Goal: Task Accomplishment & Management: Manage account settings

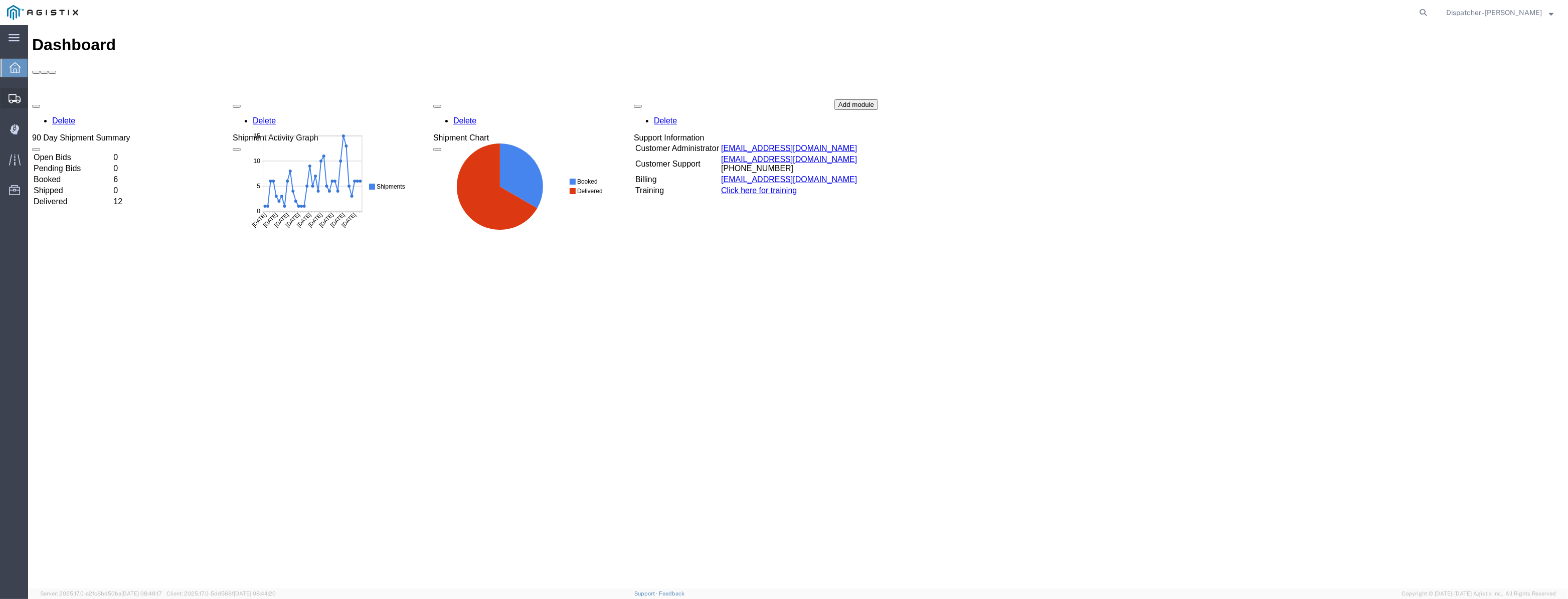
click at [5, 93] on div at bounding box center [15, 98] width 28 height 20
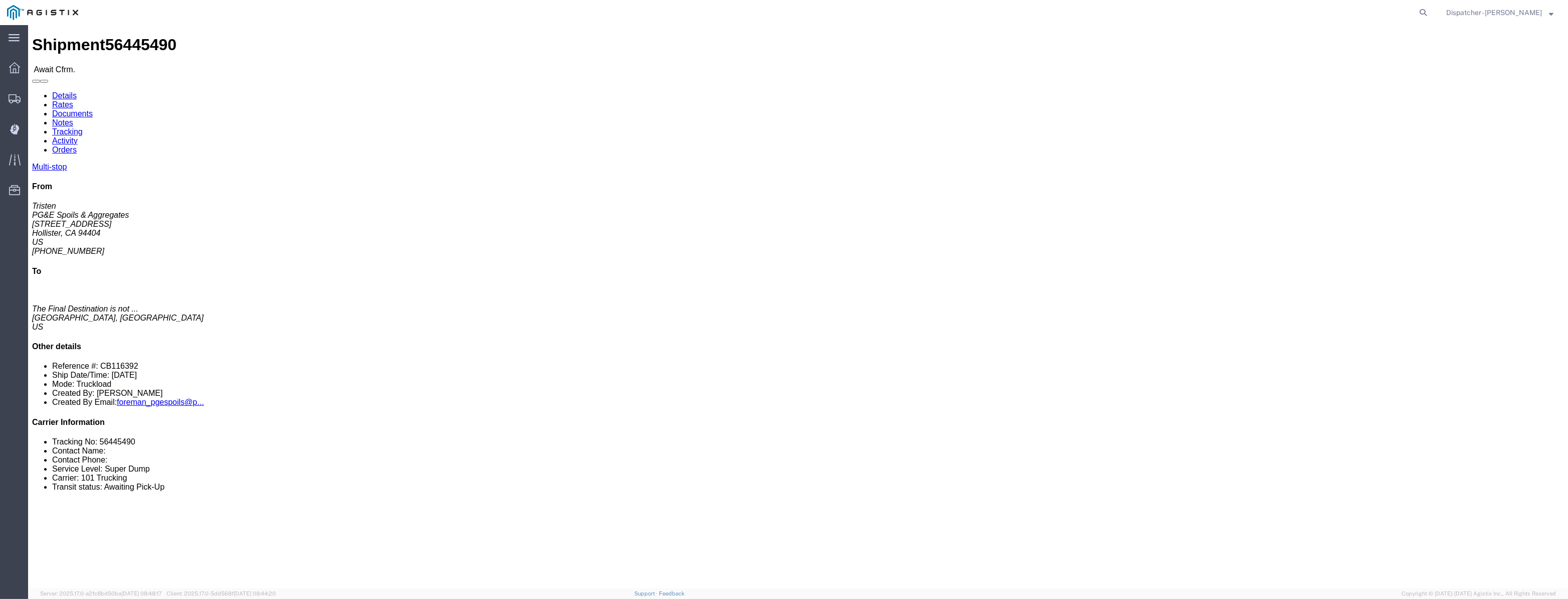
click link "Tracking"
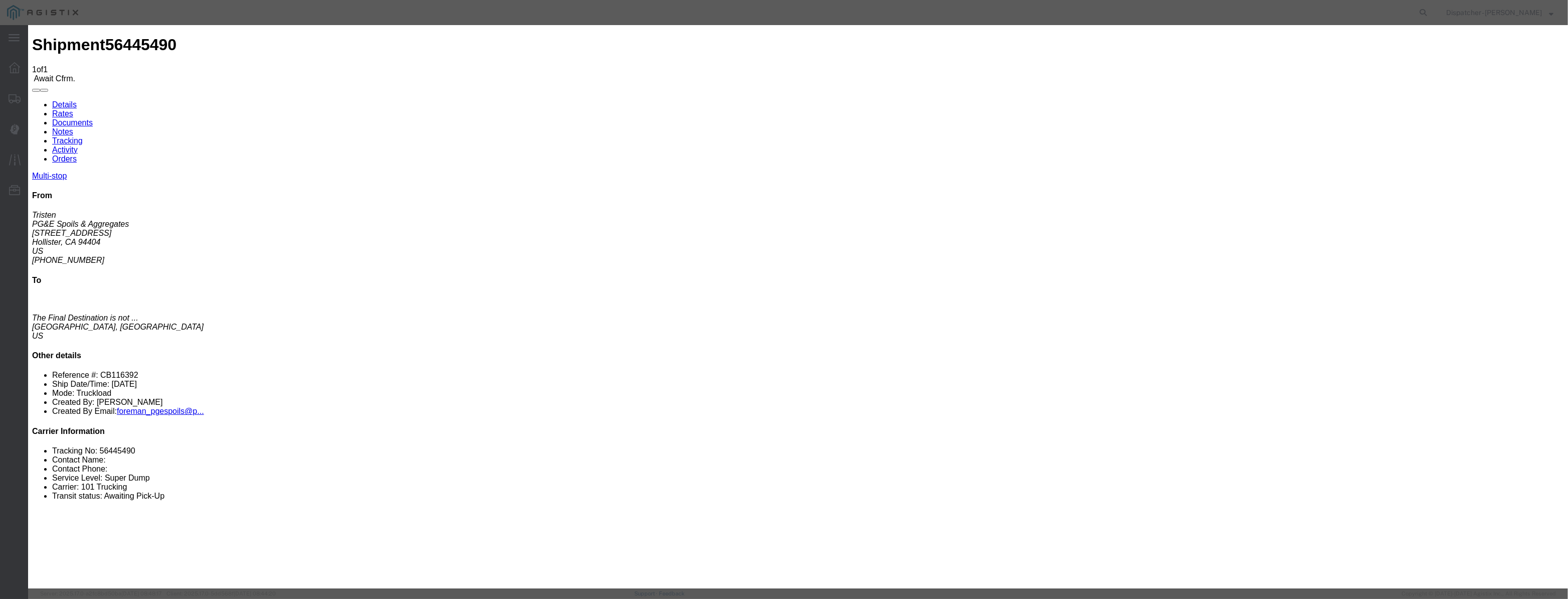
type input "[DATE]"
type input "9:00 PM"
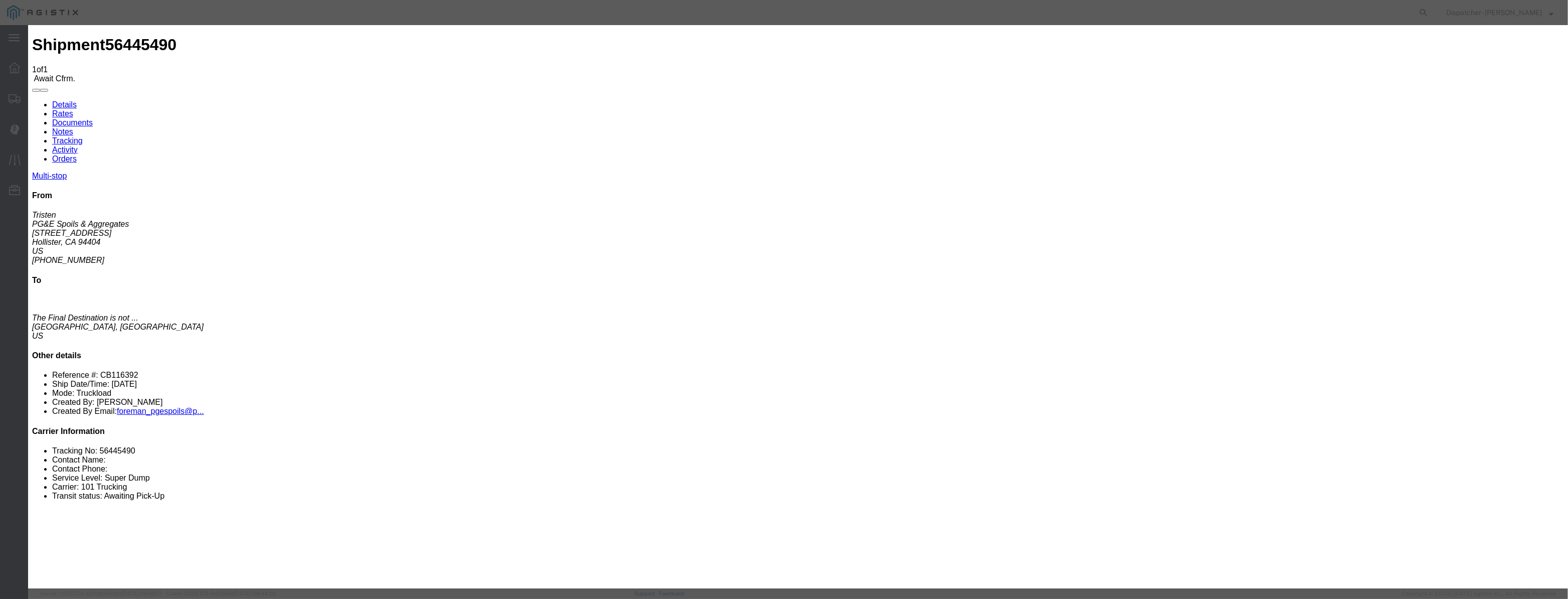
type input "[DATE]"
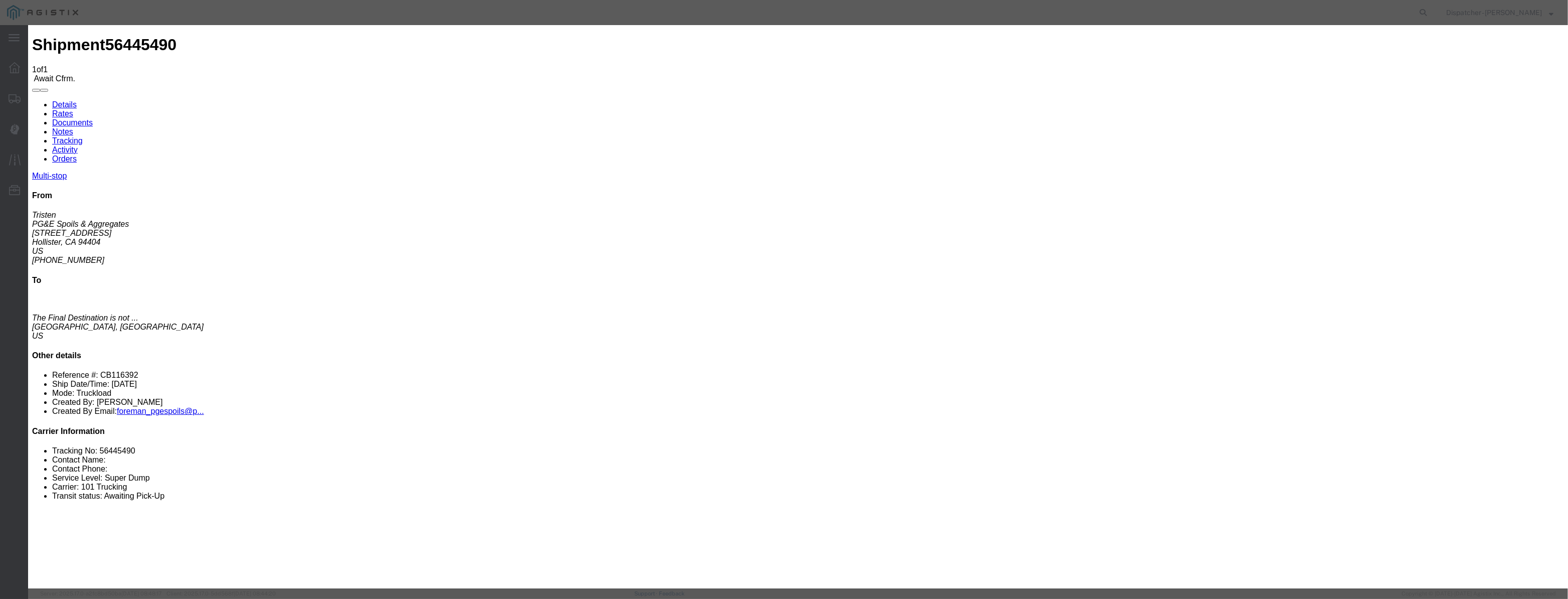
select select "ARVPULOC"
select select "{"pickupDeliveryInfoId": "122177119","pickupOrDelivery": "P","stopNum": "1","lo…"
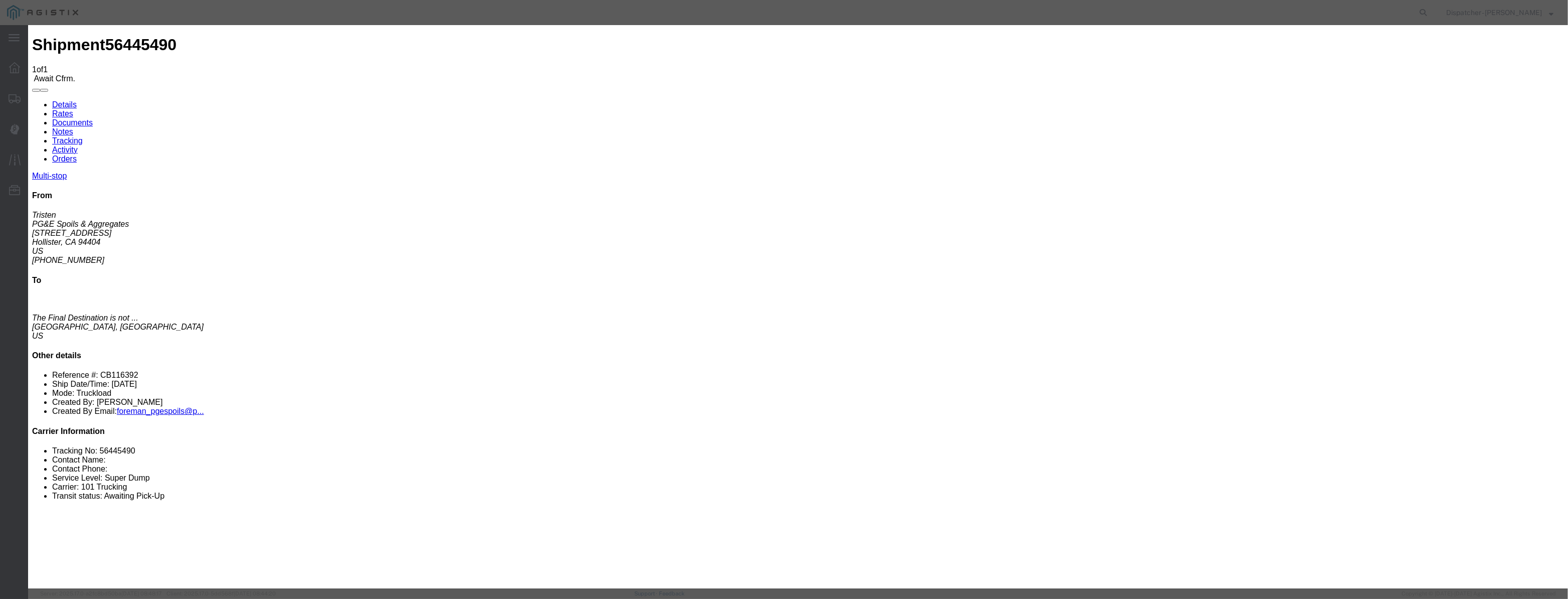
select select "CA"
type input "Hollister"
drag, startPoint x: 760, startPoint y: 128, endPoint x: 336, endPoint y: 172, distance: 426.3
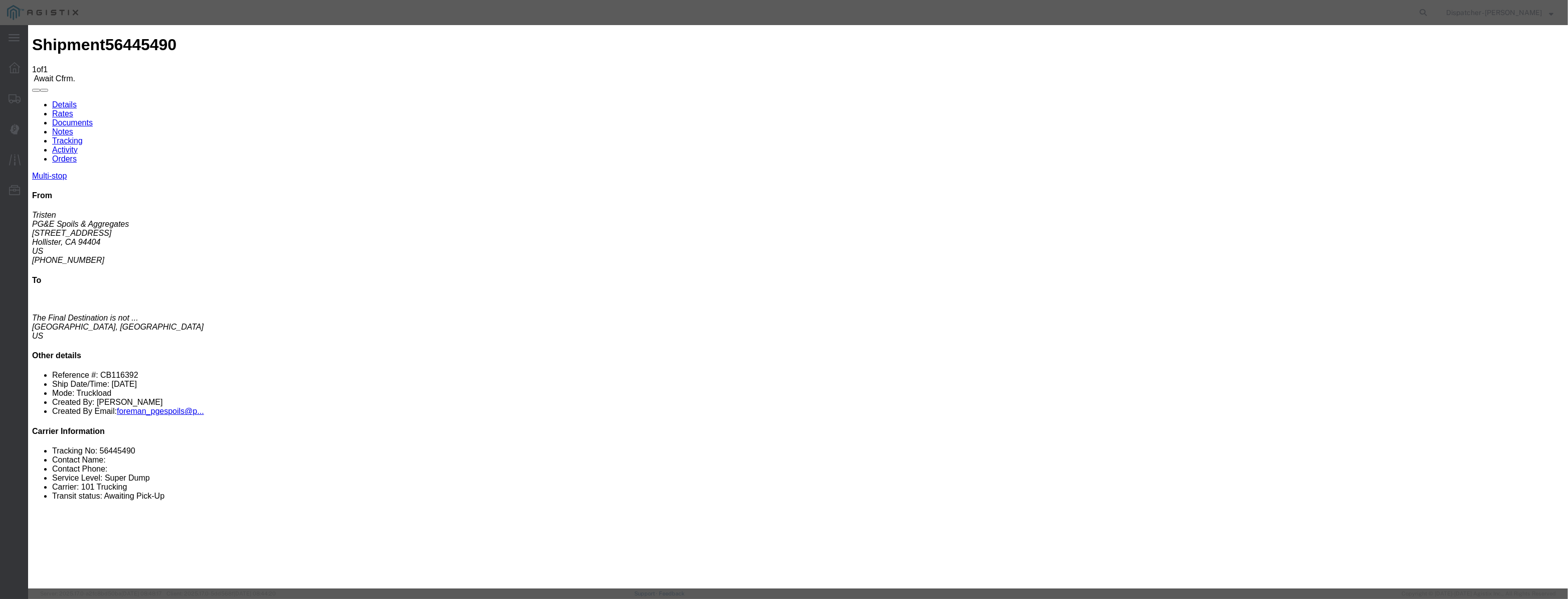
type input "6:10 AM"
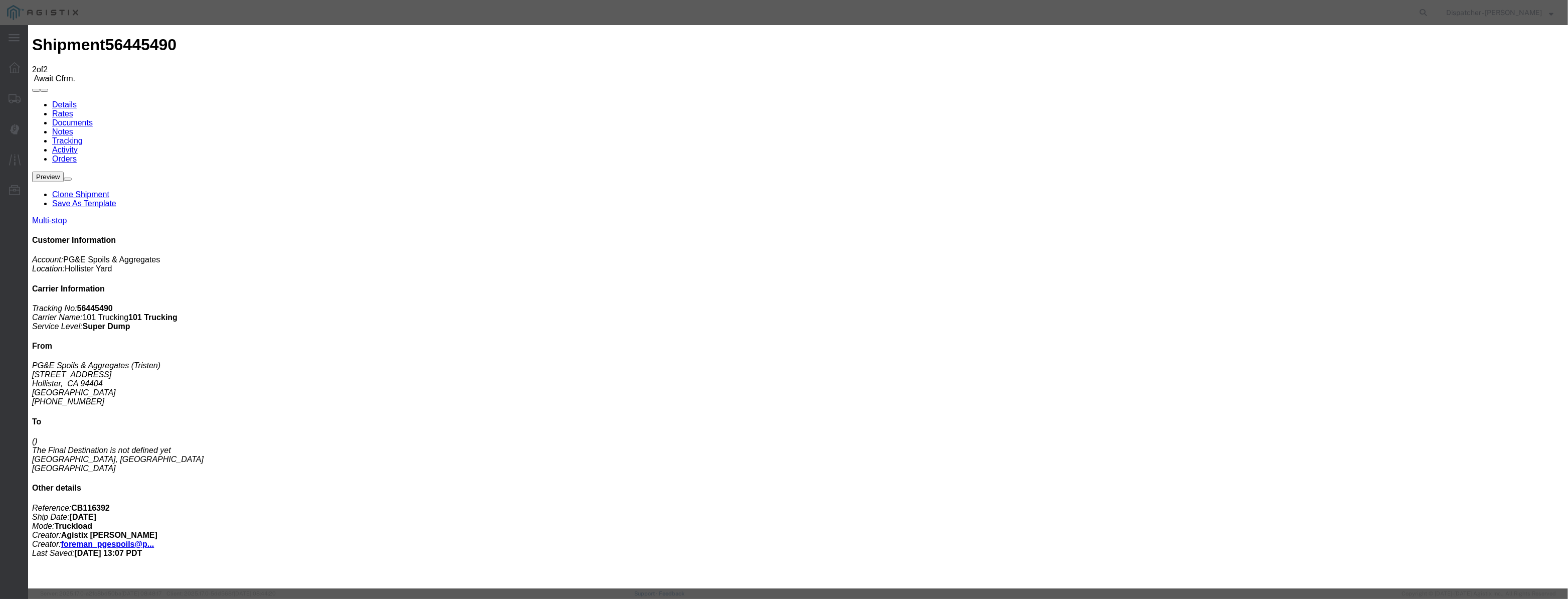
type input "[DATE]"
type input "9:00 PM"
drag, startPoint x: 650, startPoint y: 112, endPoint x: 649, endPoint y: 122, distance: 10.0
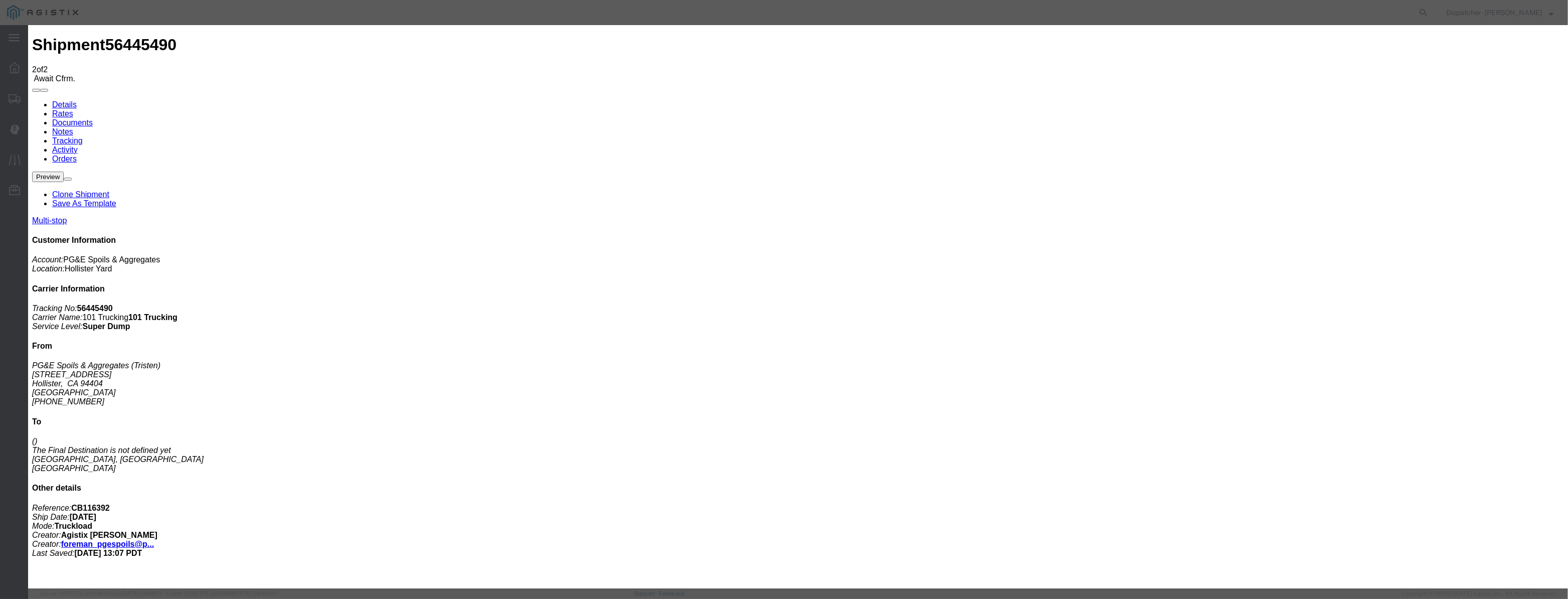
drag, startPoint x: 649, startPoint y: 122, endPoint x: 664, endPoint y: 123, distance: 15.0
paste input "[DATE]"
type input "[DATE]"
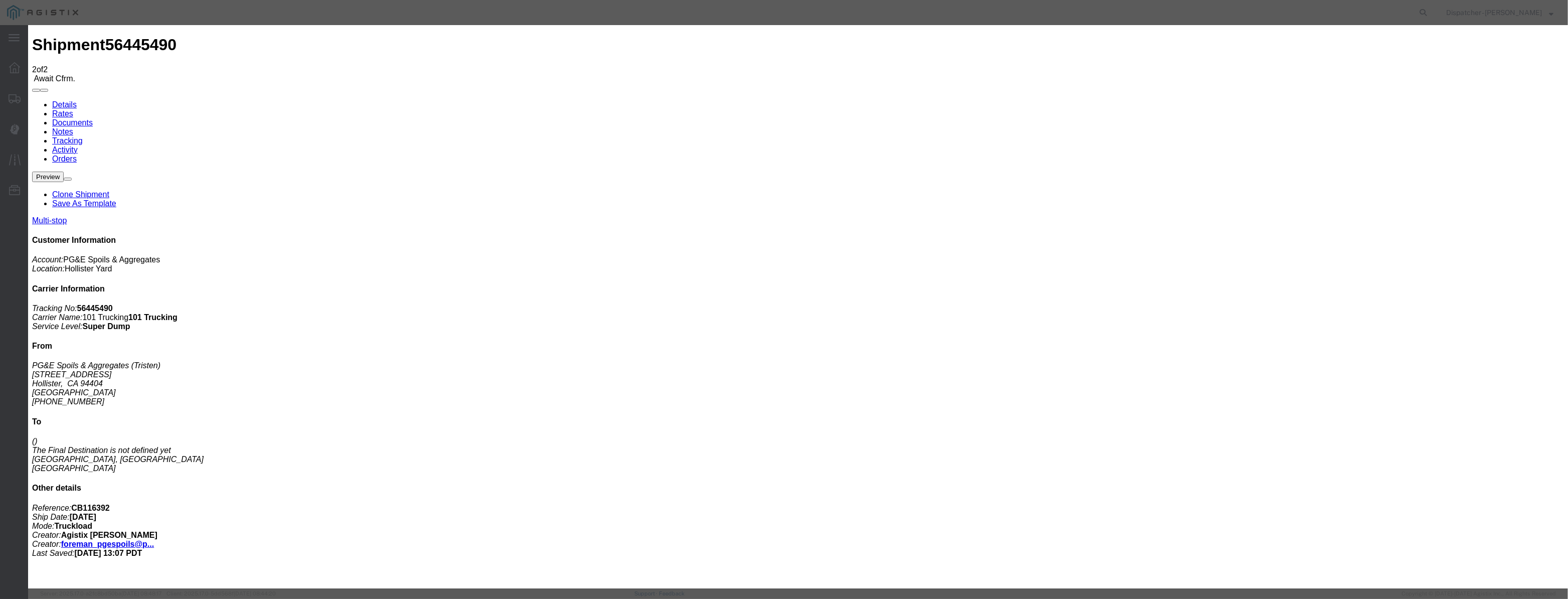
scroll to position [0, 0]
select select "DPTPULOC"
drag, startPoint x: 916, startPoint y: 128, endPoint x: 921, endPoint y: 133, distance: 7.1
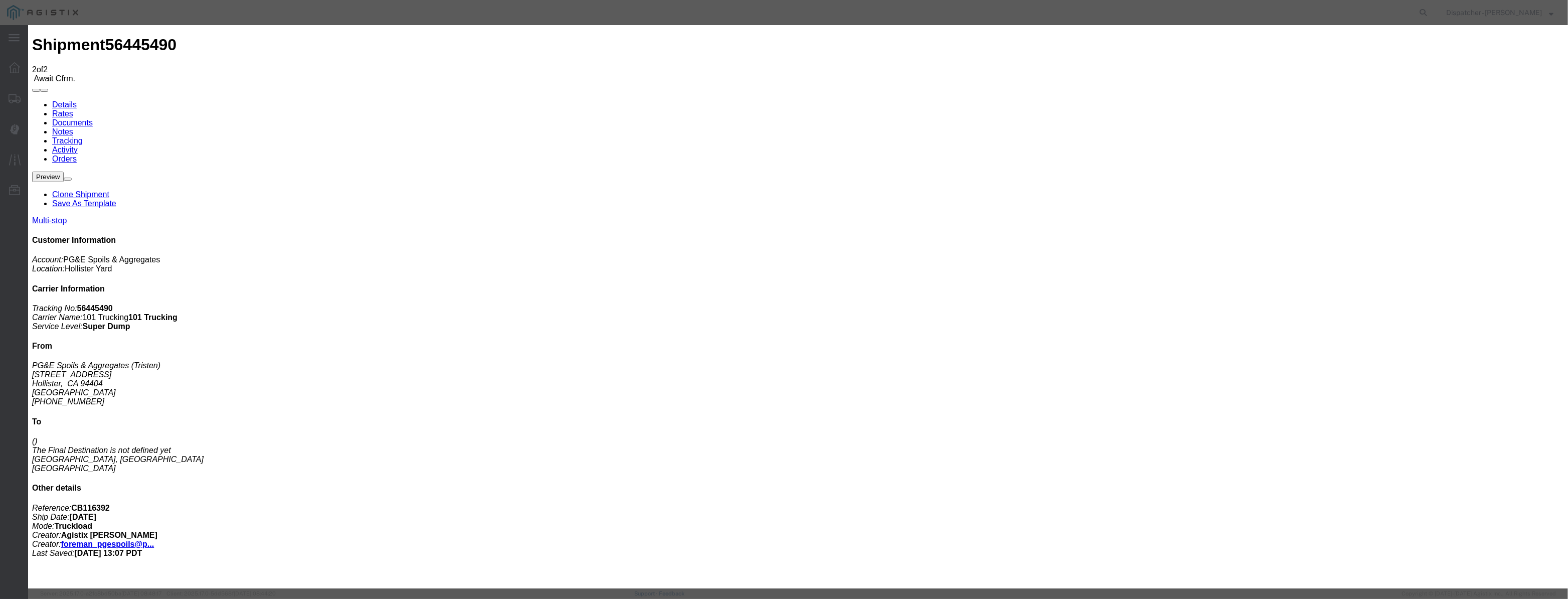
select select "{"pickupDeliveryInfoId": "122177119","pickupOrDelivery": "P","stopNum": "1","lo…"
select select "CA"
type input "Hollister"
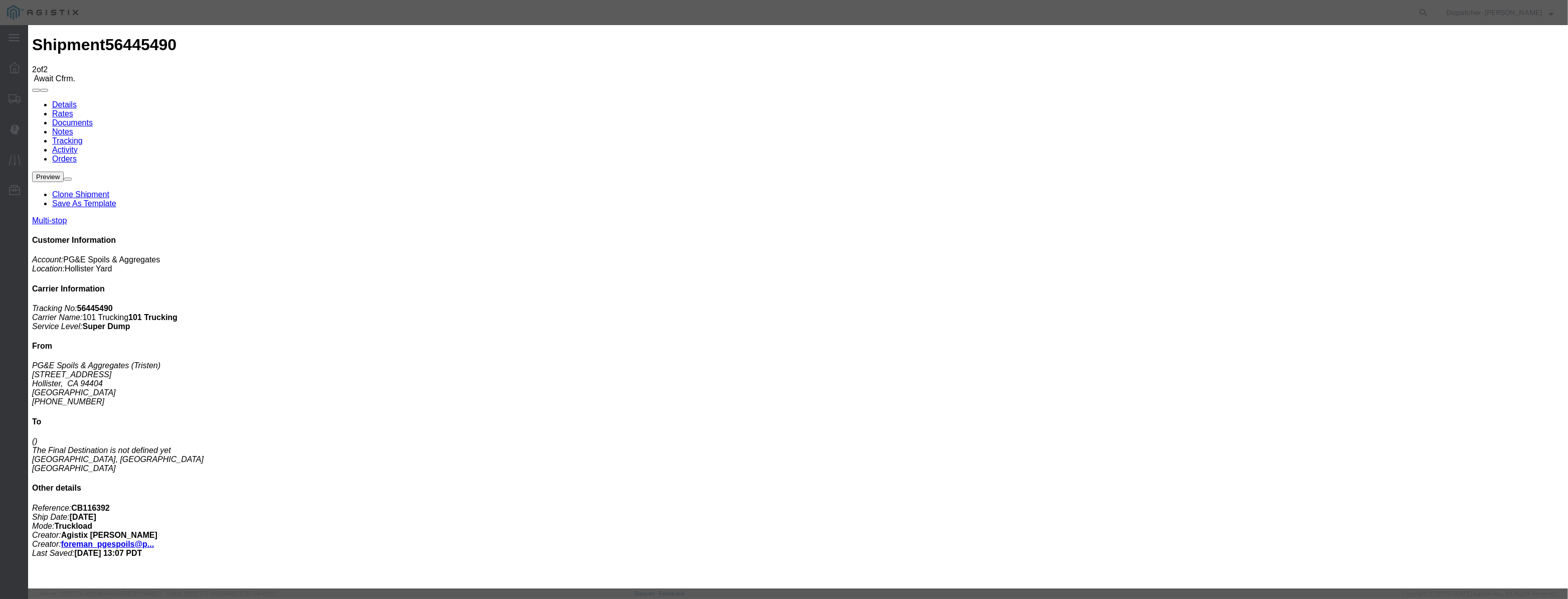
drag, startPoint x: 767, startPoint y: 126, endPoint x: 164, endPoint y: 283, distance: 623.1
type input "6:15 AM"
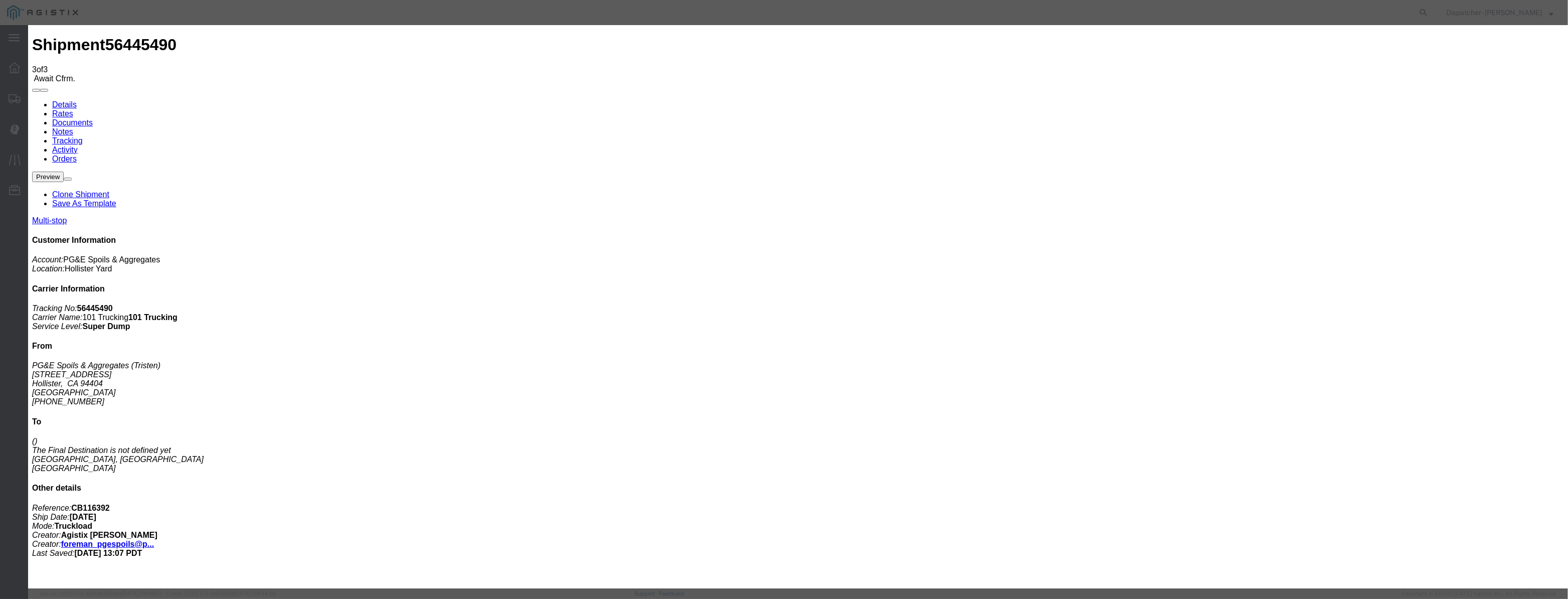
type input "[DATE]"
type input "9:00 PM"
drag, startPoint x: 638, startPoint y: 132, endPoint x: 647, endPoint y: 118, distance: 16.6
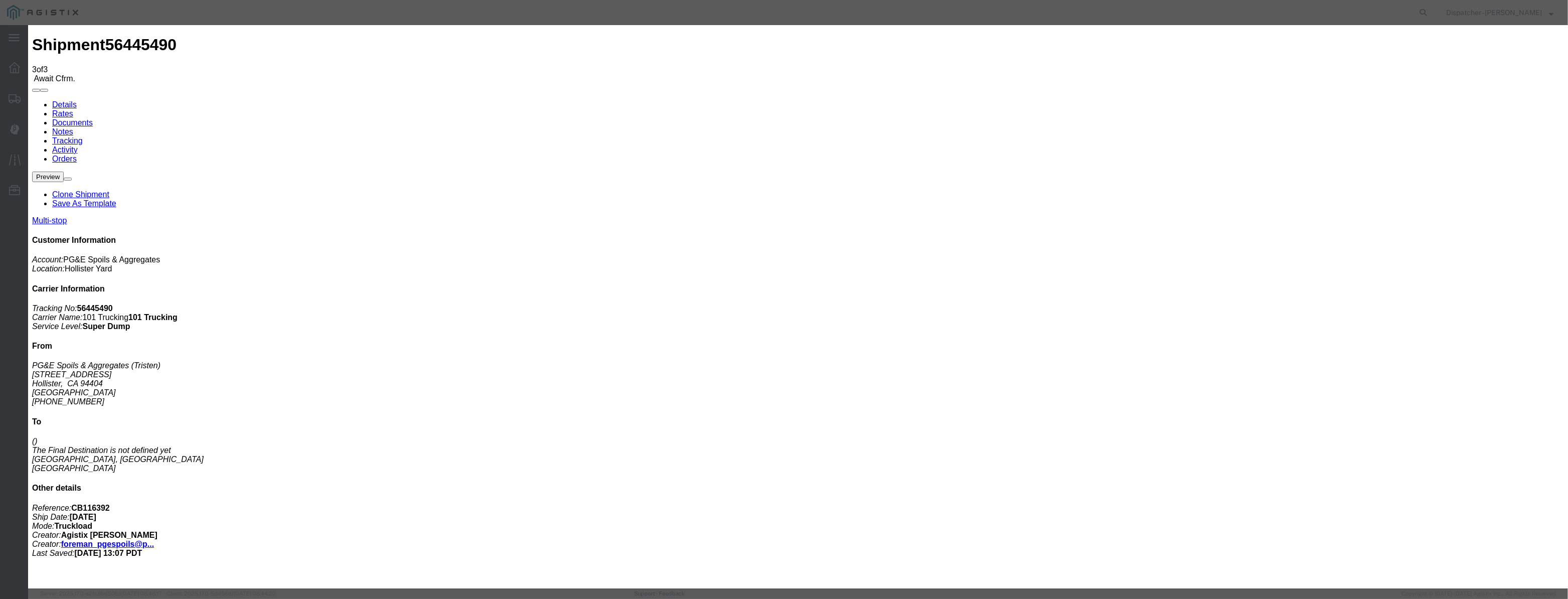
paste input "[DATE]"
type input "[DATE]"
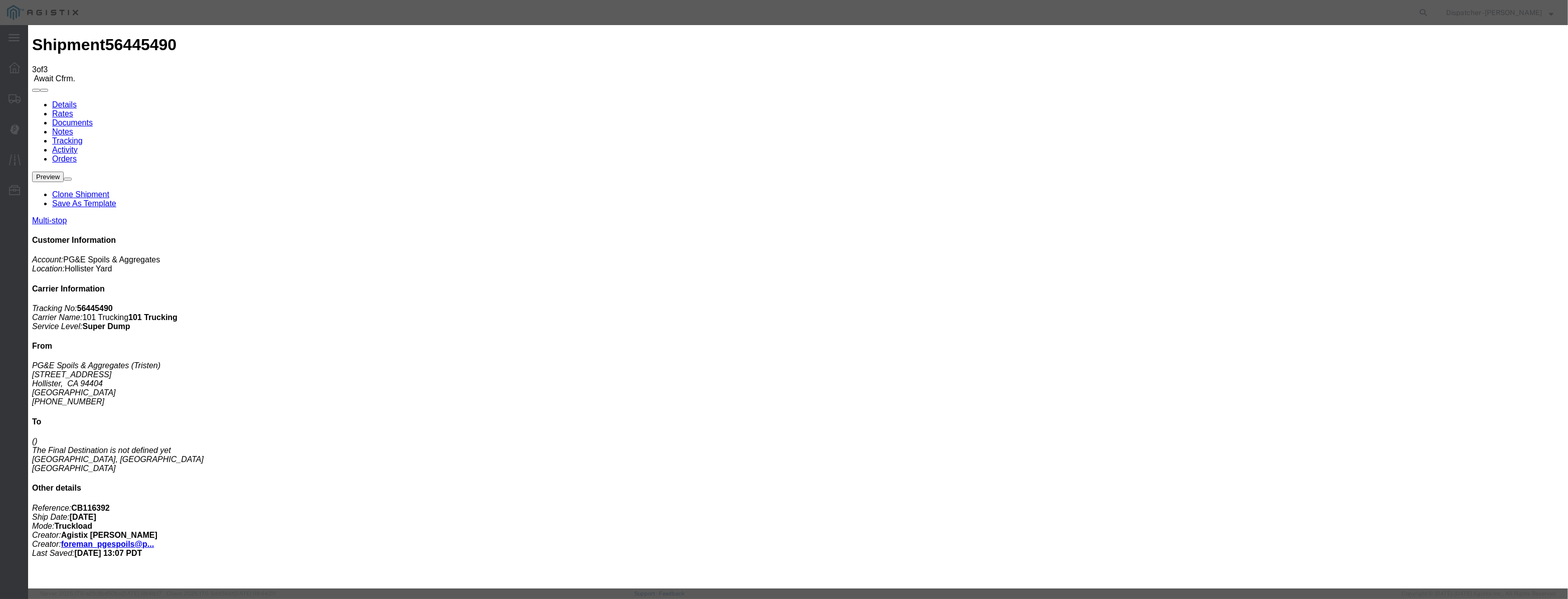
scroll to position [0, 0]
select select "ARVDLVLOC"
select select "{"pickupDeliveryInfoId": "122177120","pickupOrDelivery": "D","stopNum": "2","lo…"
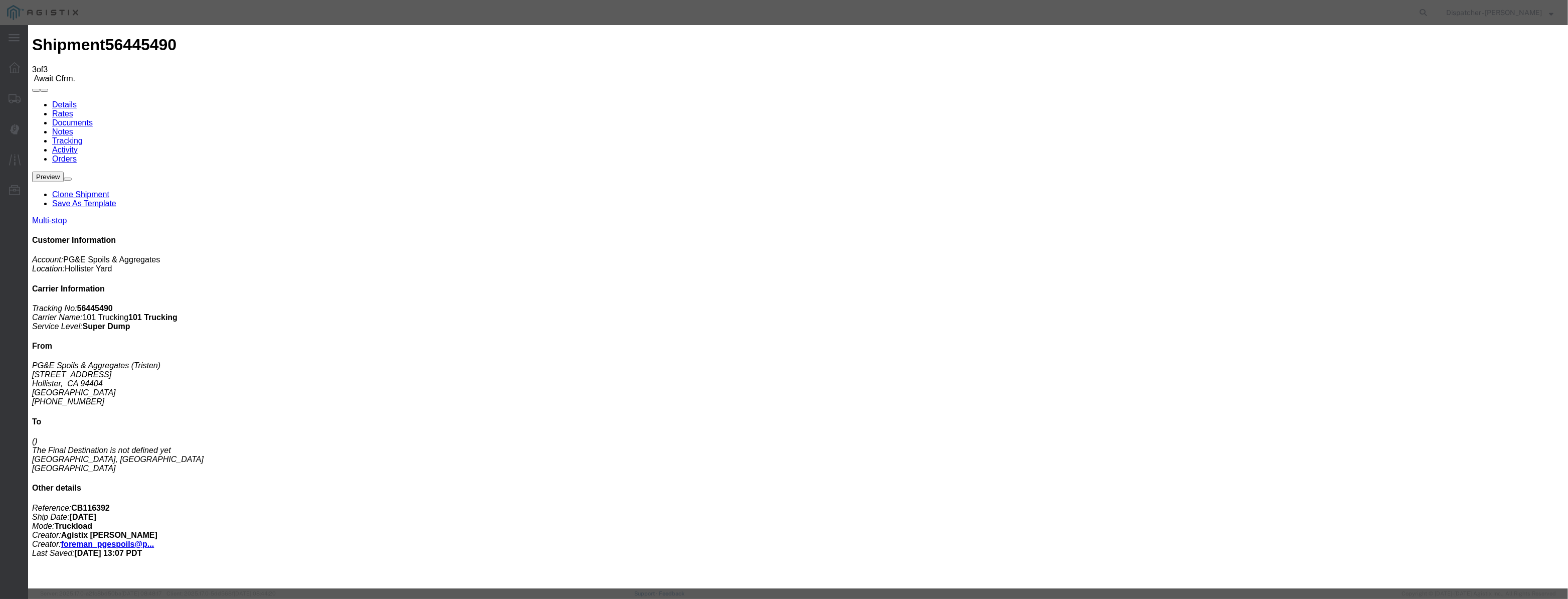
select select "CA"
type input "[PERSON_NAME] [PERSON_NAME]"
drag, startPoint x: 765, startPoint y: 130, endPoint x: 0, endPoint y: 195, distance: 767.8
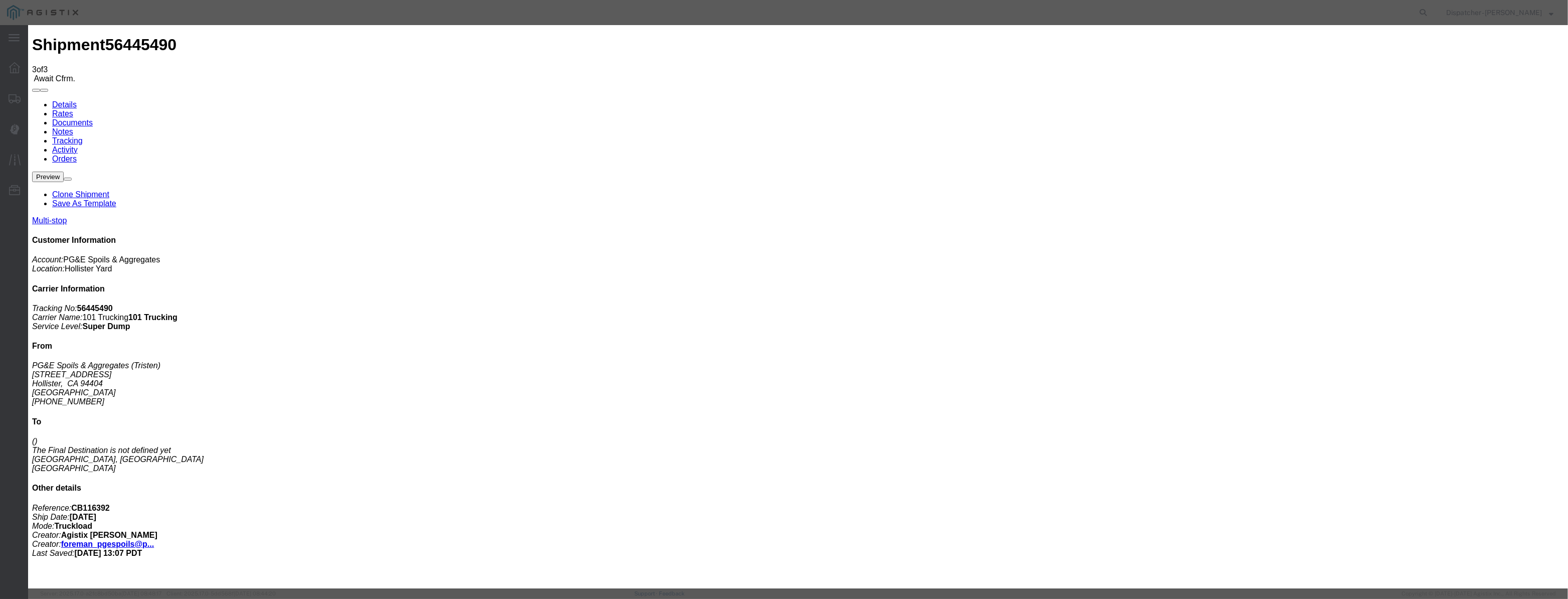
type input "7:30 AM"
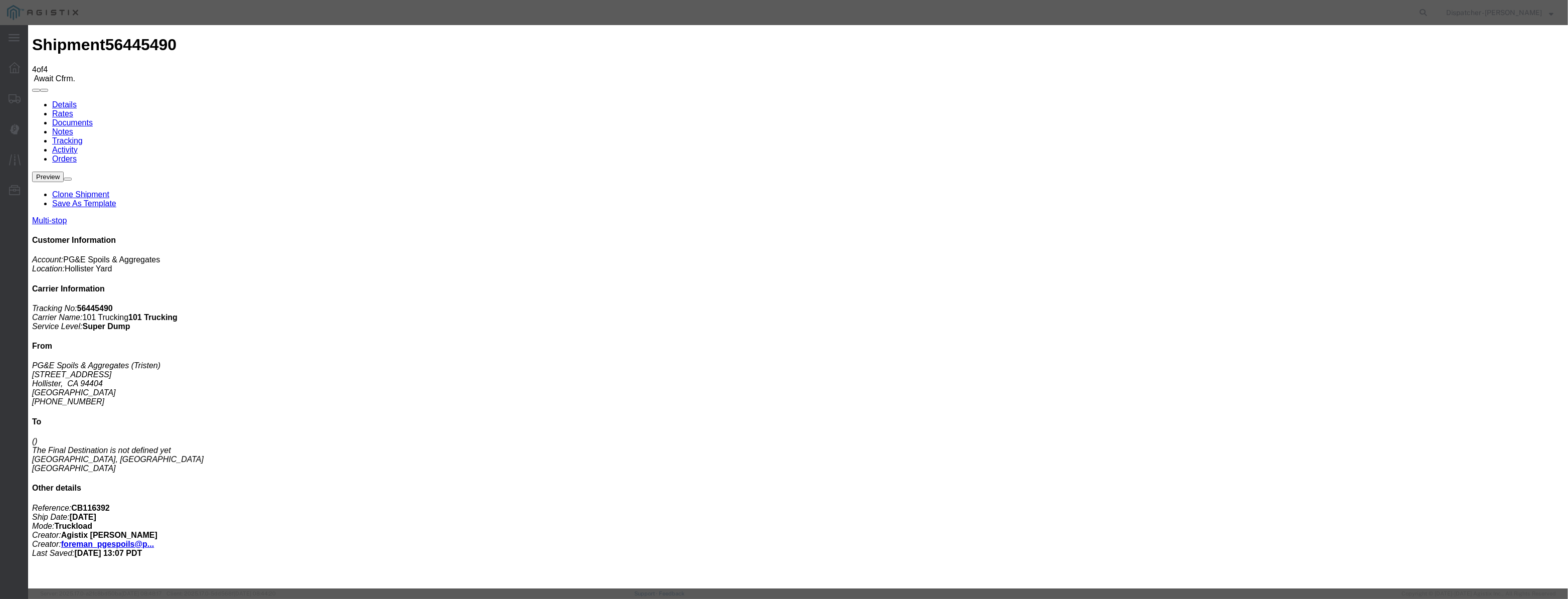
type input "[DATE]"
type input "9:00 PM"
drag, startPoint x: 635, startPoint y: 122, endPoint x: 648, endPoint y: 122, distance: 13.0
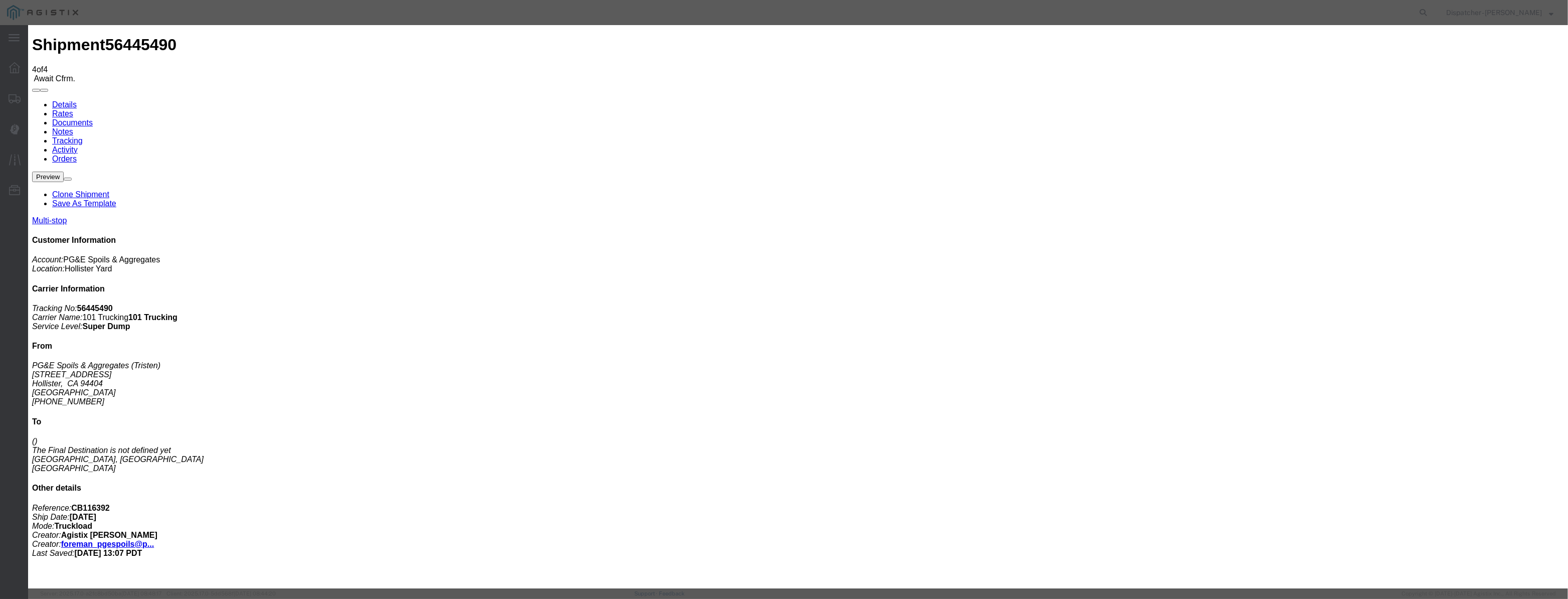
paste input "[DATE]"
type input "[DATE]"
drag, startPoint x: 757, startPoint y: 146, endPoint x: 753, endPoint y: 151, distance: 6.4
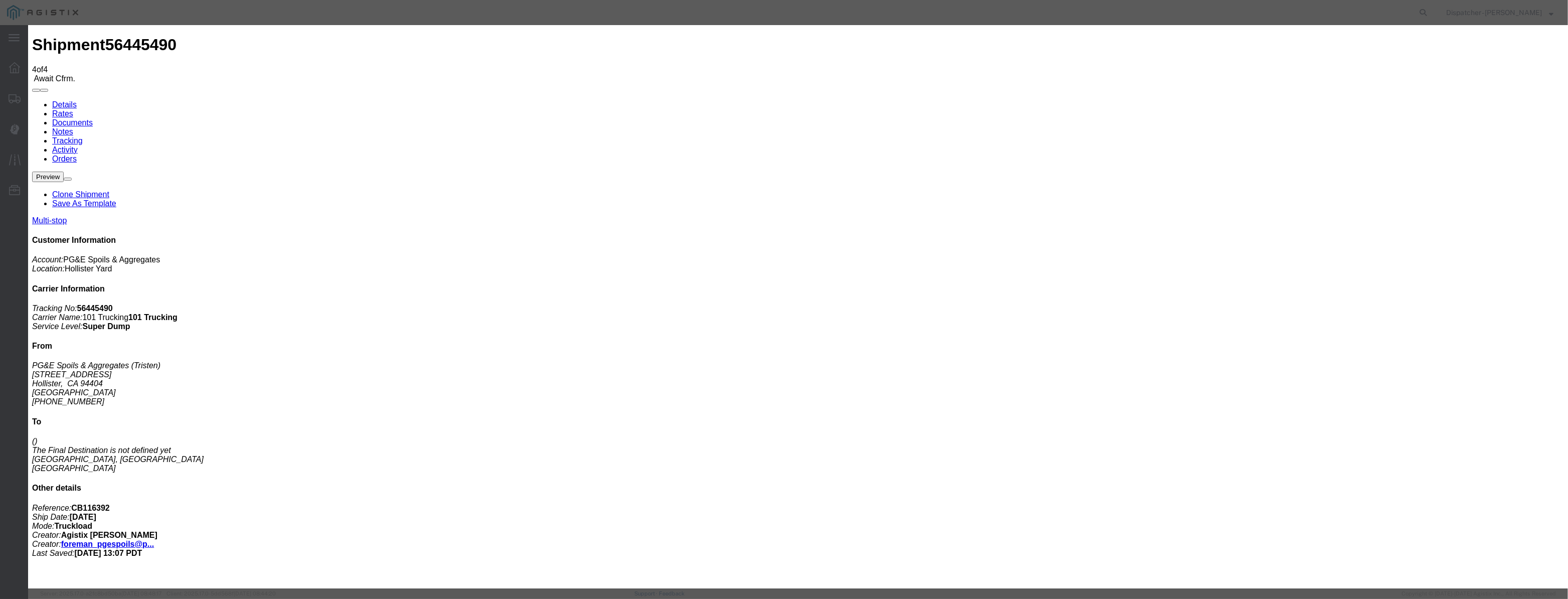
select select "DPTDLVLOC"
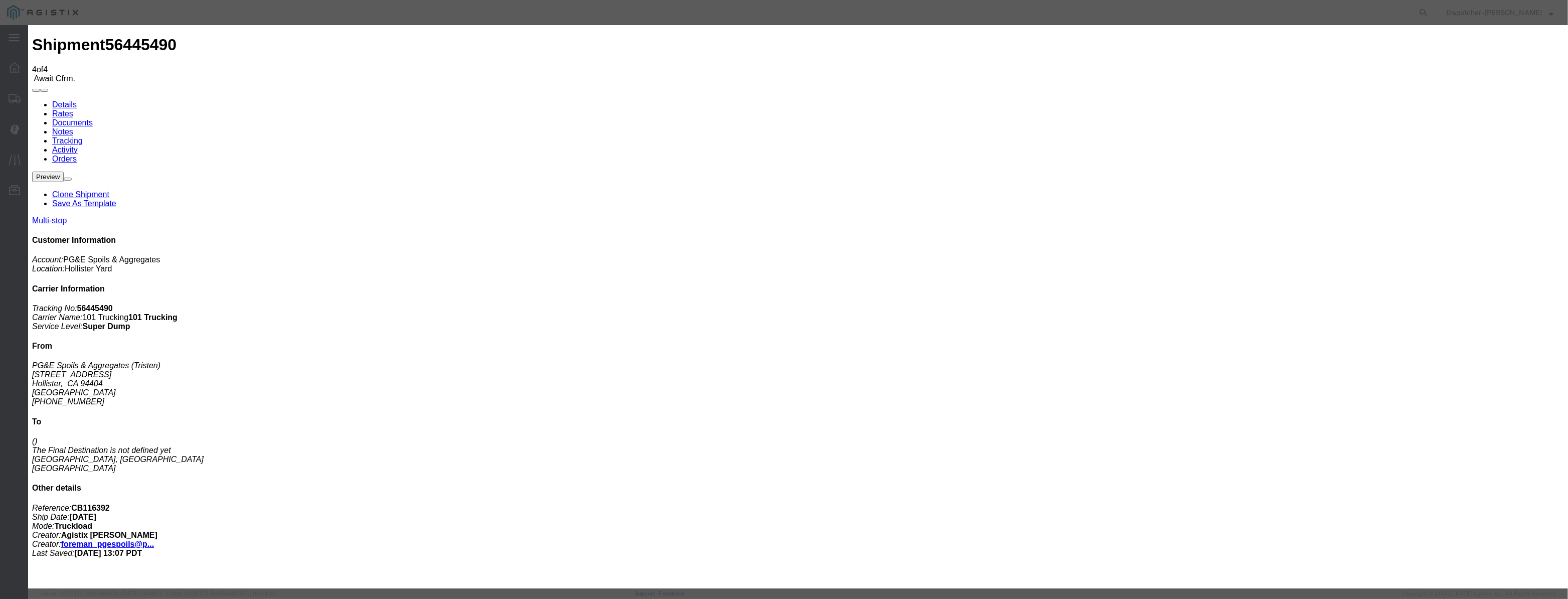
drag, startPoint x: 923, startPoint y: 128, endPoint x: 920, endPoint y: 133, distance: 5.8
select select "{"pickupDeliveryInfoId": "122177120","pickupOrDelivery": "D","stopNum": "2","lo…"
select select "CA"
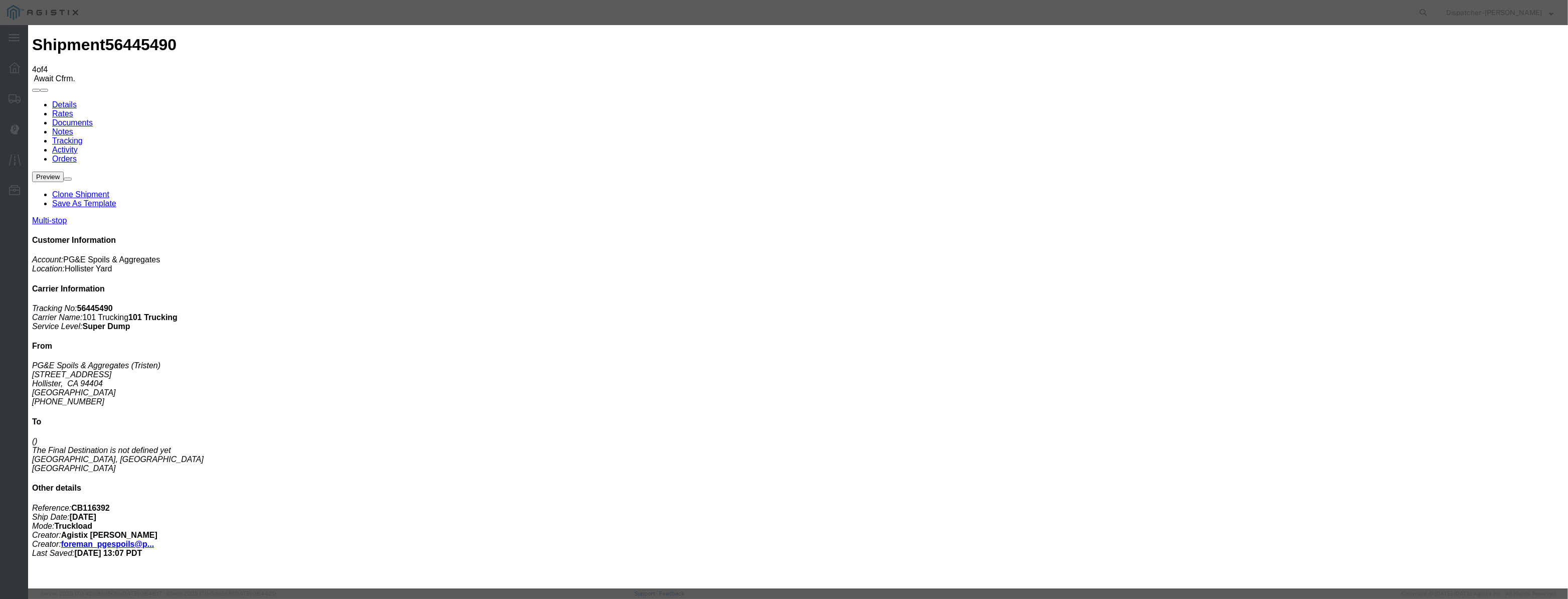
type input "[PERSON_NAME] [PERSON_NAME]"
drag, startPoint x: 762, startPoint y: 130, endPoint x: 36, endPoint y: 285, distance: 742.4
type input "7:45 AM"
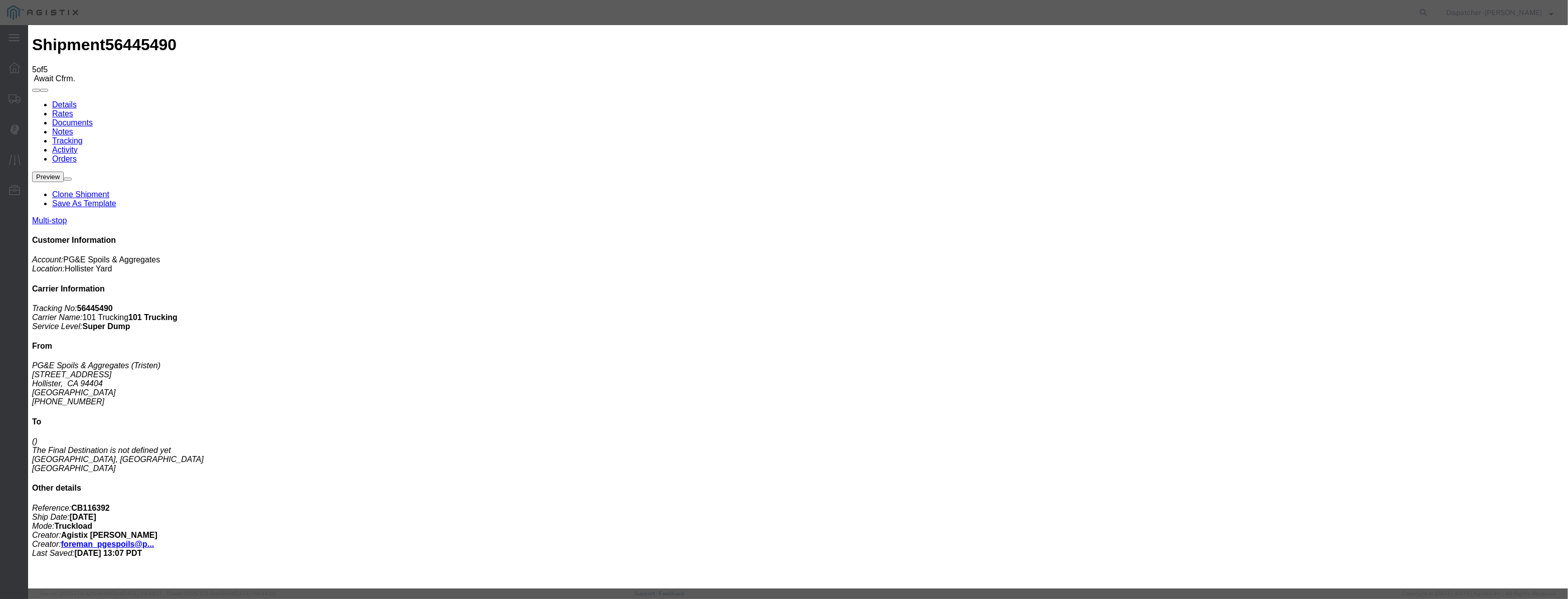
type input "[DATE]"
type input "9:00 PM"
drag, startPoint x: 637, startPoint y: 124, endPoint x: 643, endPoint y: 116, distance: 10.0
drag, startPoint x: 647, startPoint y: 110, endPoint x: 642, endPoint y: 124, distance: 14.9
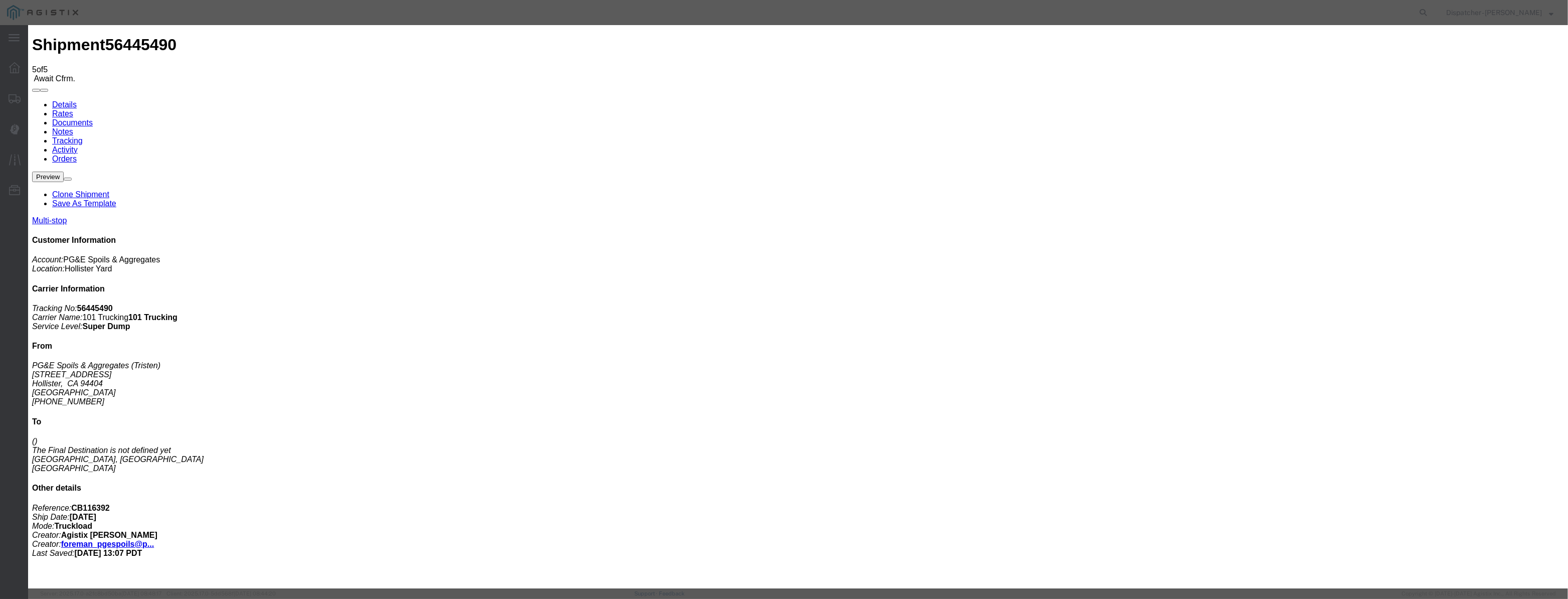
drag, startPoint x: 642, startPoint y: 124, endPoint x: 694, endPoint y: 130, distance: 52.3
paste input "[DATE]"
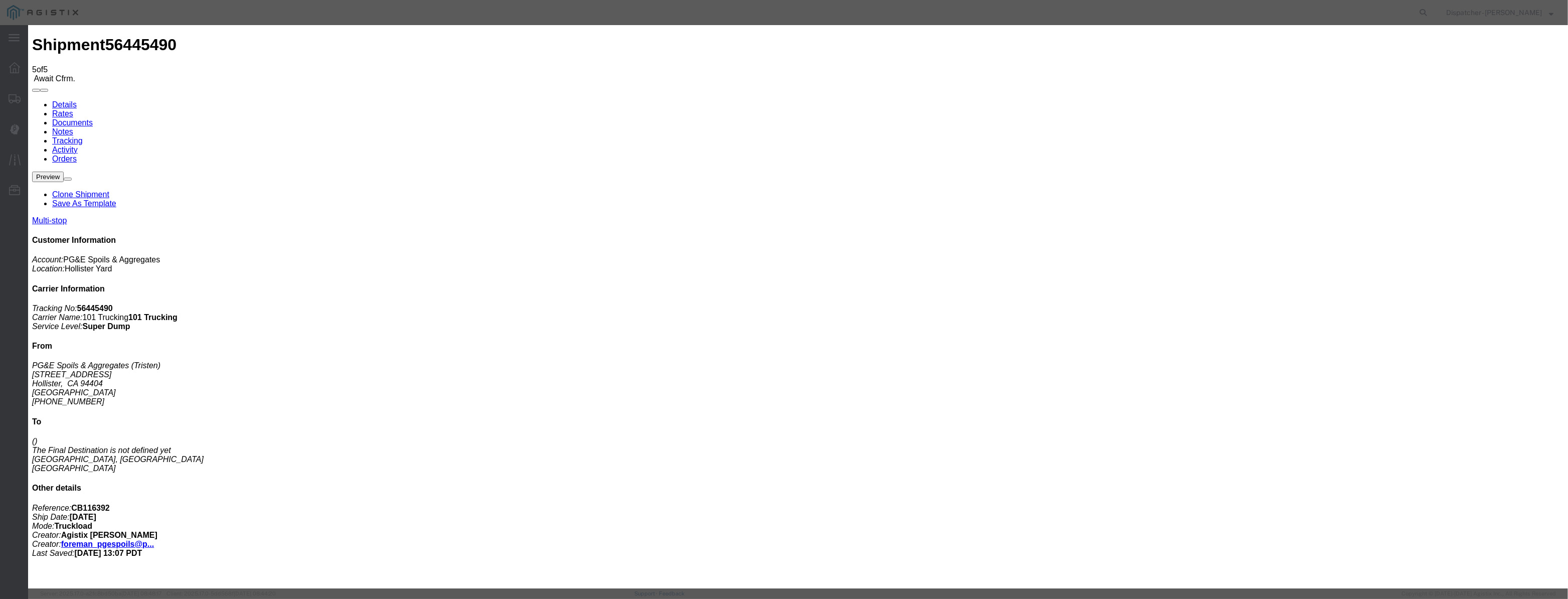
type input "[DATE]"
drag, startPoint x: 730, startPoint y: 138, endPoint x: 733, endPoint y: 144, distance: 6.7
select select "ARVPULOC"
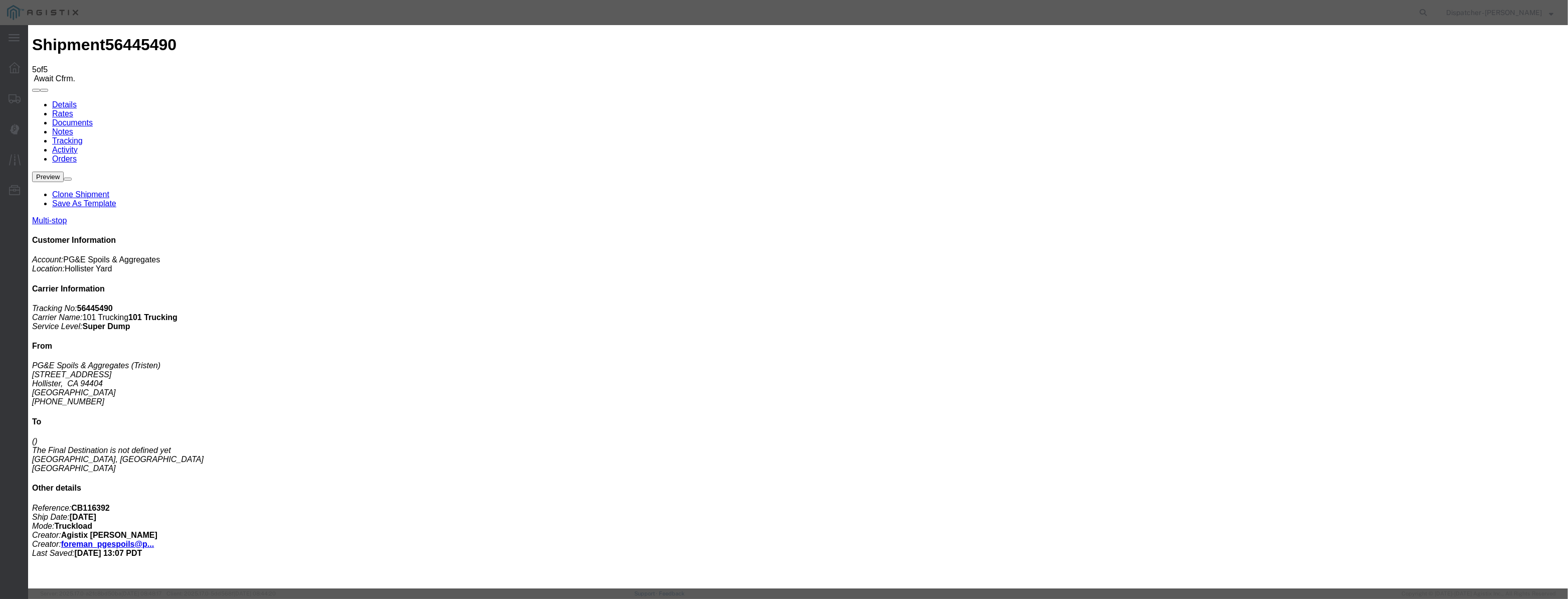
select select "{"pickupDeliveryInfoId": "122177119","pickupOrDelivery": "P","stopNum": "1","lo…"
select select "CA"
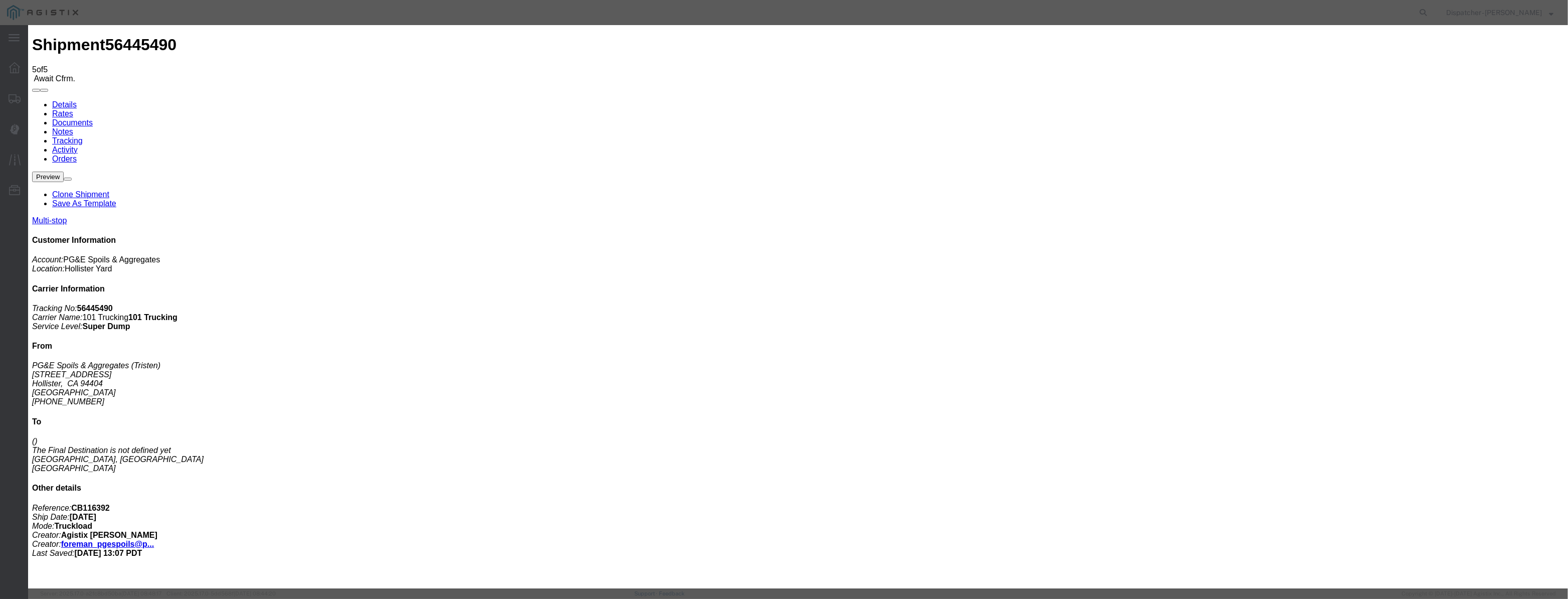
type input "Hollister"
drag, startPoint x: 781, startPoint y: 130, endPoint x: 455, endPoint y: 216, distance: 337.2
type input "8:35 AM"
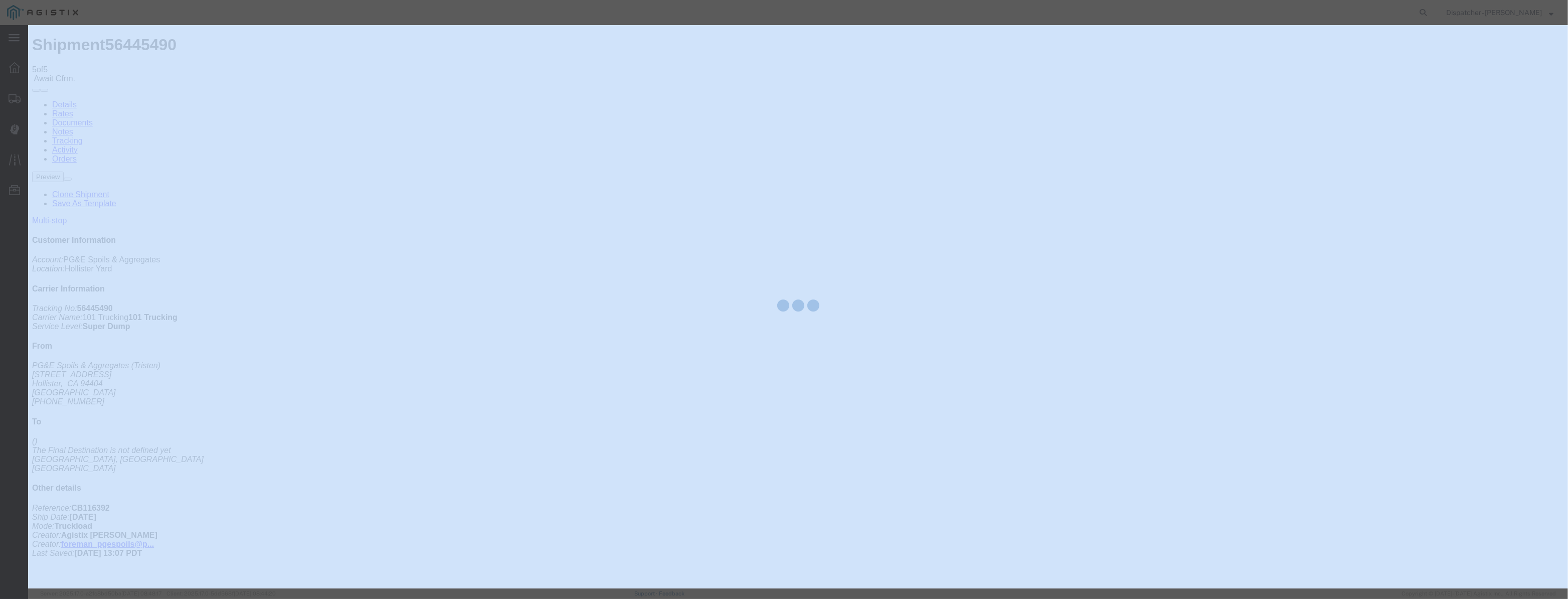
click at [1015, 357] on div at bounding box center [798, 307] width 1540 height 564
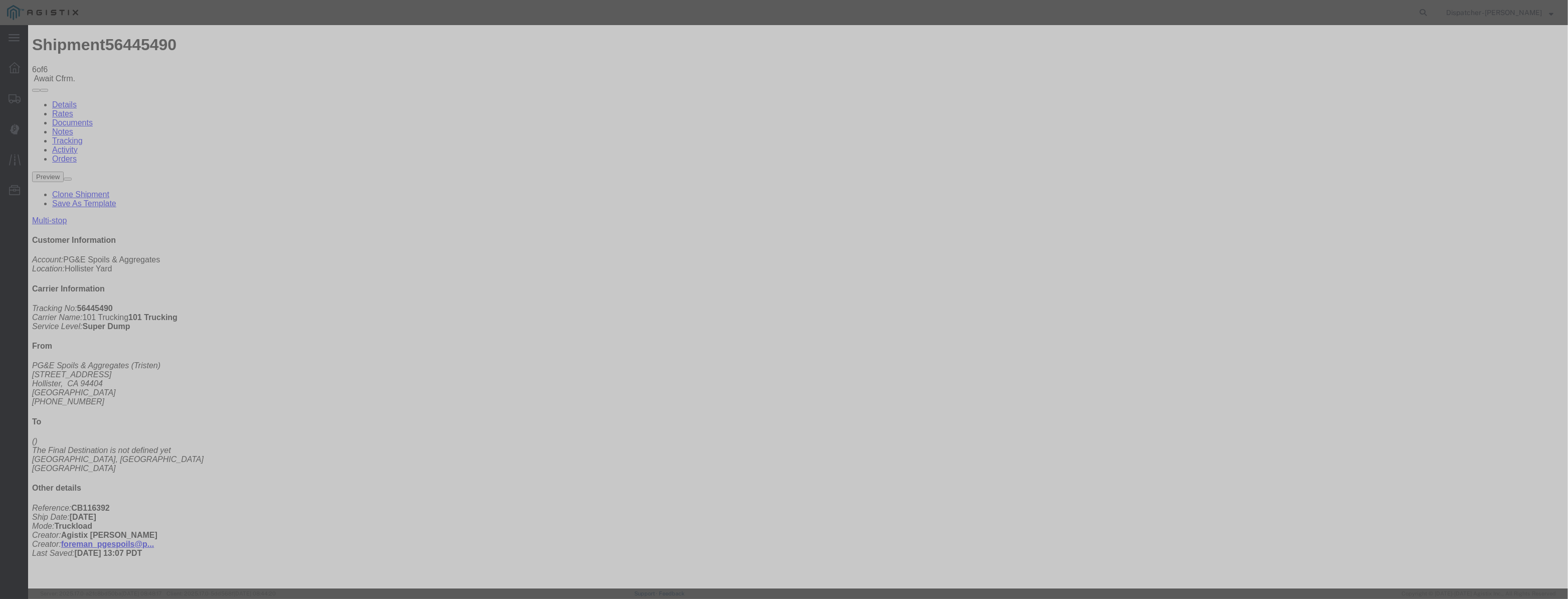
type input "[DATE]"
type input "9:00 PM"
drag, startPoint x: 623, startPoint y: 107, endPoint x: 623, endPoint y: 120, distance: 13.0
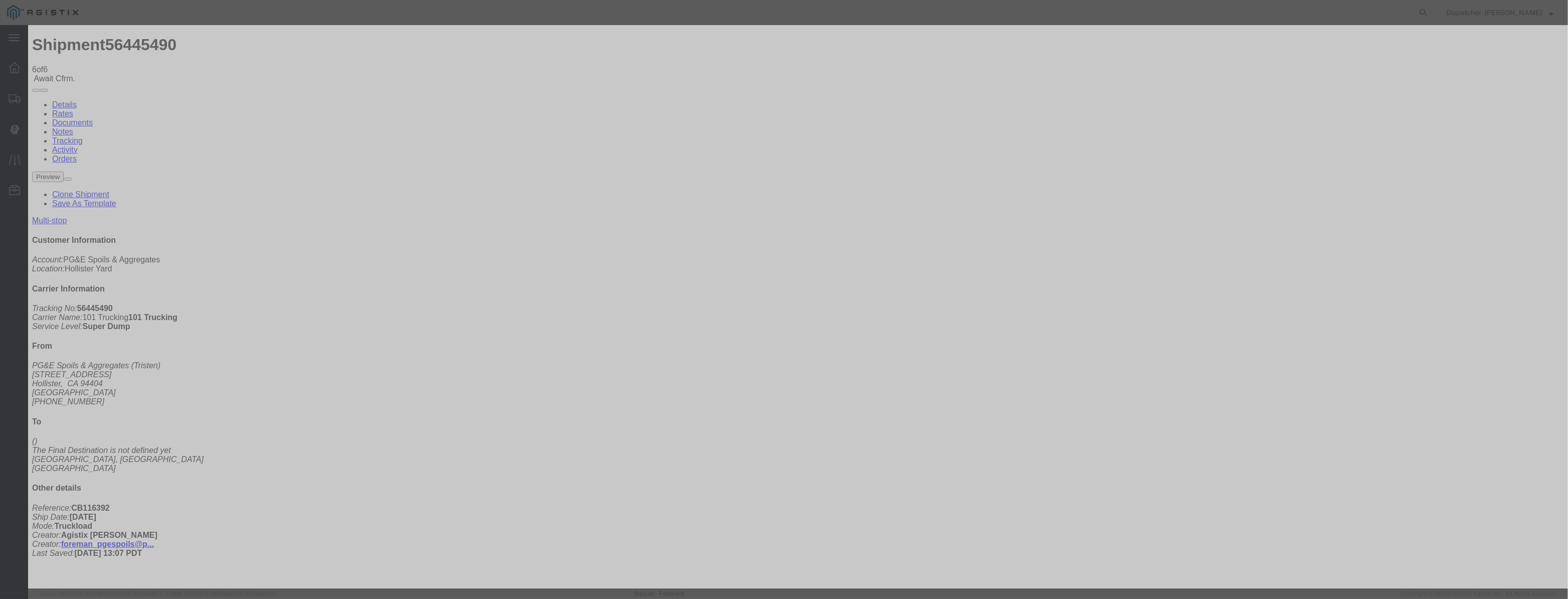
drag, startPoint x: 623, startPoint y: 120, endPoint x: 633, endPoint y: 122, distance: 10.2
paste input "[DATE]"
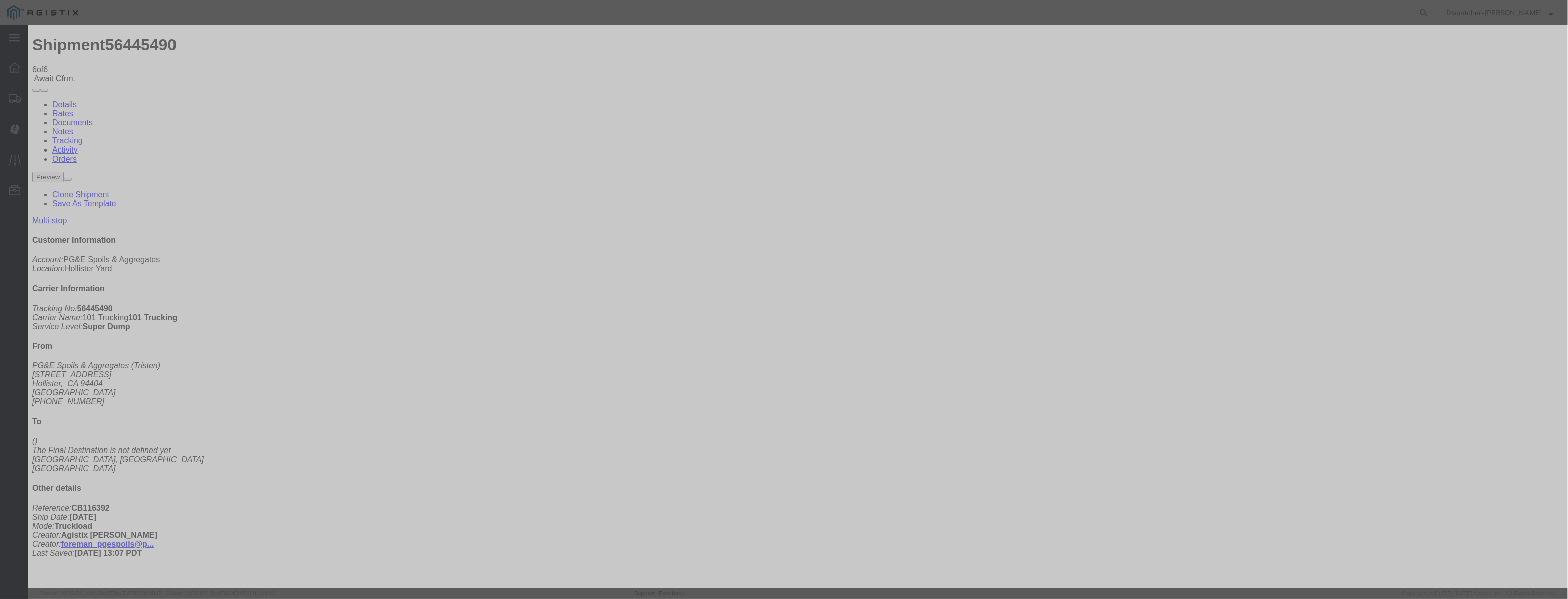
type input "[DATE]"
select select "DPTPULOC"
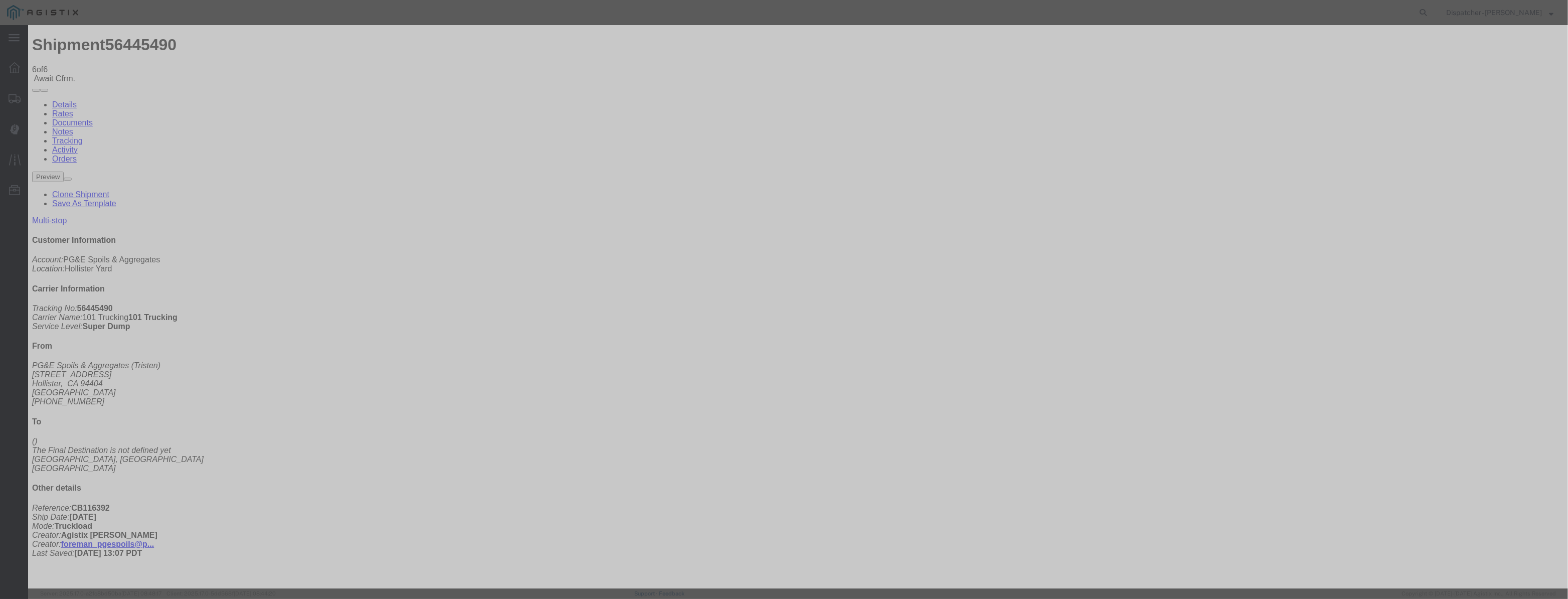
select select "{"pickupDeliveryInfoId": "122177119","pickupOrDelivery": "P","stopNum": "1","lo…"
select select "CA"
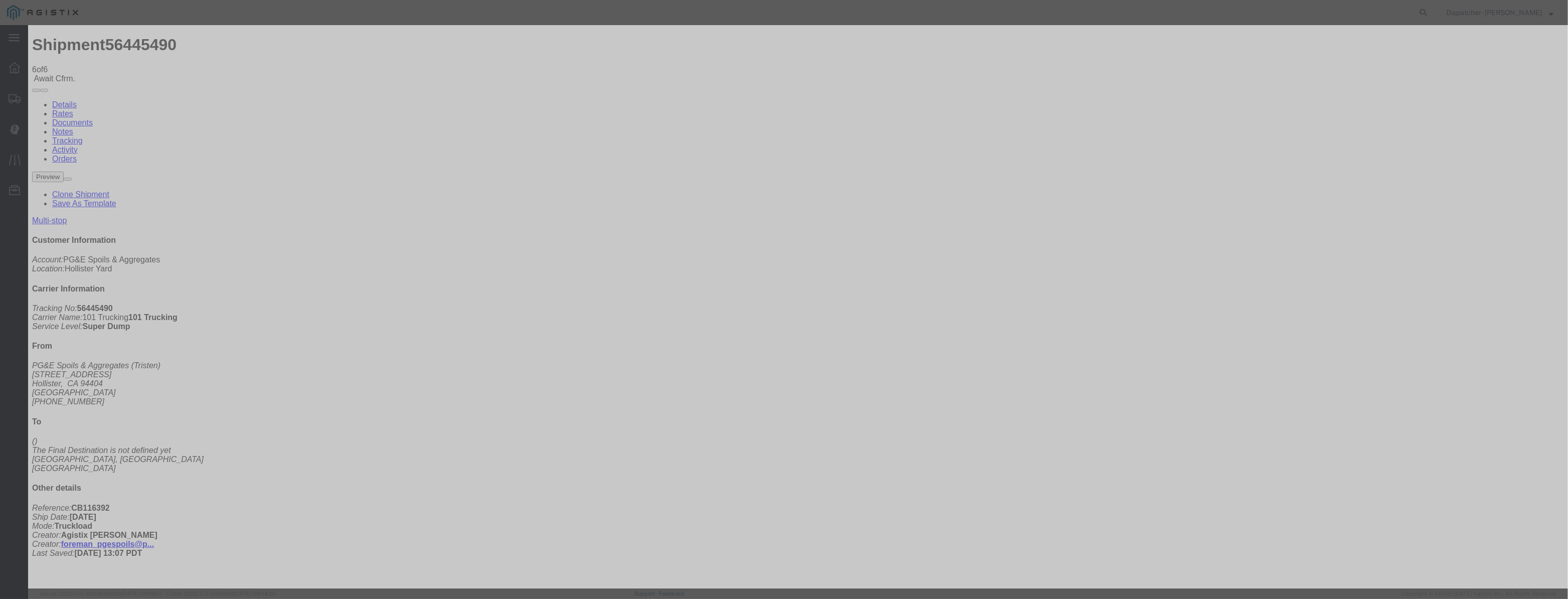
type input "Hollister"
drag, startPoint x: 647, startPoint y: 140, endPoint x: 534, endPoint y: 199, distance: 127.5
type input "8:40 AM"
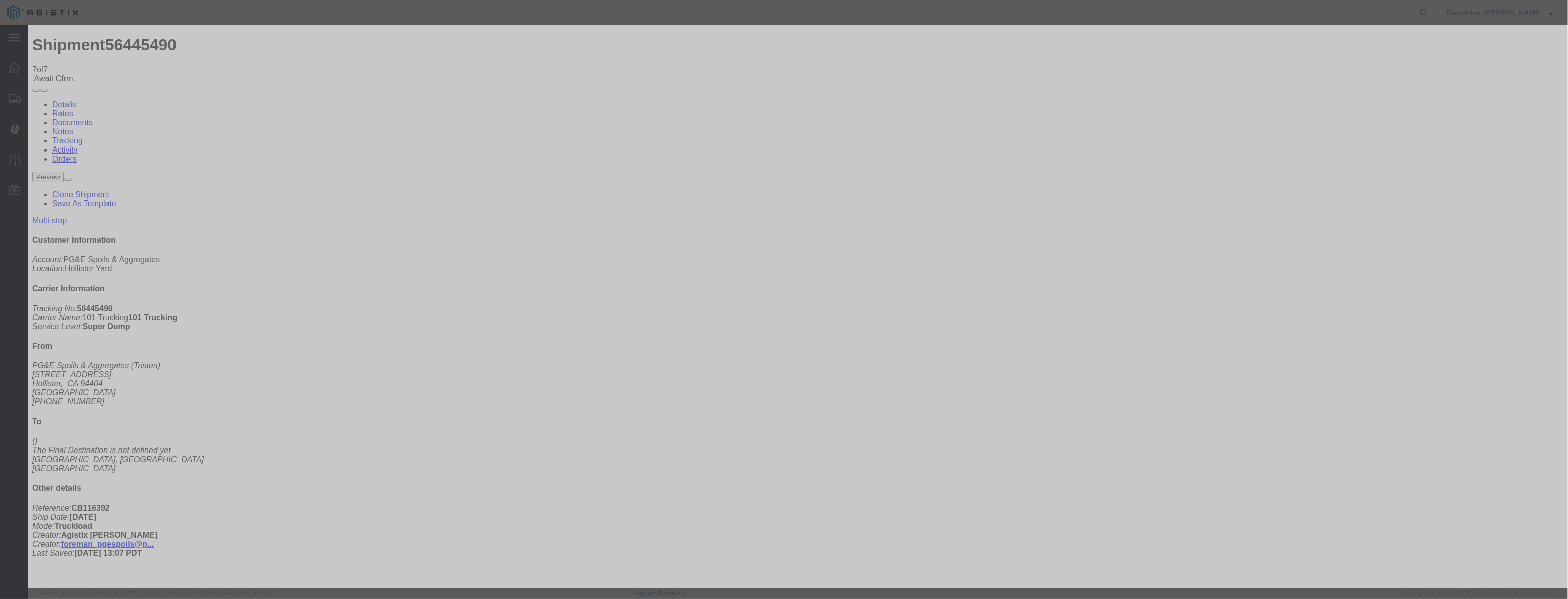
type input "[DATE]"
type input "9:00 PM"
drag, startPoint x: 650, startPoint y: 131, endPoint x: 669, endPoint y: 116, distance: 24.2
drag, startPoint x: 669, startPoint y: 116, endPoint x: 653, endPoint y: 126, distance: 18.9
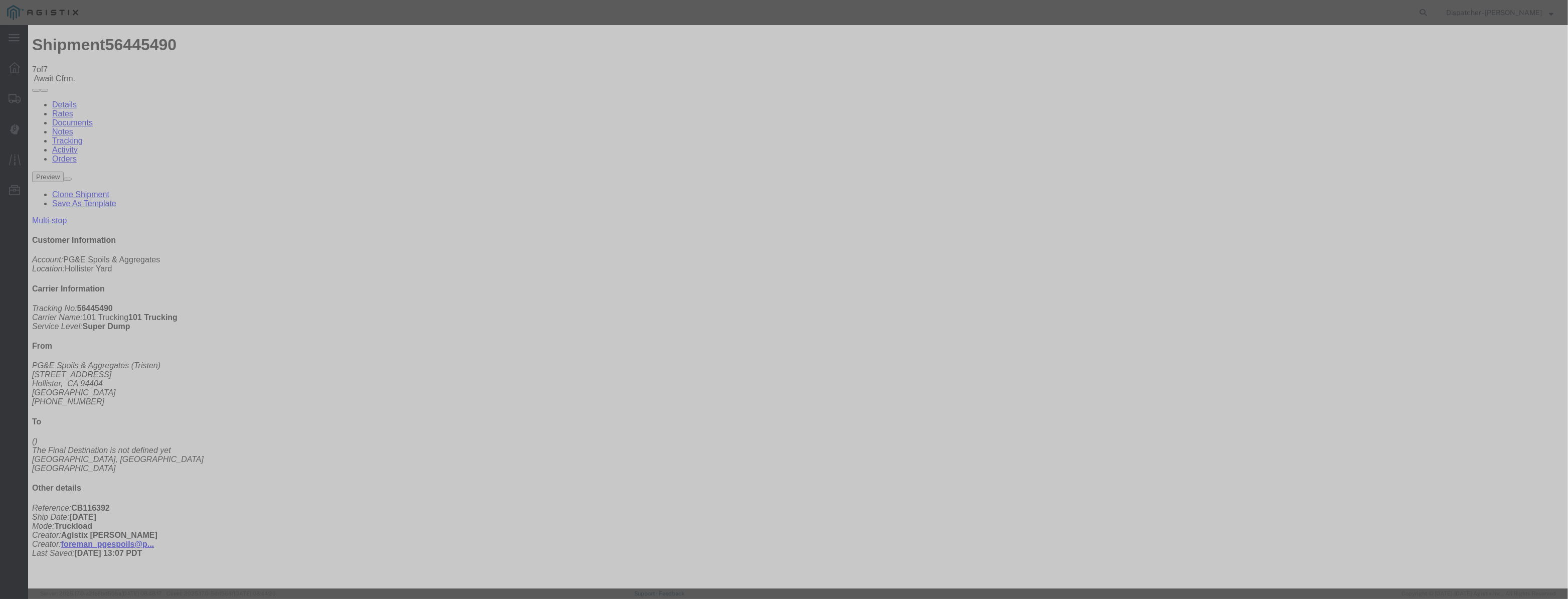
paste input "[DATE]"
type input "[DATE]"
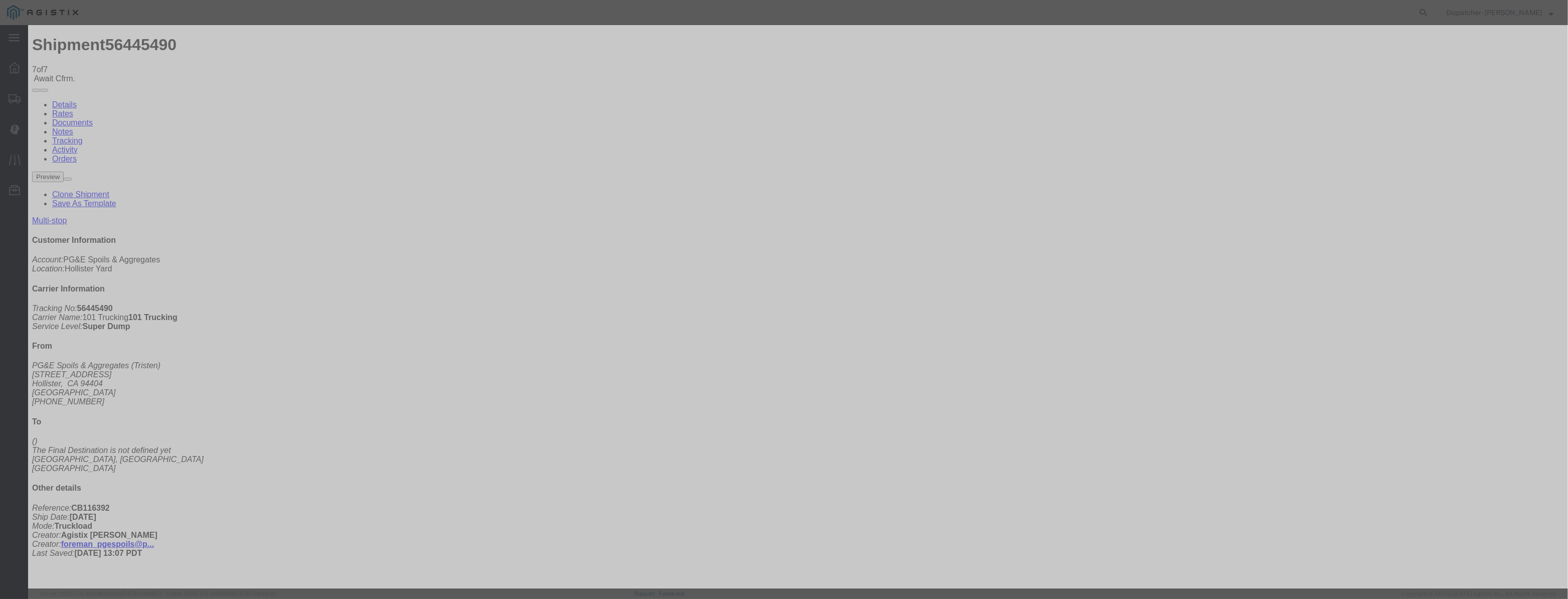
select select "ARVDLVLOC"
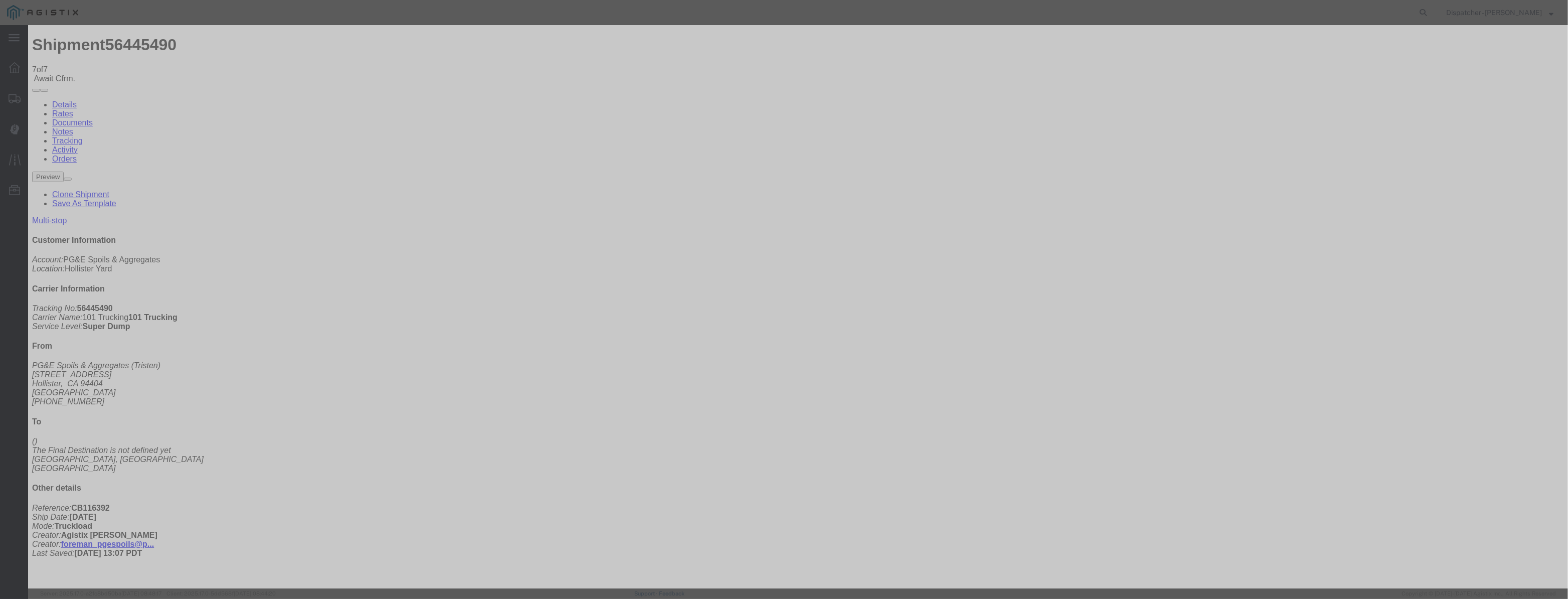
select select "{"pickupDeliveryInfoId": "122177120","pickupOrDelivery": "D","stopNum": "2","lo…"
select select "CA"
type input "[PERSON_NAME] [PERSON_NAME]"
drag, startPoint x: 780, startPoint y: 128, endPoint x: 229, endPoint y: 135, distance: 551.0
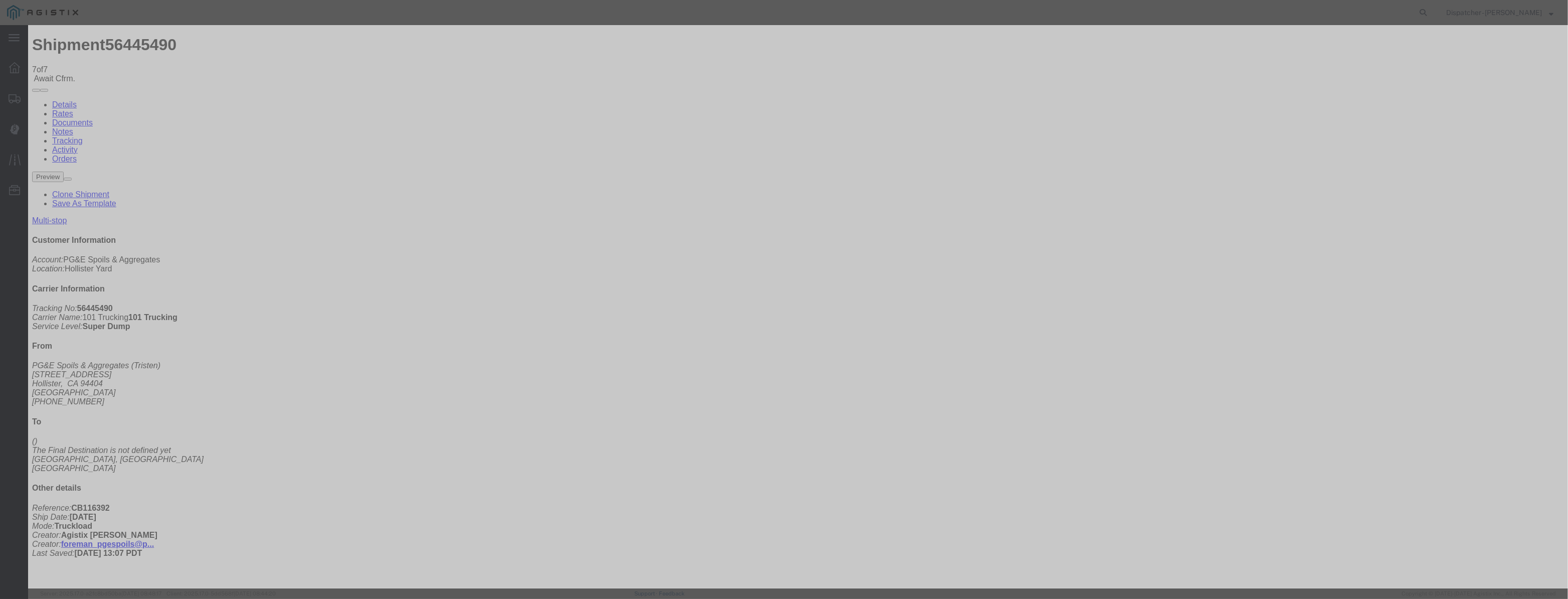
type input "9:35 AM"
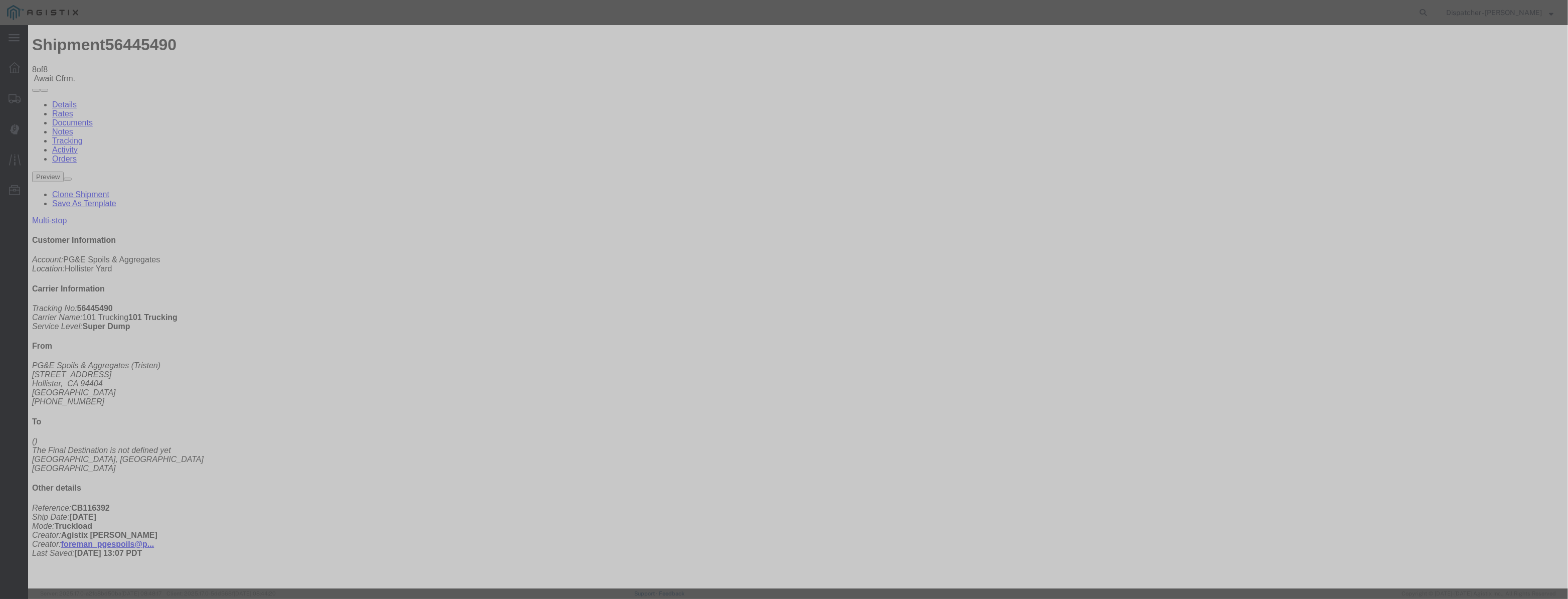
type input "[DATE]"
type input "9:00 PM"
drag, startPoint x: 642, startPoint y: 124, endPoint x: 650, endPoint y: 110, distance: 16.1
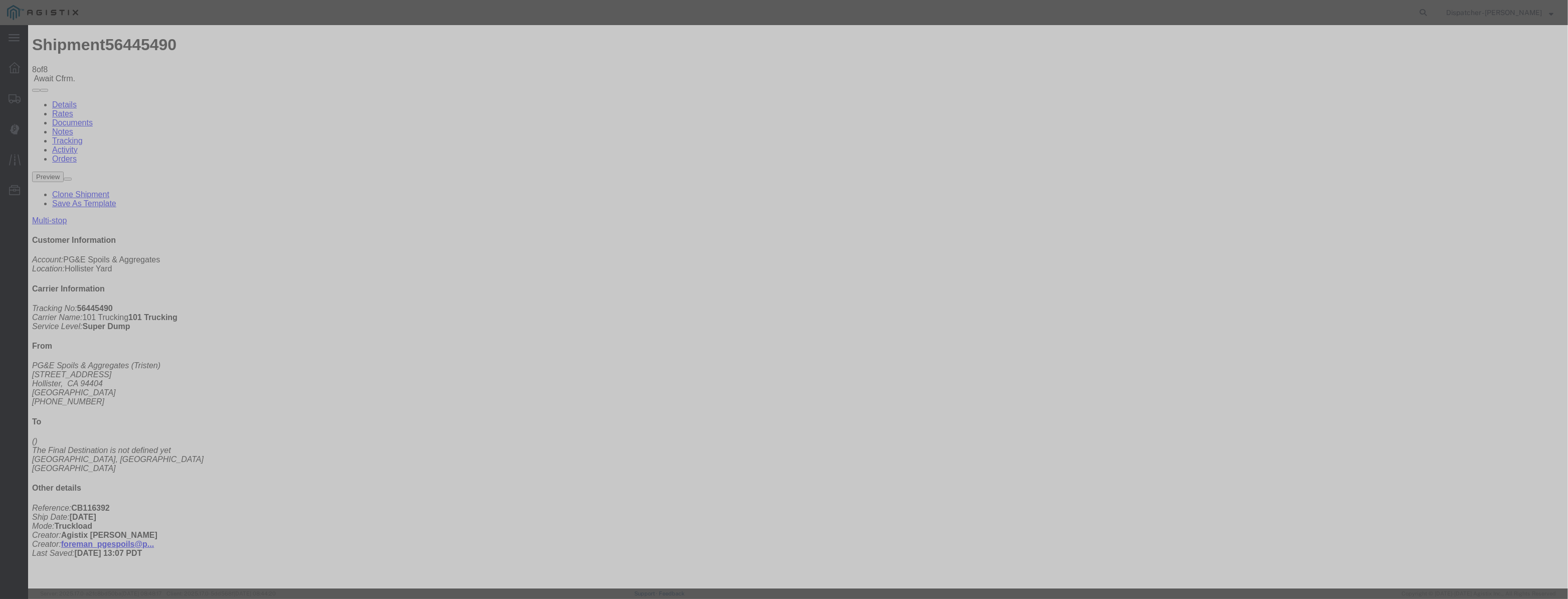
paste input "[DATE]"
type input "[DATE]"
drag, startPoint x: 739, startPoint y: 145, endPoint x: 737, endPoint y: 150, distance: 5.4
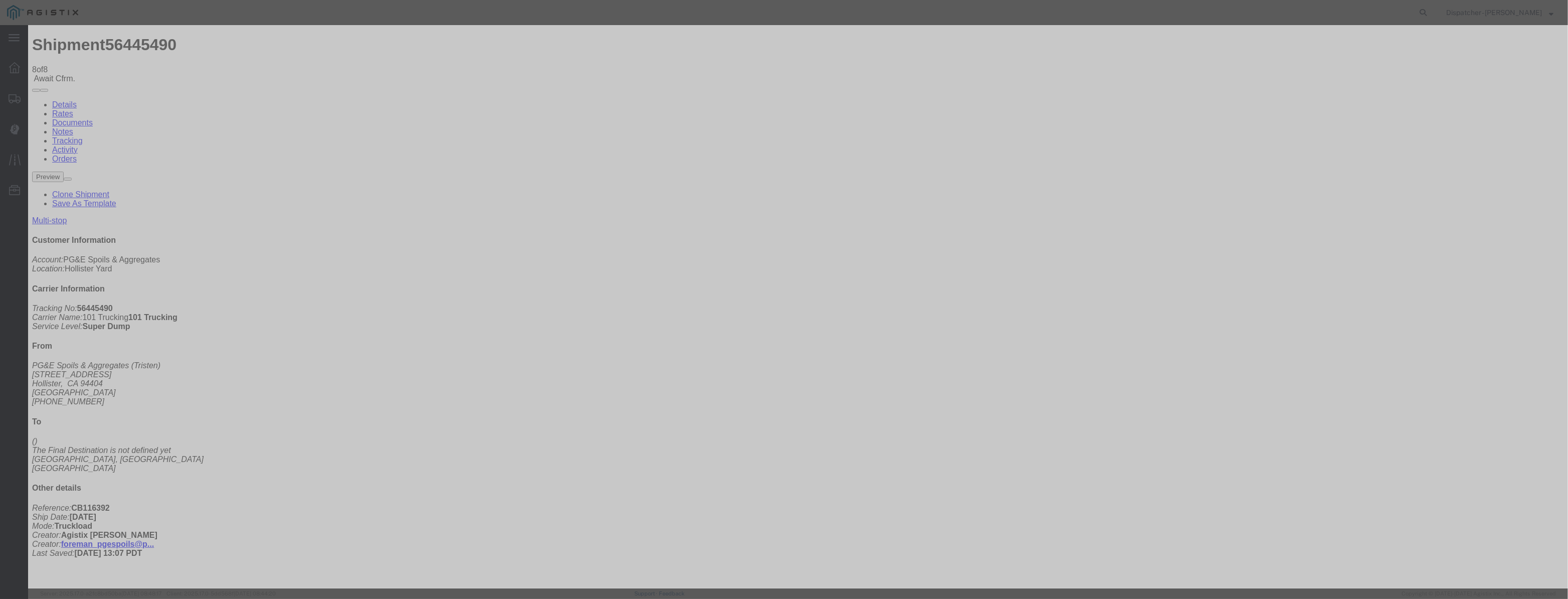
select select "DPTDLVLOC"
drag, startPoint x: 941, startPoint y: 126, endPoint x: 942, endPoint y: 132, distance: 6.1
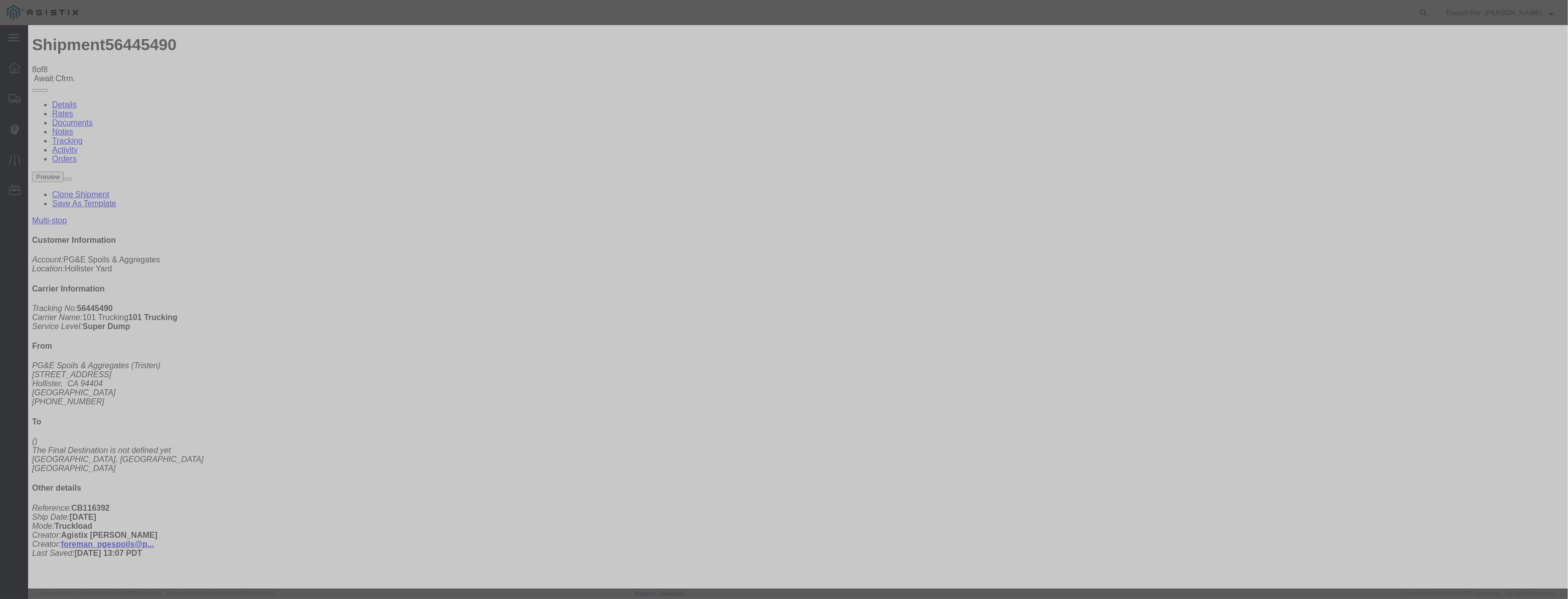
select select "{"pickupDeliveryInfoId": "122177120","pickupOrDelivery": "D","stopNum": "2","lo…"
select select "CA"
type input "[PERSON_NAME] [PERSON_NAME]"
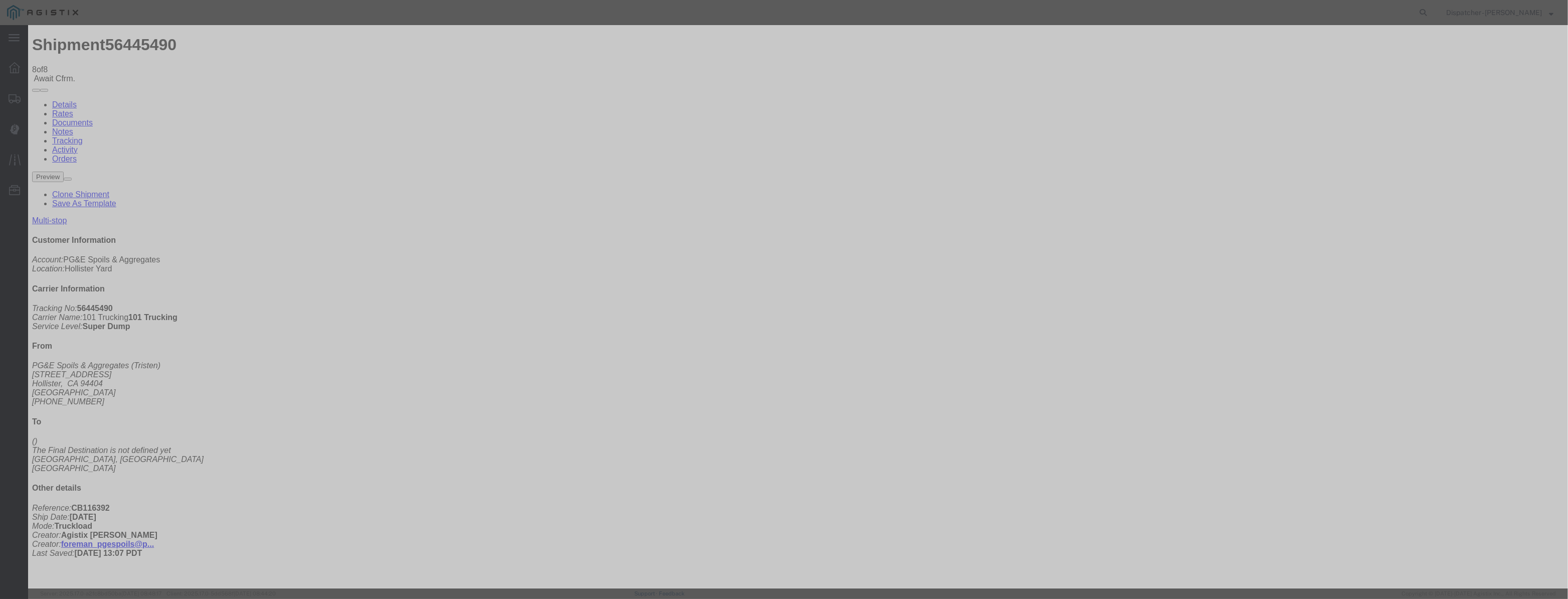
drag, startPoint x: 759, startPoint y: 126, endPoint x: 241, endPoint y: 123, distance: 518.0
type input "9:45 AM"
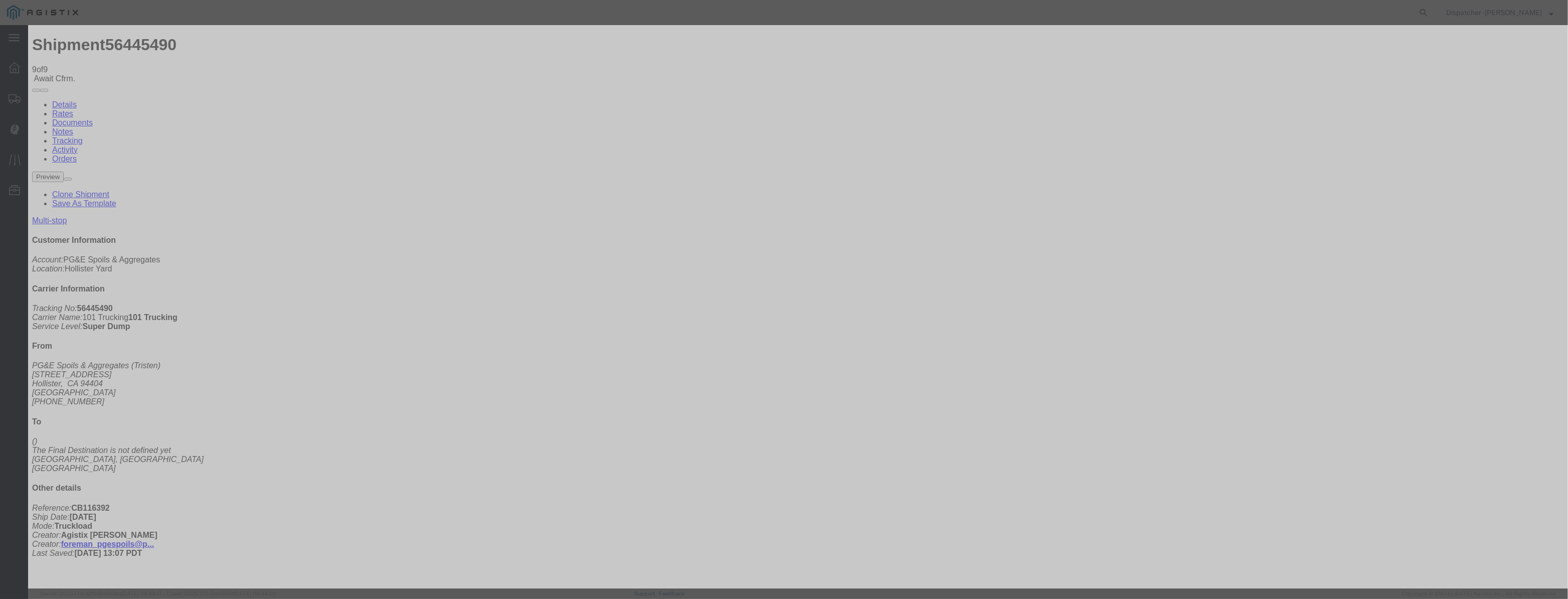
type input "[DATE]"
type input "9:00 PM"
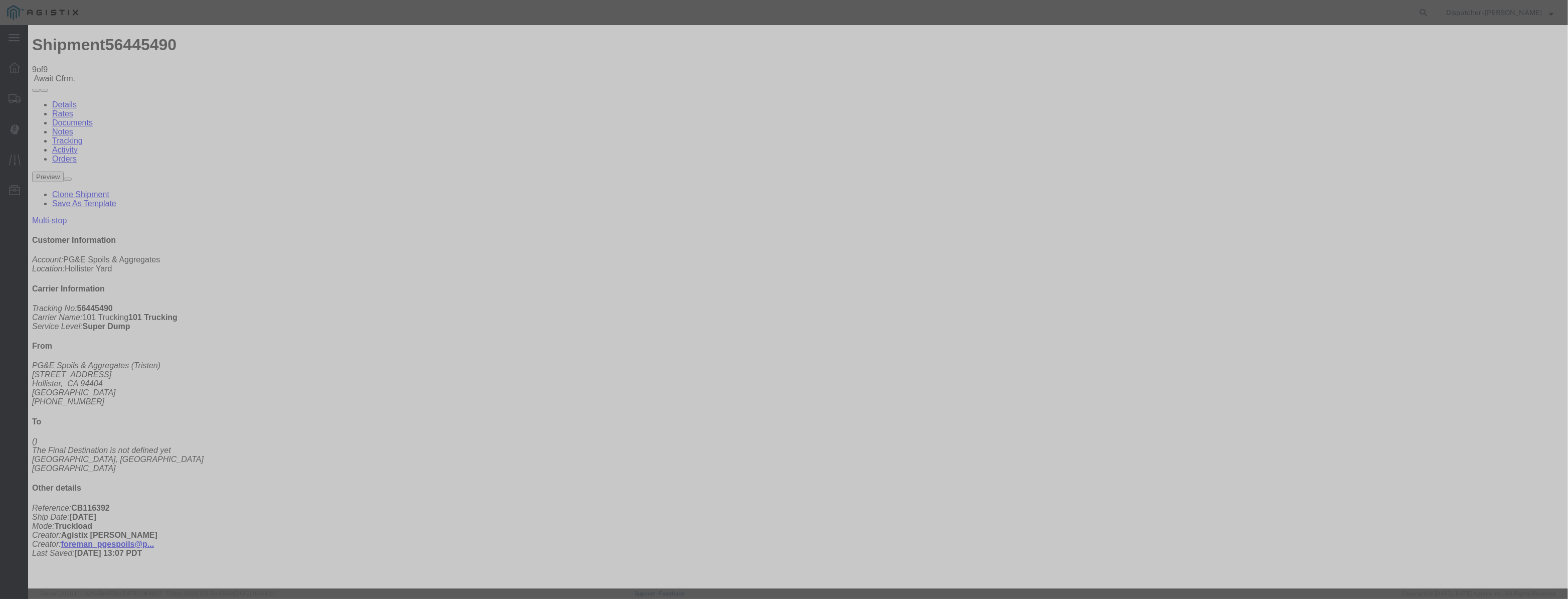
drag, startPoint x: 646, startPoint y: 130, endPoint x: 727, endPoint y: 130, distance: 81.0
paste input "[DATE]"
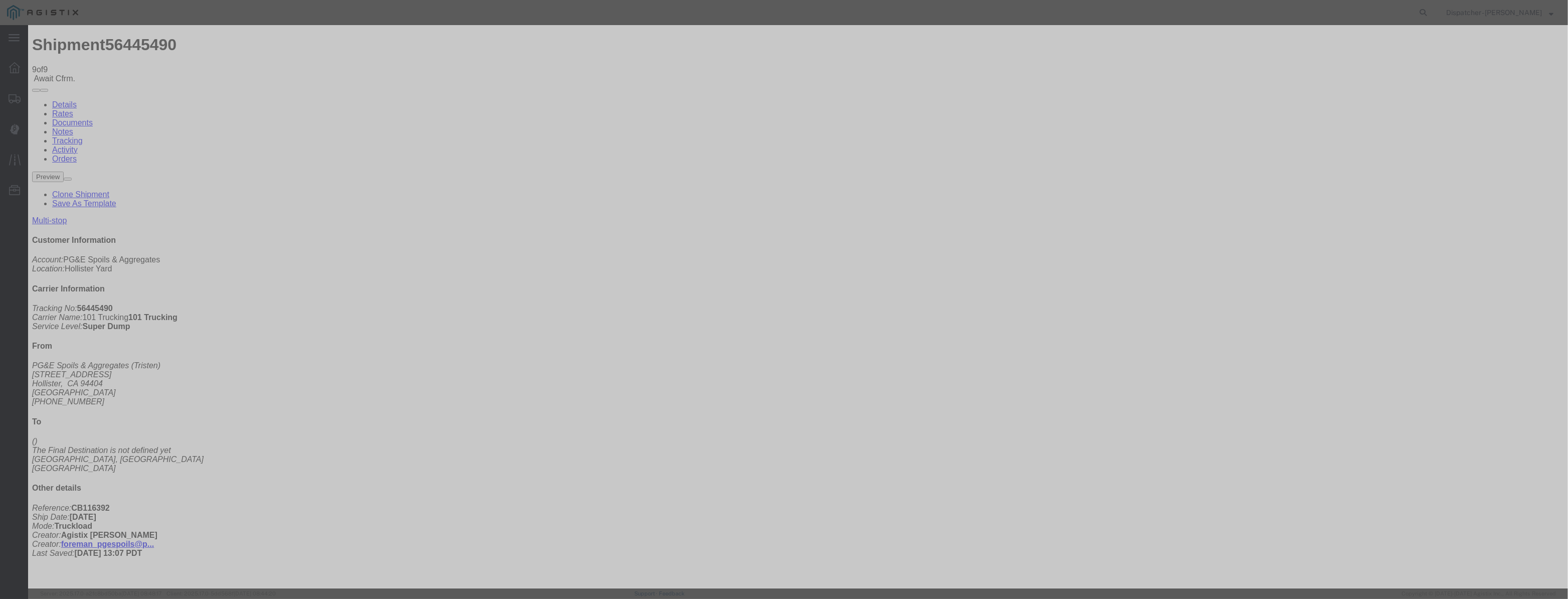
type input "[DATE]"
select select "ARVPULOC"
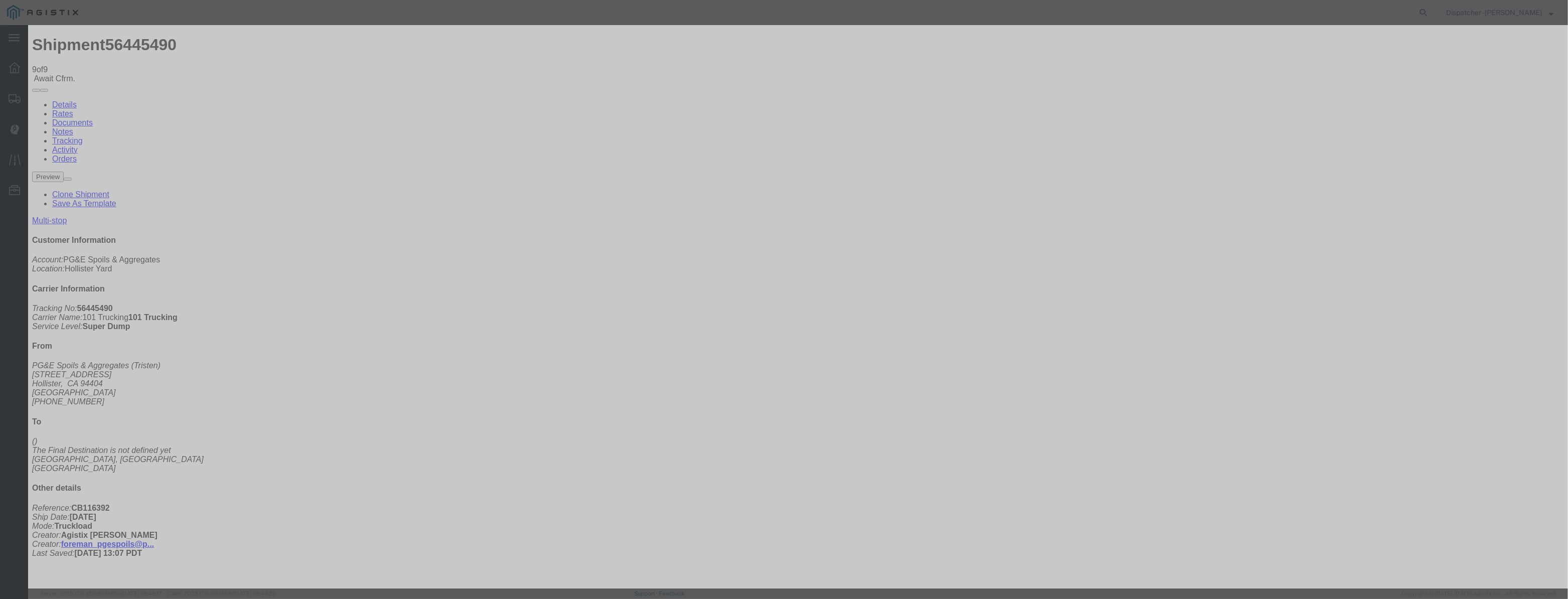
select select "{"pickupDeliveryInfoId": "122177119","pickupOrDelivery": "P","stopNum": "1","lo…"
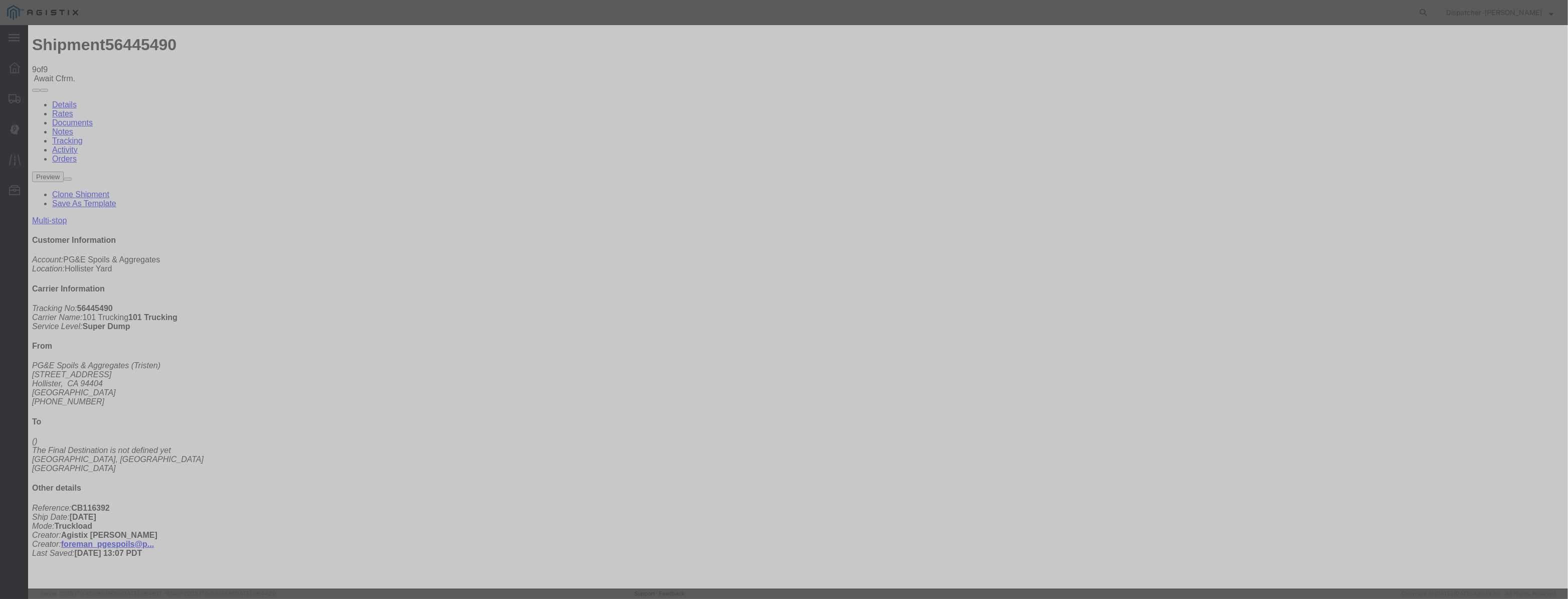
select select "CA"
type input "Hollister"
drag, startPoint x: 745, startPoint y: 131, endPoint x: 492, endPoint y: 154, distance: 254.0
type input "11:35 AM"
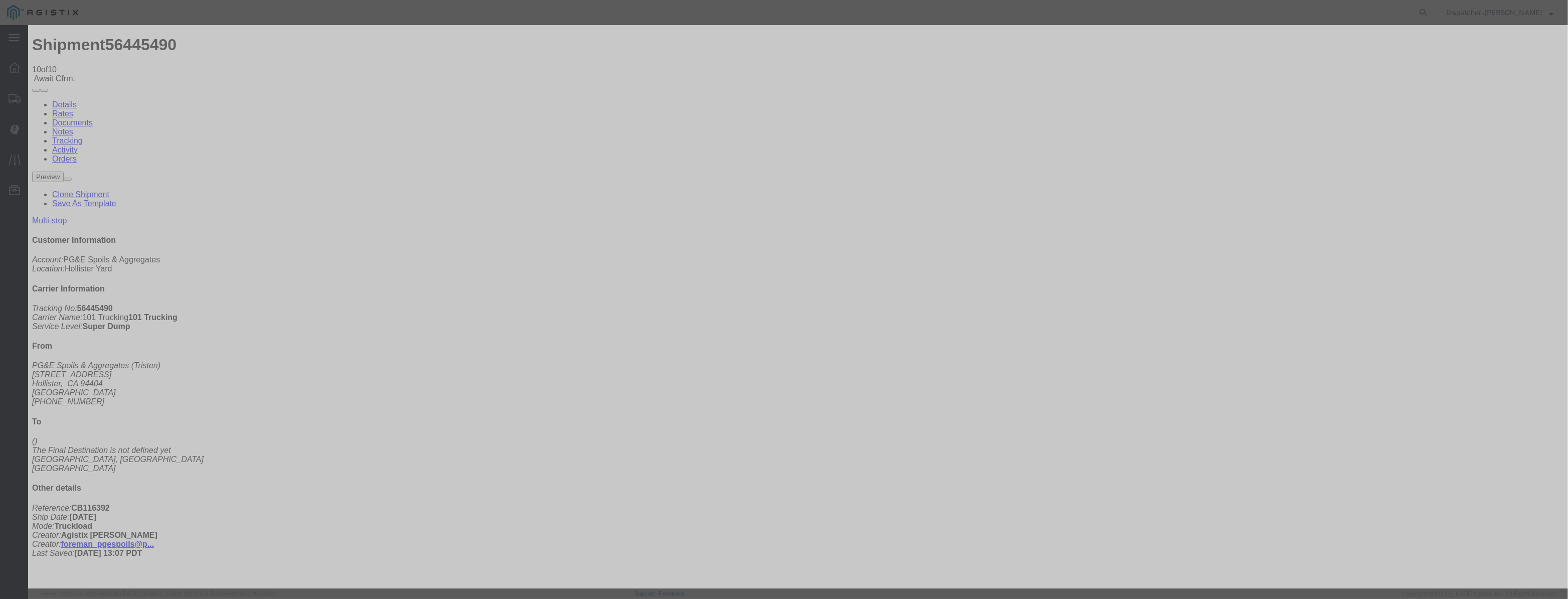
type input "[DATE]"
type input "9:00 PM"
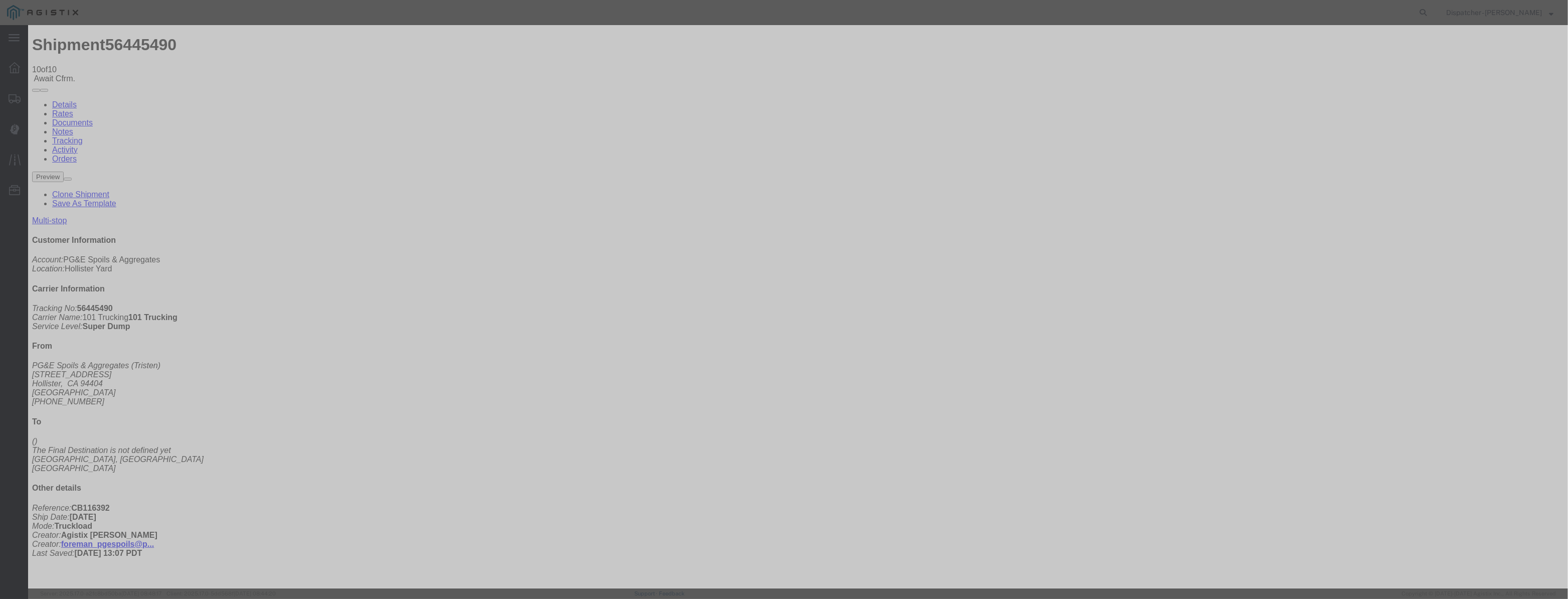
drag, startPoint x: 649, startPoint y: 127, endPoint x: 693, endPoint y: 126, distance: 44.0
paste input "[DATE]"
type input "[DATE]"
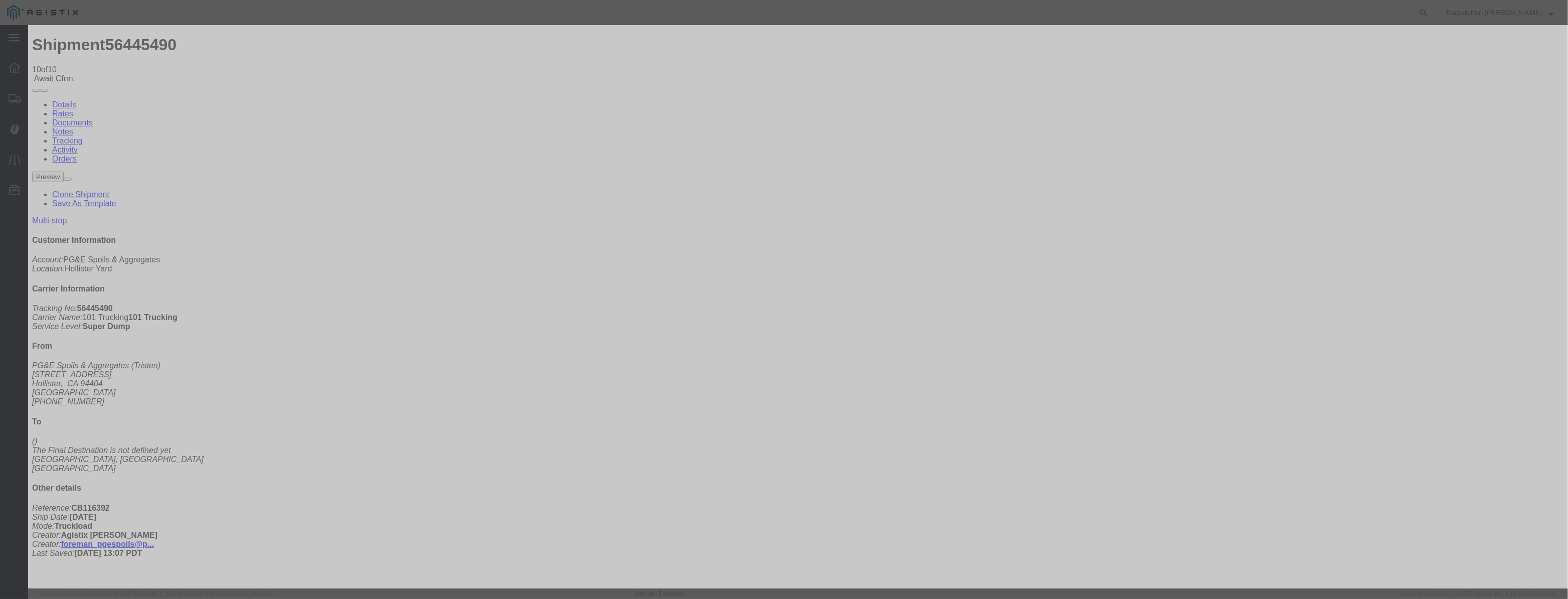
drag, startPoint x: 746, startPoint y: 144, endPoint x: 747, endPoint y: 152, distance: 8.1
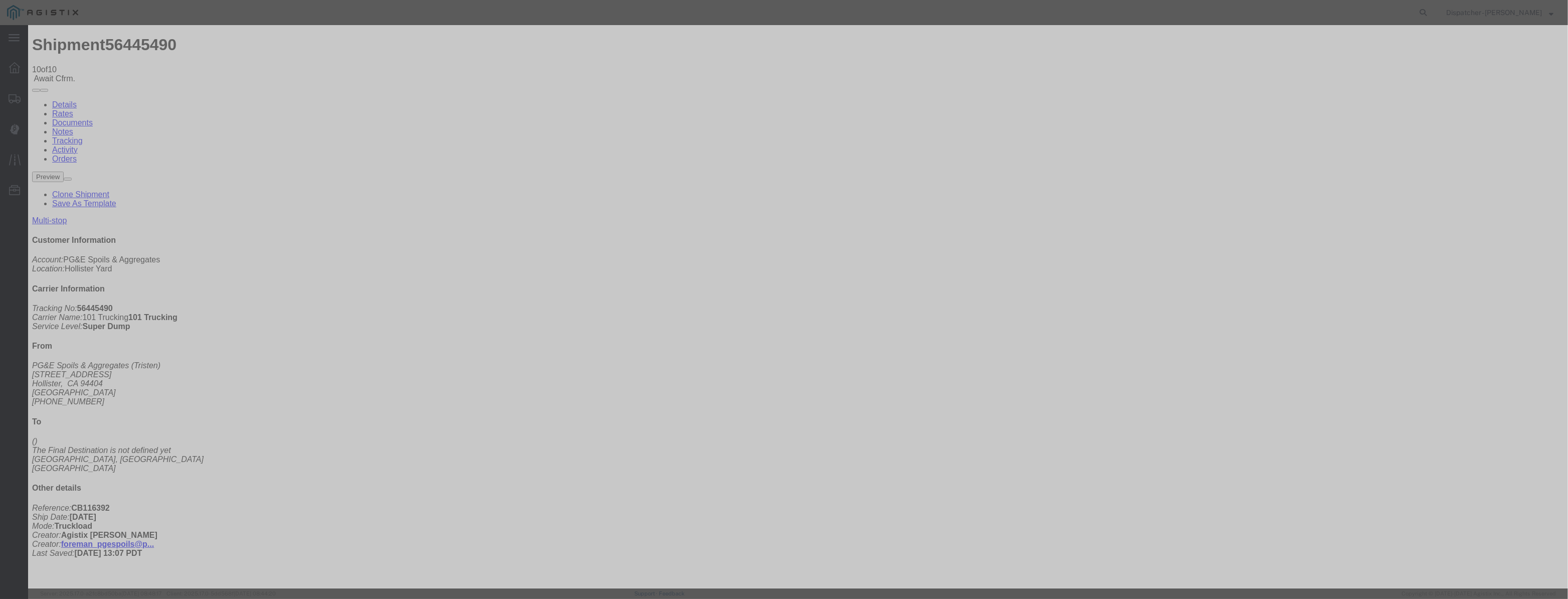
select select "DPTPULOC"
select select "{"pickupDeliveryInfoId": "122177119","pickupOrDelivery": "P","stopNum": "1","lo…"
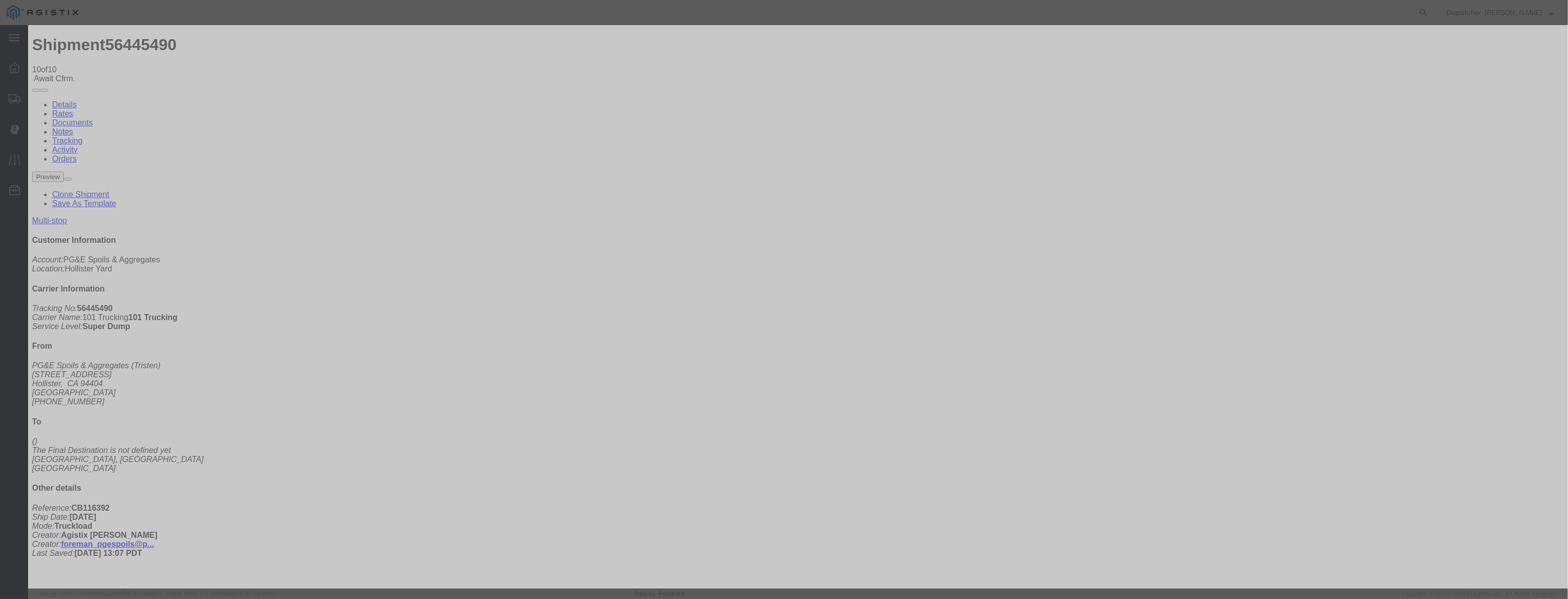
select select "CA"
type input "Hollister"
drag, startPoint x: 769, startPoint y: 128, endPoint x: 551, endPoint y: 150, distance: 219.1
type input "11:40 AM"
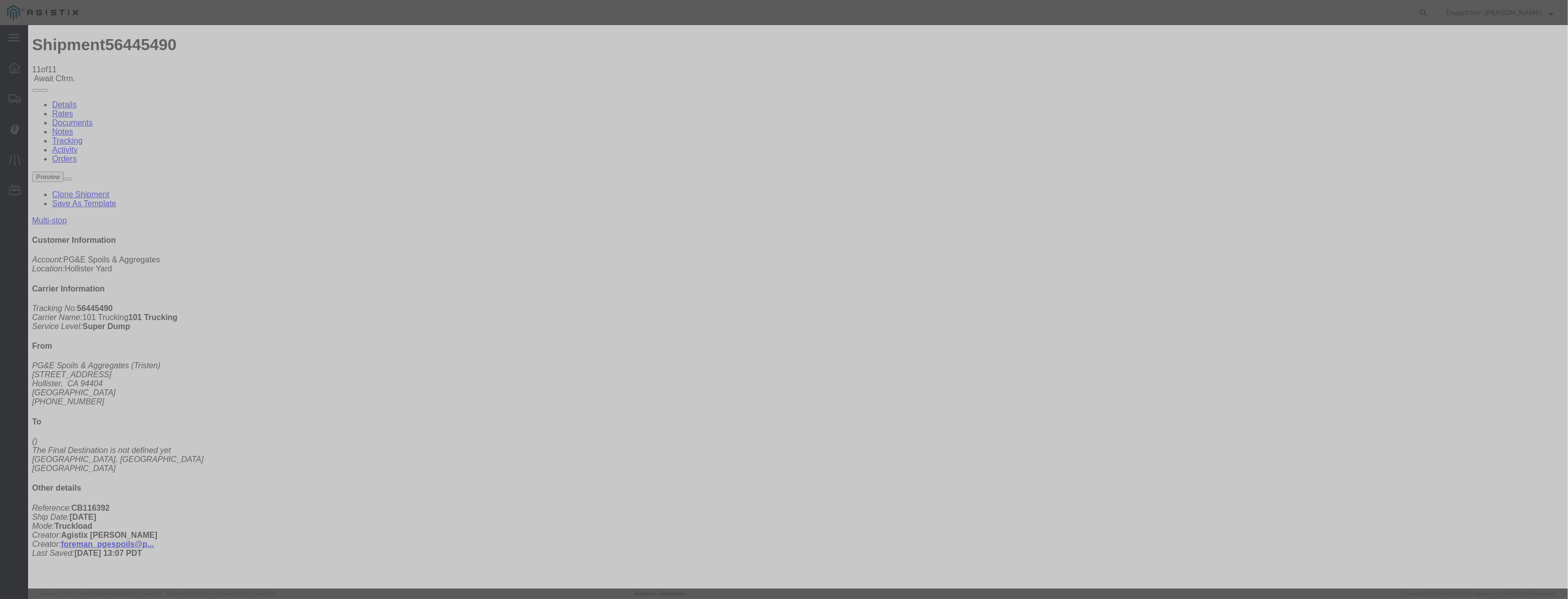
type input "[DATE]"
type input "10:00 PM"
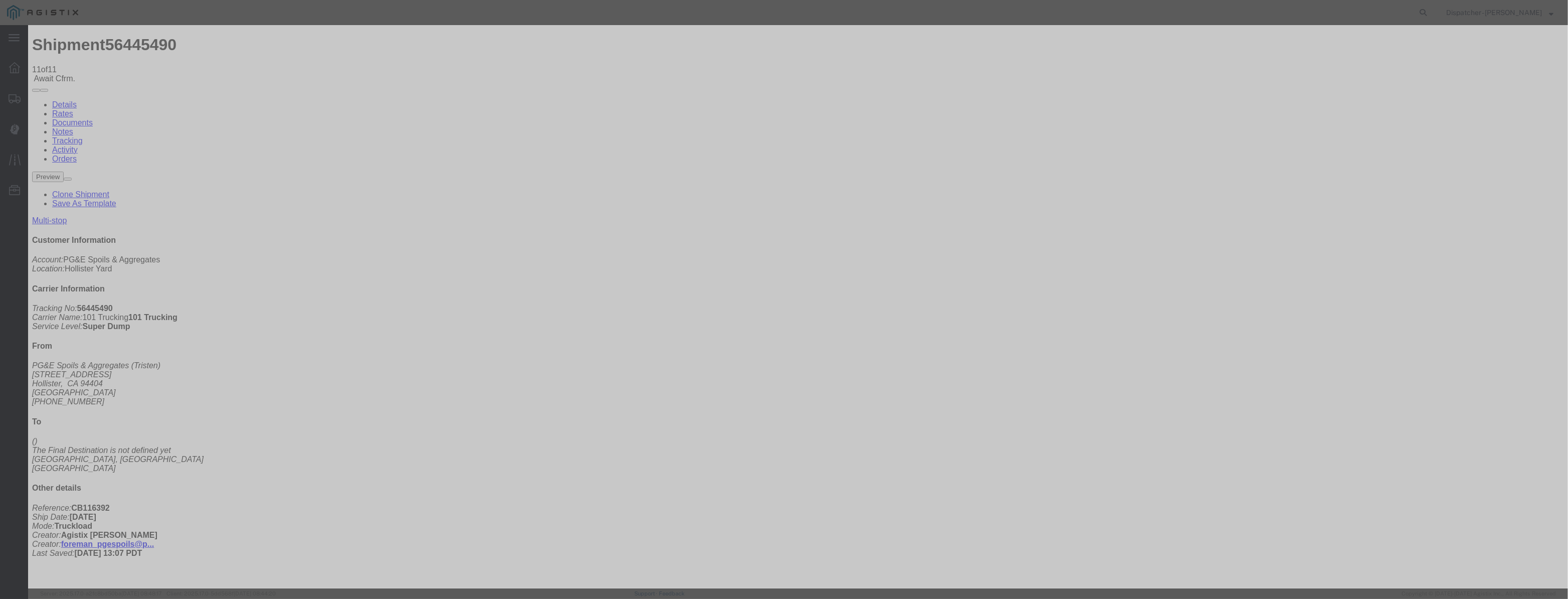
paste input "[DATE]"
type input "[DATE]"
drag, startPoint x: 742, startPoint y: 140, endPoint x: 742, endPoint y: 148, distance: 8.0
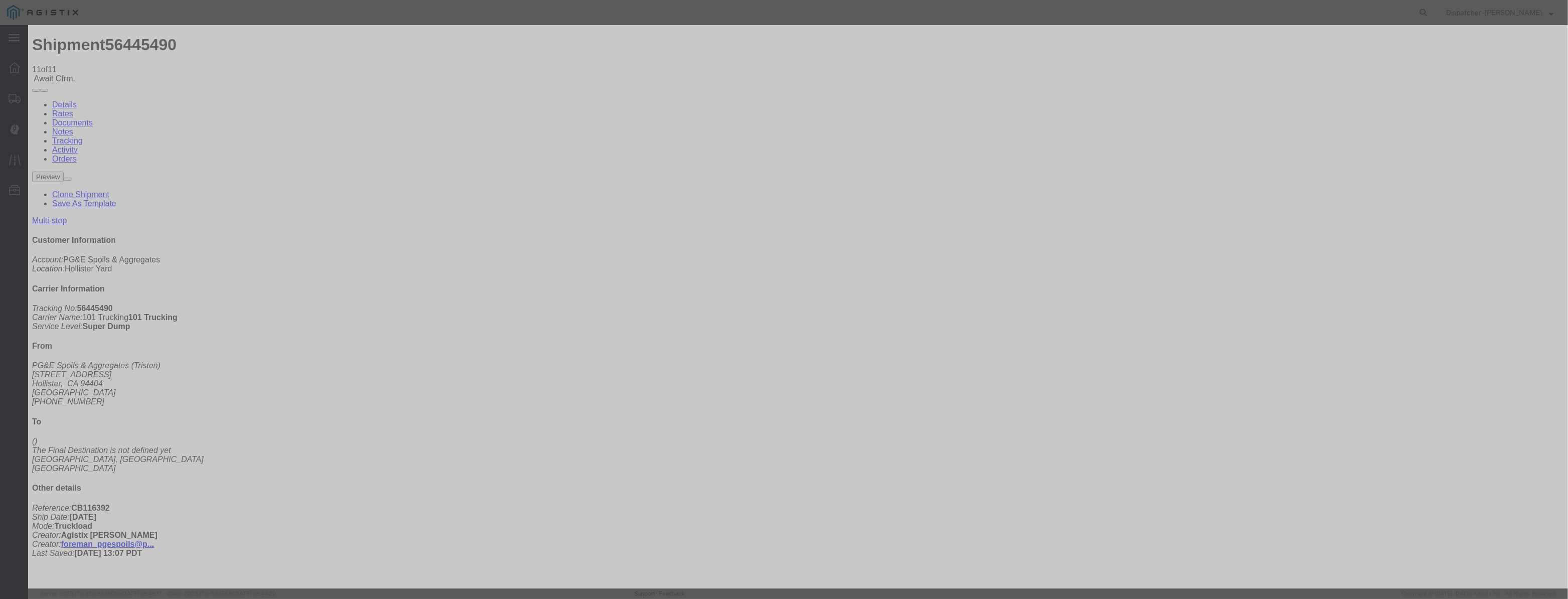
scroll to position [0, 0]
select select "ARVDLVLOC"
drag, startPoint x: 978, startPoint y: 128, endPoint x: 975, endPoint y: 133, distance: 5.8
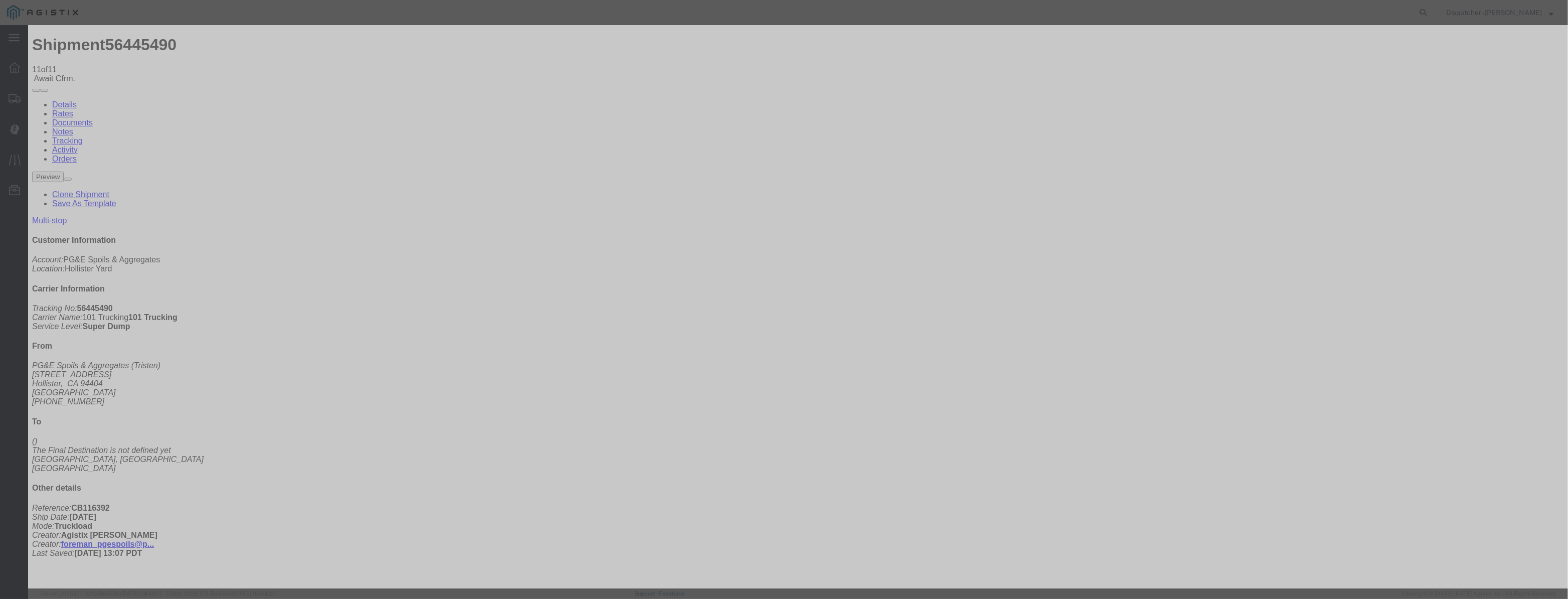
select select "{"pickupDeliveryInfoId": "122177120","pickupOrDelivery": "D","stopNum": "2","lo…"
select select "CA"
type input "[PERSON_NAME] [PERSON_NAME]"
drag, startPoint x: 763, startPoint y: 134, endPoint x: 520, endPoint y: 169, distance: 245.5
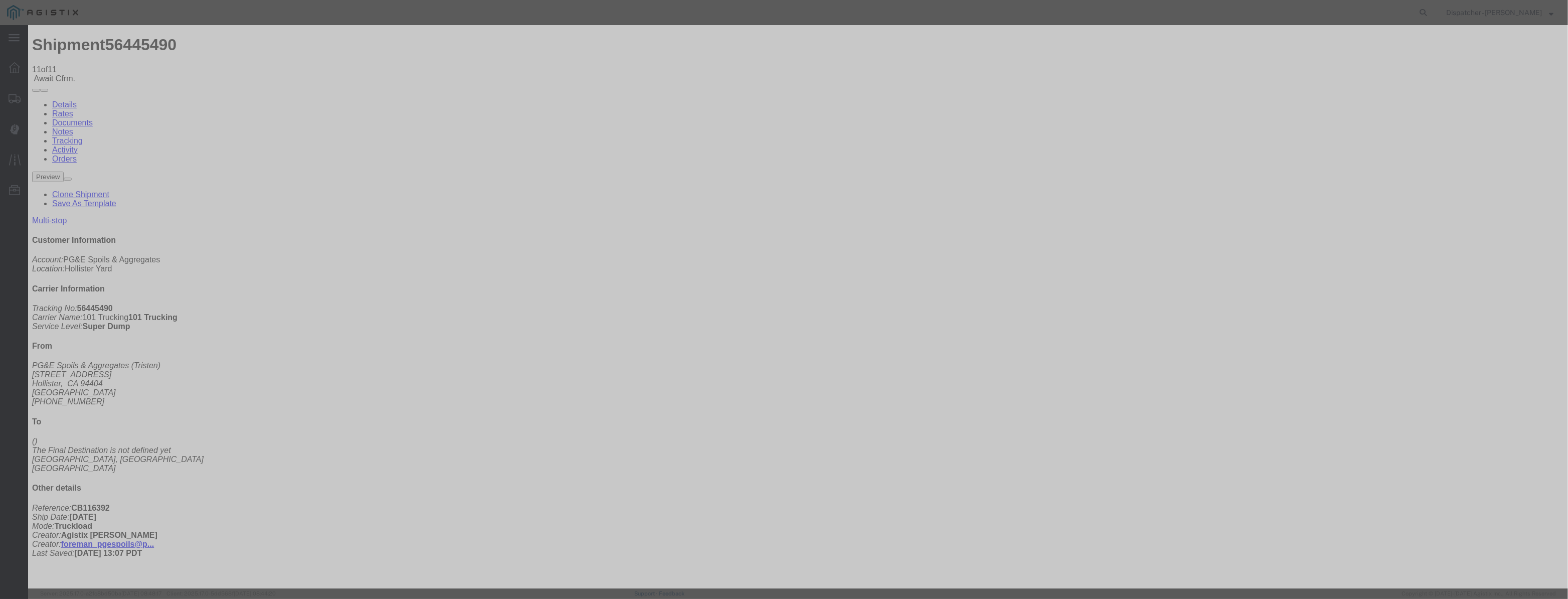
type input "12:40 PM"
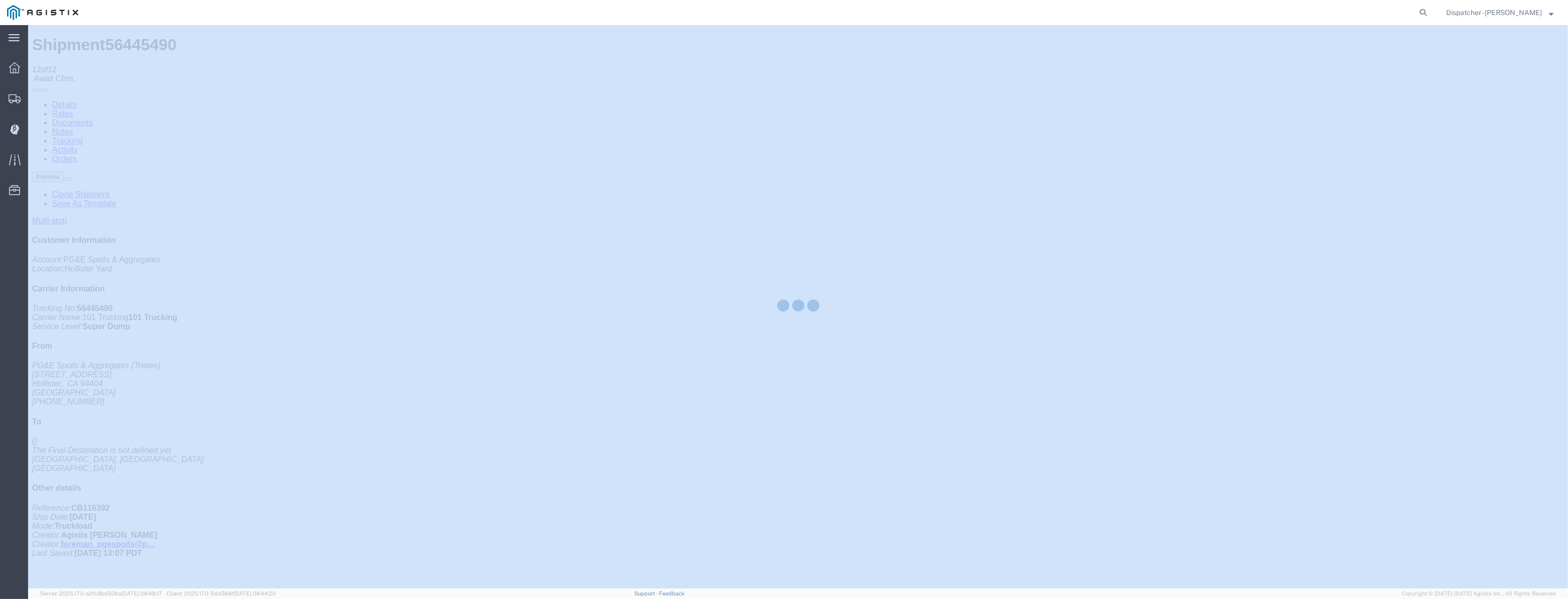
click at [1327, 93] on div at bounding box center [798, 307] width 1540 height 564
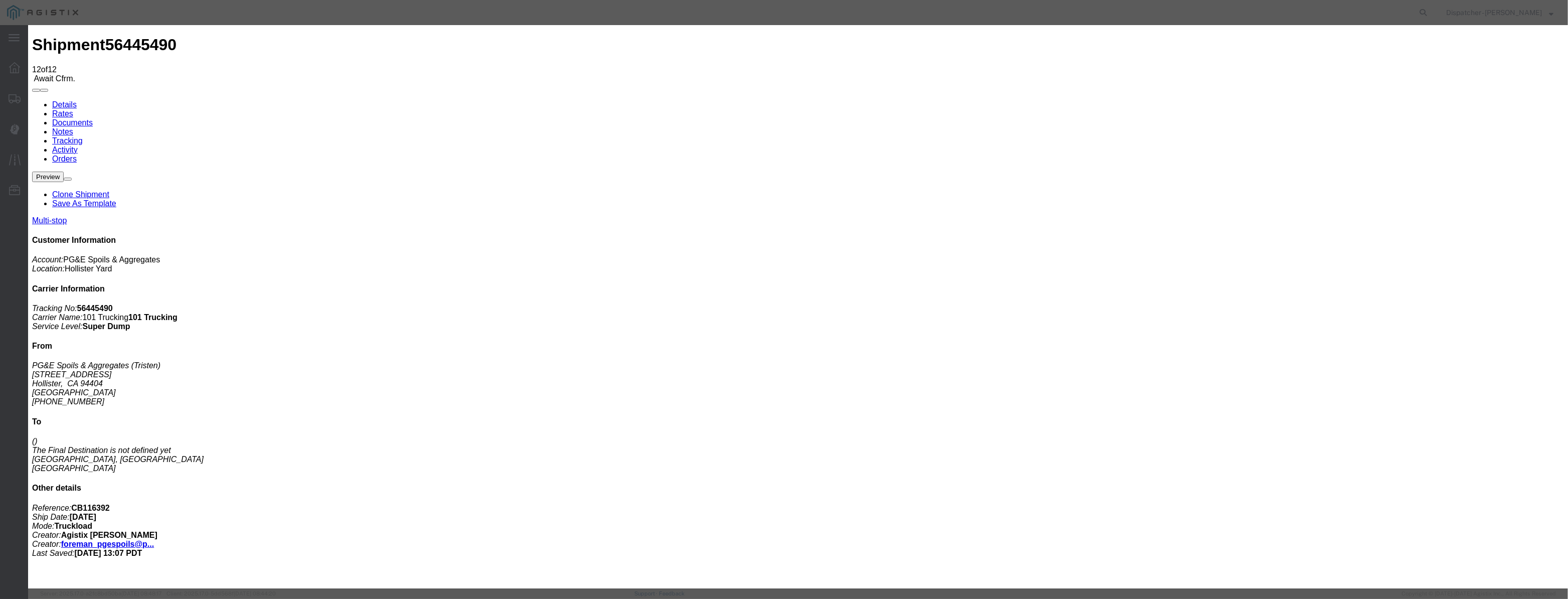
type input "[DATE]"
type input "10:00 PM"
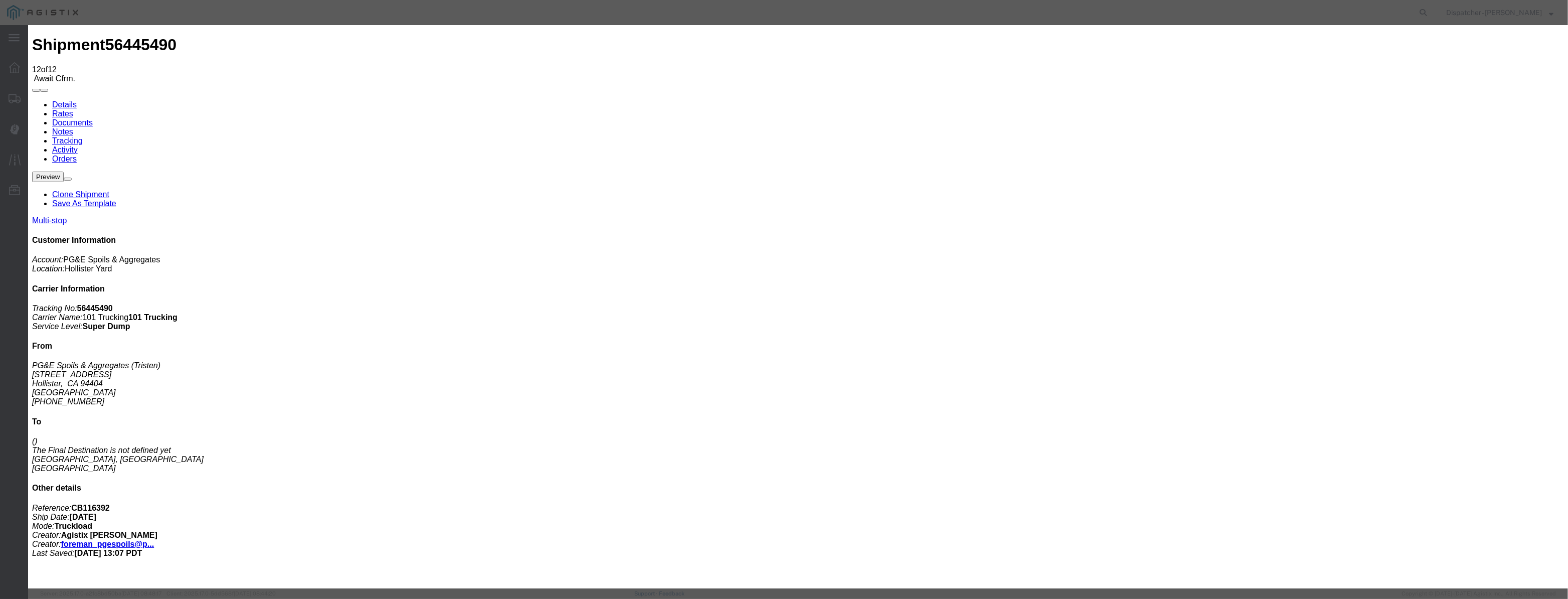
paste input "[DATE]"
type input "[DATE]"
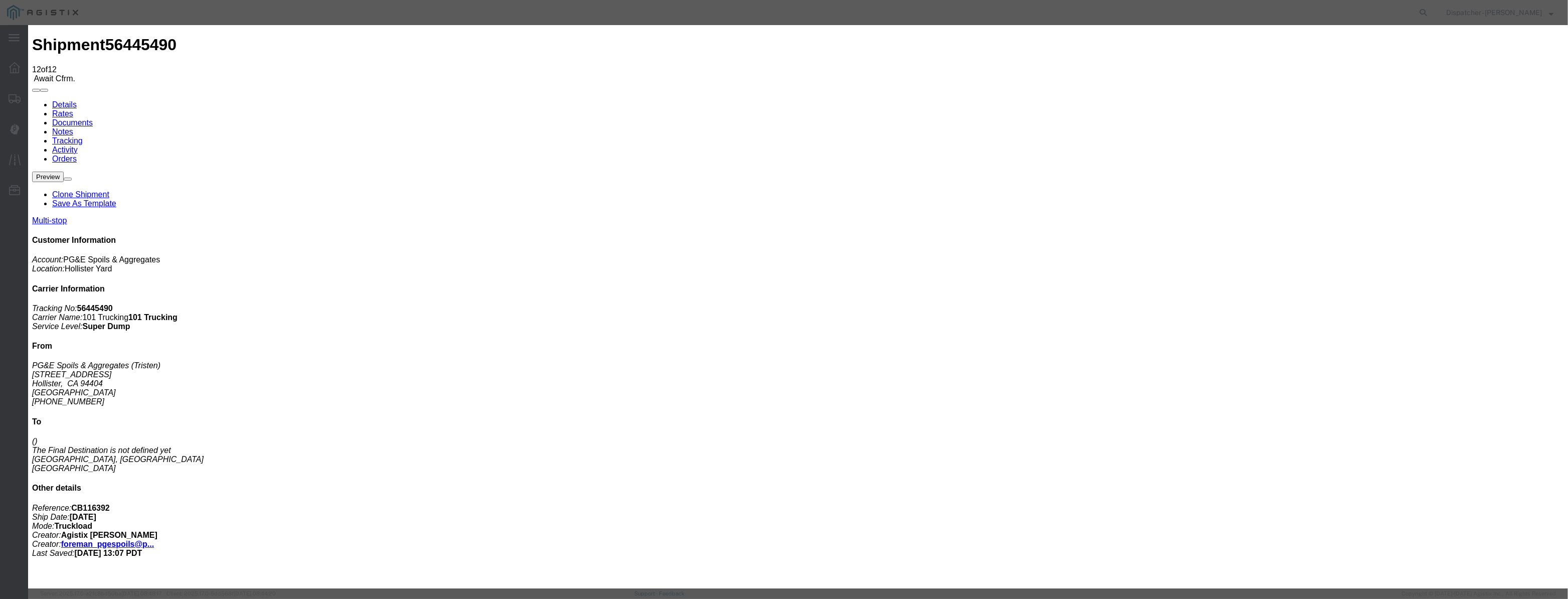
select select "DPTDLVLOC"
select select "{"pickupDeliveryInfoId": "122177120","pickupOrDelivery": "D","stopNum": "2","lo…"
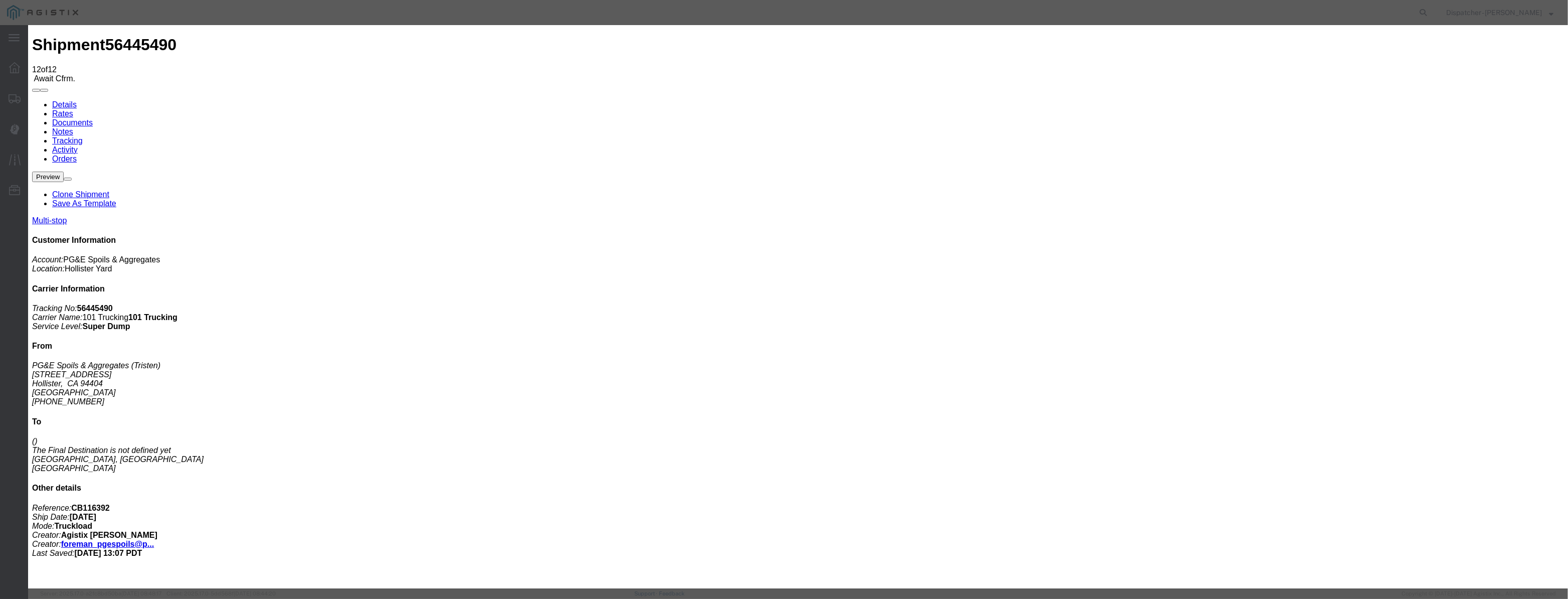
select select "CA"
type input "[PERSON_NAME] [PERSON_NAME]"
drag, startPoint x: 760, startPoint y: 127, endPoint x: 591, endPoint y: 171, distance: 174.6
type input "1:25 PM"
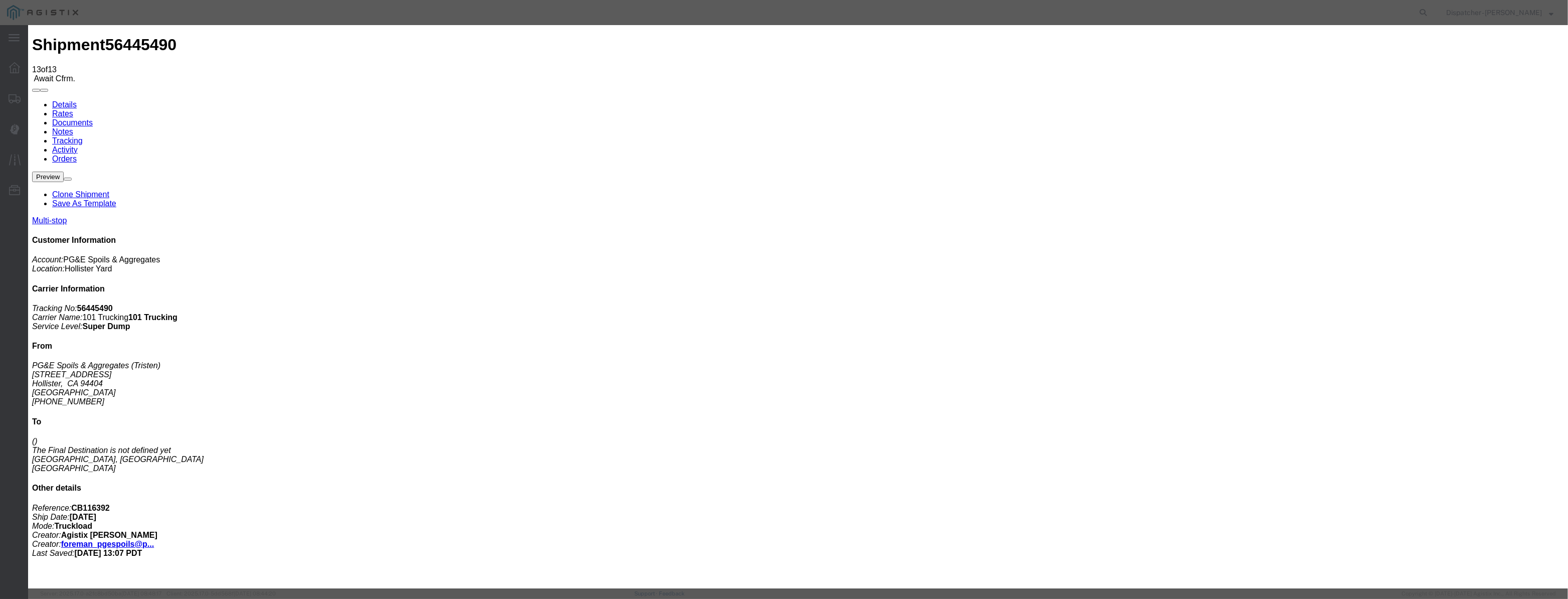
type input "[DATE]"
type input "10:00 PM"
drag, startPoint x: 622, startPoint y: 132, endPoint x: 638, endPoint y: 132, distance: 16.0
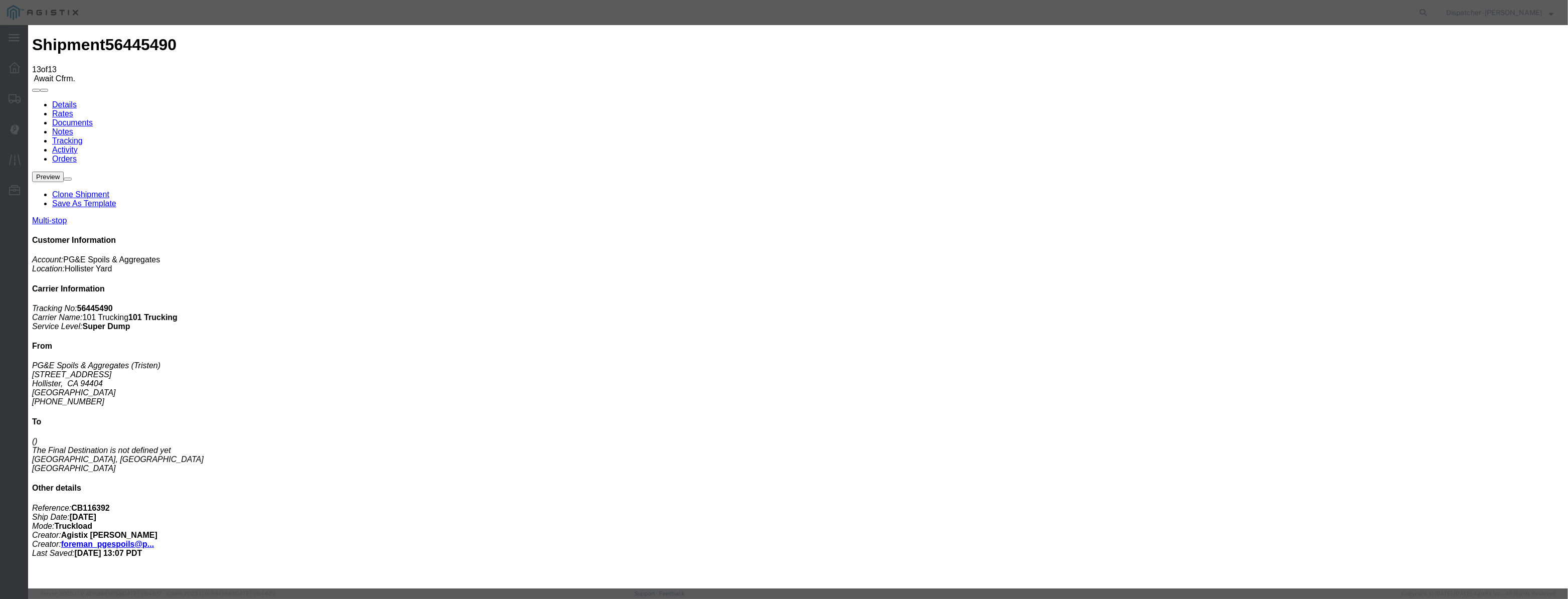
paste input "[DATE]"
type input "[DATE]"
drag, startPoint x: 768, startPoint y: 152, endPoint x: 759, endPoint y: 129, distance: 24.7
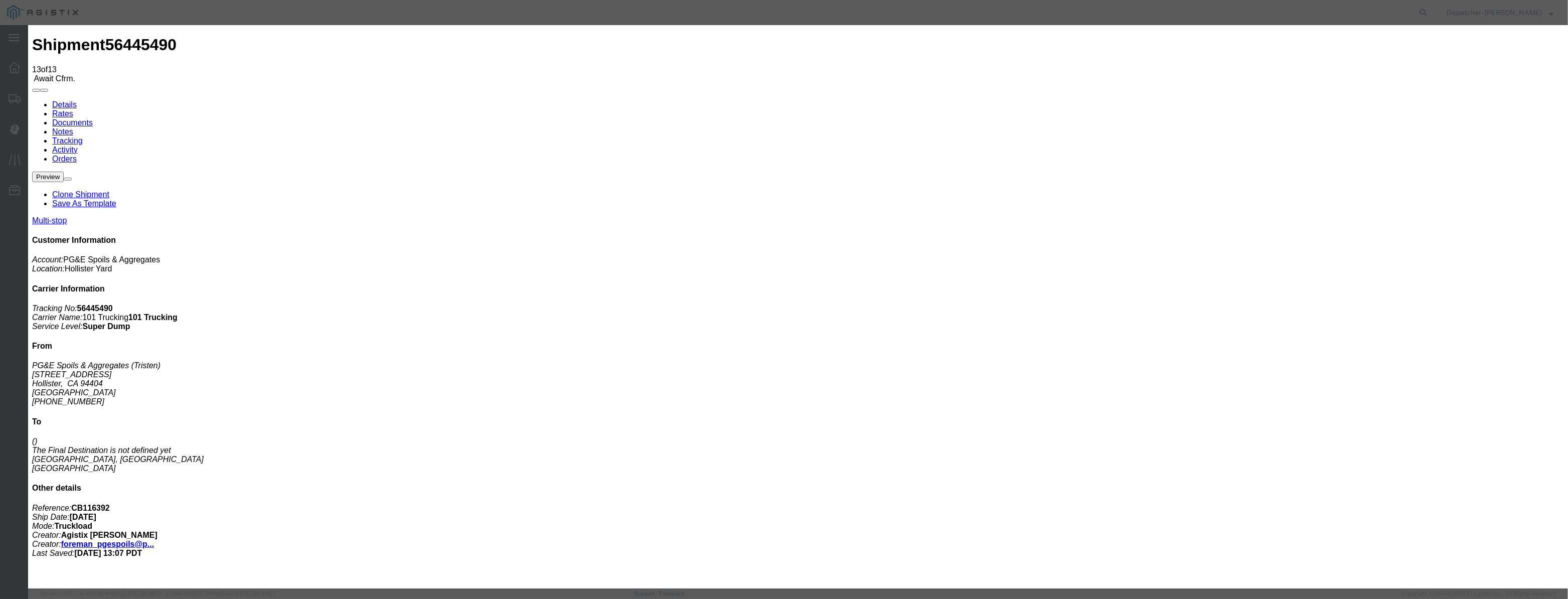
select select "ARVPULOC"
drag, startPoint x: 931, startPoint y: 120, endPoint x: 930, endPoint y: 133, distance: 13.0
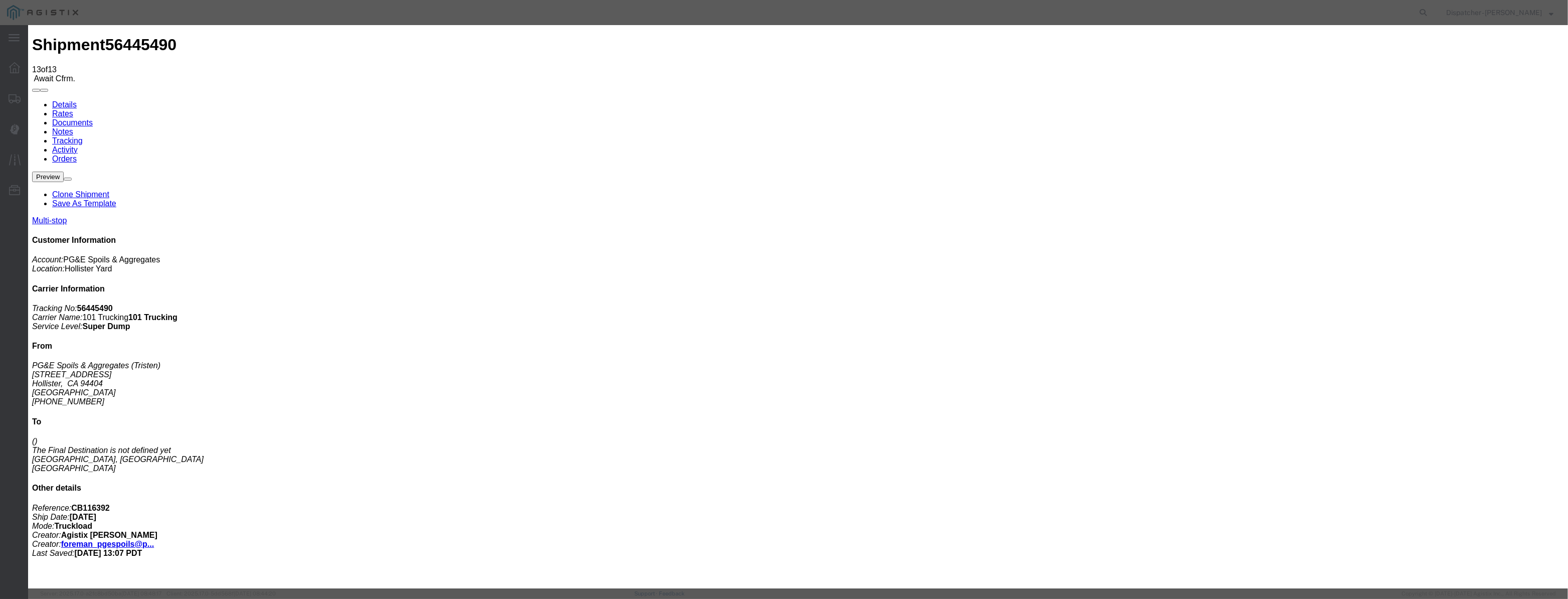
select select "{"pickupDeliveryInfoId": "122177119","pickupOrDelivery": "P","stopNum": "1","lo…"
select select "CA"
type input "Hollister"
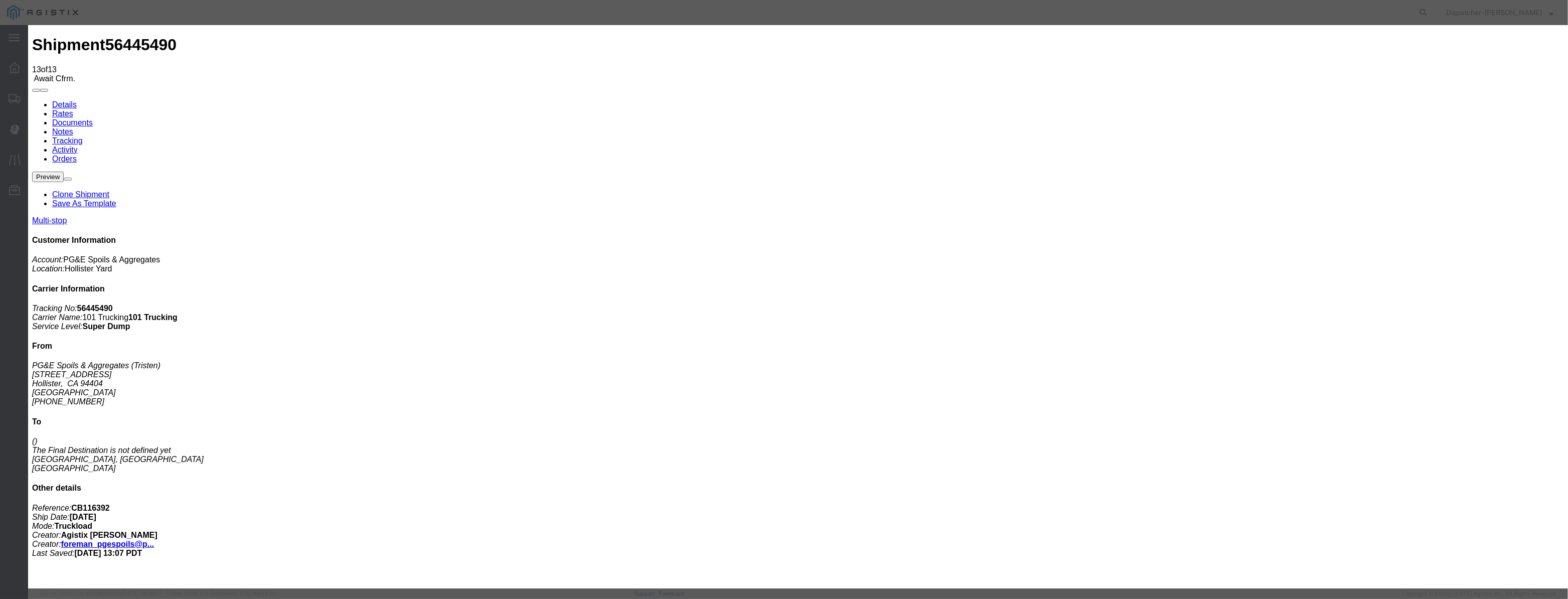
drag, startPoint x: 771, startPoint y: 126, endPoint x: 318, endPoint y: 173, distance: 455.4
type input "3:00 PM"
drag, startPoint x: 757, startPoint y: 277, endPoint x: 765, endPoint y: 273, distance: 8.9
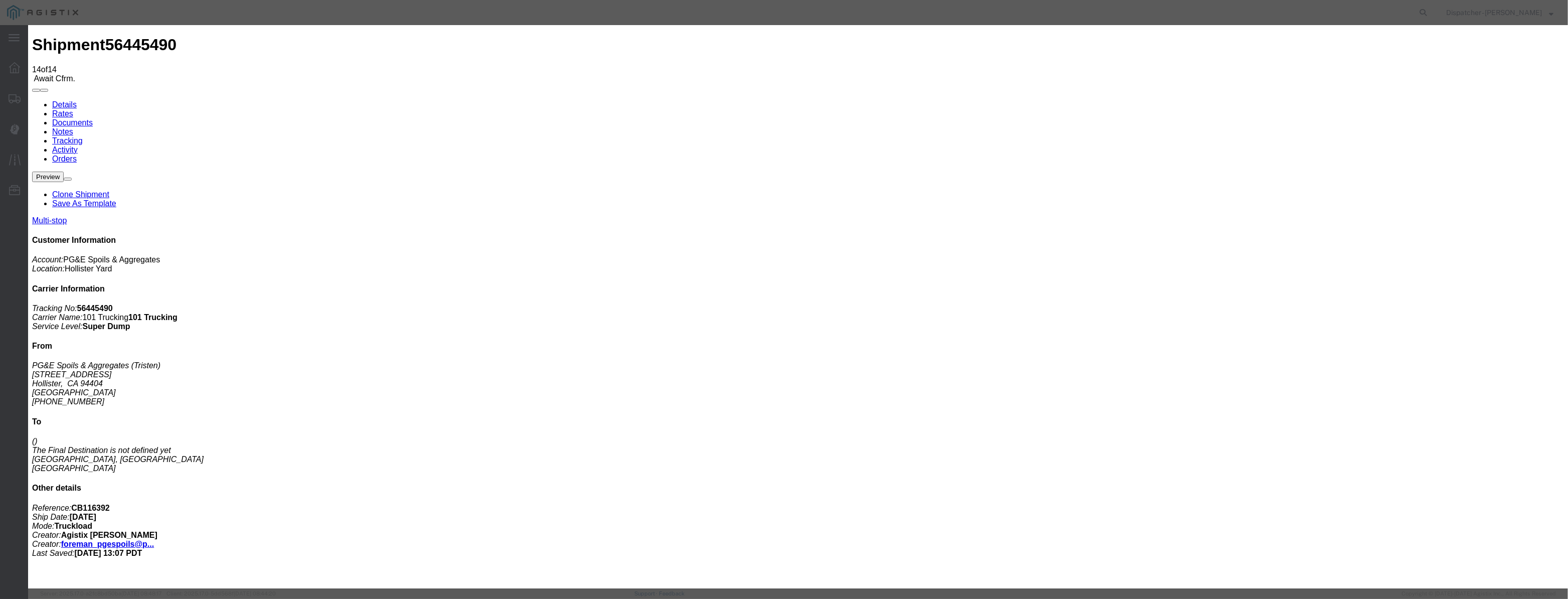
type input "[DATE]"
type input "10:00 PM"
drag, startPoint x: 587, startPoint y: 130, endPoint x: 609, endPoint y: 128, distance: 22.1
drag, startPoint x: 609, startPoint y: 128, endPoint x: 617, endPoint y: 120, distance: 11.3
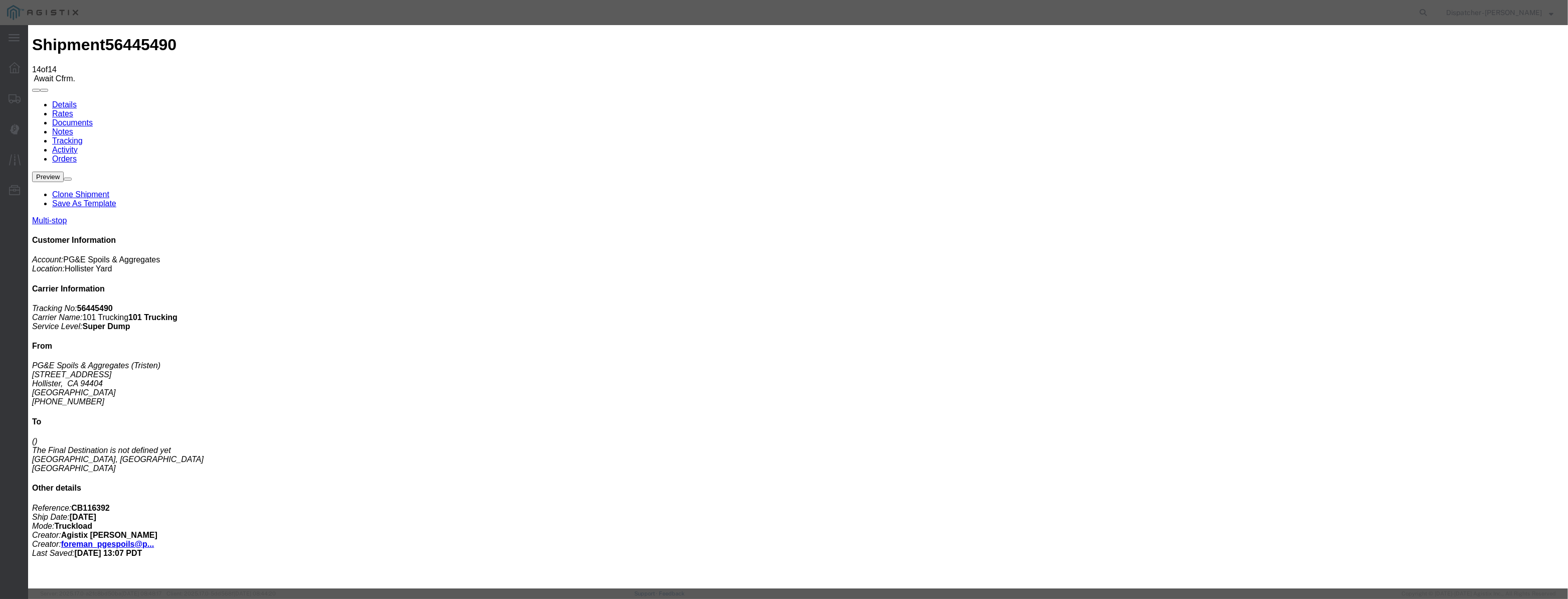
drag, startPoint x: 627, startPoint y: 116, endPoint x: 627, endPoint y: 129, distance: 13.0
drag, startPoint x: 638, startPoint y: 112, endPoint x: 646, endPoint y: 120, distance: 11.3
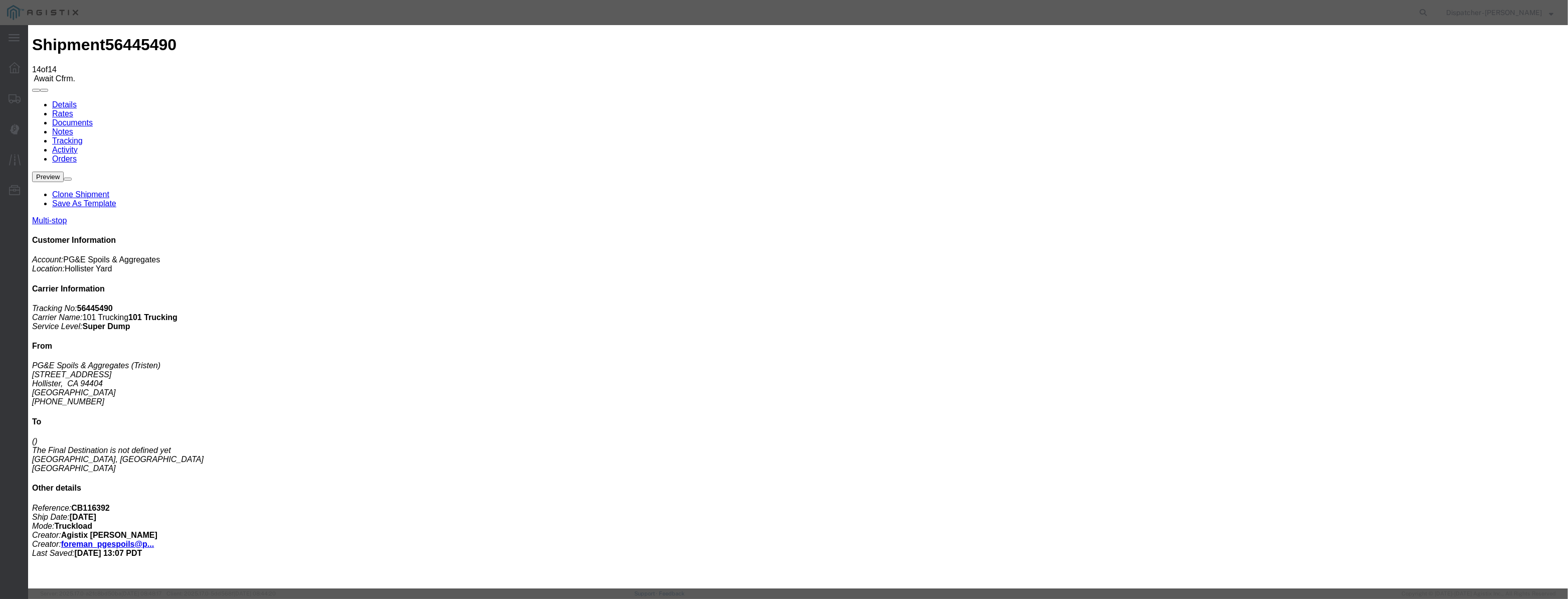
drag, startPoint x: 646, startPoint y: 120, endPoint x: 653, endPoint y: 124, distance: 8.1
paste input "[DATE]"
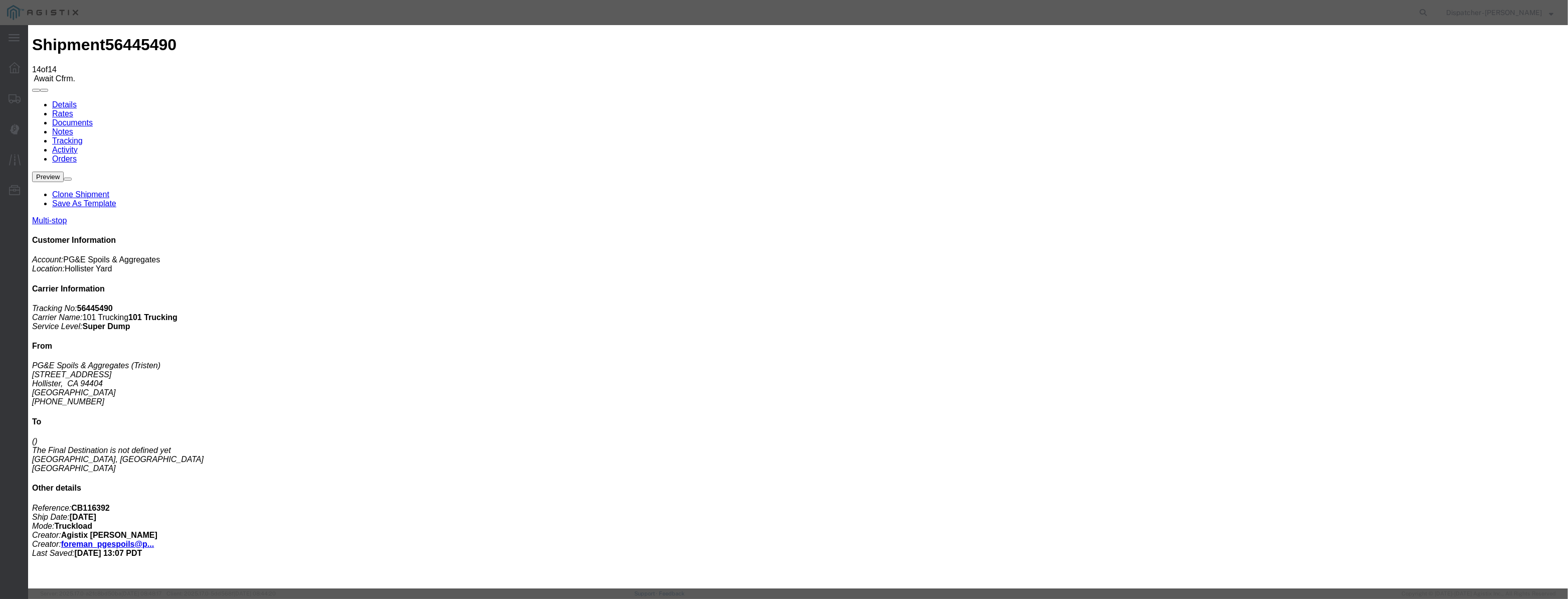
type input "[DATE]"
drag, startPoint x: 733, startPoint y: 144, endPoint x: 733, endPoint y: 152, distance: 8.0
select select "BREAKSTART"
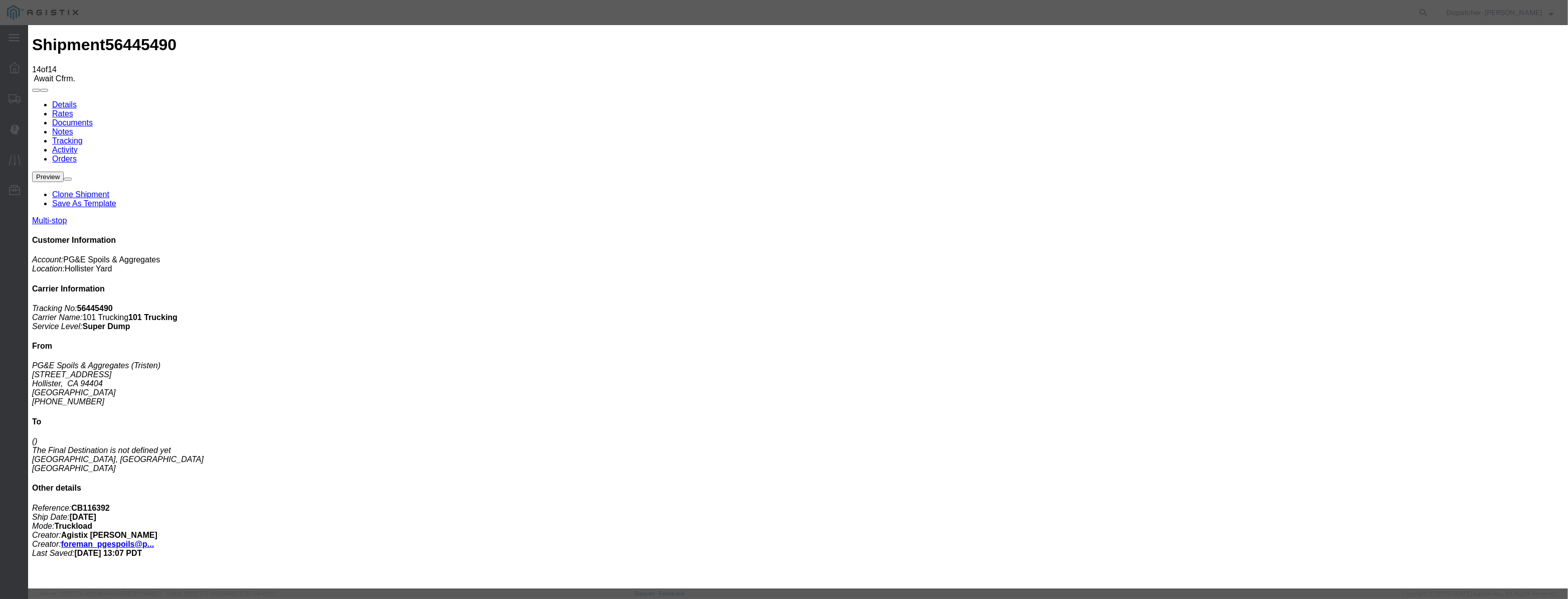
select select "{"pickupDeliveryInfoId": "122177119","pickupOrDelivery": "P","stopNum": "1","lo…"
select select "CA"
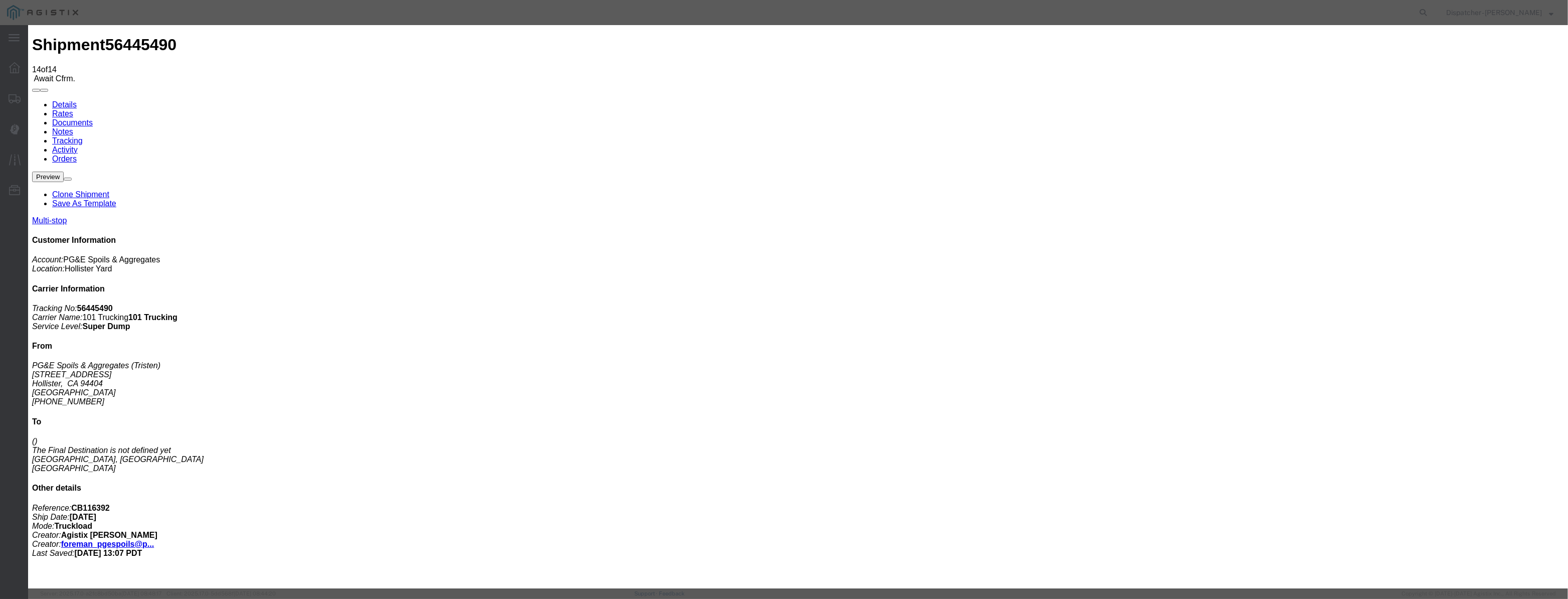
type input "Hollister"
drag, startPoint x: 772, startPoint y: 132, endPoint x: 607, endPoint y: 161, distance: 167.5
type input "3:00 PM"
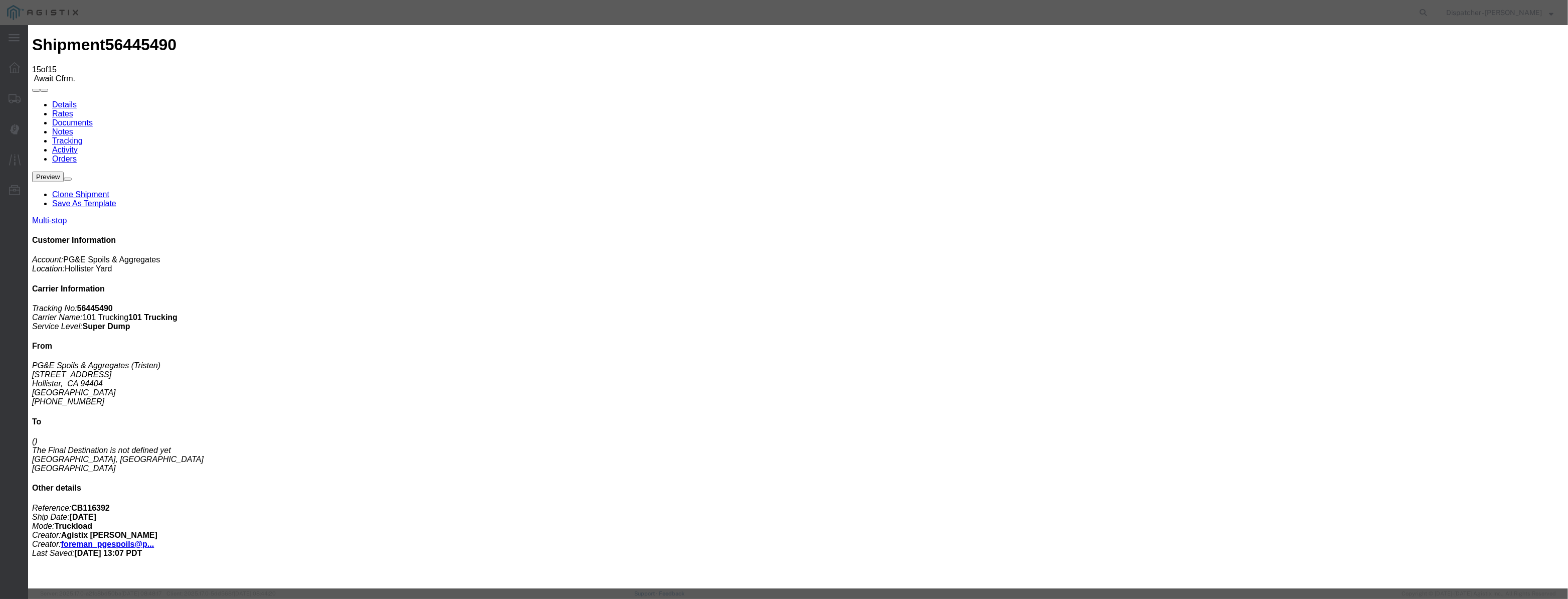
type input "[DATE]"
type input "10:00 PM"
drag, startPoint x: 642, startPoint y: 129, endPoint x: 645, endPoint y: 124, distance: 5.8
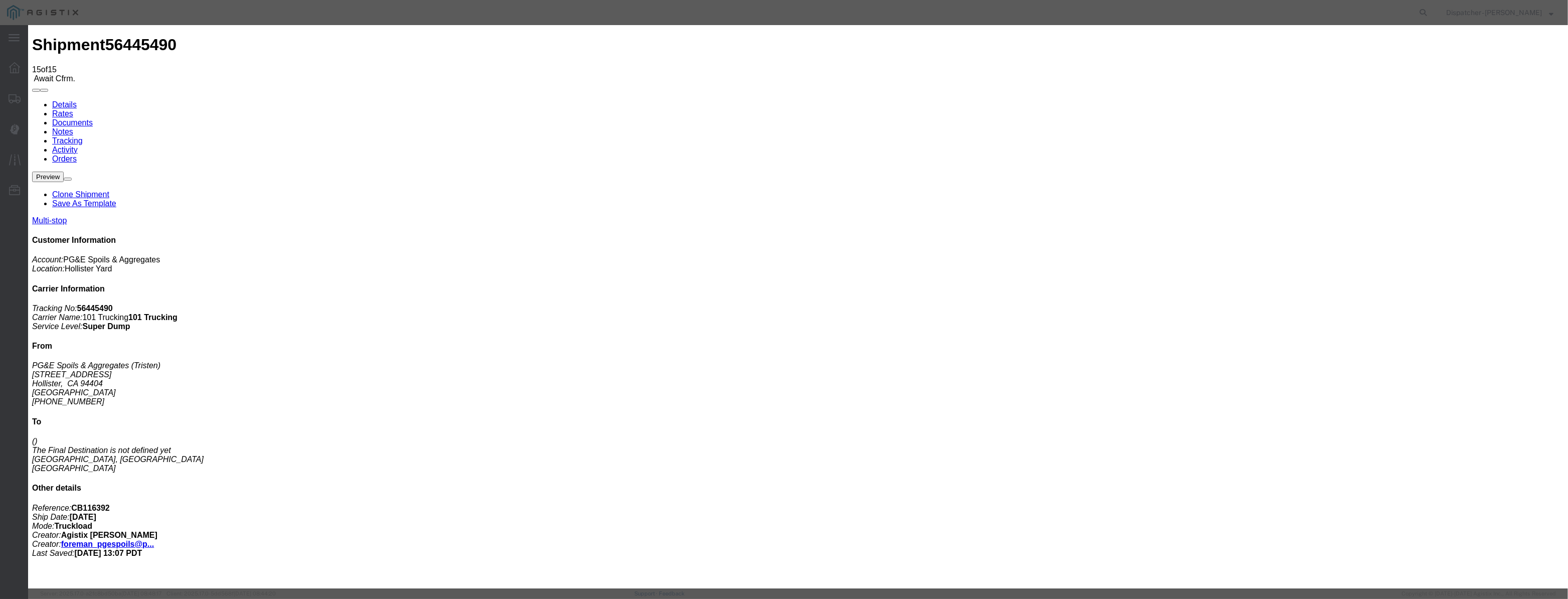
paste input "[DATE]"
type input "[DATE]"
drag, startPoint x: 759, startPoint y: 141, endPoint x: 753, endPoint y: 152, distance: 12.5
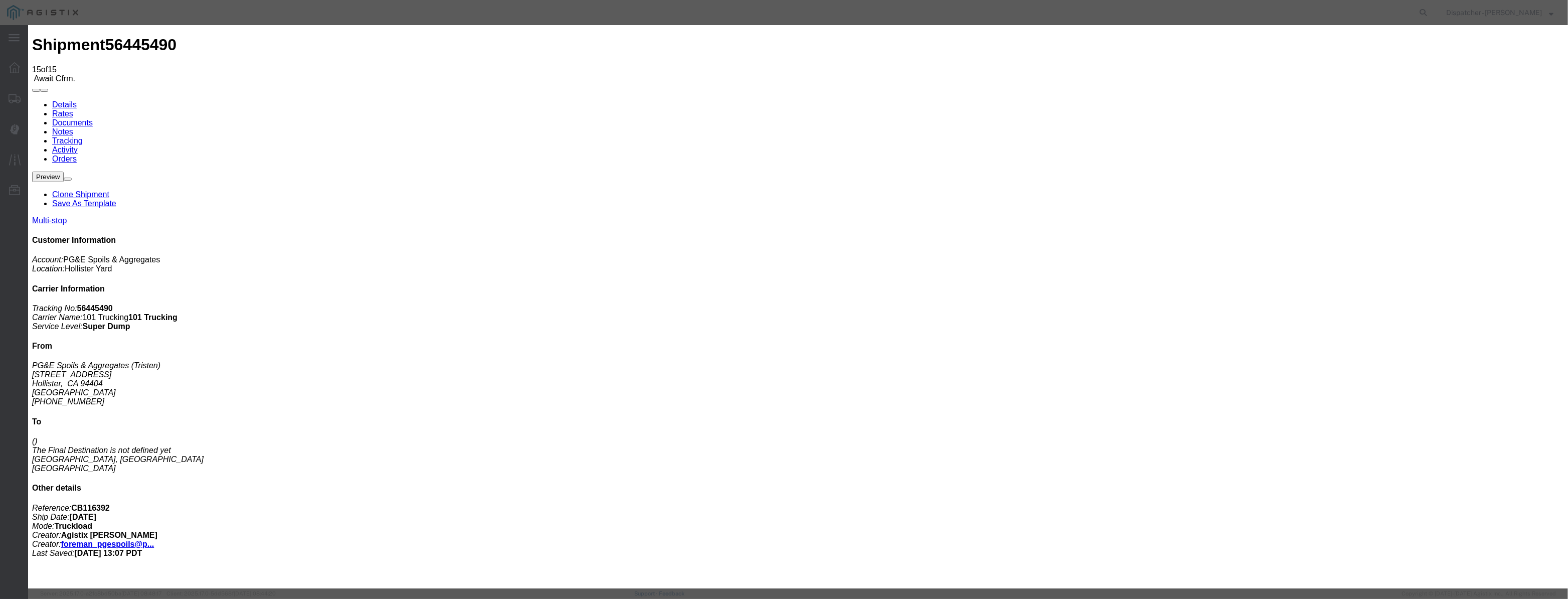
select select "DPTDLVLOC"
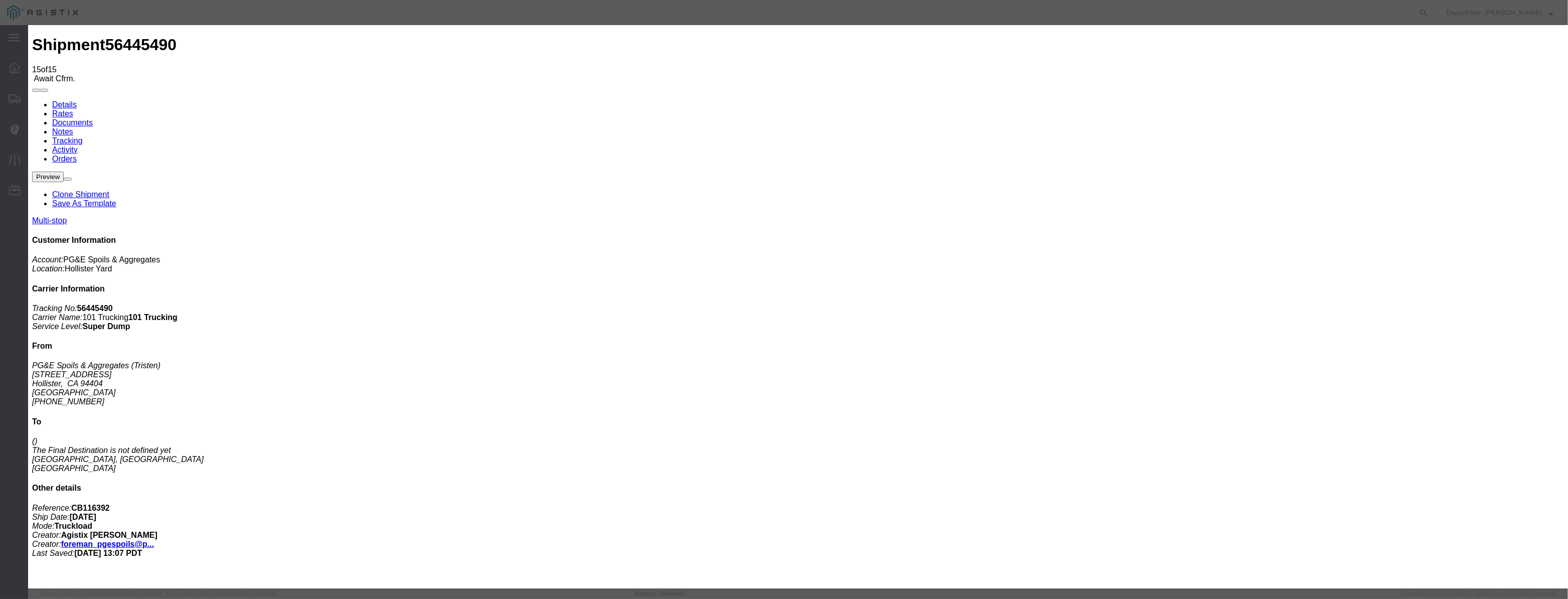
select select "{"pickupDeliveryInfoId": "122177120","pickupOrDelivery": "D","stopNum": "2","lo…"
select select "CA"
type input "[PERSON_NAME] [PERSON_NAME]"
drag, startPoint x: 772, startPoint y: 130, endPoint x: 522, endPoint y: 142, distance: 250.3
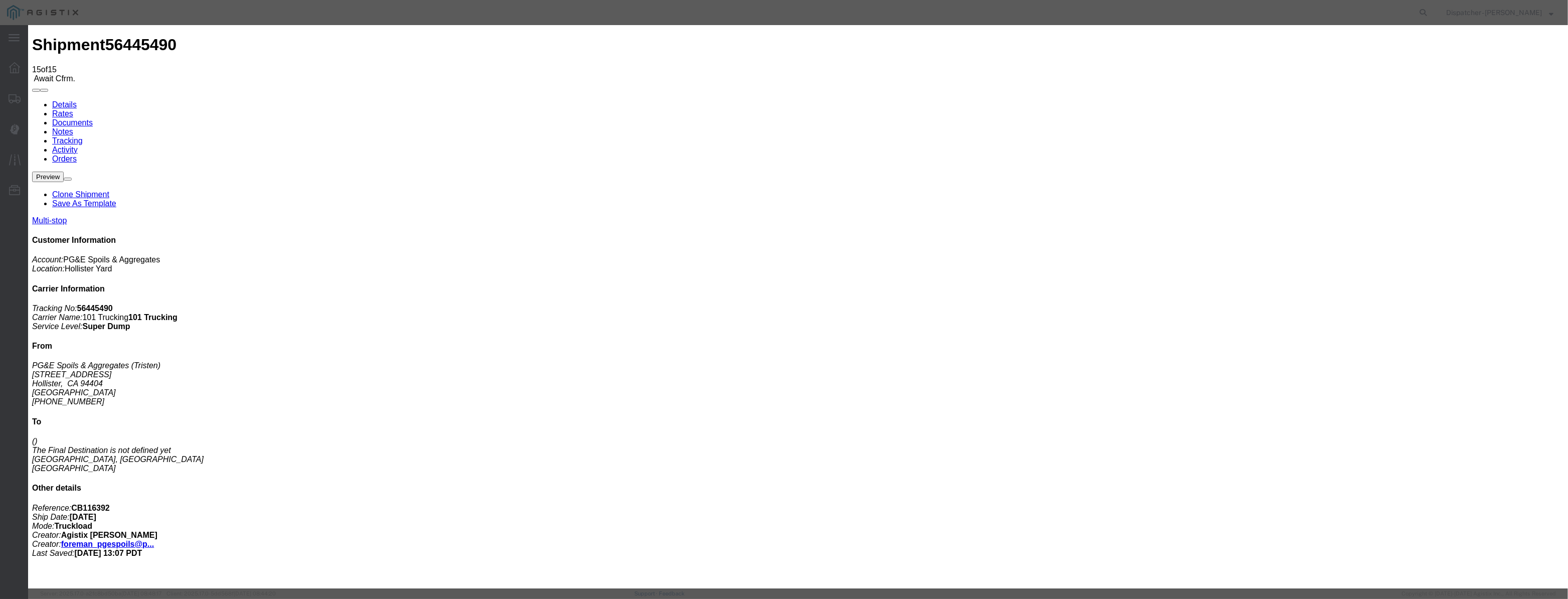
type input "3:30 PM"
select select "BREAKSTOP"
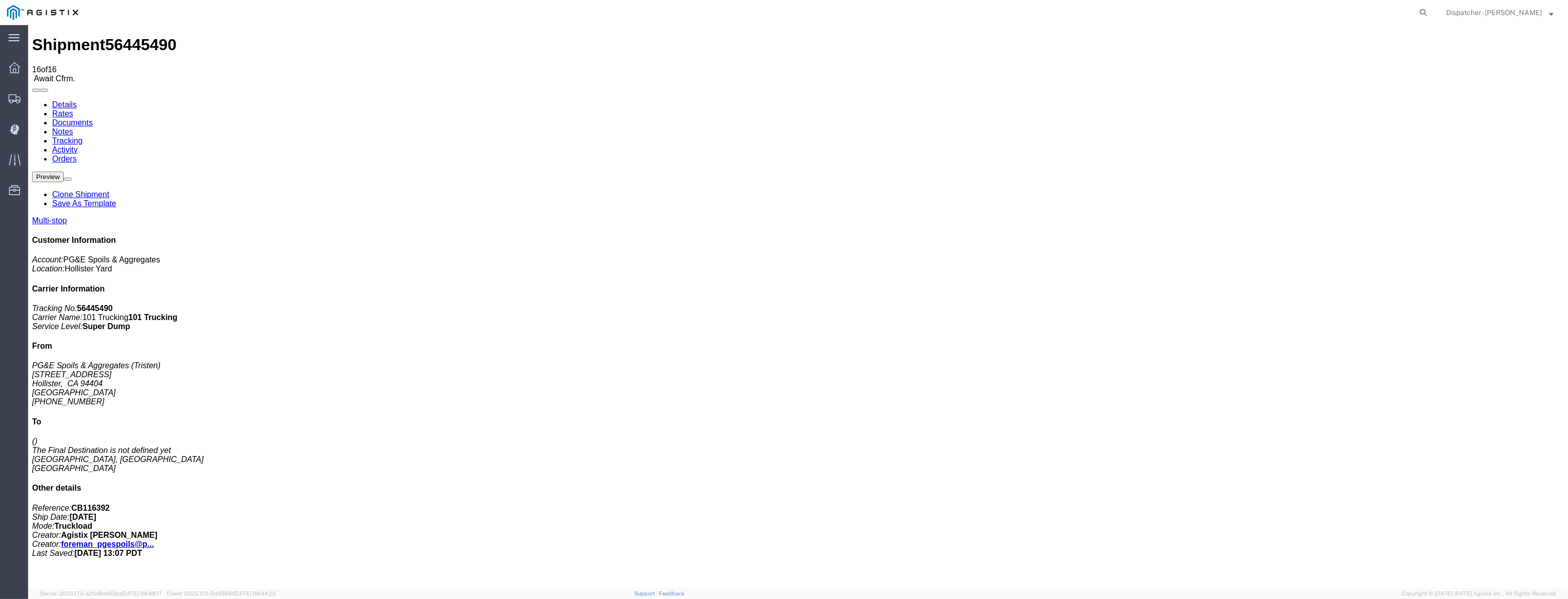
click at [0, 108] on ul "Dashboard Shipments Create Shipment Simple Shipment Shipment Manager Dispatch M…" at bounding box center [14, 134] width 28 height 153
click at [19, 105] on div at bounding box center [15, 98] width 28 height 20
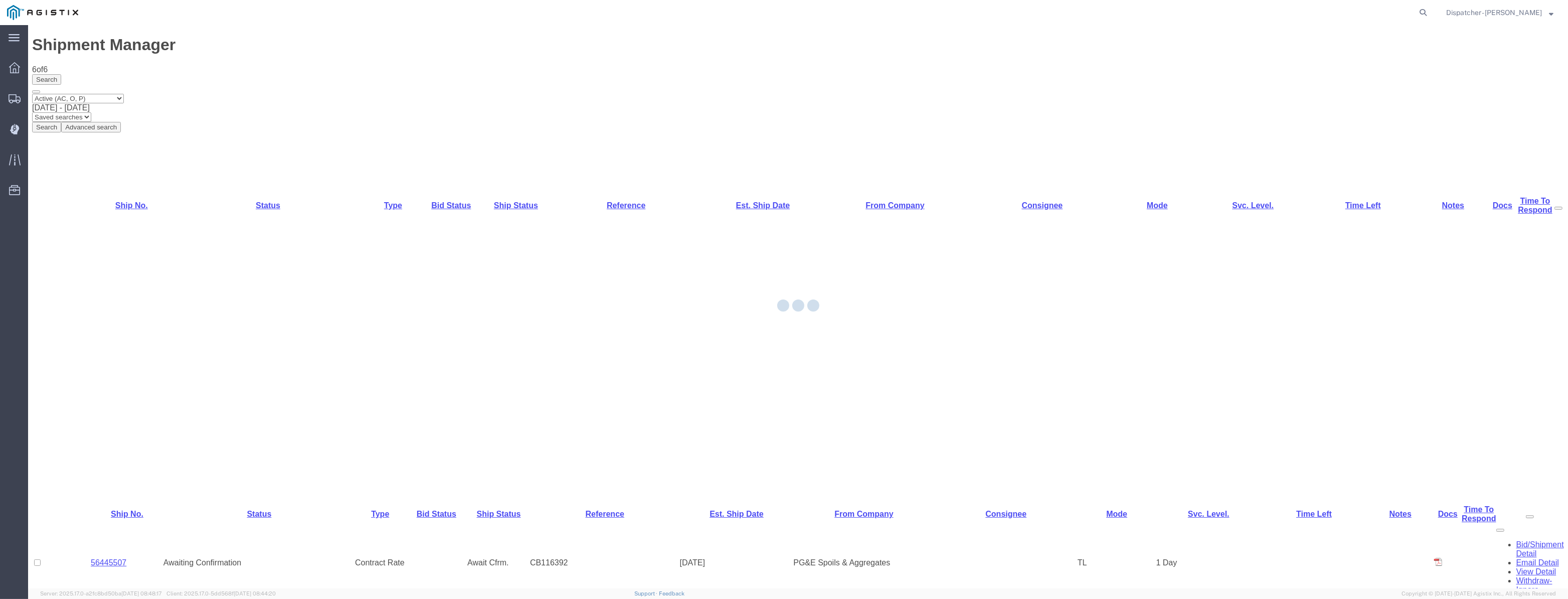
click at [103, 197] on div at bounding box center [798, 307] width 1540 height 564
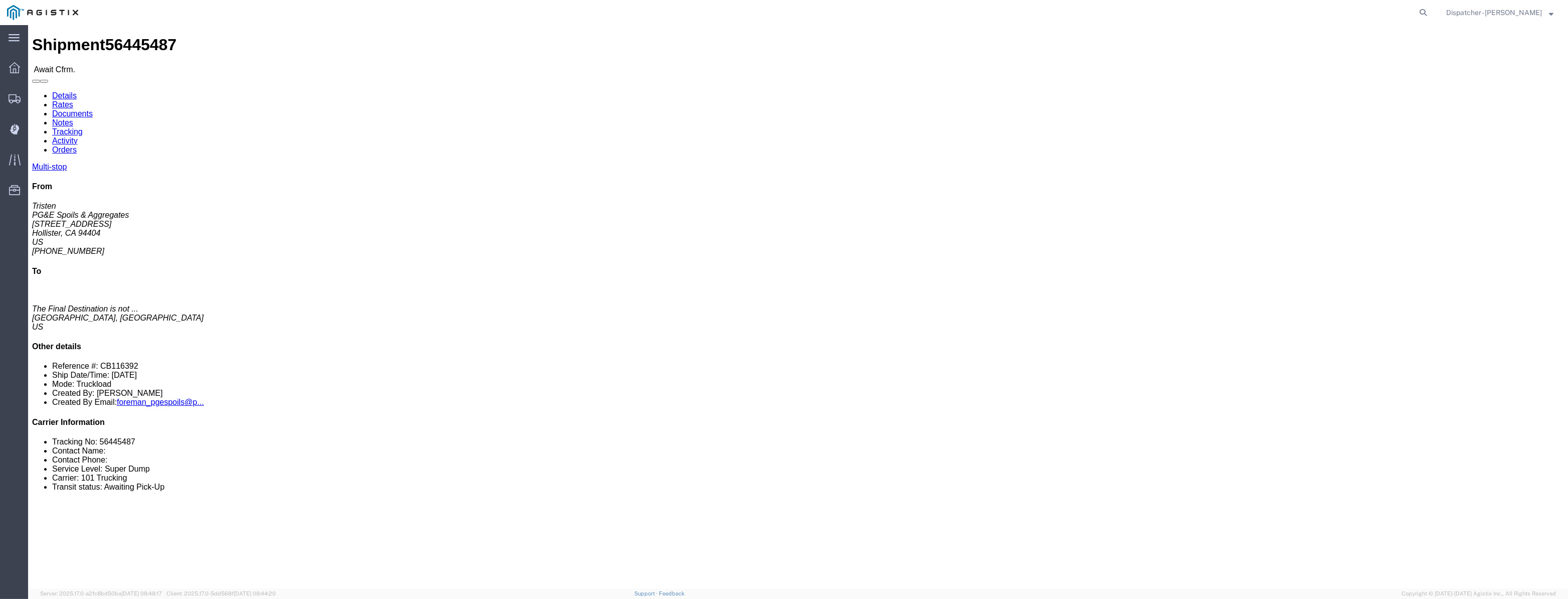
click link "Tracking"
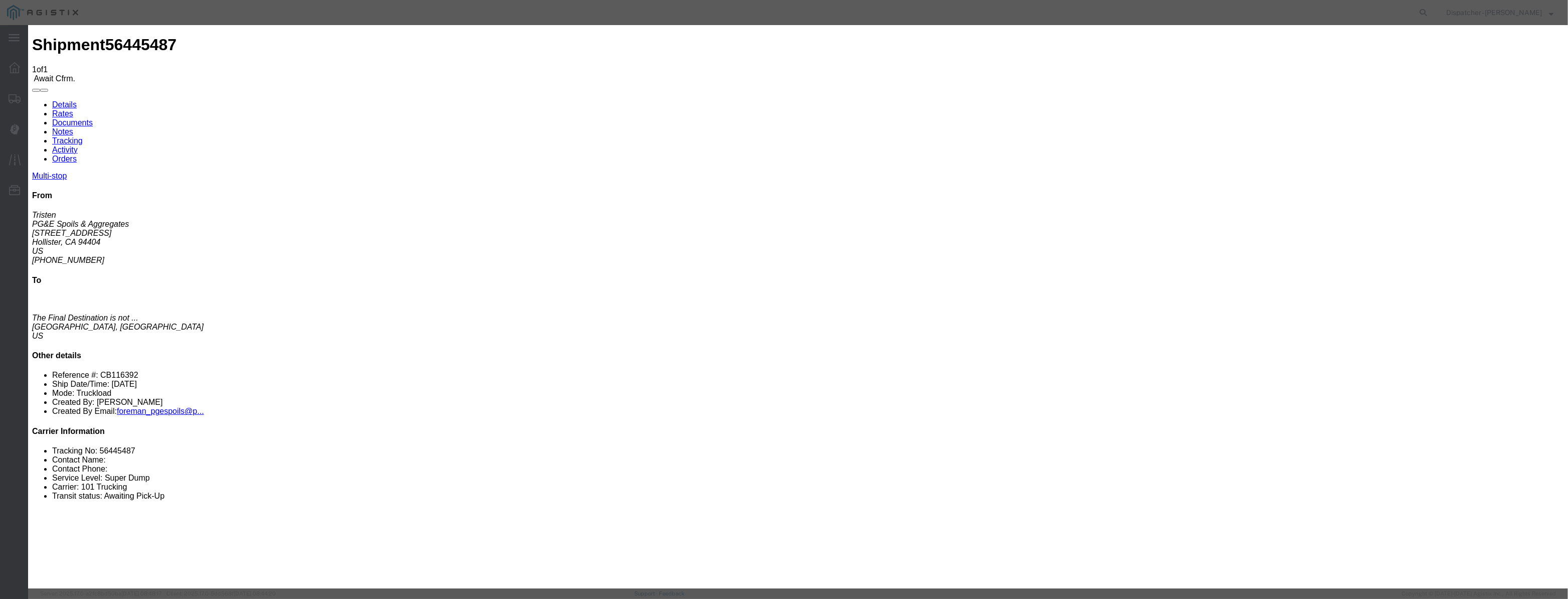
type input "[DATE]"
type input "10:00 PM"
drag, startPoint x: 660, startPoint y: 108, endPoint x: 642, endPoint y: 117, distance: 20.1
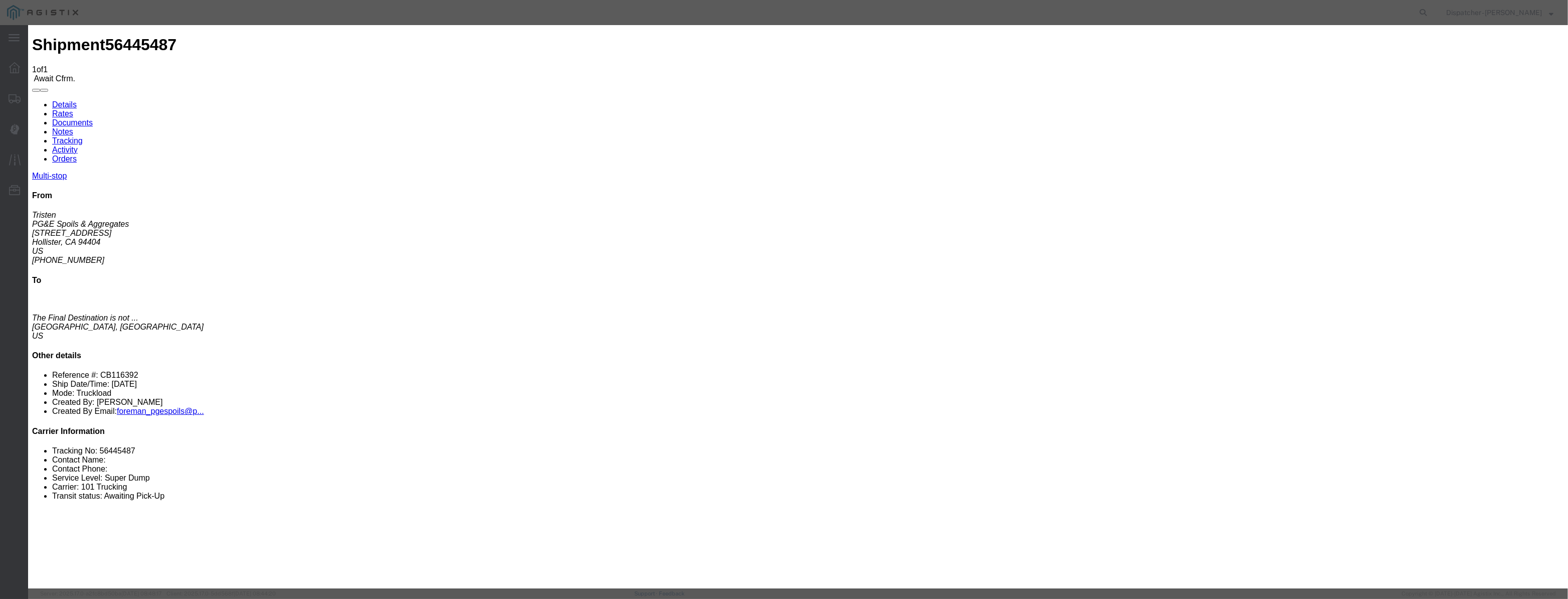
drag, startPoint x: 652, startPoint y: 130, endPoint x: 680, endPoint y: 126, distance: 28.3
paste input "[DATE]"
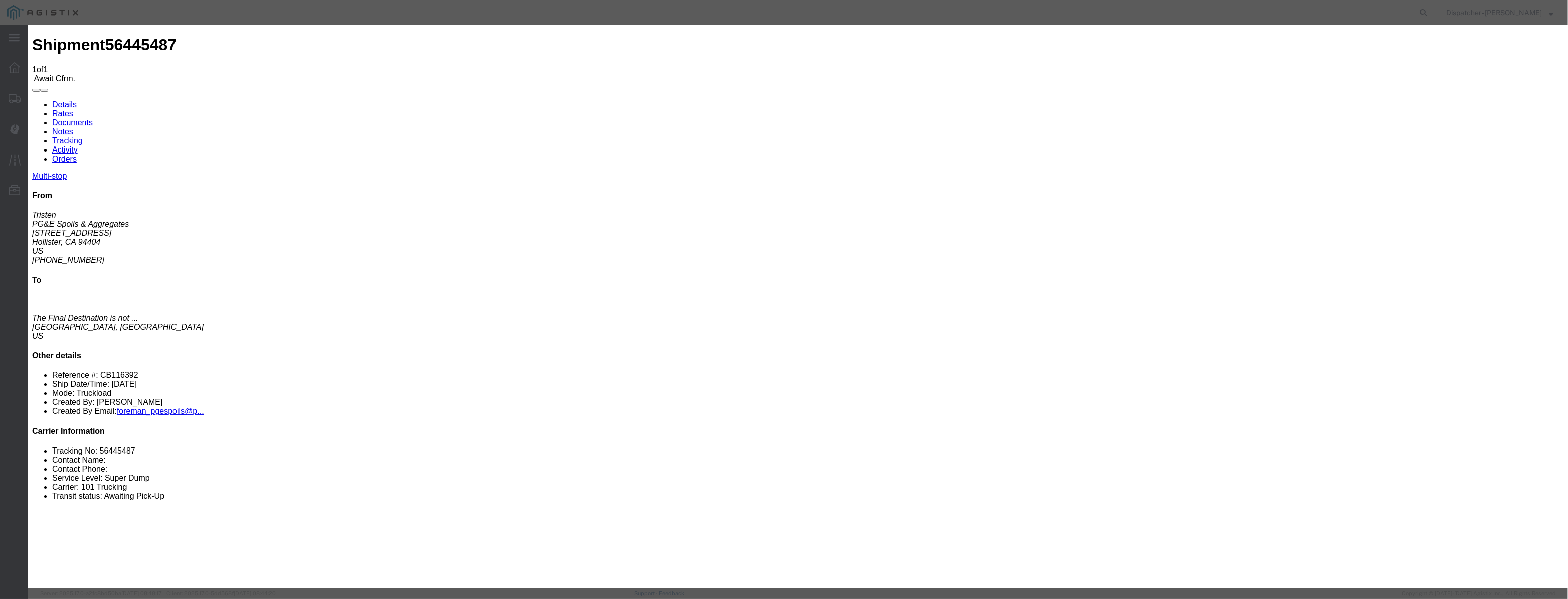
scroll to position [0, 1]
type input "[DATE]"
select select "ARVPULOC"
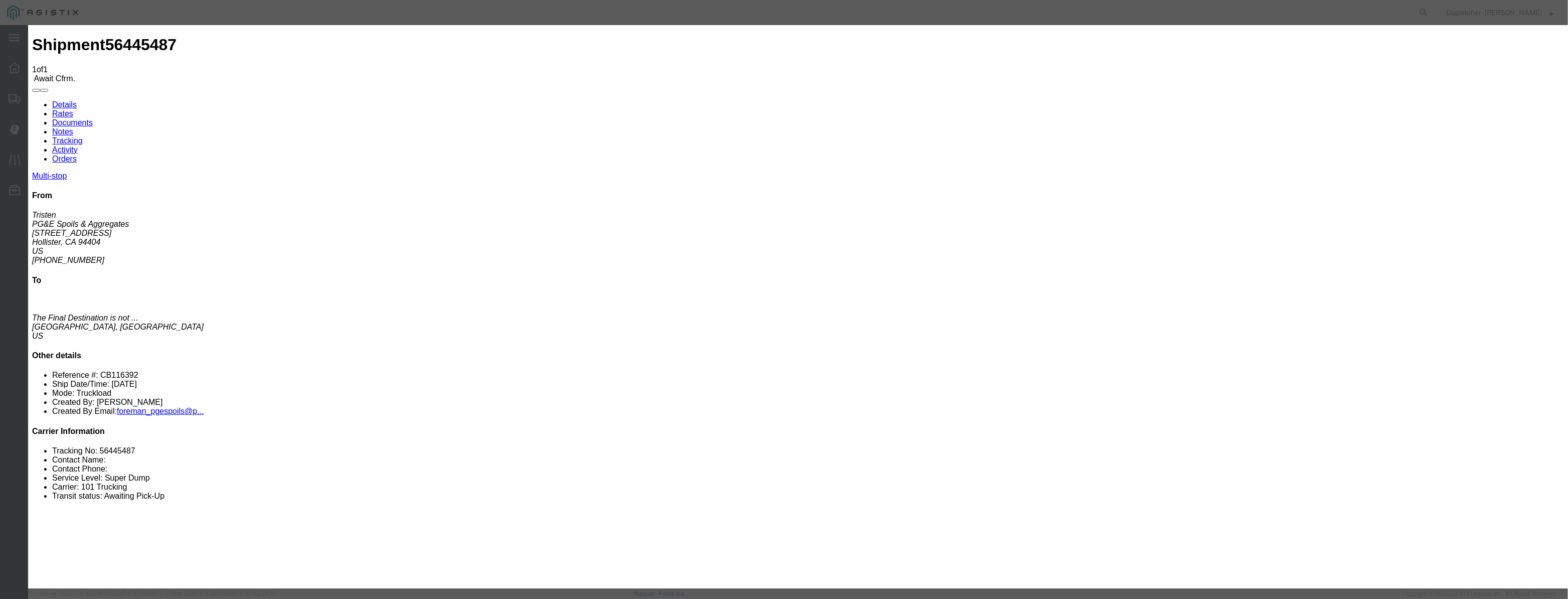
drag, startPoint x: 941, startPoint y: 127, endPoint x: 946, endPoint y: 132, distance: 7.1
select select "{"pickupDeliveryInfoId": "122177112","pickupOrDelivery": "P","stopNum": "1","lo…"
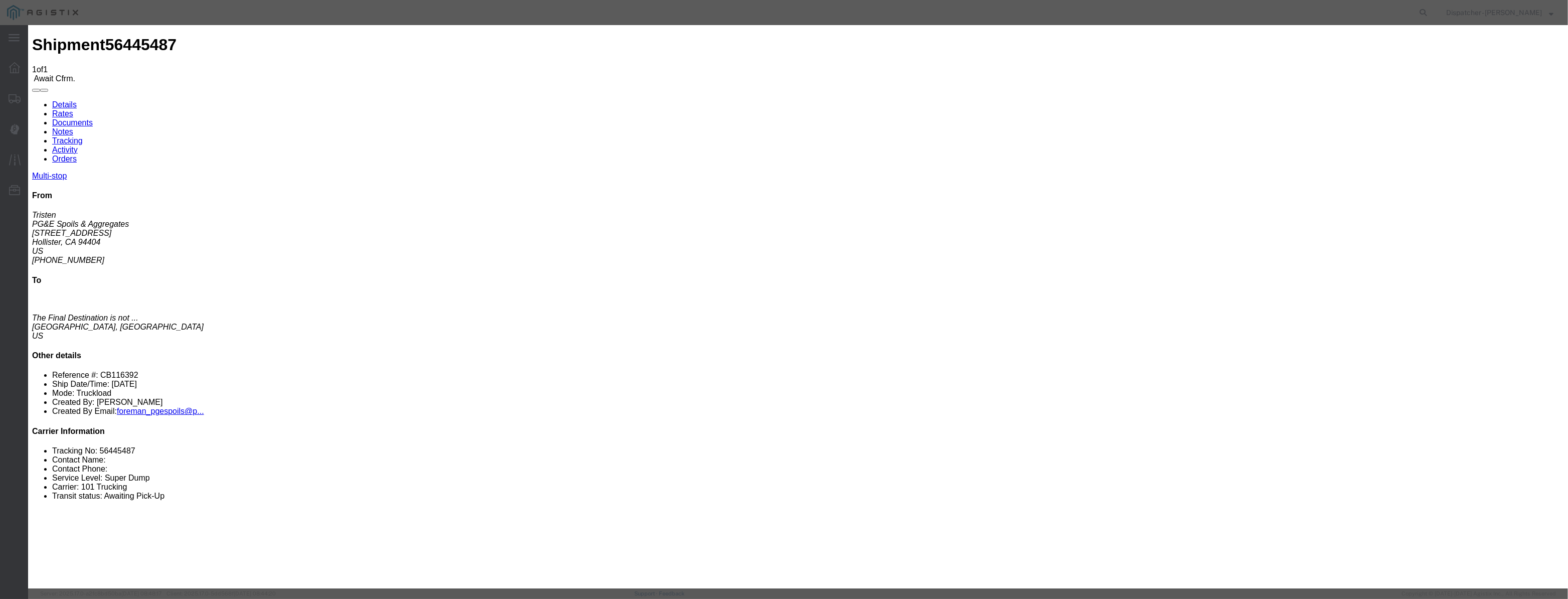
select select "CA"
type input "Hollister"
drag, startPoint x: 774, startPoint y: 132, endPoint x: 419, endPoint y: 216, distance: 364.8
type input "6:10 AM"
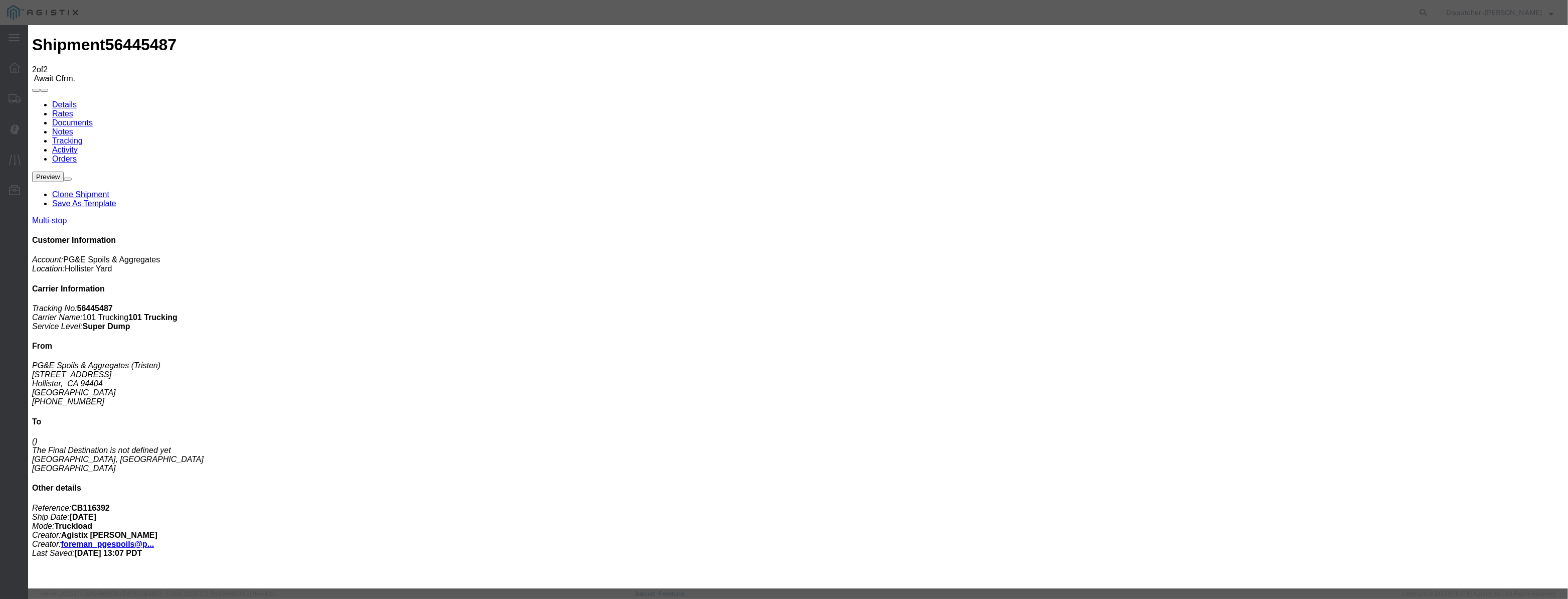
type input "[DATE]"
type input "10:00 PM"
drag, startPoint x: 656, startPoint y: 113, endPoint x: 640, endPoint y: 128, distance: 21.9
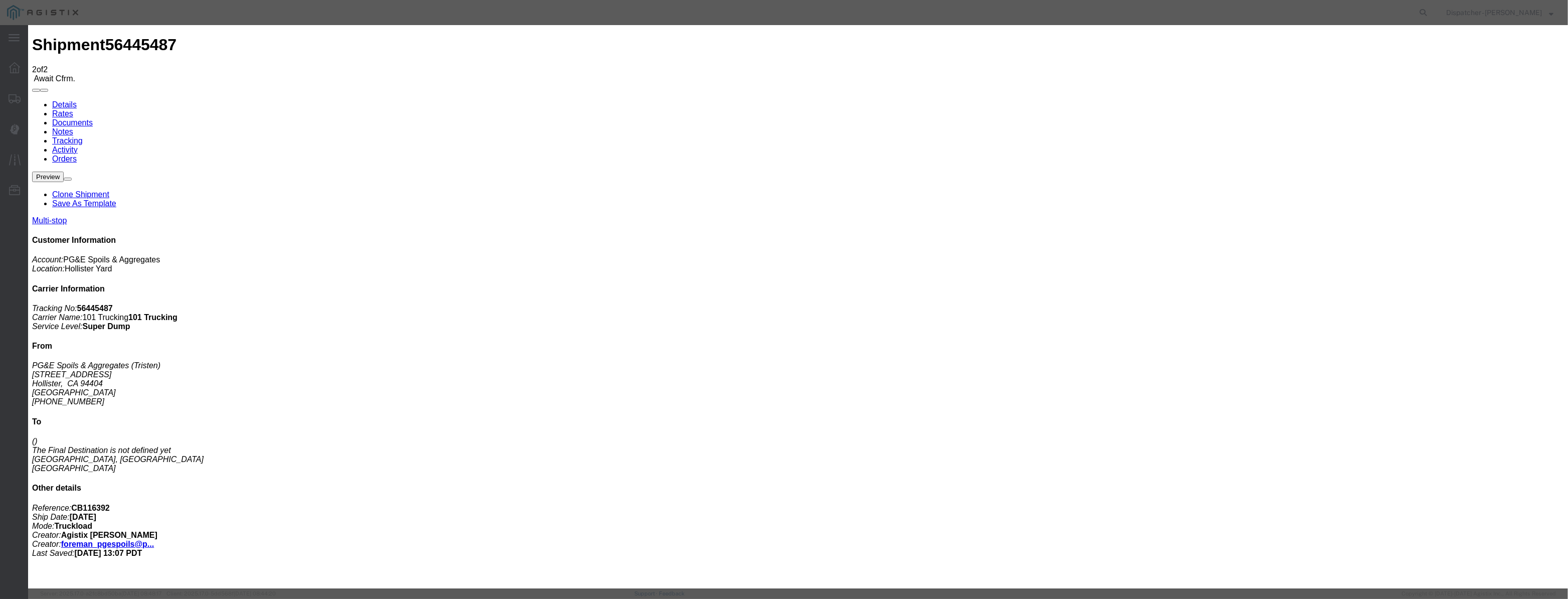
paste input "[DATE]"
type input "[DATE]"
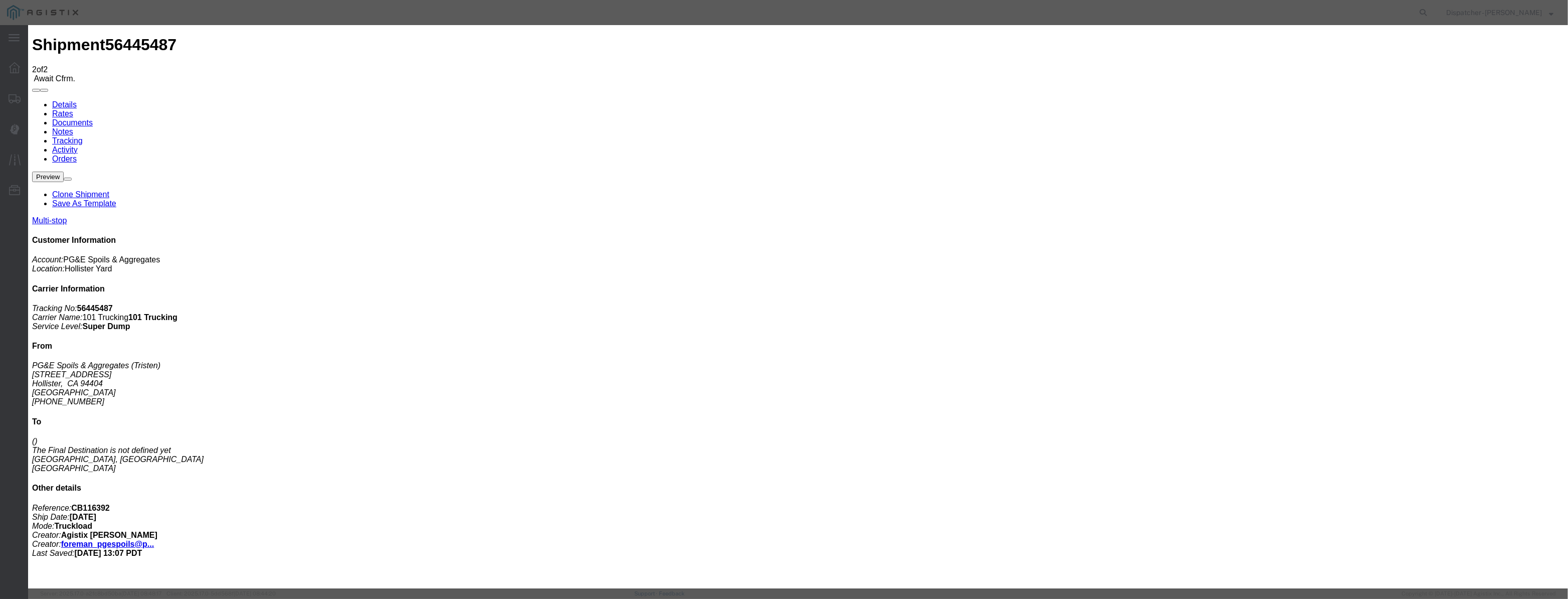
scroll to position [0, 0]
select select "DPTPULOC"
drag, startPoint x: 941, startPoint y: 122, endPoint x: 937, endPoint y: 133, distance: 11.7
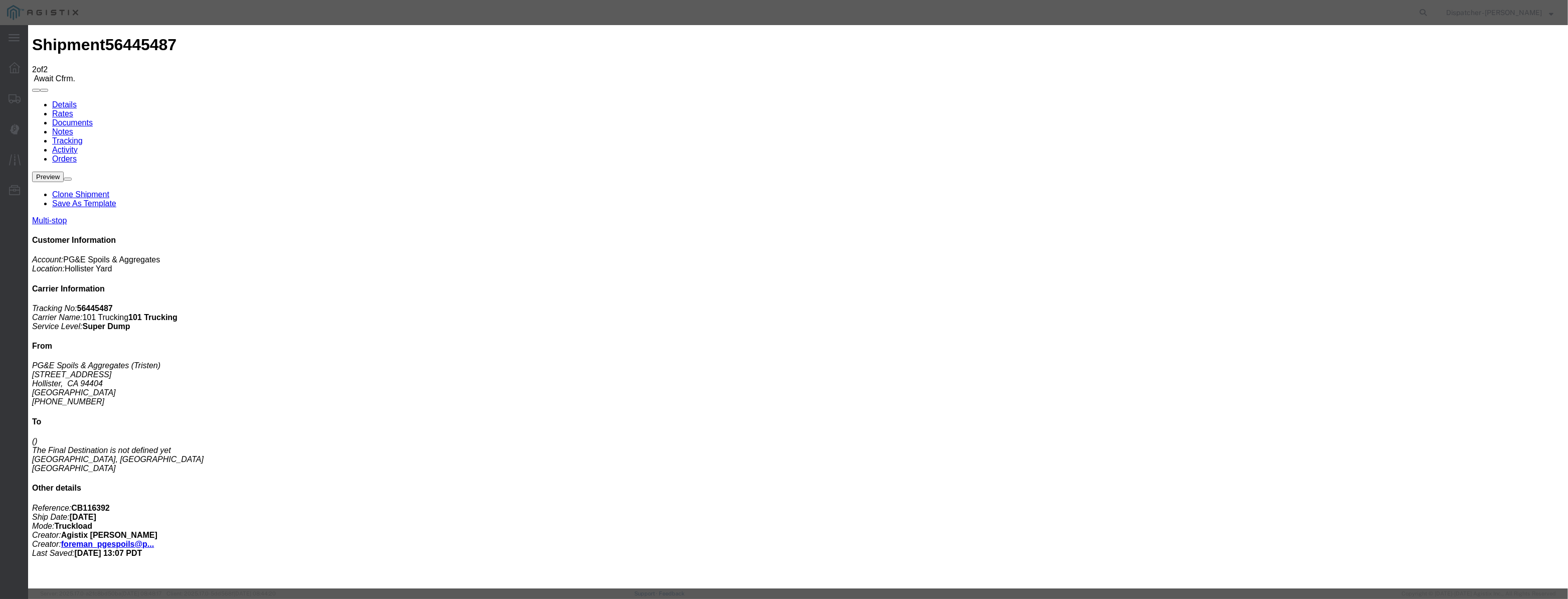
select select "{"pickupDeliveryInfoId": "122177112","pickupOrDelivery": "P","stopNum": "1","lo…"
select select "CA"
type input "Hollister"
drag, startPoint x: 757, startPoint y: 128, endPoint x: 650, endPoint y: 150, distance: 109.2
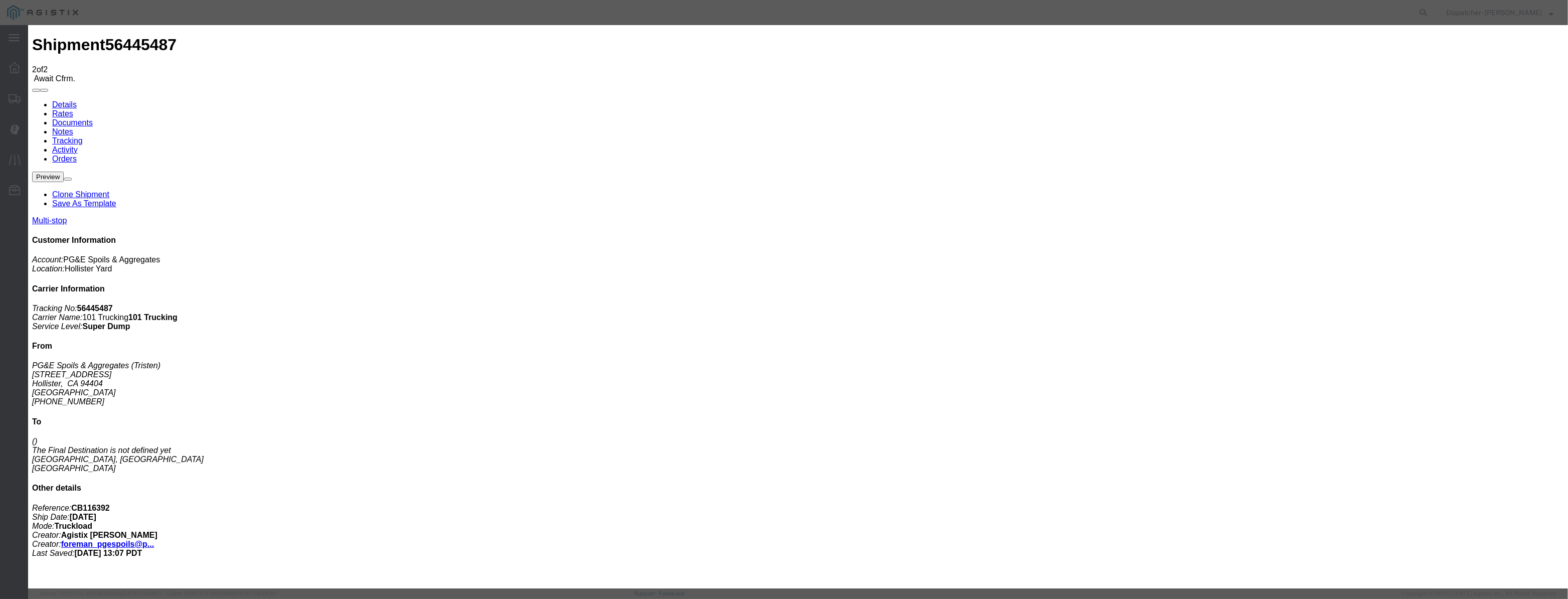
type input "6:15 AM"
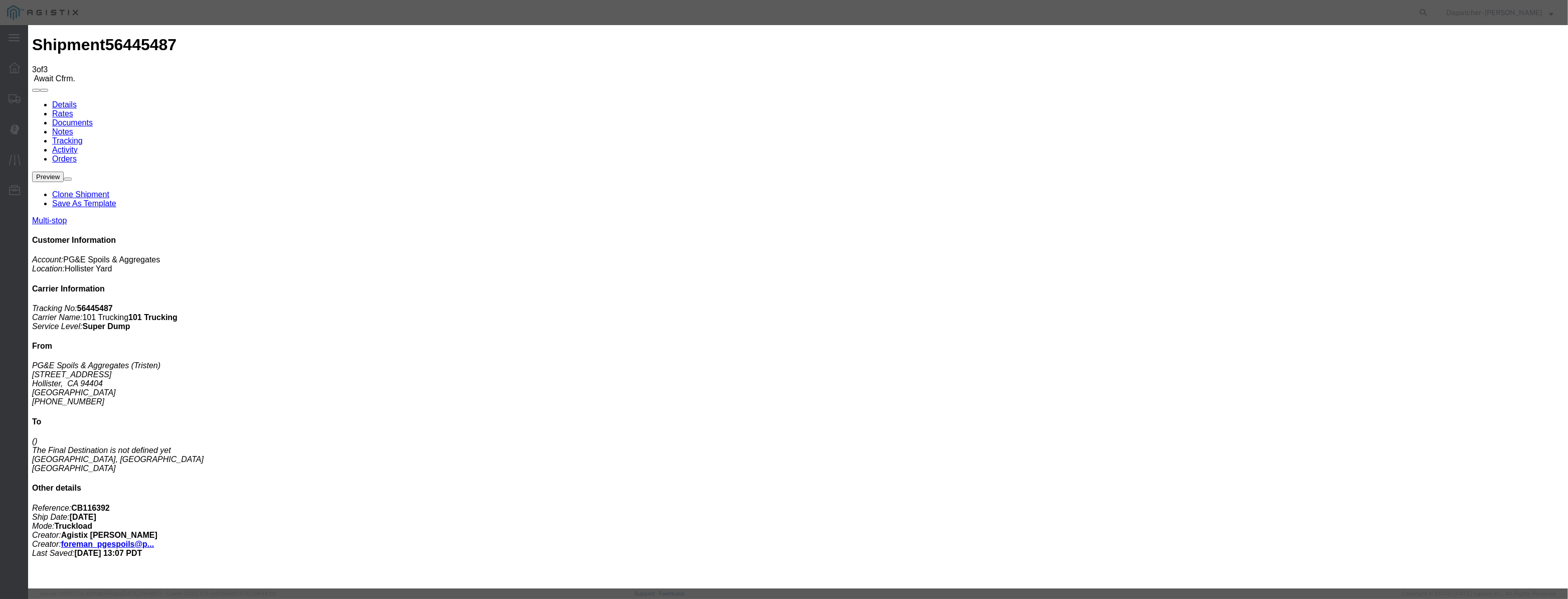
type input "[DATE]"
type input "10:00 PM"
drag, startPoint x: 660, startPoint y: 110, endPoint x: 651, endPoint y: 124, distance: 16.6
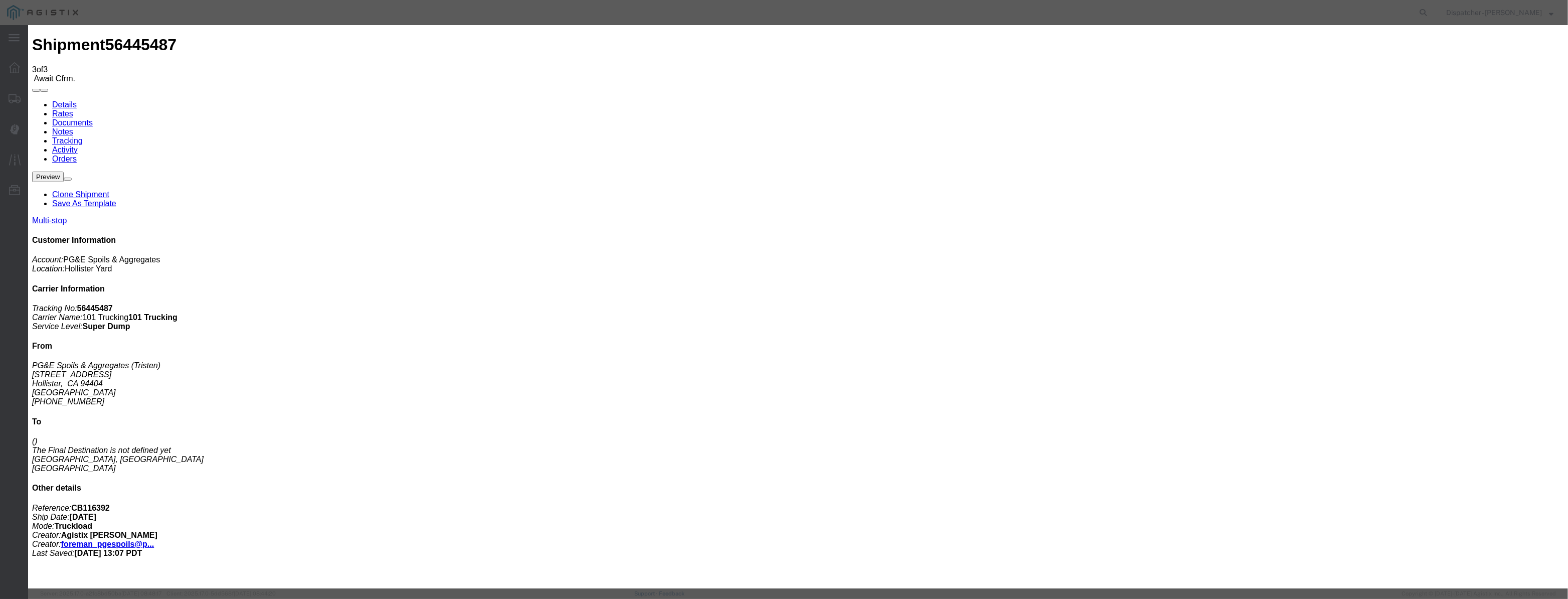
paste input "[DATE]"
type input "[DATE]"
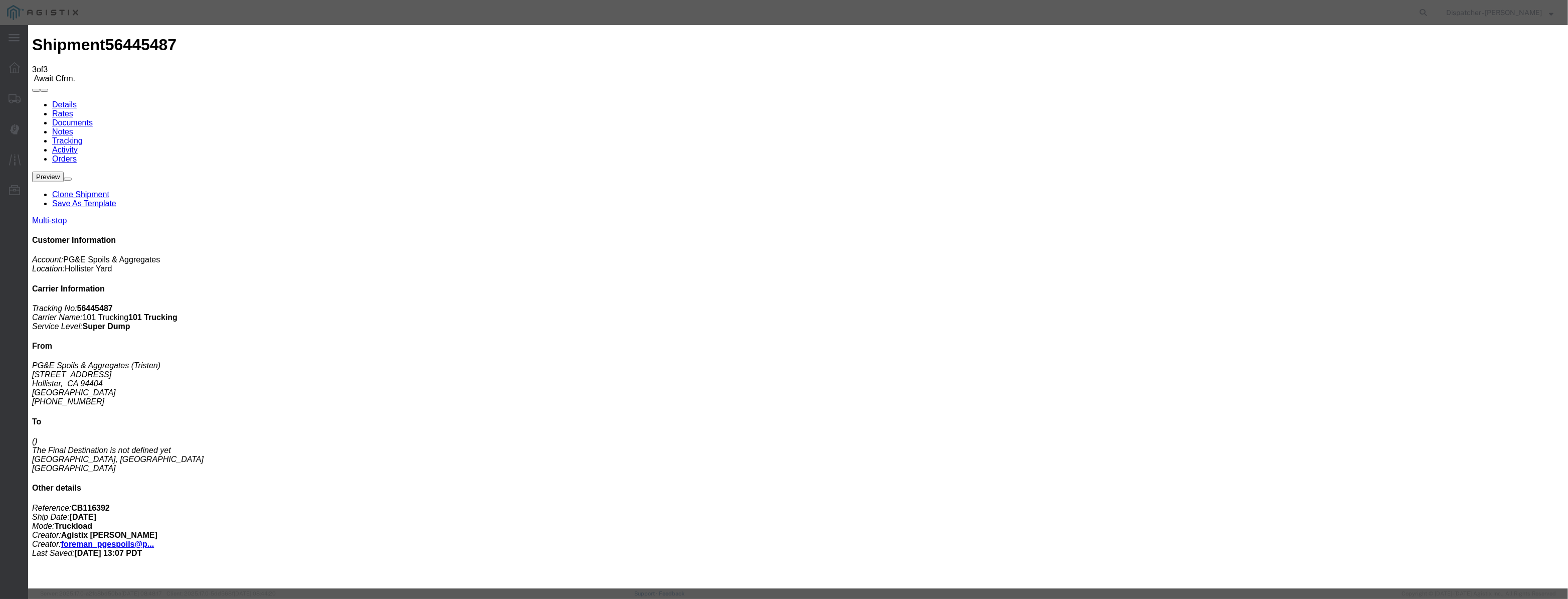
select select "ARVDLVLOC"
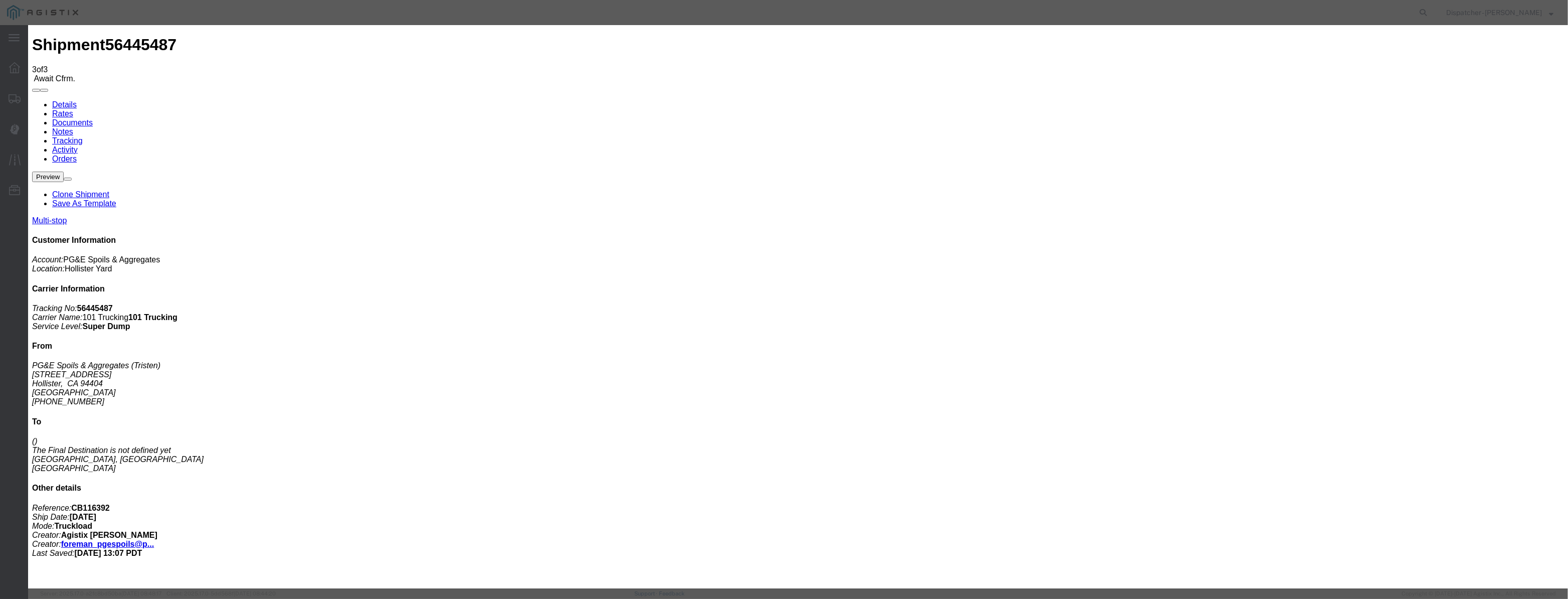
drag, startPoint x: 941, startPoint y: 130, endPoint x: 945, endPoint y: 133, distance: 5.0
select select "{"pickupDeliveryInfoId": "122177115","pickupOrDelivery": "D","stopNum": "2","lo…"
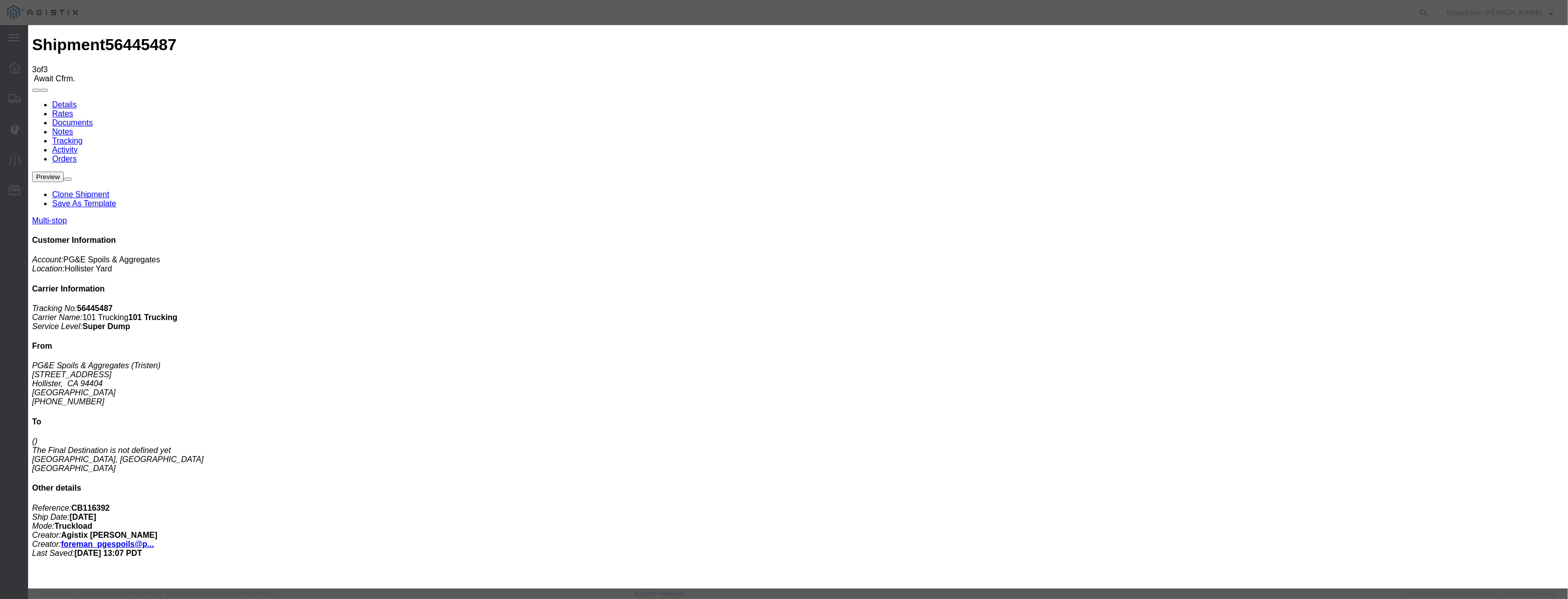
select select "CA"
type input "[PERSON_NAME] [PERSON_NAME]"
drag, startPoint x: 780, startPoint y: 132, endPoint x: 397, endPoint y: 187, distance: 386.9
type input "7:30 AM"
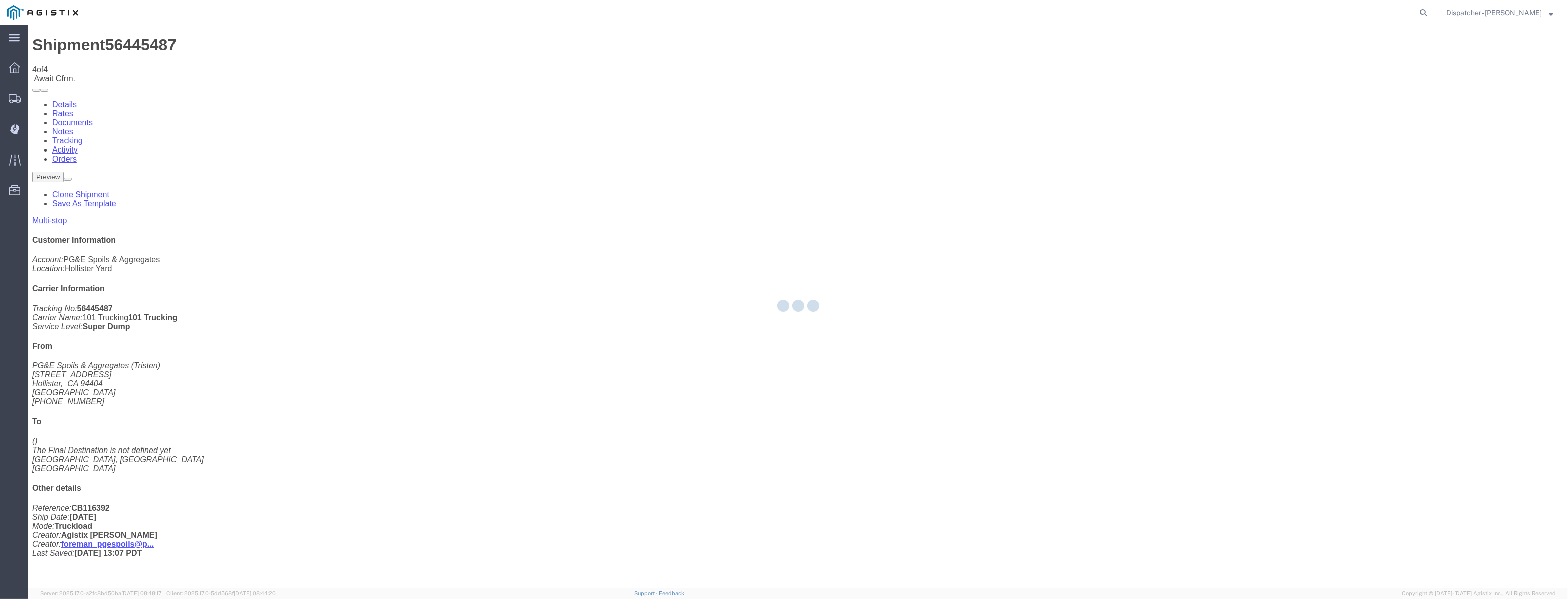
drag, startPoint x: 269, startPoint y: 47, endPoint x: 391, endPoint y: 99, distance: 132.6
click at [359, 103] on div at bounding box center [798, 307] width 1540 height 564
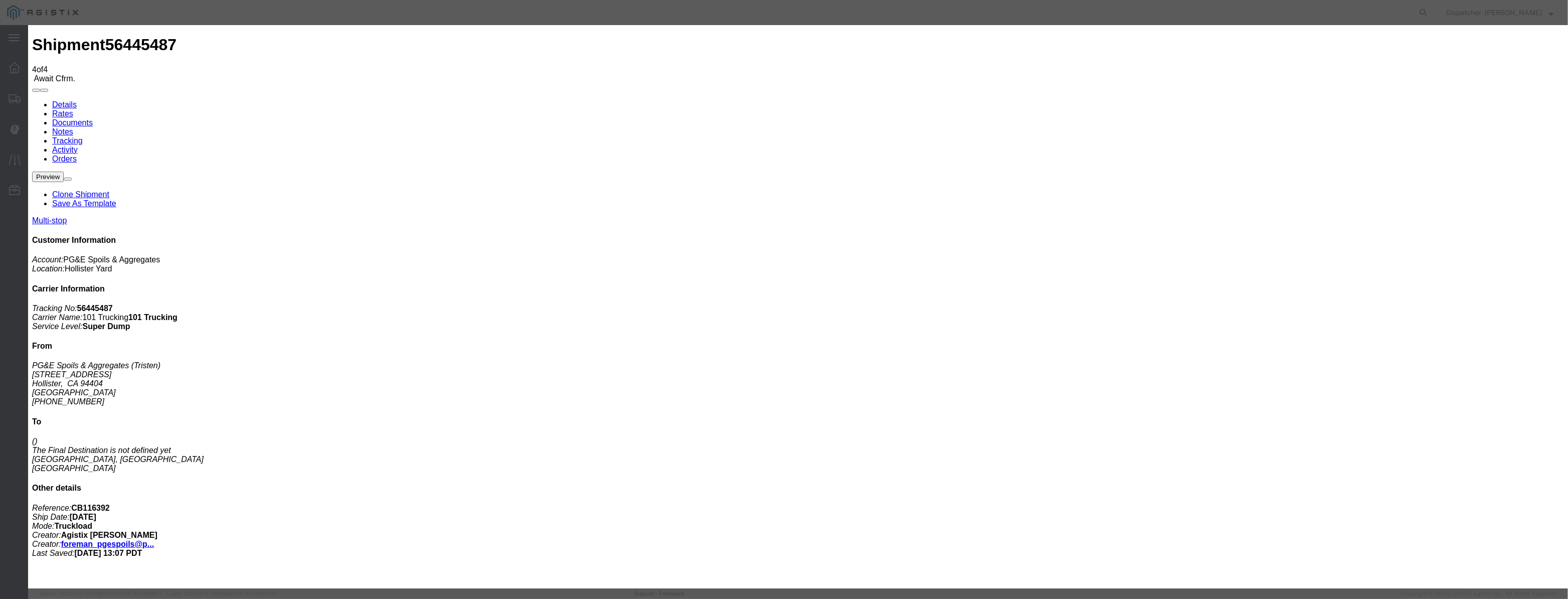
type input "[DATE]"
type input "10:00 PM"
drag, startPoint x: 631, startPoint y: 122, endPoint x: 668, endPoint y: 119, distance: 37.1
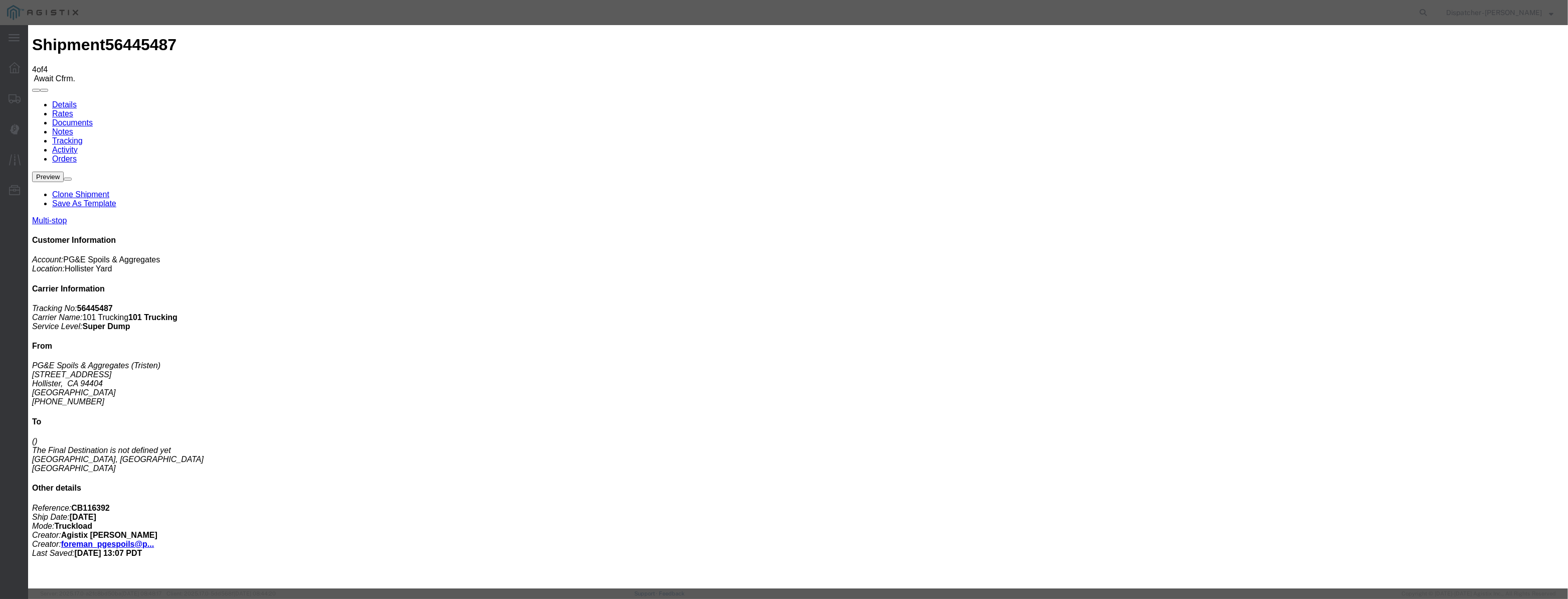
paste input "[DATE]"
type input "[DATE]"
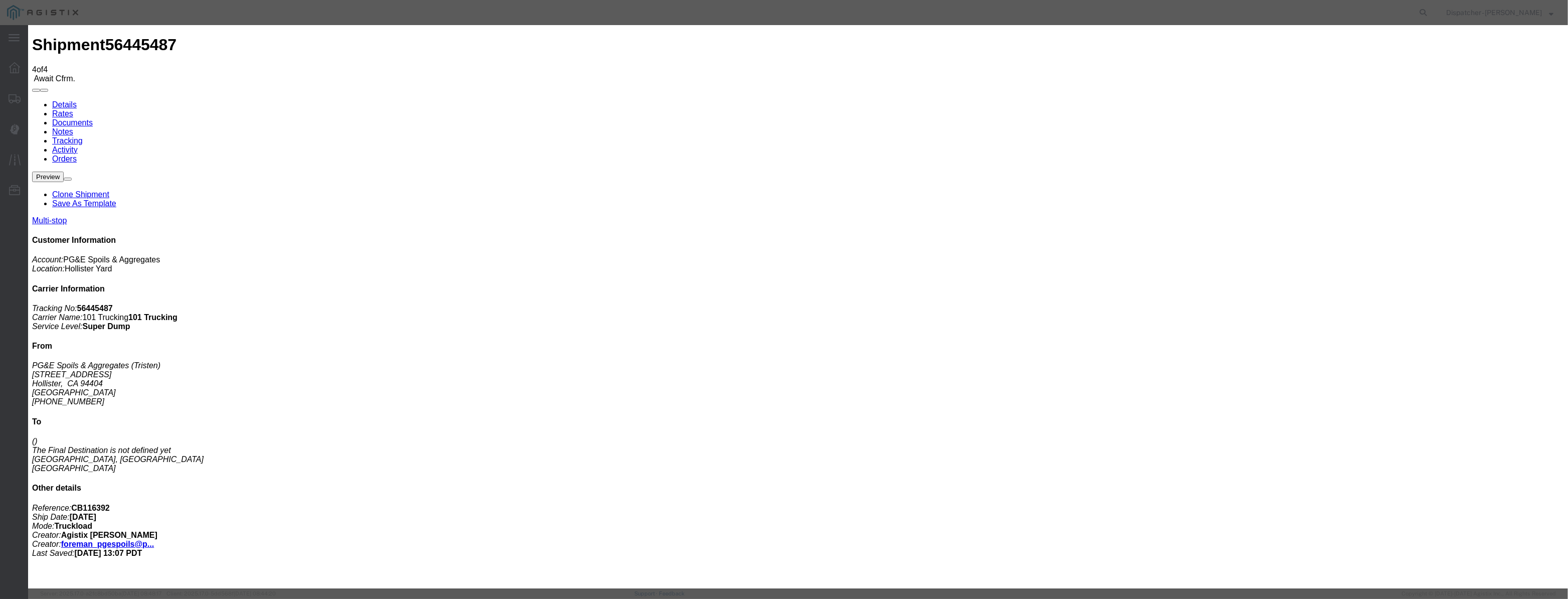
scroll to position [0, 0]
select select "ARVDLVLOC"
drag, startPoint x: 937, startPoint y: 127, endPoint x: 937, endPoint y: 133, distance: 6.0
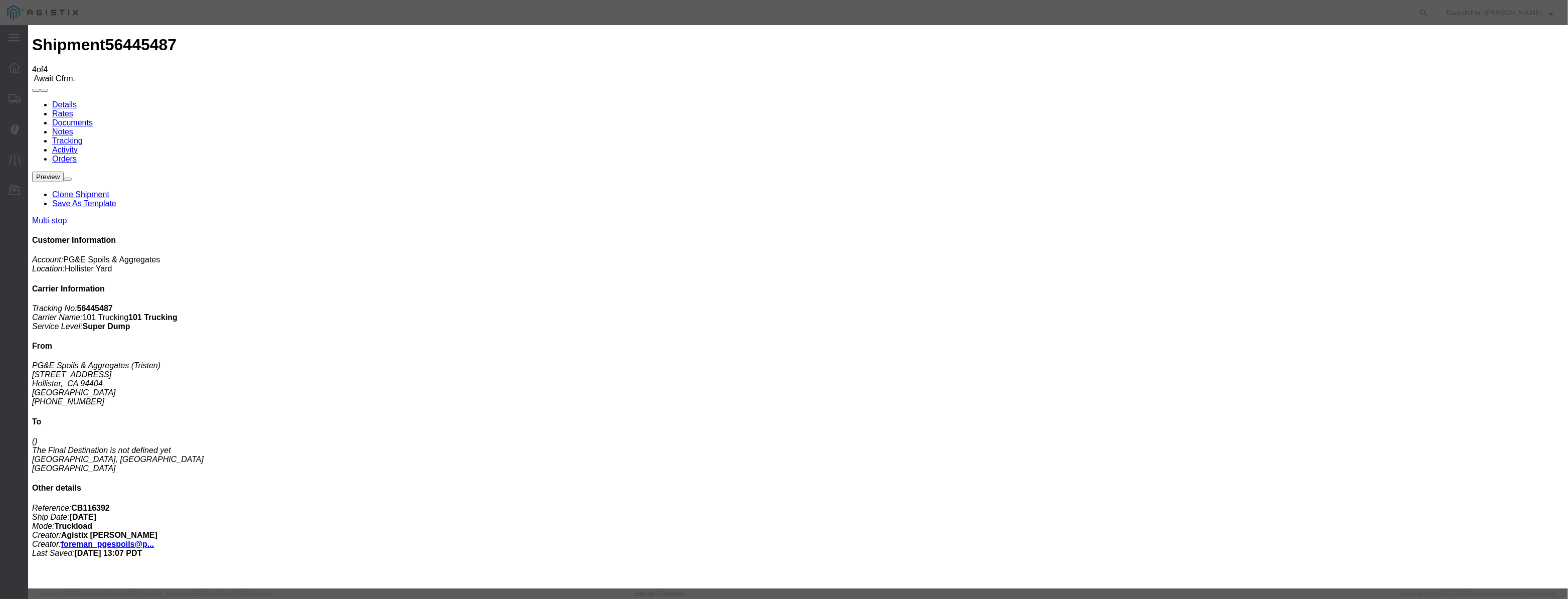
select select "{"pickupDeliveryInfoId": "122177115","pickupOrDelivery": "D","stopNum": "2","lo…"
select select "CA"
type input "[PERSON_NAME] [PERSON_NAME]"
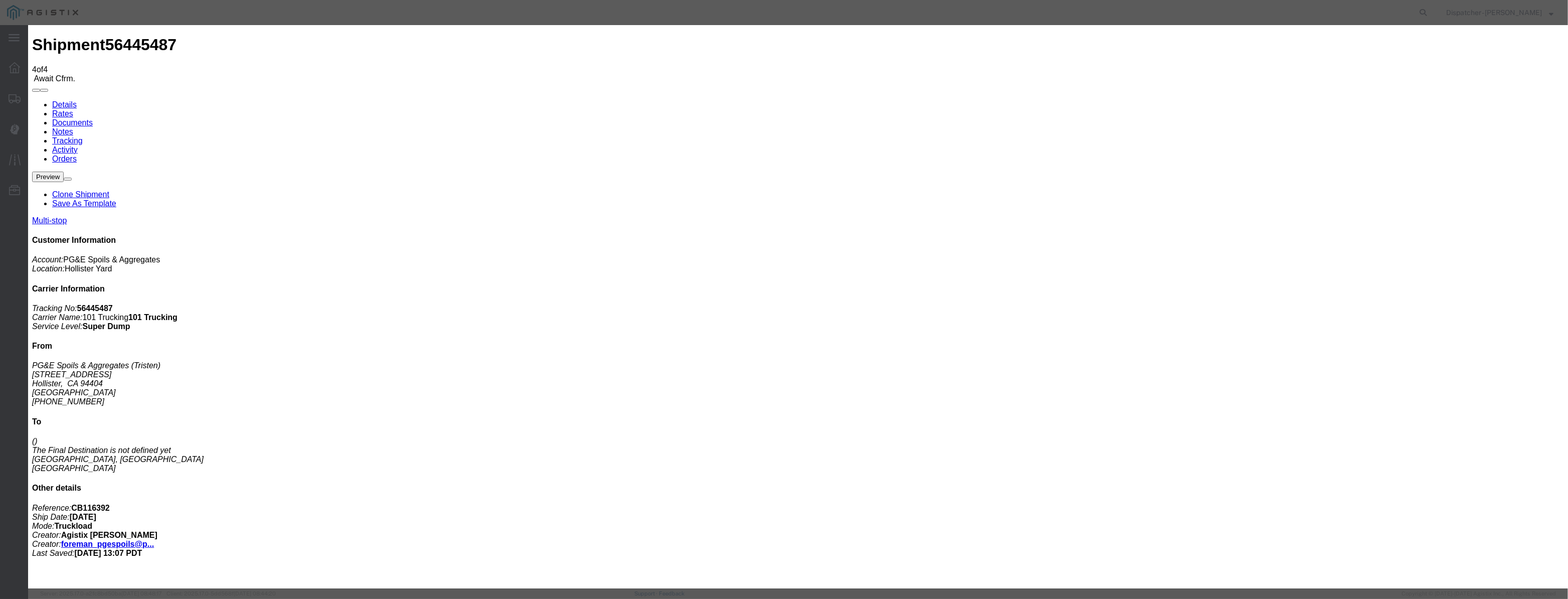
drag, startPoint x: 771, startPoint y: 124, endPoint x: 259, endPoint y: 185, distance: 515.6
type input "7:45 AM"
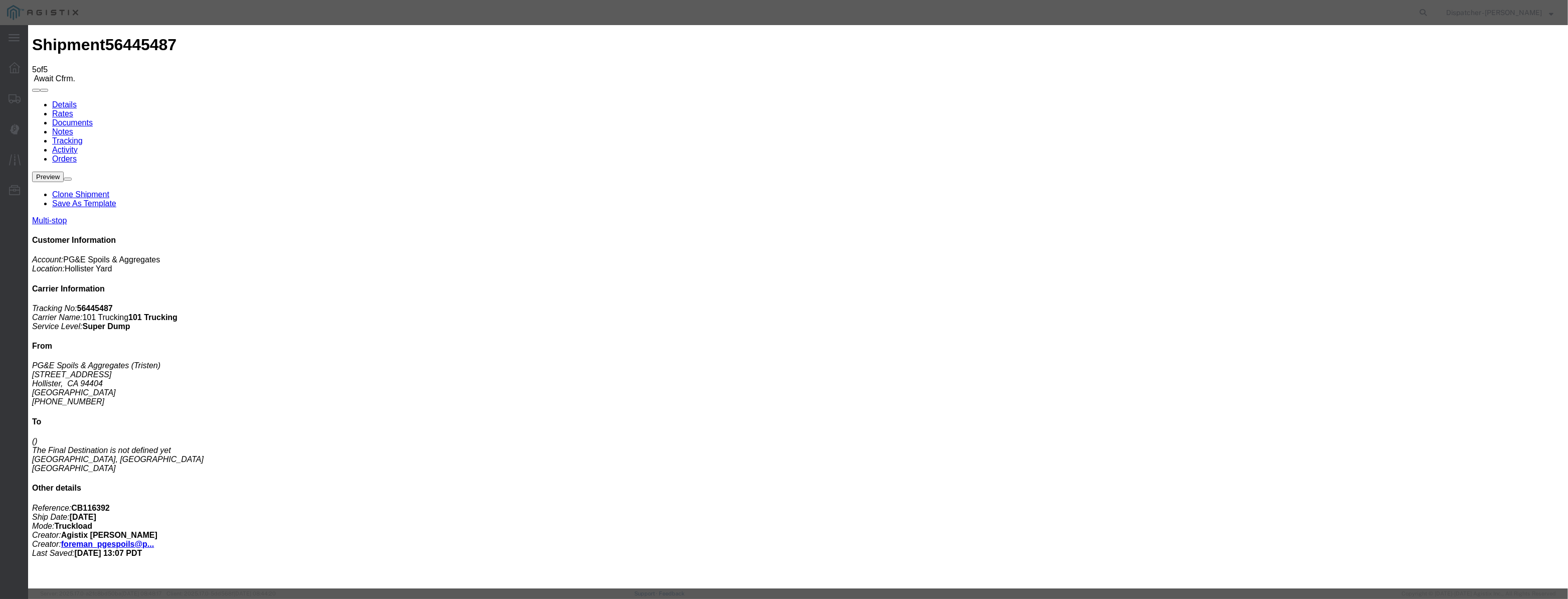
type input "[DATE]"
type input "10:00 PM"
drag, startPoint x: 646, startPoint y: 126, endPoint x: 656, endPoint y: 108, distance: 20.6
drag, startPoint x: 657, startPoint y: 106, endPoint x: 646, endPoint y: 132, distance: 28.2
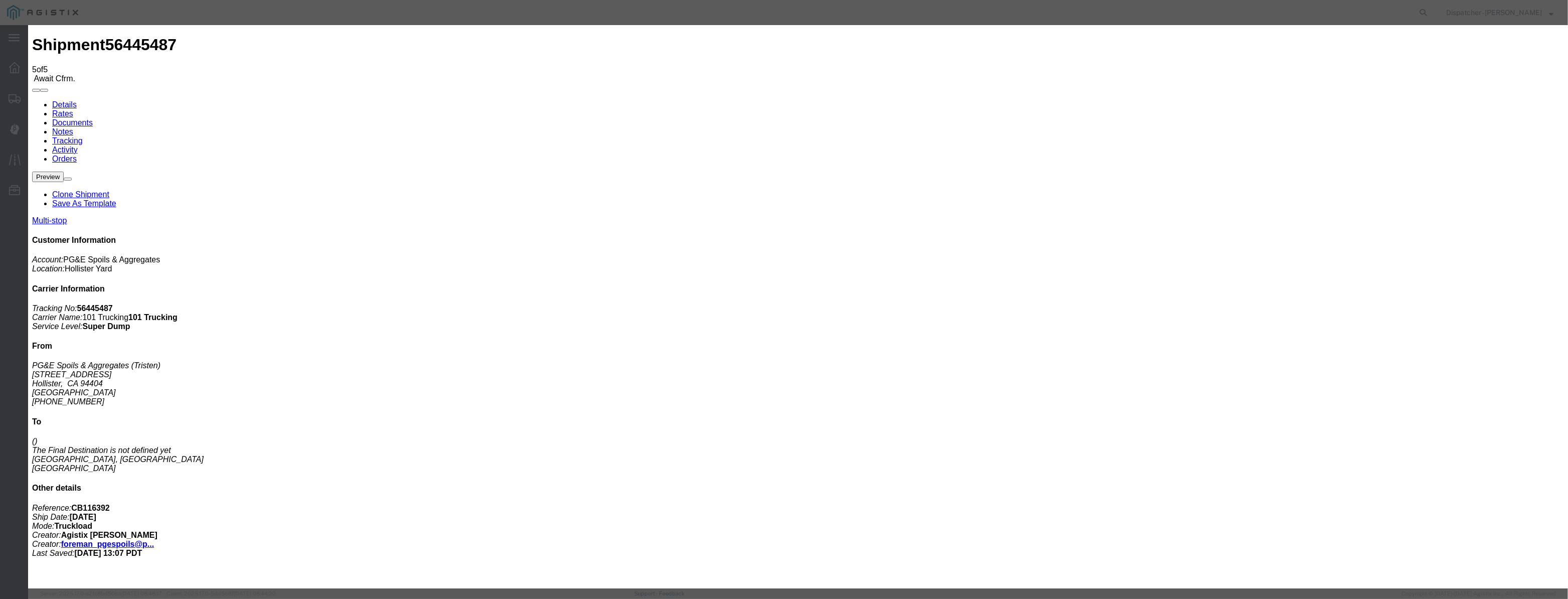
drag, startPoint x: 646, startPoint y: 132, endPoint x: 673, endPoint y: 132, distance: 27.0
paste input "[DATE]"
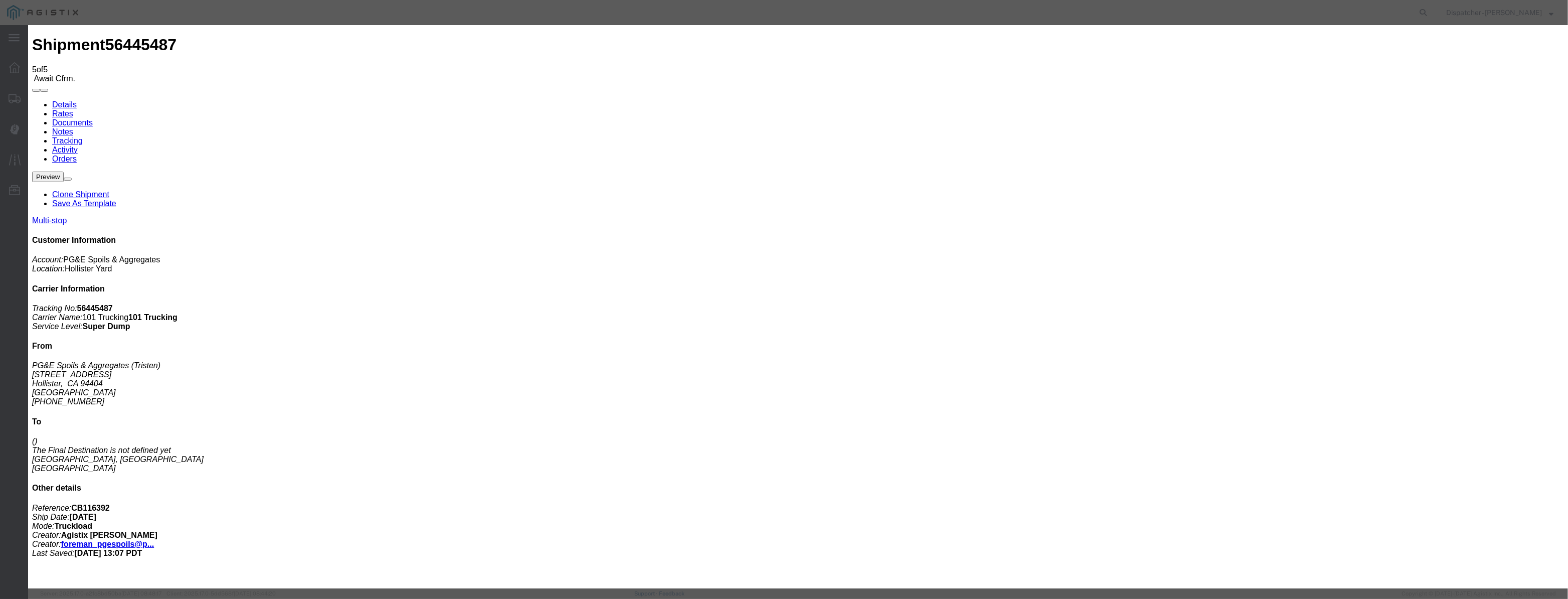
type input "[DATE]"
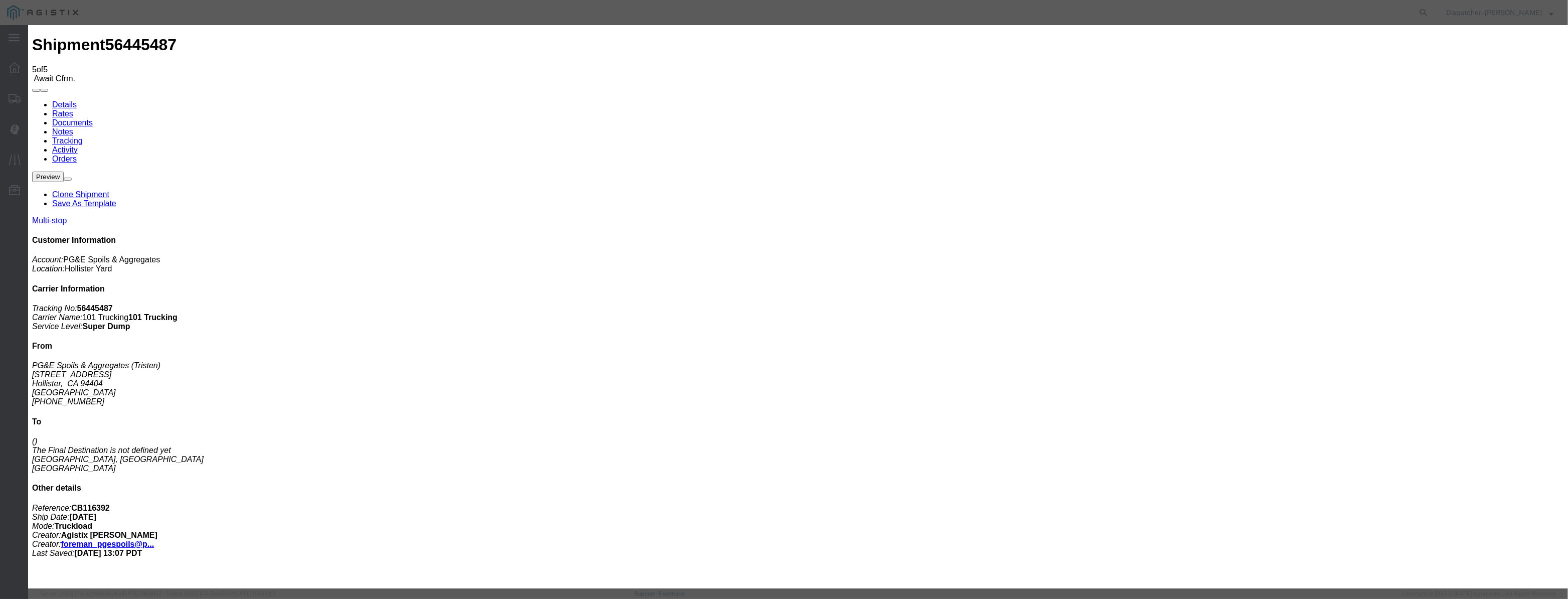
select select "DPTDLVLOC"
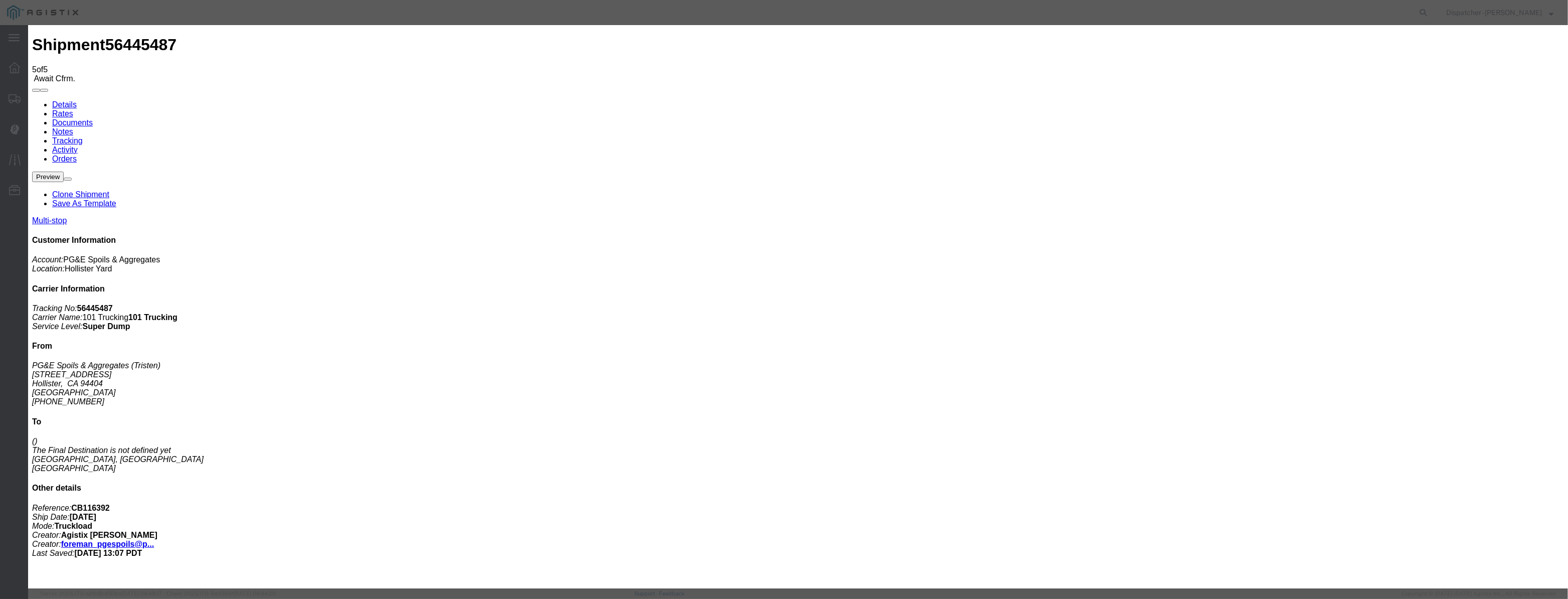
type input "[DATE]"
type input "10:00 PM"
drag, startPoint x: 647, startPoint y: 129, endPoint x: 651, endPoint y: 118, distance: 11.7
drag, startPoint x: 656, startPoint y: 114, endPoint x: 652, endPoint y: 124, distance: 10.8
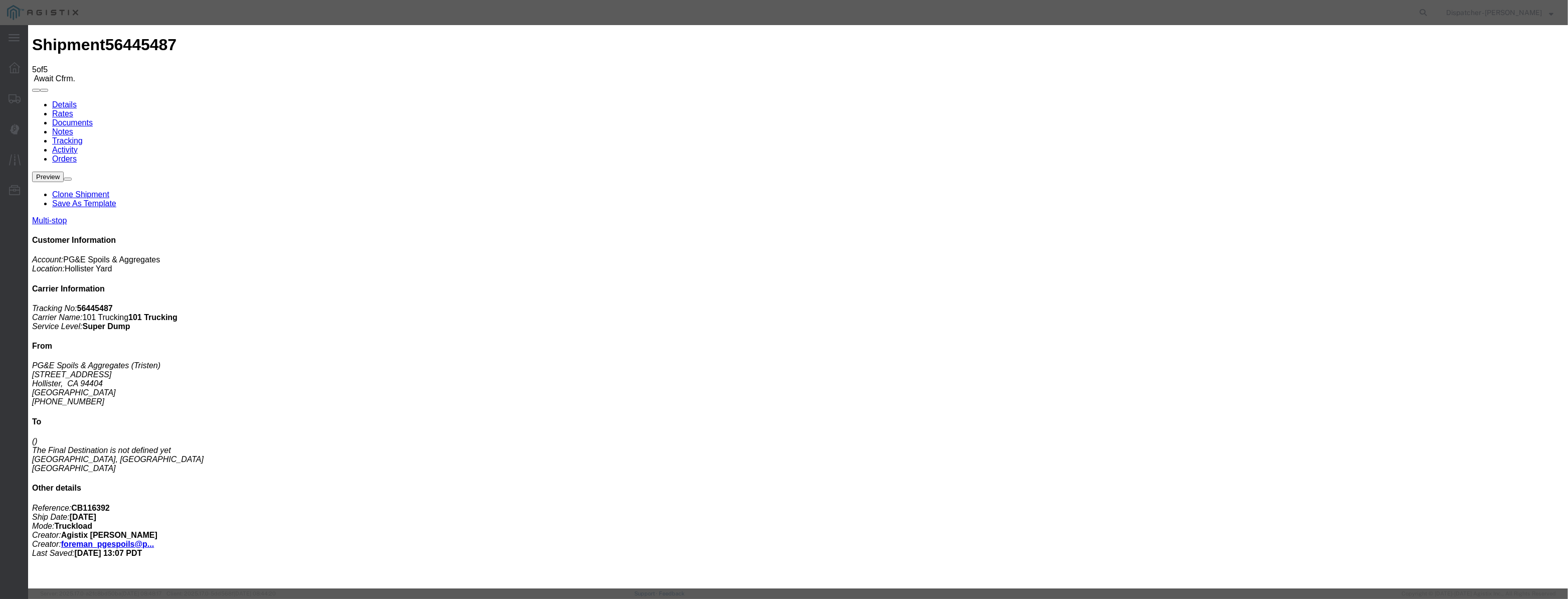
paste input "[DATE]"
type input "[DATE]"
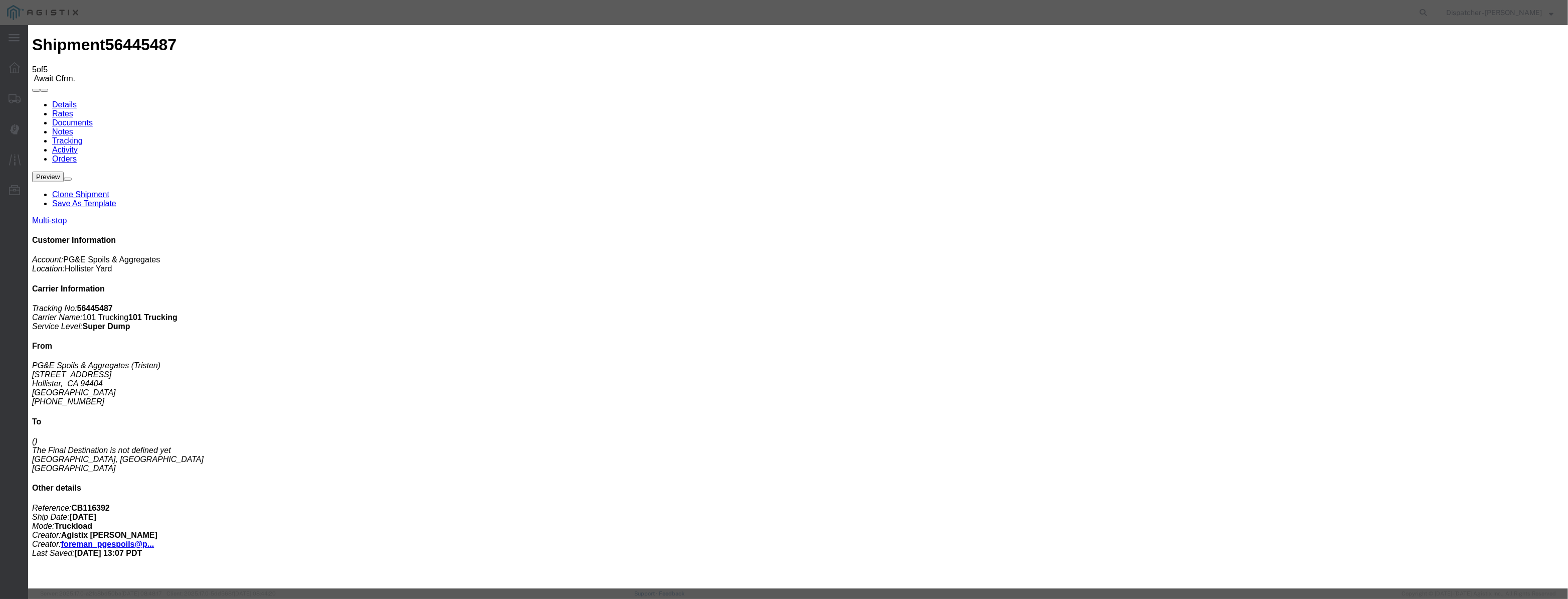
drag, startPoint x: 730, startPoint y: 140, endPoint x: 737, endPoint y: 152, distance: 13.9
select select "ARVPULOC"
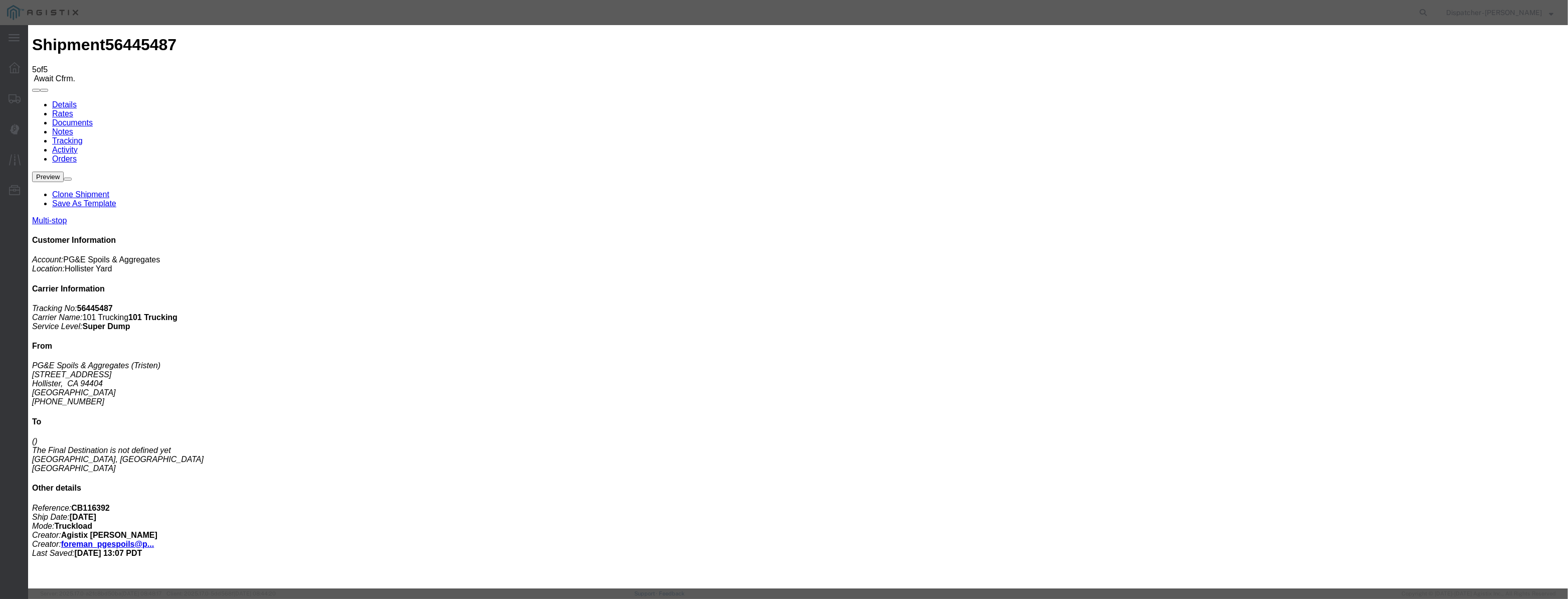
drag, startPoint x: 922, startPoint y: 128, endPoint x: 926, endPoint y: 132, distance: 5.7
select select "{"pickupDeliveryInfoId": "122177112","pickupOrDelivery": "P","stopNum": "1","lo…"
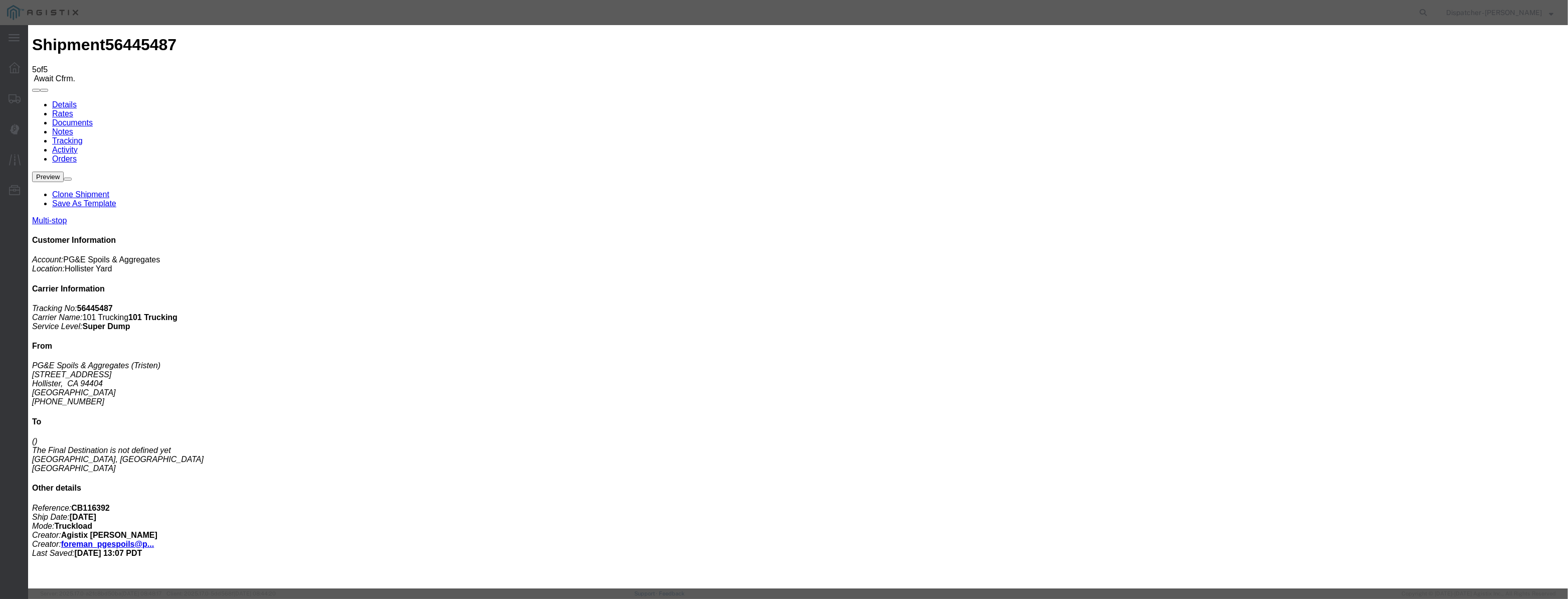
select select "CA"
type input "Hollister"
drag, startPoint x: 779, startPoint y: 131, endPoint x: 472, endPoint y: 197, distance: 314.0
type input "8:35 AM"
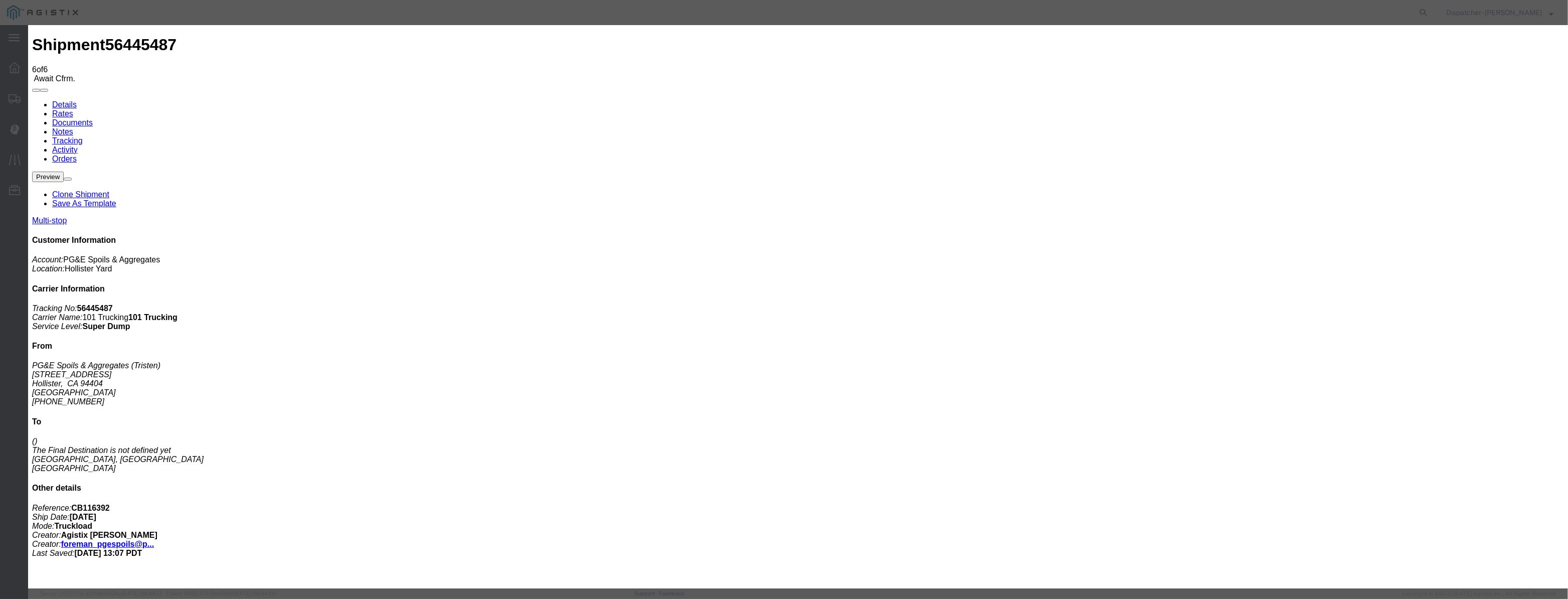
type input "[DATE]"
type input "10:00 PM"
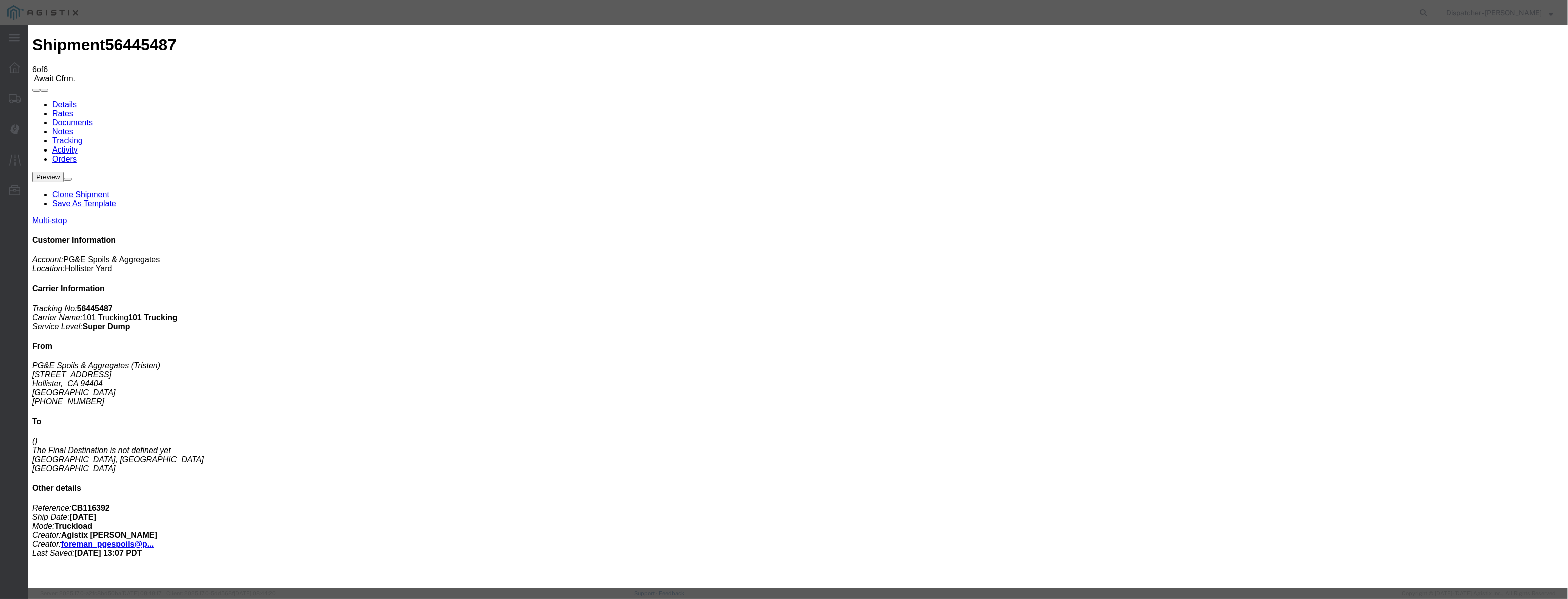
paste input "[DATE]"
type input "[DATE]"
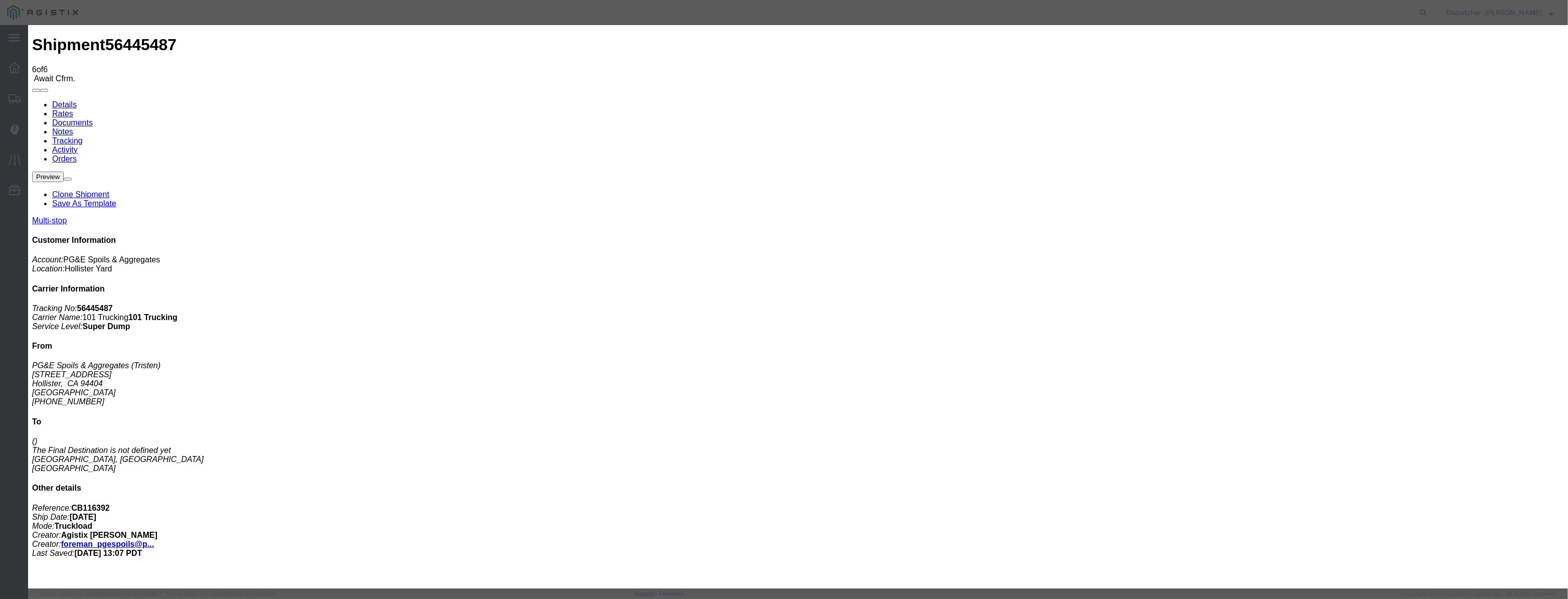
scroll to position [0, 0]
drag, startPoint x: 666, startPoint y: 384, endPoint x: 690, endPoint y: 294, distance: 93.1
select select "DPTPULOC"
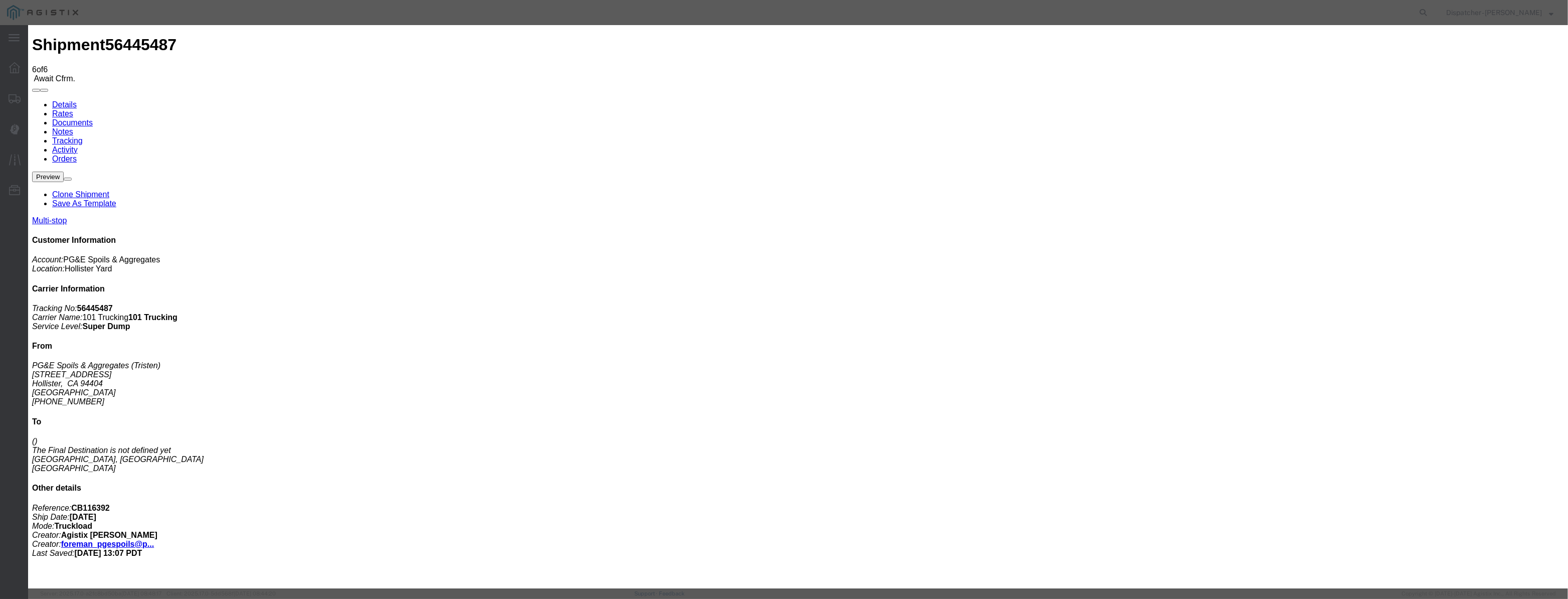
select select "{"pickupDeliveryInfoId": "122177112","pickupOrDelivery": "P","stopNum": "1","lo…"
select select "CA"
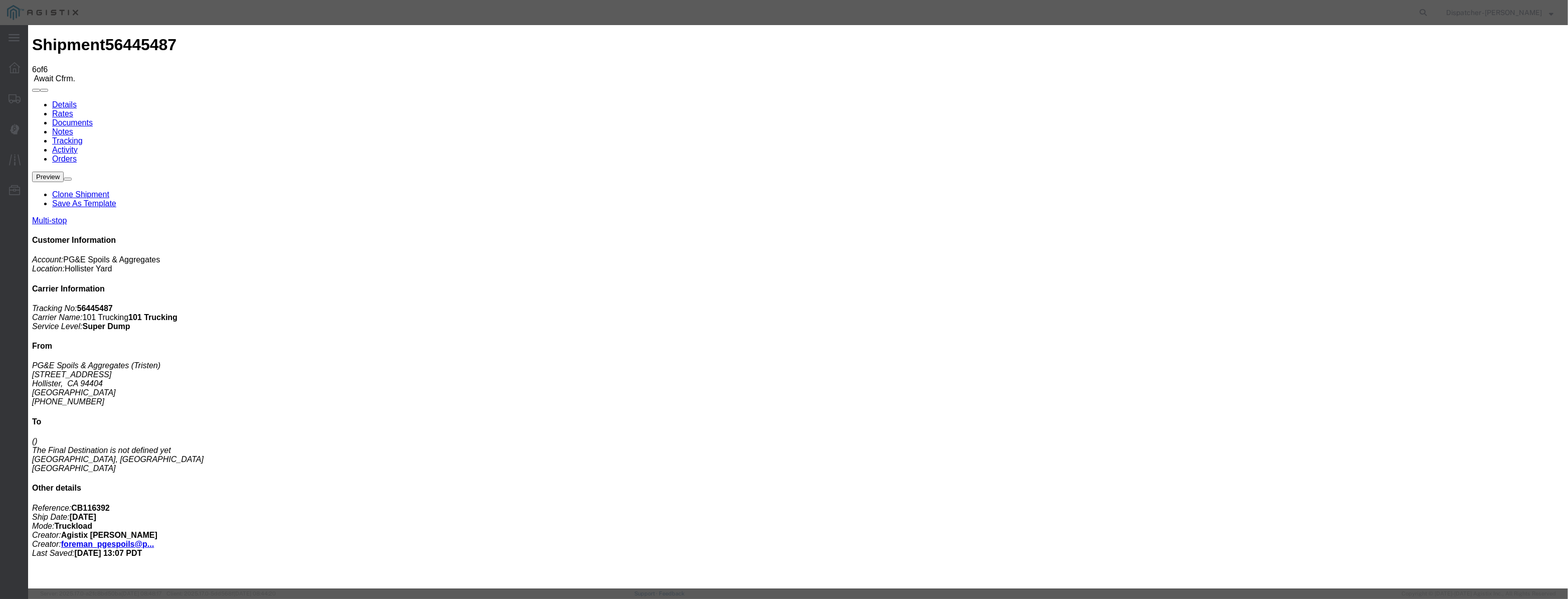
type input "Hollister"
drag, startPoint x: 780, startPoint y: 130, endPoint x: 450, endPoint y: 182, distance: 334.1
type input "8:40 AM"
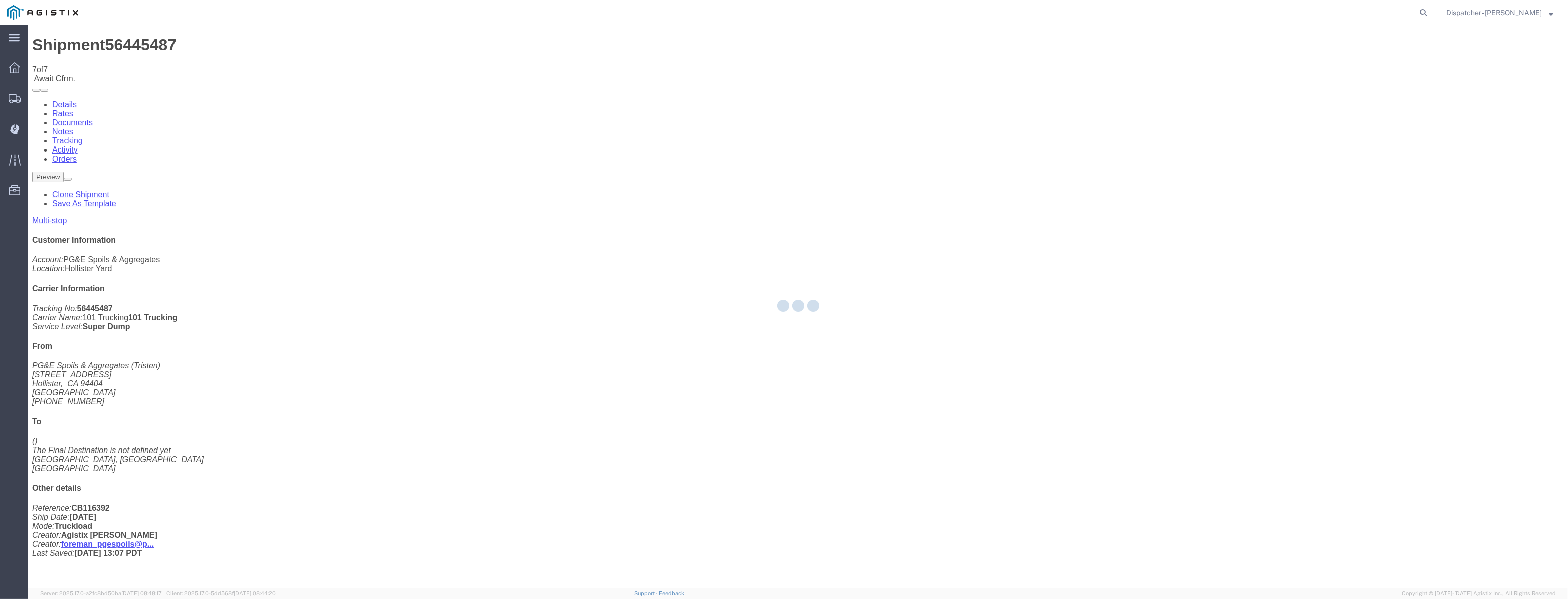
click at [1329, 89] on div at bounding box center [798, 307] width 1540 height 564
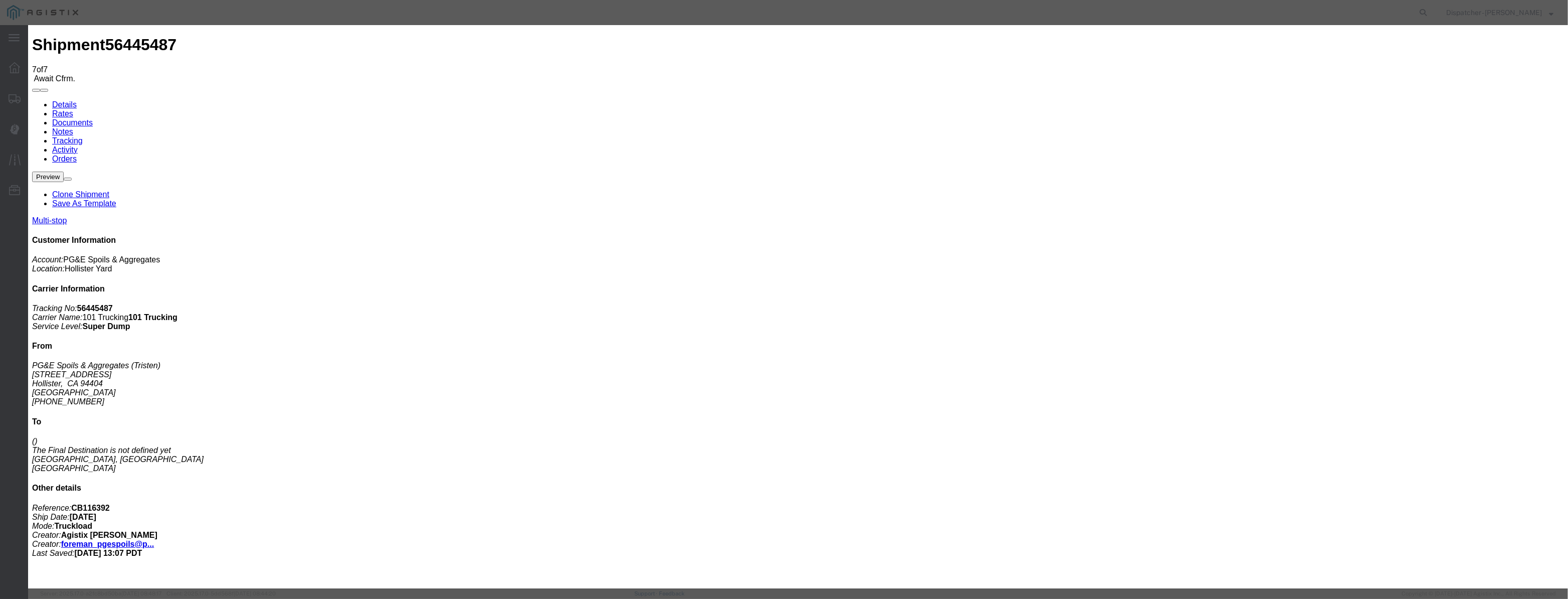
type input "[DATE]"
type input "10:00 PM"
drag, startPoint x: 626, startPoint y: 124, endPoint x: 633, endPoint y: 116, distance: 10.6
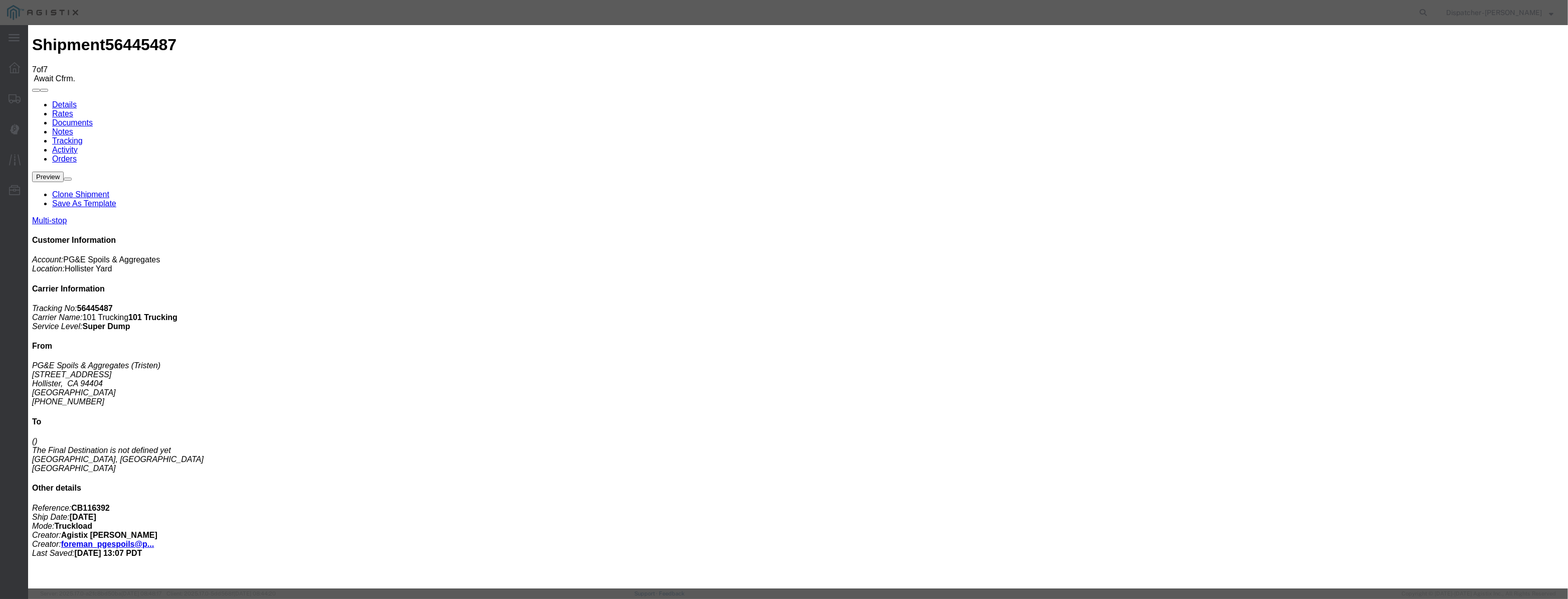
drag, startPoint x: 632, startPoint y: 124, endPoint x: 643, endPoint y: 124, distance: 11.0
paste input "[DATE]"
type input "[DATE]"
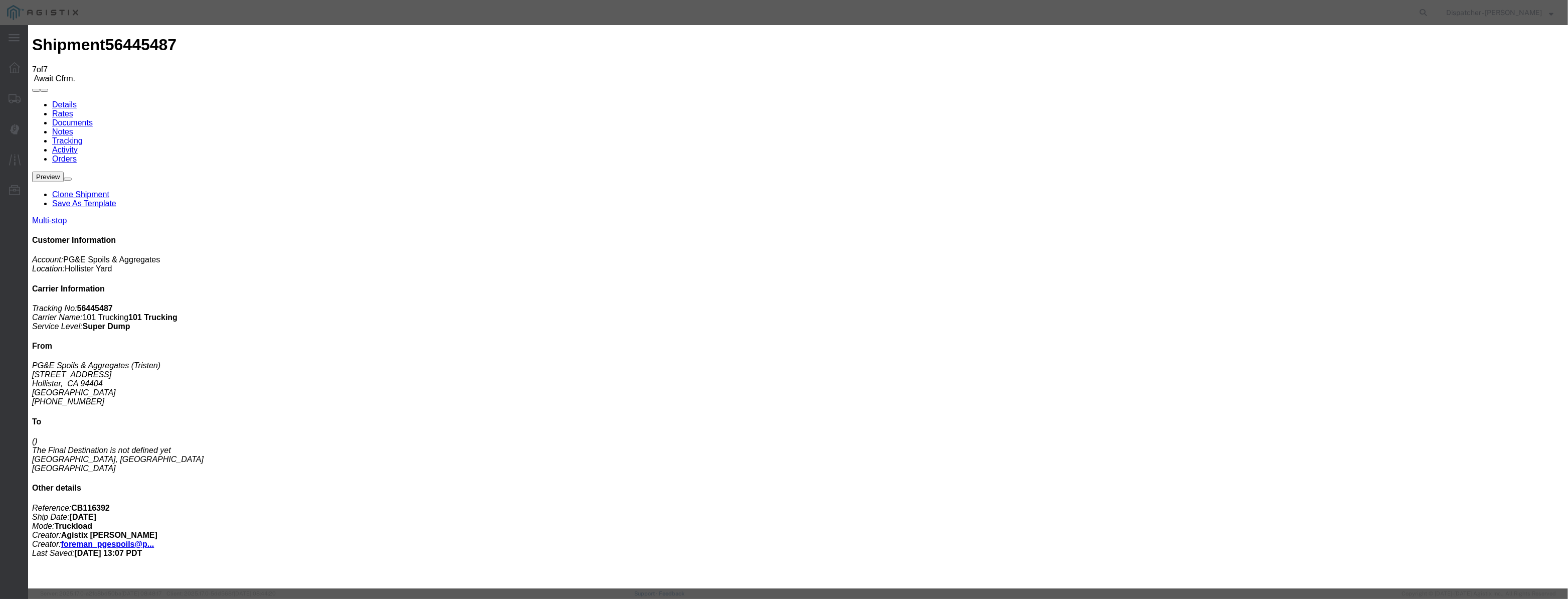
drag, startPoint x: 733, startPoint y: 146, endPoint x: 737, endPoint y: 152, distance: 7.2
select select "ARVDLVLOC"
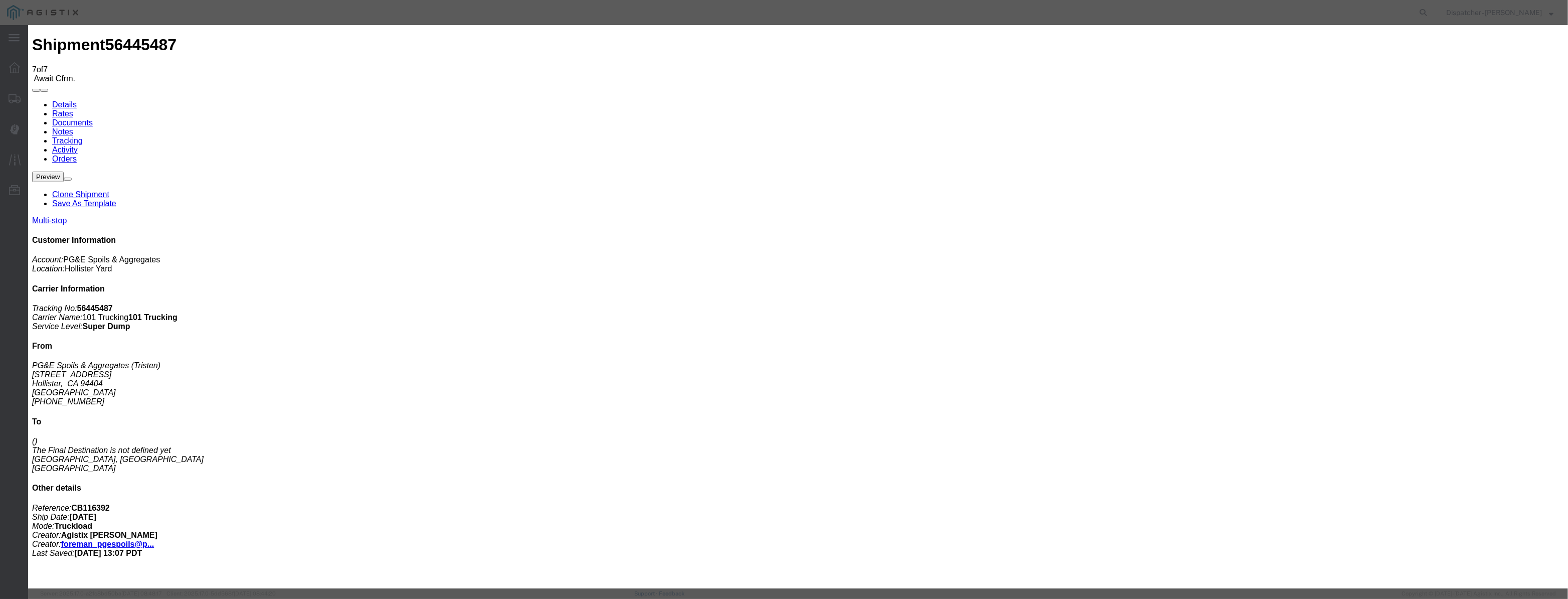
select select "{"pickupDeliveryInfoId": "122177115","pickupOrDelivery": "D","stopNum": "2","lo…"
select select "CA"
type input "[PERSON_NAME] [PERSON_NAME]"
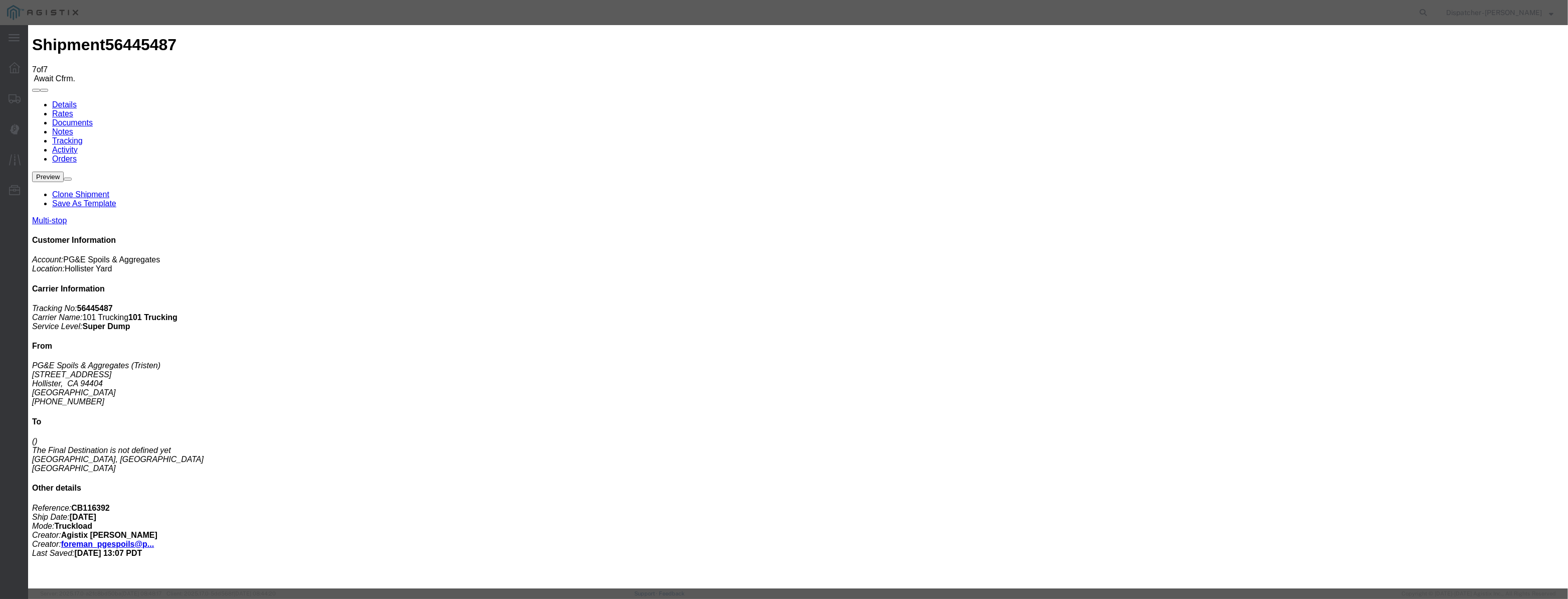
drag, startPoint x: 791, startPoint y: 126, endPoint x: 786, endPoint y: 127, distance: 5.1
drag, startPoint x: 768, startPoint y: 124, endPoint x: 442, endPoint y: 168, distance: 329.0
type input "9:35 AM"
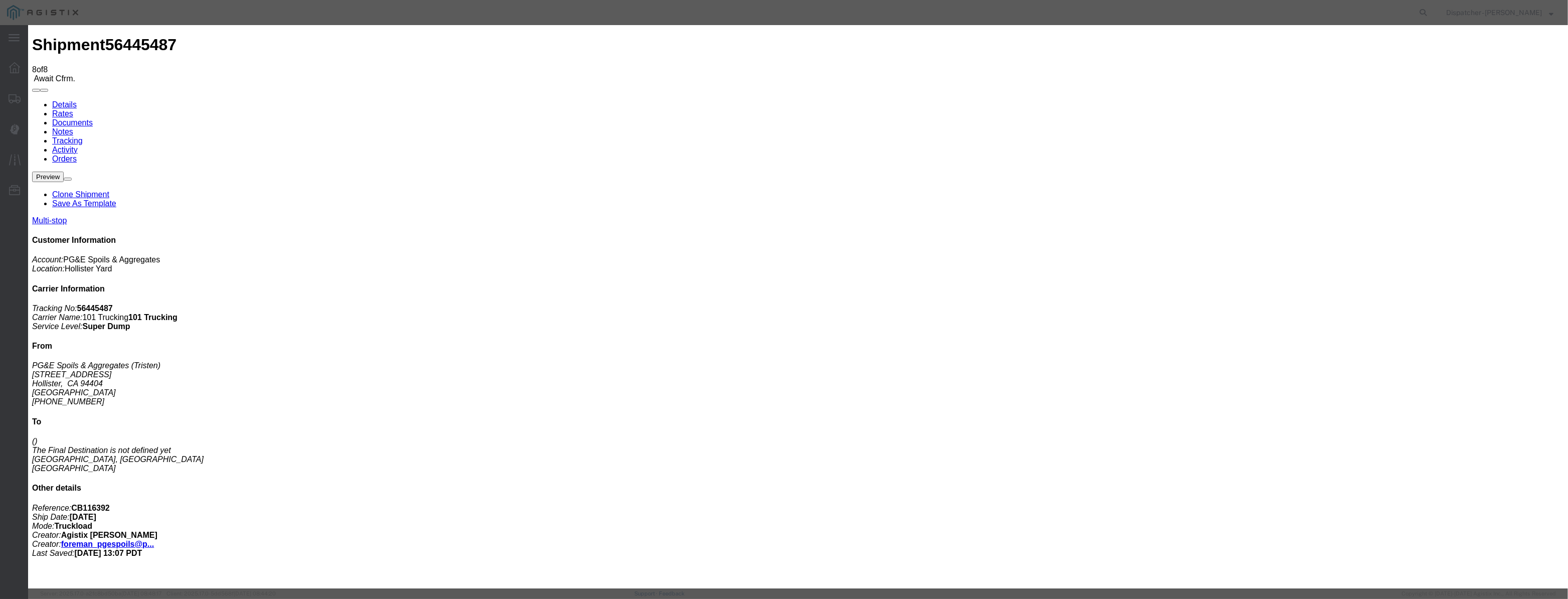
type input "[DATE]"
type input "10:00 PM"
drag, startPoint x: 645, startPoint y: 120, endPoint x: 682, endPoint y: 126, distance: 37.5
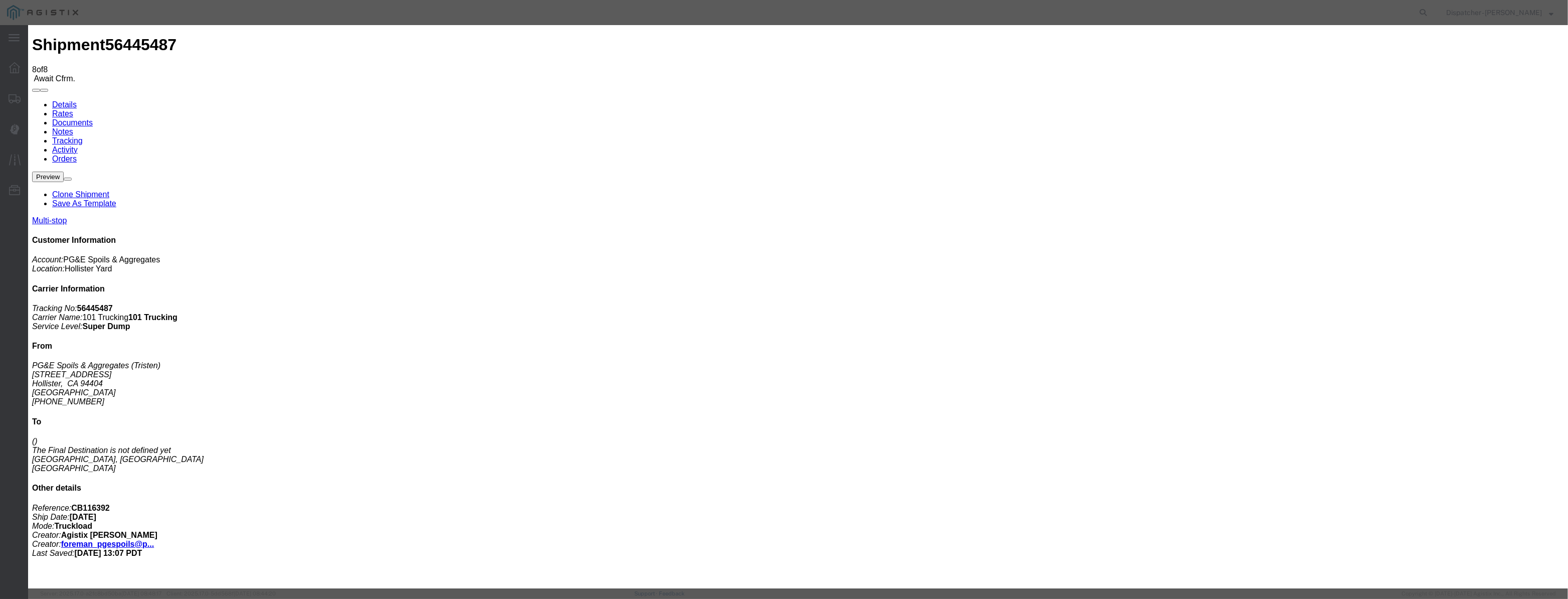
paste input "[DATE]"
type input "[DATE]"
drag, startPoint x: 726, startPoint y: 136, endPoint x: 729, endPoint y: 142, distance: 6.7
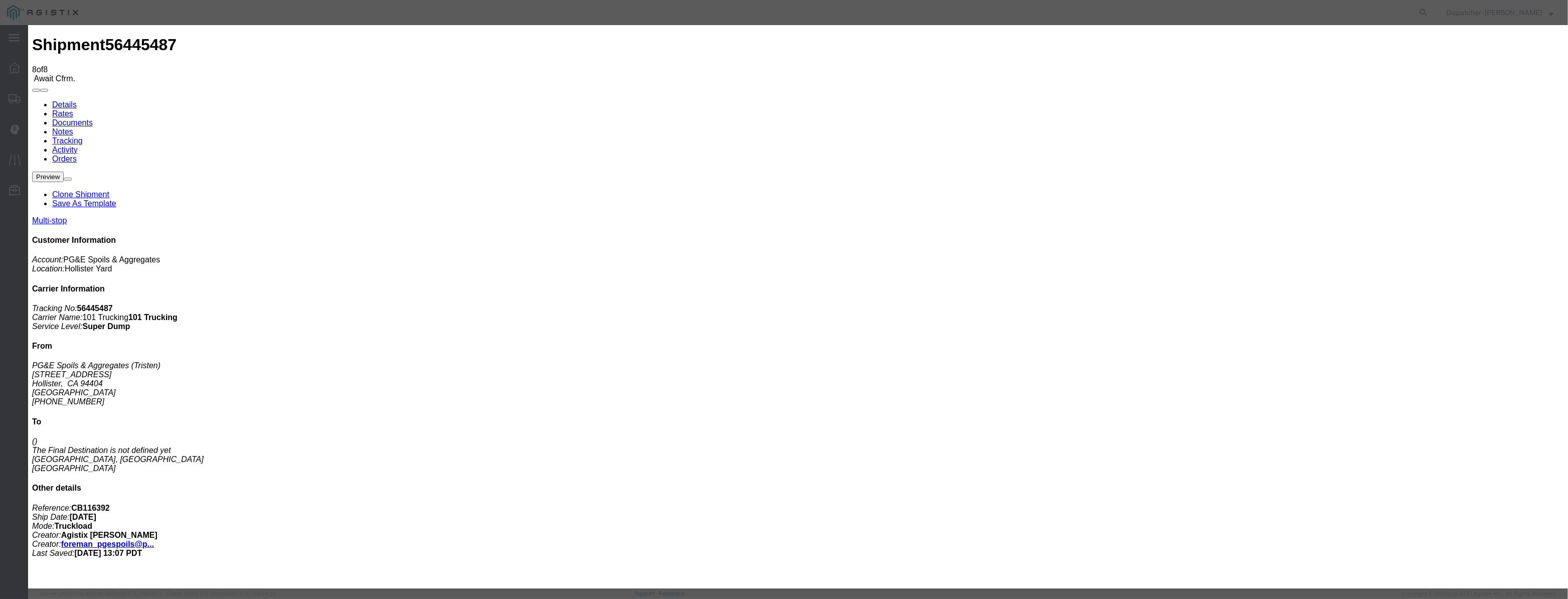
select select "DPTDLVLOC"
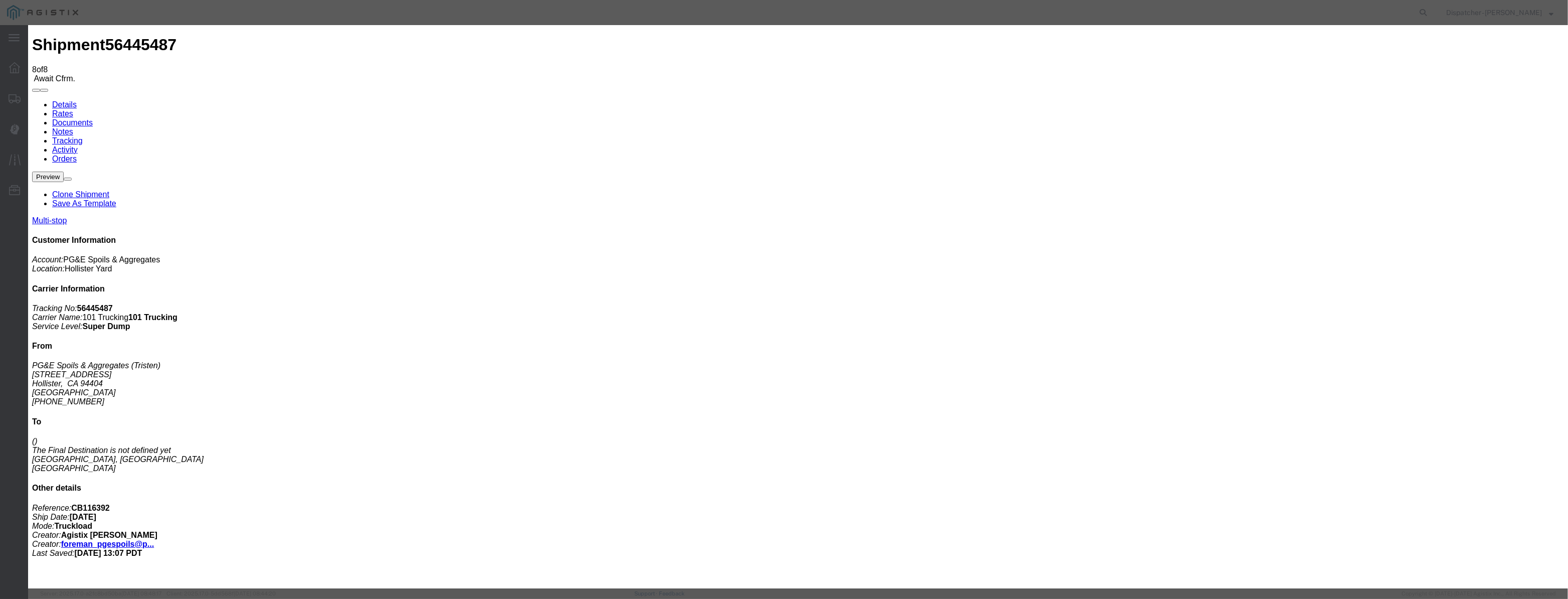
drag, startPoint x: 927, startPoint y: 118, endPoint x: 930, endPoint y: 150, distance: 32.1
drag, startPoint x: 938, startPoint y: 127, endPoint x: 938, endPoint y: 133, distance: 6.0
select select "{"pickupDeliveryInfoId": "122177115","pickupOrDelivery": "D","stopNum": "2","lo…"
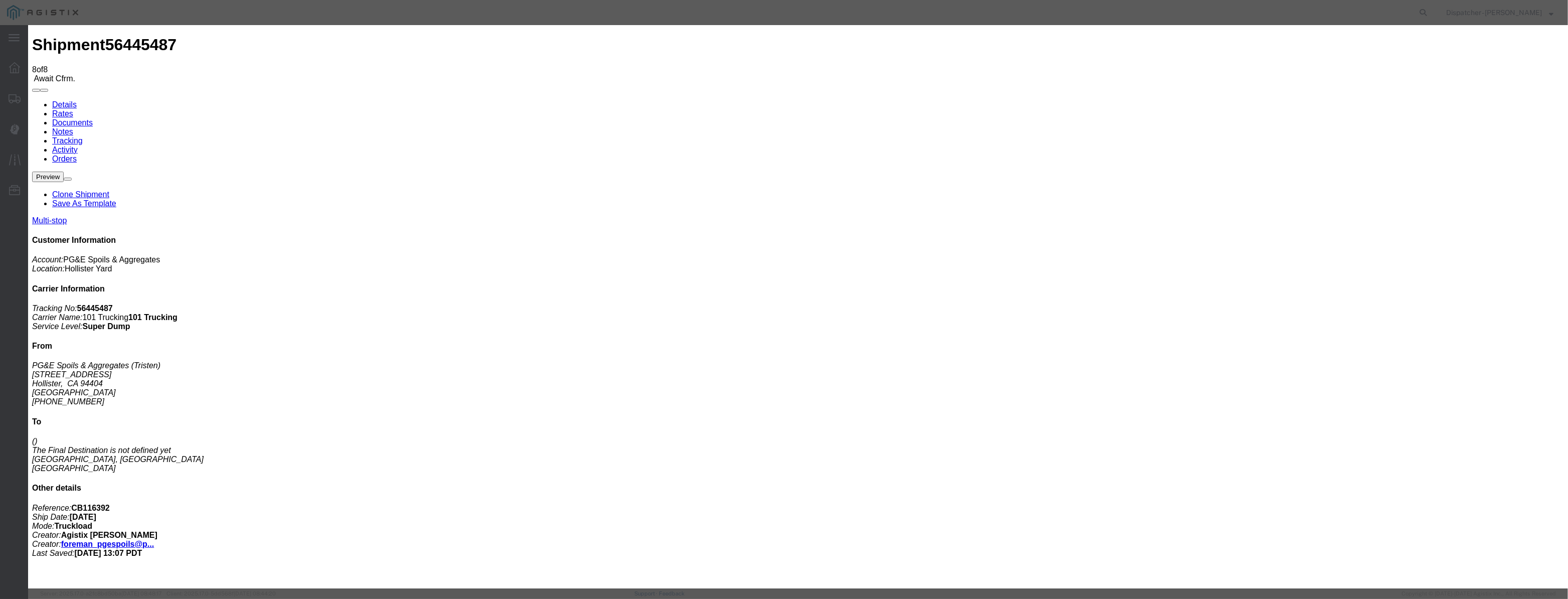
select select "CA"
type input "[PERSON_NAME] [PERSON_NAME]"
drag, startPoint x: 735, startPoint y: 126, endPoint x: 313, endPoint y: 166, distance: 423.9
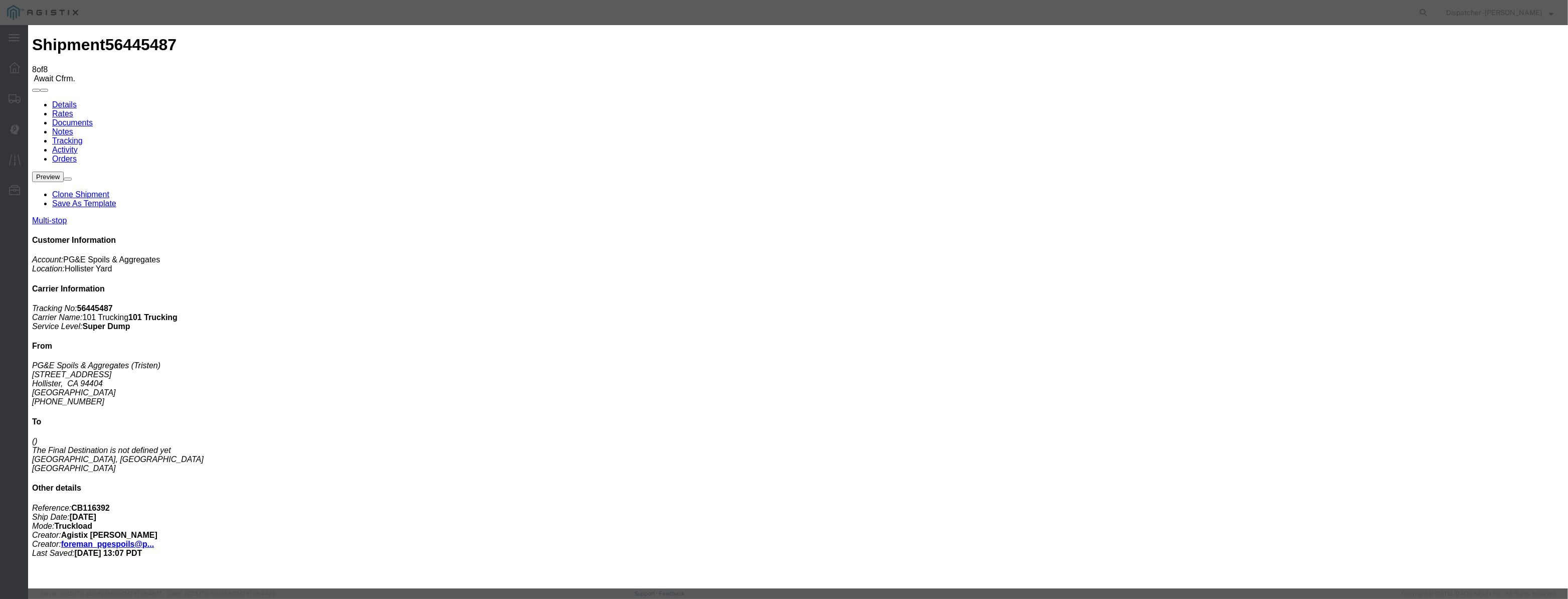
type input "9:50 AM"
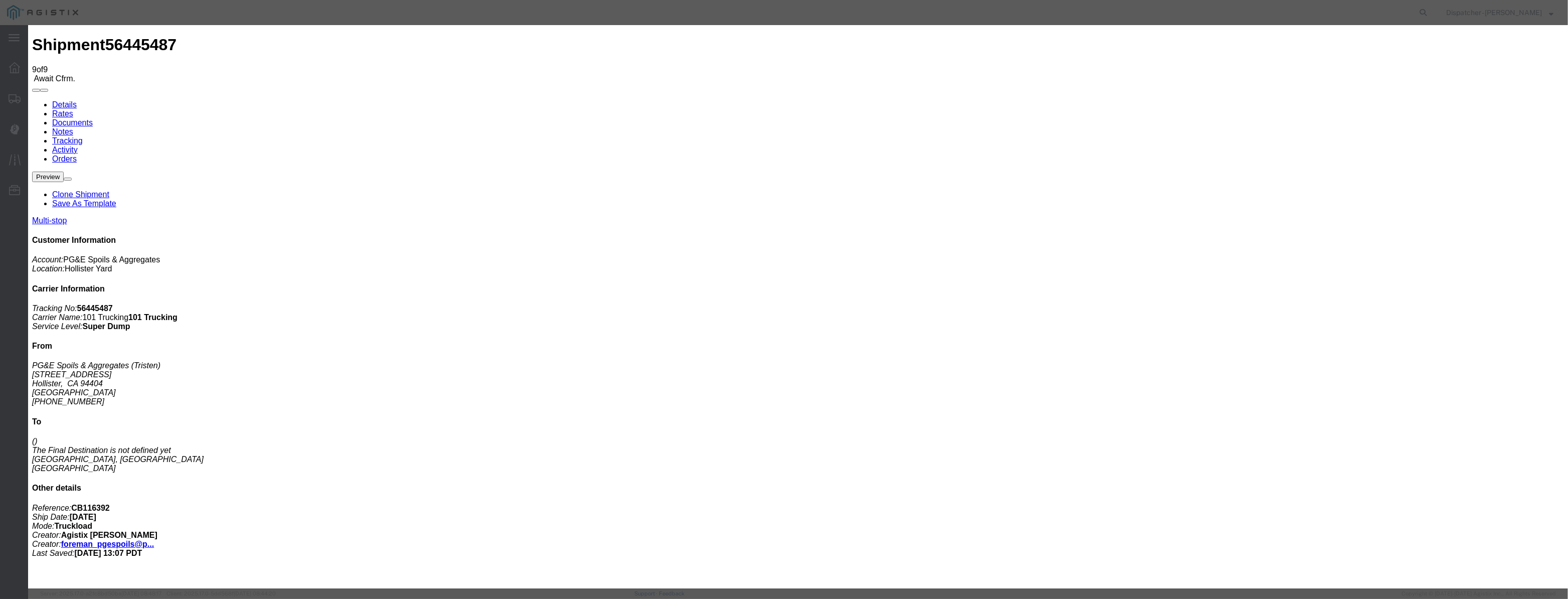
type input "[DATE]"
type input "10:00 PM"
drag, startPoint x: 622, startPoint y: 124, endPoint x: 633, endPoint y: 107, distance: 20.2
drag, startPoint x: 633, startPoint y: 107, endPoint x: 634, endPoint y: 120, distance: 13.0
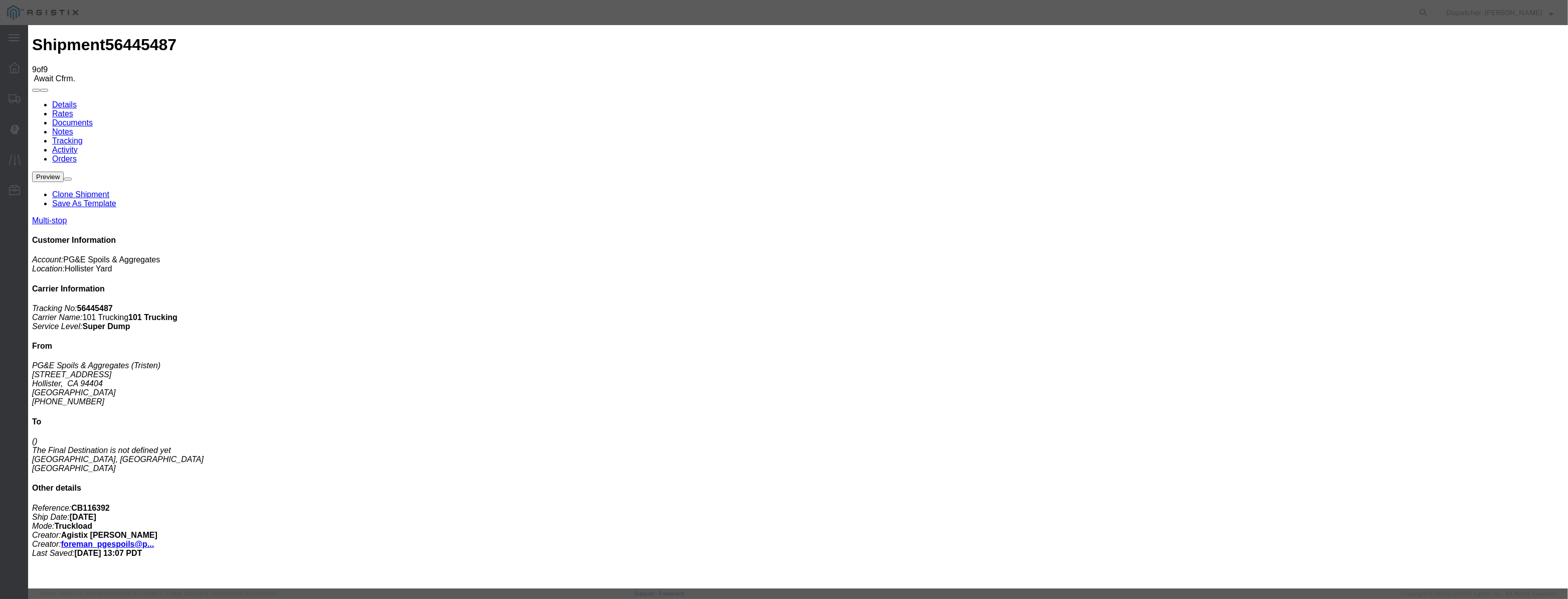
drag, startPoint x: 634, startPoint y: 125, endPoint x: 652, endPoint y: 133, distance: 19.7
paste input "[DATE]"
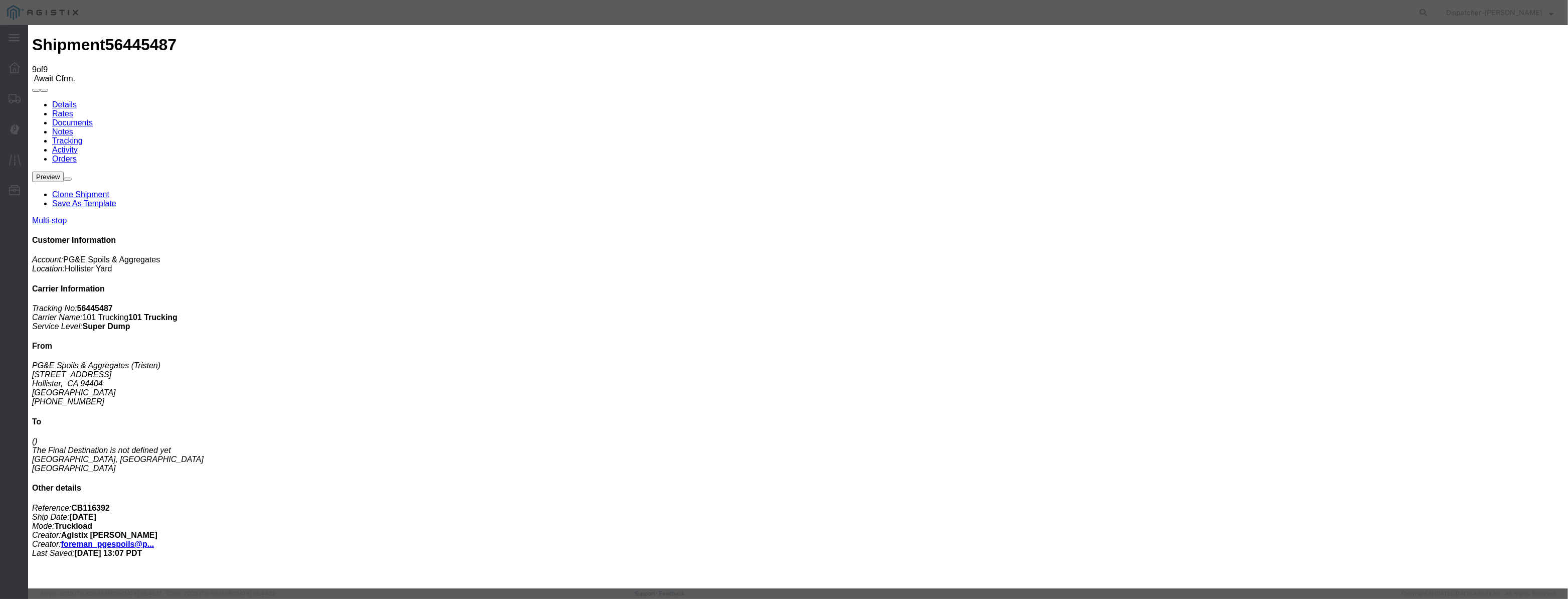
type input "[DATE]"
drag, startPoint x: 745, startPoint y: 139, endPoint x: 747, endPoint y: 152, distance: 13.2
select select "ARVPULOC"
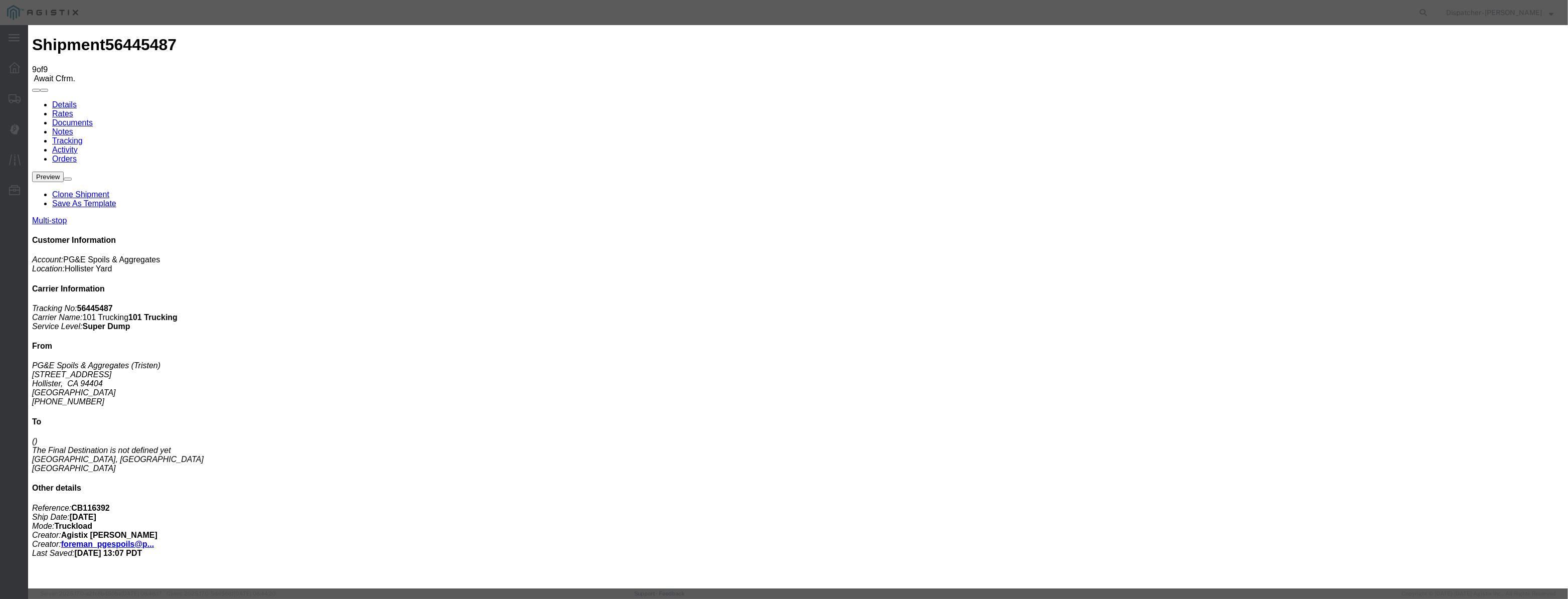
select select "{"pickupDeliveryInfoId": "122177112","pickupOrDelivery": "P","stopNum": "1","lo…"
select select "CA"
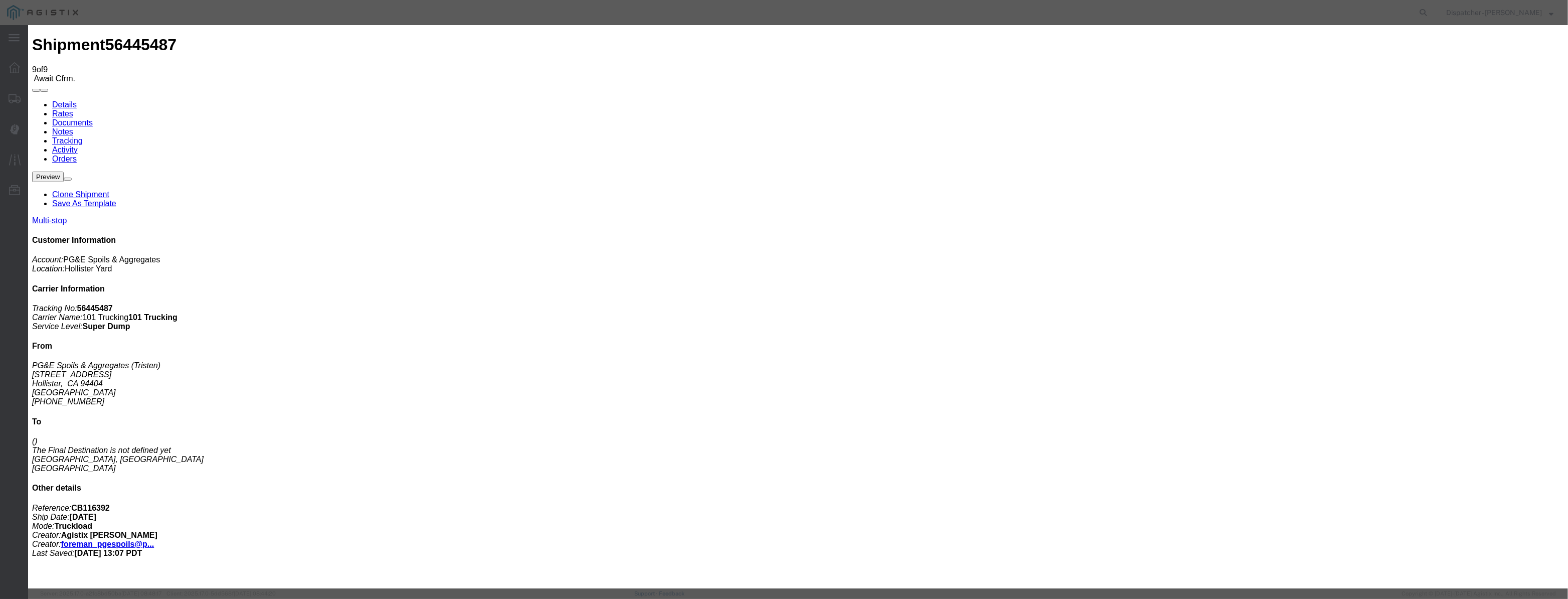
type input "Hollister"
drag, startPoint x: 767, startPoint y: 124, endPoint x: 520, endPoint y: 161, distance: 249.8
type input "11:40 AM"
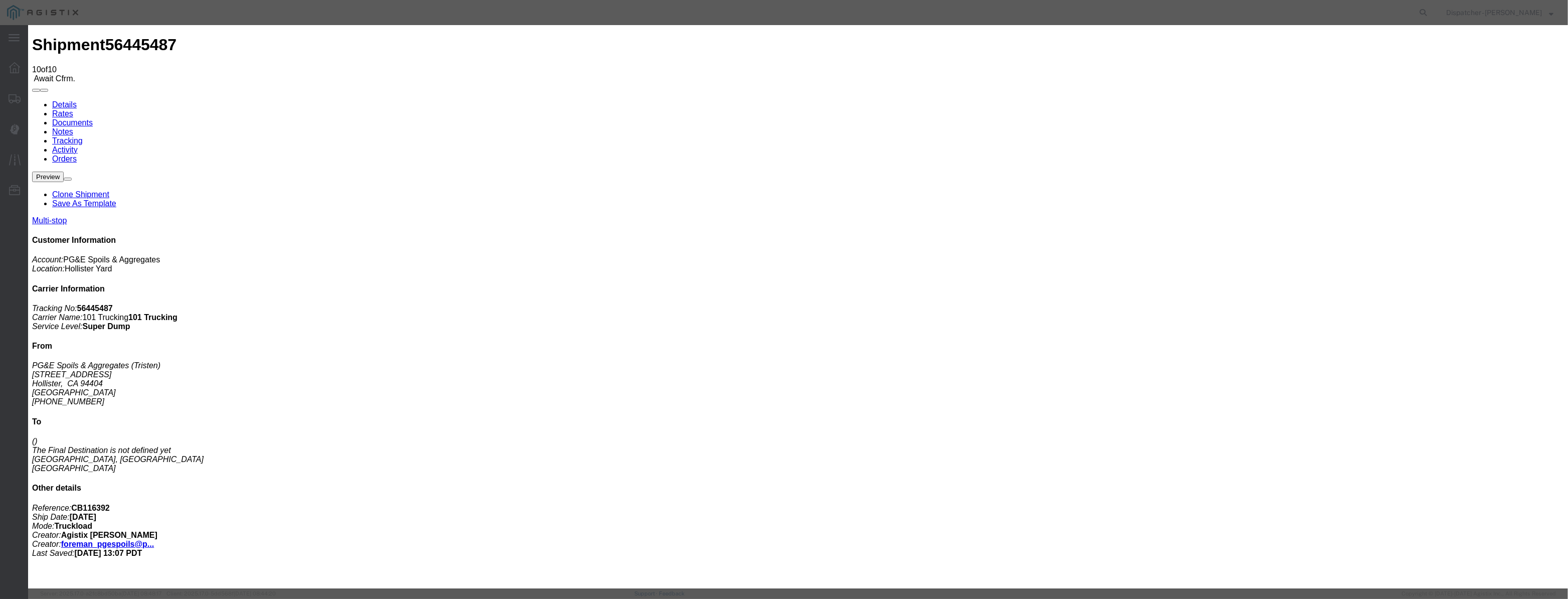
type input "[DATE]"
type input "10:00 PM"
drag, startPoint x: 664, startPoint y: 120, endPoint x: 644, endPoint y: 132, distance: 23.3
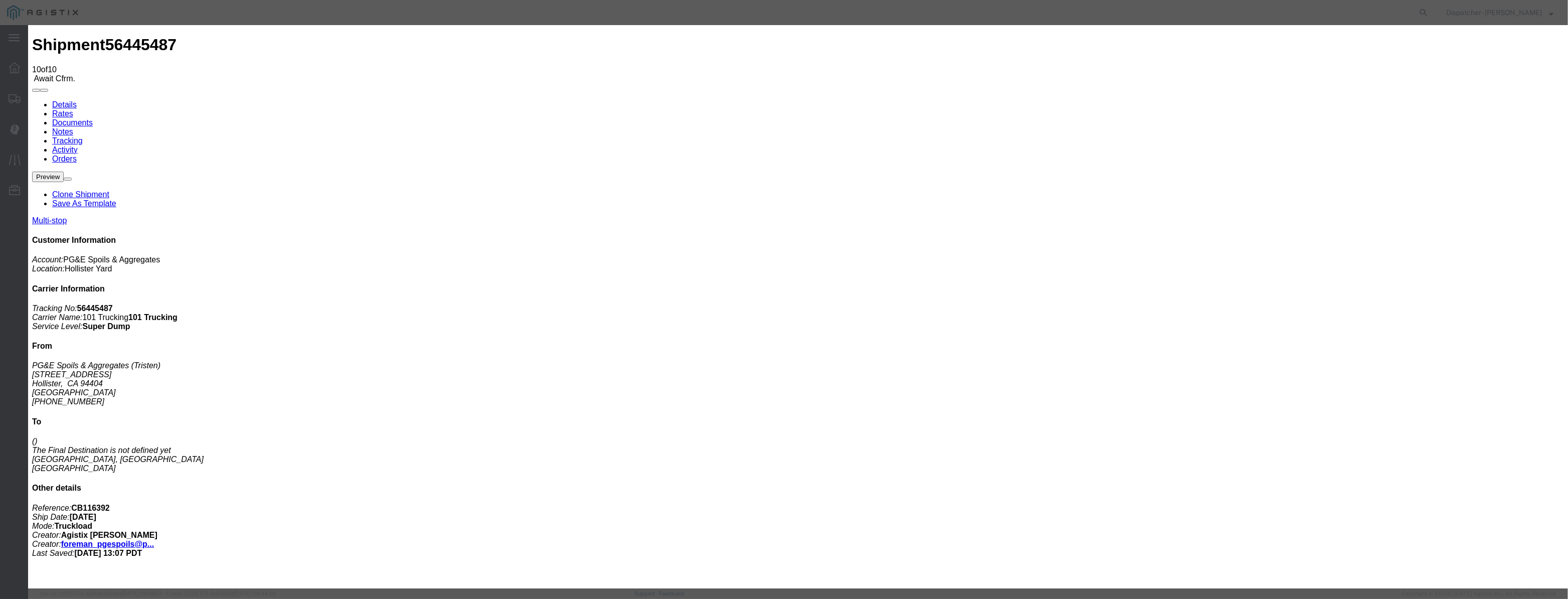
paste input "[DATE]"
type input "[DATE]"
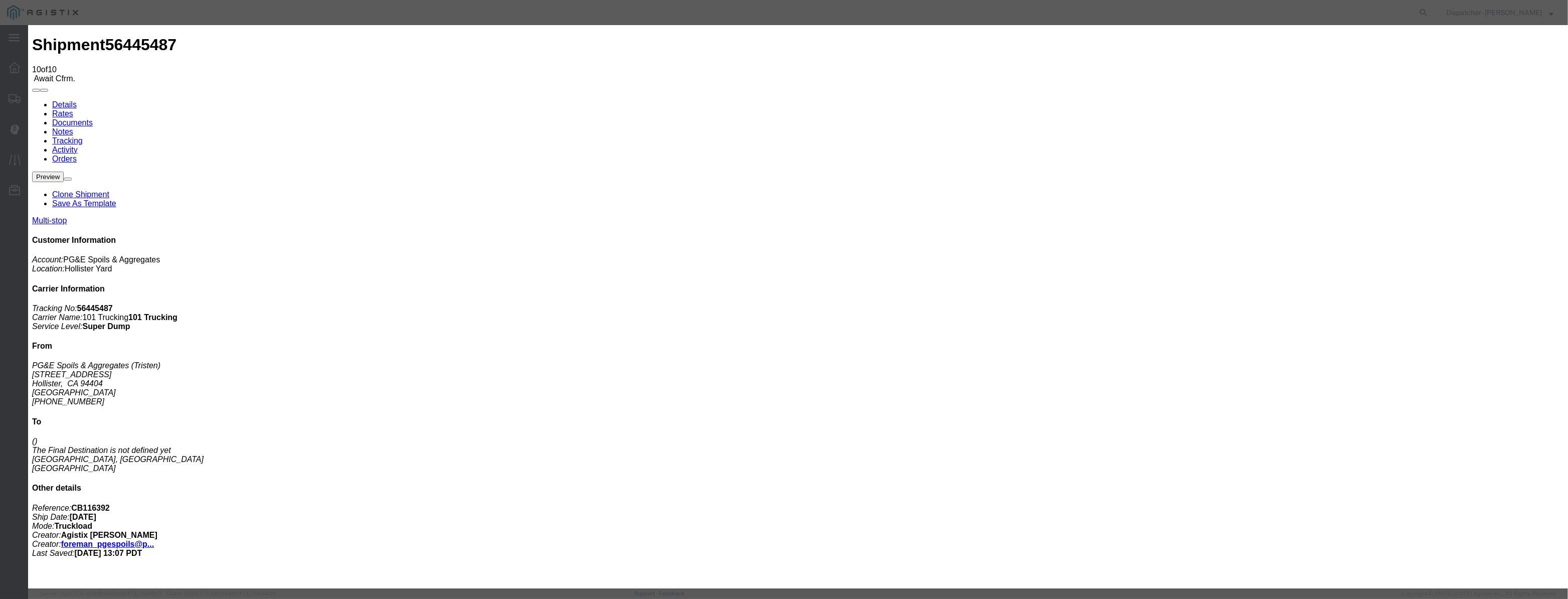
scroll to position [0, 0]
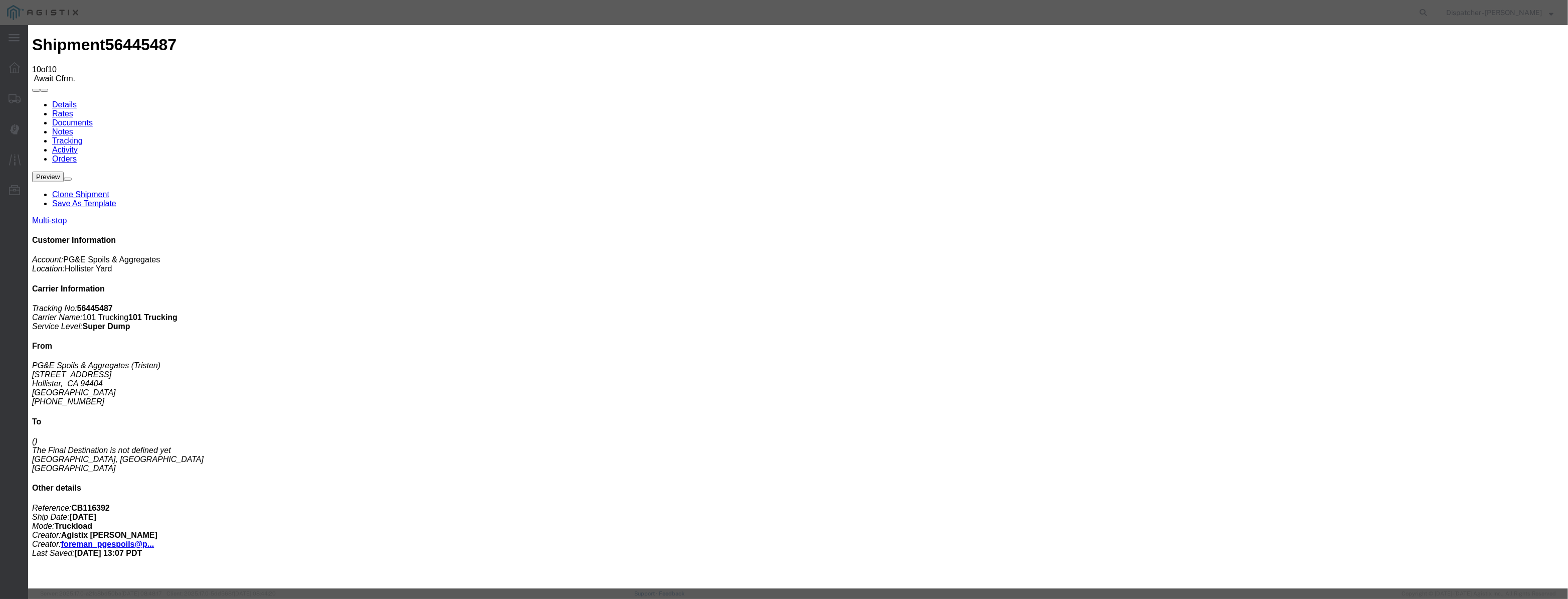
drag, startPoint x: 615, startPoint y: 142, endPoint x: 363, endPoint y: 177, distance: 254.4
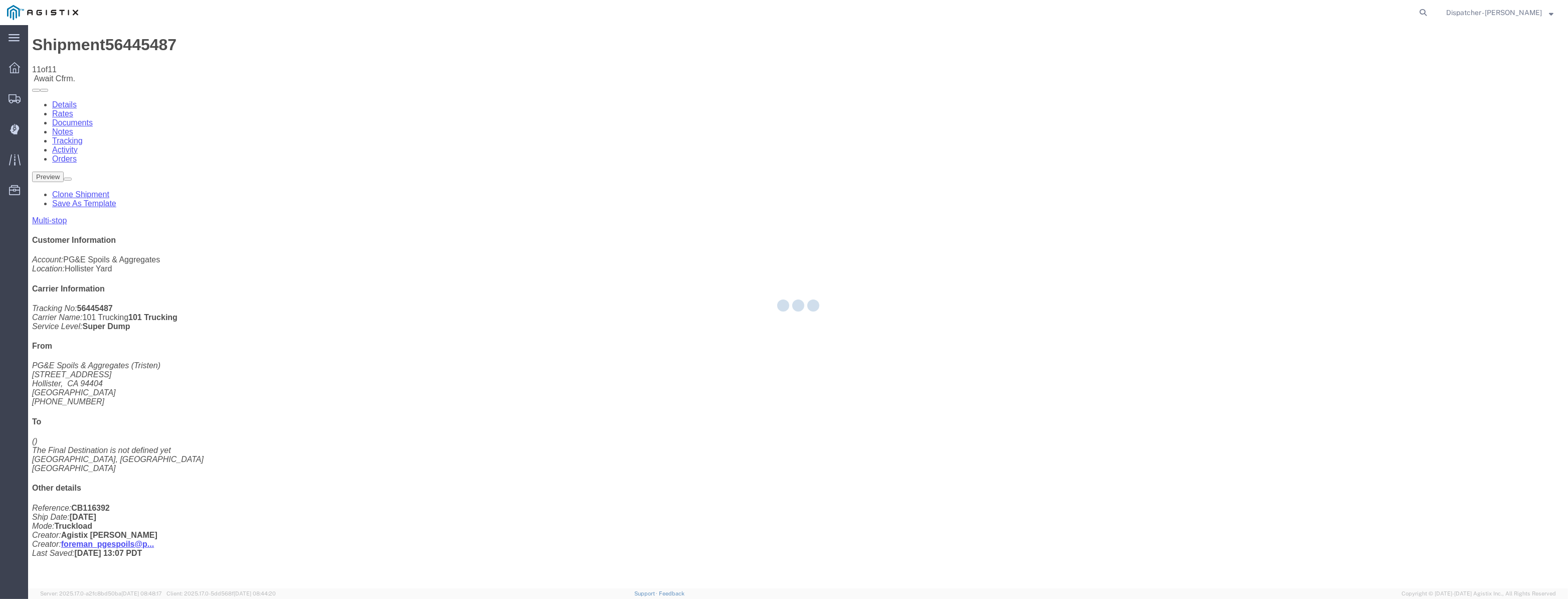
click at [1329, 96] on div at bounding box center [798, 307] width 1540 height 564
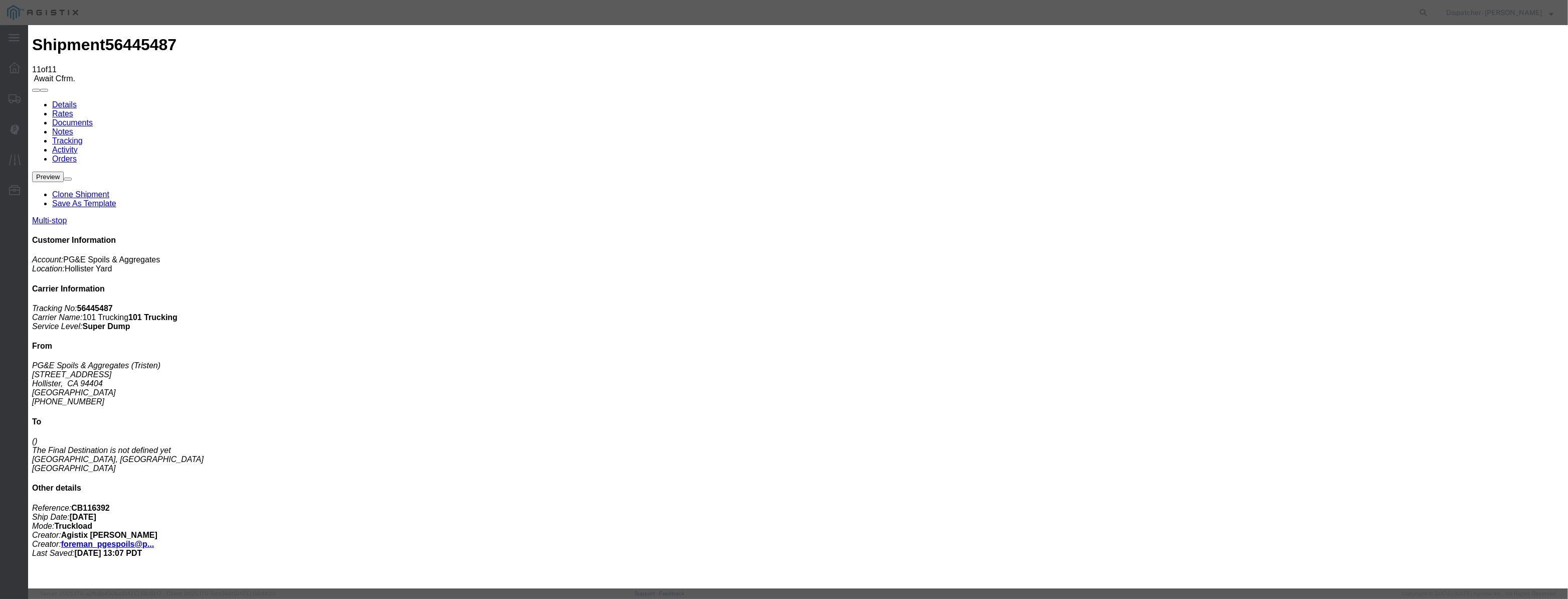
drag, startPoint x: 654, startPoint y: 130, endPoint x: 650, endPoint y: 126, distance: 5.7
drag, startPoint x: 650, startPoint y: 126, endPoint x: 657, endPoint y: 115, distance: 13.0
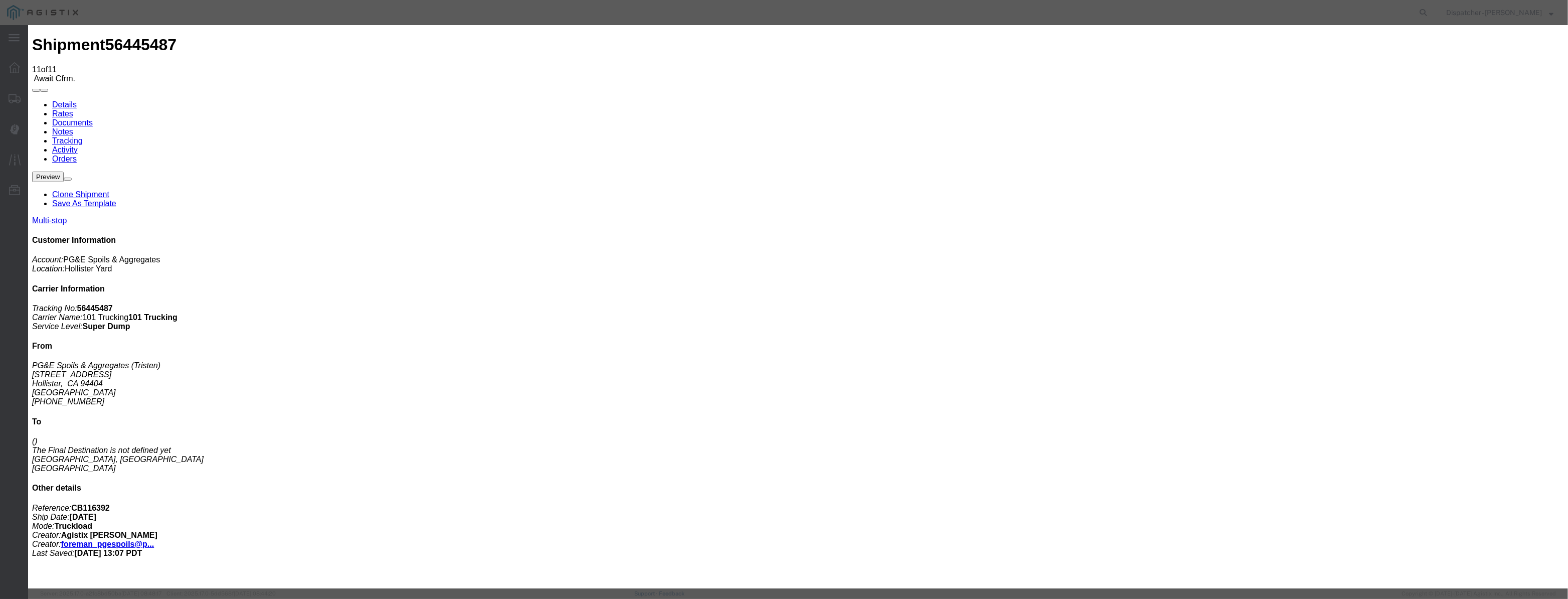
drag, startPoint x: 648, startPoint y: 121, endPoint x: 680, endPoint y: 130, distance: 33.2
paste input "[DATE]"
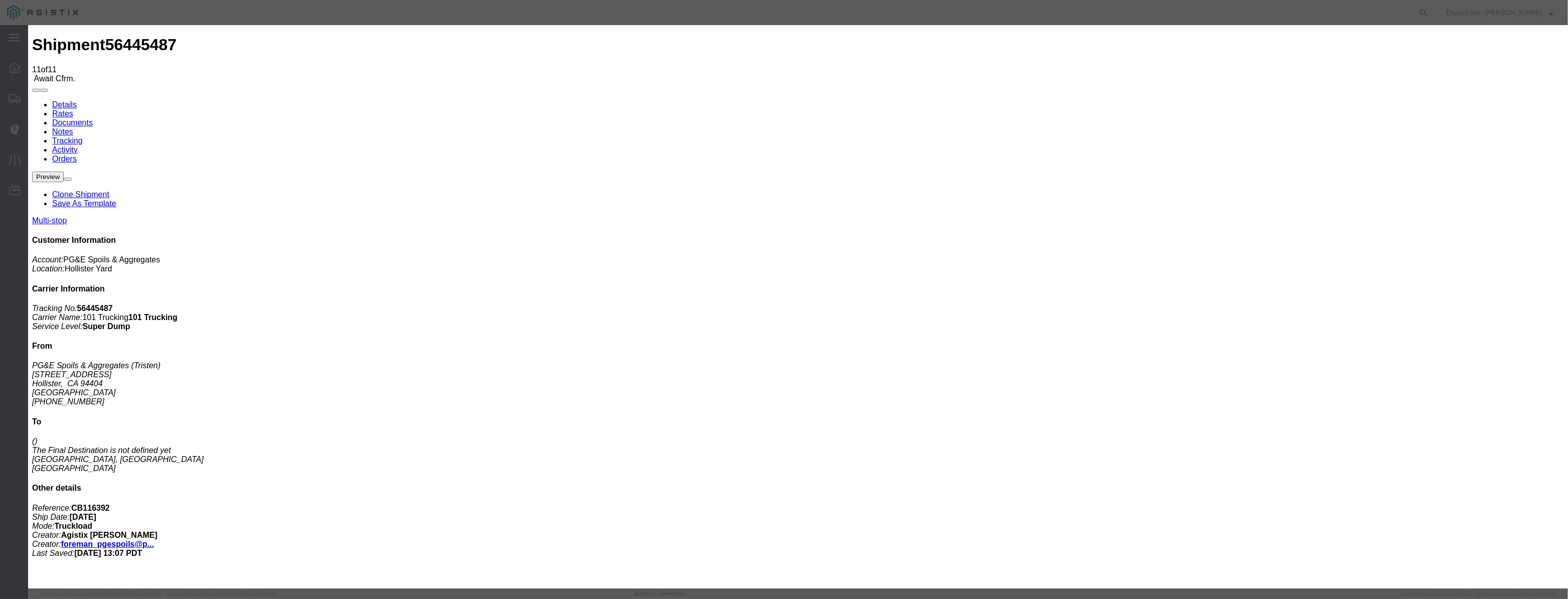
scroll to position [0, 0]
drag, startPoint x: 933, startPoint y: 127, endPoint x: 934, endPoint y: 133, distance: 6.1
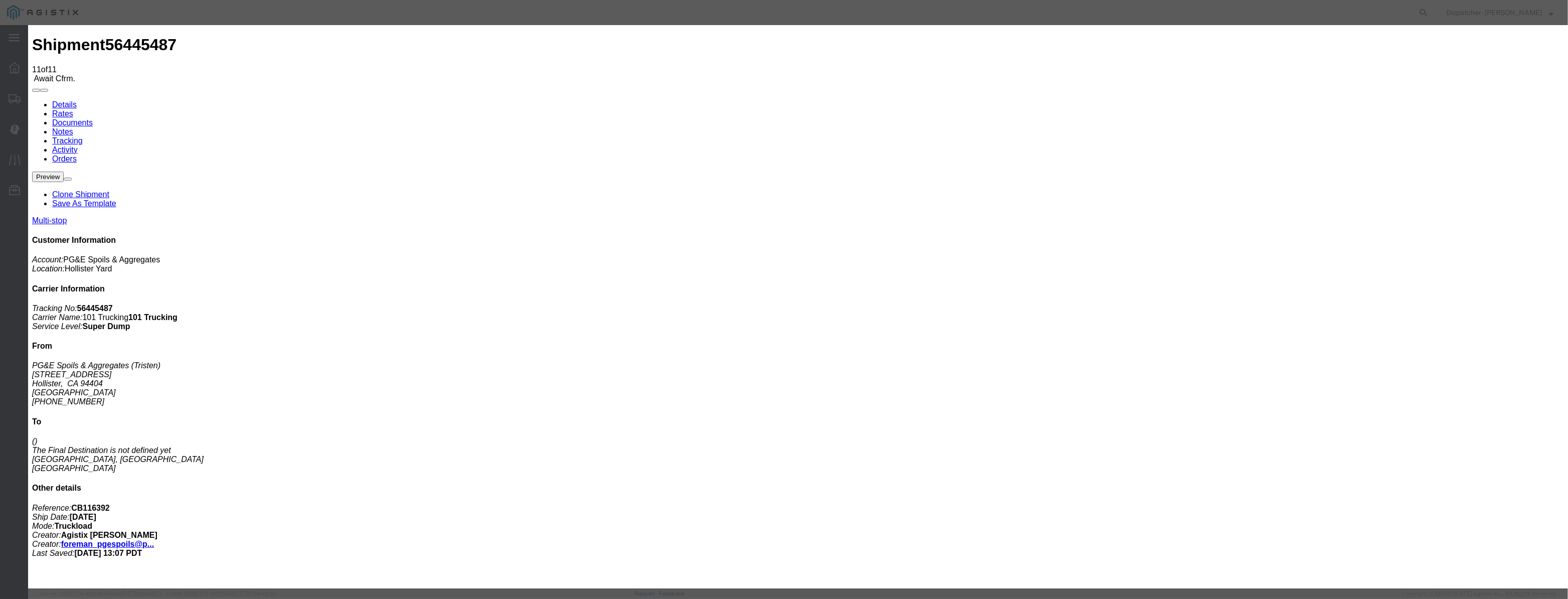
drag, startPoint x: 778, startPoint y: 126, endPoint x: 223, endPoint y: 163, distance: 556.2
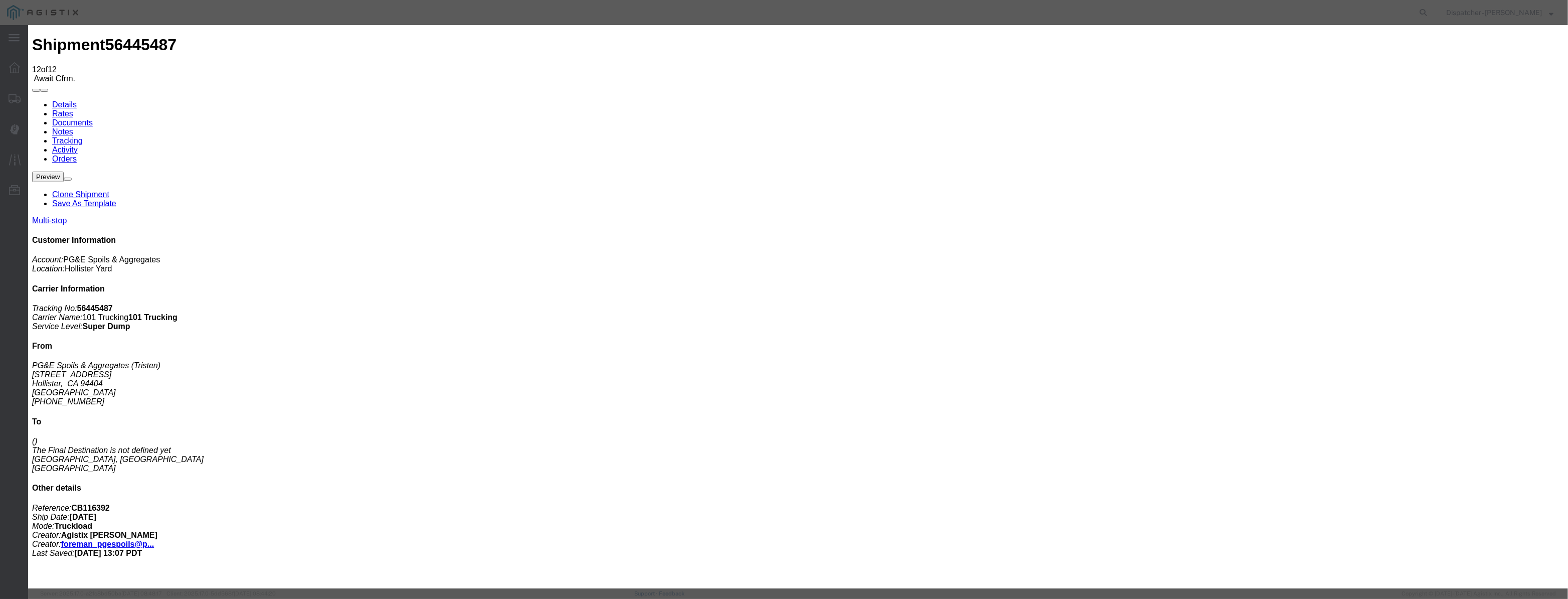
drag, startPoint x: 642, startPoint y: 115, endPoint x: 629, endPoint y: 131, distance: 20.6
drag, startPoint x: 629, startPoint y: 131, endPoint x: 688, endPoint y: 130, distance: 59.0
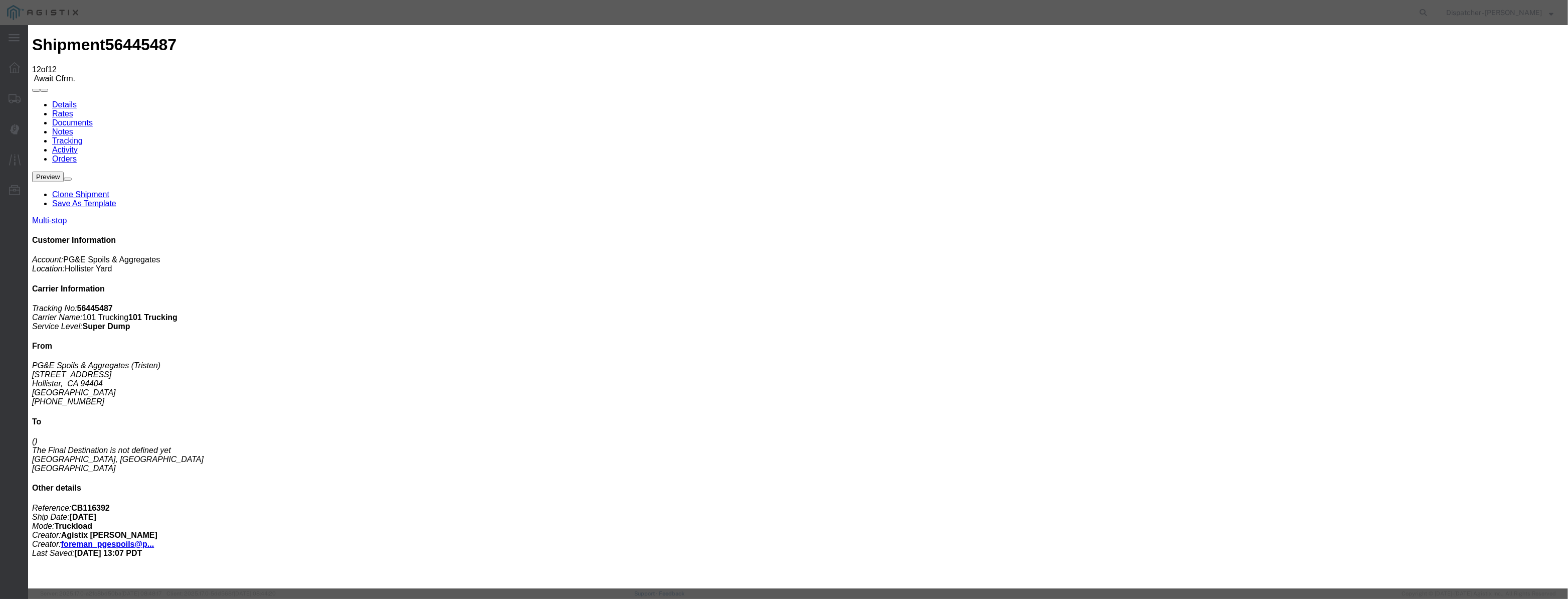
paste input "[DATE]"
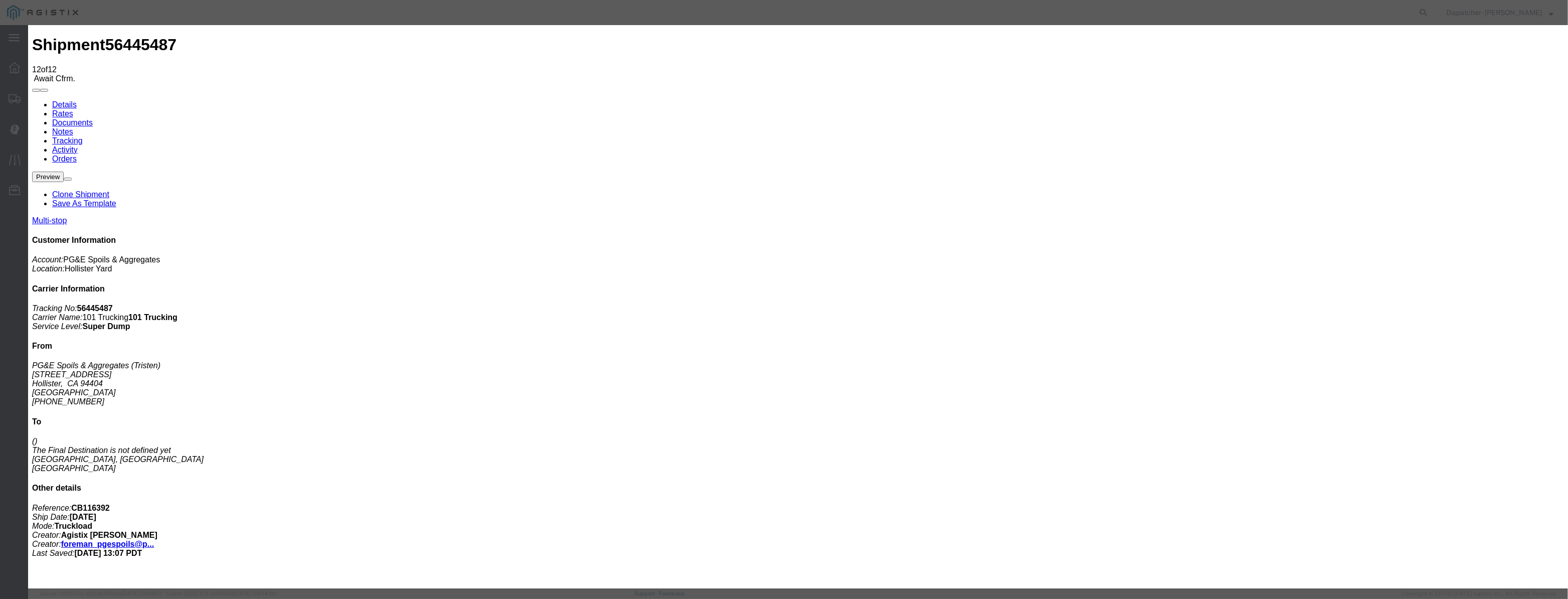
drag, startPoint x: 926, startPoint y: 124, endPoint x: 927, endPoint y: 133, distance: 9.1
drag, startPoint x: 764, startPoint y: 130, endPoint x: 429, endPoint y: 179, distance: 338.6
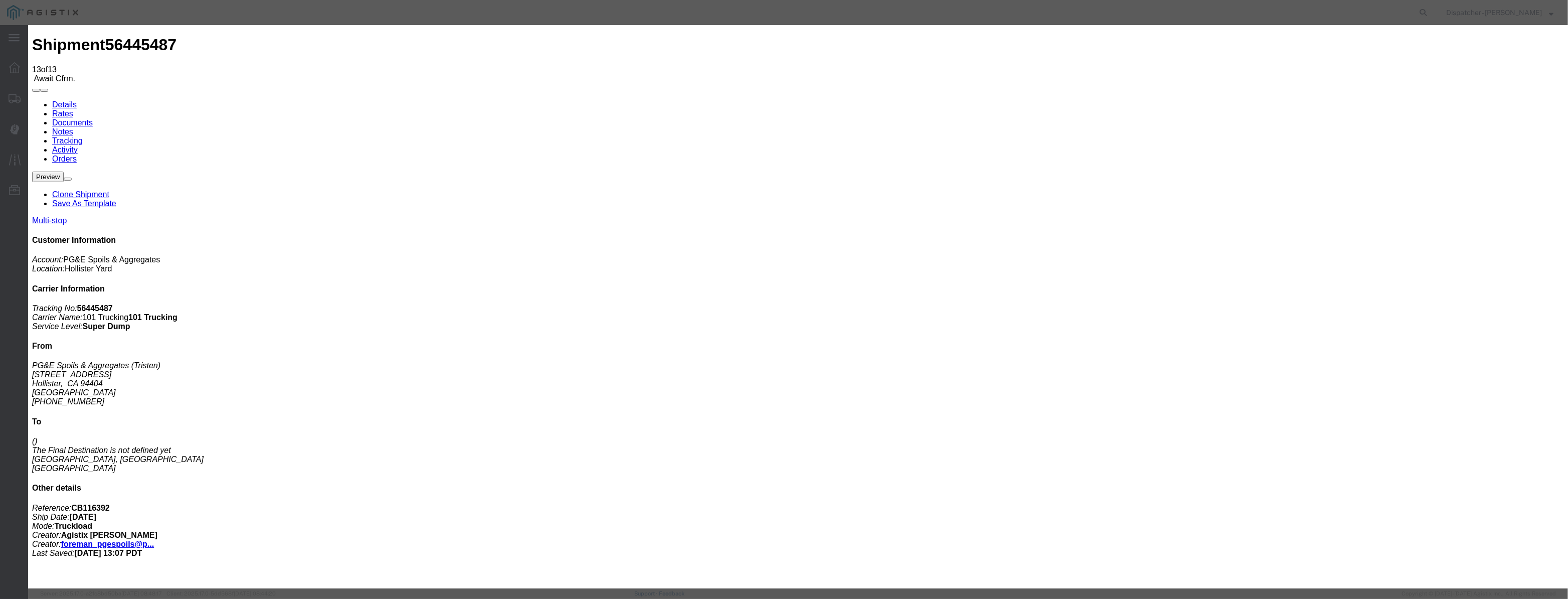
drag, startPoint x: 647, startPoint y: 114, endPoint x: 641, endPoint y: 130, distance: 17.1
drag, startPoint x: 641, startPoint y: 131, endPoint x: 657, endPoint y: 131, distance: 16.0
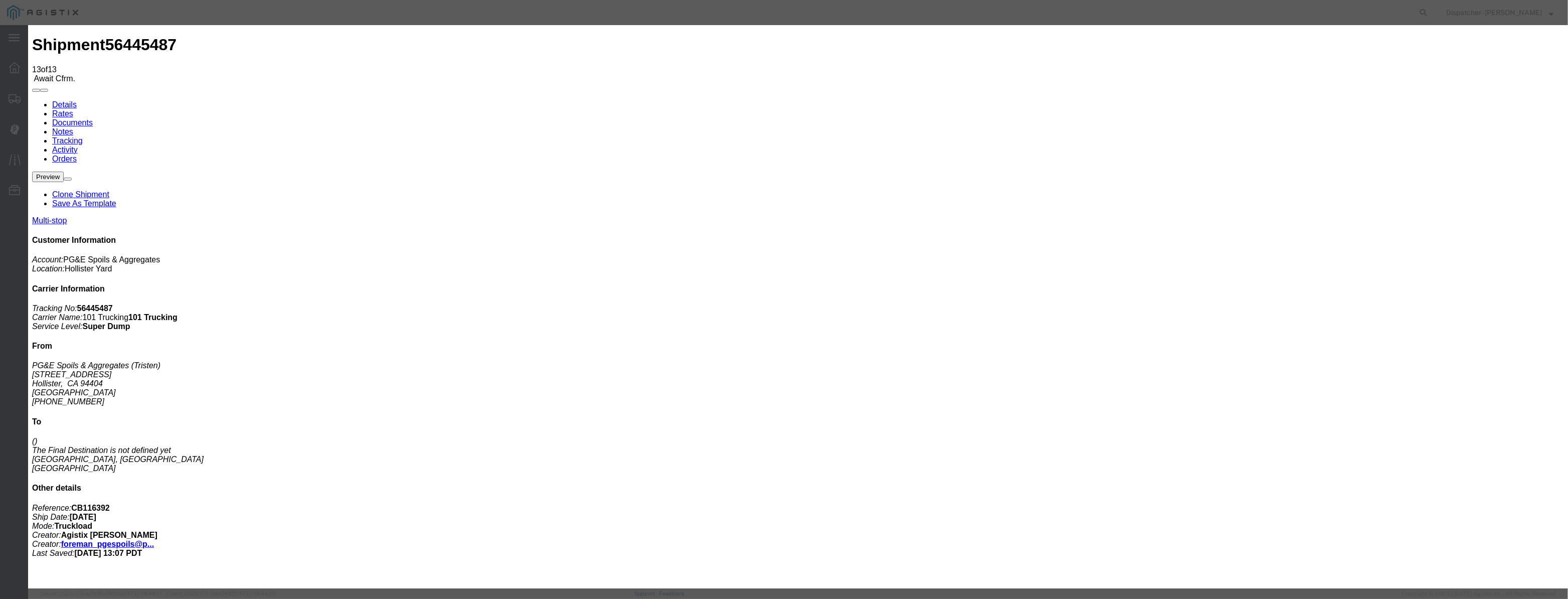
paste input "[DATE]"
drag, startPoint x: 755, startPoint y: 142, endPoint x: 753, endPoint y: 152, distance: 10.2
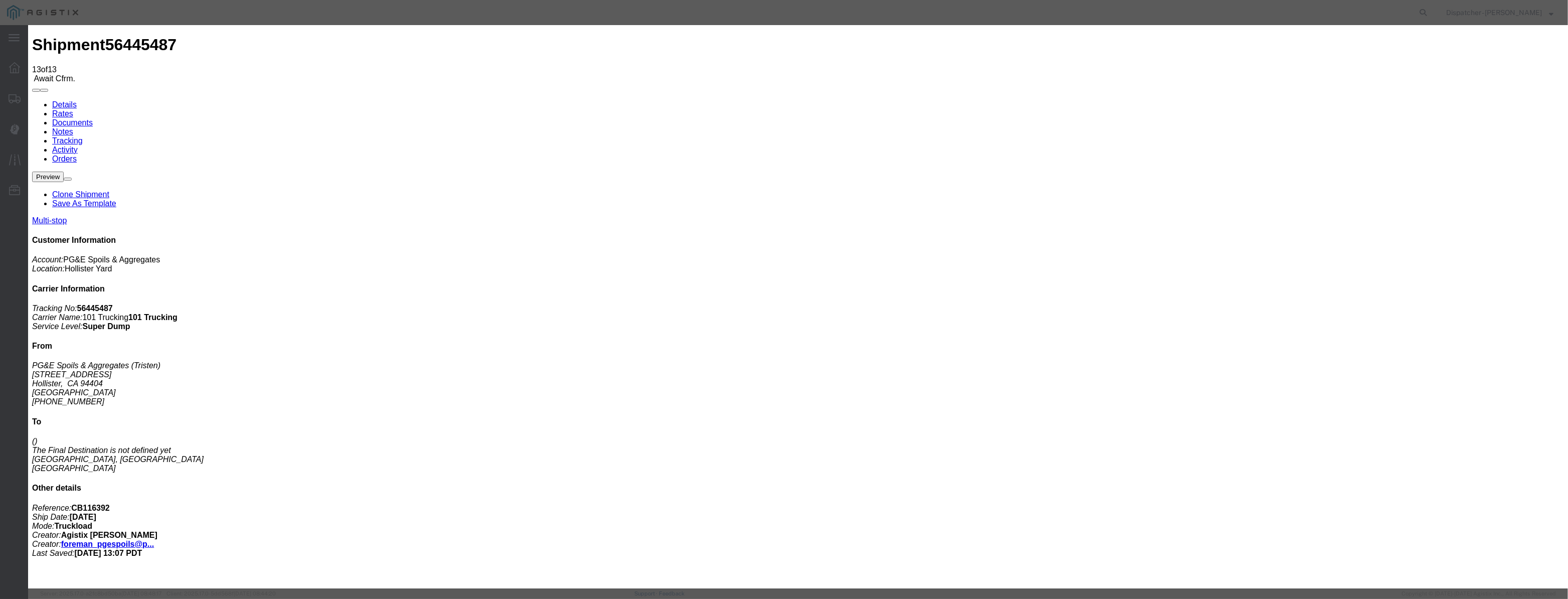
drag, startPoint x: 702, startPoint y: 145, endPoint x: 702, endPoint y: 152, distance: 7.0
drag, startPoint x: 661, startPoint y: 134, endPoint x: 429, endPoint y: 145, distance: 232.3
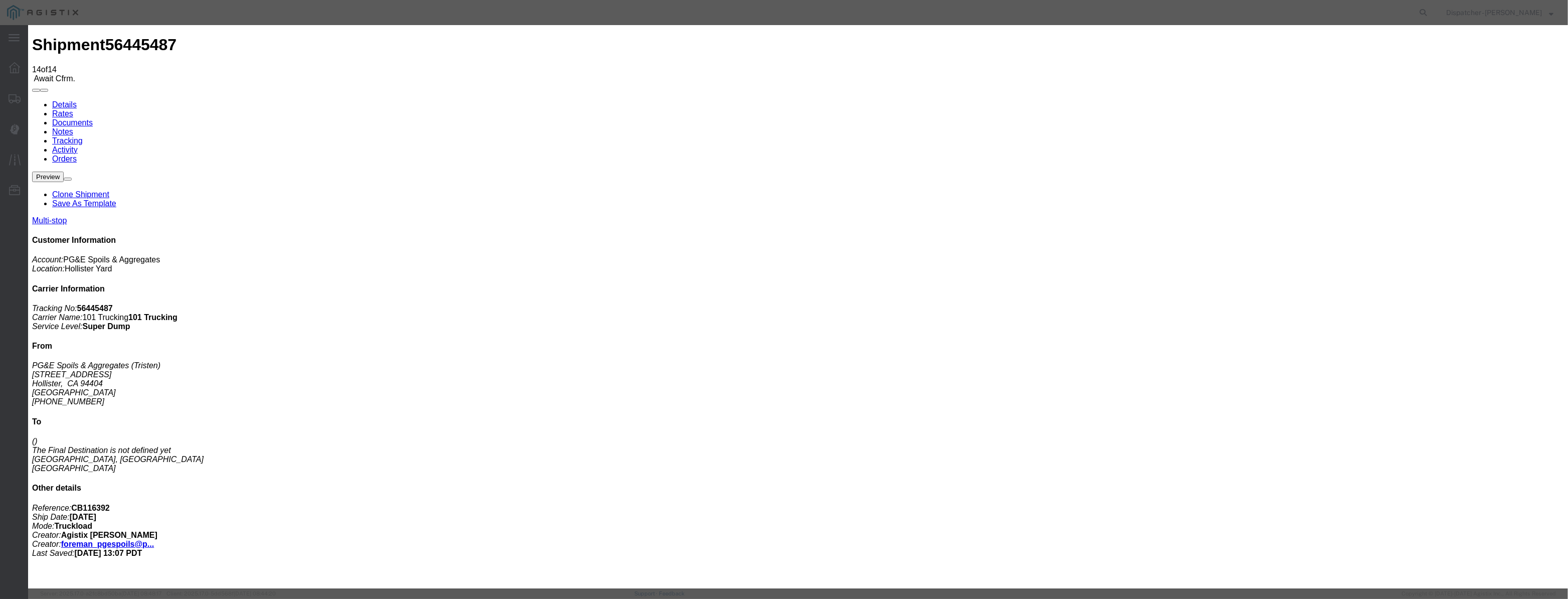
drag, startPoint x: 666, startPoint y: 109, endPoint x: 645, endPoint y: 124, distance: 25.8
drag, startPoint x: 645, startPoint y: 124, endPoint x: 678, endPoint y: 130, distance: 33.5
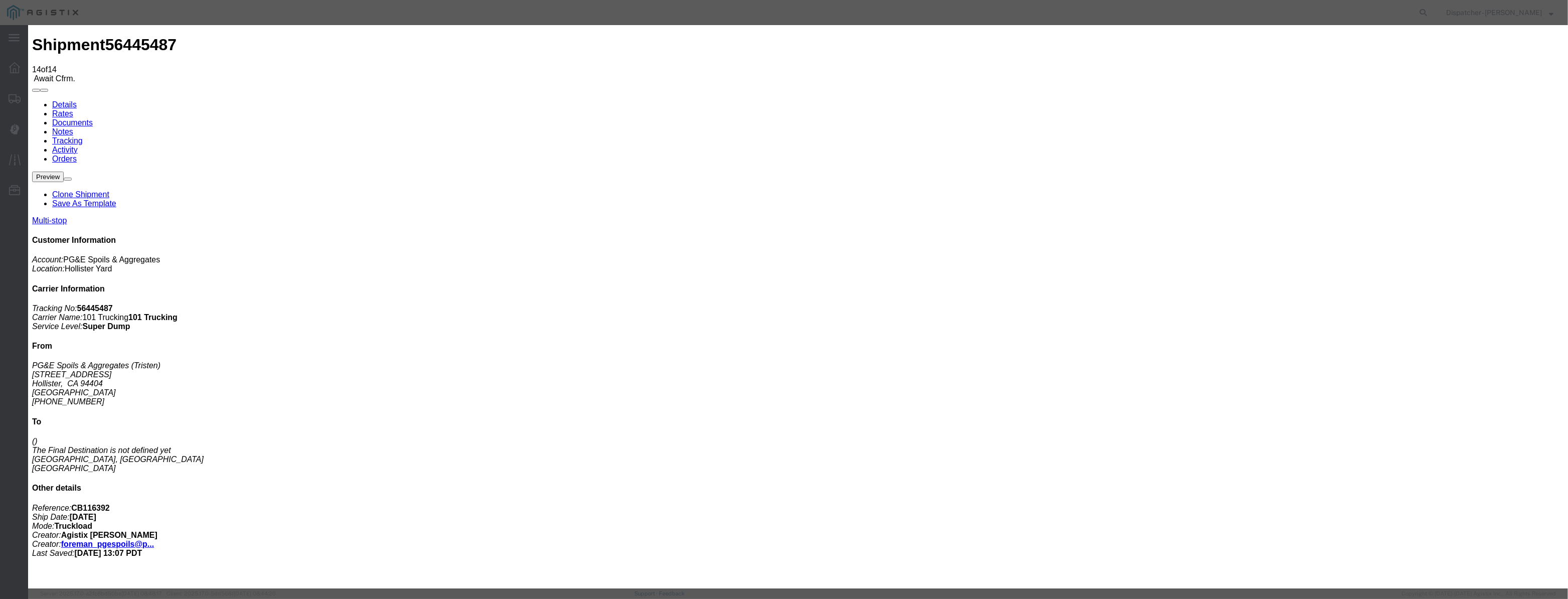
paste input "[DATE]"
drag, startPoint x: 737, startPoint y: 140, endPoint x: 739, endPoint y: 148, distance: 8.2
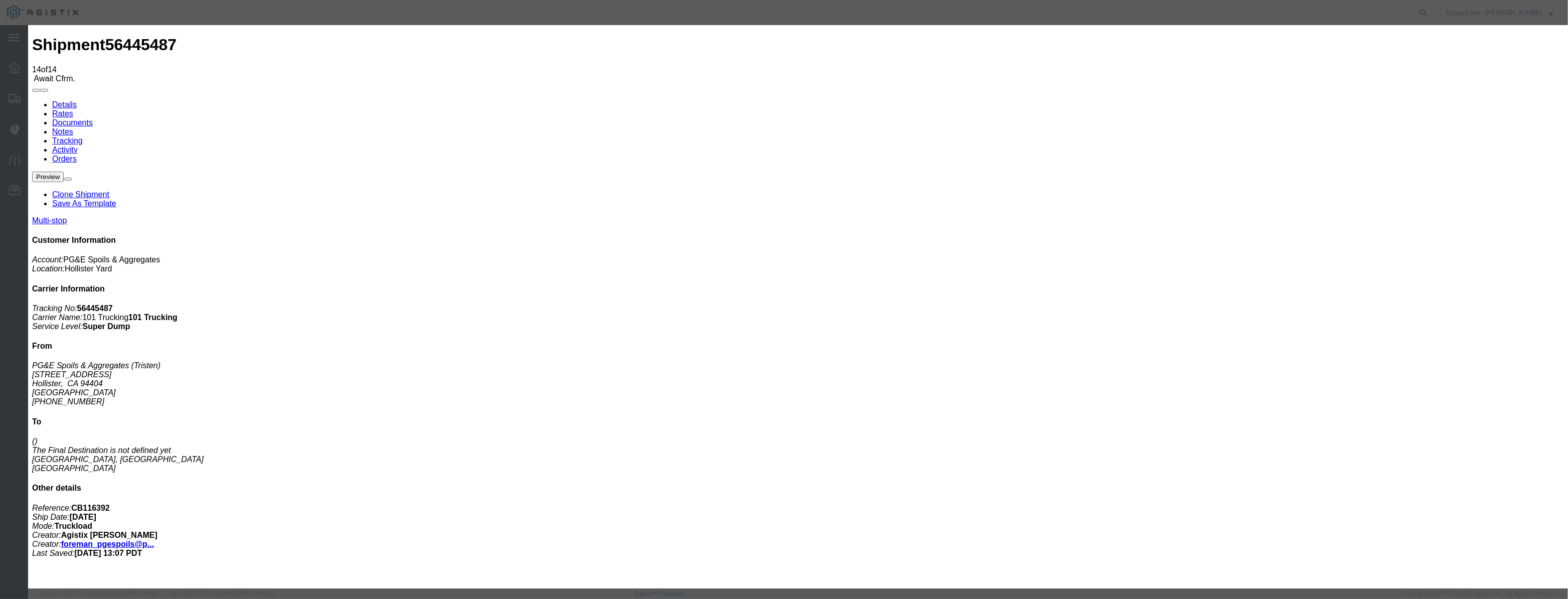
drag, startPoint x: 939, startPoint y: 126, endPoint x: 943, endPoint y: 133, distance: 8.1
drag, startPoint x: 770, startPoint y: 127, endPoint x: 226, endPoint y: 156, distance: 544.8
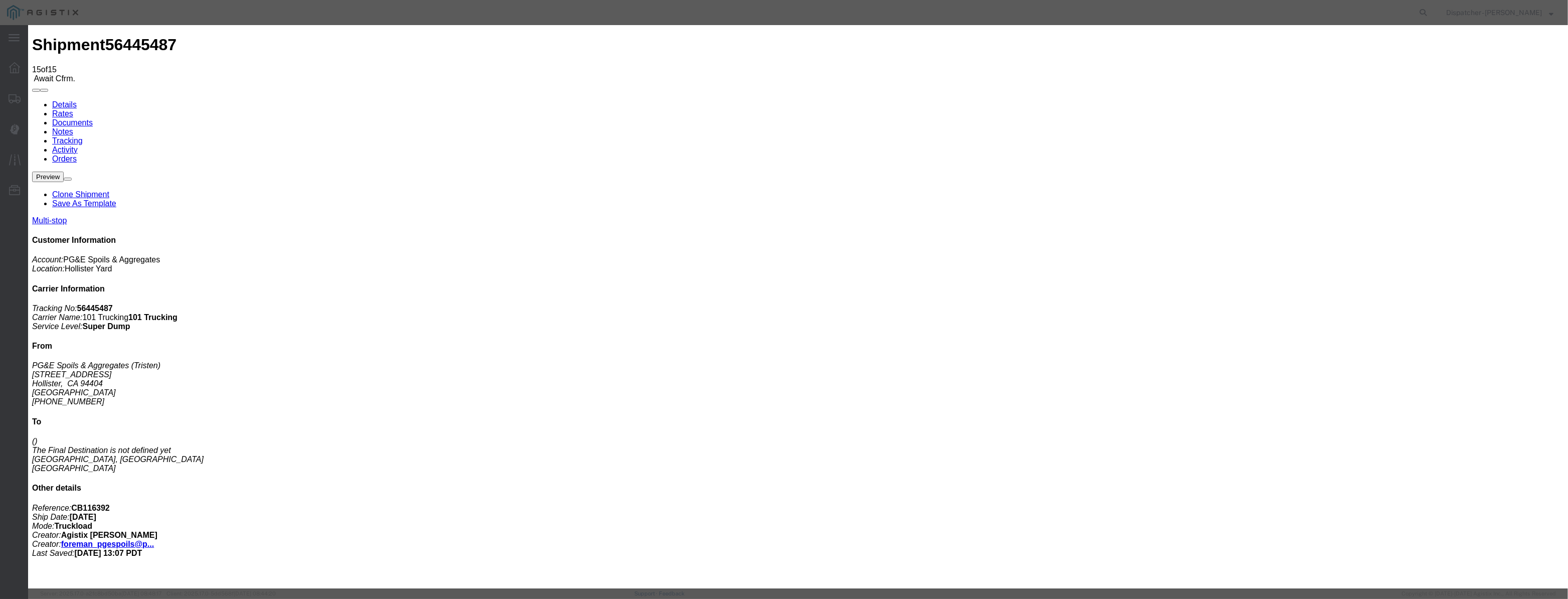
drag, startPoint x: 626, startPoint y: 122, endPoint x: 633, endPoint y: 118, distance: 8.1
paste input "[DATE]"
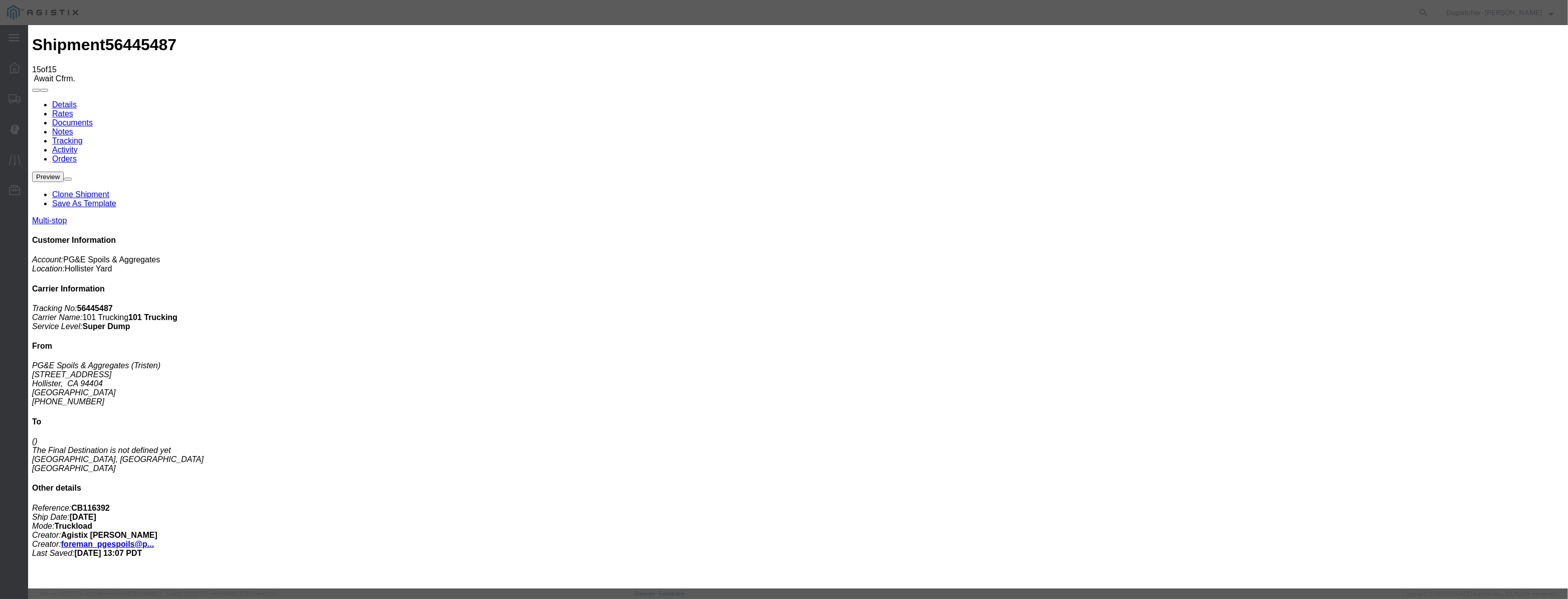
scroll to position [0, 1]
drag, startPoint x: 933, startPoint y: 128, endPoint x: 933, endPoint y: 133, distance: 5.0
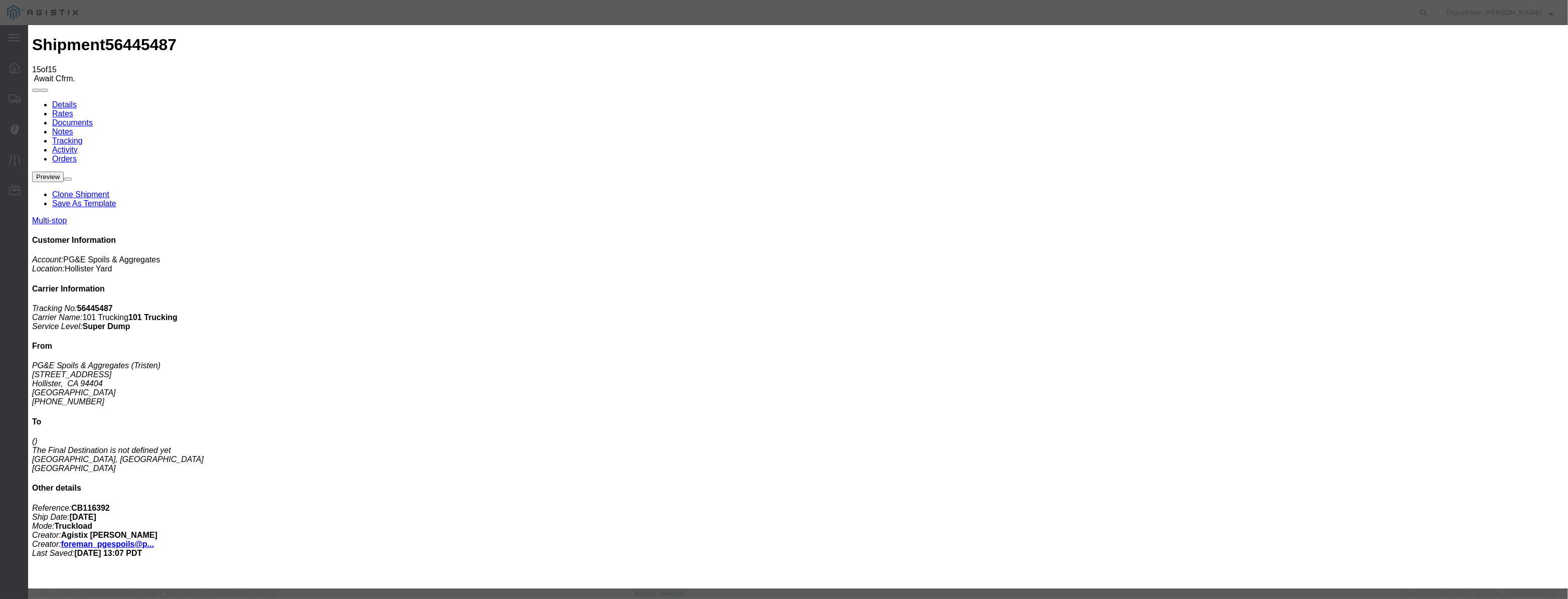
drag, startPoint x: 776, startPoint y: 130, endPoint x: 470, endPoint y: 143, distance: 306.3
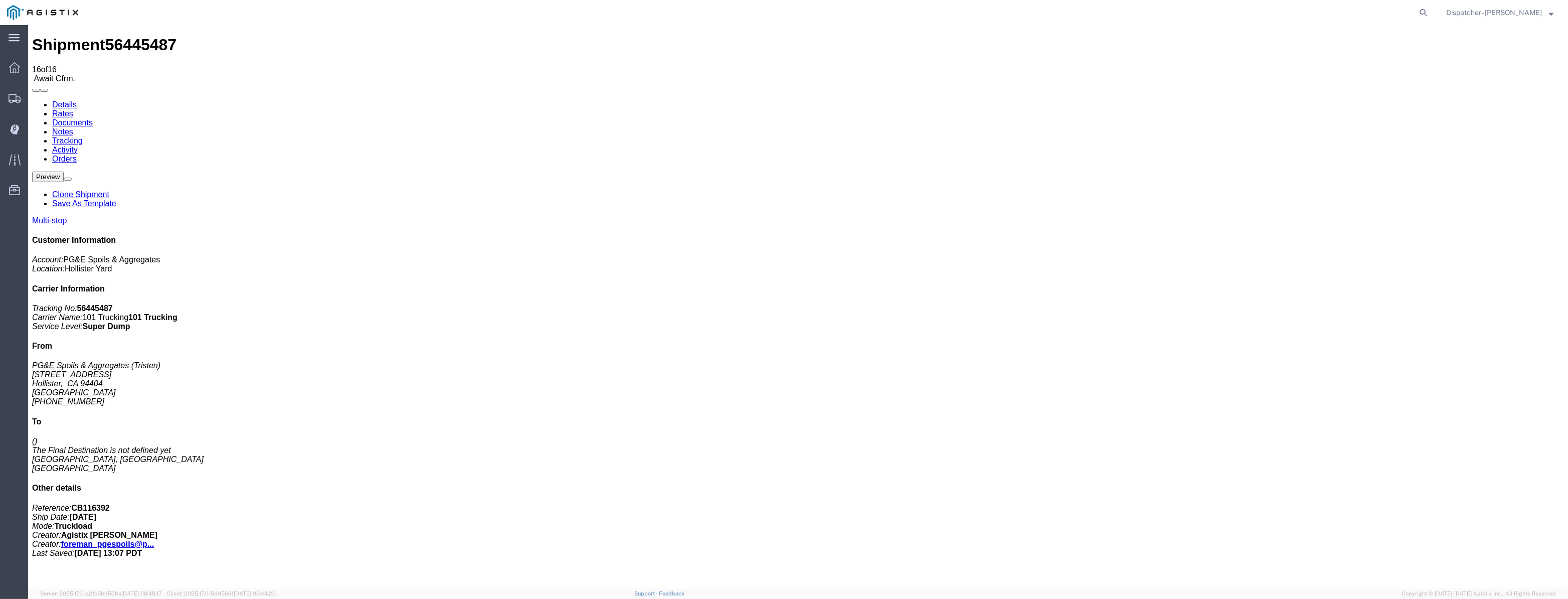
click at [0, 105] on ul "Dashboard Shipments Create Shipment Simple Shipment Shipment Manager Dispatch M…" at bounding box center [14, 134] width 28 height 153
click at [9, 100] on icon at bounding box center [15, 99] width 12 height 9
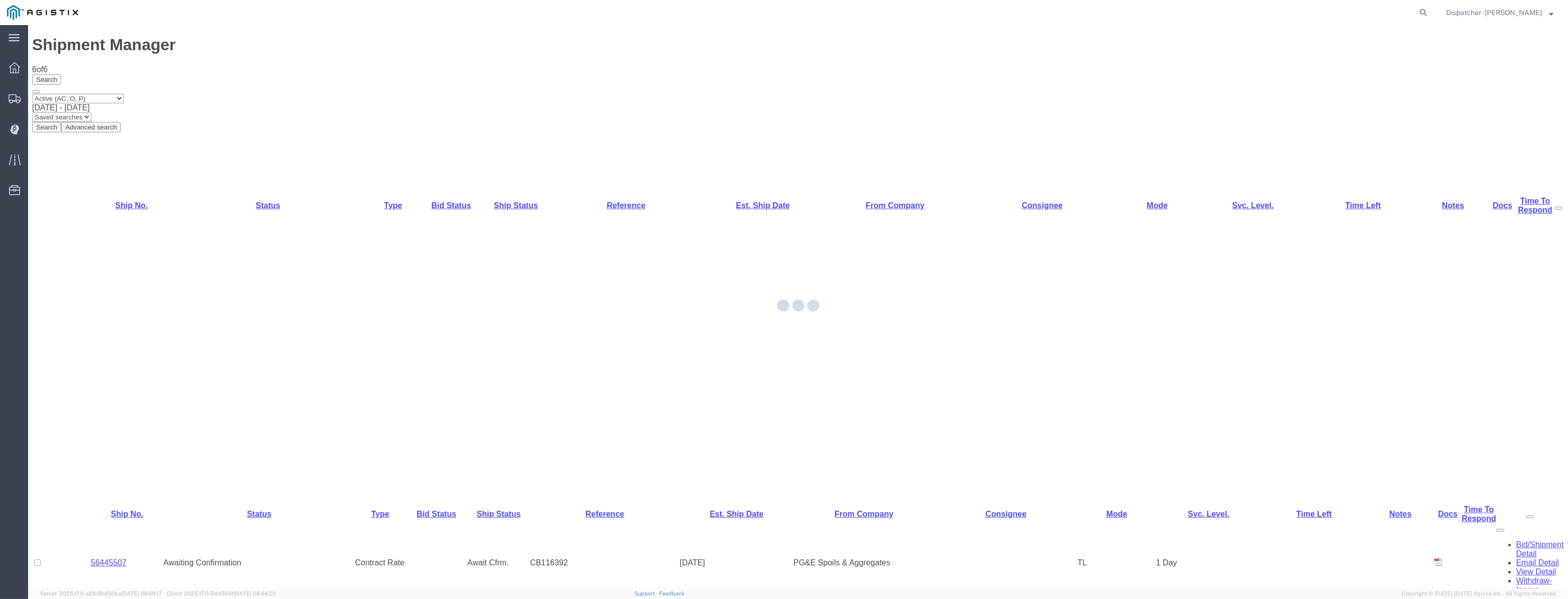
click at [28, 25] on div at bounding box center [28, 25] width 0 height 0
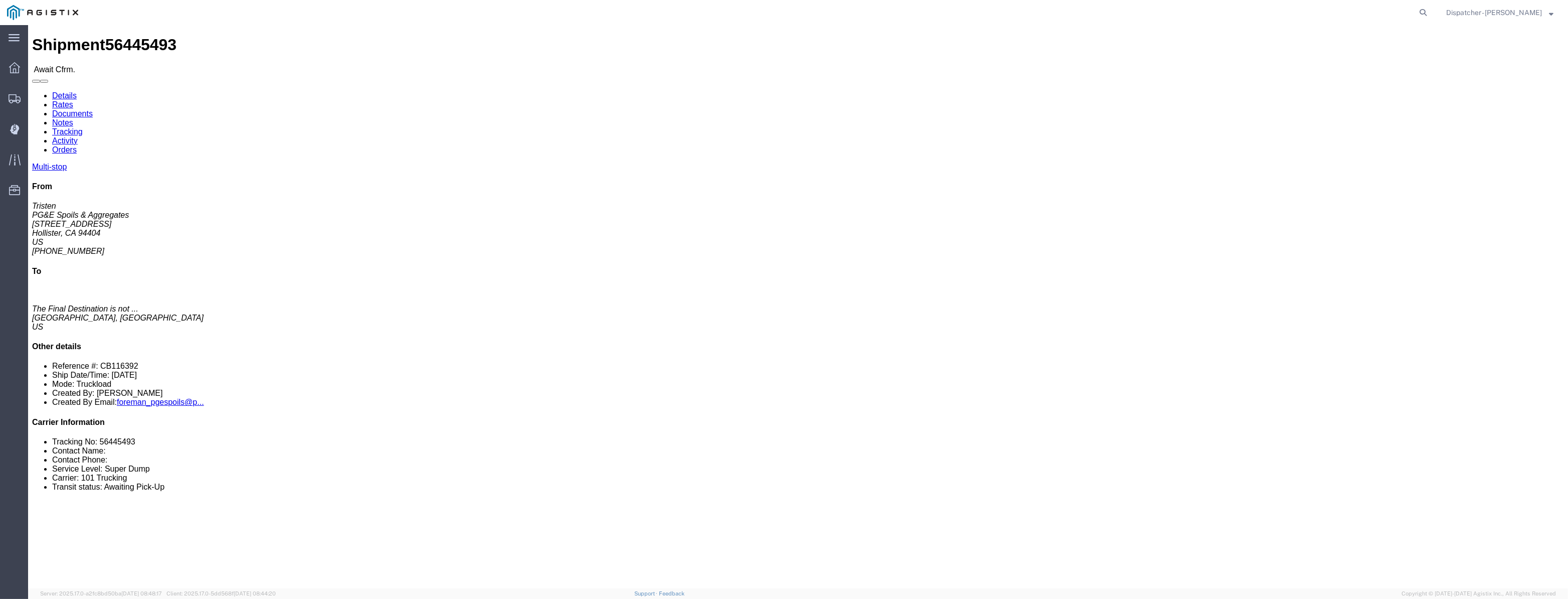
click link "Tracking"
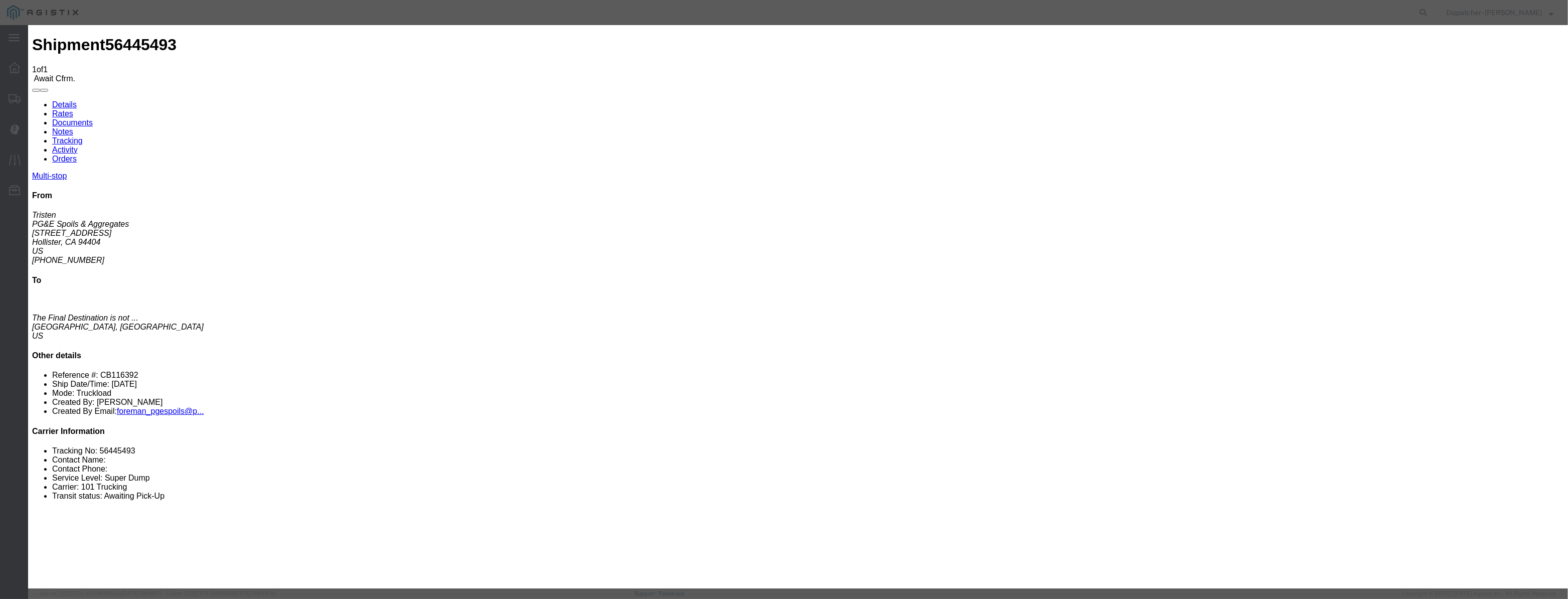
paste input "[DATE]"
drag, startPoint x: 742, startPoint y: 139, endPoint x: 739, endPoint y: 152, distance: 13.3
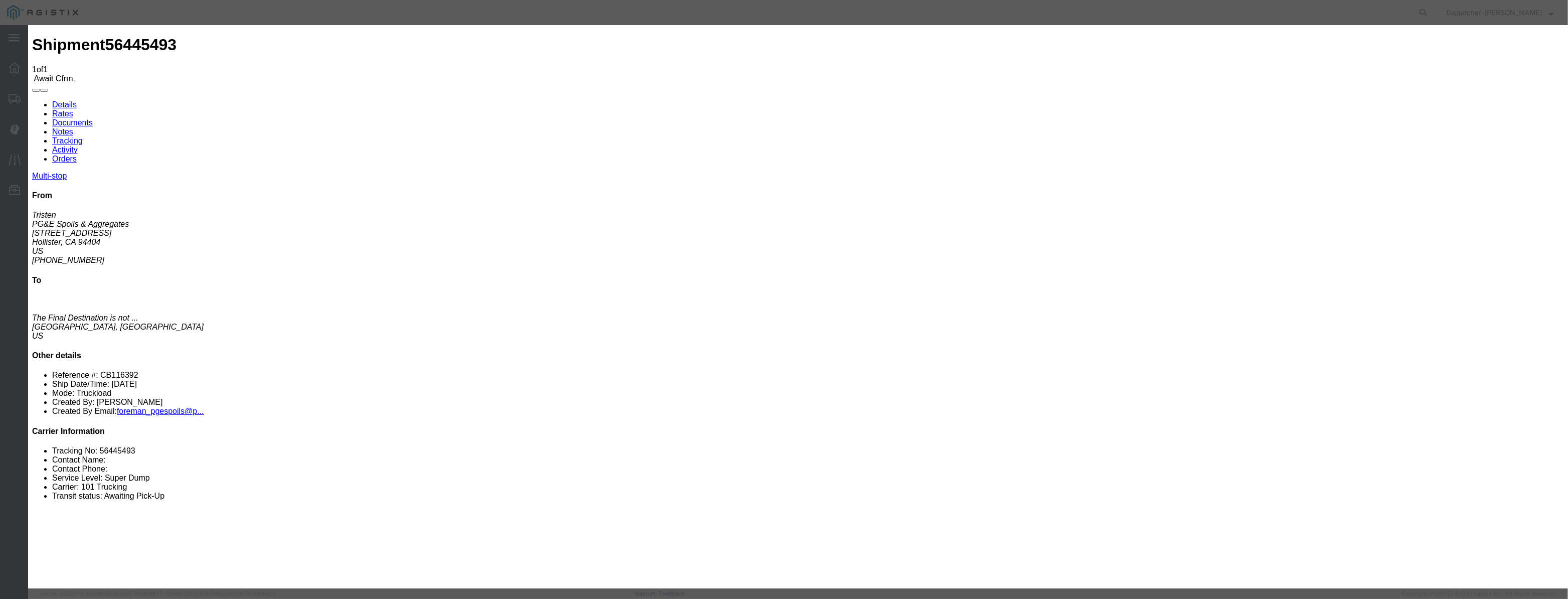
drag, startPoint x: 773, startPoint y: 124, endPoint x: 245, endPoint y: 214, distance: 535.6
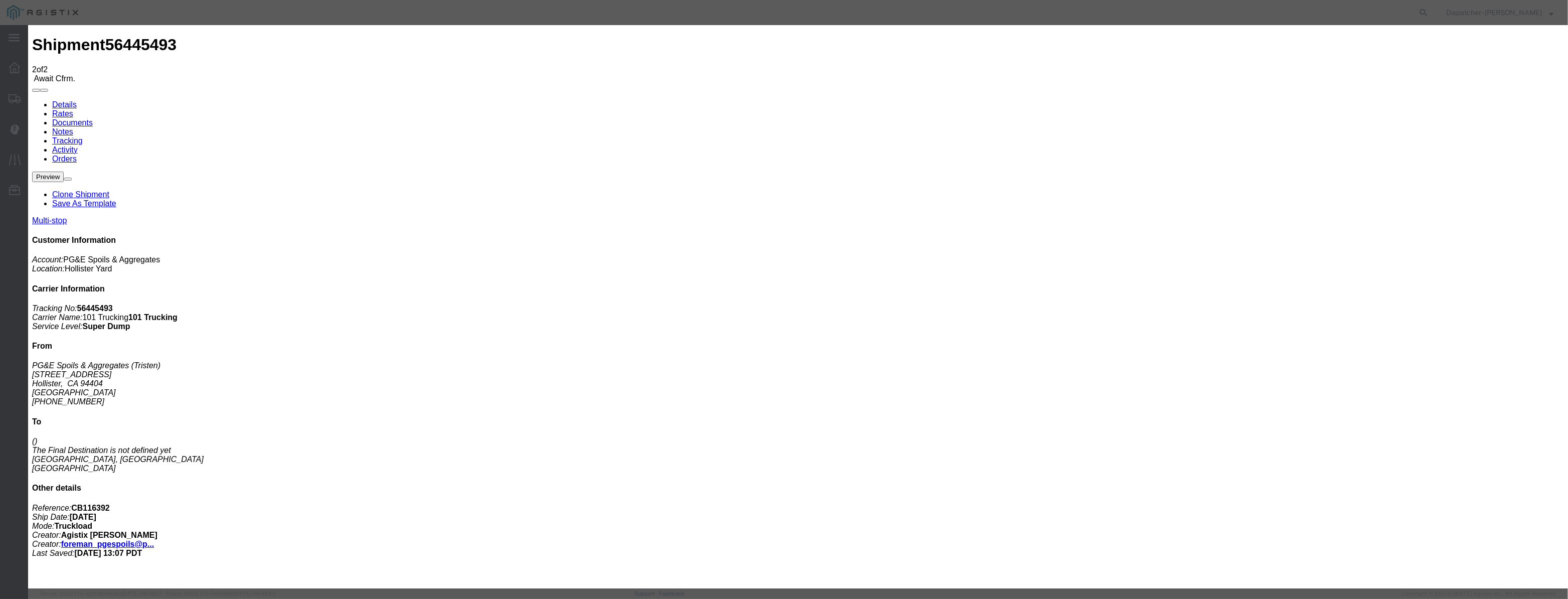
paste input "[DATE]"
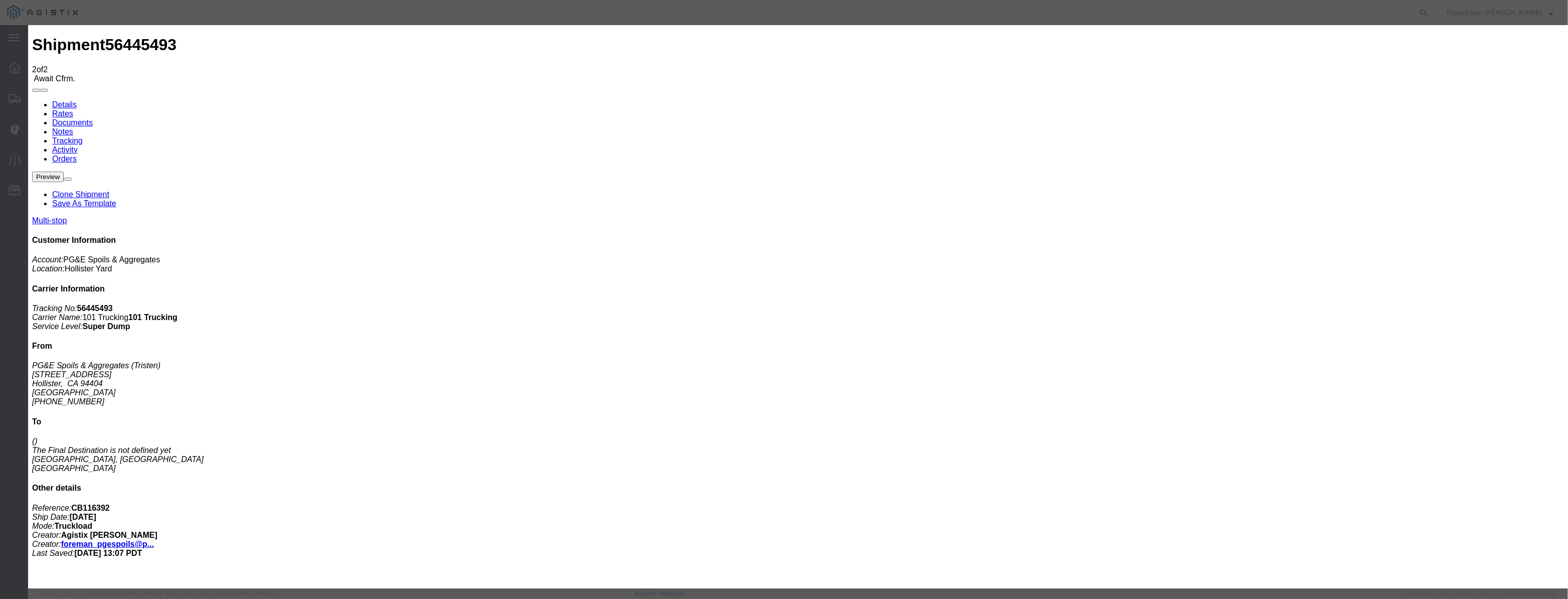
drag, startPoint x: 753, startPoint y: 142, endPoint x: 754, endPoint y: 148, distance: 6.1
drag, startPoint x: 945, startPoint y: 122, endPoint x: 943, endPoint y: 133, distance: 11.2
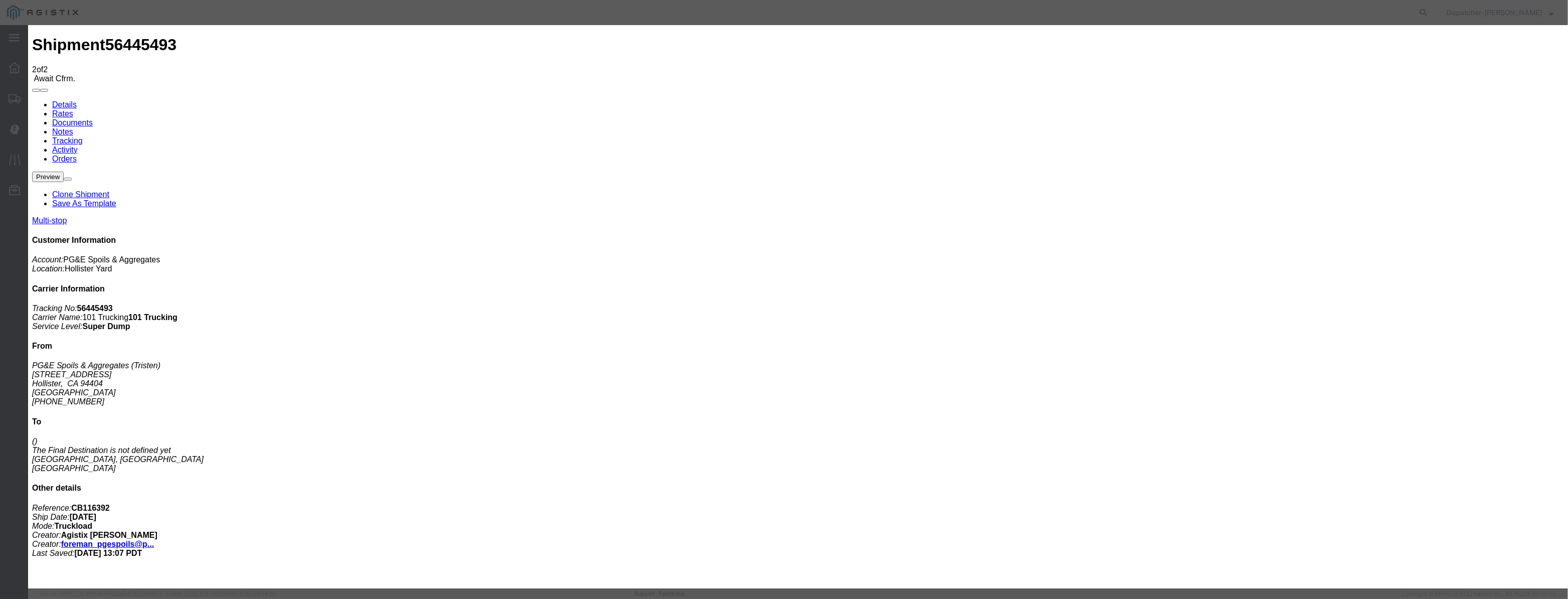
drag, startPoint x: 776, startPoint y: 130, endPoint x: 462, endPoint y: 191, distance: 319.9
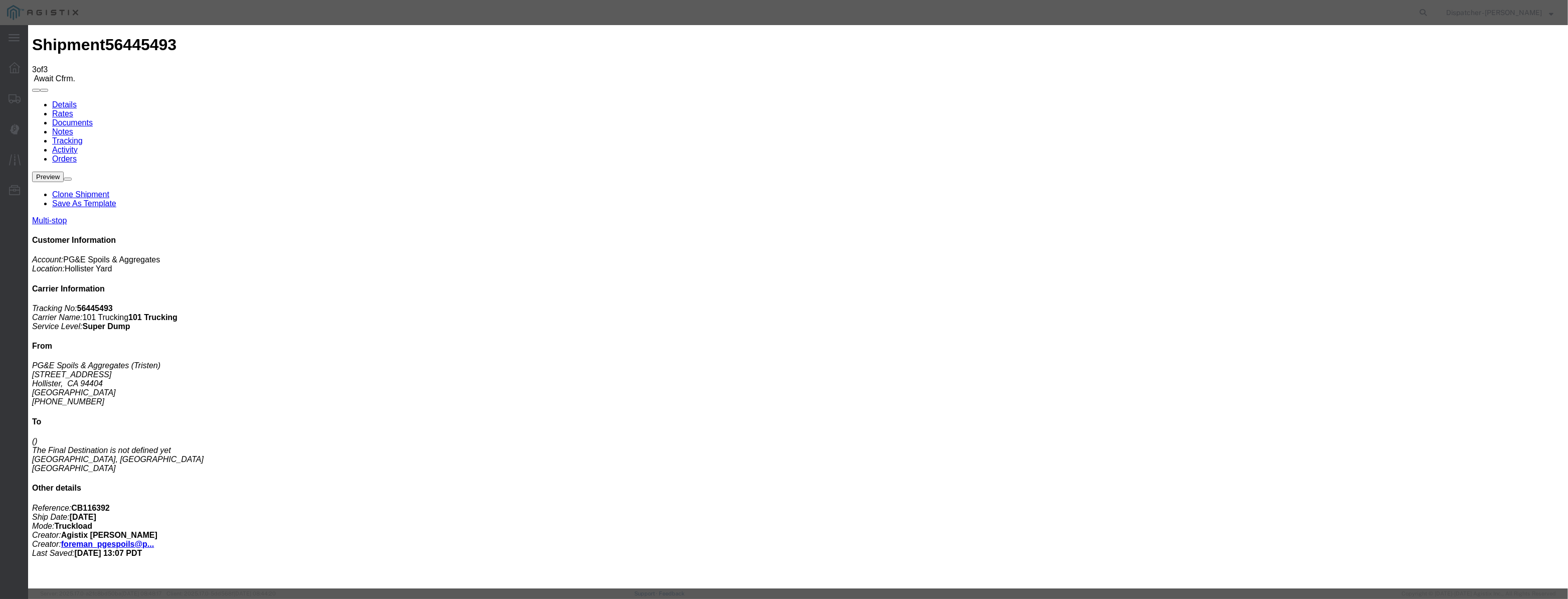
drag, startPoint x: 655, startPoint y: 118, endPoint x: 650, endPoint y: 122, distance: 6.4
paste input "[DATE]"
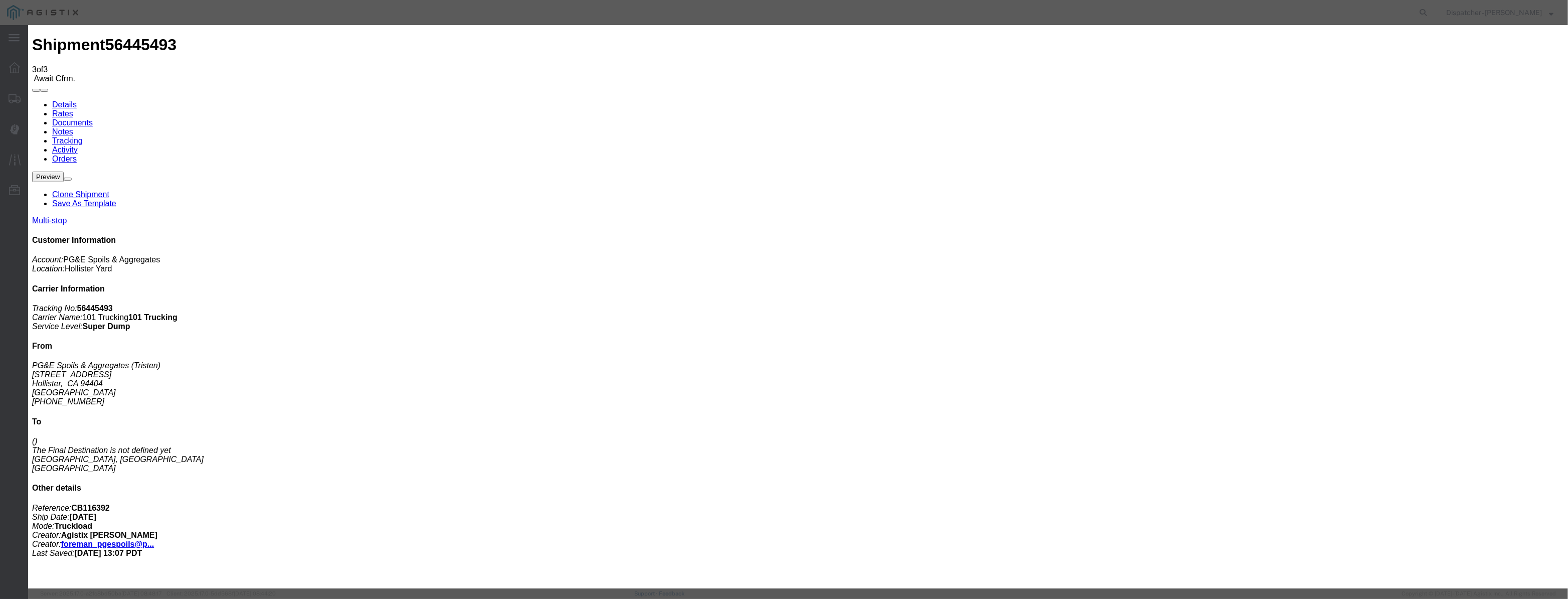
scroll to position [0, 1]
drag, startPoint x: 783, startPoint y: 140, endPoint x: 771, endPoint y: 152, distance: 17.0
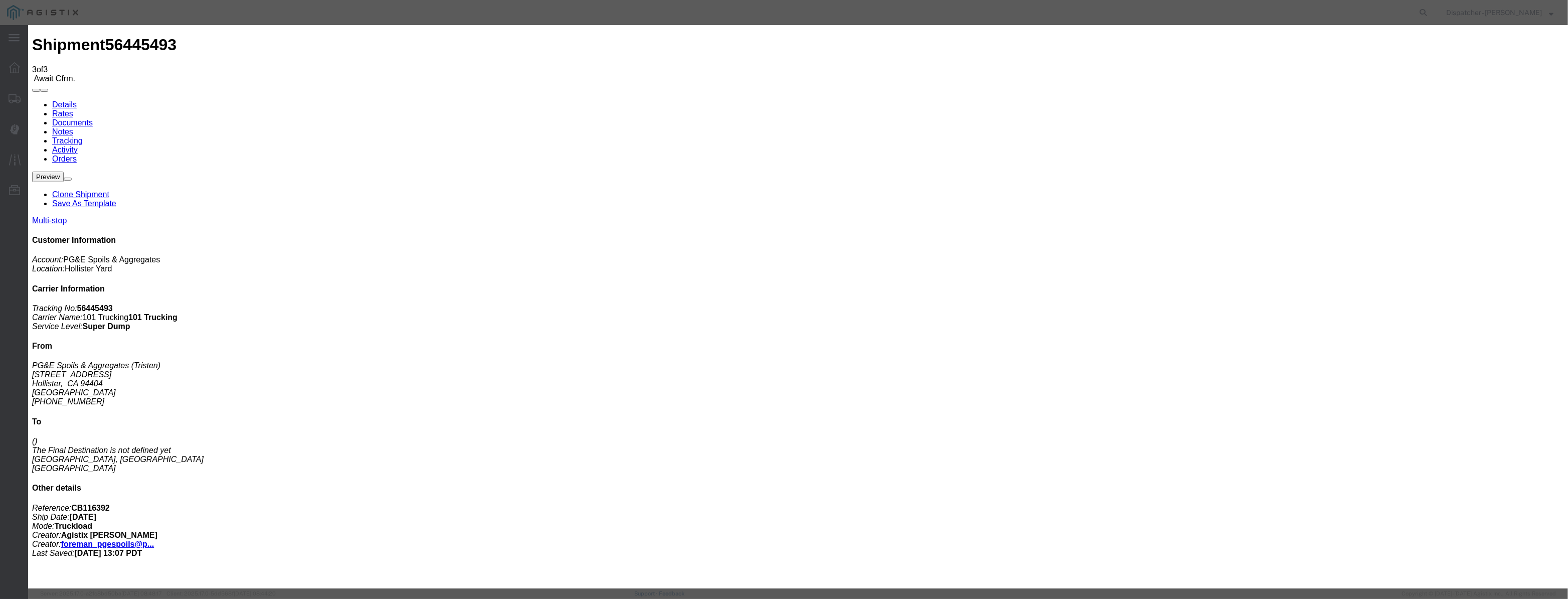
drag, startPoint x: 759, startPoint y: 146, endPoint x: 757, endPoint y: 152, distance: 6.3
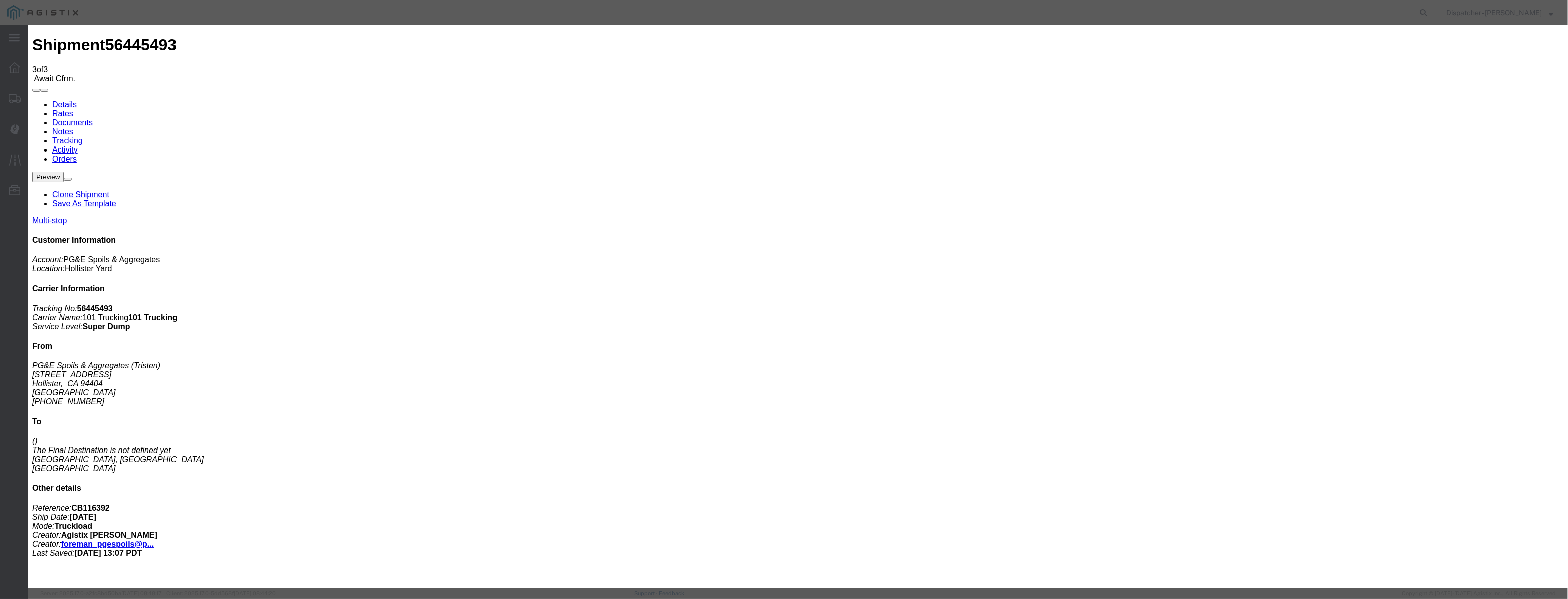
drag, startPoint x: 909, startPoint y: 128, endPoint x: 912, endPoint y: 136, distance: 8.5
drag, startPoint x: 778, startPoint y: 128, endPoint x: 571, endPoint y: 154, distance: 208.6
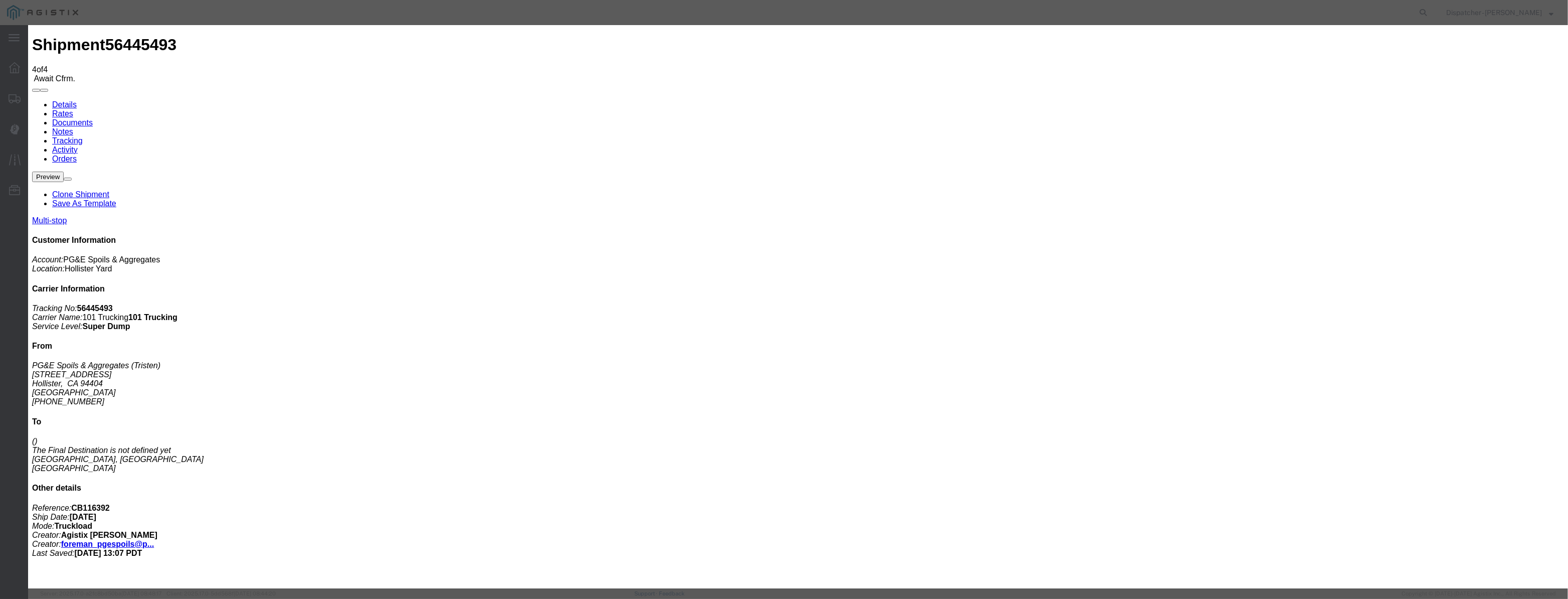
drag, startPoint x: 664, startPoint y: 106, endPoint x: 643, endPoint y: 122, distance: 26.4
drag, startPoint x: 637, startPoint y: 126, endPoint x: 660, endPoint y: 128, distance: 23.1
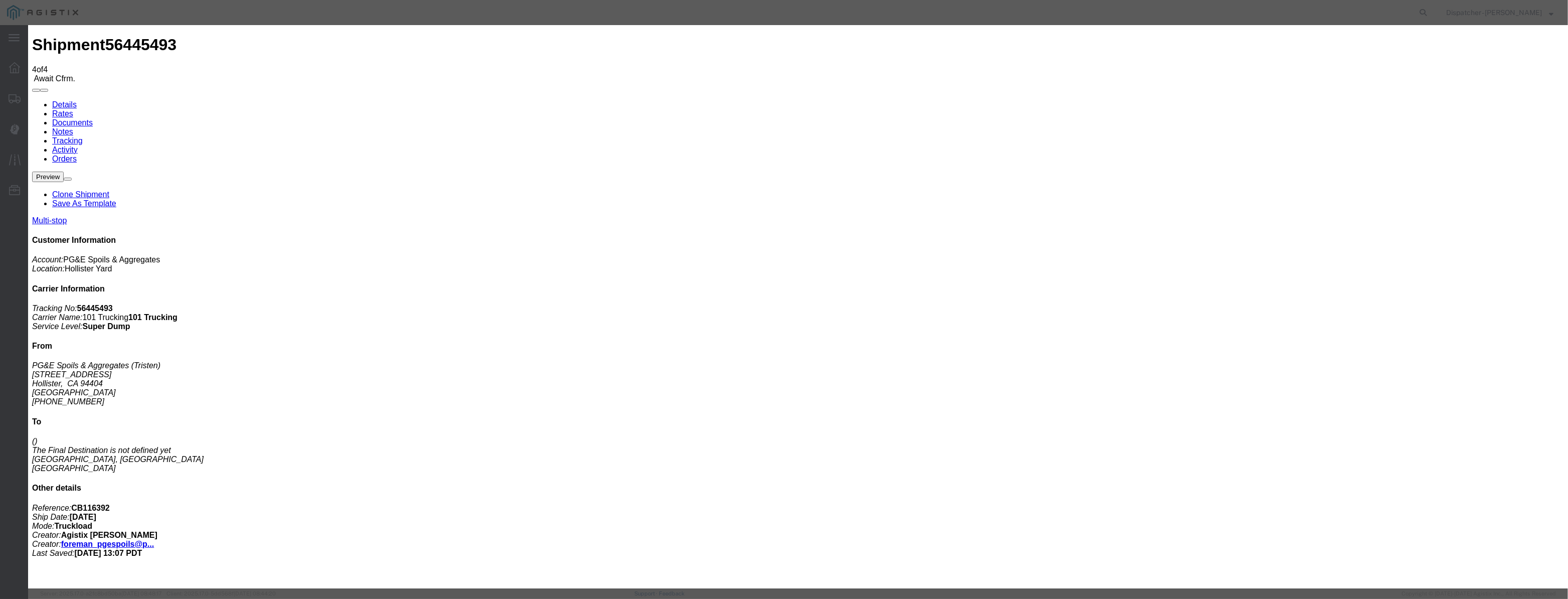
paste input "[DATE]"
drag, startPoint x: 737, startPoint y: 135, endPoint x: 739, endPoint y: 142, distance: 7.3
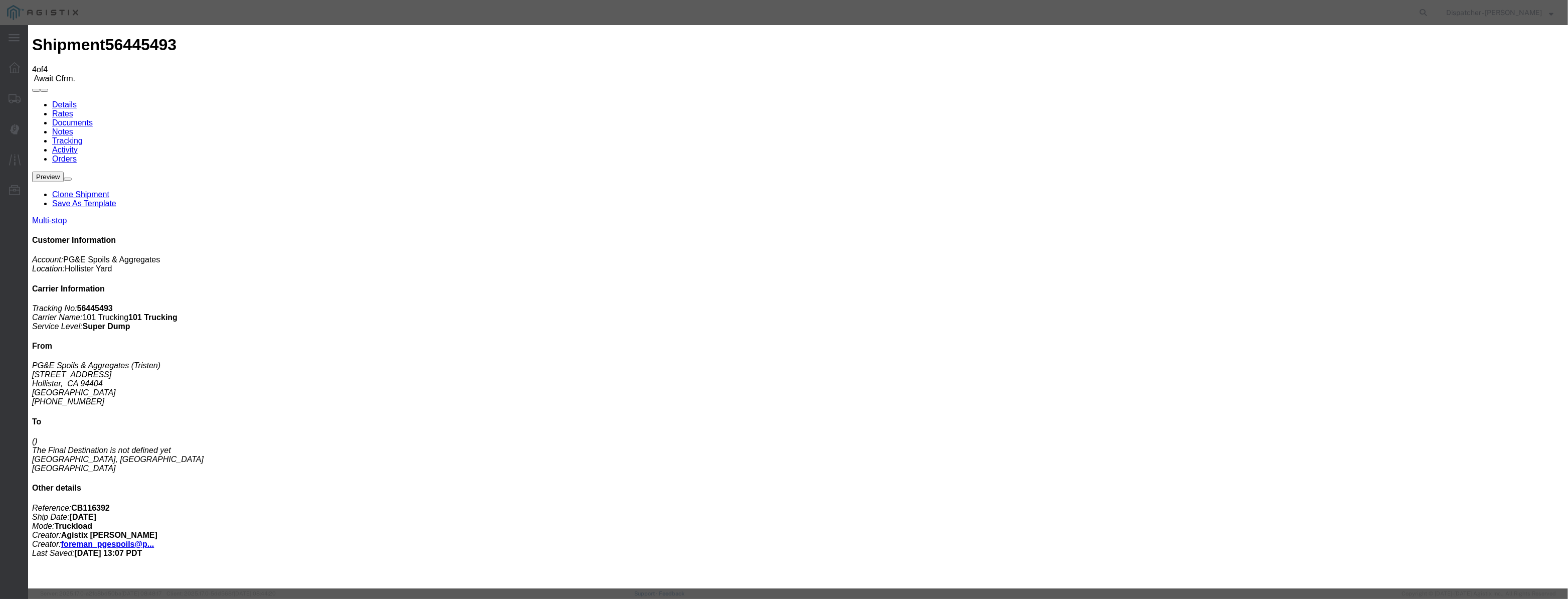
drag, startPoint x: 962, startPoint y: 130, endPoint x: 961, endPoint y: 138, distance: 8.1
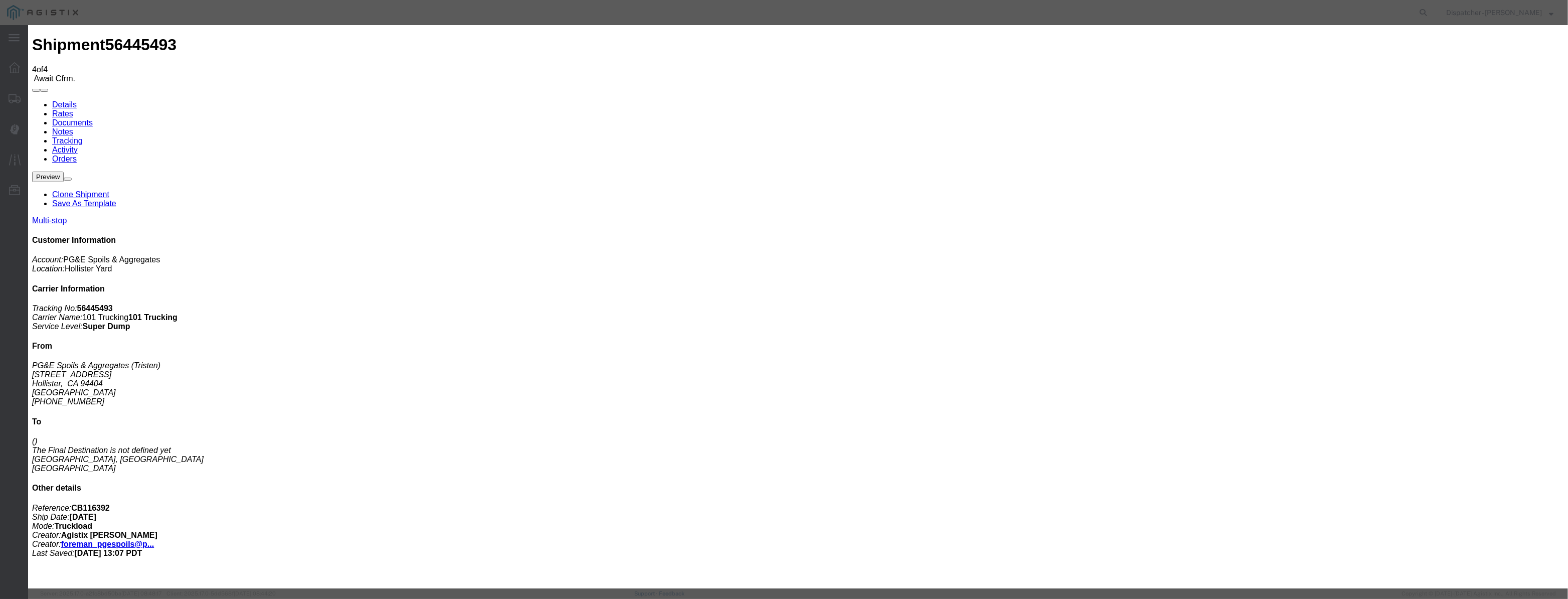
drag, startPoint x: 737, startPoint y: 127, endPoint x: 506, endPoint y: 180, distance: 237.0
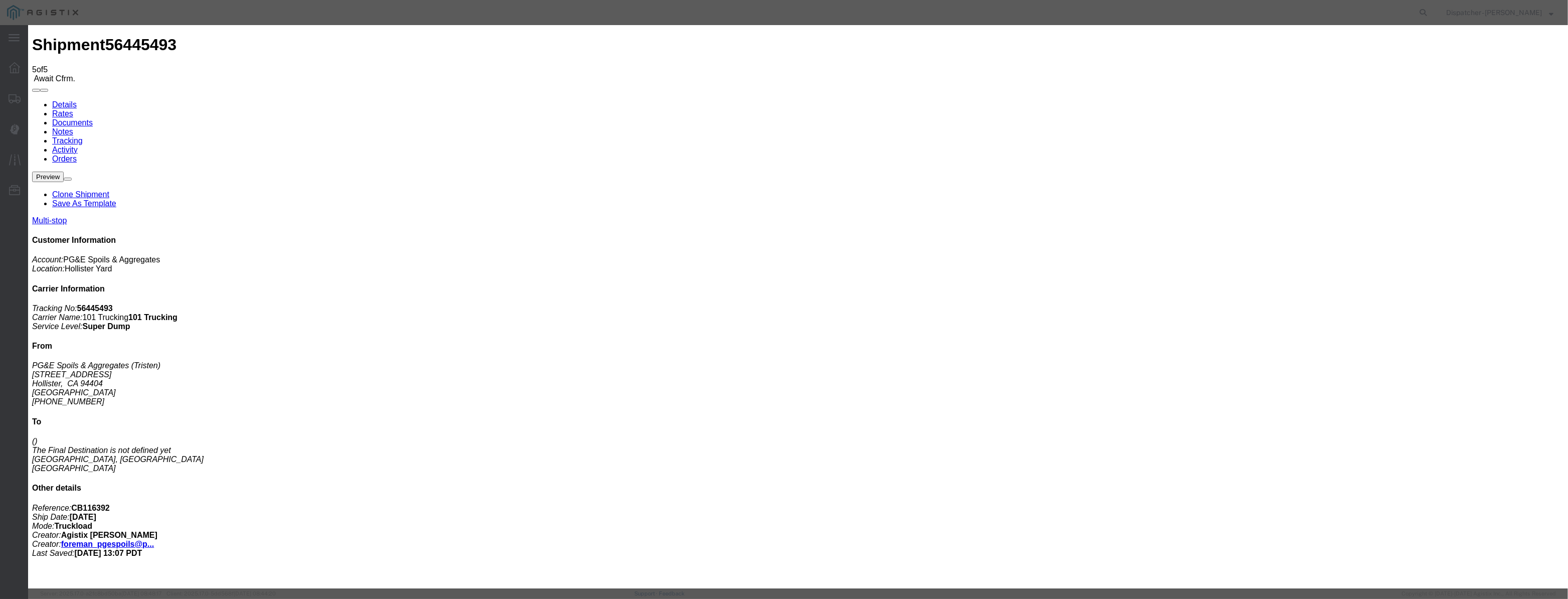
drag, startPoint x: 643, startPoint y: 128, endPoint x: 692, endPoint y: 130, distance: 49.0
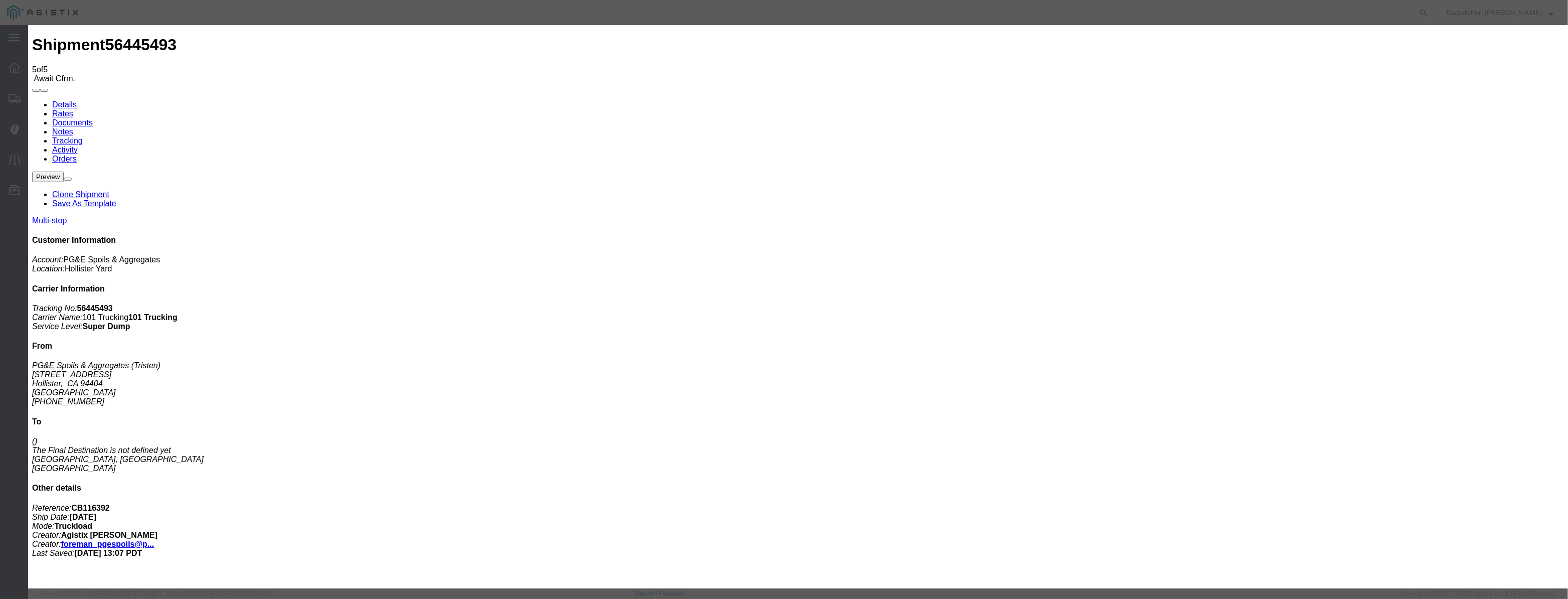
paste input "[DATE]"
drag, startPoint x: 747, startPoint y: 144, endPoint x: 745, endPoint y: 152, distance: 8.2
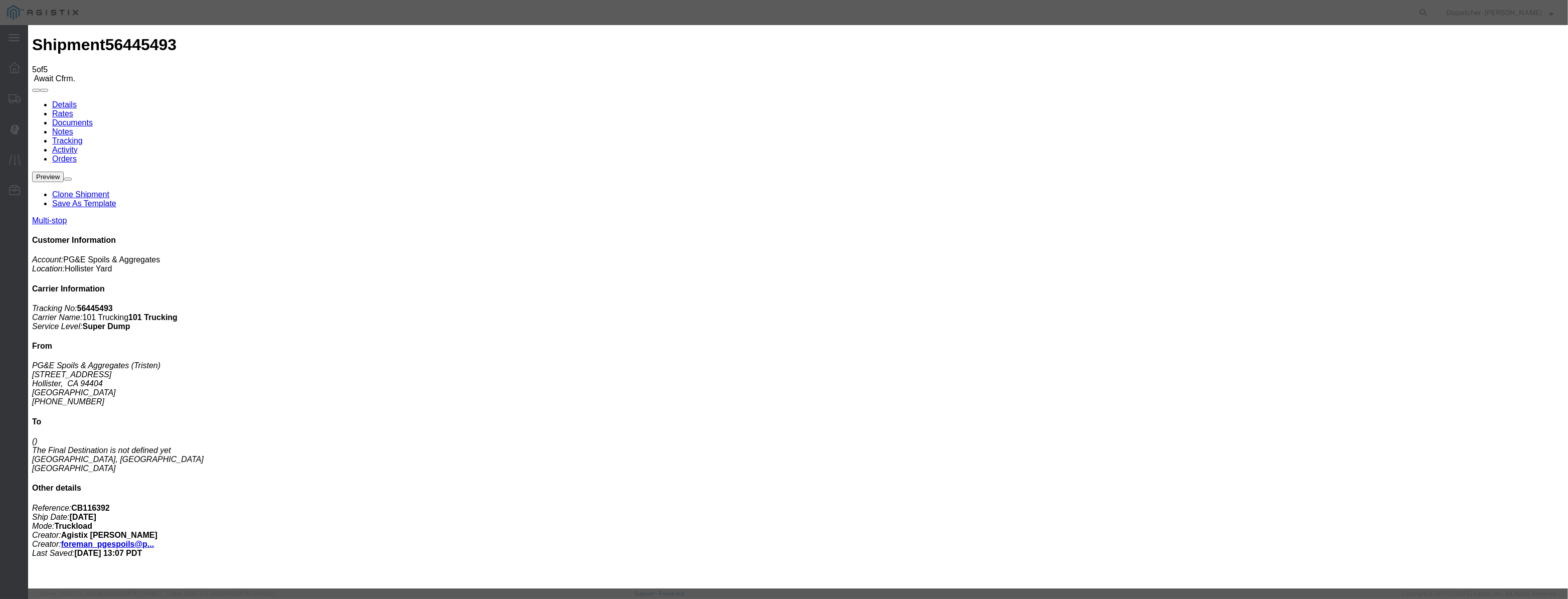
scroll to position [0, 0]
drag, startPoint x: 755, startPoint y: 124, endPoint x: 499, endPoint y: 159, distance: 258.4
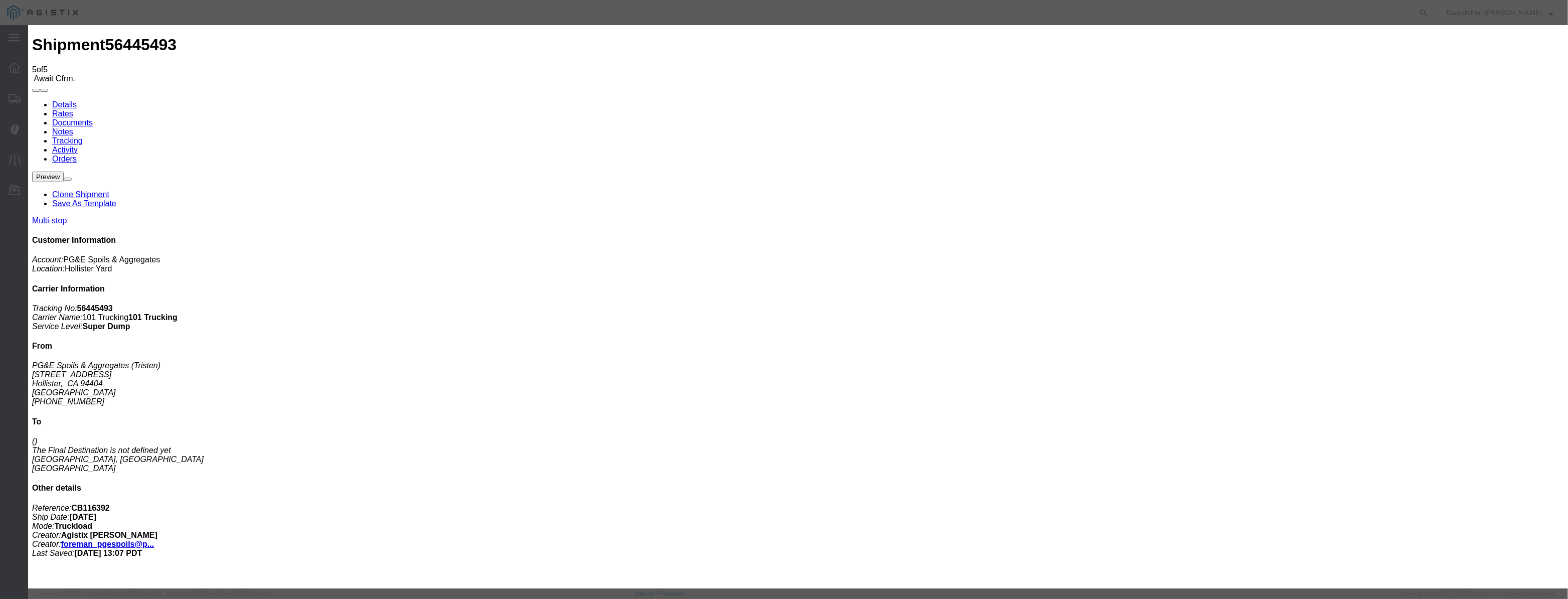
drag, startPoint x: 785, startPoint y: 130, endPoint x: 648, endPoint y: 142, distance: 137.5
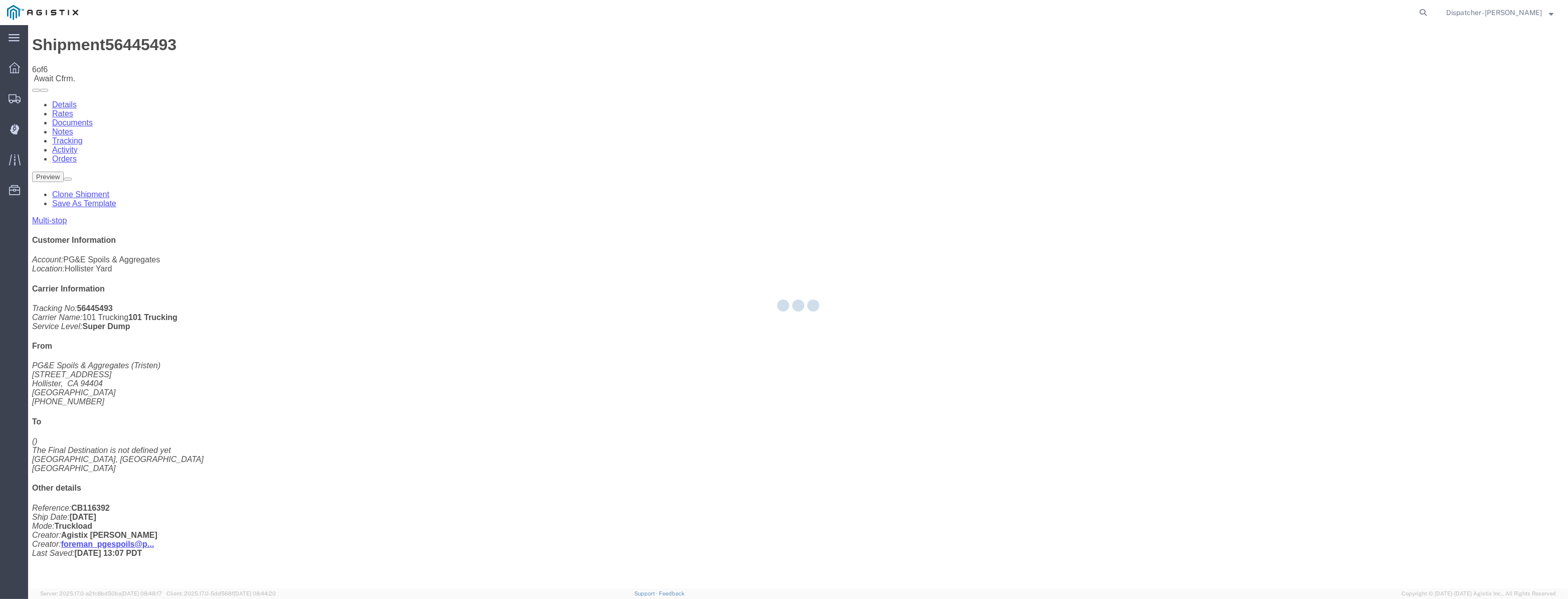
click at [1329, 99] on div at bounding box center [798, 307] width 1540 height 564
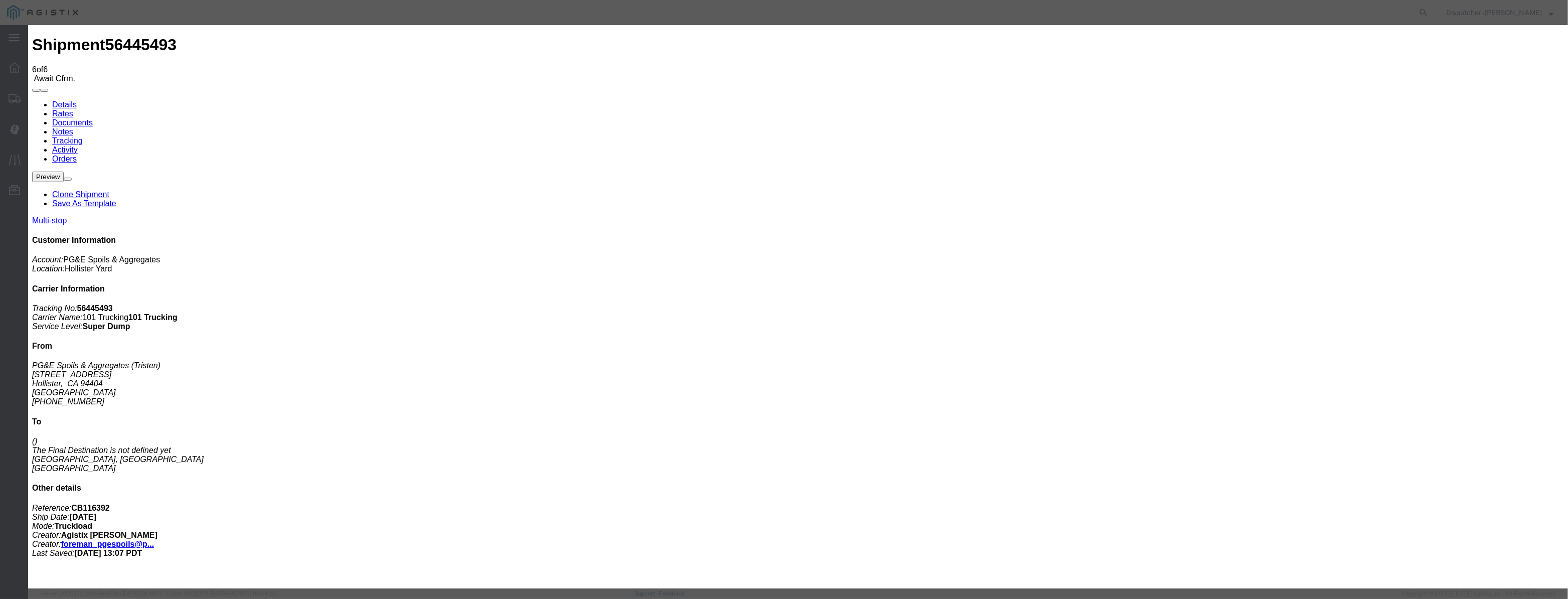
drag, startPoint x: 665, startPoint y: 118, endPoint x: 647, endPoint y: 128, distance: 20.6
drag, startPoint x: 636, startPoint y: 129, endPoint x: 642, endPoint y: 130, distance: 6.1
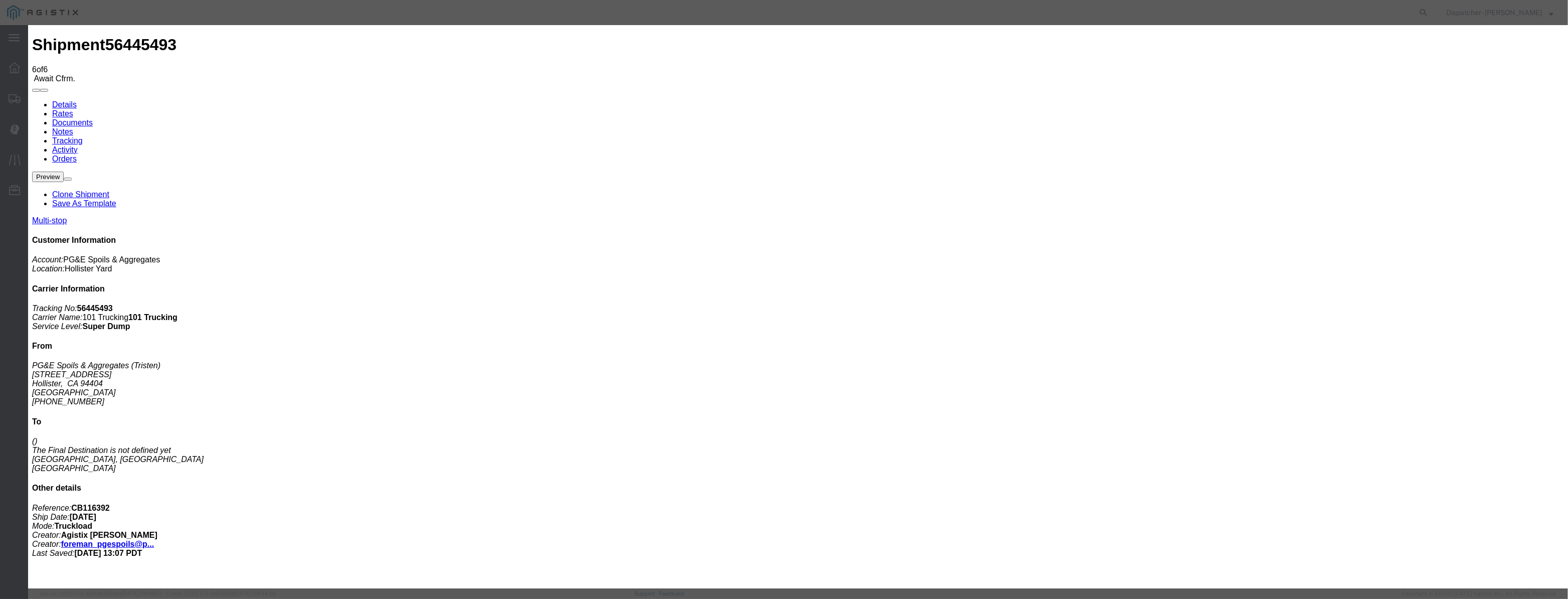
paste input "[DATE]"
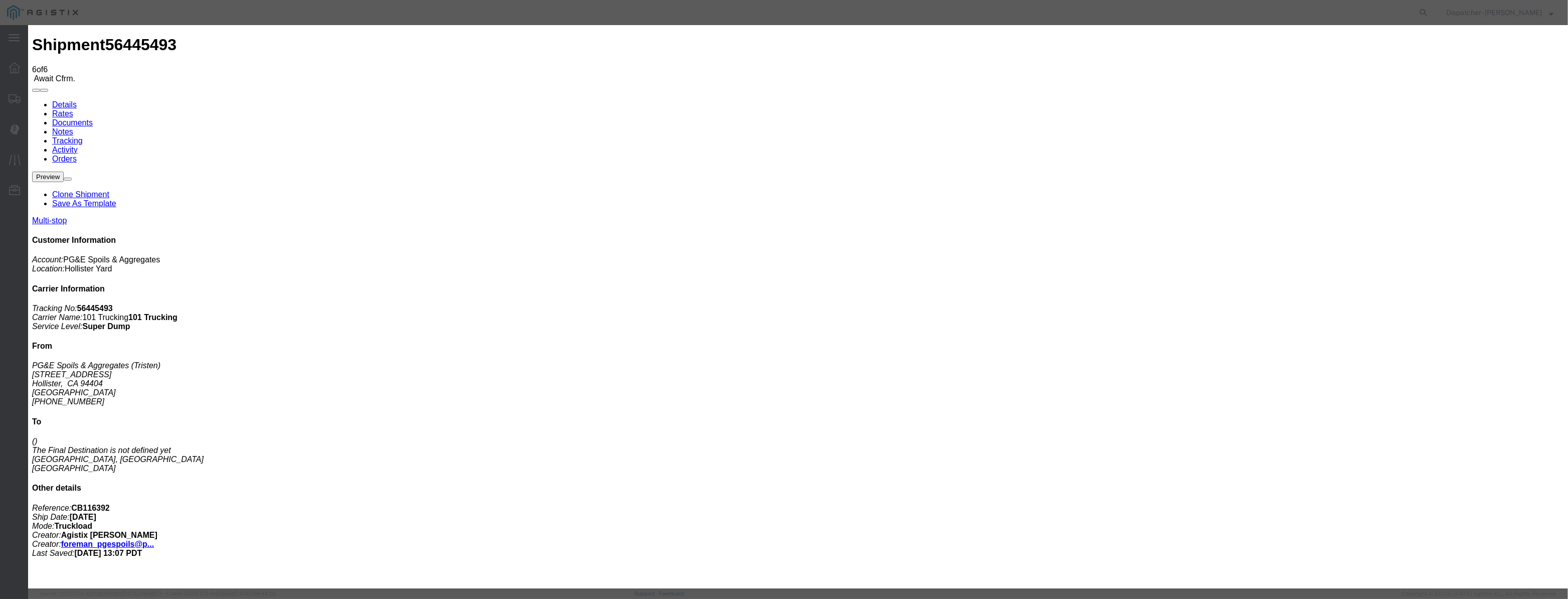
drag, startPoint x: 920, startPoint y: 128, endPoint x: 918, endPoint y: 133, distance: 5.4
drag, startPoint x: 783, startPoint y: 124, endPoint x: 450, endPoint y: 164, distance: 335.4
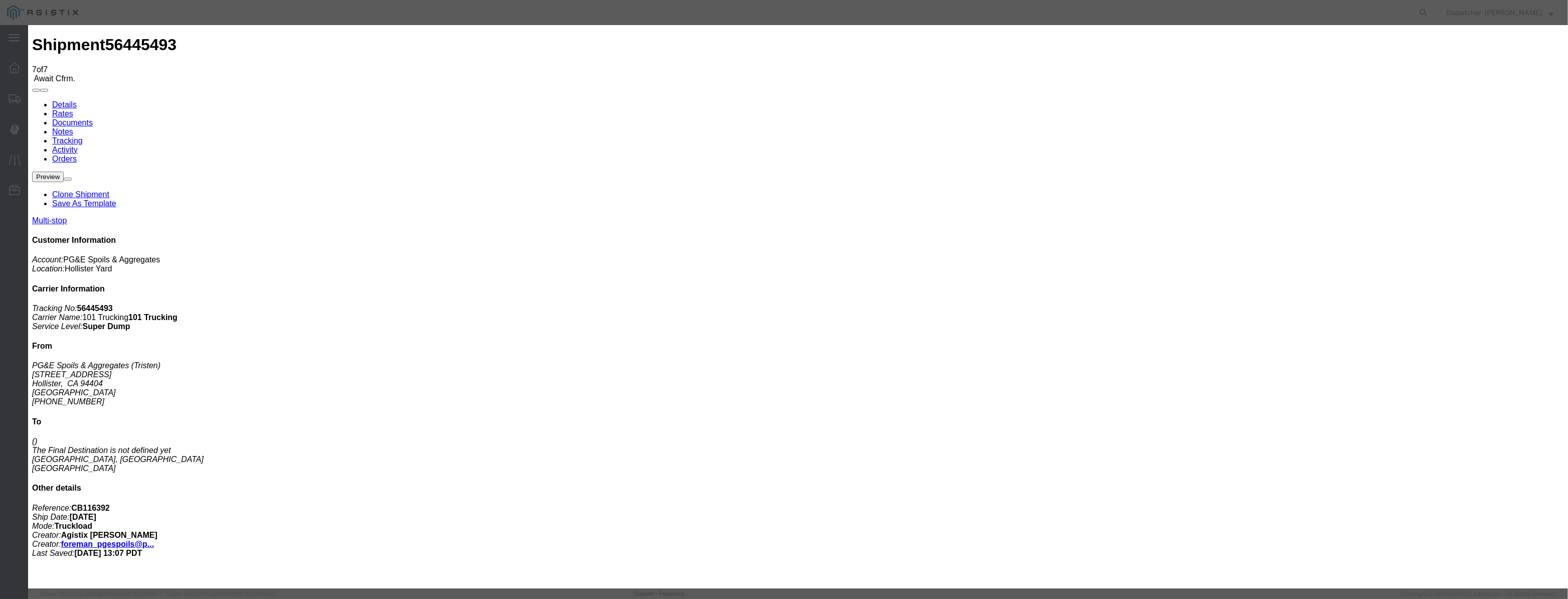
drag, startPoint x: 644, startPoint y: 130, endPoint x: 657, endPoint y: 116, distance: 19.1
drag, startPoint x: 657, startPoint y: 116, endPoint x: 644, endPoint y: 122, distance: 14.3
drag, startPoint x: 644, startPoint y: 122, endPoint x: 728, endPoint y: 142, distance: 86.3
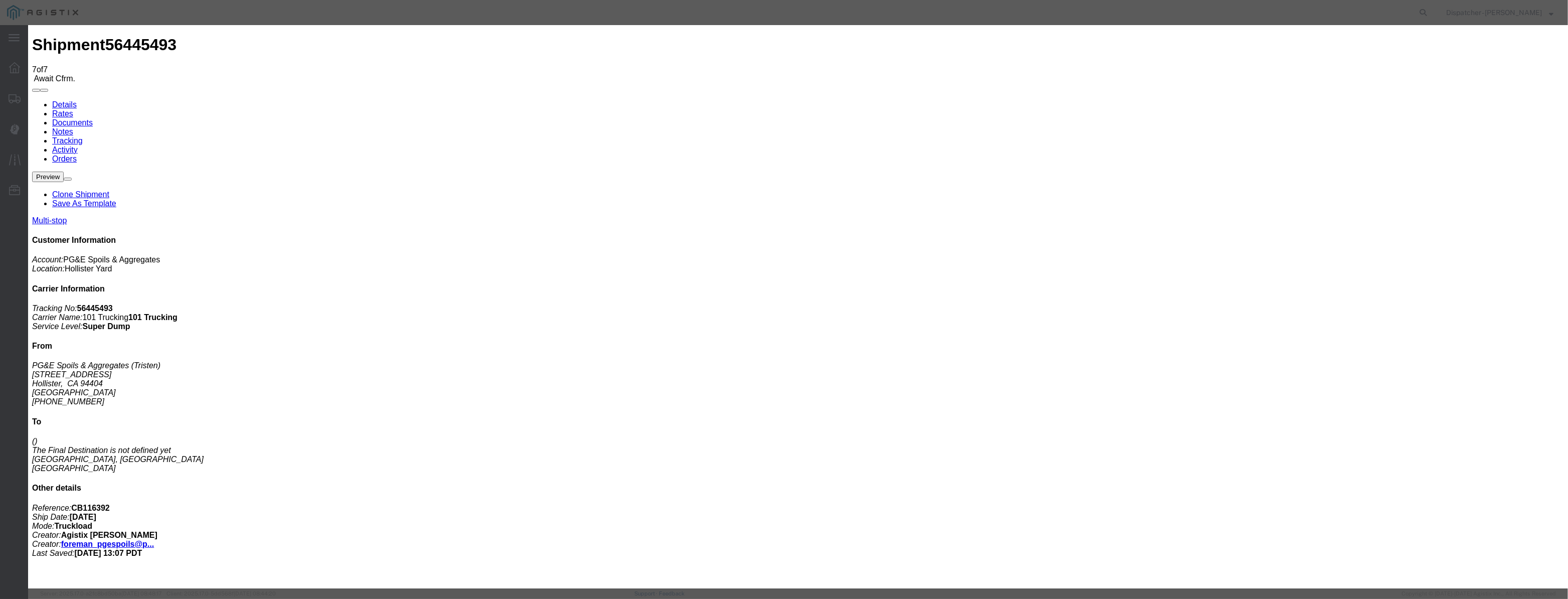
paste input "[DATE]"
drag, startPoint x: 730, startPoint y: 143, endPoint x: 735, endPoint y: 152, distance: 10.3
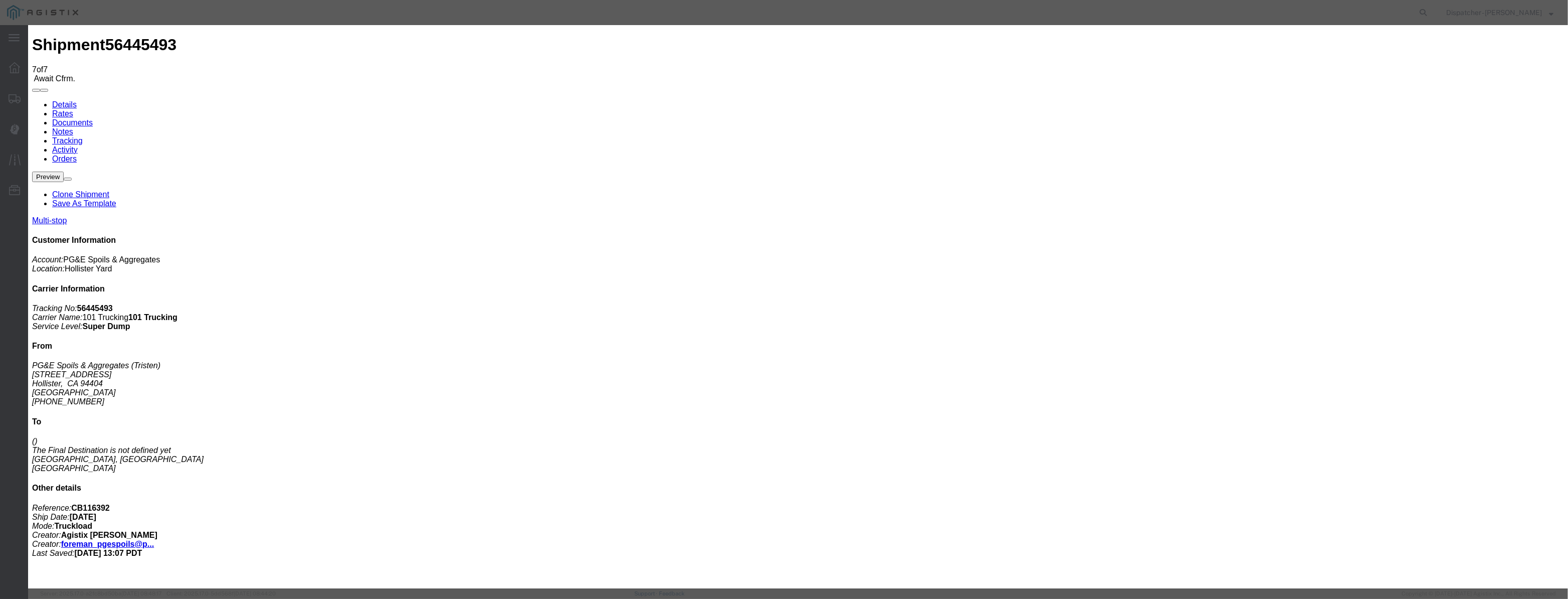
scroll to position [0, 0]
drag, startPoint x: 778, startPoint y: 130, endPoint x: 476, endPoint y: 145, distance: 302.4
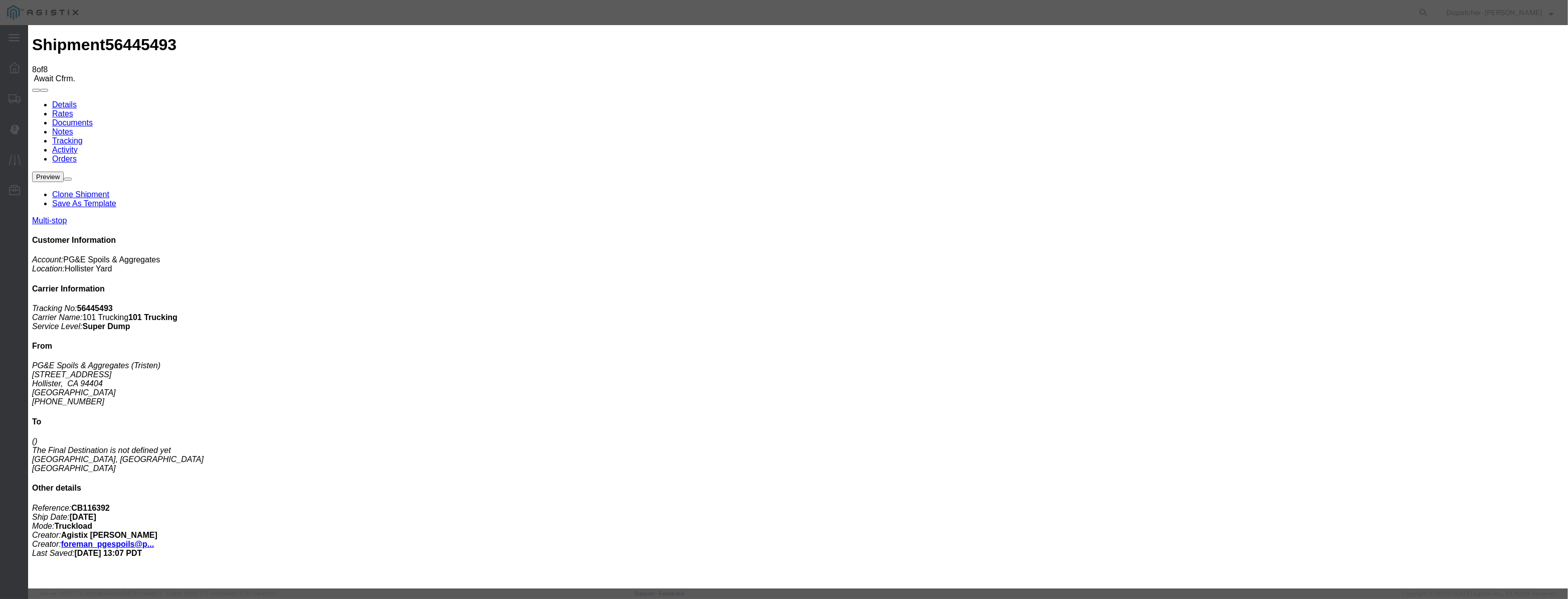
drag, startPoint x: 625, startPoint y: 126, endPoint x: 649, endPoint y: 130, distance: 24.3
paste input "[DATE]"
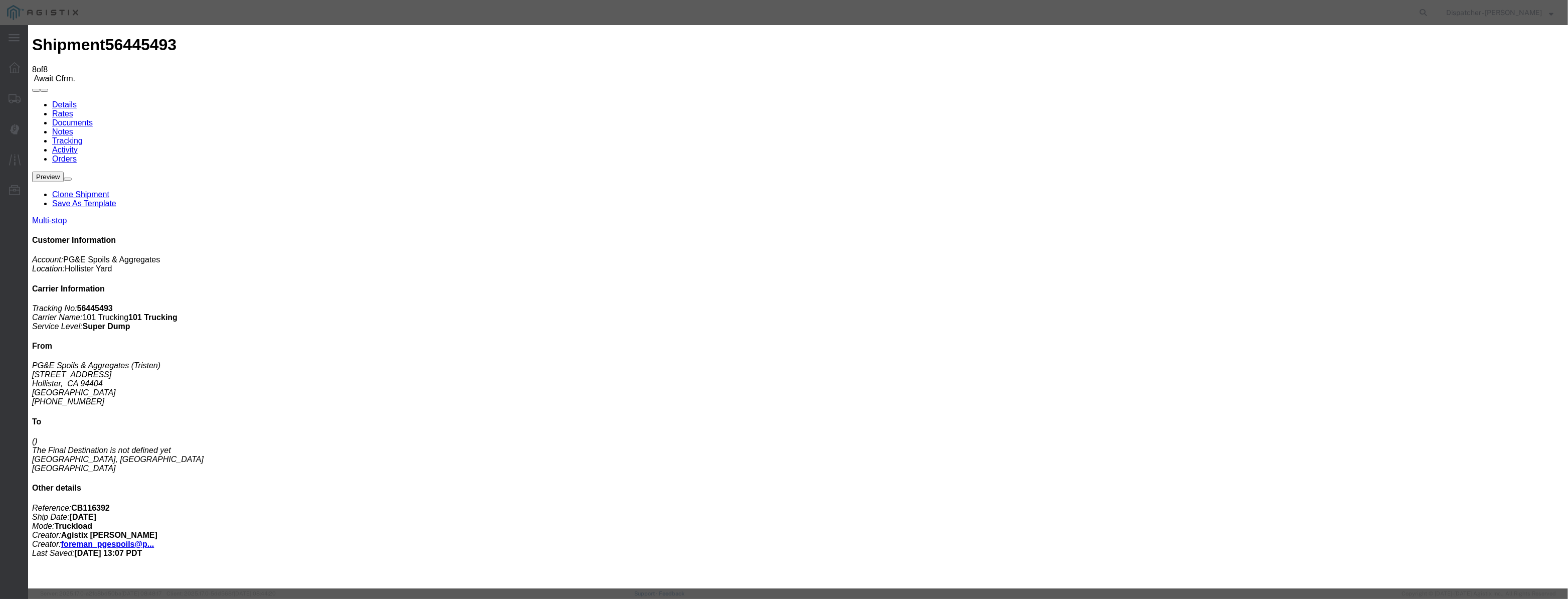
scroll to position [0, 1]
drag, startPoint x: 732, startPoint y: 145, endPoint x: 734, endPoint y: 151, distance: 6.3
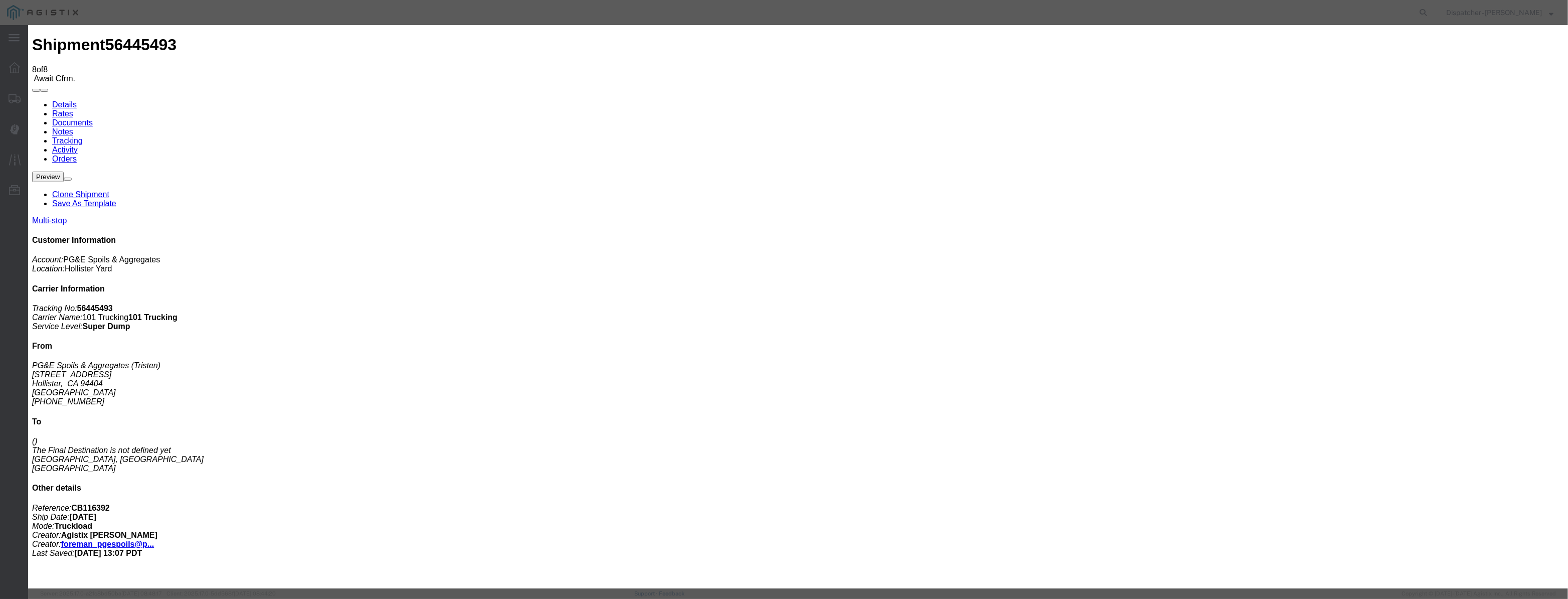
drag, startPoint x: 942, startPoint y: 127, endPoint x: 940, endPoint y: 133, distance: 6.3
drag, startPoint x: 761, startPoint y: 122, endPoint x: 629, endPoint y: 157, distance: 136.6
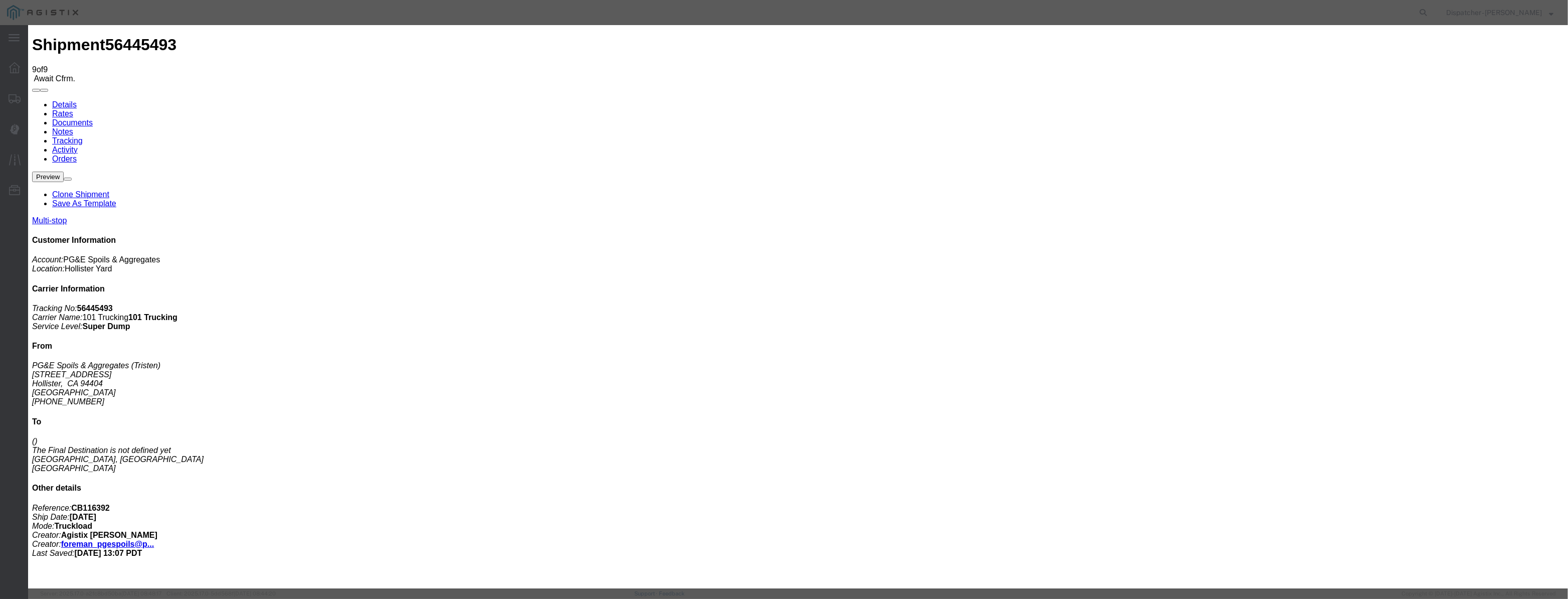
paste input "[DATE]"
drag, startPoint x: 706, startPoint y: 137, endPoint x: 712, endPoint y: 144, distance: 9.2
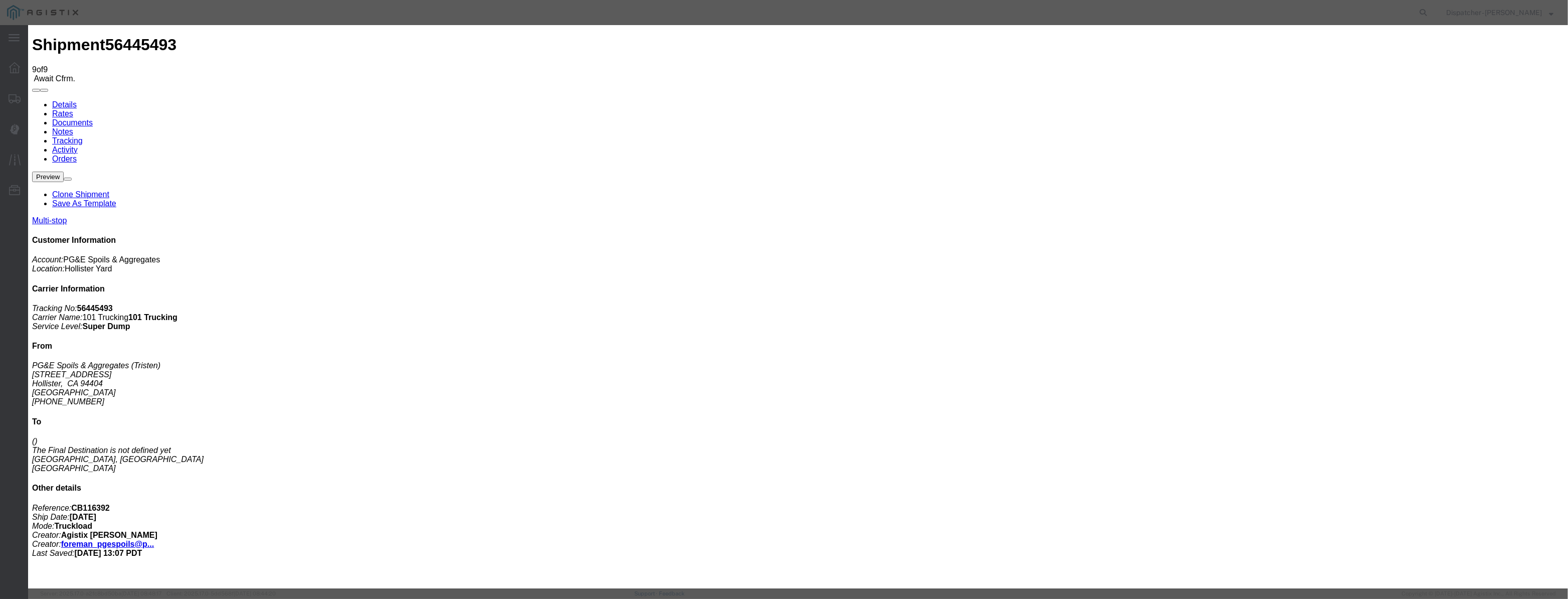
drag, startPoint x: 951, startPoint y: 126, endPoint x: 948, endPoint y: 133, distance: 7.6
drag, startPoint x: 772, startPoint y: 122, endPoint x: 598, endPoint y: 158, distance: 177.7
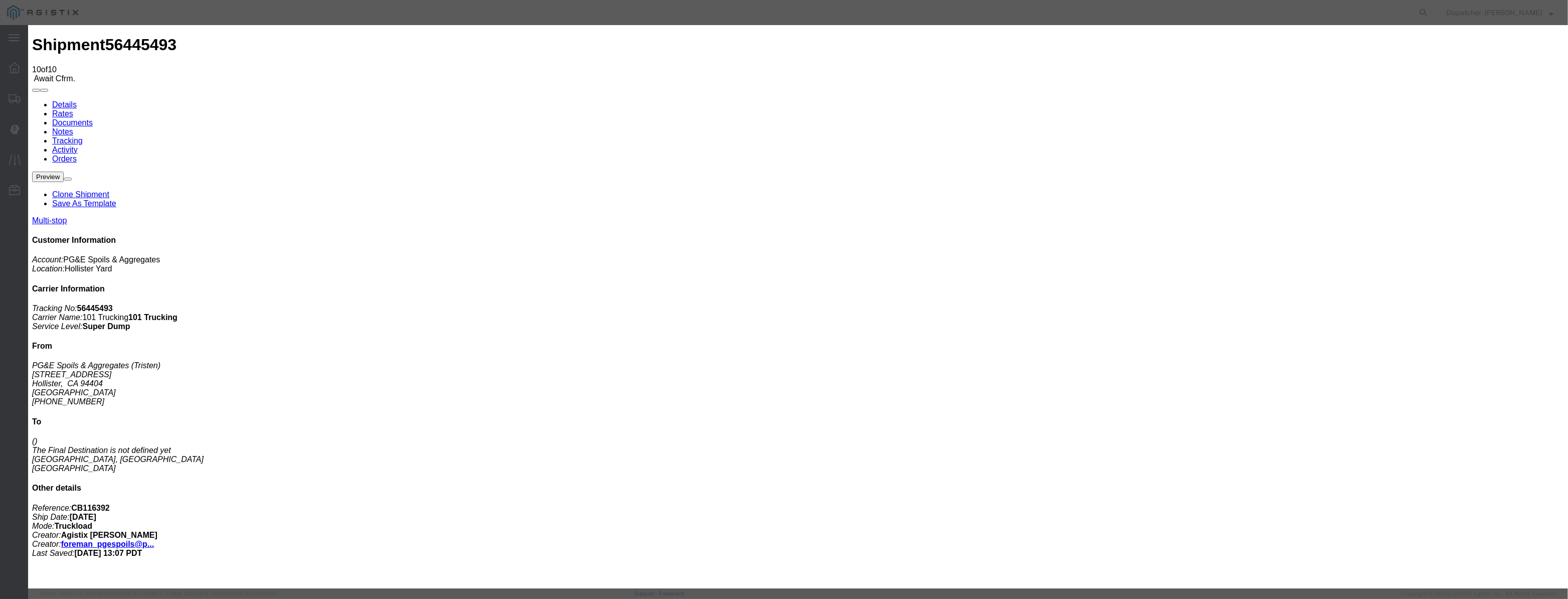
drag, startPoint x: 644, startPoint y: 121, endPoint x: 706, endPoint y: 136, distance: 63.8
paste input "[DATE]"
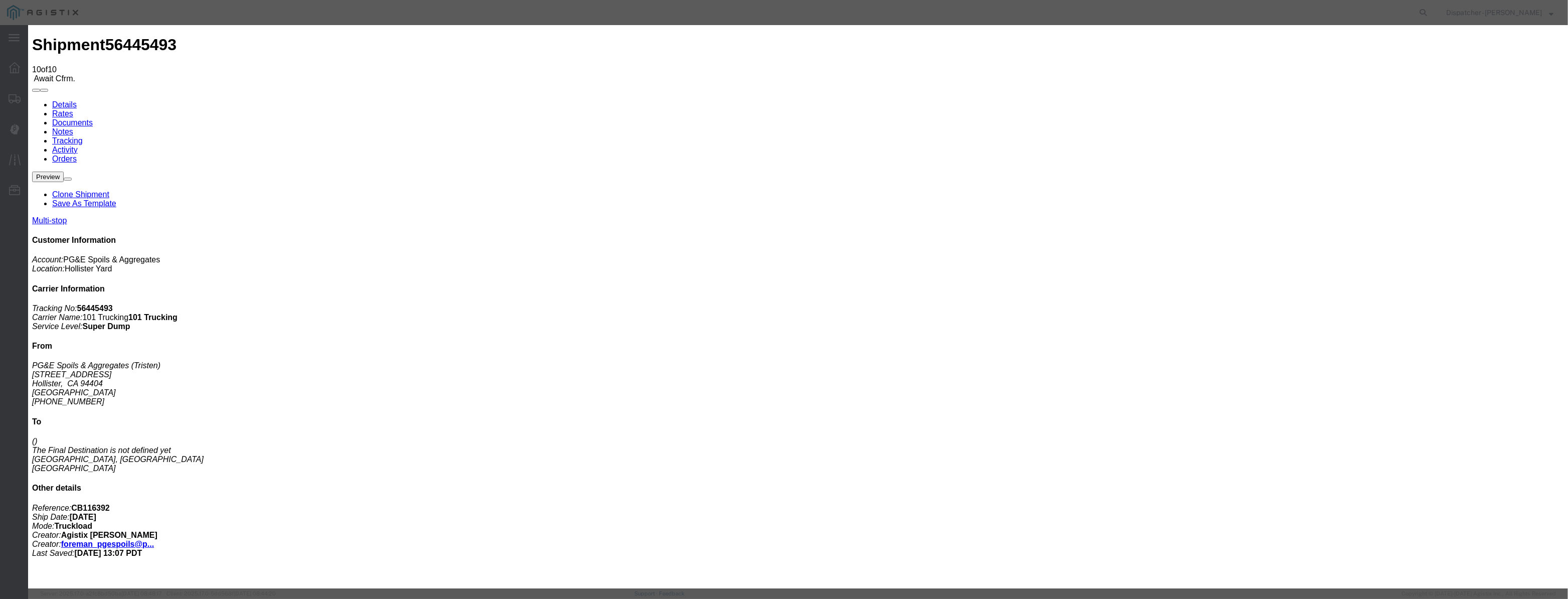
scroll to position [0, 1]
drag, startPoint x: 731, startPoint y: 141, endPoint x: 748, endPoint y: 152, distance: 20.2
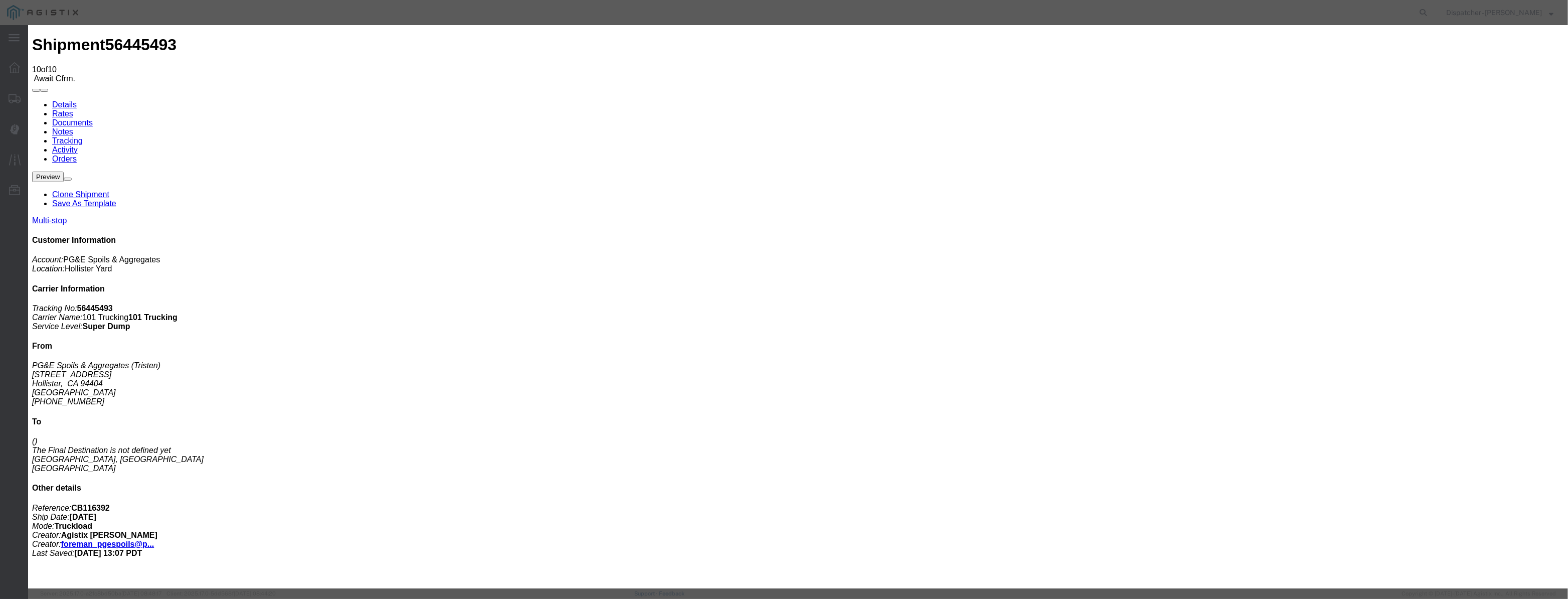
drag, startPoint x: 979, startPoint y: 124, endPoint x: 979, endPoint y: 133, distance: 9.0
drag, startPoint x: 776, startPoint y: 122, endPoint x: 520, endPoint y: 149, distance: 257.4
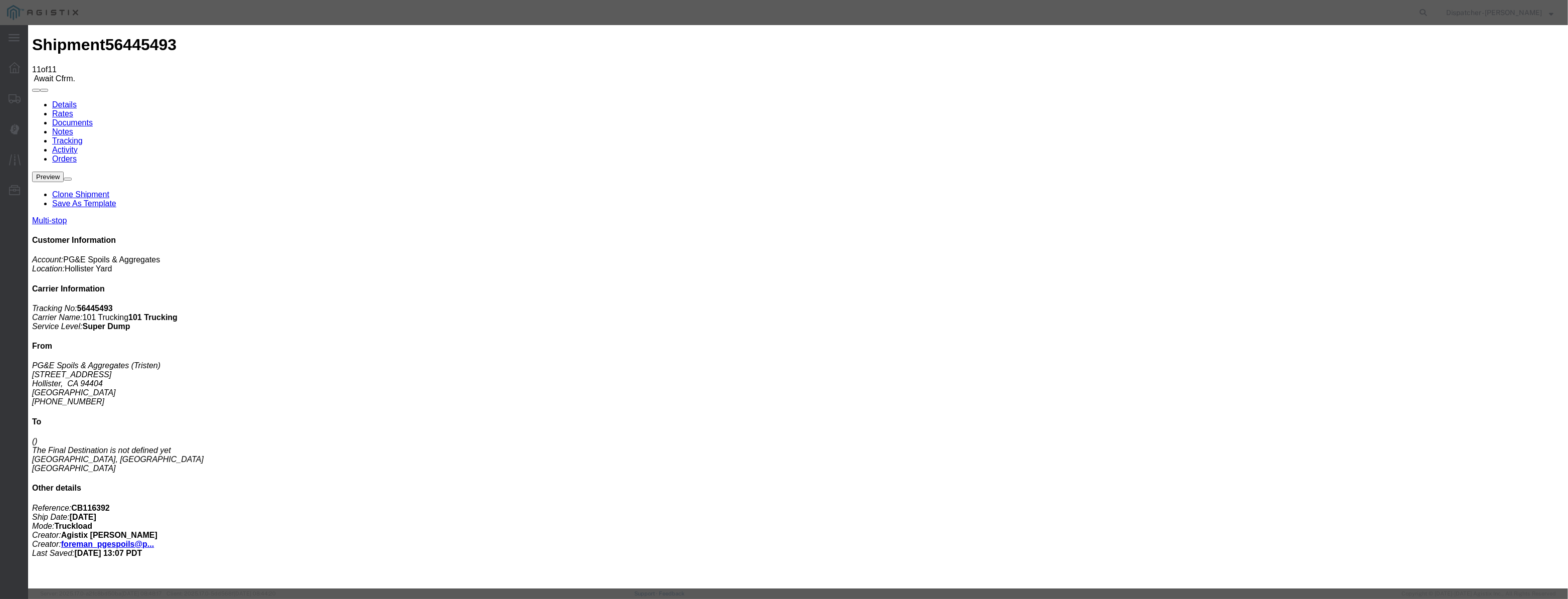
drag, startPoint x: 645, startPoint y: 130, endPoint x: 671, endPoint y: 122, distance: 27.2
drag, startPoint x: 671, startPoint y: 122, endPoint x: 656, endPoint y: 124, distance: 15.1
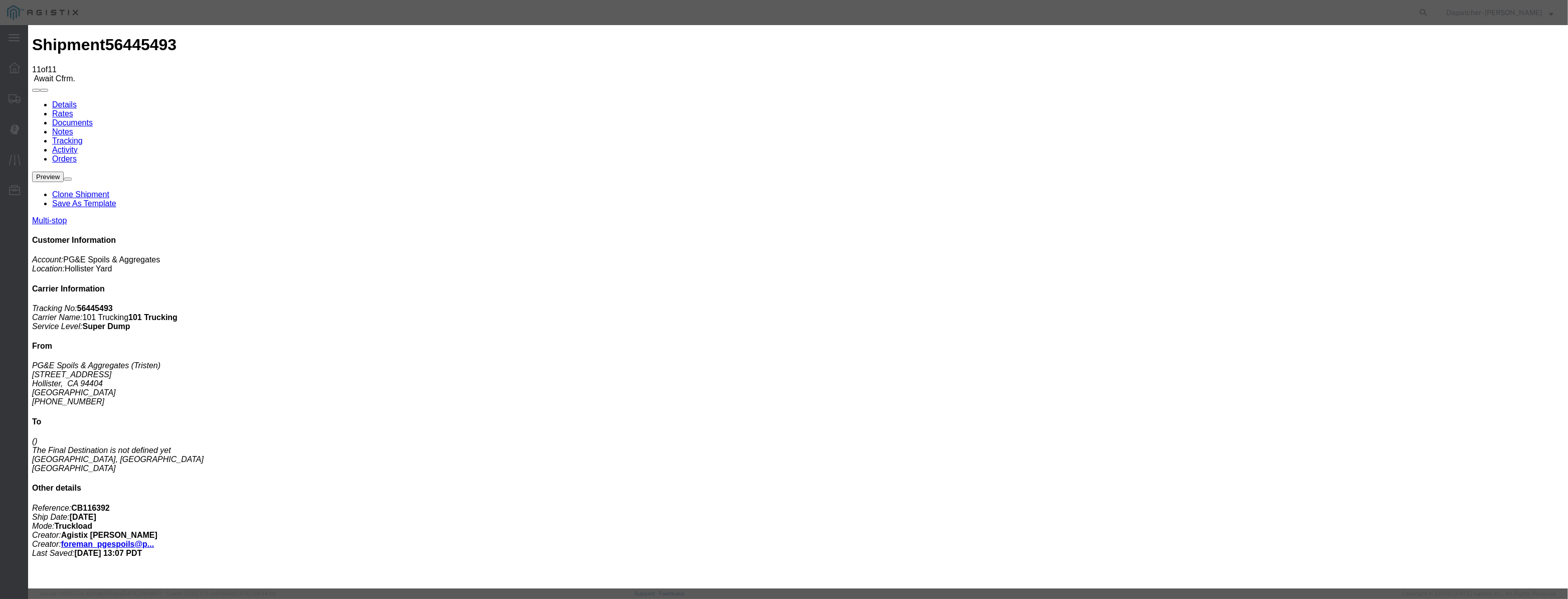
drag, startPoint x: 647, startPoint y: 126, endPoint x: 662, endPoint y: 126, distance: 15.0
paste input "[DATE]"
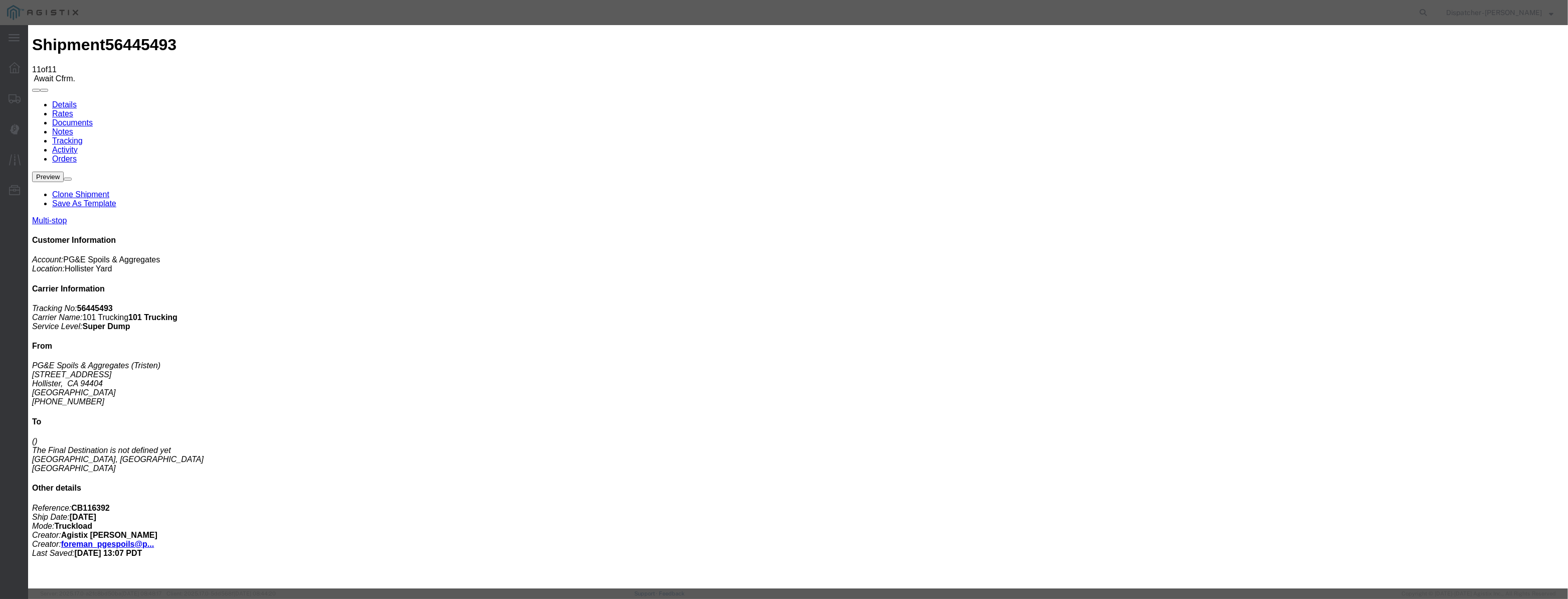
scroll to position [0, 0]
drag, startPoint x: 733, startPoint y: 125, endPoint x: 545, endPoint y: 80, distance: 193.3
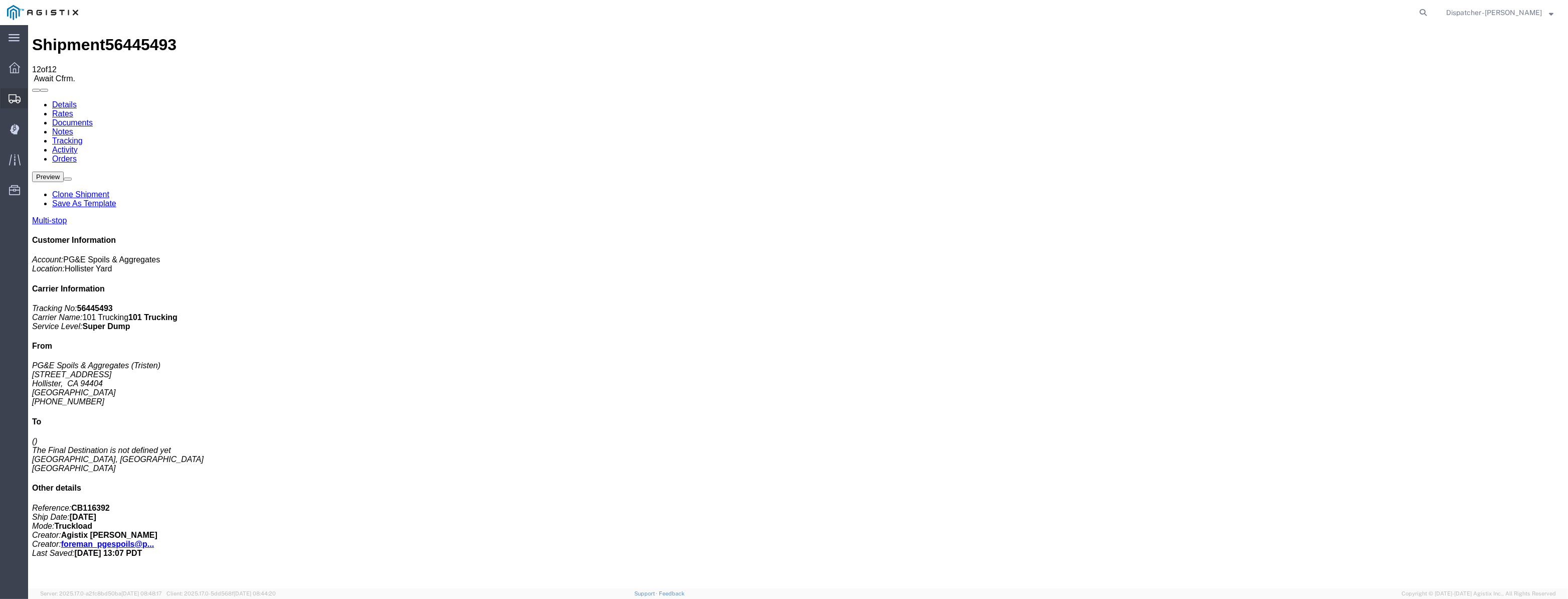
click at [5, 101] on div at bounding box center [15, 98] width 28 height 20
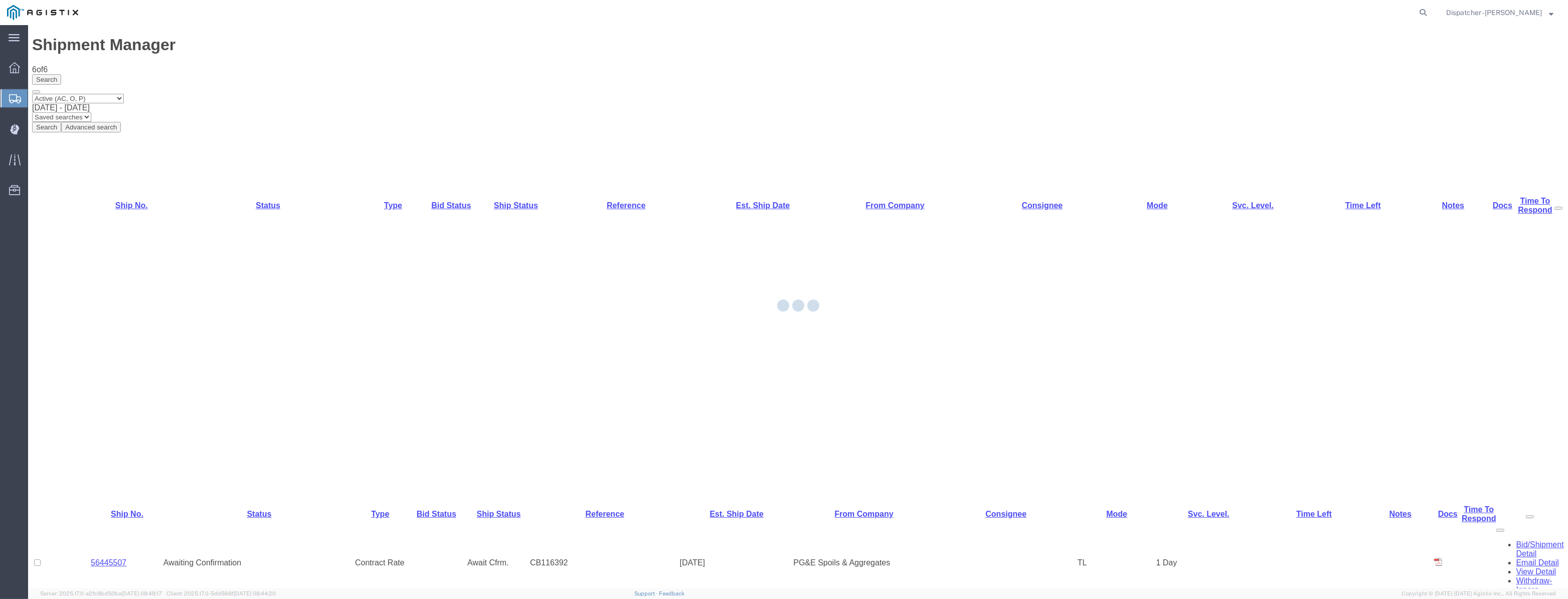
click at [109, 125] on div at bounding box center [798, 307] width 1540 height 564
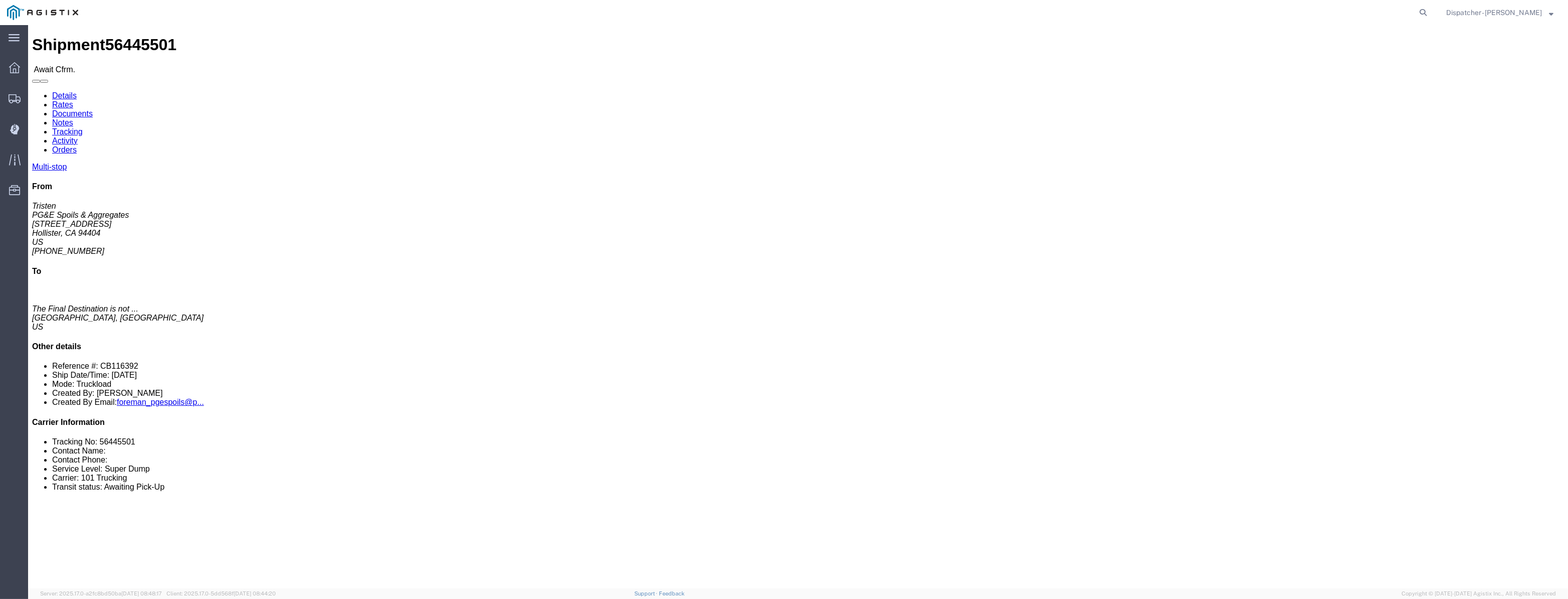
click link "Tracking"
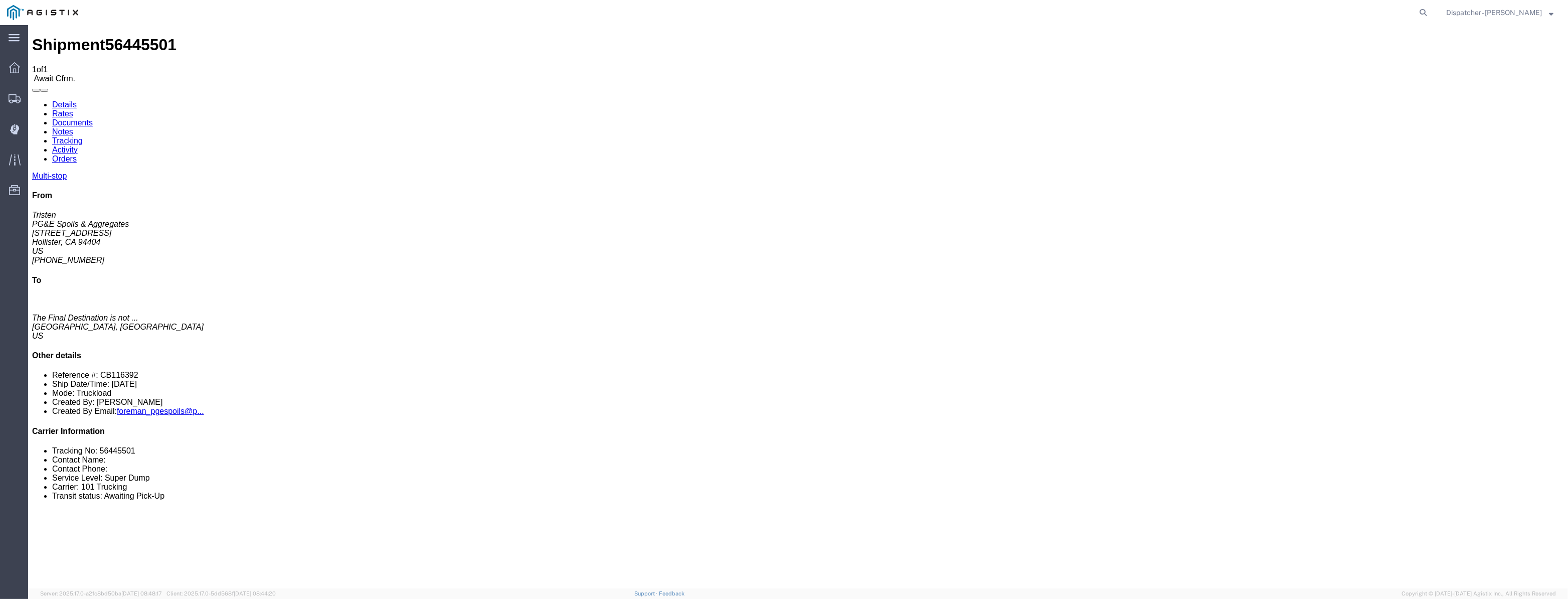
click at [645, 36] on div "Shipment 56445501 1 of 1 Await Cfrm." at bounding box center [798, 59] width 1532 height 47
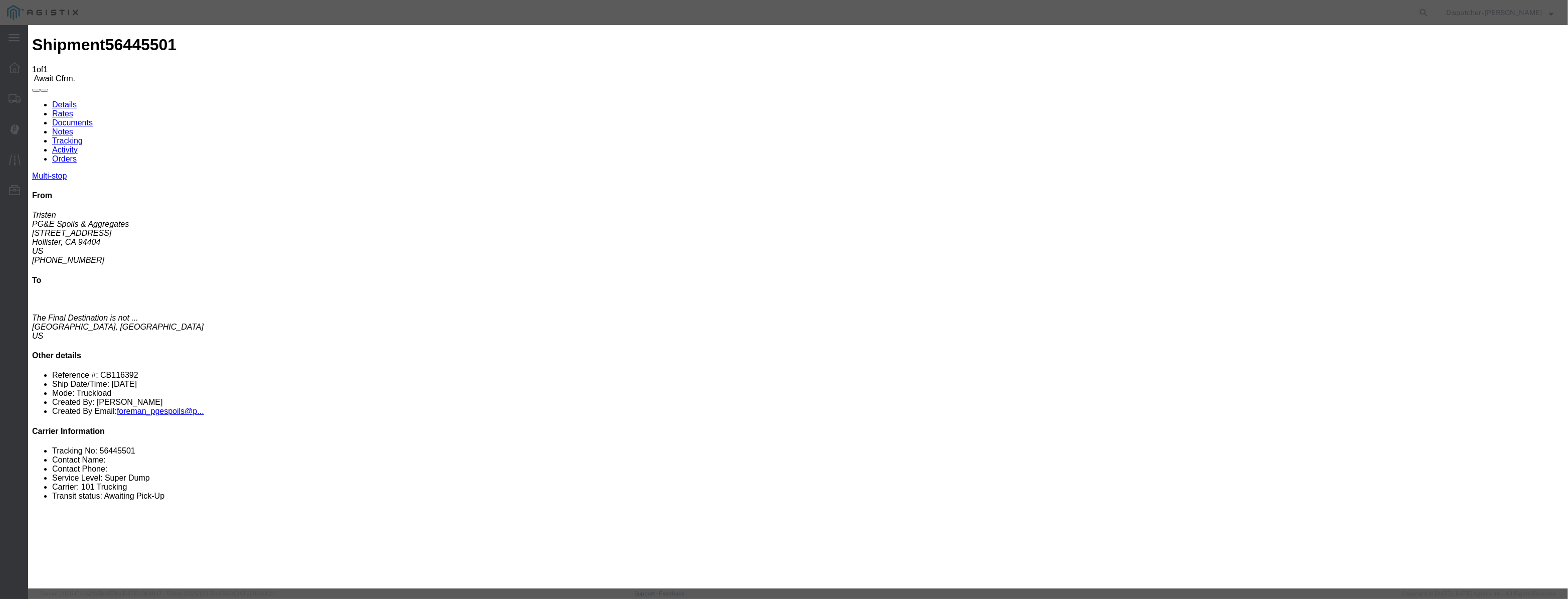
paste input "[DATE]"
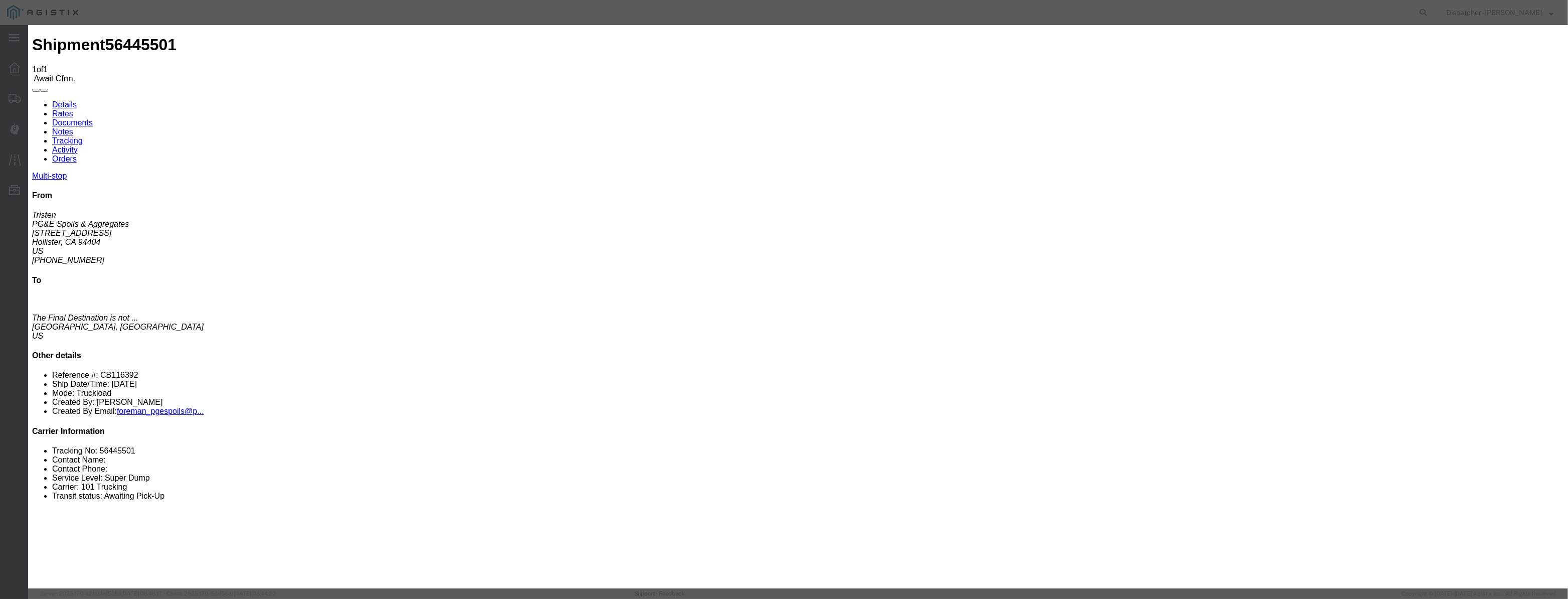
scroll to position [0, 1]
drag, startPoint x: 977, startPoint y: 116, endPoint x: 966, endPoint y: 130, distance: 17.8
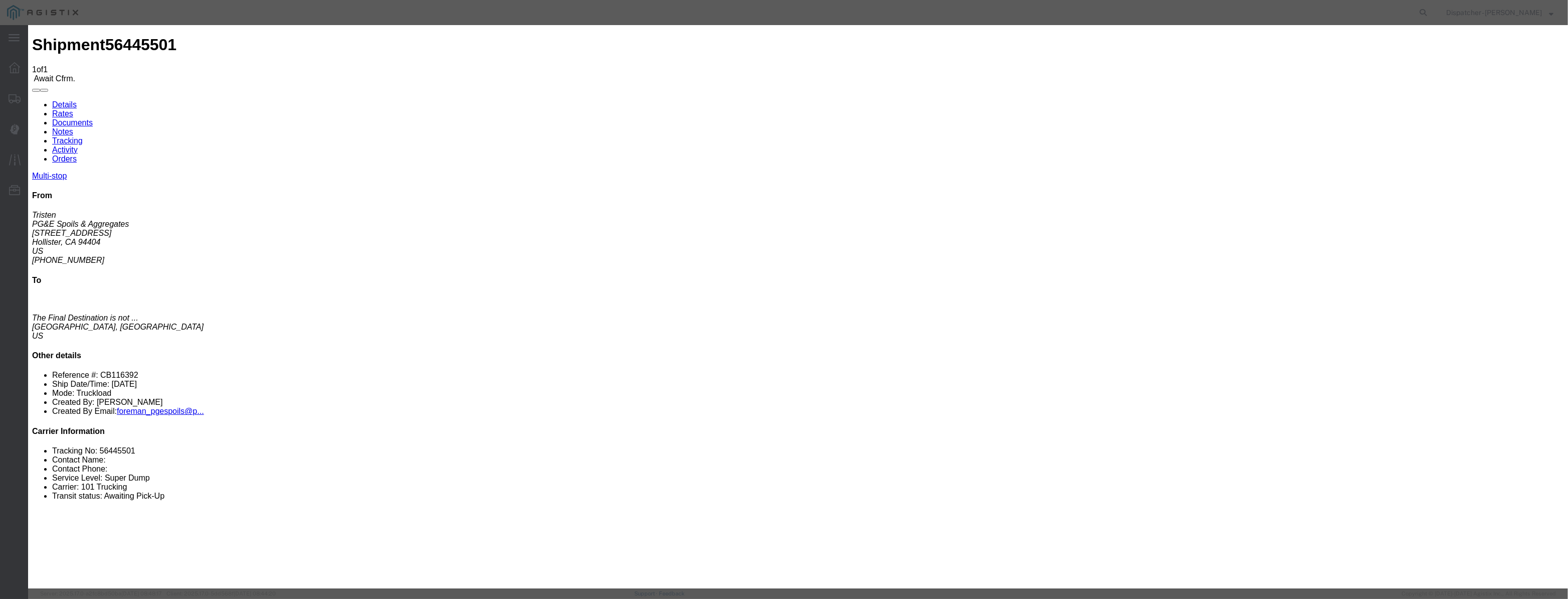
drag, startPoint x: 765, startPoint y: 126, endPoint x: 256, endPoint y: 211, distance: 516.0
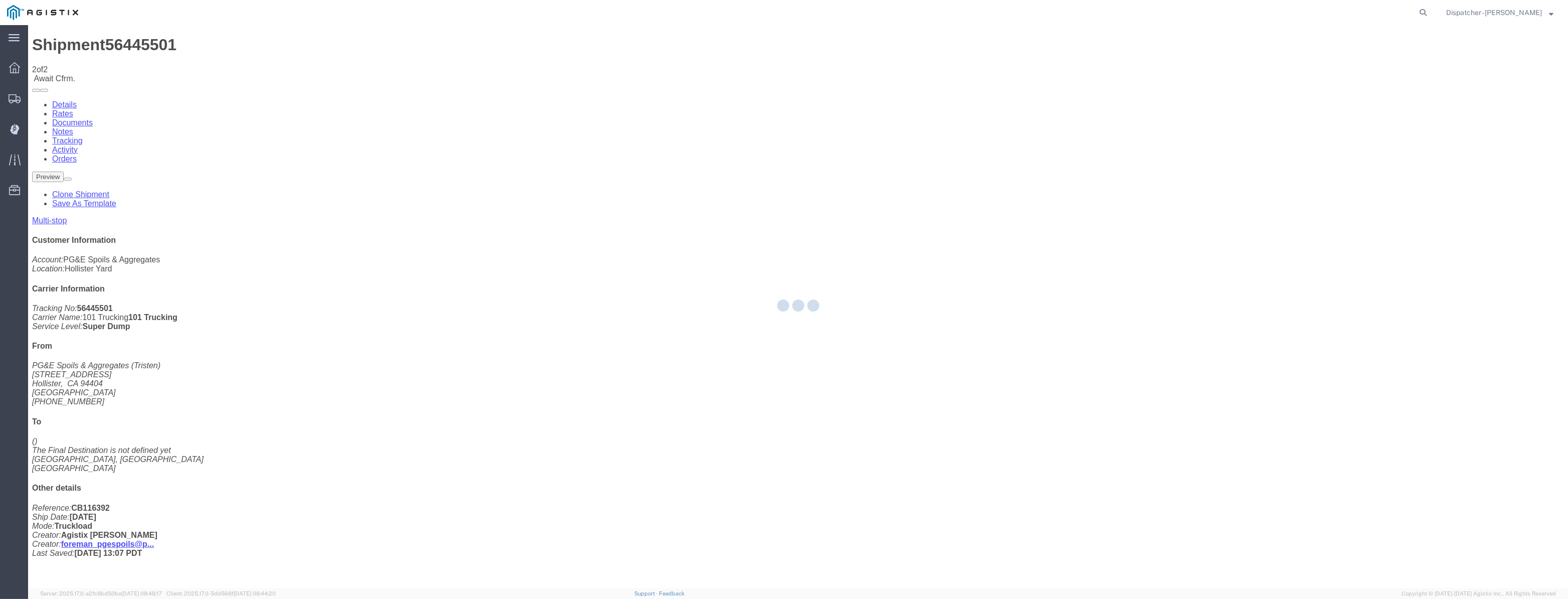
click at [1322, 99] on div at bounding box center [798, 307] width 1540 height 564
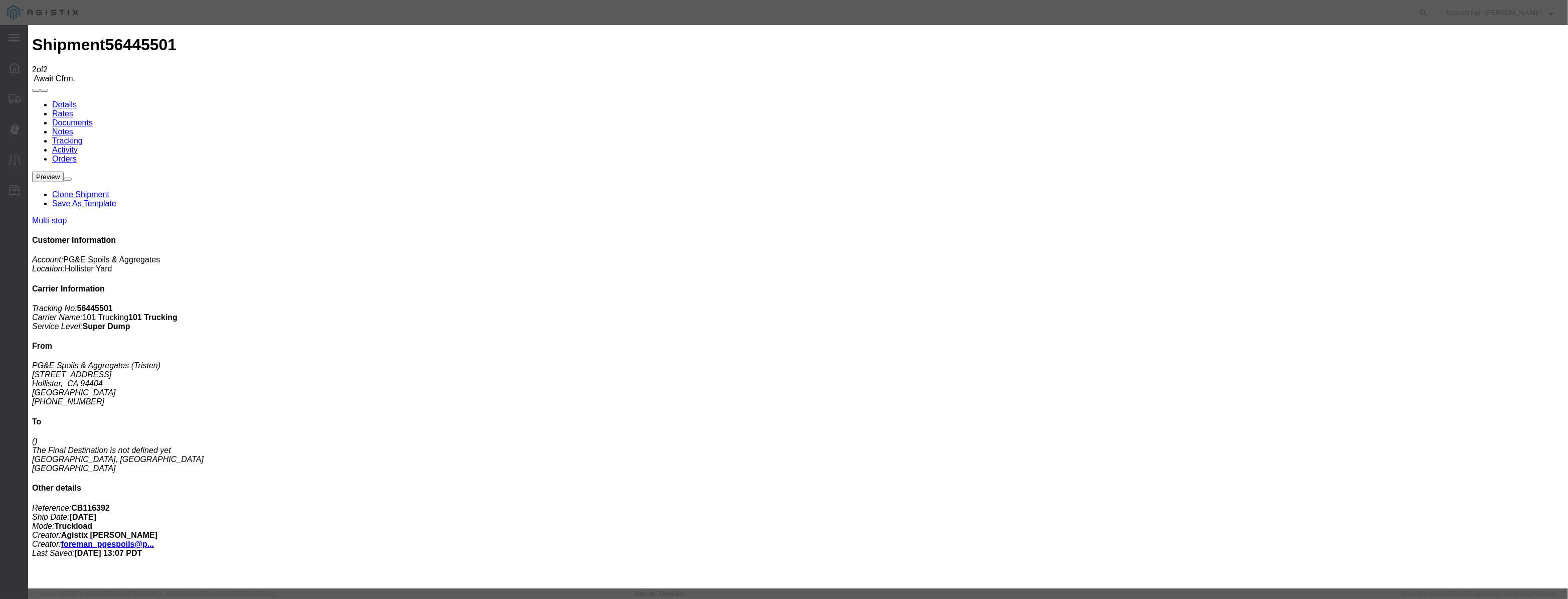
paste input "[DATE]"
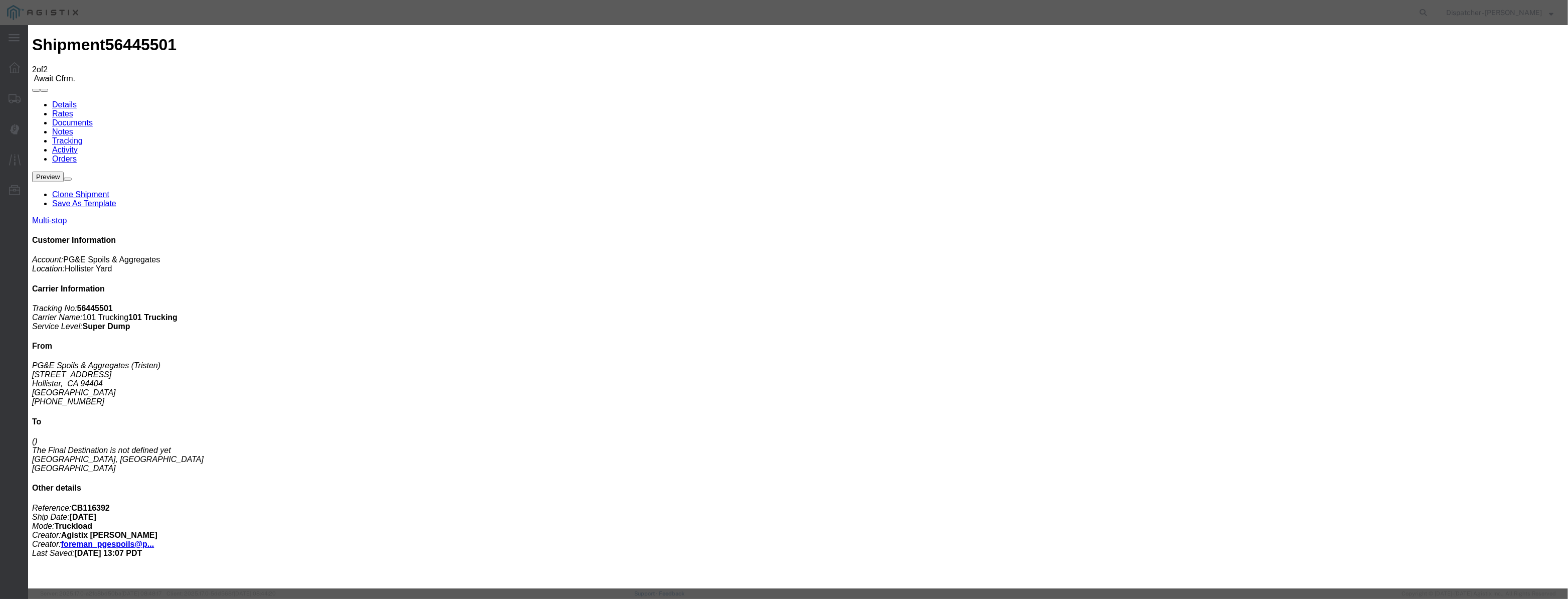
scroll to position [0, 1]
drag, startPoint x: 743, startPoint y: 146, endPoint x: 745, endPoint y: 152, distance: 6.3
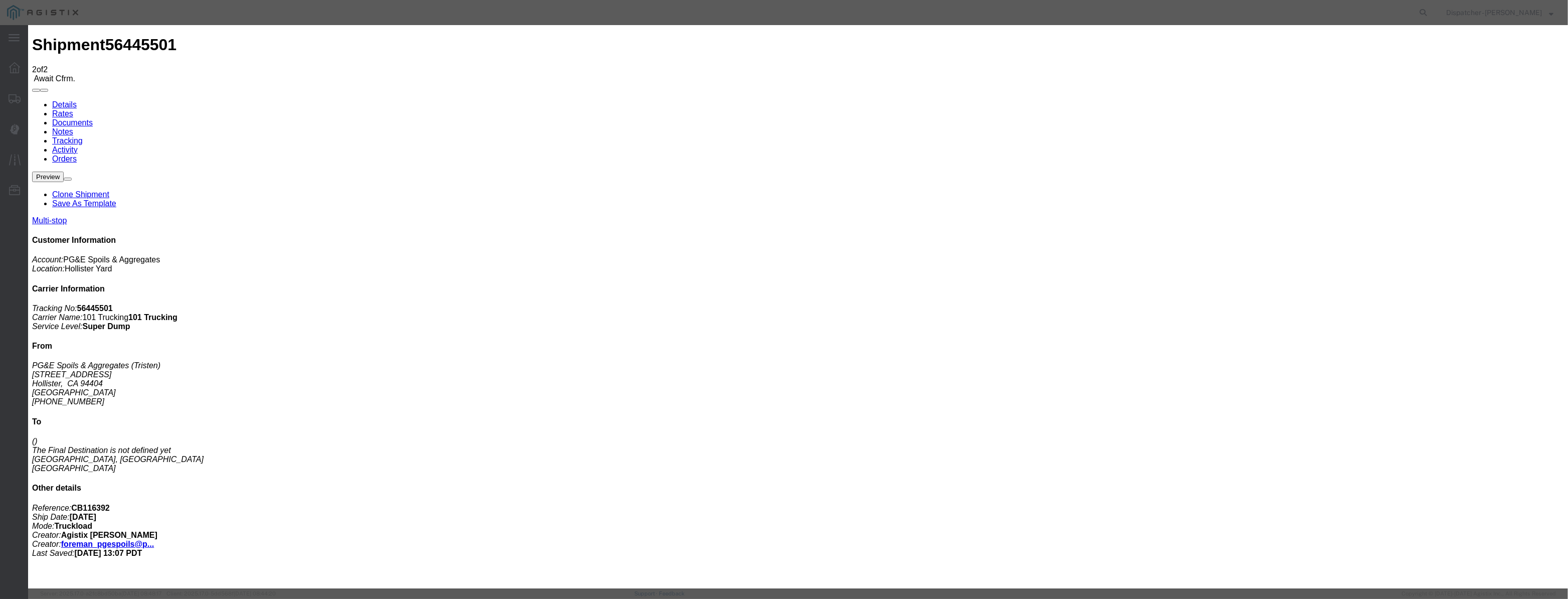
drag, startPoint x: 672, startPoint y: 148, endPoint x: 524, endPoint y: 211, distance: 160.9
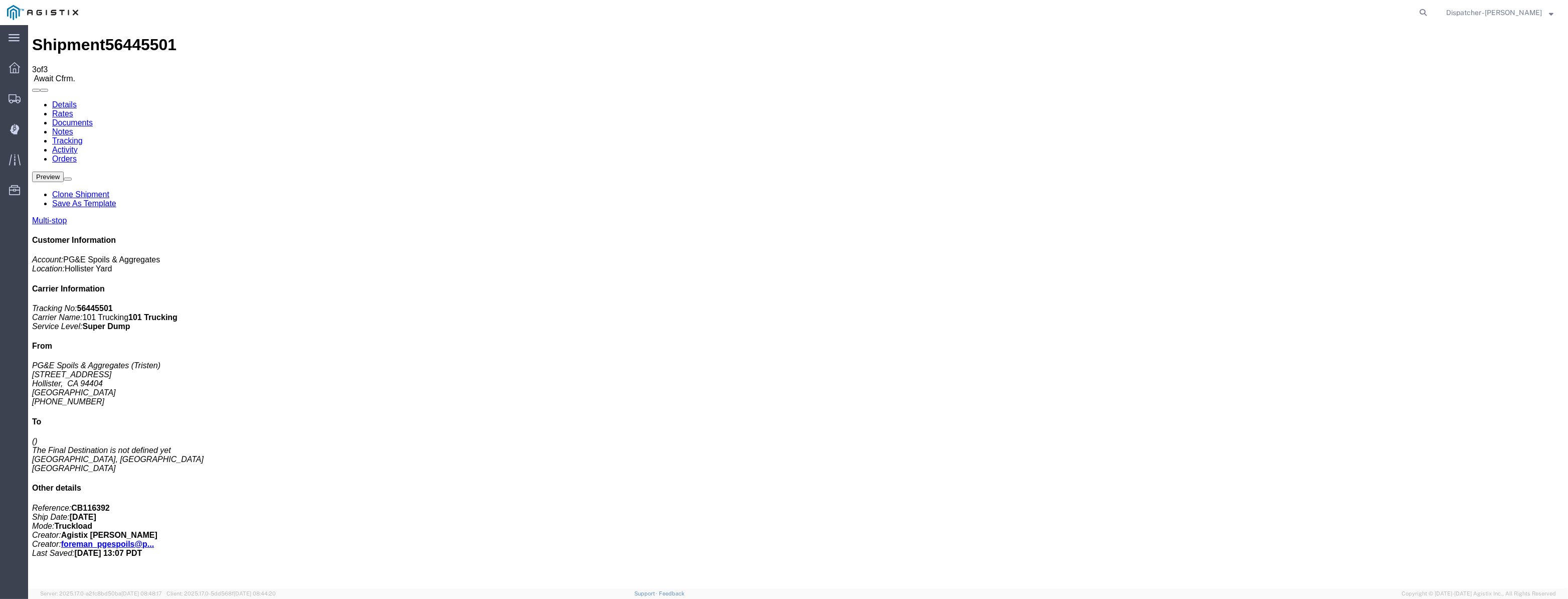
click at [302, 38] on div "Shipment 56445501 3 of 3 Await Cfrm." at bounding box center [798, 59] width 1532 height 47
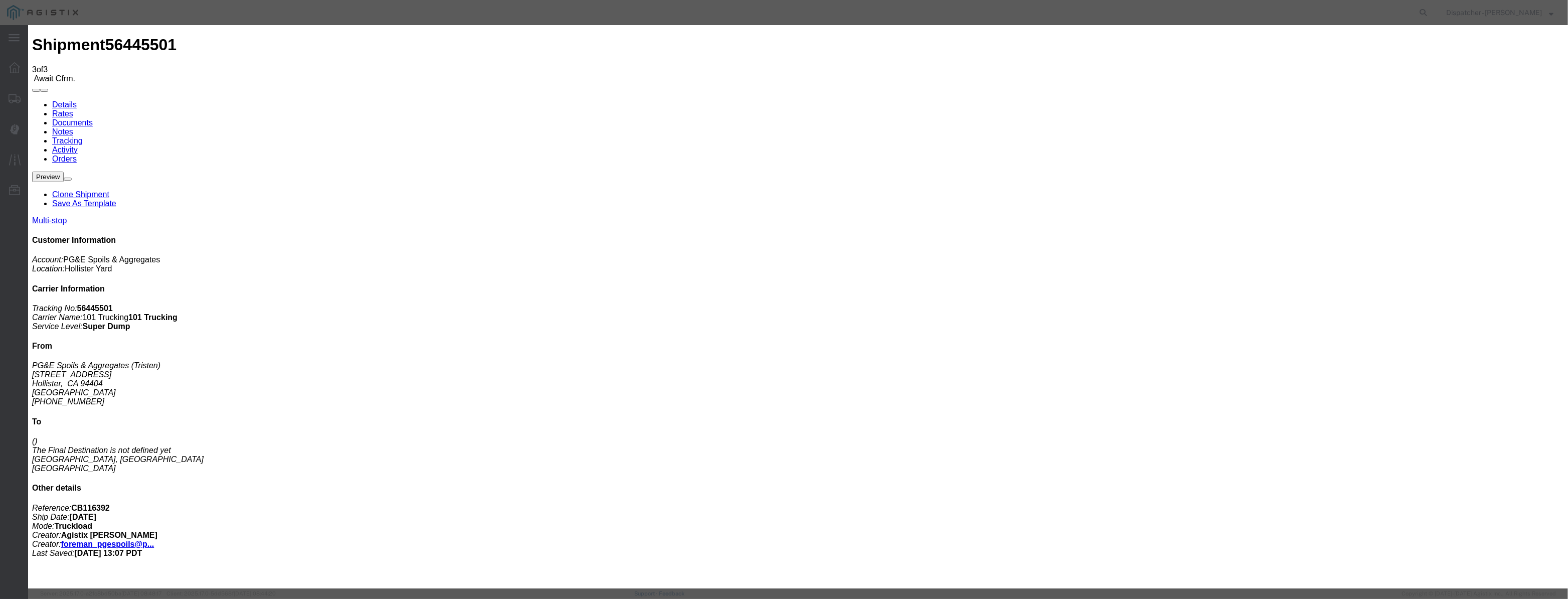
drag, startPoint x: 643, startPoint y: 126, endPoint x: 652, endPoint y: 111, distance: 17.5
drag, startPoint x: 652, startPoint y: 111, endPoint x: 652, endPoint y: 118, distance: 7.0
drag, startPoint x: 652, startPoint y: 118, endPoint x: 650, endPoint y: 126, distance: 8.2
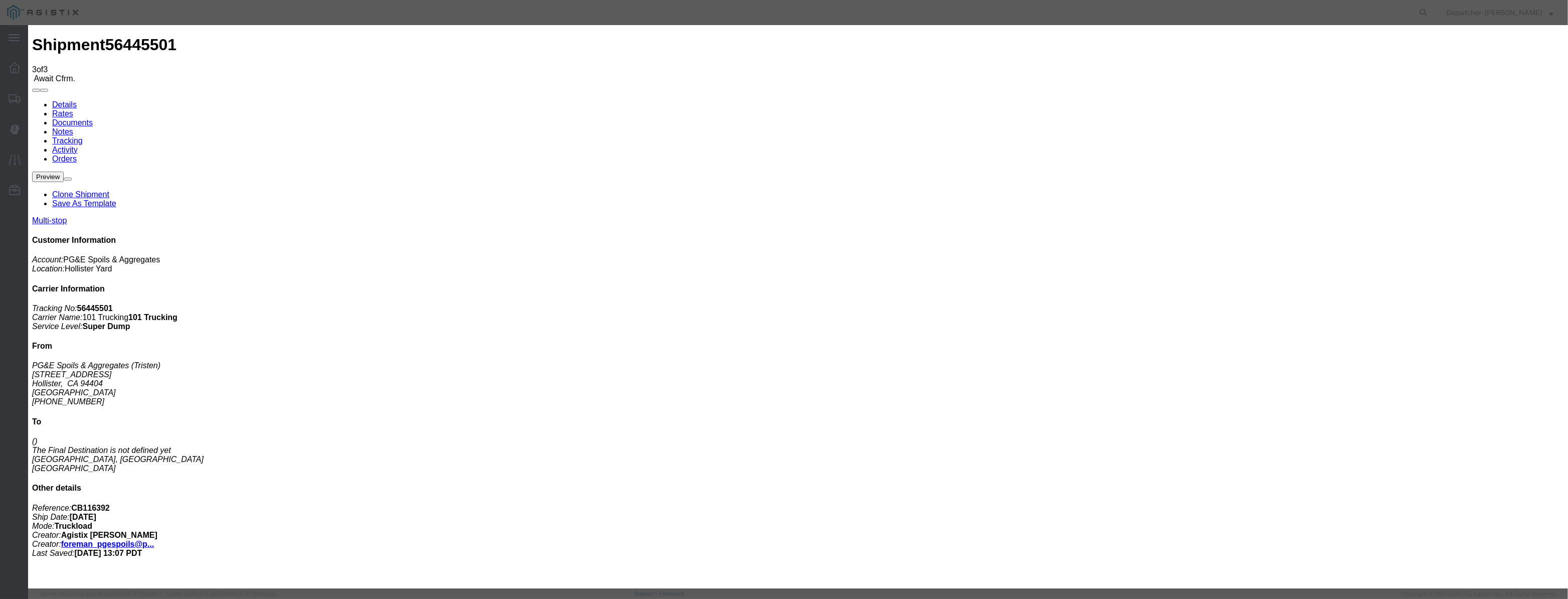
paste input "[DATE]"
drag, startPoint x: 755, startPoint y: 142, endPoint x: 746, endPoint y: 152, distance: 13.5
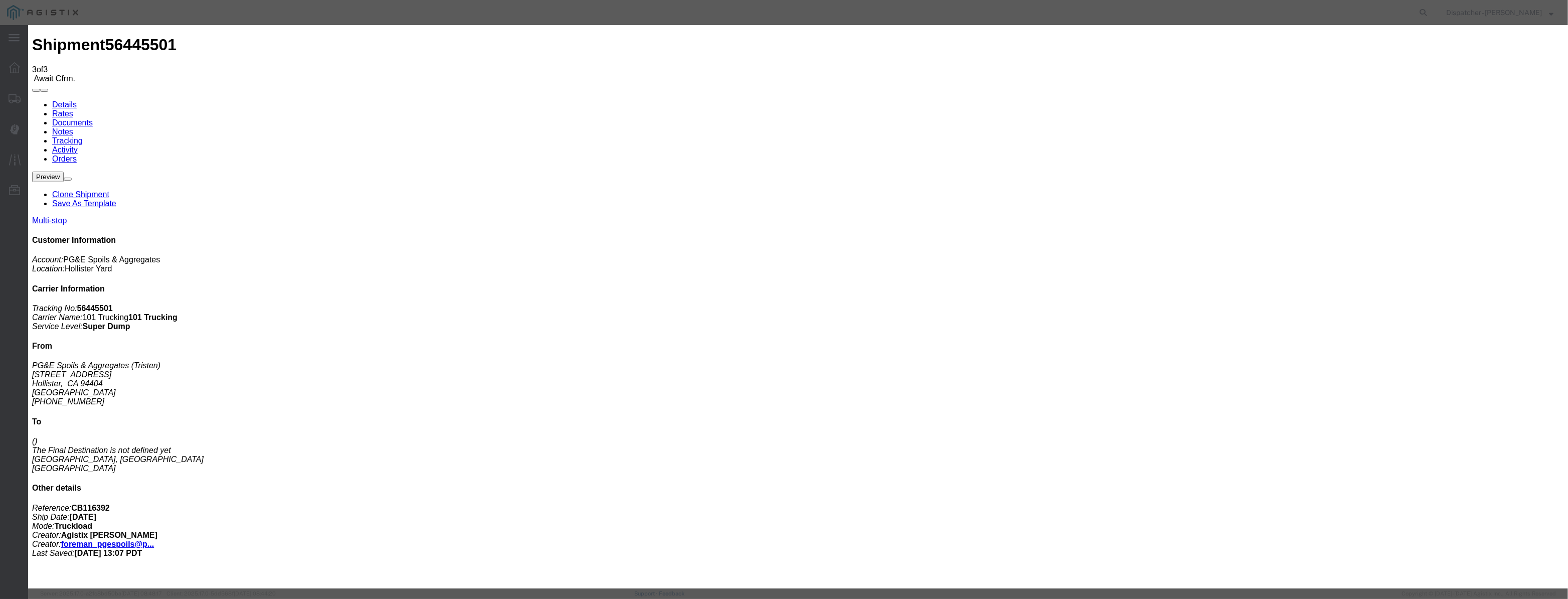
drag, startPoint x: 783, startPoint y: 130, endPoint x: 502, endPoint y: 149, distance: 281.6
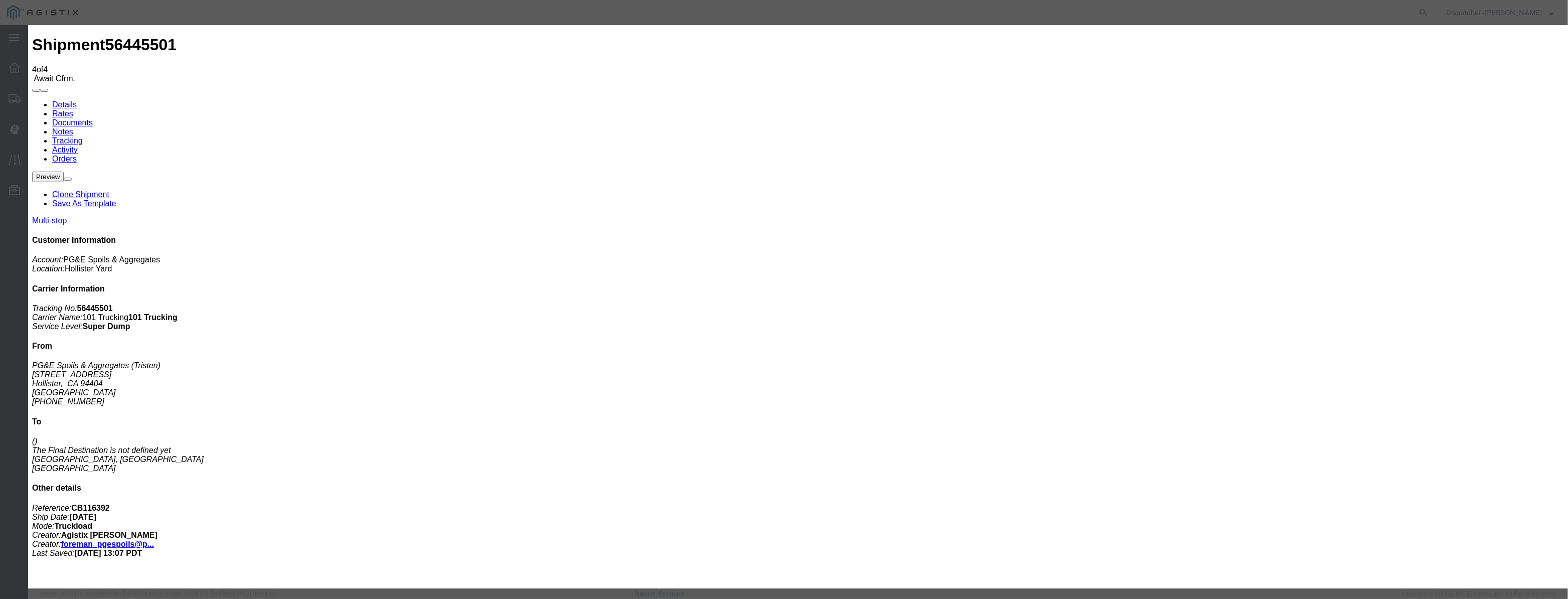
drag, startPoint x: 644, startPoint y: 116, endPoint x: 626, endPoint y: 138, distance: 28.4
drag, startPoint x: 626, startPoint y: 138, endPoint x: 655, endPoint y: 134, distance: 29.3
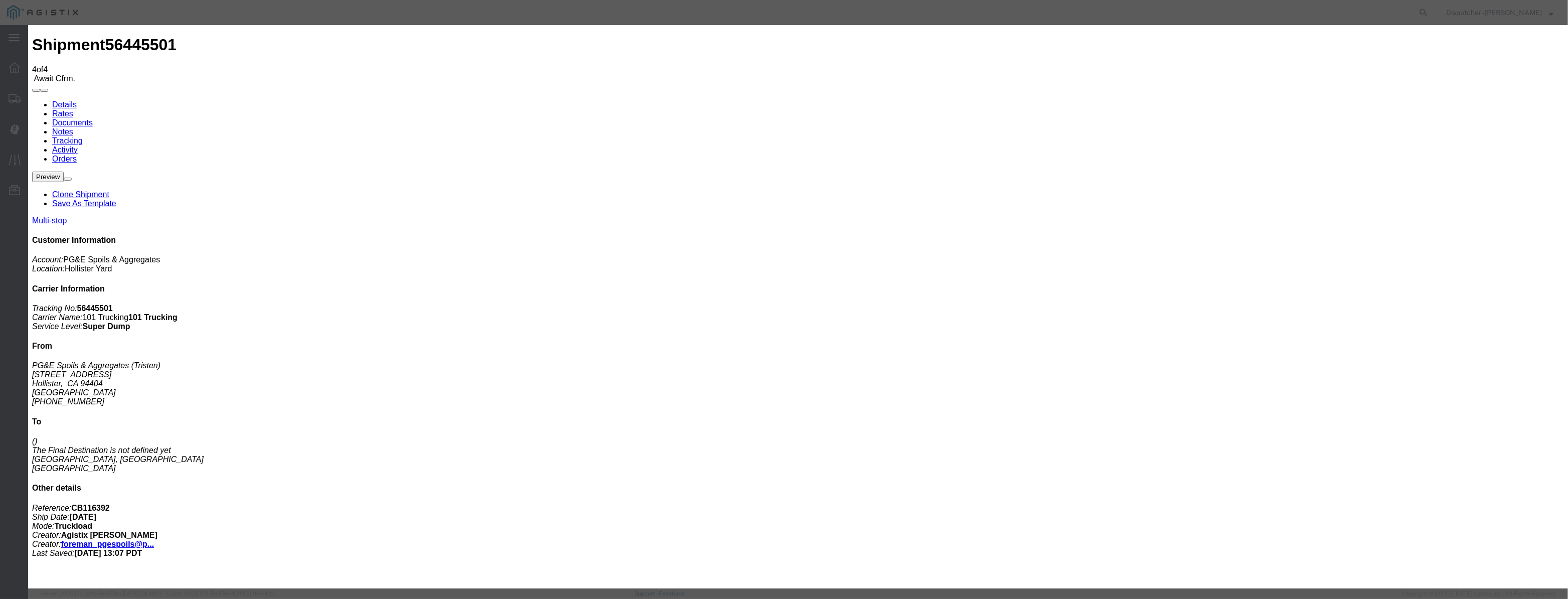
drag, startPoint x: 660, startPoint y: 131, endPoint x: 647, endPoint y: 130, distance: 13.0
paste input "[DATE]"
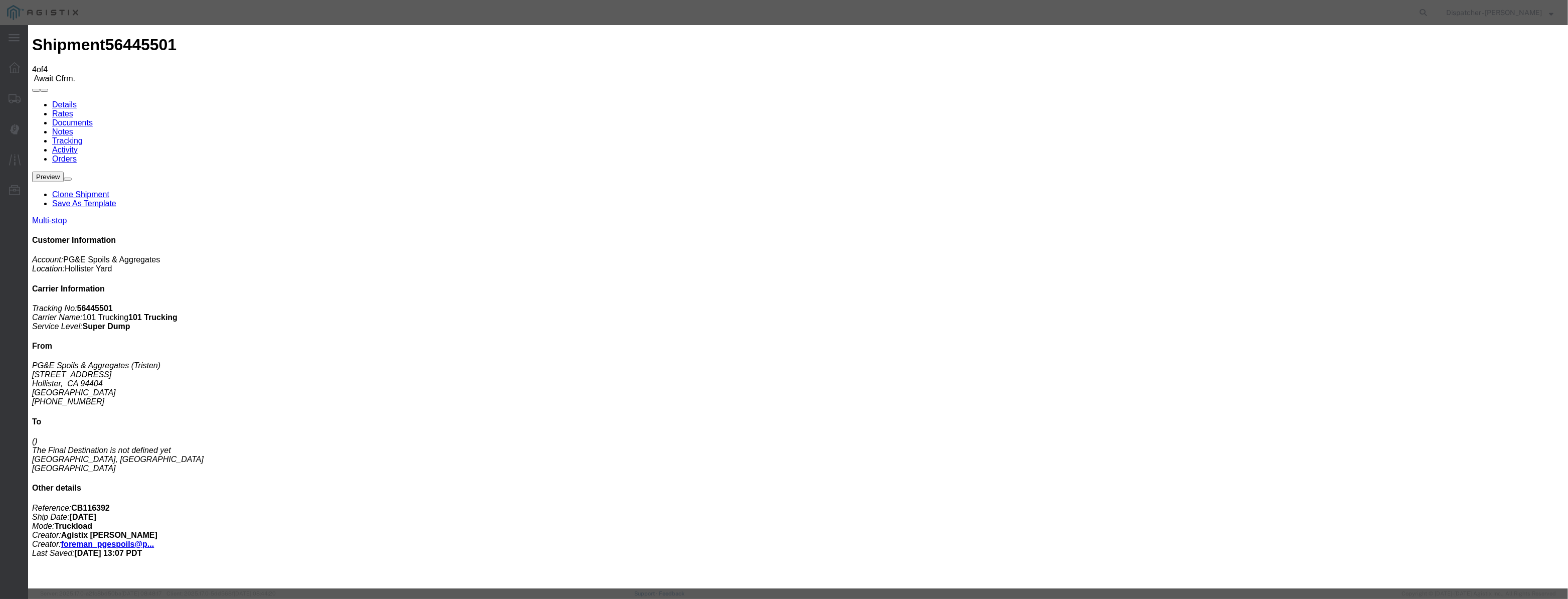
drag, startPoint x: 971, startPoint y: 125, endPoint x: 964, endPoint y: 134, distance: 11.4
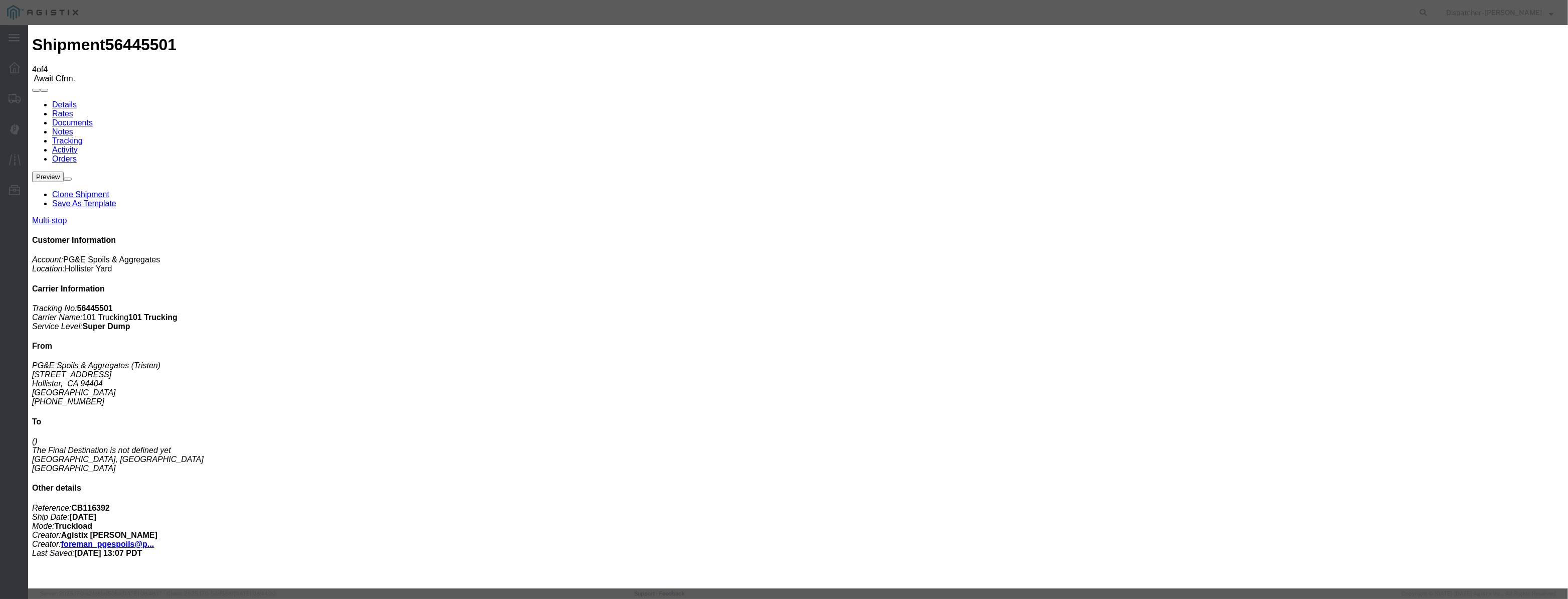
drag, startPoint x: 781, startPoint y: 126, endPoint x: 456, endPoint y: 171, distance: 328.1
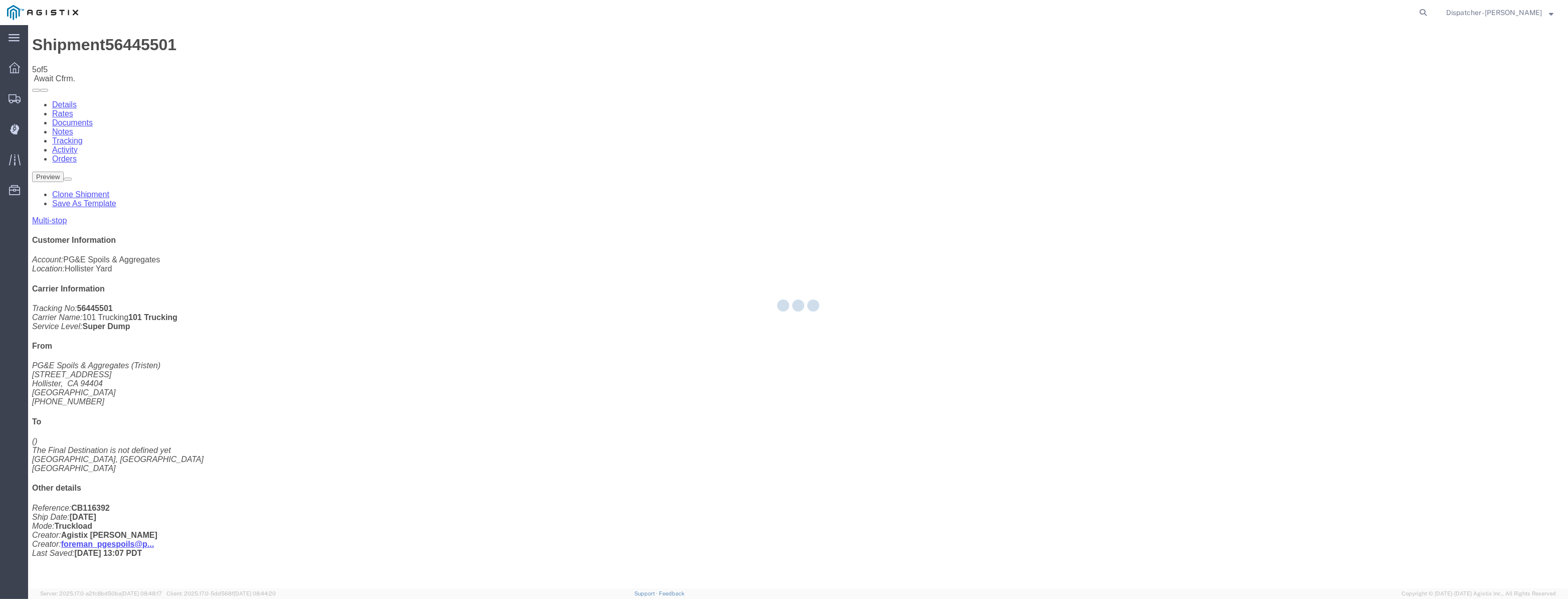
click at [1331, 99] on div at bounding box center [798, 307] width 1540 height 564
click at [1340, 91] on div at bounding box center [798, 307] width 1540 height 564
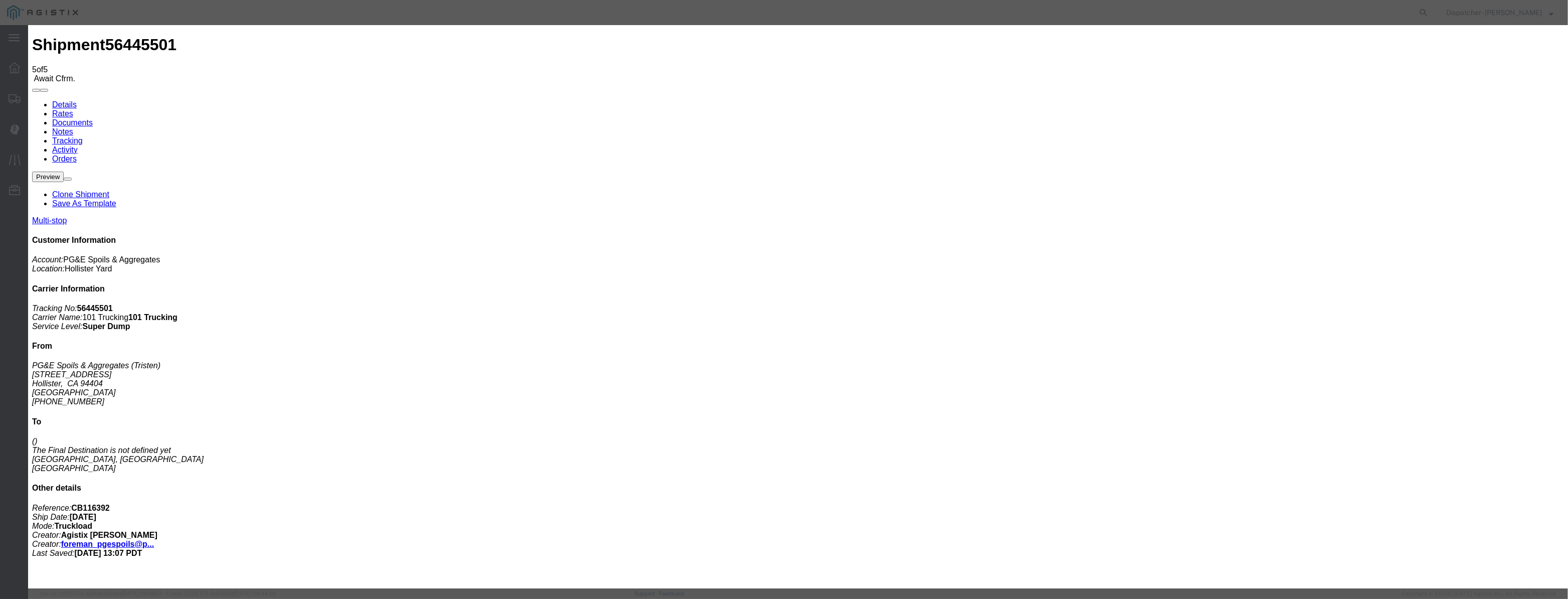
drag, startPoint x: 656, startPoint y: 104, endPoint x: 639, endPoint y: 120, distance: 23.3
drag, startPoint x: 639, startPoint y: 120, endPoint x: 664, endPoint y: 129, distance: 26.6
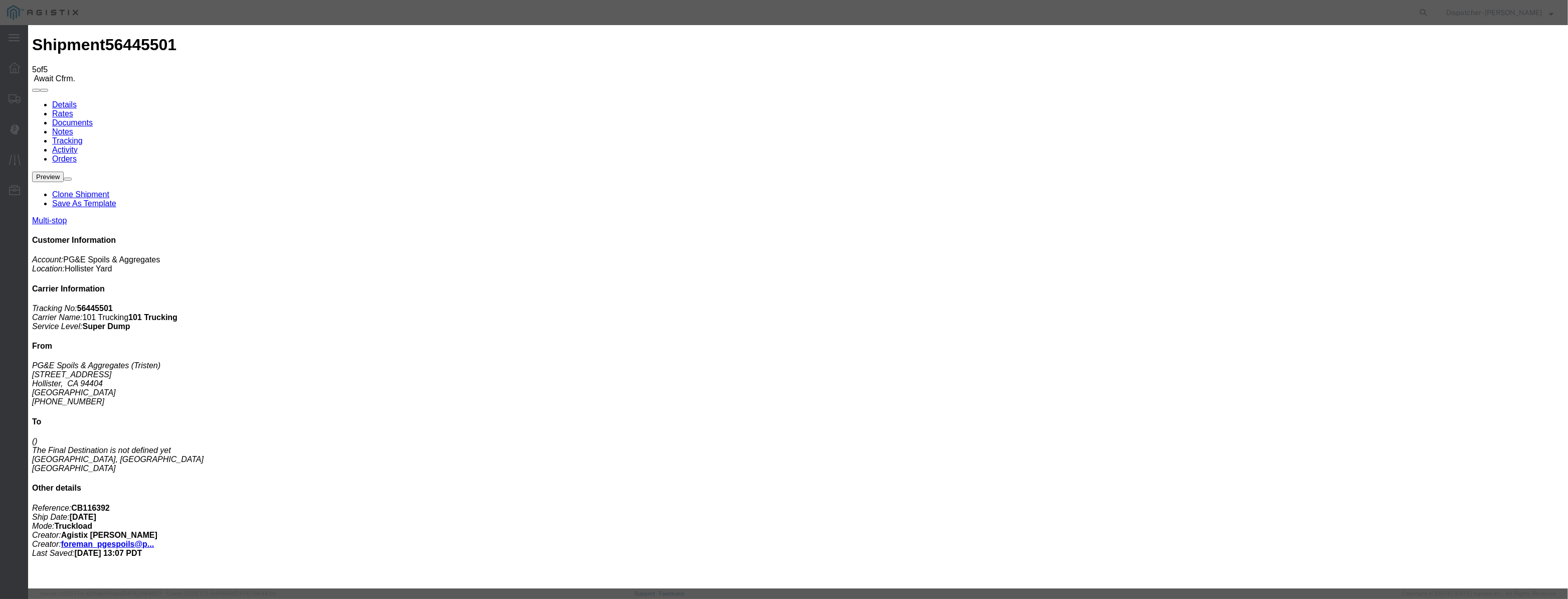
paste input "[DATE]"
drag, startPoint x: 761, startPoint y: 138, endPoint x: 761, endPoint y: 152, distance: 14.0
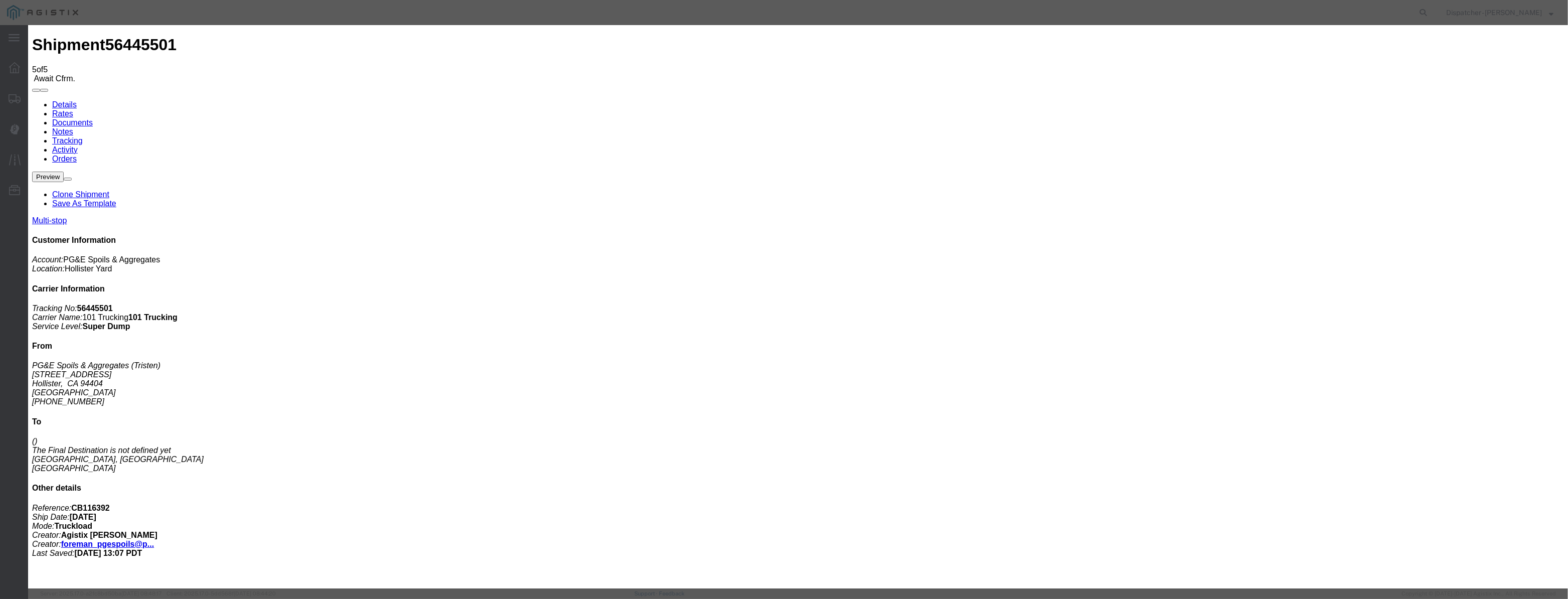
scroll to position [0, 0]
drag, startPoint x: 945, startPoint y: 125, endPoint x: 943, endPoint y: 133, distance: 8.2
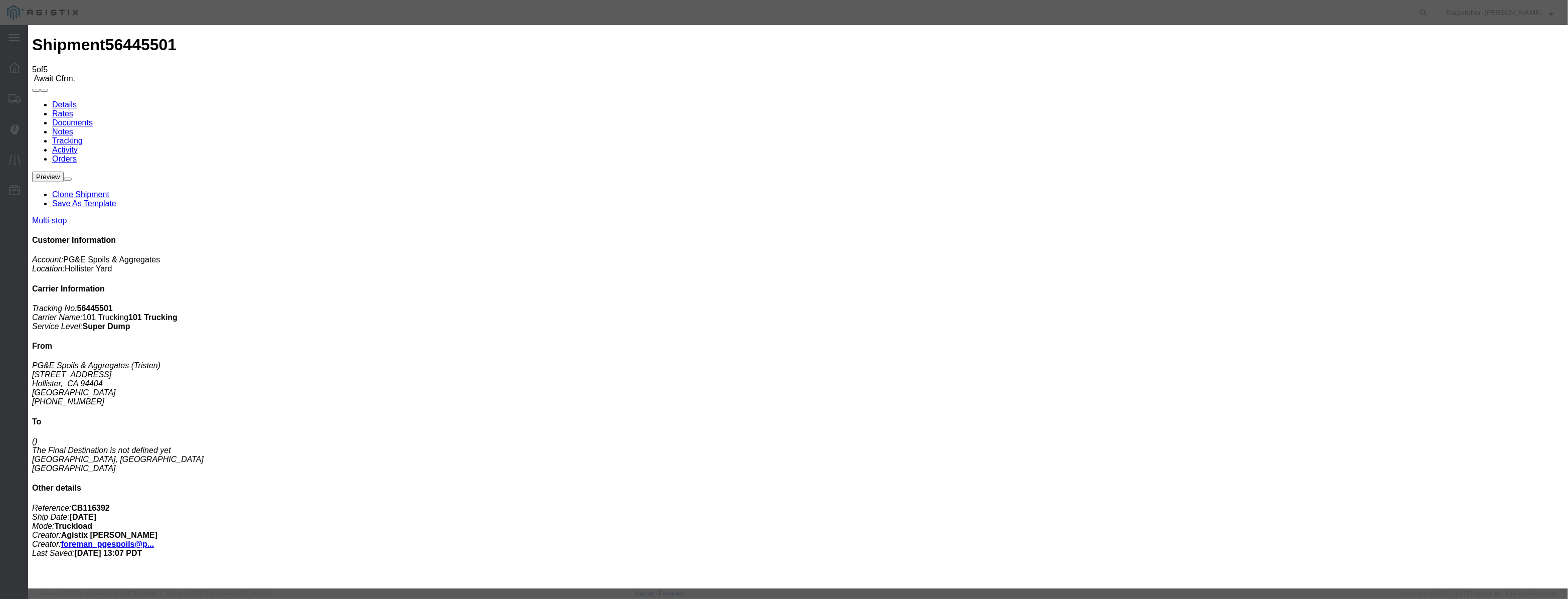
drag, startPoint x: 667, startPoint y: 135, endPoint x: 490, endPoint y: 207, distance: 191.1
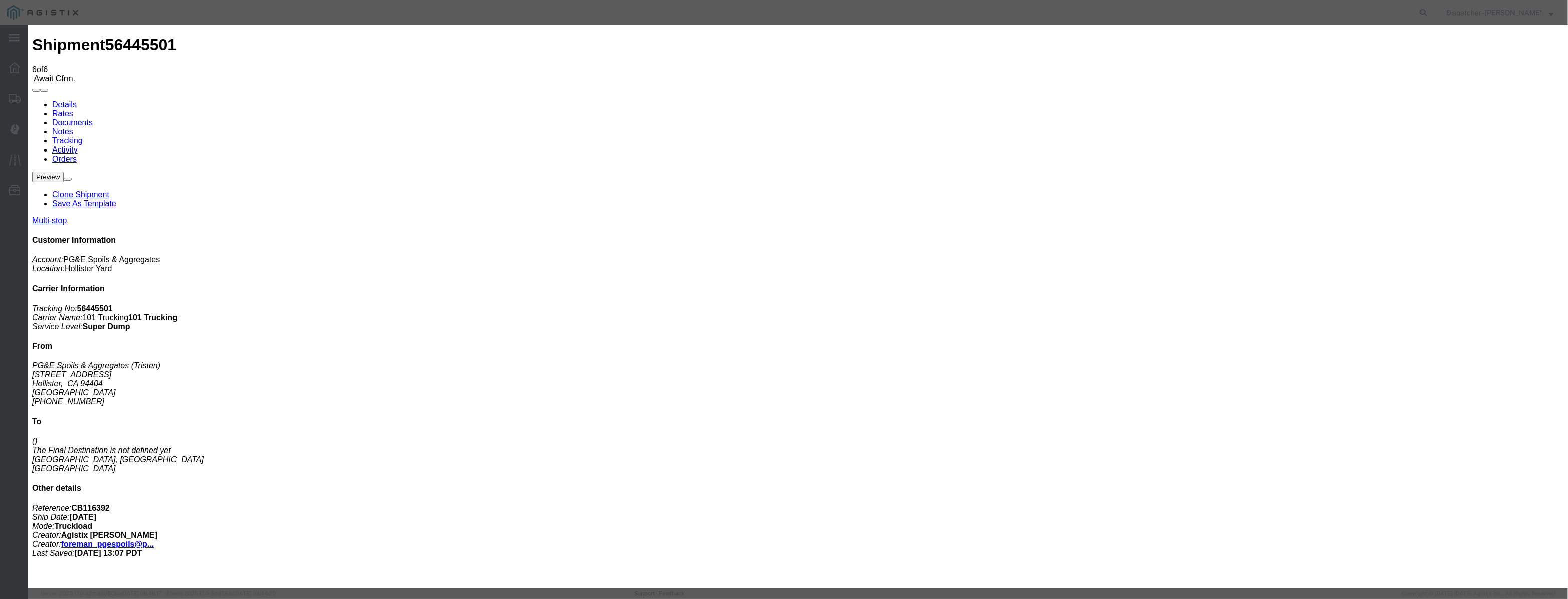
drag, startPoint x: 635, startPoint y: 131, endPoint x: 642, endPoint y: 120, distance: 13.0
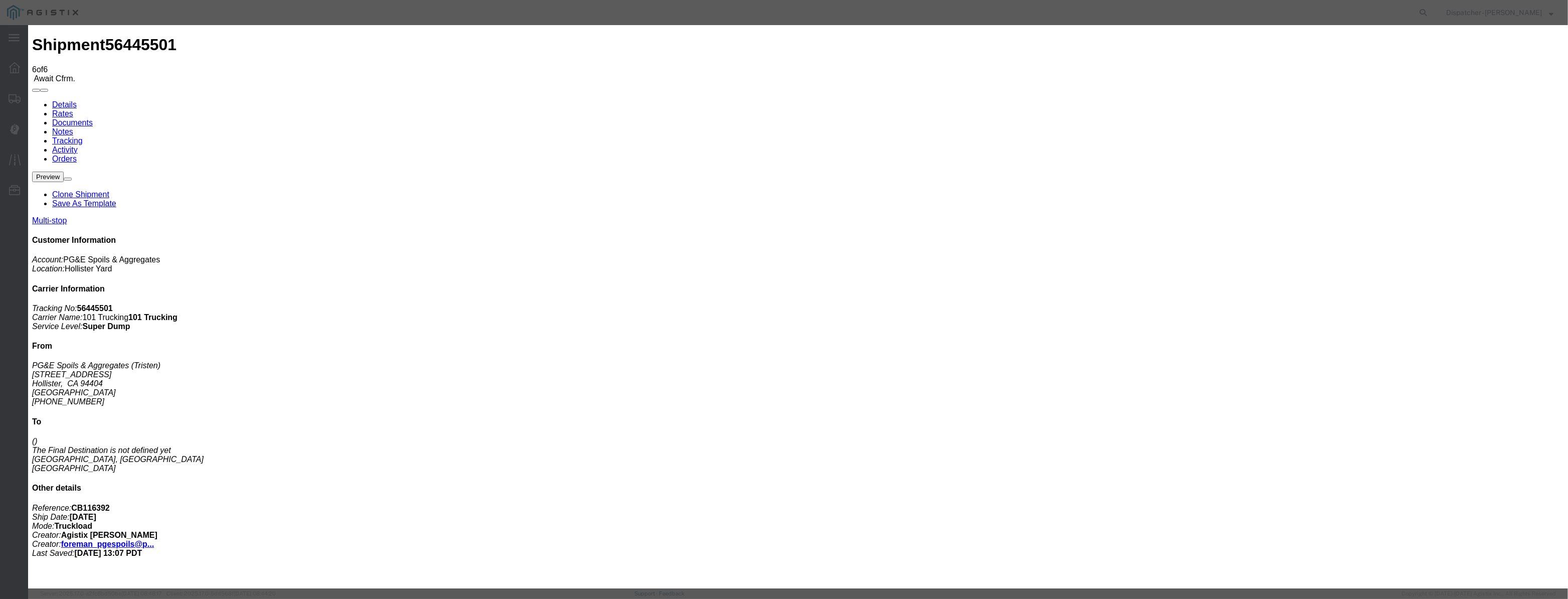
paste input "[DATE]"
drag, startPoint x: 749, startPoint y: 145, endPoint x: 748, endPoint y: 152, distance: 7.1
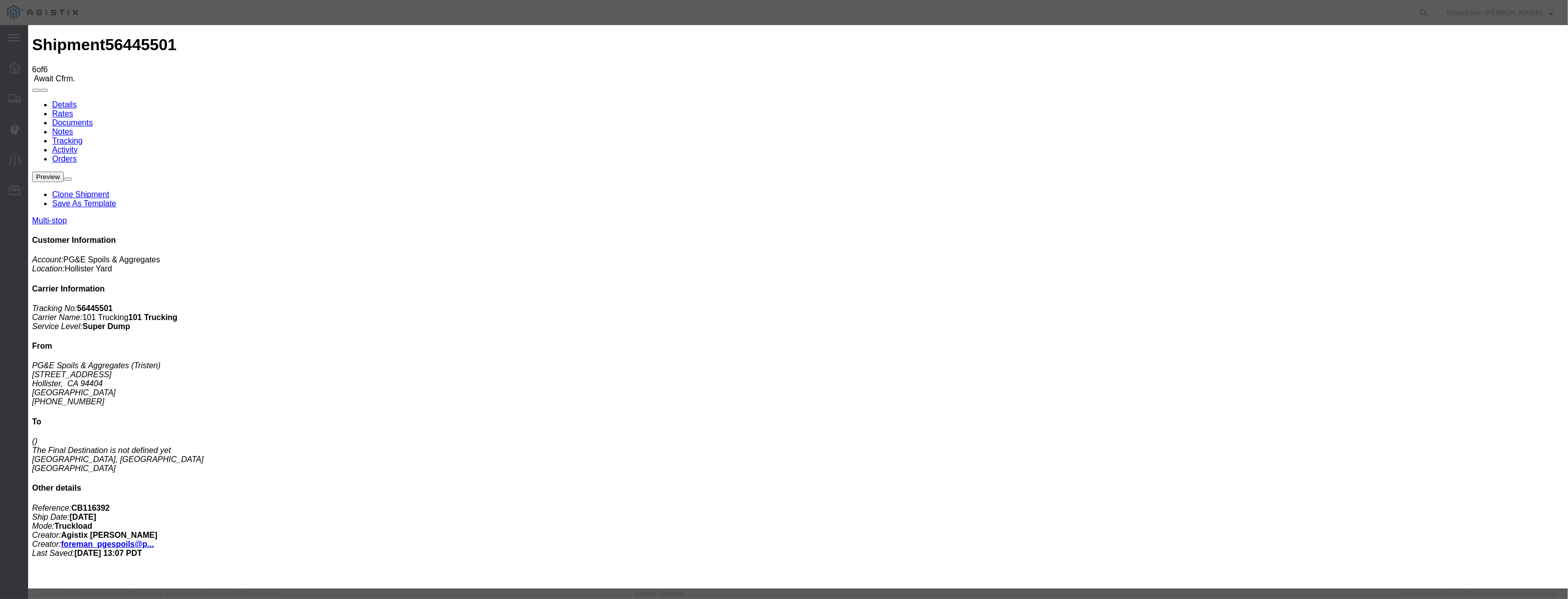
drag, startPoint x: 917, startPoint y: 128, endPoint x: 920, endPoint y: 134, distance: 6.7
drag, startPoint x: 786, startPoint y: 130, endPoint x: 431, endPoint y: 173, distance: 357.6
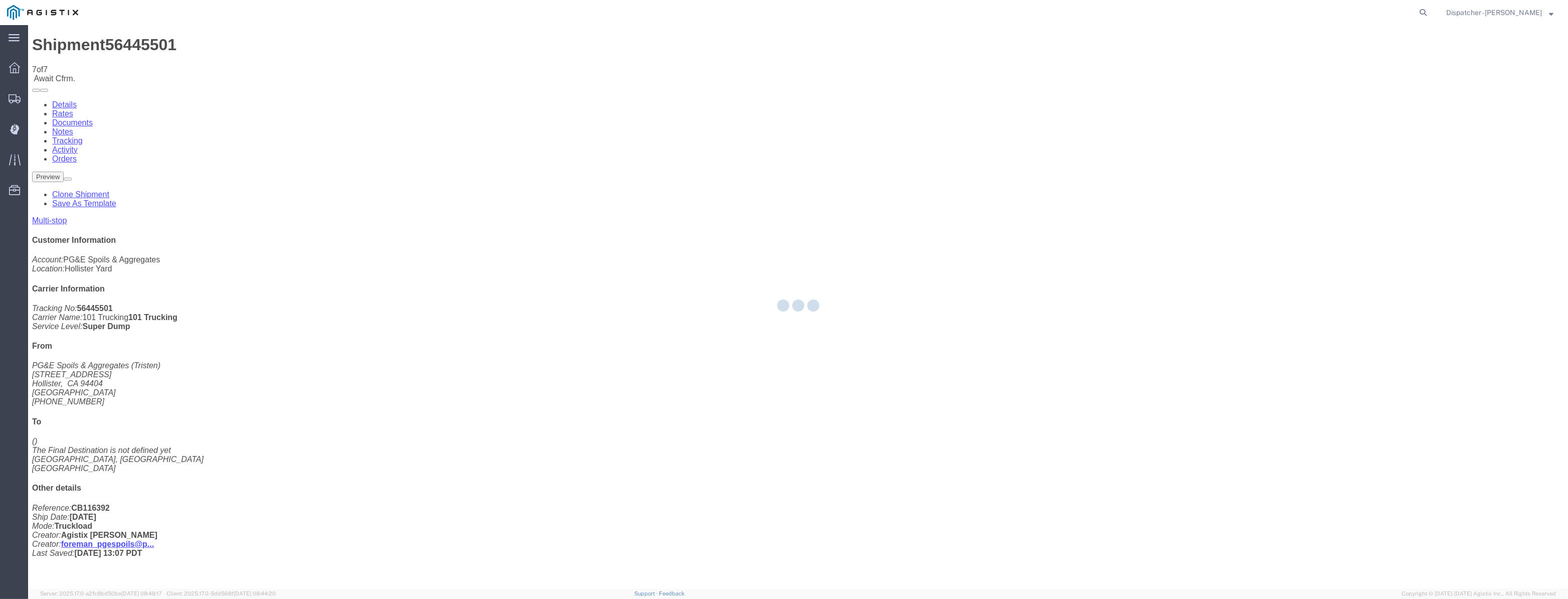
click at [1324, 95] on div at bounding box center [798, 307] width 1540 height 564
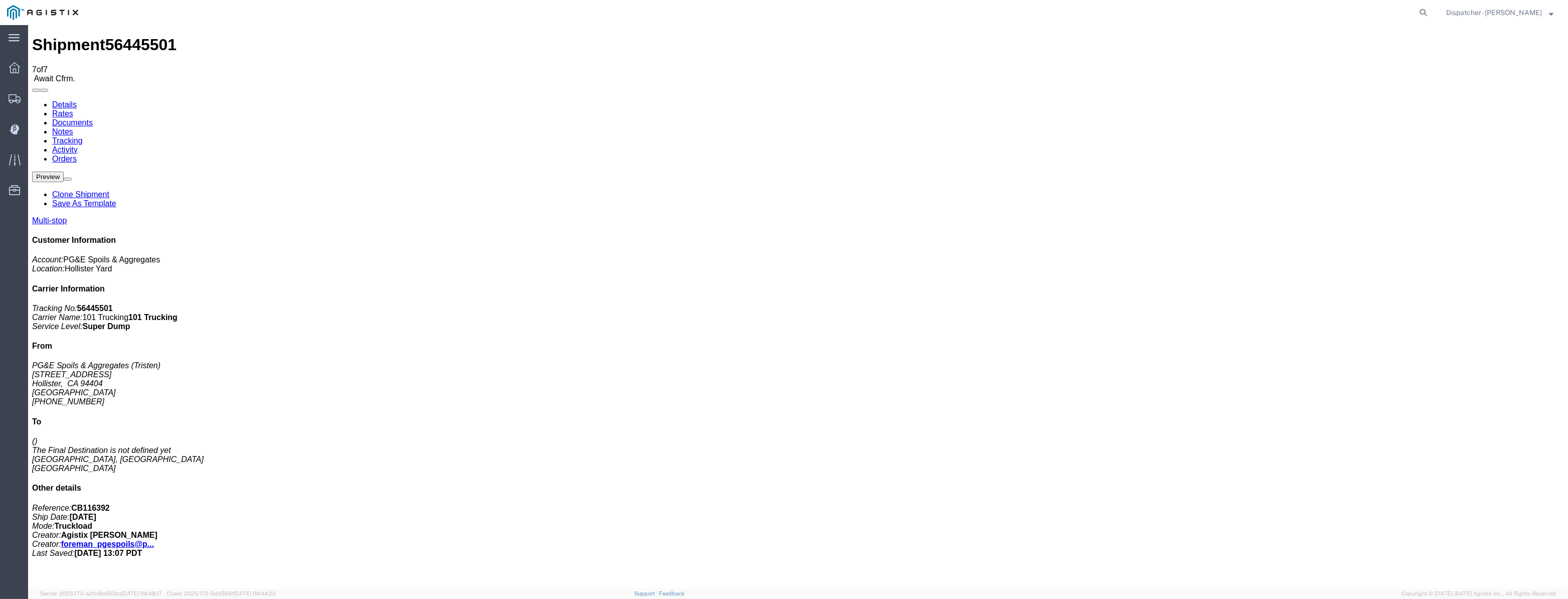
drag, startPoint x: 1352, startPoint y: 120, endPoint x: 1324, endPoint y: 95, distance: 37.5
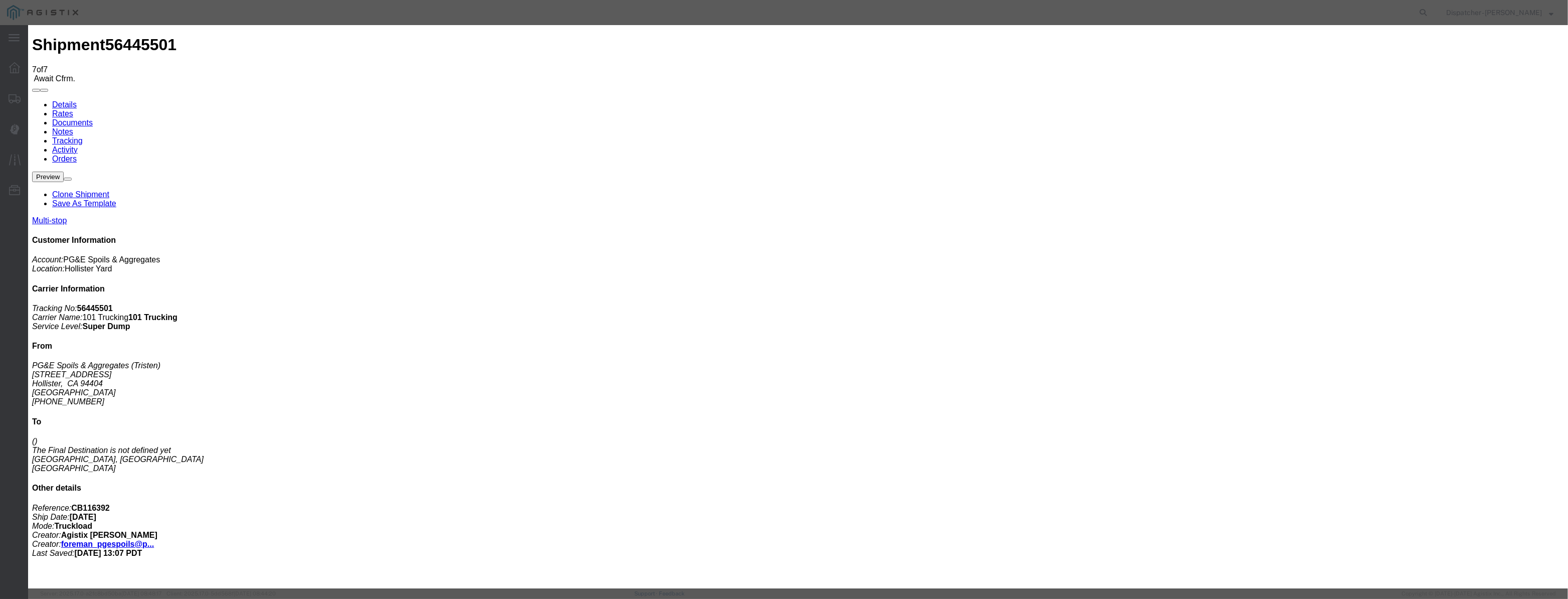
drag, startPoint x: 635, startPoint y: 124, endPoint x: 646, endPoint y: 117, distance: 13.0
paste input "[DATE]"
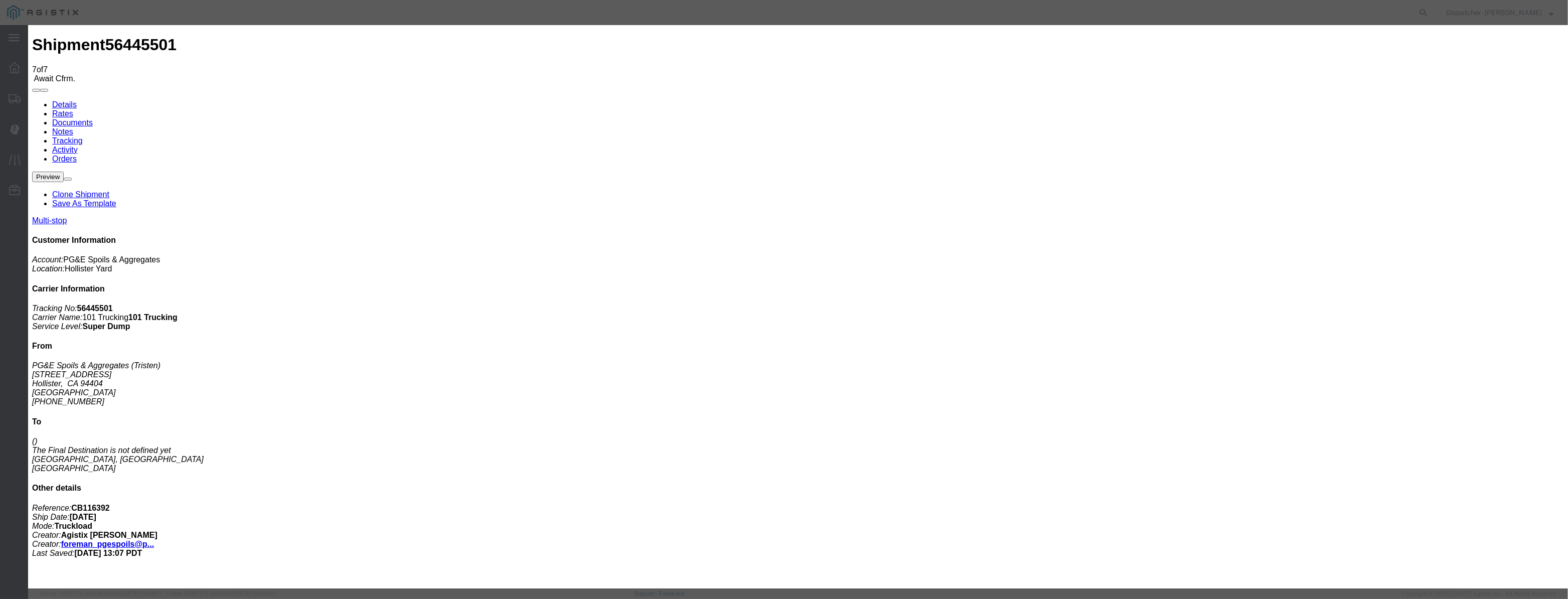
scroll to position [0, 1]
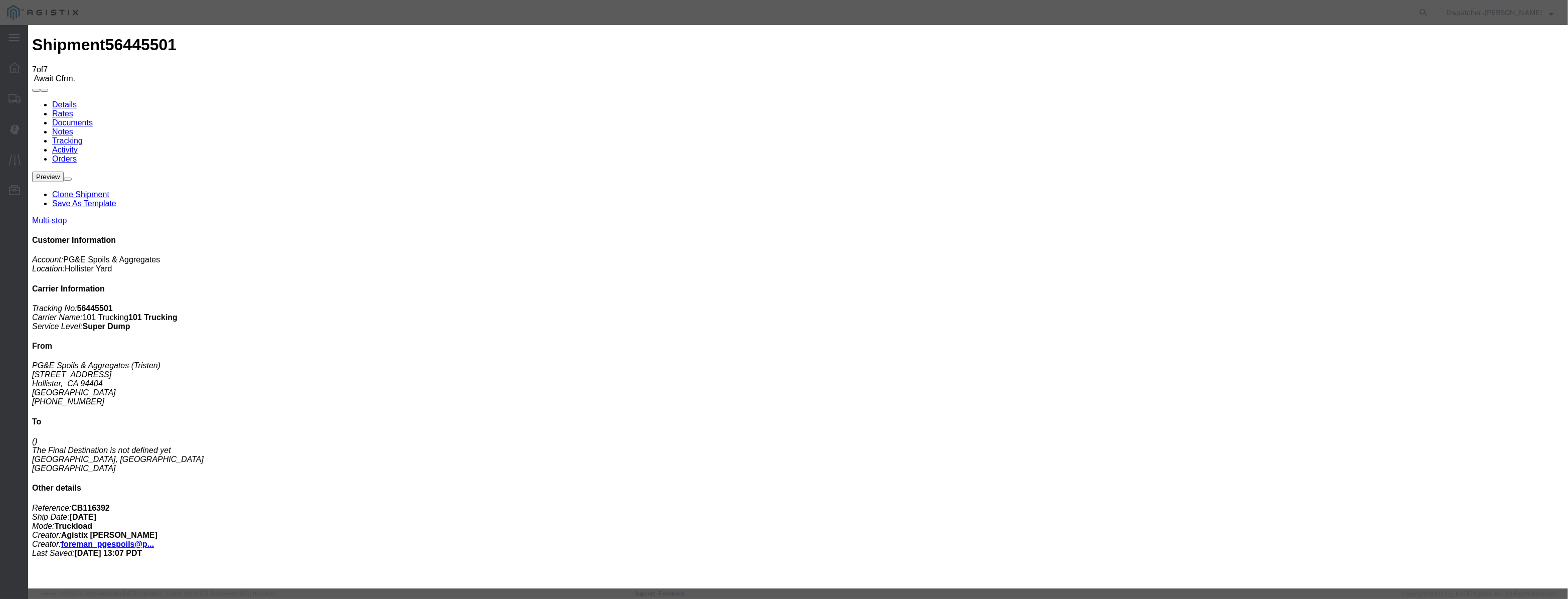
drag, startPoint x: 948, startPoint y: 124, endPoint x: 944, endPoint y: 133, distance: 9.8
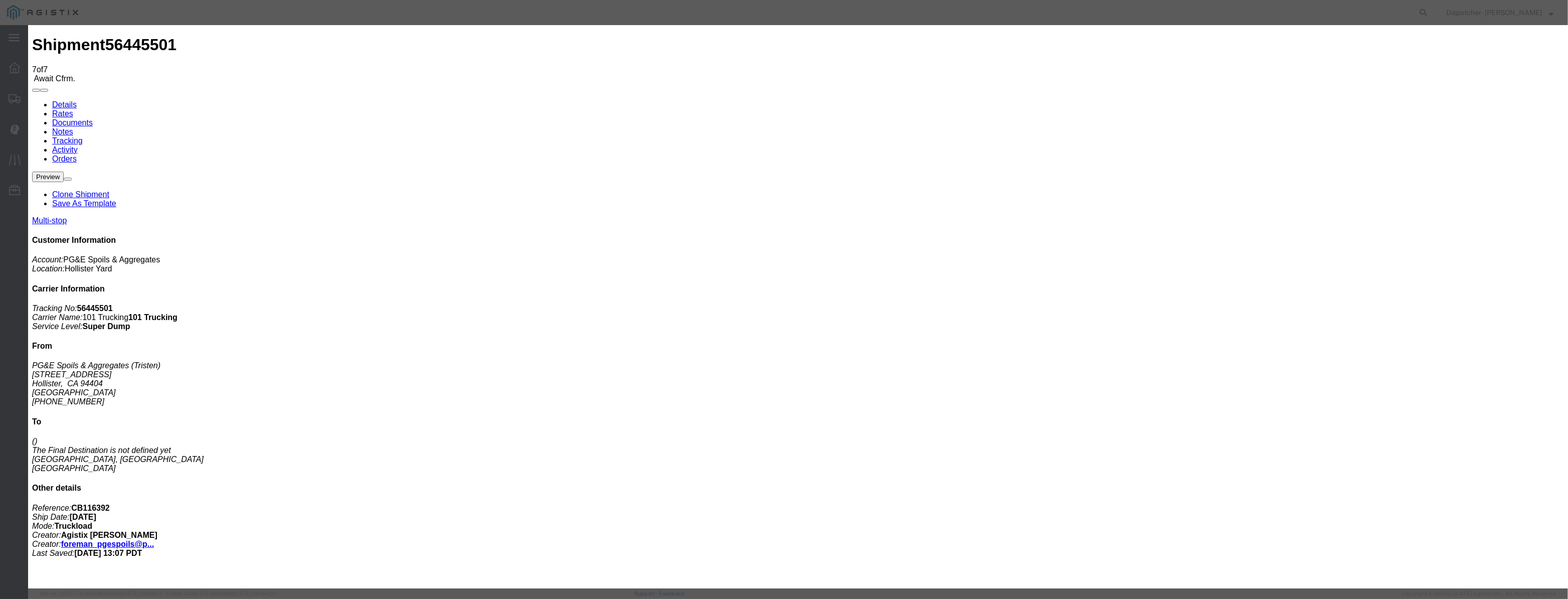
drag, startPoint x: 956, startPoint y: 128, endPoint x: 958, endPoint y: 133, distance: 5.4
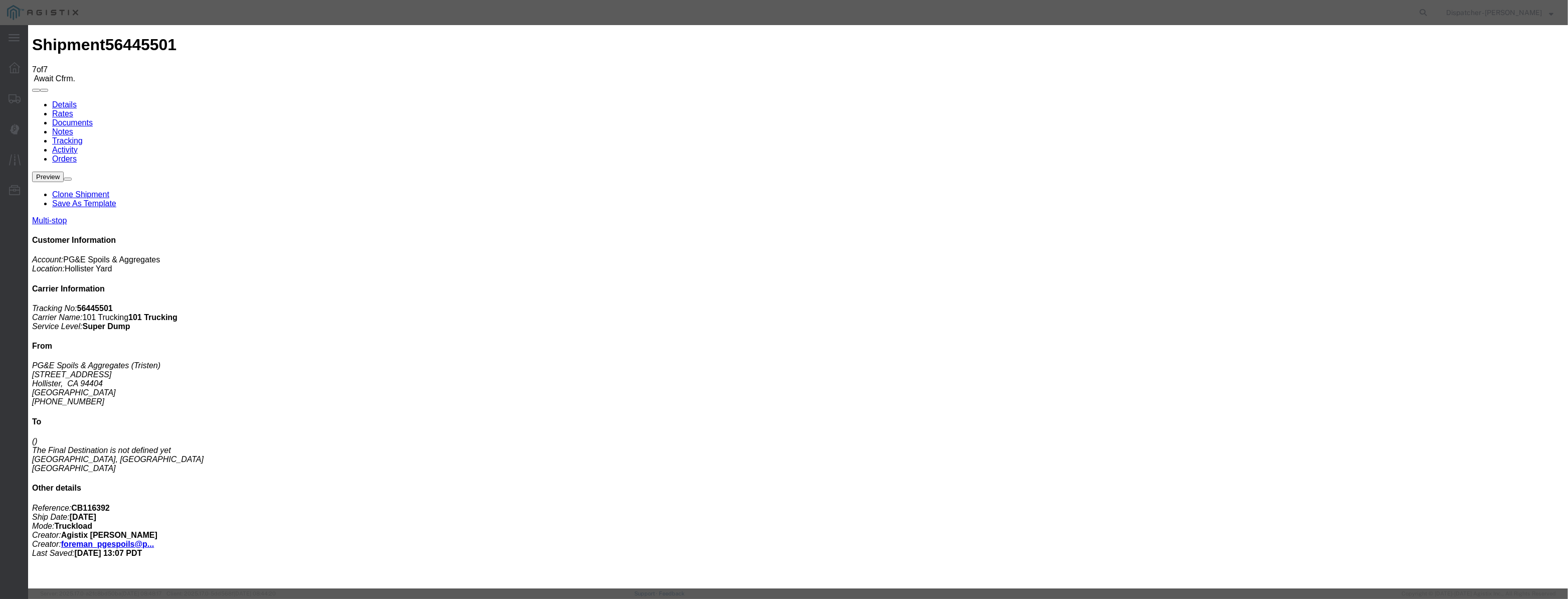
drag, startPoint x: 774, startPoint y: 128, endPoint x: 492, endPoint y: 166, distance: 284.5
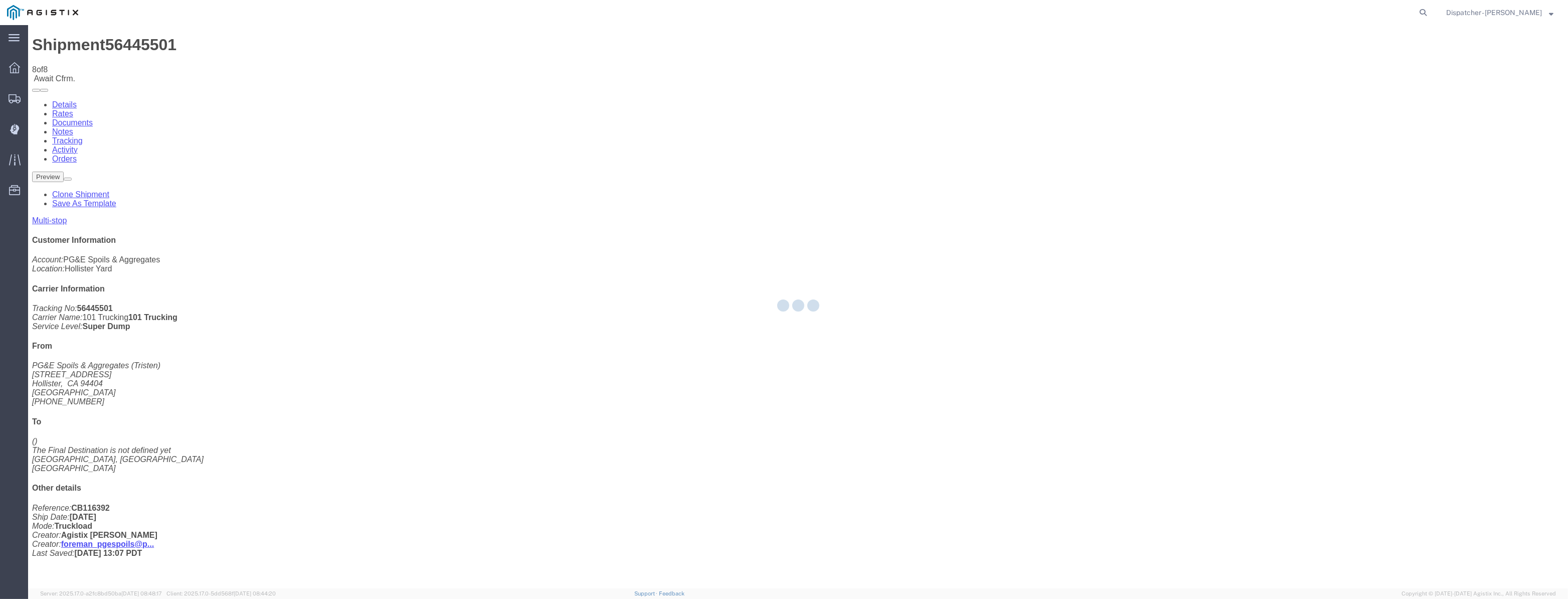
drag, startPoint x: 1314, startPoint y: 99, endPoint x: 1330, endPoint y: 96, distance: 16.3
click at [1315, 99] on div at bounding box center [798, 307] width 1540 height 564
click at [1330, 96] on div at bounding box center [798, 307] width 1540 height 564
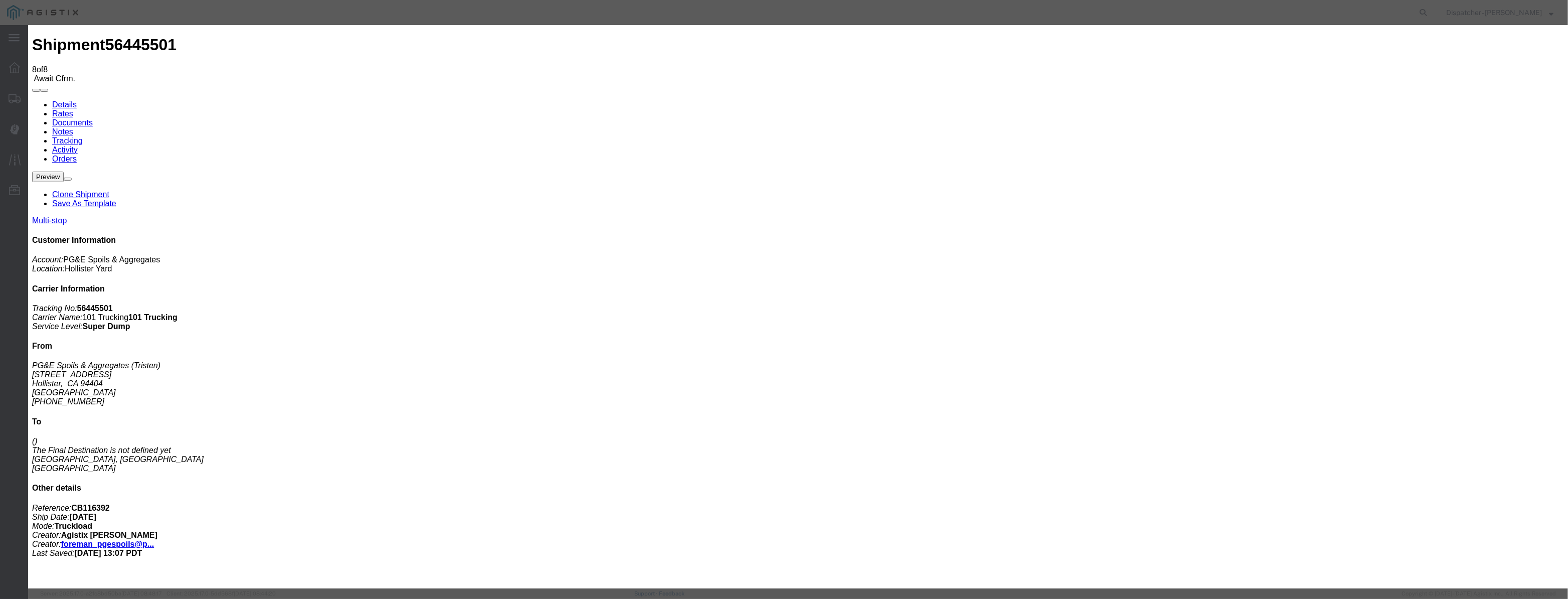
drag, startPoint x: 649, startPoint y: 112, endPoint x: 643, endPoint y: 120, distance: 10.0
drag, startPoint x: 643, startPoint y: 120, endPoint x: 652, endPoint y: 126, distance: 10.8
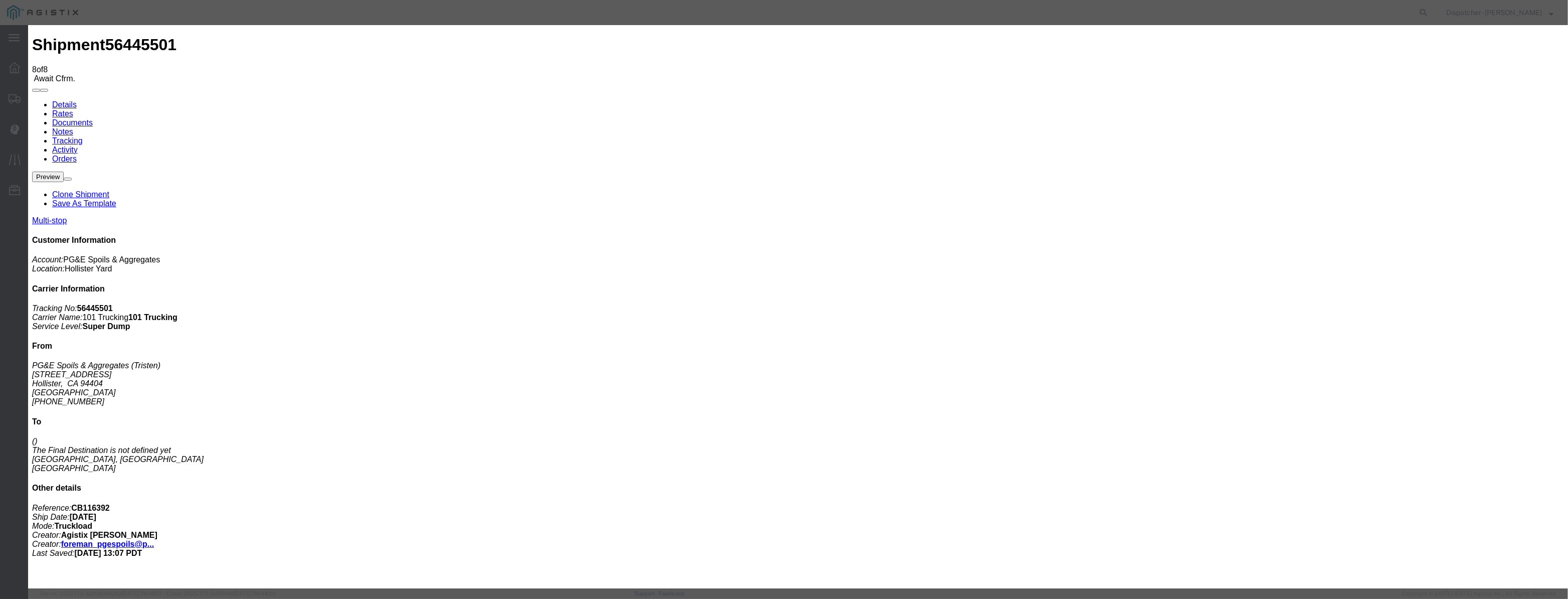
paste input "[DATE]"
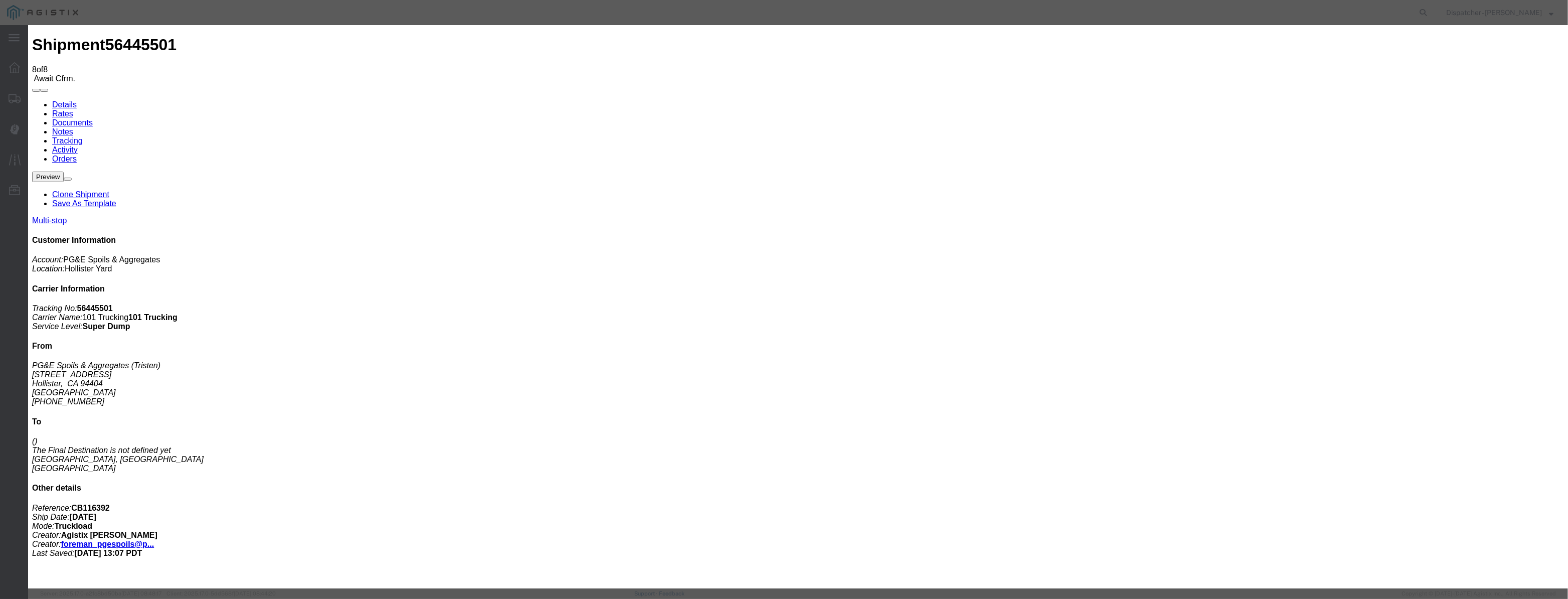
drag, startPoint x: 765, startPoint y: 130, endPoint x: 281, endPoint y: 173, distance: 485.9
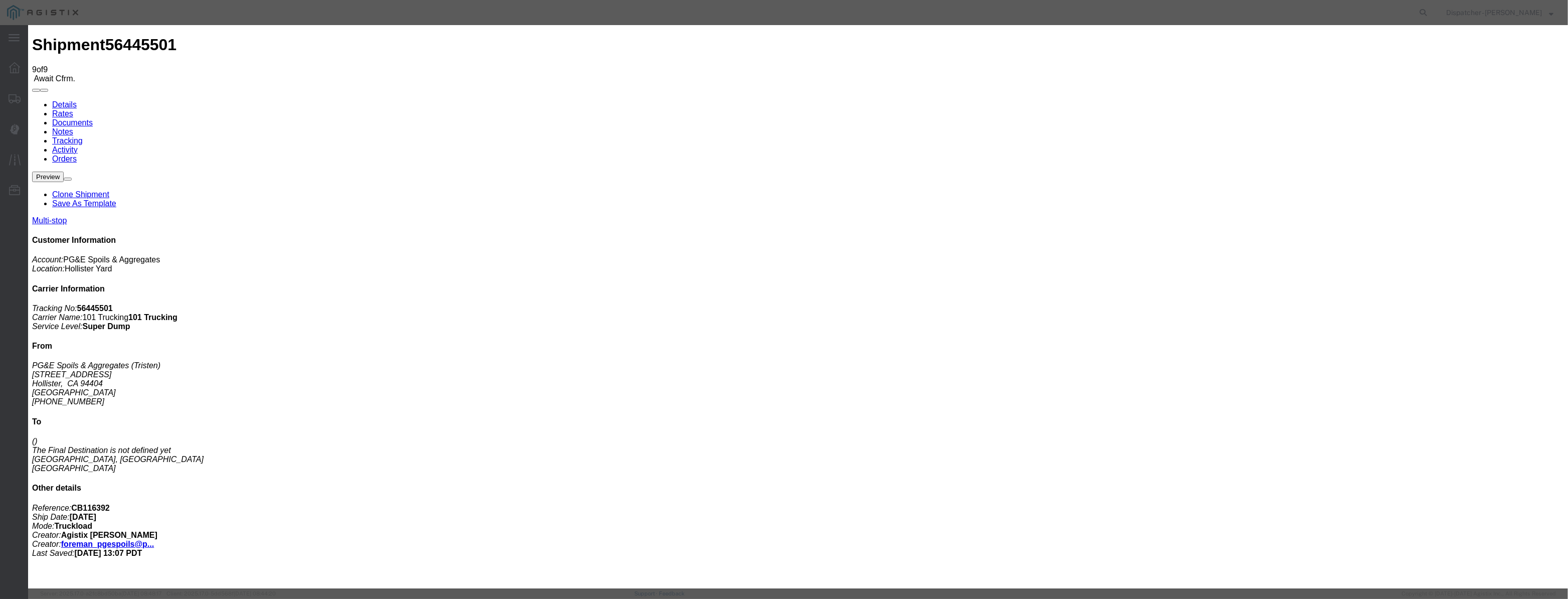
drag, startPoint x: 638, startPoint y: 131, endPoint x: 648, endPoint y: 122, distance: 13.5
drag, startPoint x: 652, startPoint y: 118, endPoint x: 637, endPoint y: 124, distance: 16.2
drag, startPoint x: 637, startPoint y: 124, endPoint x: 650, endPoint y: 124, distance: 13.0
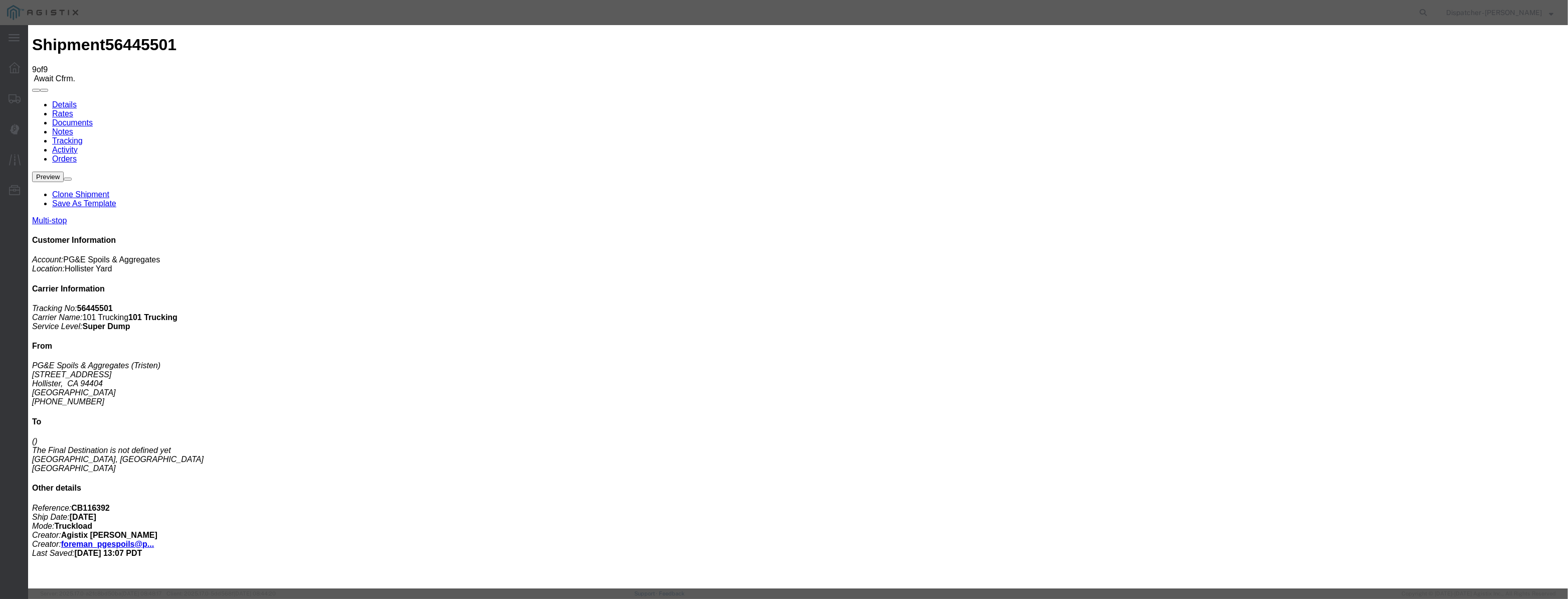
paste input "[DATE]"
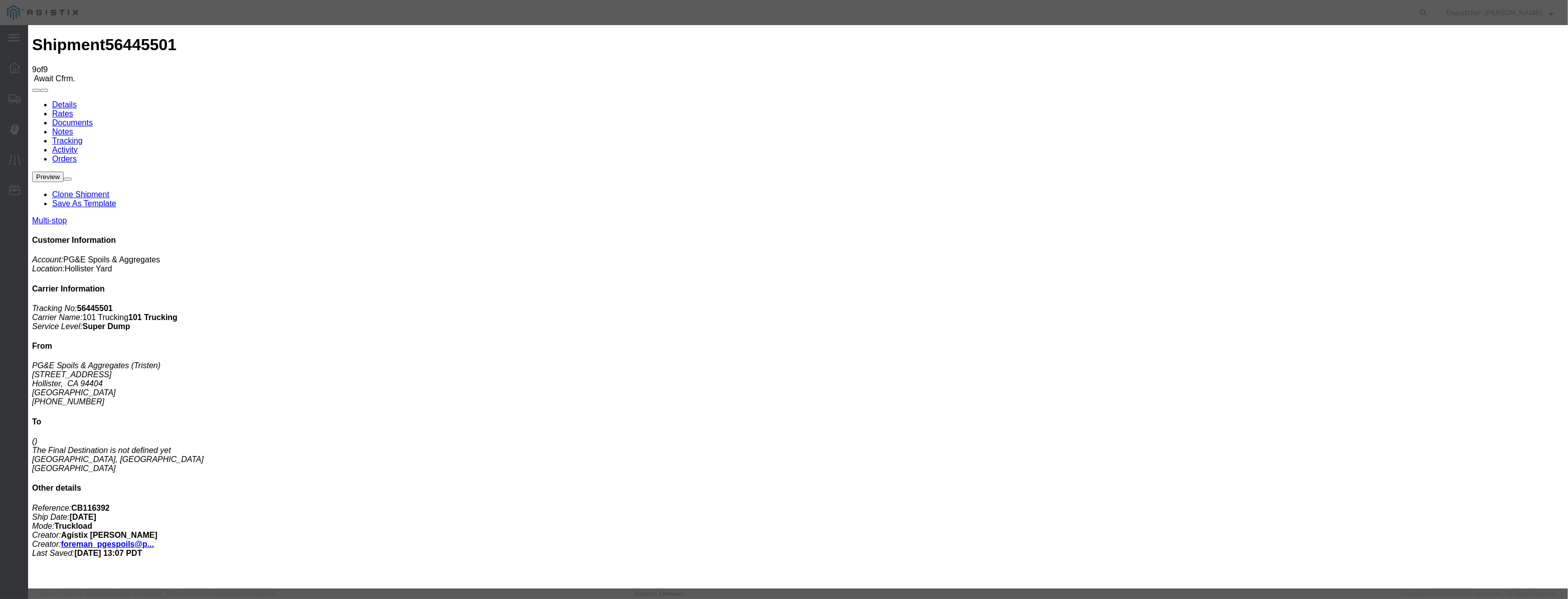
drag, startPoint x: 948, startPoint y: 122, endPoint x: 945, endPoint y: 133, distance: 11.4
drag, startPoint x: 755, startPoint y: 138, endPoint x: 759, endPoint y: 145, distance: 8.1
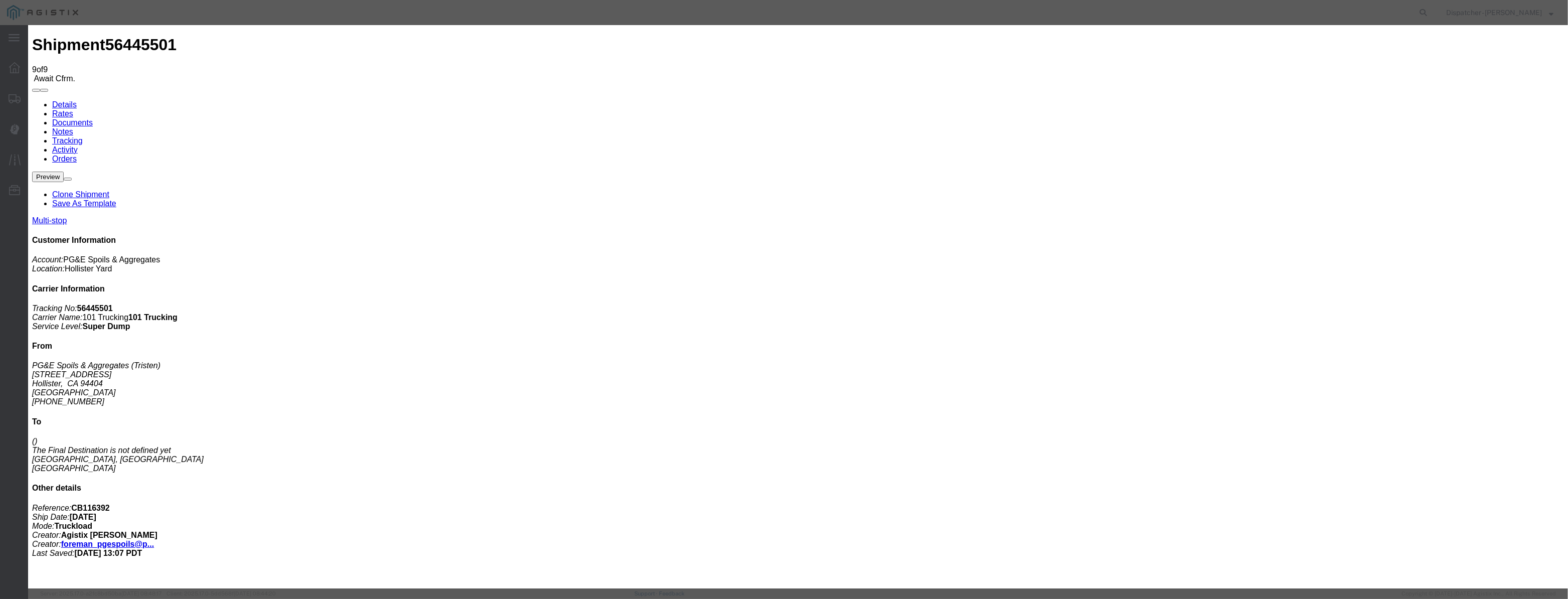
drag, startPoint x: 757, startPoint y: 135, endPoint x: 759, endPoint y: 126, distance: 9.2
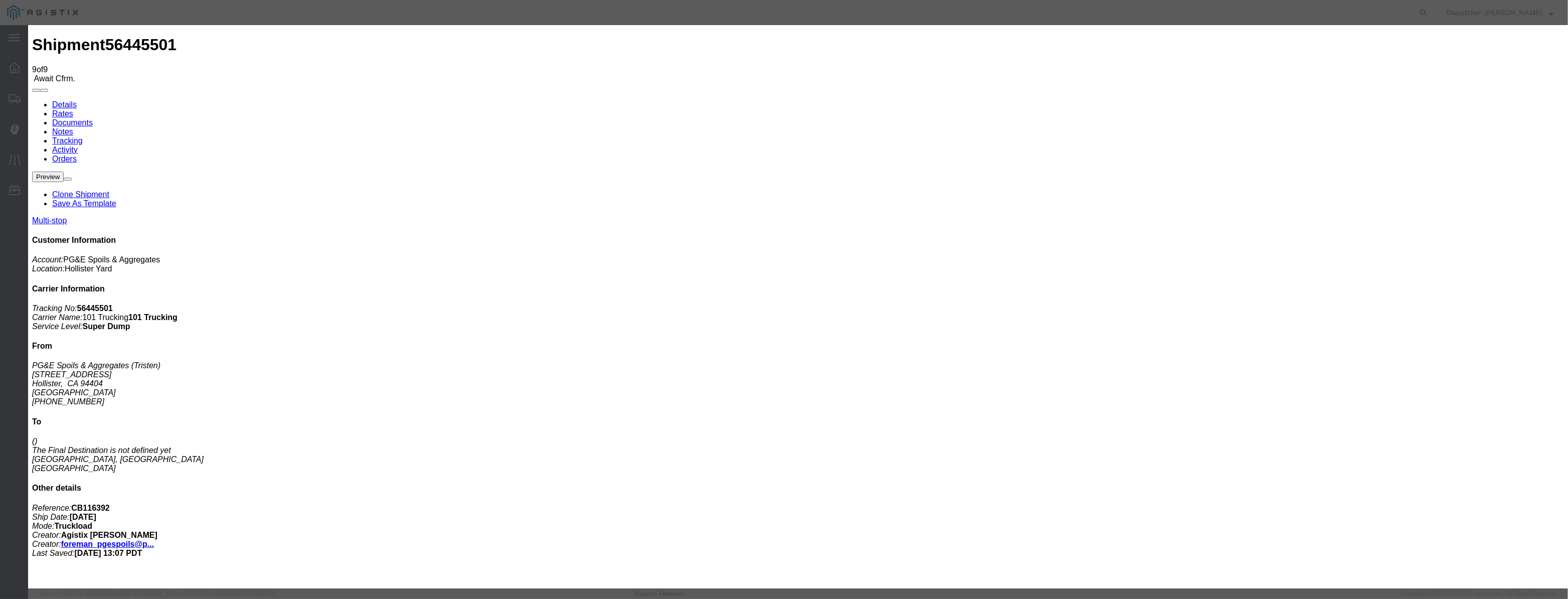
drag, startPoint x: 761, startPoint y: 126, endPoint x: 89, endPoint y: 180, distance: 674.2
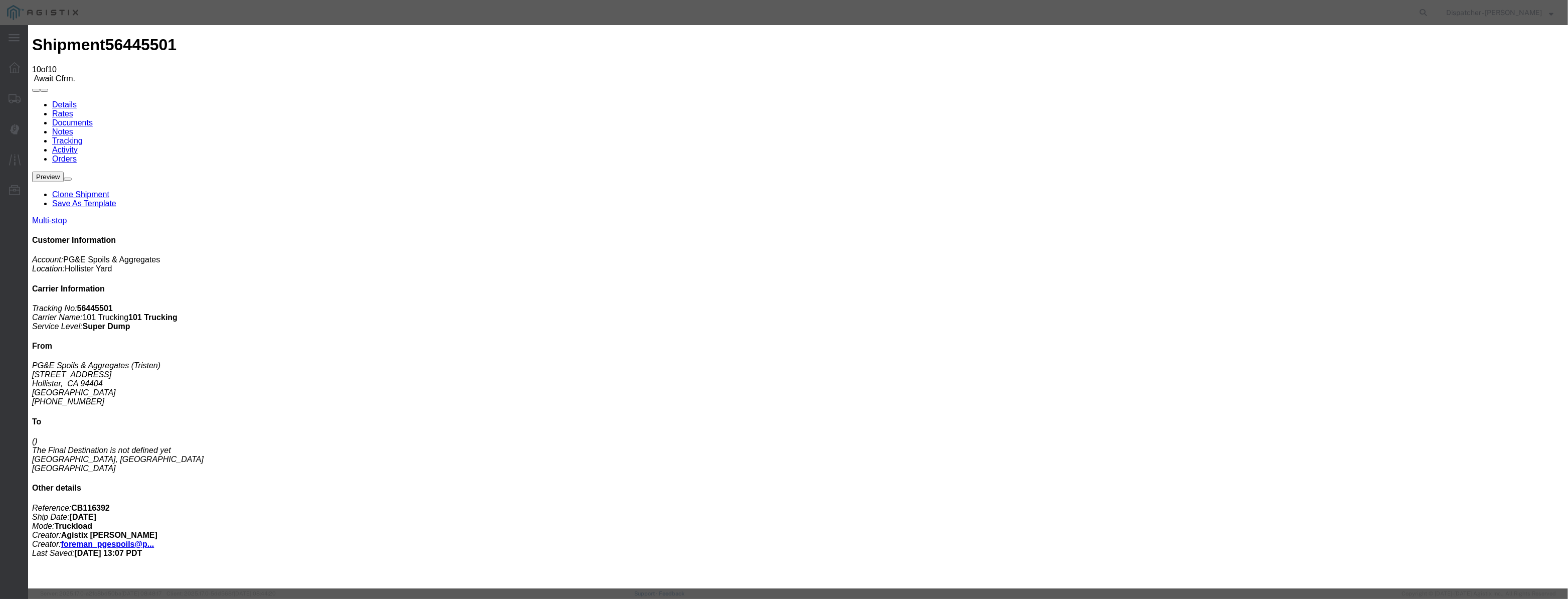
drag, startPoint x: 640, startPoint y: 126, endPoint x: 650, endPoint y: 114, distance: 15.6
drag, startPoint x: 651, startPoint y: 112, endPoint x: 638, endPoint y: 128, distance: 20.6
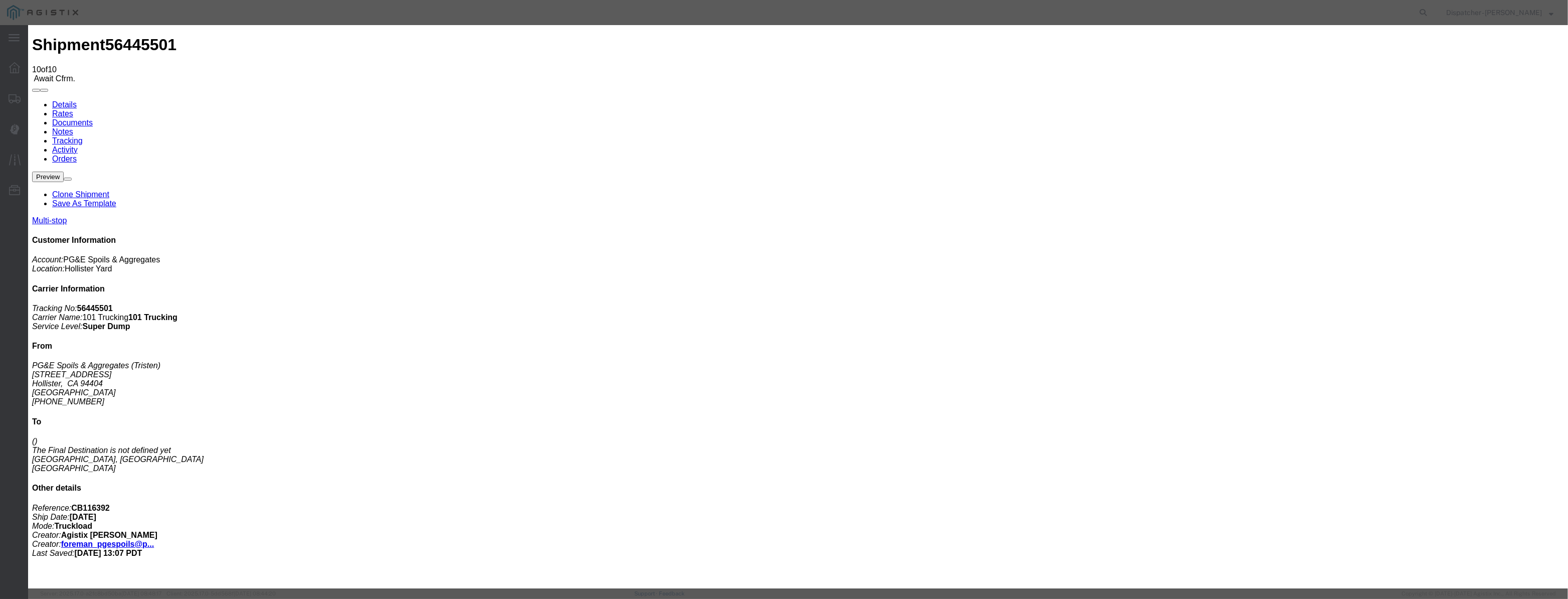
drag, startPoint x: 638, startPoint y: 128, endPoint x: 712, endPoint y: 130, distance: 74.0
paste input "[DATE]"
drag, startPoint x: 760, startPoint y: 144, endPoint x: 758, endPoint y: 152, distance: 8.2
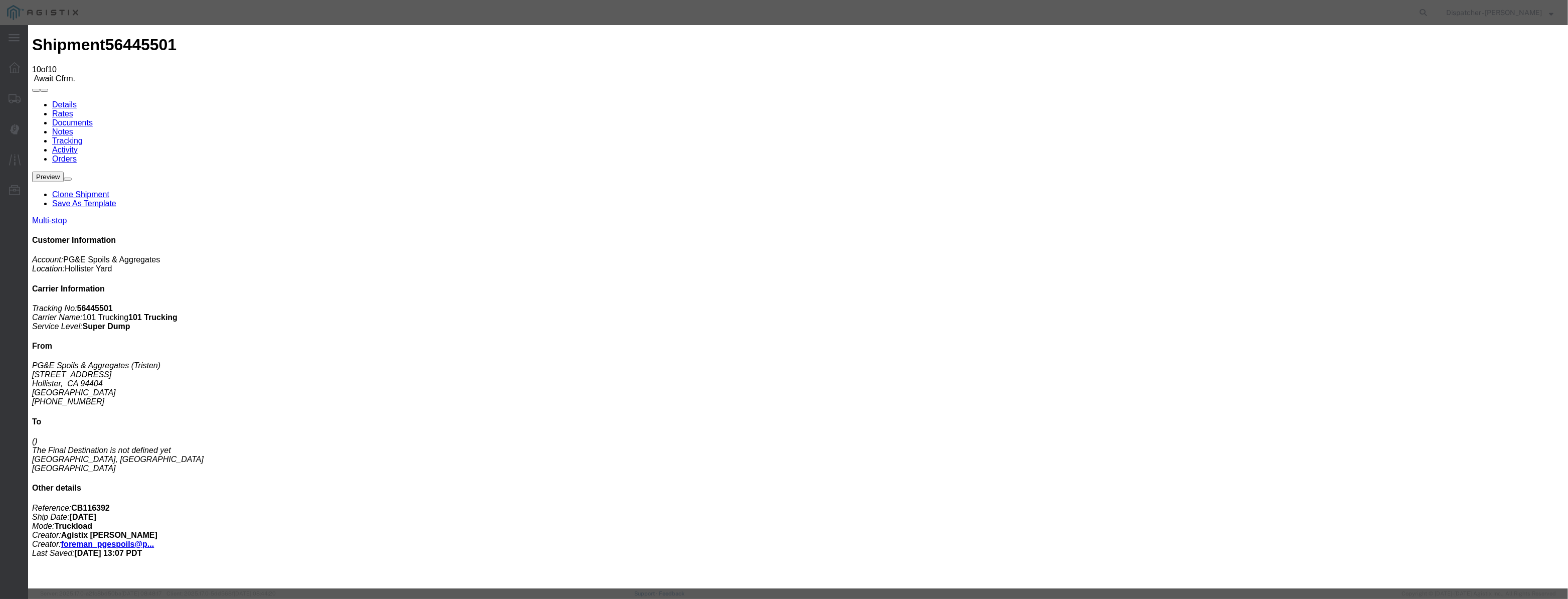
drag, startPoint x: 768, startPoint y: 126, endPoint x: 553, endPoint y: 205, distance: 229.1
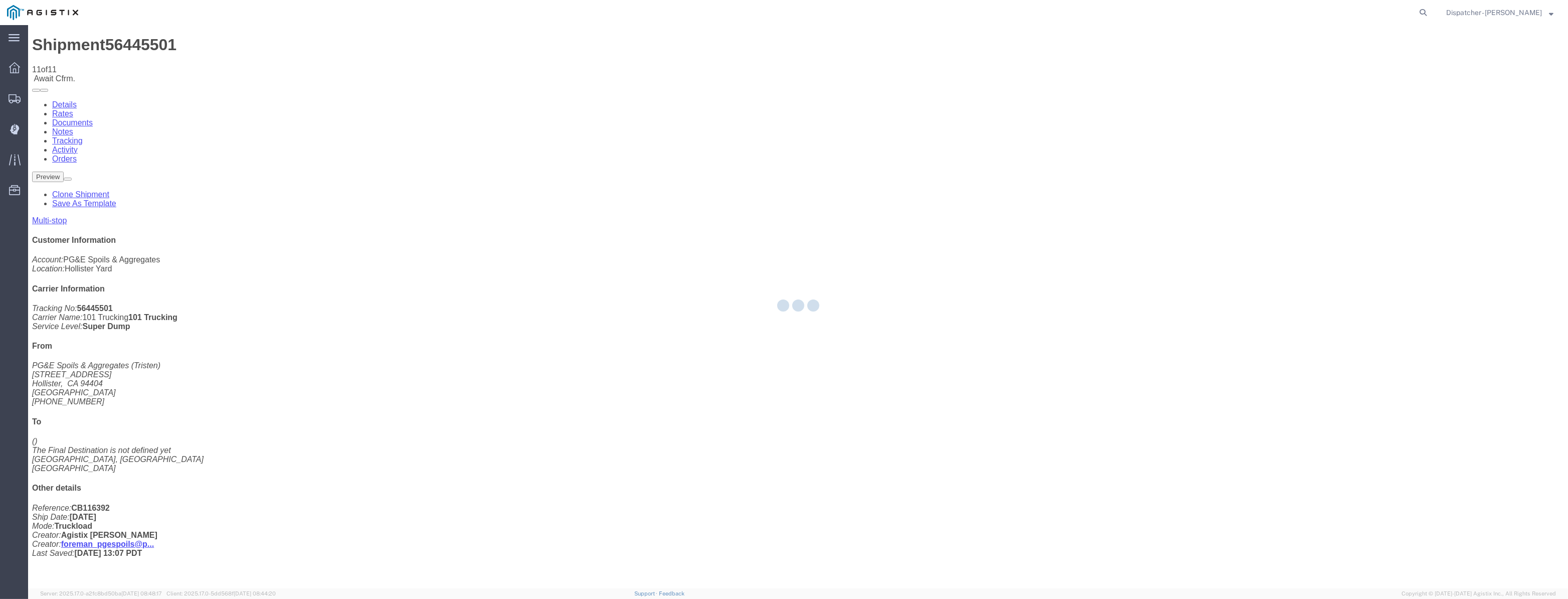
click at [1334, 96] on div at bounding box center [798, 307] width 1540 height 564
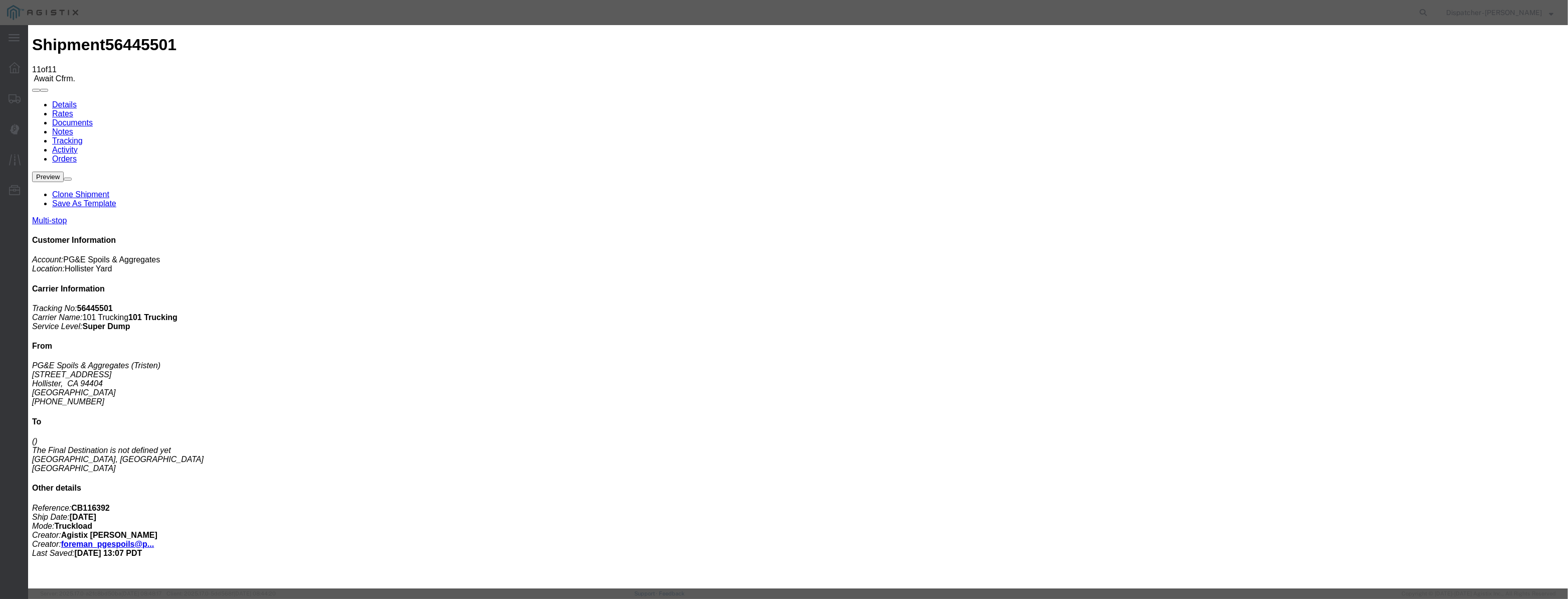
drag, startPoint x: 650, startPoint y: 122, endPoint x: 656, endPoint y: 125, distance: 6.7
paste input "[DATE]"
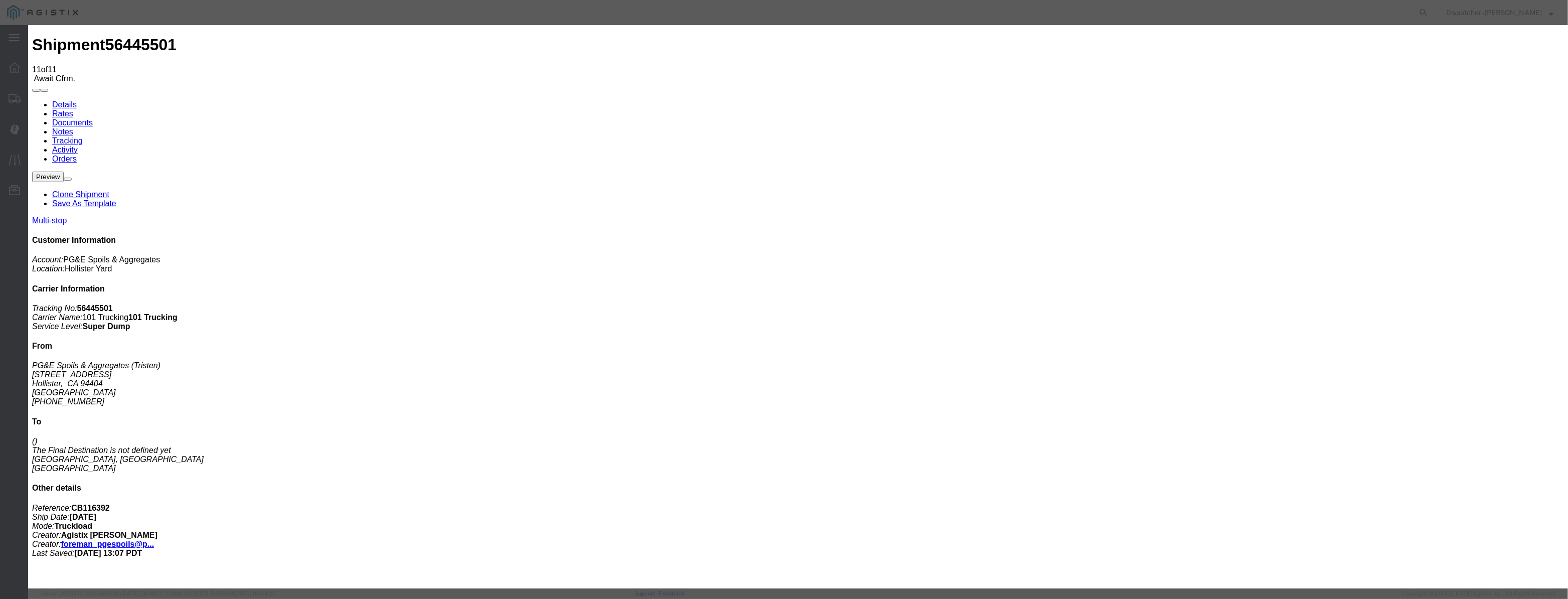
drag, startPoint x: 959, startPoint y: 118, endPoint x: 950, endPoint y: 140, distance: 23.8
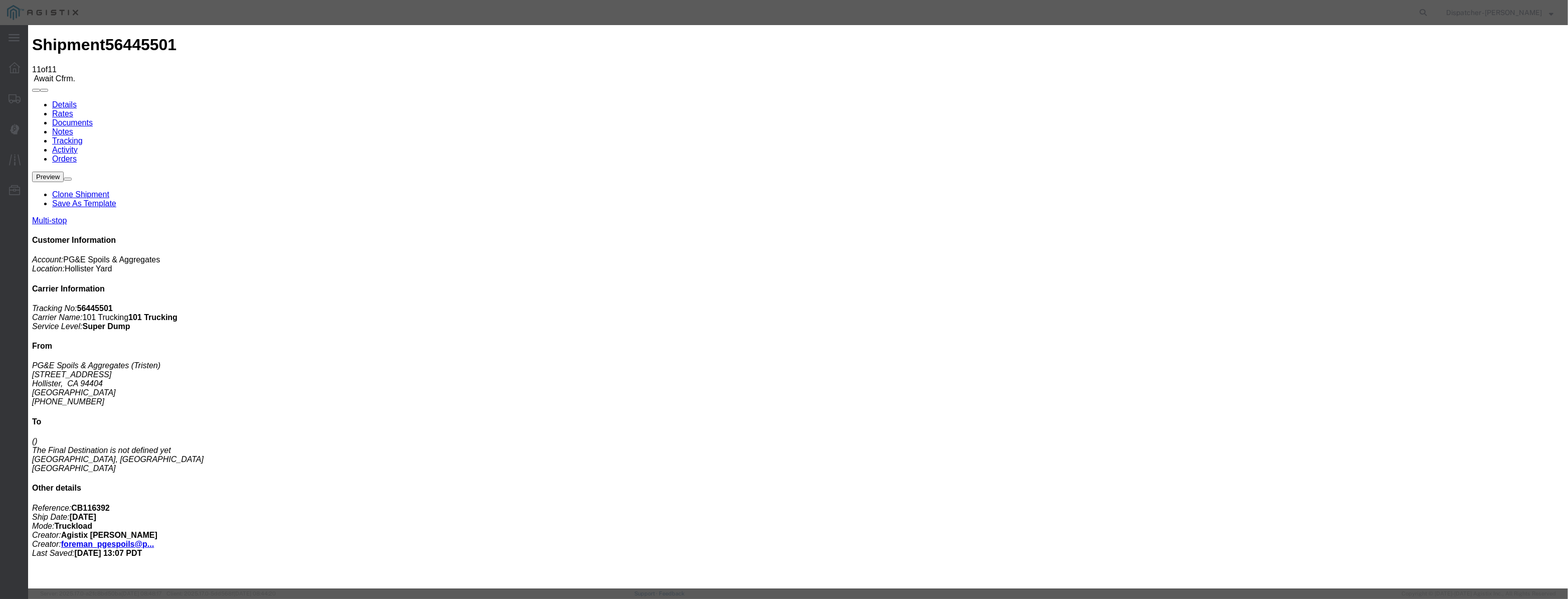
drag, startPoint x: 975, startPoint y: 126, endPoint x: 972, endPoint y: 133, distance: 7.6
drag, startPoint x: 716, startPoint y: 131, endPoint x: 545, endPoint y: 181, distance: 178.2
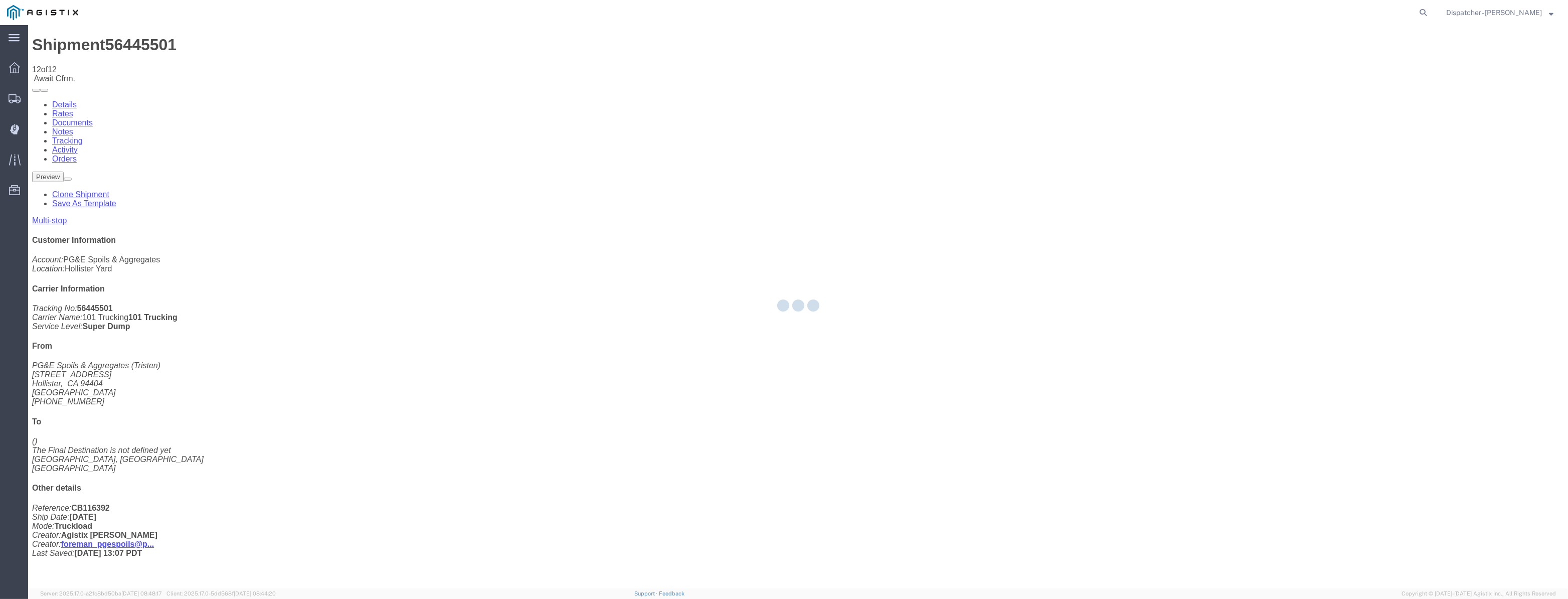
click at [1337, 95] on div at bounding box center [798, 307] width 1540 height 564
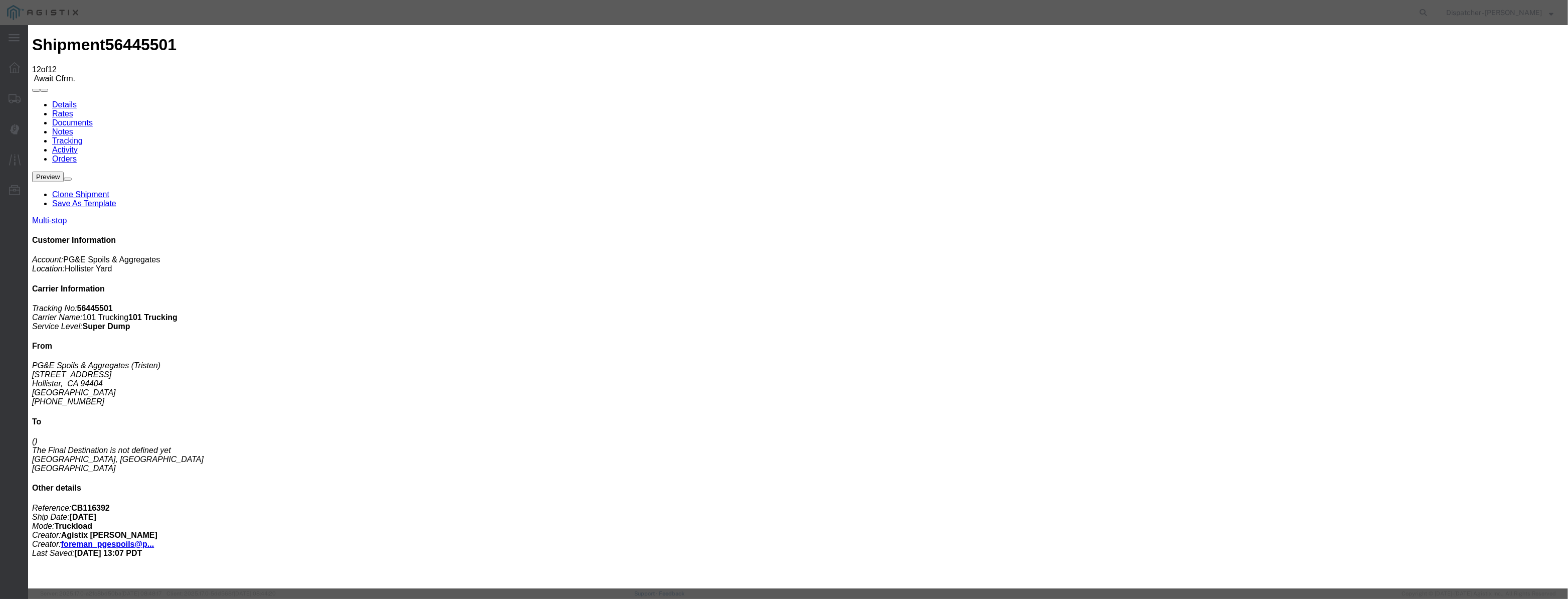
drag, startPoint x: 651, startPoint y: 116, endPoint x: 641, endPoint y: 122, distance: 11.7
drag, startPoint x: 641, startPoint y: 122, endPoint x: 694, endPoint y: 125, distance: 53.1
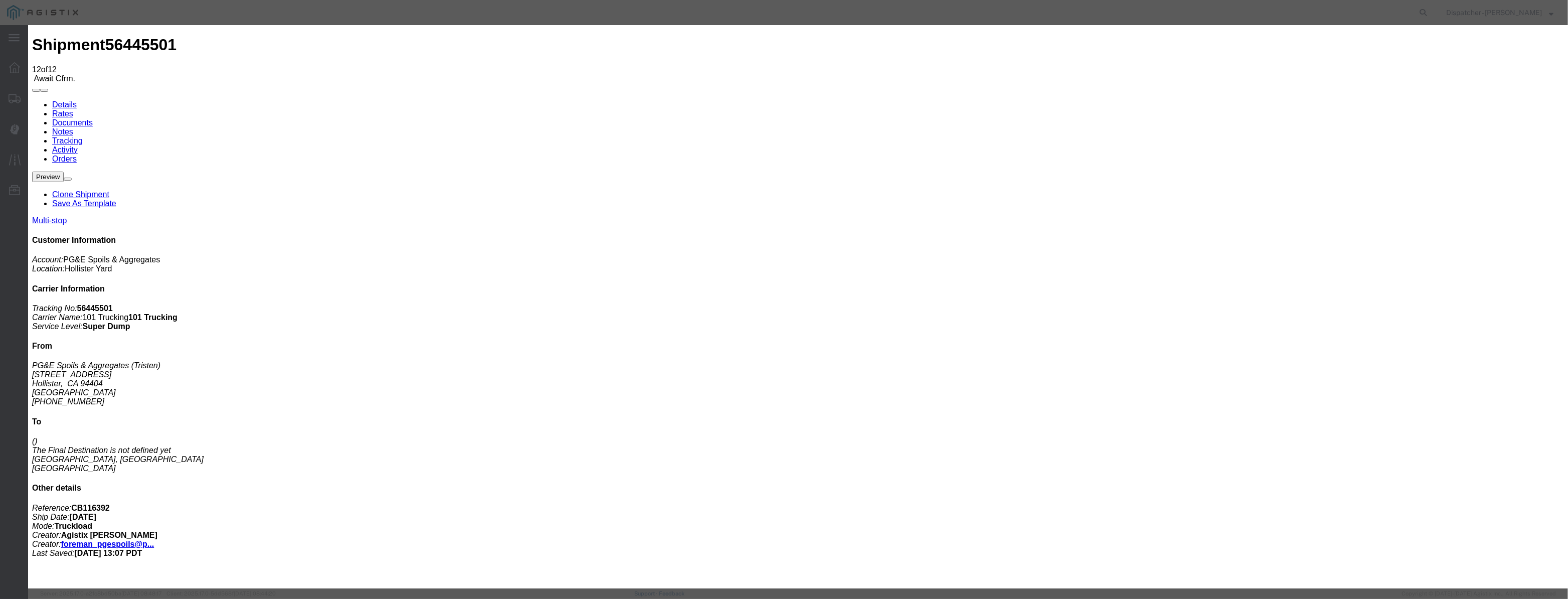
paste input "[DATE]"
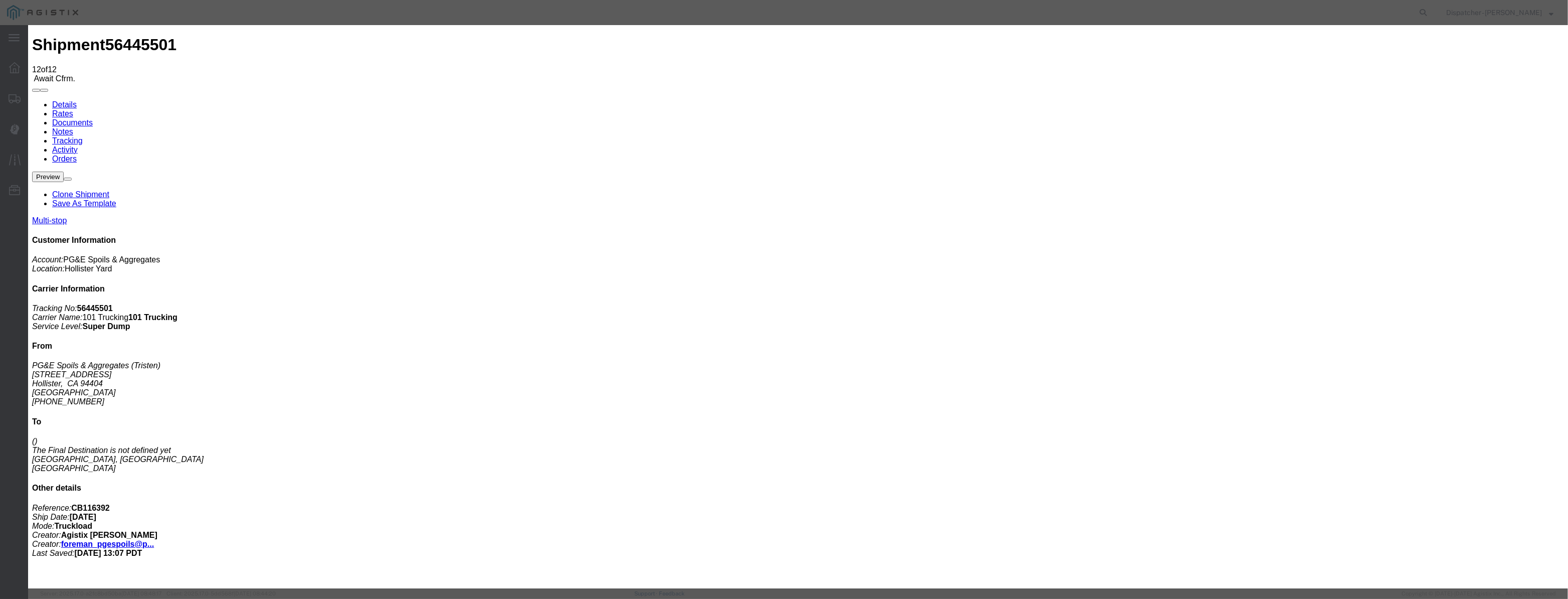
drag, startPoint x: 985, startPoint y: 134, endPoint x: 970, endPoint y: 154, distance: 25.0
drag, startPoint x: 981, startPoint y: 128, endPoint x: 976, endPoint y: 133, distance: 7.1
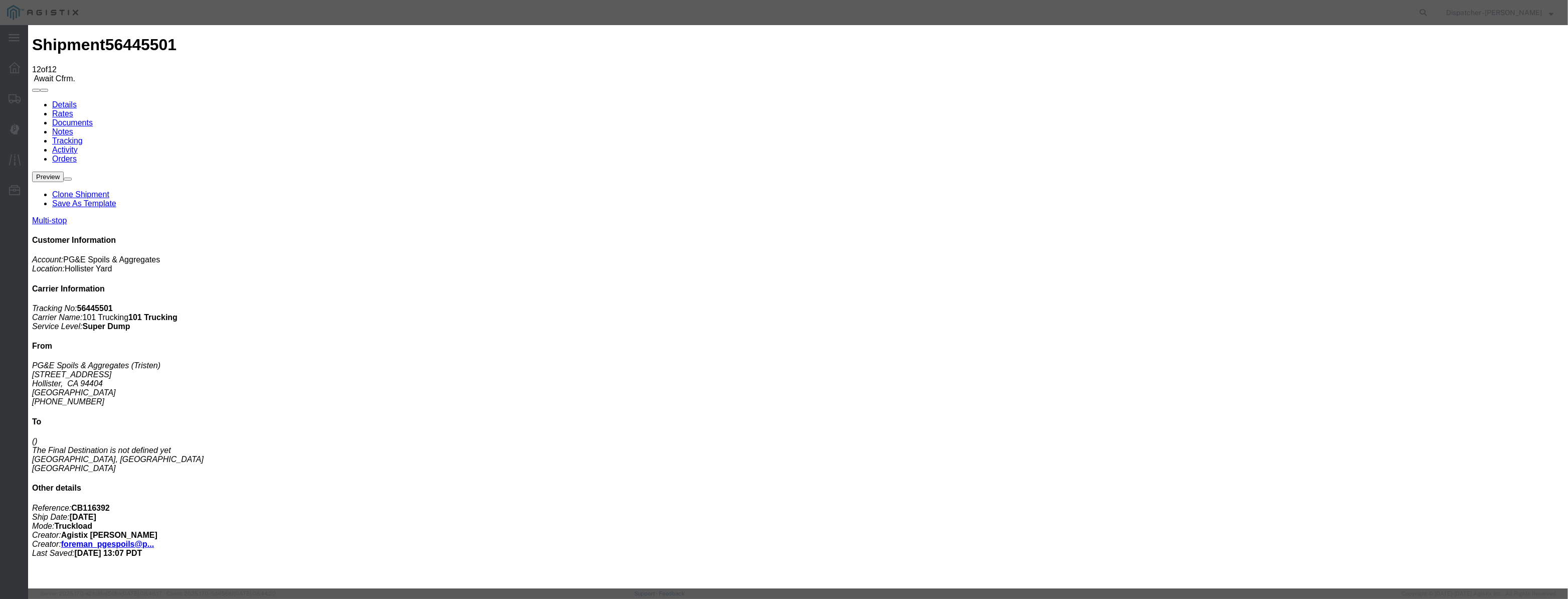
drag, startPoint x: 768, startPoint y: 130, endPoint x: 520, endPoint y: 216, distance: 262.5
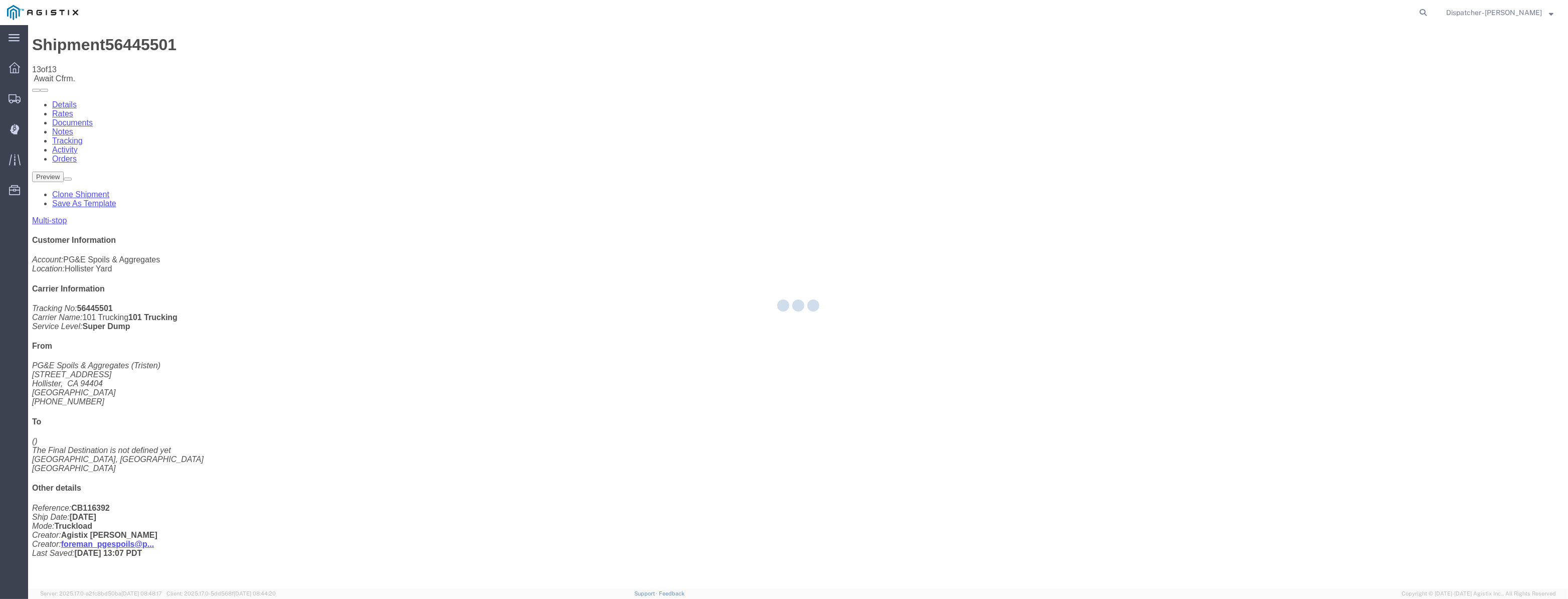
click at [1348, 97] on div at bounding box center [798, 307] width 1540 height 564
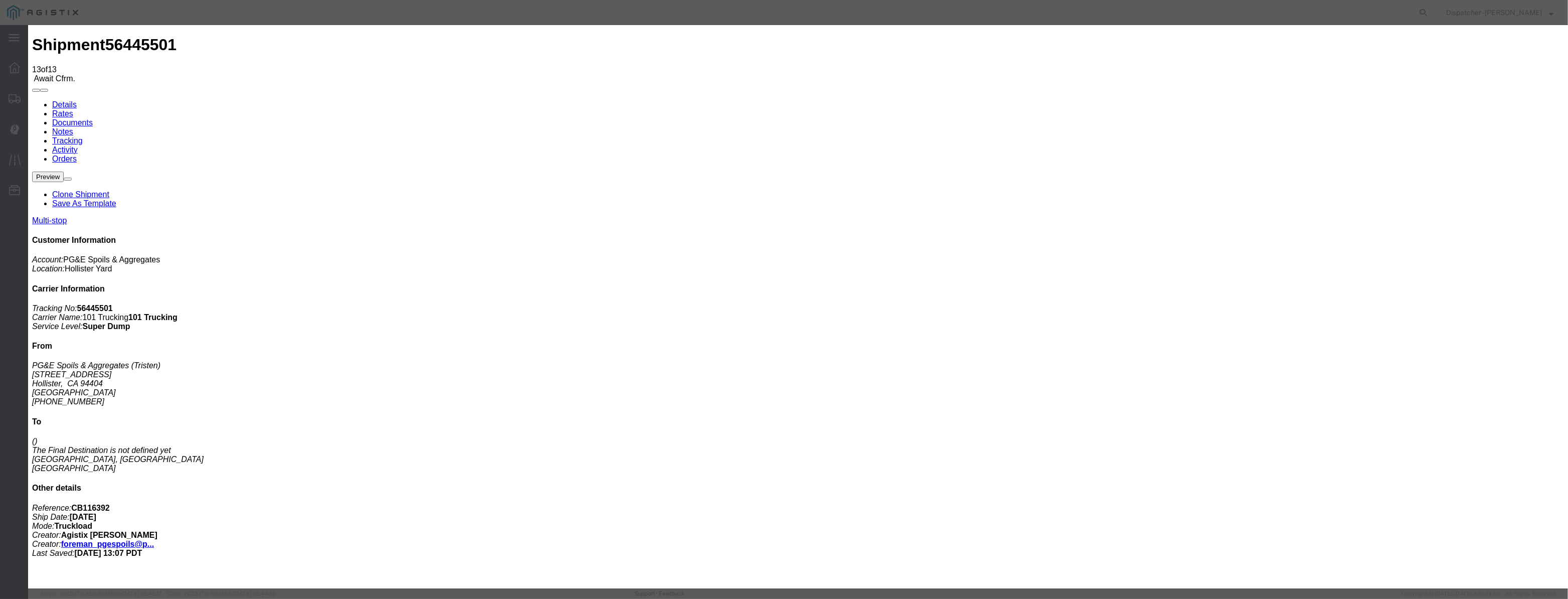
drag, startPoint x: 644, startPoint y: 114, endPoint x: 637, endPoint y: 120, distance: 9.2
drag, startPoint x: 635, startPoint y: 124, endPoint x: 646, endPoint y: 125, distance: 11.0
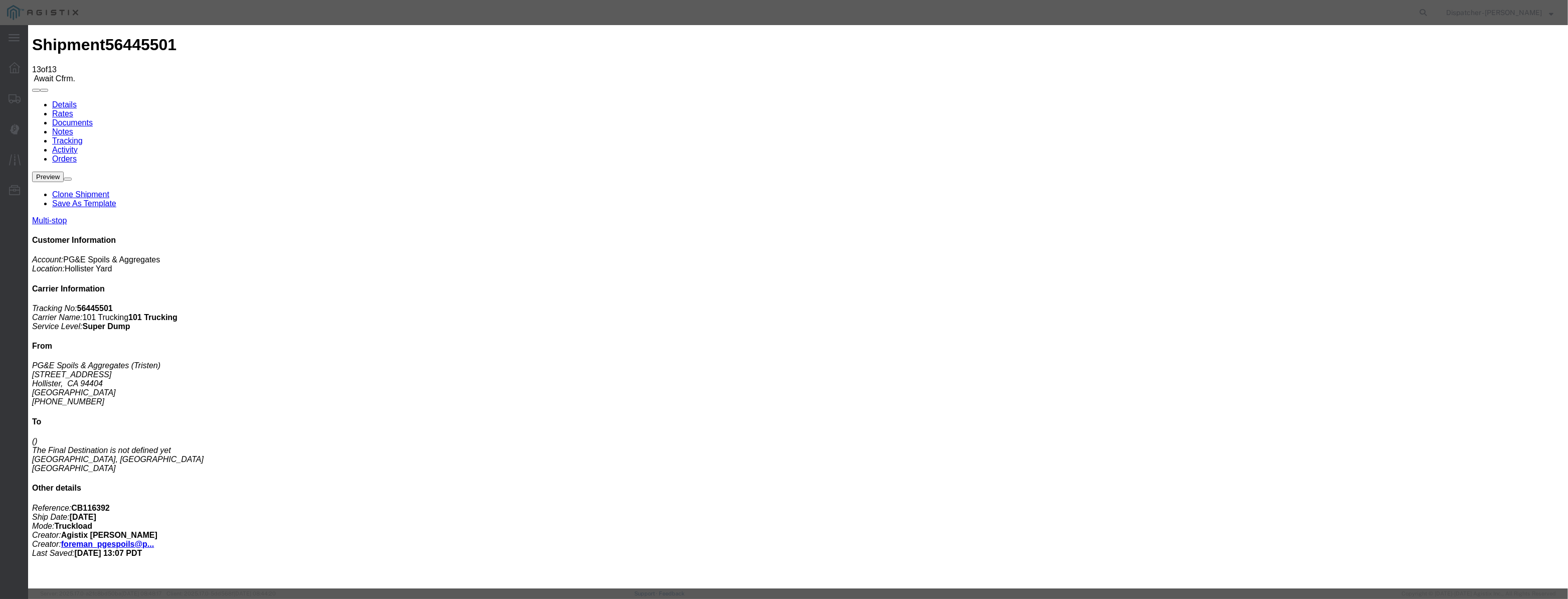
paste input "[DATE]"
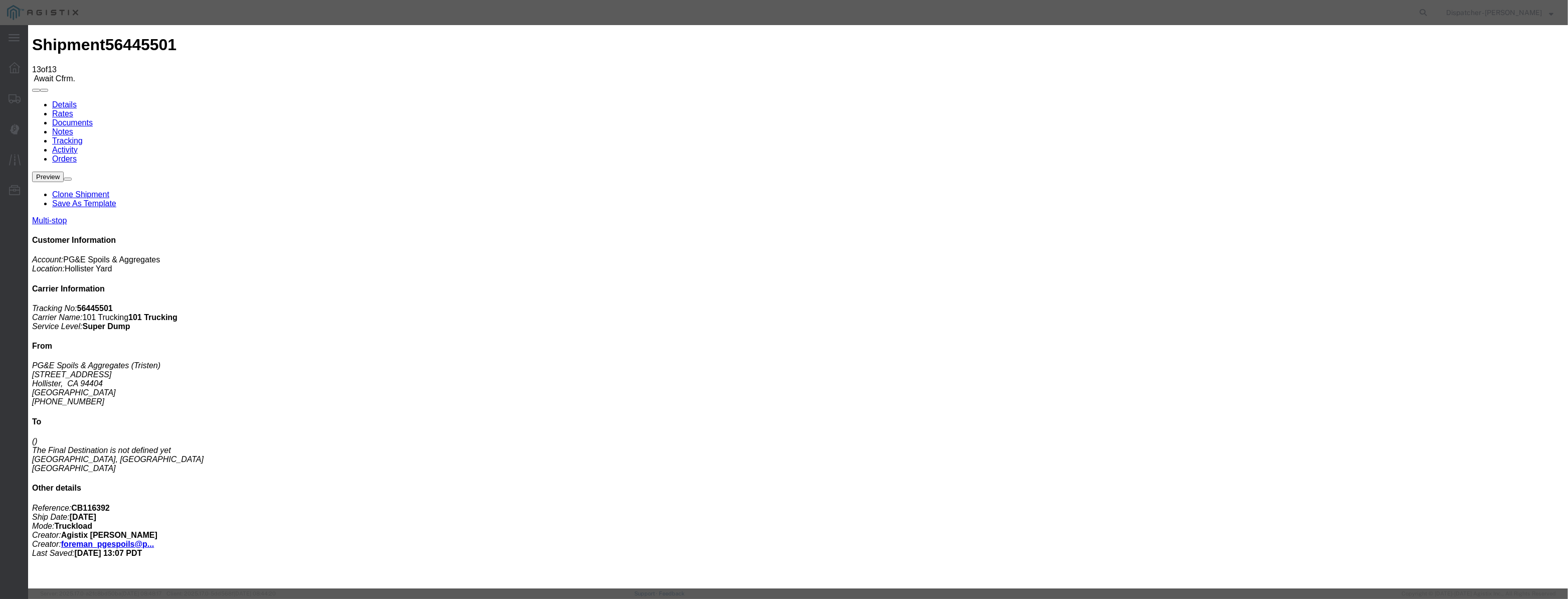
drag, startPoint x: 953, startPoint y: 136, endPoint x: 948, endPoint y: 154, distance: 18.7
drag, startPoint x: 957, startPoint y: 128, endPoint x: 955, endPoint y: 139, distance: 11.2
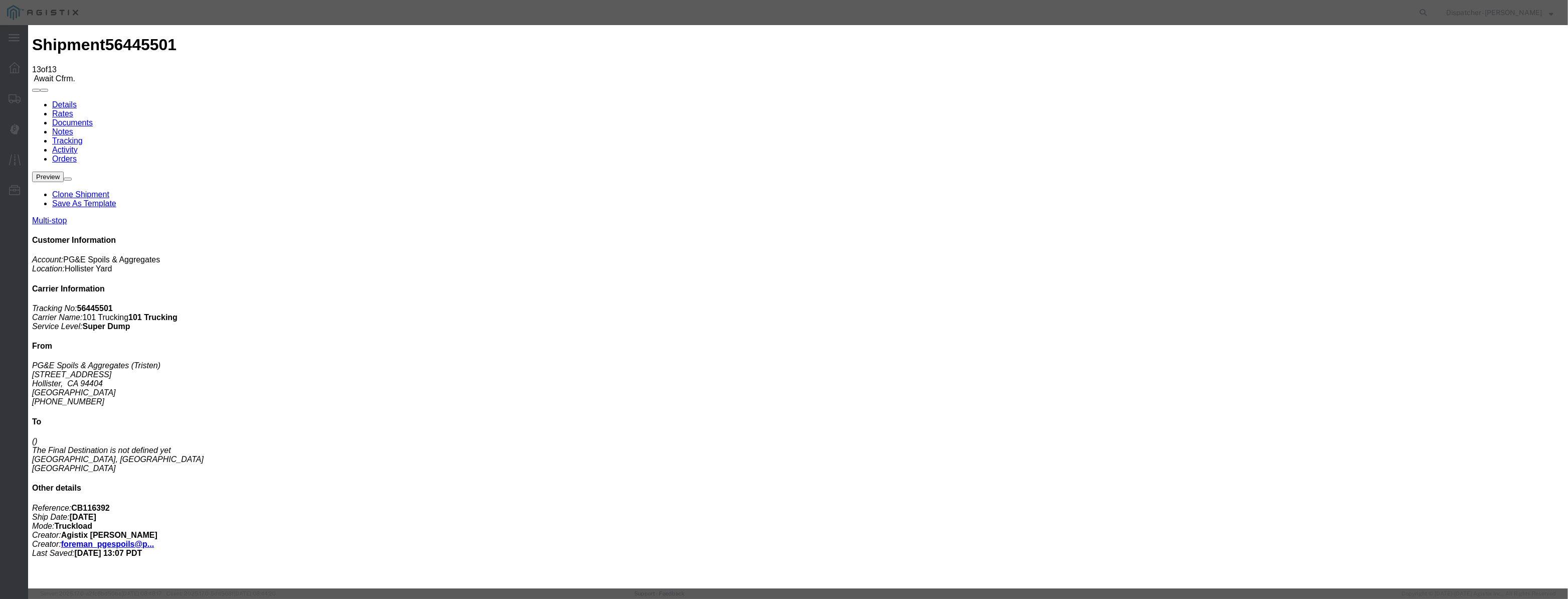
drag, startPoint x: 783, startPoint y: 124, endPoint x: 549, endPoint y: 145, distance: 234.9
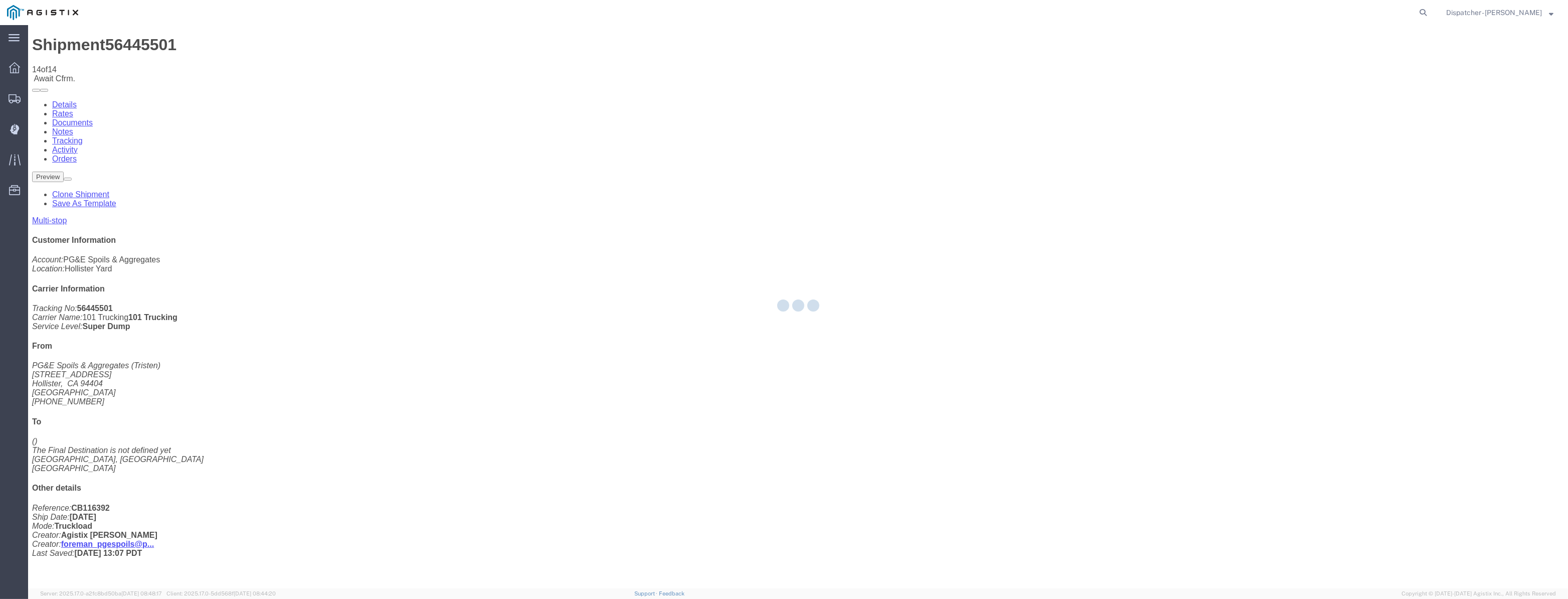
click at [1334, 97] on div at bounding box center [798, 307] width 1540 height 564
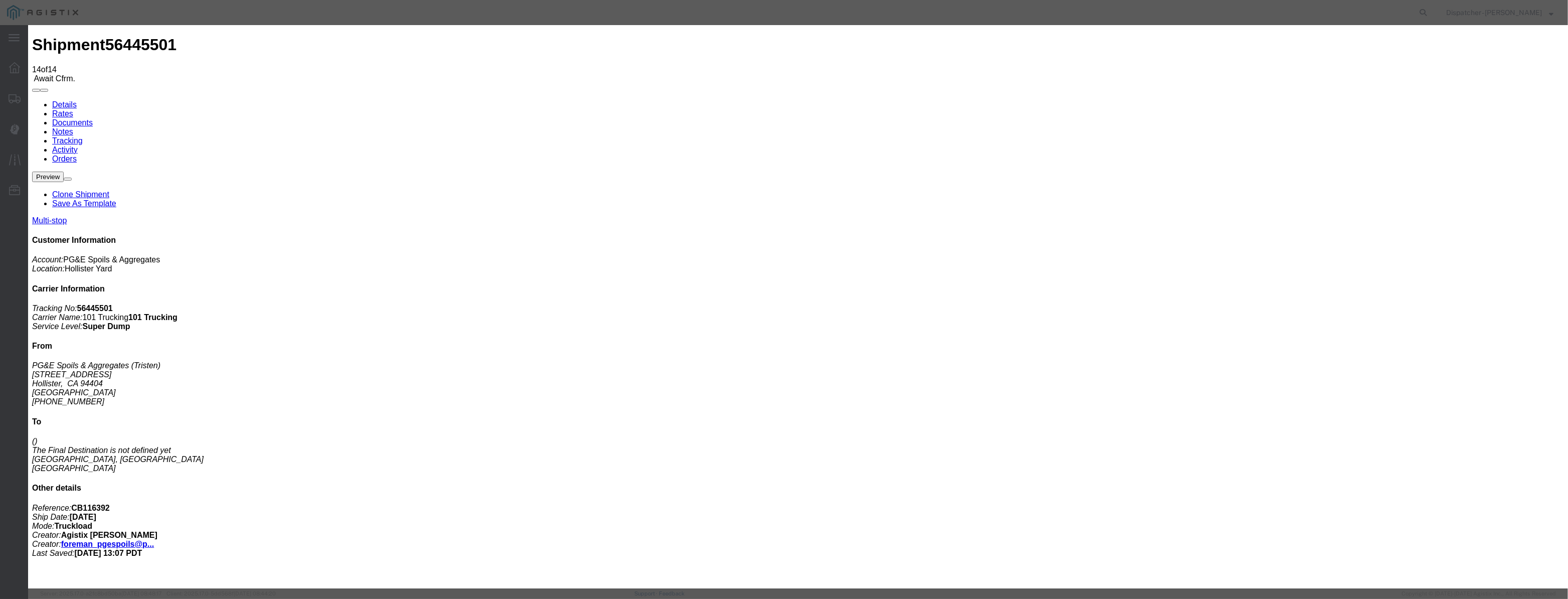
drag, startPoint x: 648, startPoint y: 112, endPoint x: 645, endPoint y: 124, distance: 12.4
drag, startPoint x: 643, startPoint y: 129, endPoint x: 719, endPoint y: 144, distance: 77.5
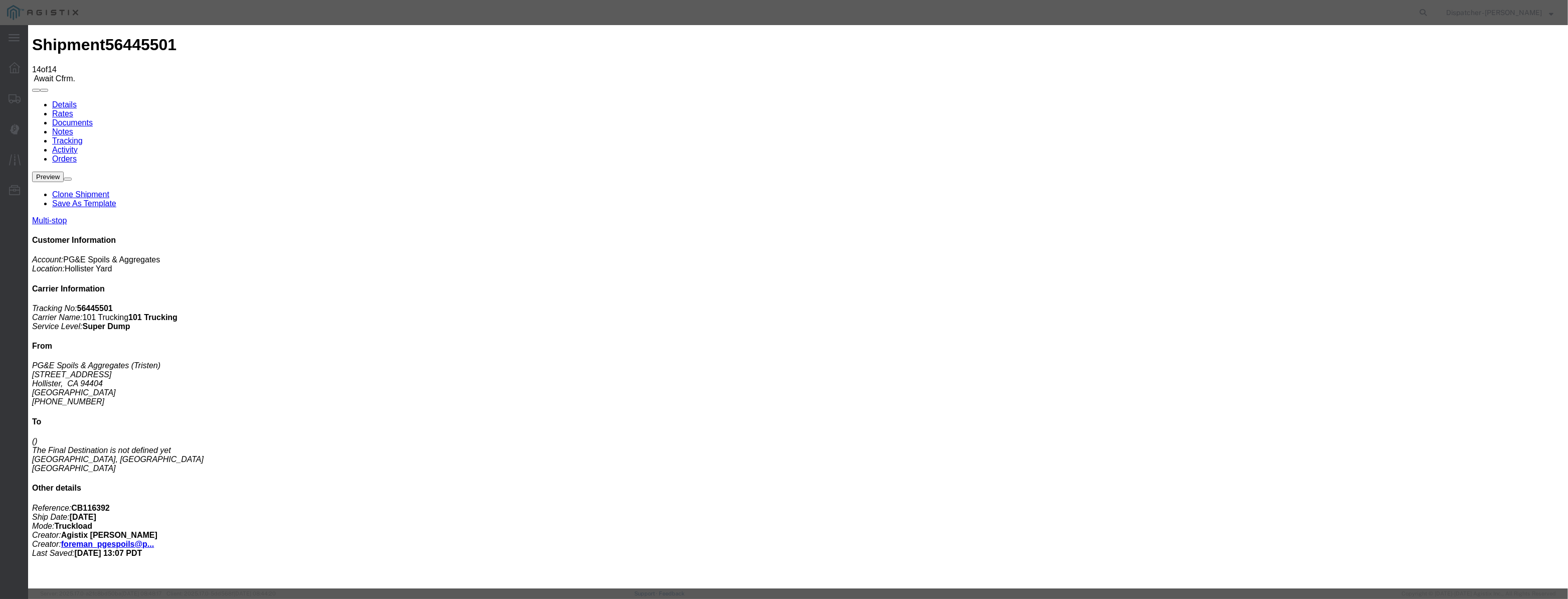
paste input "[DATE]"
drag, startPoint x: 741, startPoint y: 147, endPoint x: 741, endPoint y: 152, distance: 5.0
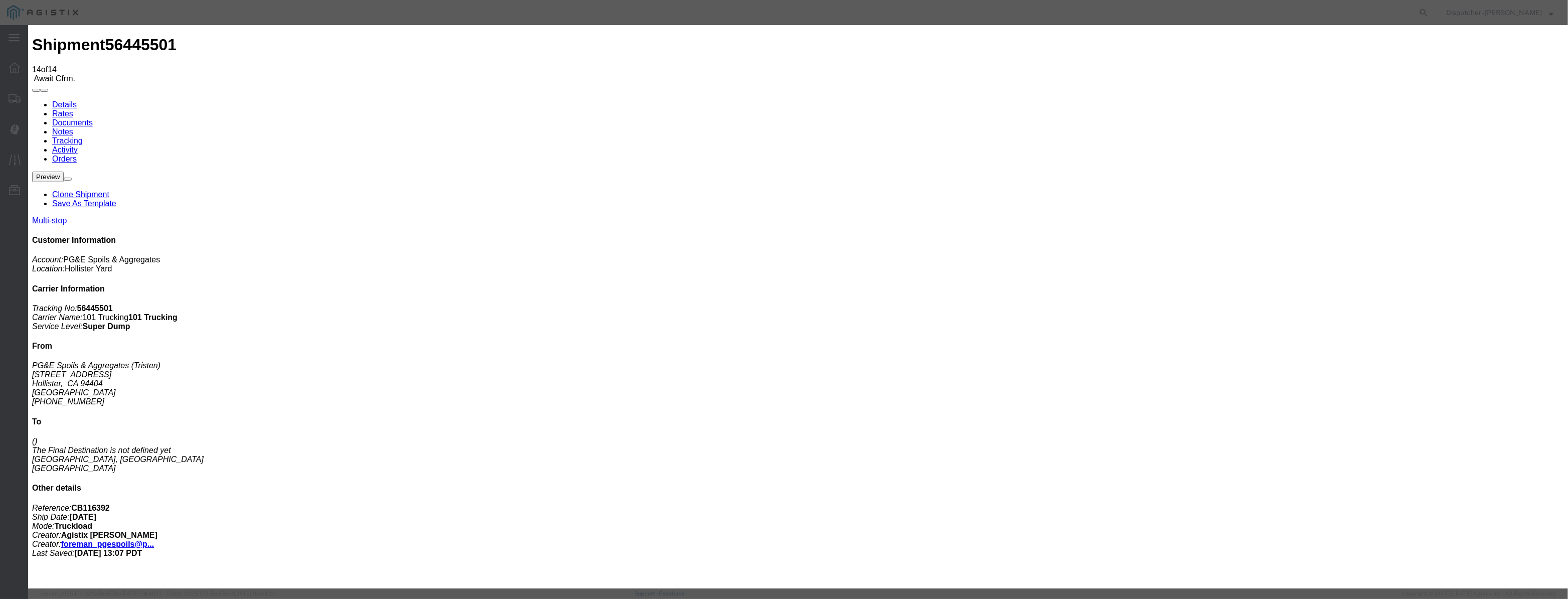
scroll to position [0, 0]
drag, startPoint x: 774, startPoint y: 126, endPoint x: 575, endPoint y: 155, distance: 201.1
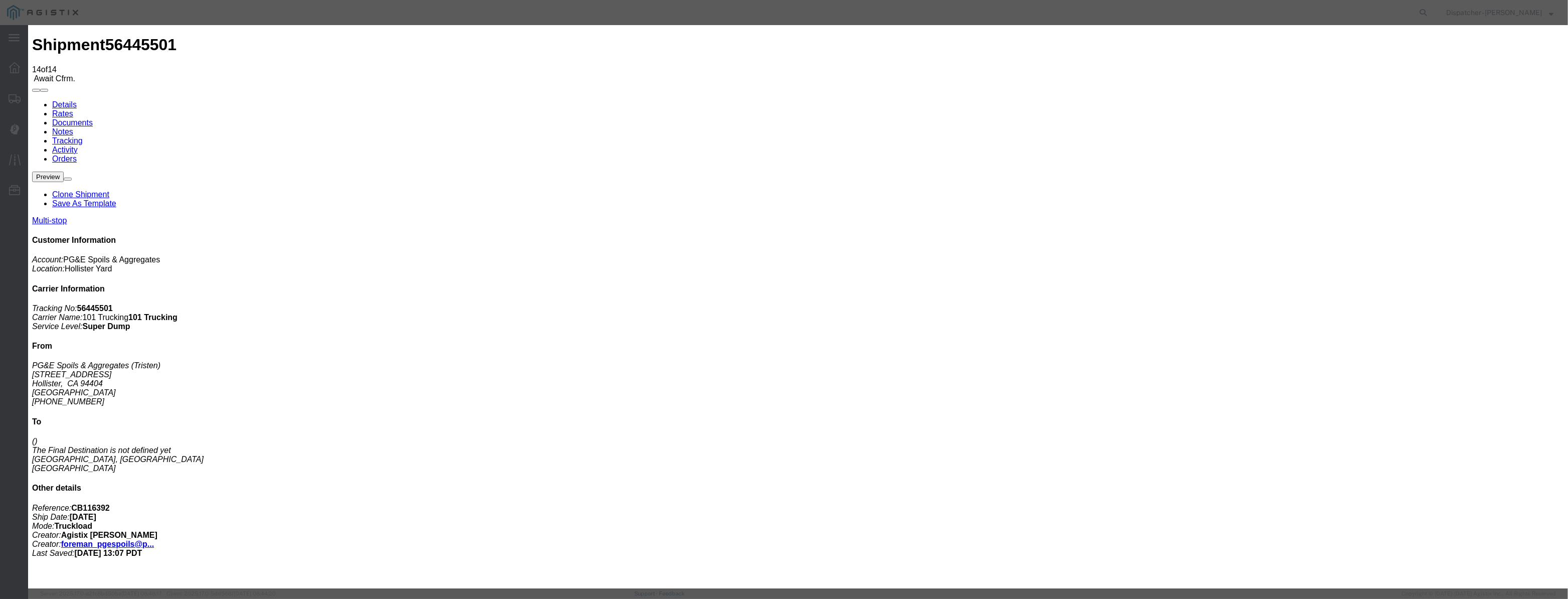
drag, startPoint x: 1003, startPoint y: 348, endPoint x: 1019, endPoint y: 348, distance: 16.0
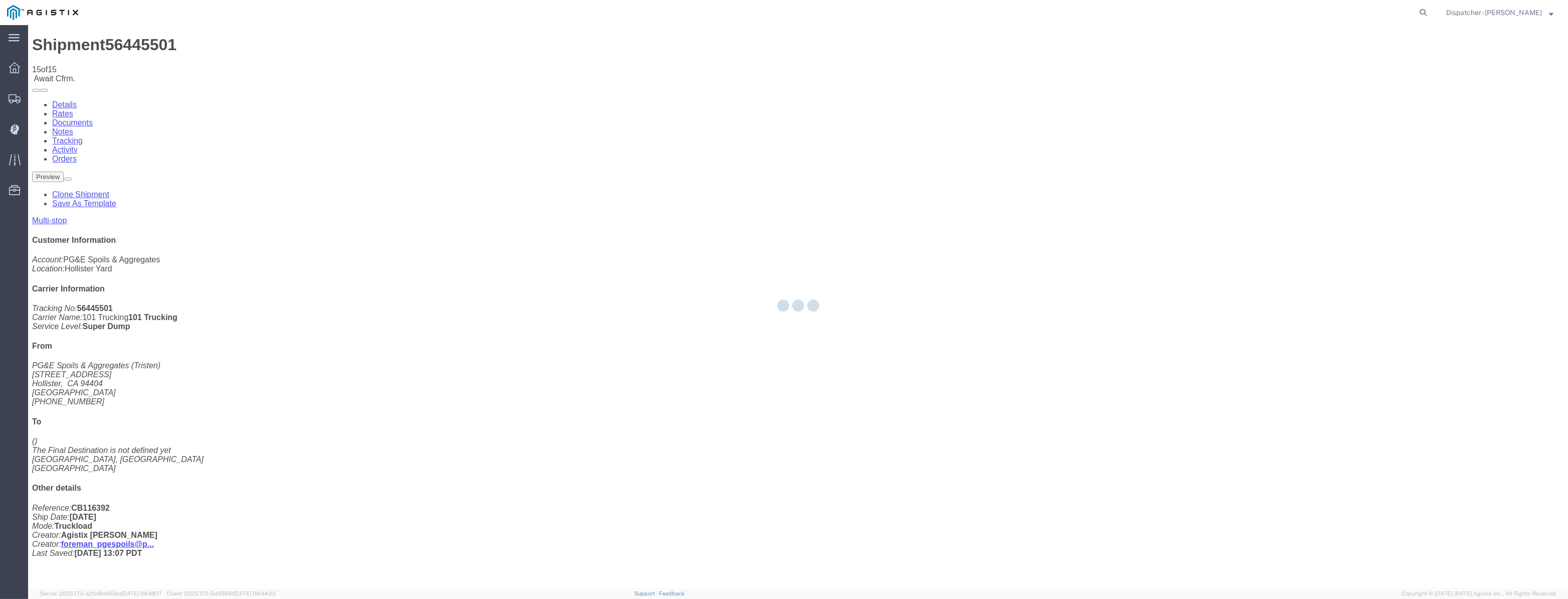
click at [1340, 94] on div at bounding box center [798, 307] width 1540 height 564
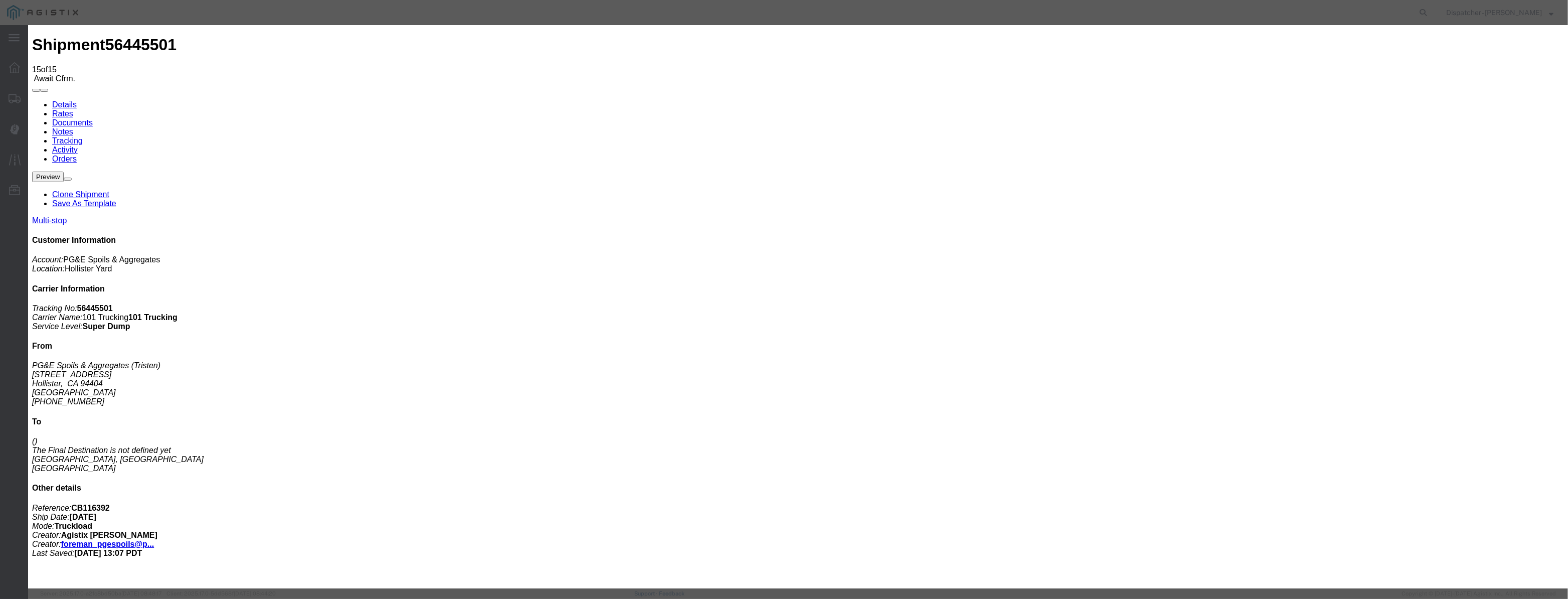
drag, startPoint x: 627, startPoint y: 124, endPoint x: 643, endPoint y: 112, distance: 20.0
drag, startPoint x: 643, startPoint y: 112, endPoint x: 642, endPoint y: 130, distance: 18.0
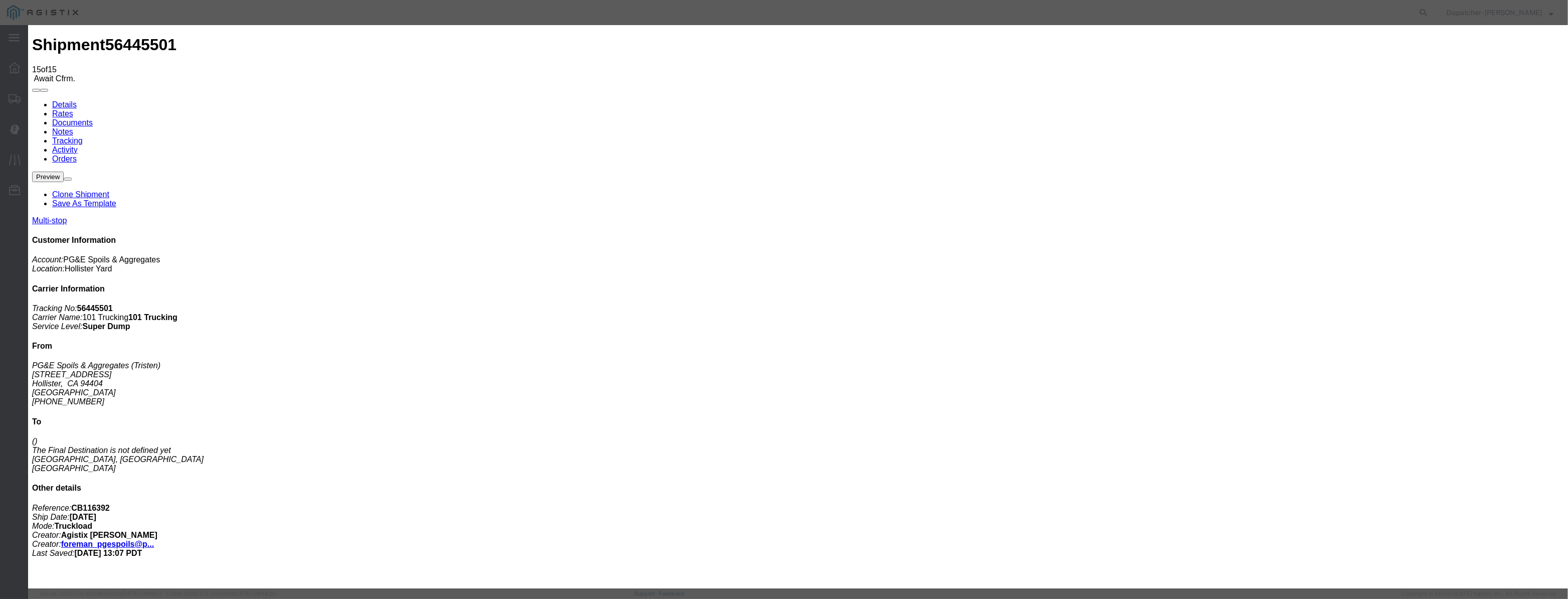
paste input "[DATE]"
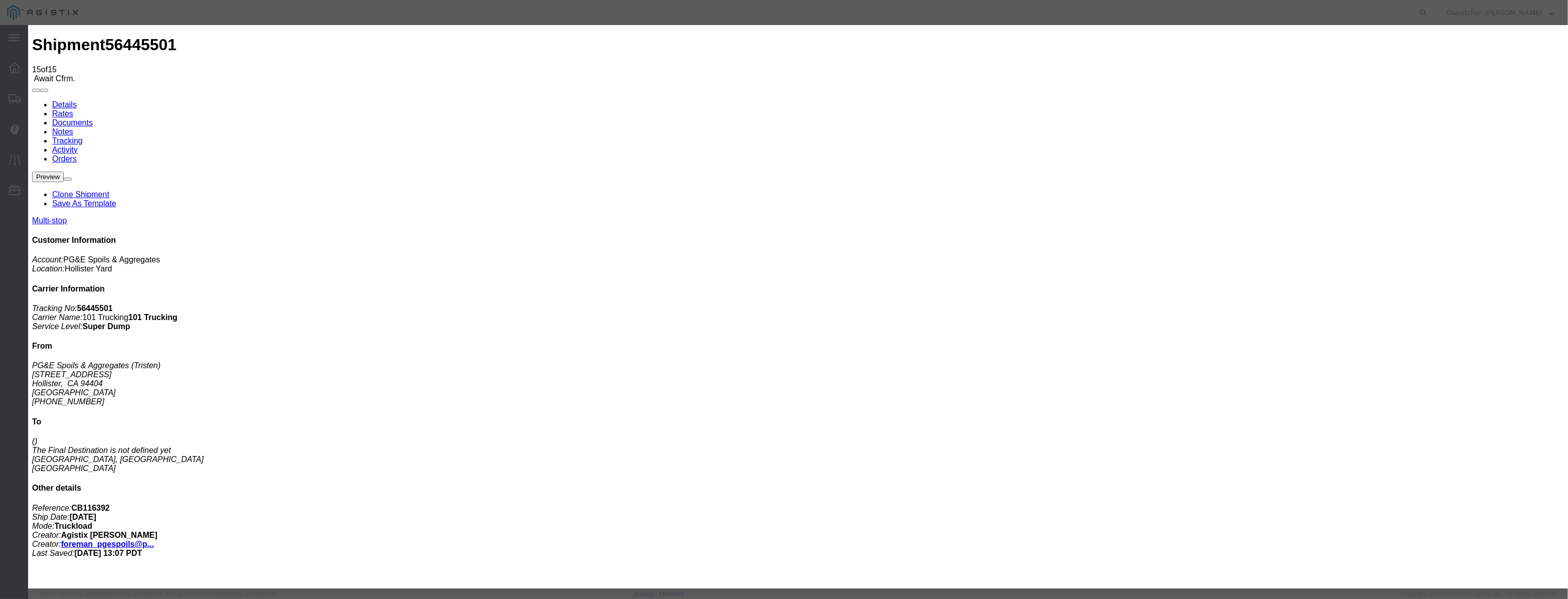
drag, startPoint x: 781, startPoint y: 130, endPoint x: 619, endPoint y: 160, distance: 164.8
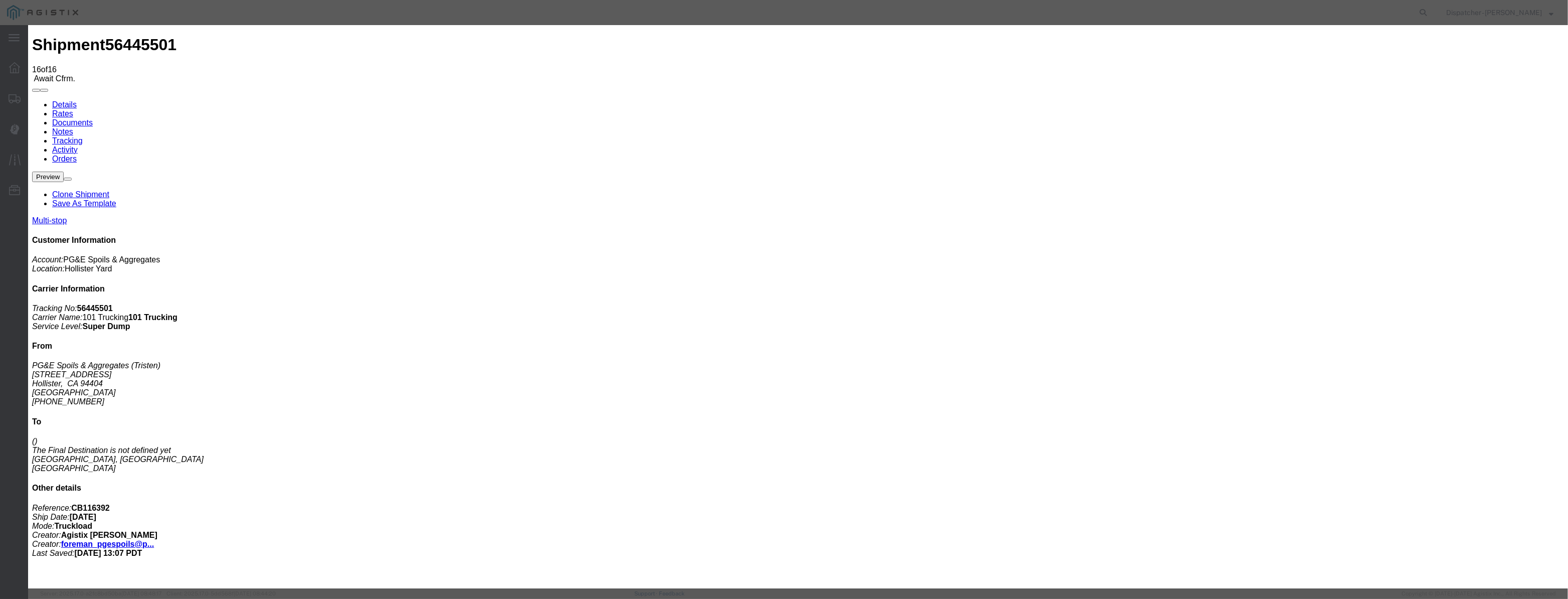
drag, startPoint x: 644, startPoint y: 118, endPoint x: 642, endPoint y: 126, distance: 8.2
drag, startPoint x: 642, startPoint y: 126, endPoint x: 682, endPoint y: 134, distance: 40.8
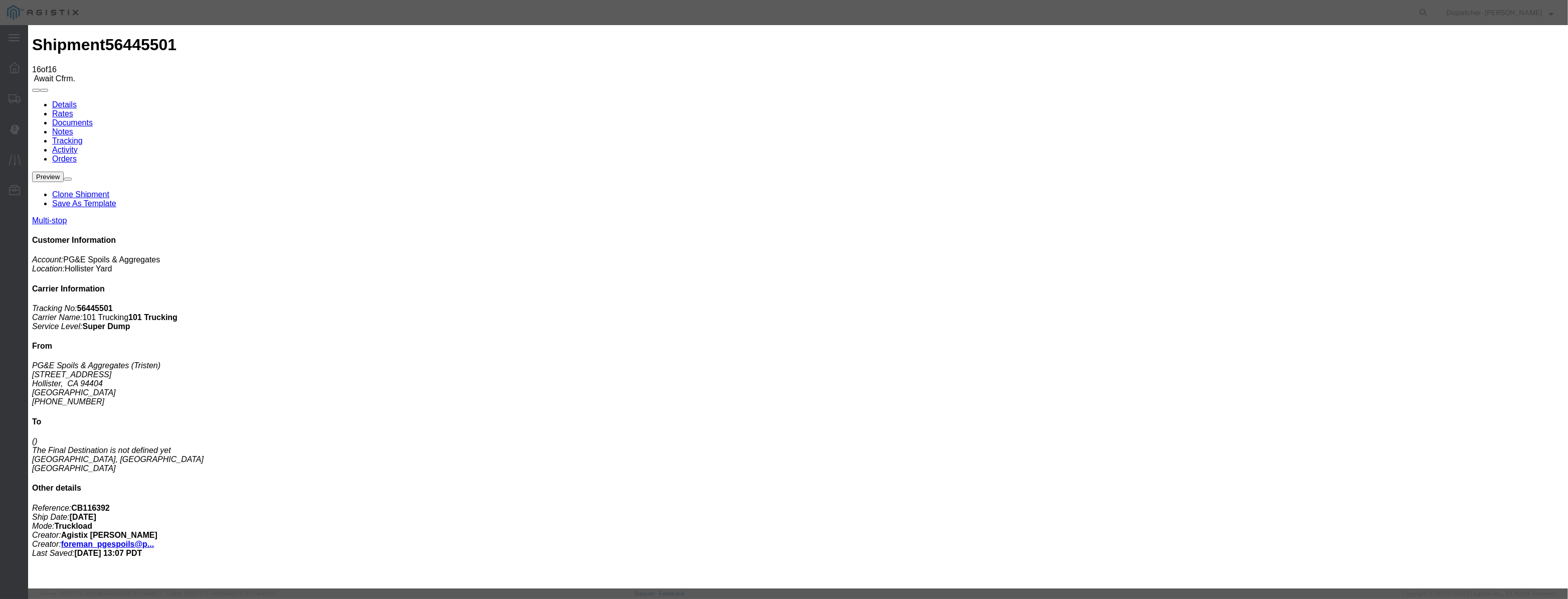
paste input "[DATE]"
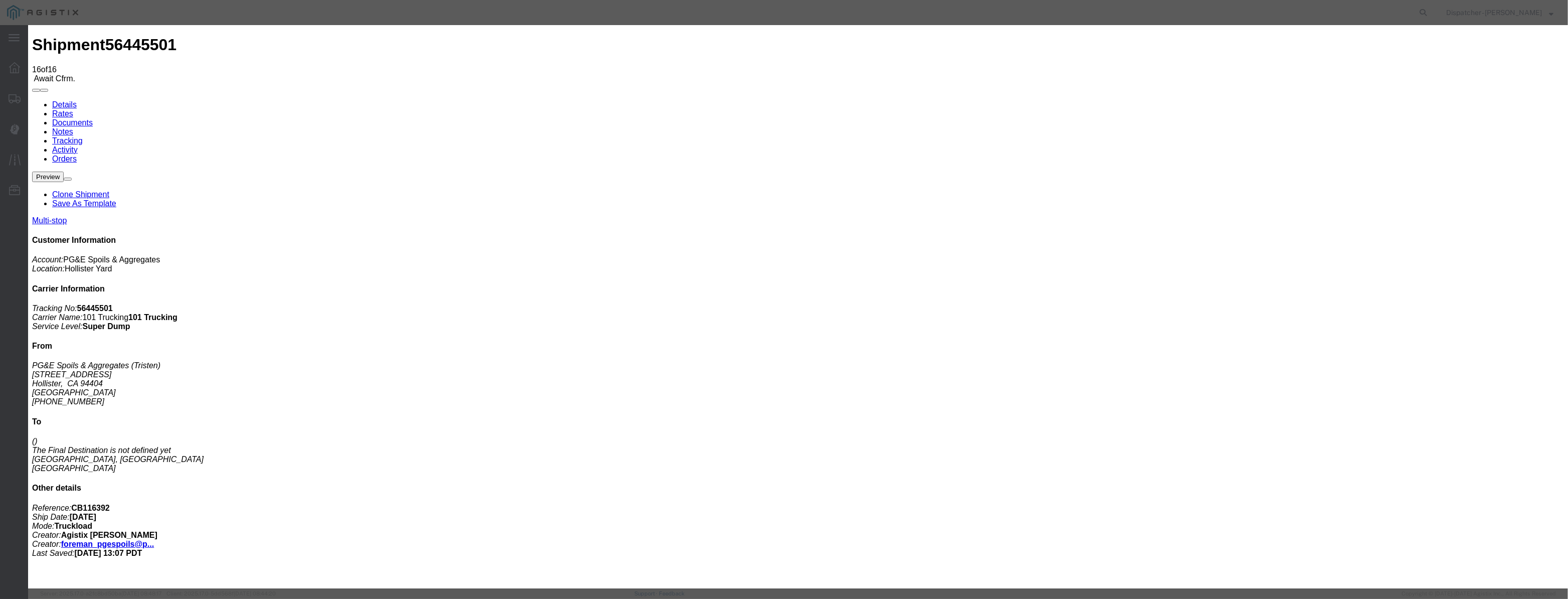
drag, startPoint x: 912, startPoint y: 136, endPoint x: 918, endPoint y: 130, distance: 8.5
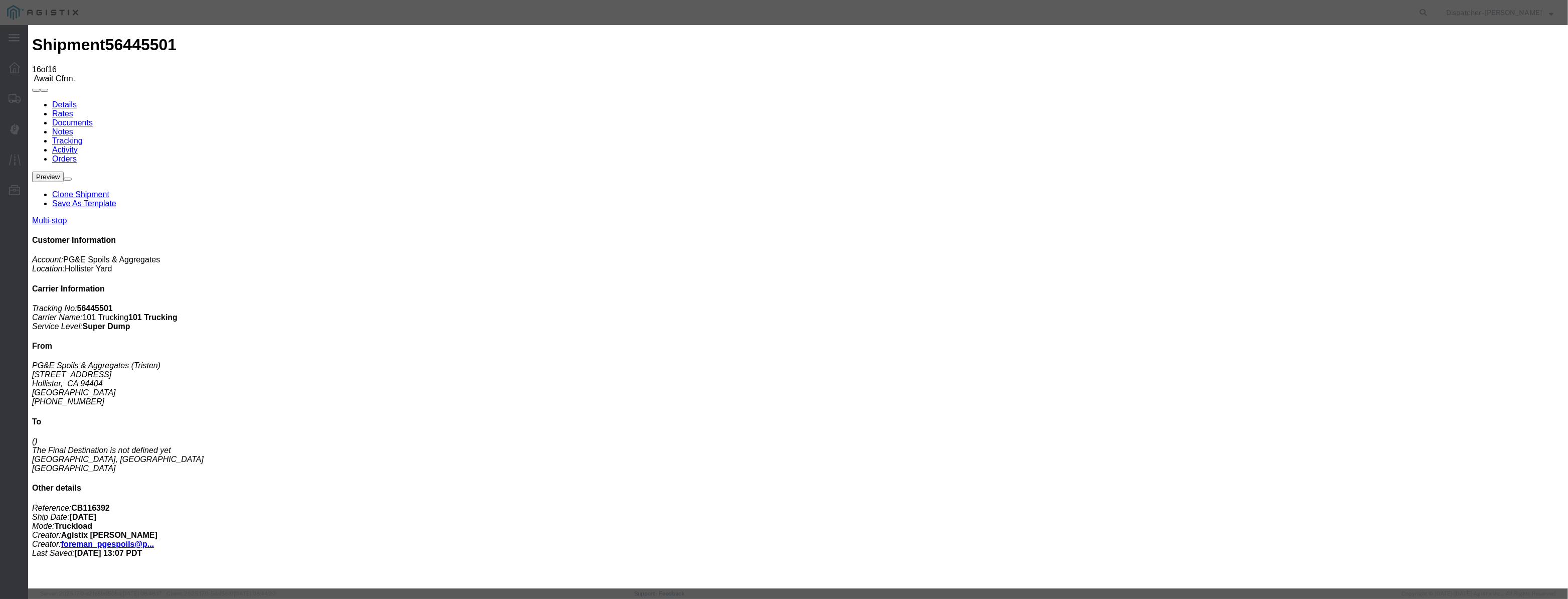
drag, startPoint x: 566, startPoint y: 133, endPoint x: 512, endPoint y: 181, distance: 72.2
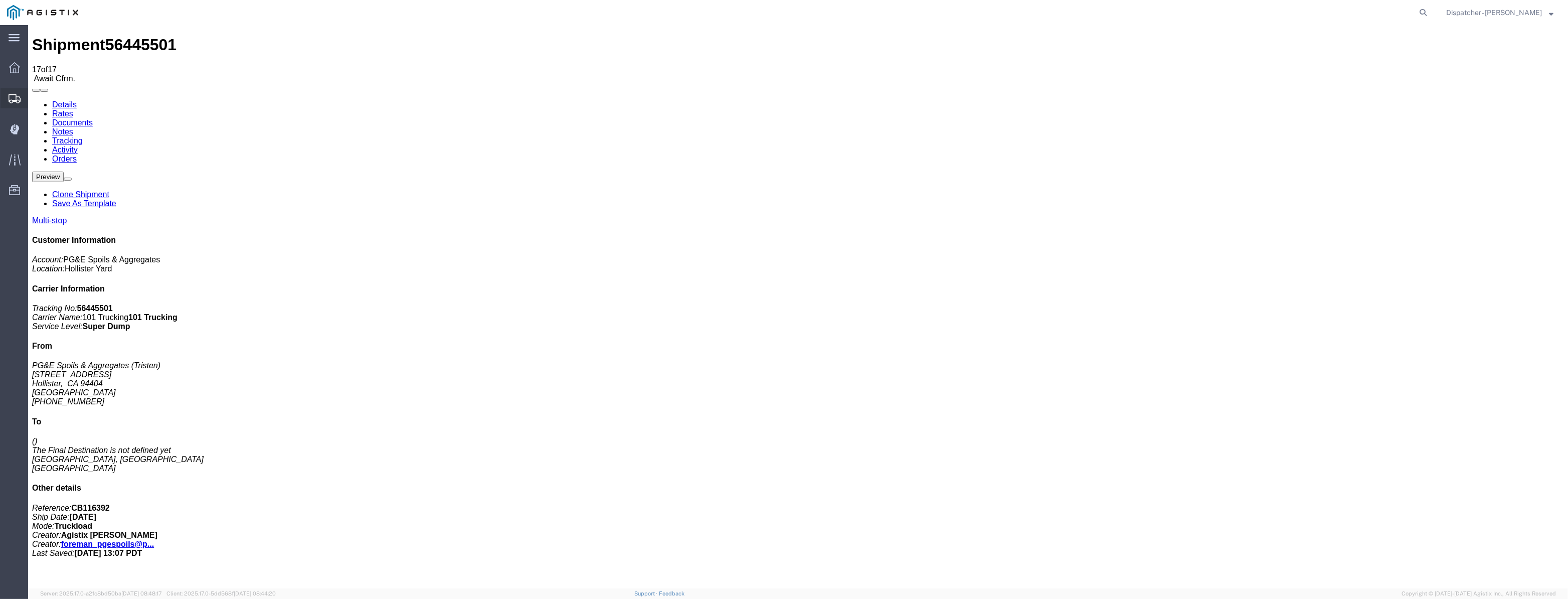
click at [2, 102] on div at bounding box center [15, 98] width 28 height 20
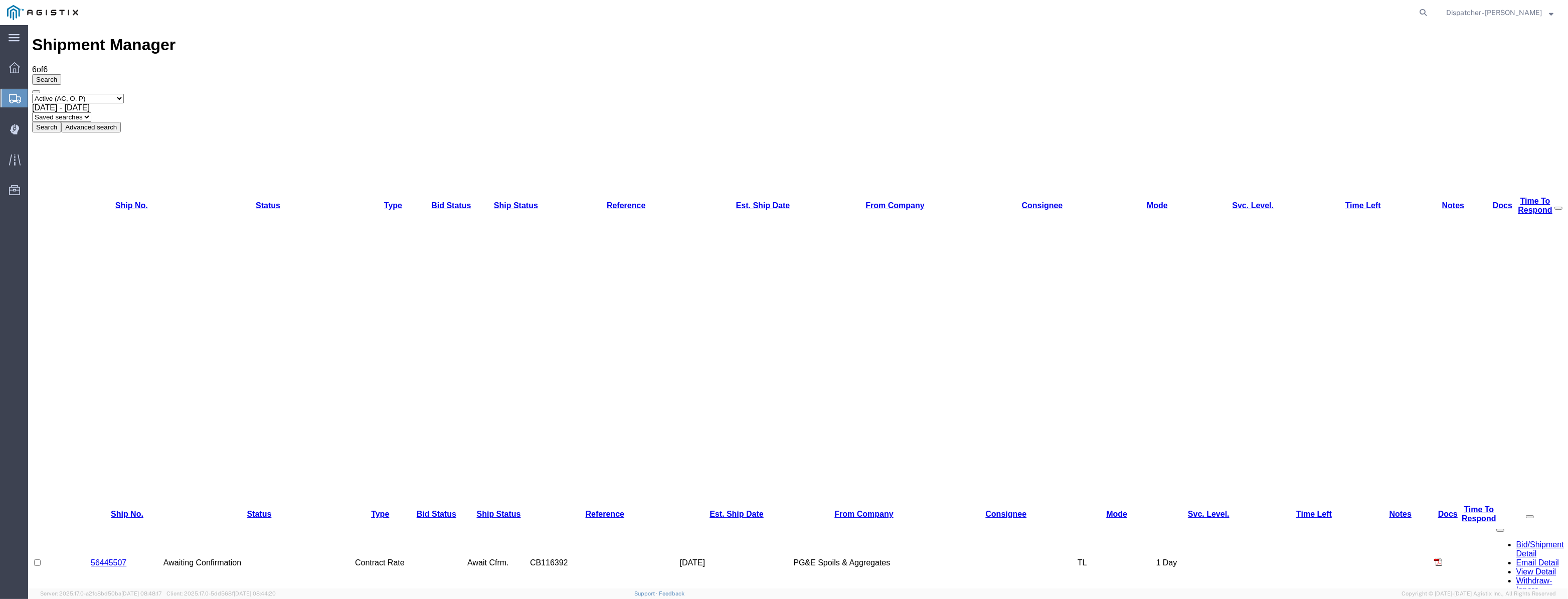
click at [102, 558] on link "56445507" at bounding box center [109, 562] width 36 height 9
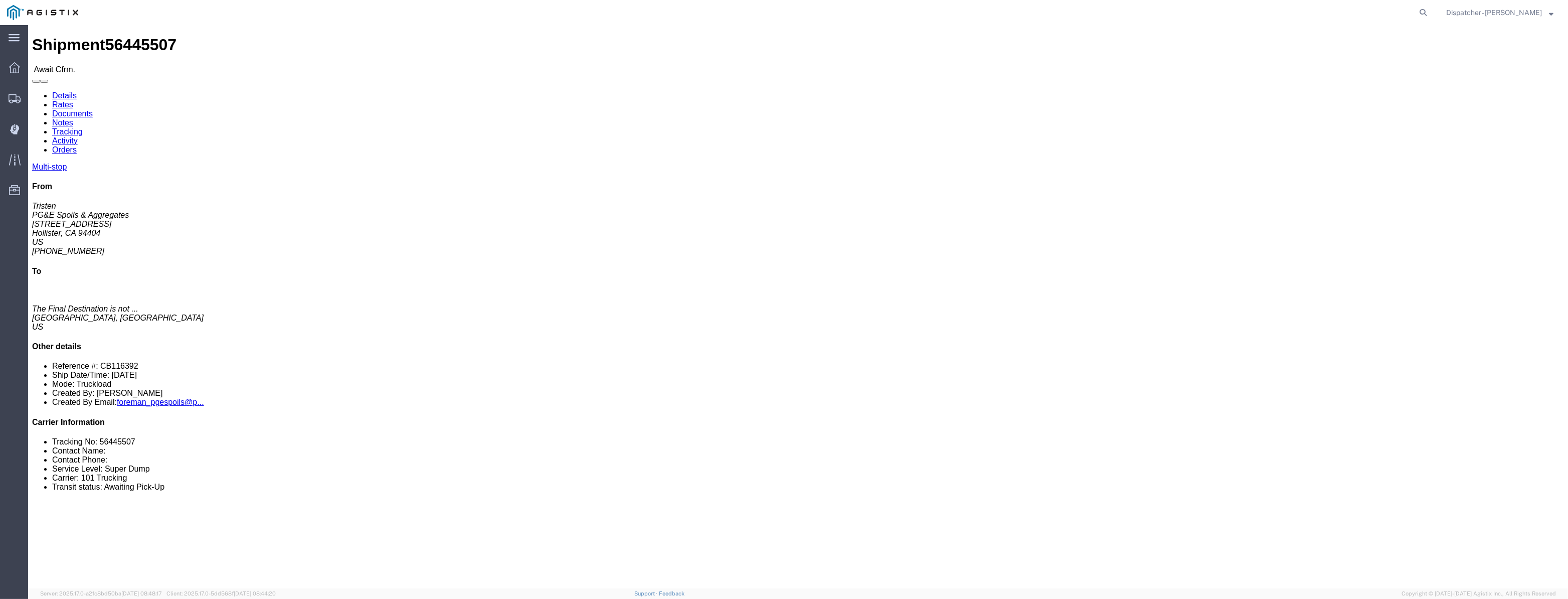
click link "Tracking"
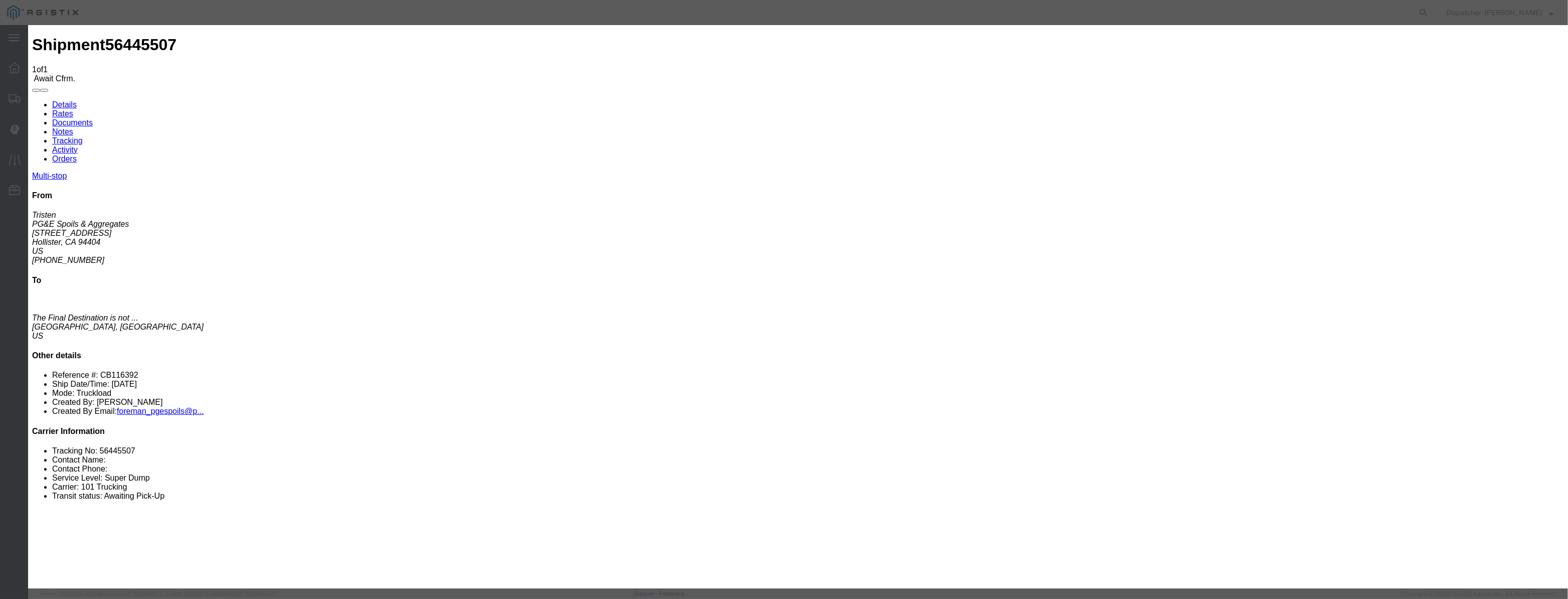
drag, startPoint x: 647, startPoint y: 113, endPoint x: 640, endPoint y: 122, distance: 11.4
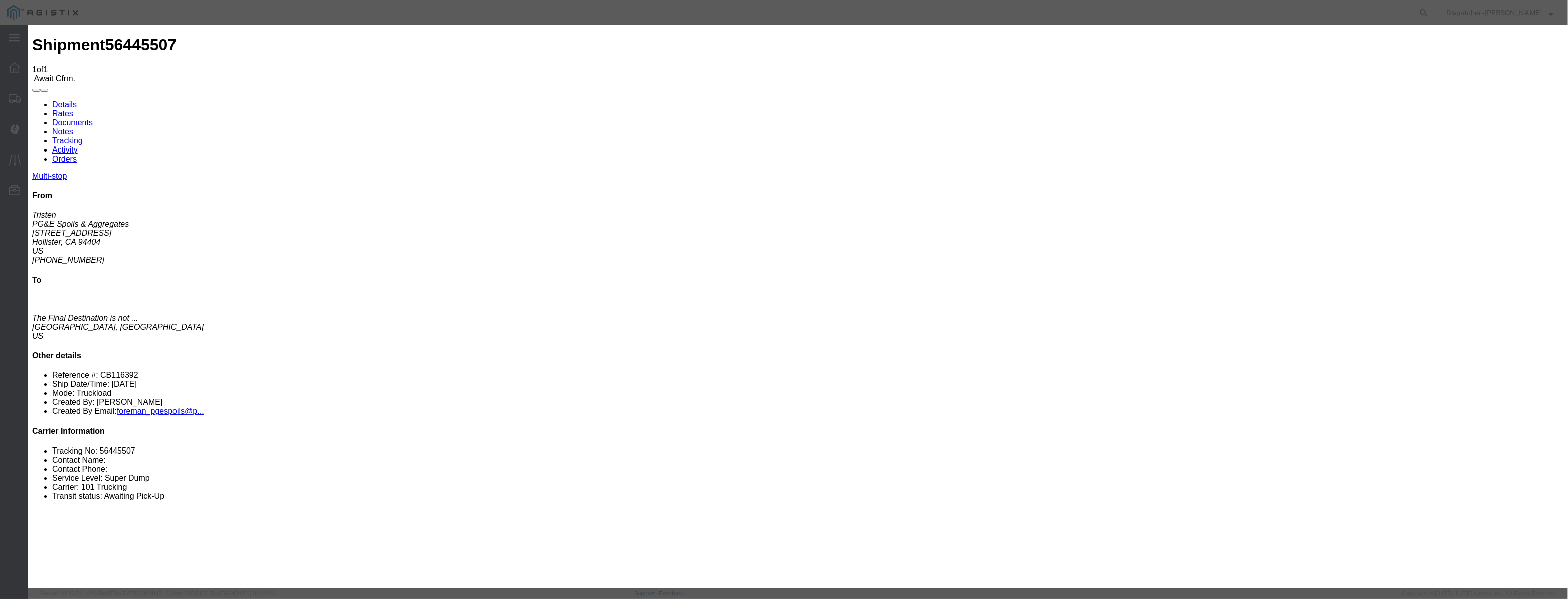
paste input "[DATE]"
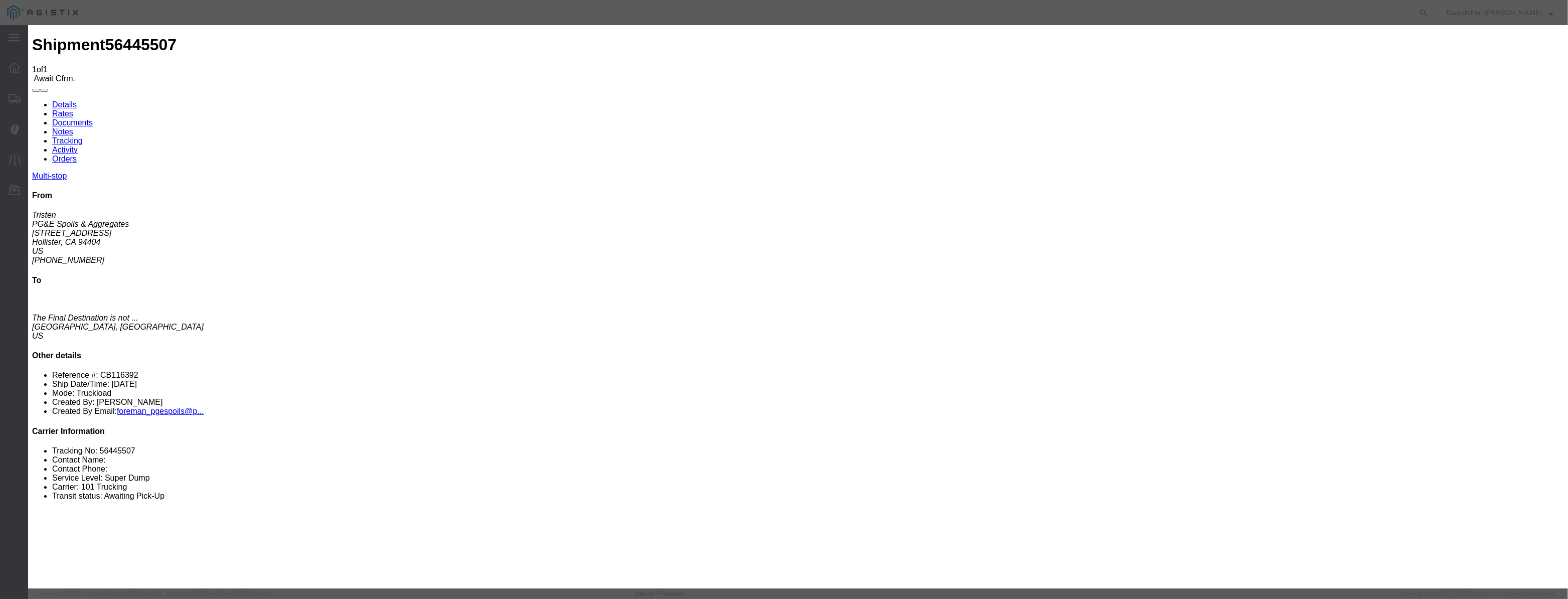
drag, startPoint x: 935, startPoint y: 119, endPoint x: 923, endPoint y: 153, distance: 36.1
drag, startPoint x: 768, startPoint y: 124, endPoint x: 492, endPoint y: 181, distance: 281.8
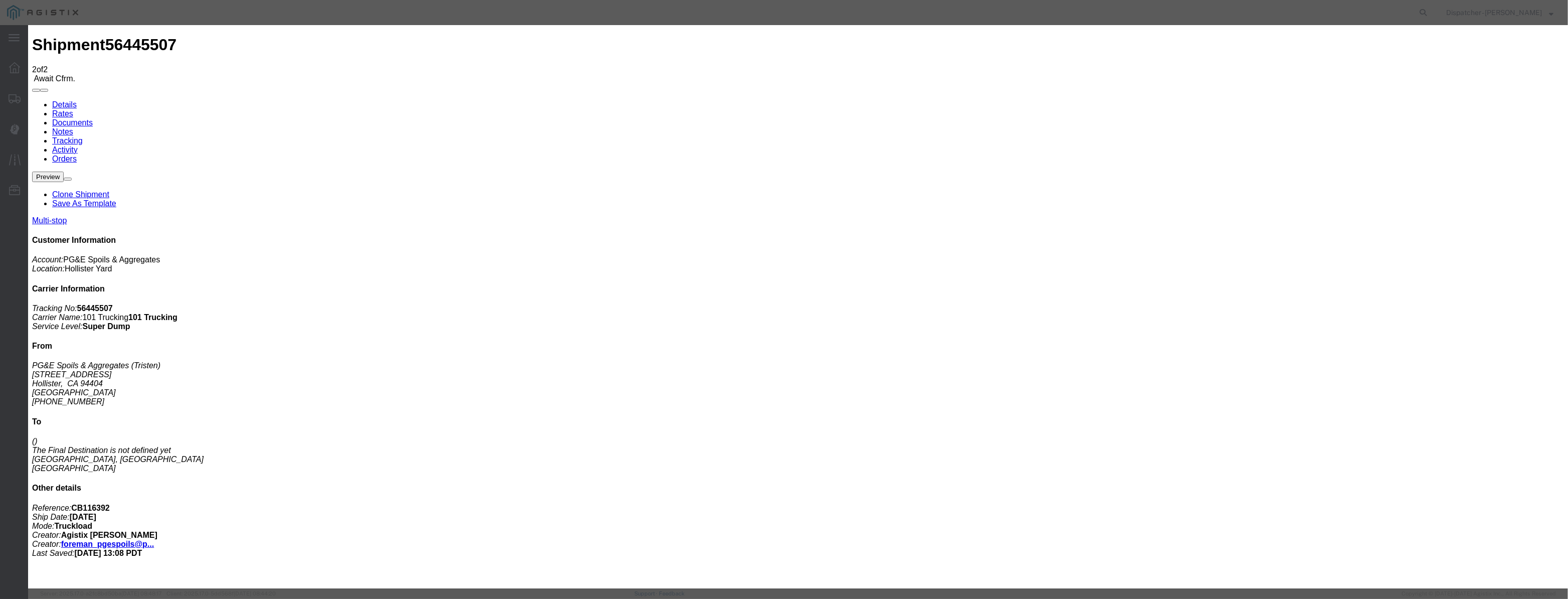
drag, startPoint x: 658, startPoint y: 109, endPoint x: 645, endPoint y: 122, distance: 18.4
drag, startPoint x: 640, startPoint y: 126, endPoint x: 662, endPoint y: 132, distance: 22.8
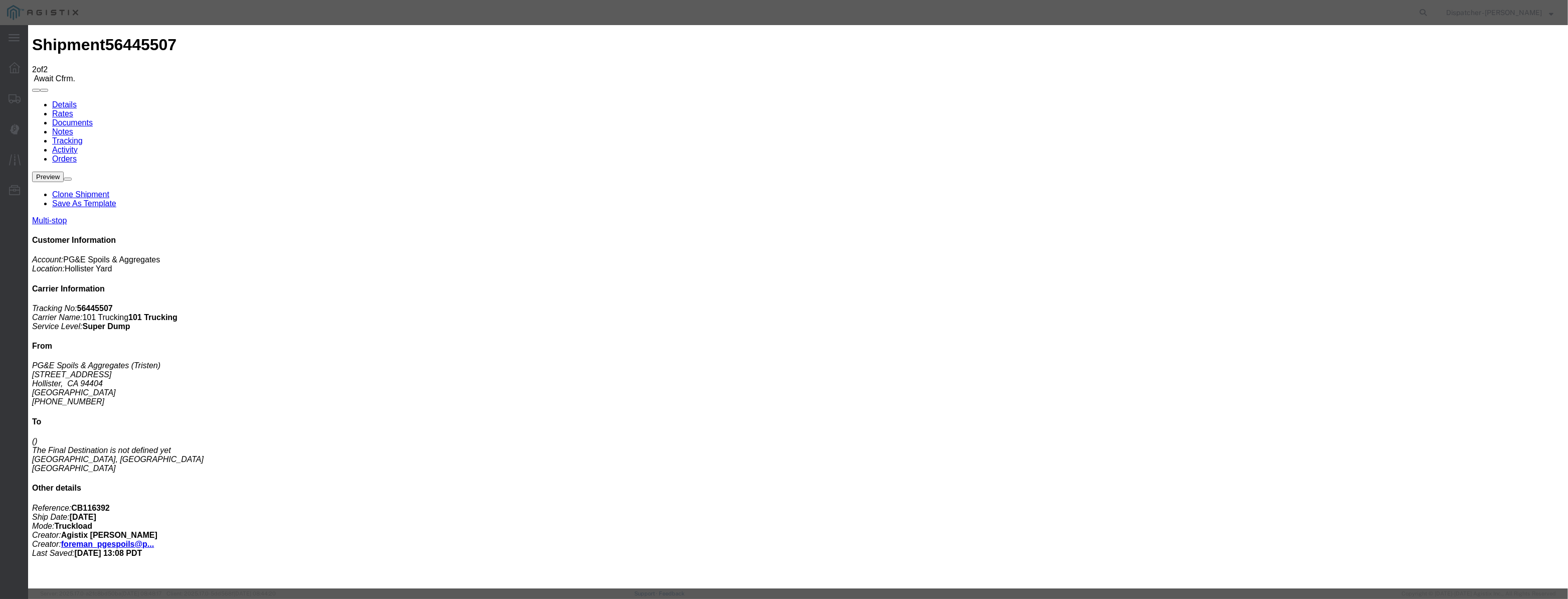
paste input "[DATE]"
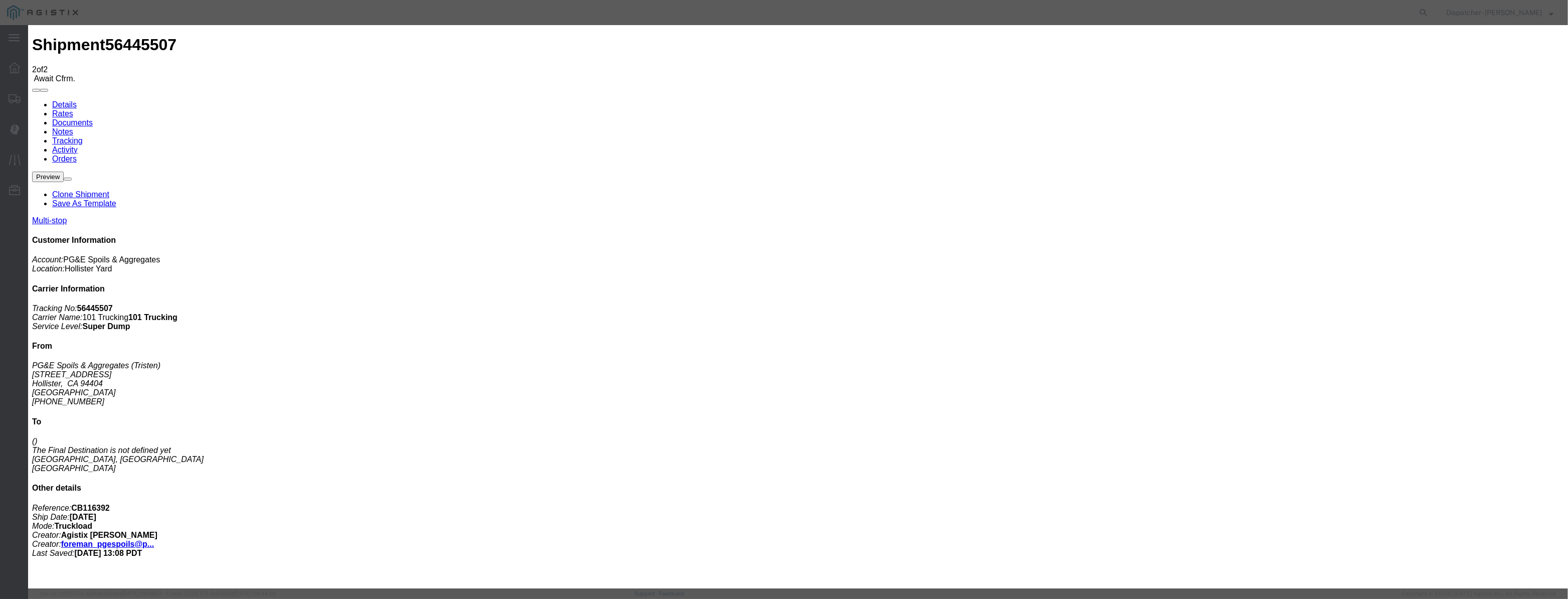
drag, startPoint x: 776, startPoint y: 124, endPoint x: 635, endPoint y: 169, distance: 148.0
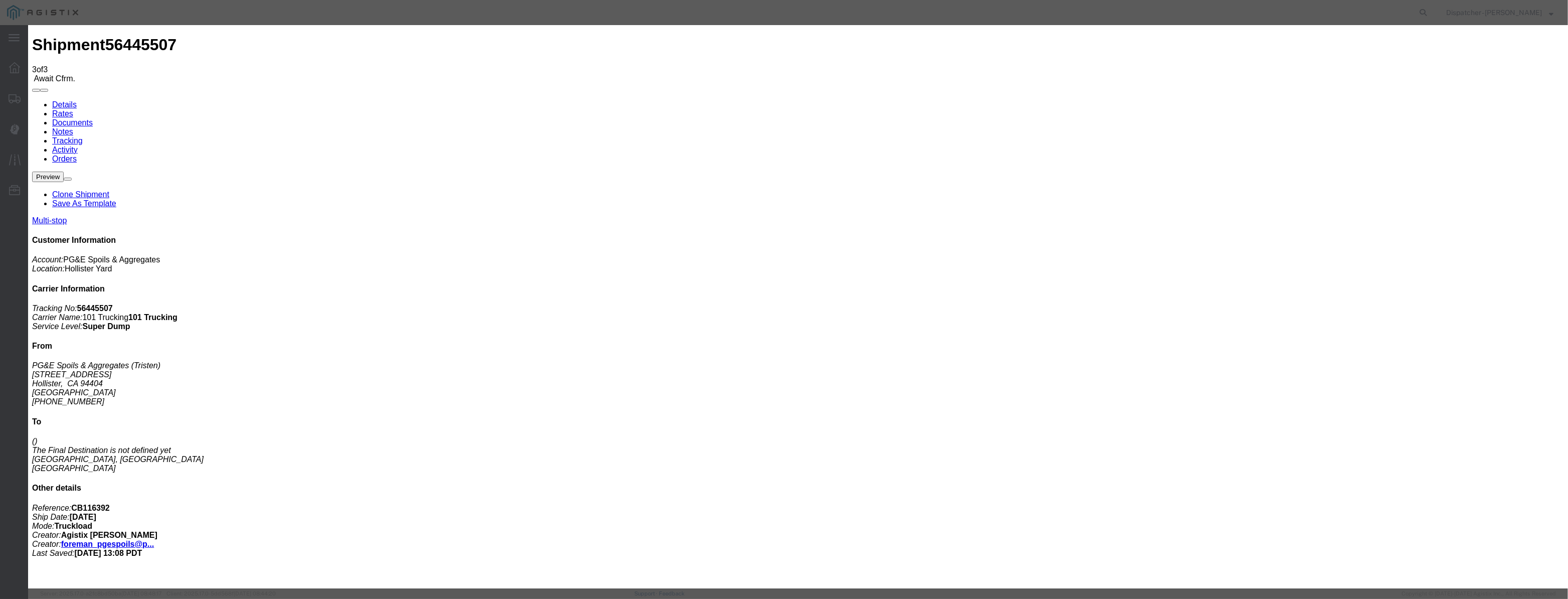
drag, startPoint x: 655, startPoint y: 114, endPoint x: 641, endPoint y: 122, distance: 16.1
paste input "[DATE]"
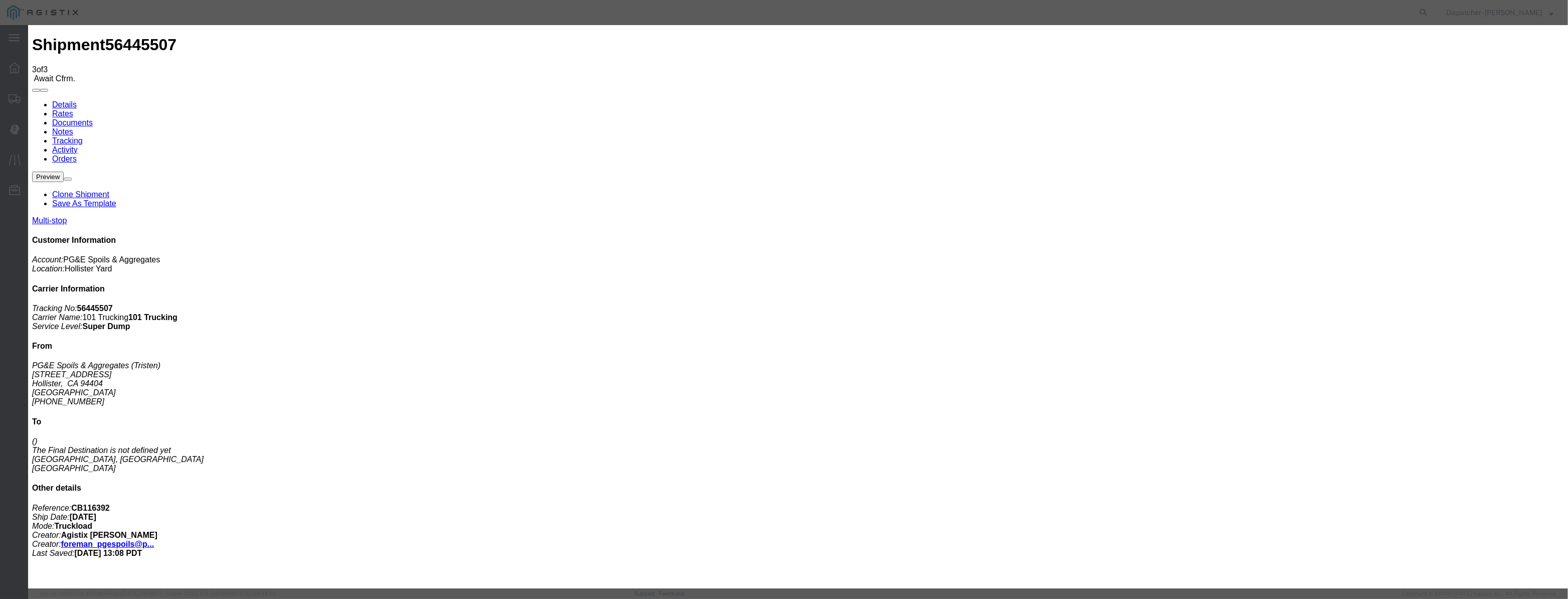
drag, startPoint x: 739, startPoint y: 142, endPoint x: 734, endPoint y: 148, distance: 7.8
drag, startPoint x: 915, startPoint y: 126, endPoint x: 913, endPoint y: 132, distance: 6.3
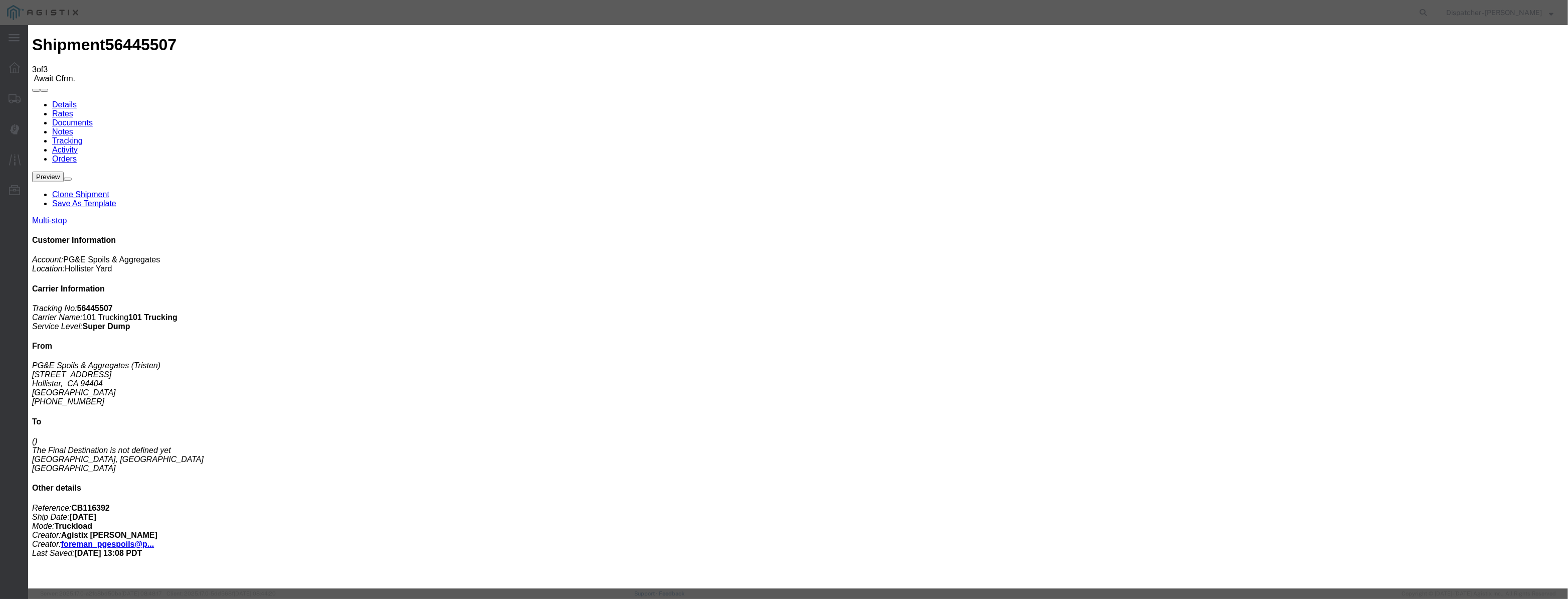
drag, startPoint x: 780, startPoint y: 133, endPoint x: 516, endPoint y: 193, distance: 270.7
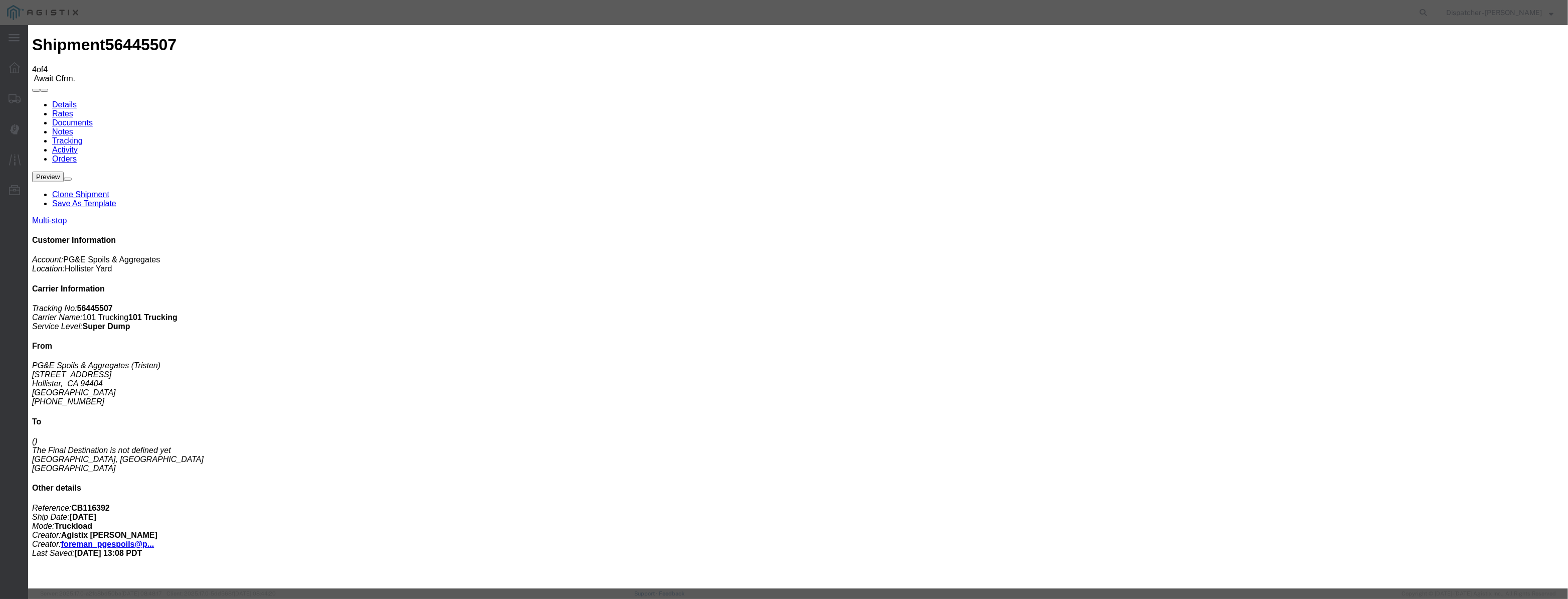
drag, startPoint x: 636, startPoint y: 110, endPoint x: 627, endPoint y: 130, distance: 21.9
drag, startPoint x: 641, startPoint y: 116, endPoint x: 631, endPoint y: 133, distance: 19.7
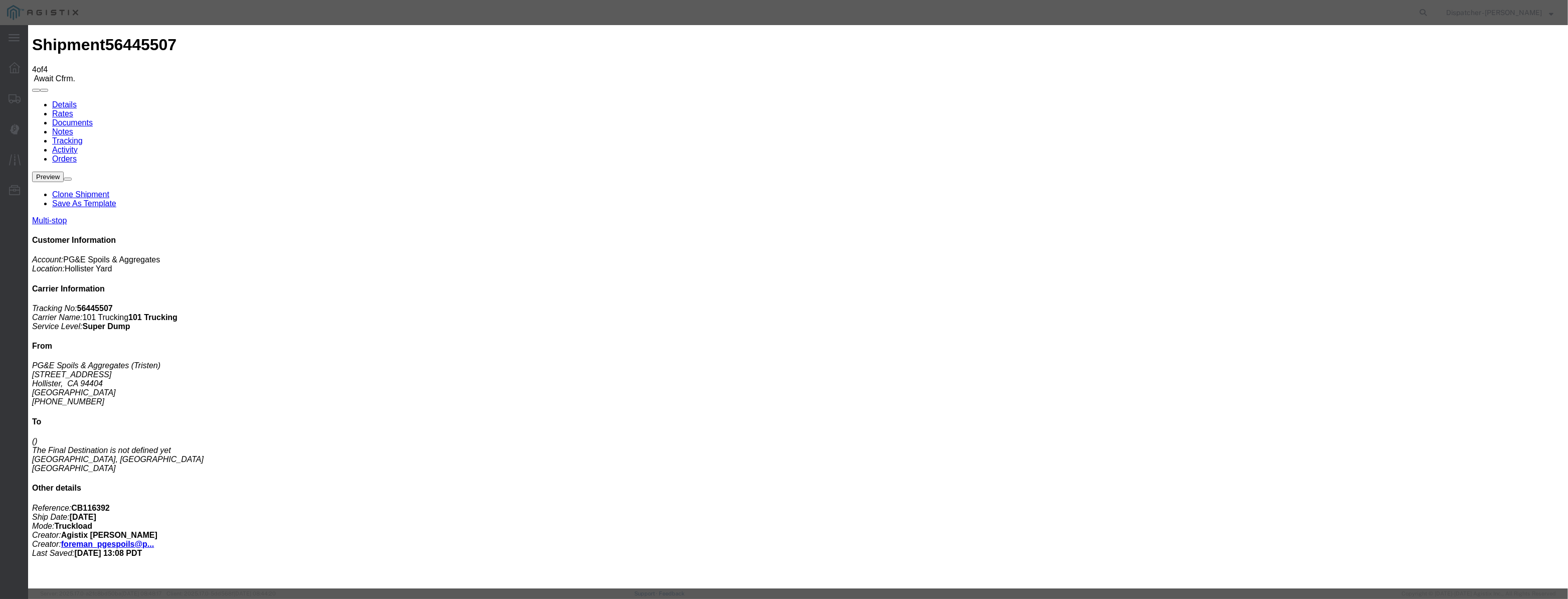
drag, startPoint x: 631, startPoint y: 133, endPoint x: 690, endPoint y: 130, distance: 59.1
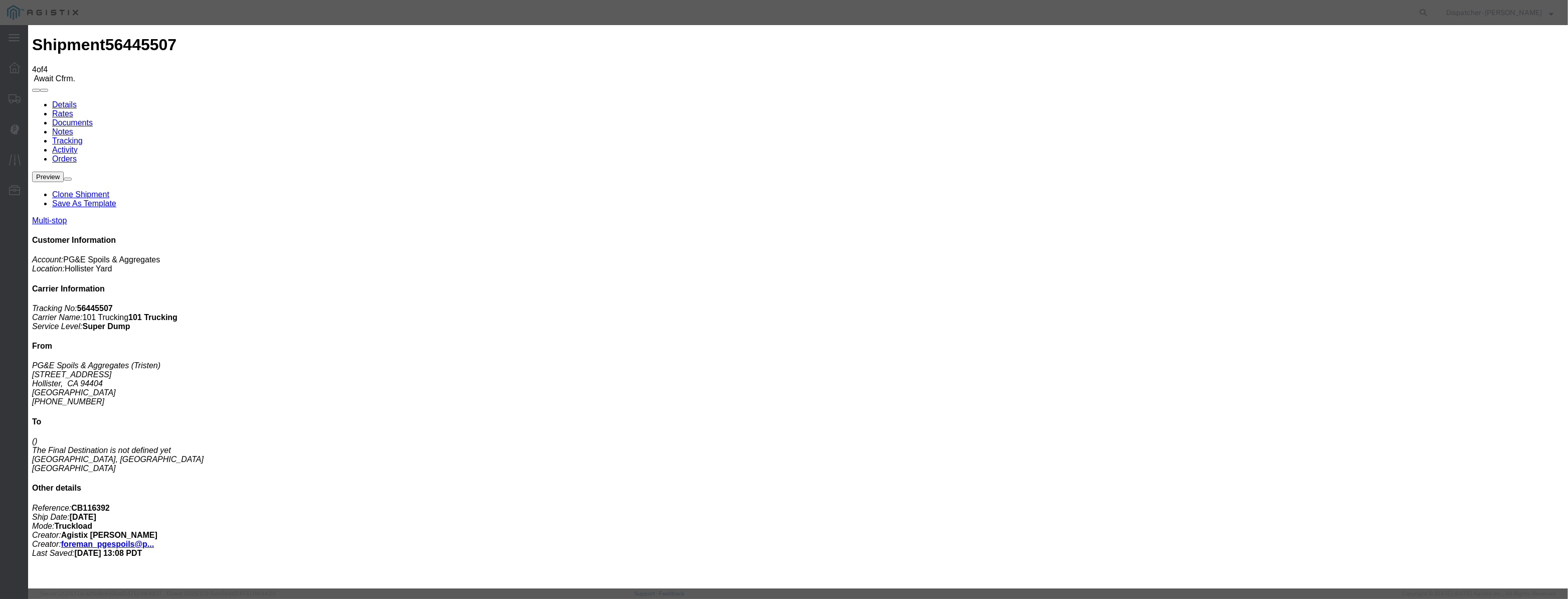
paste input "[DATE]"
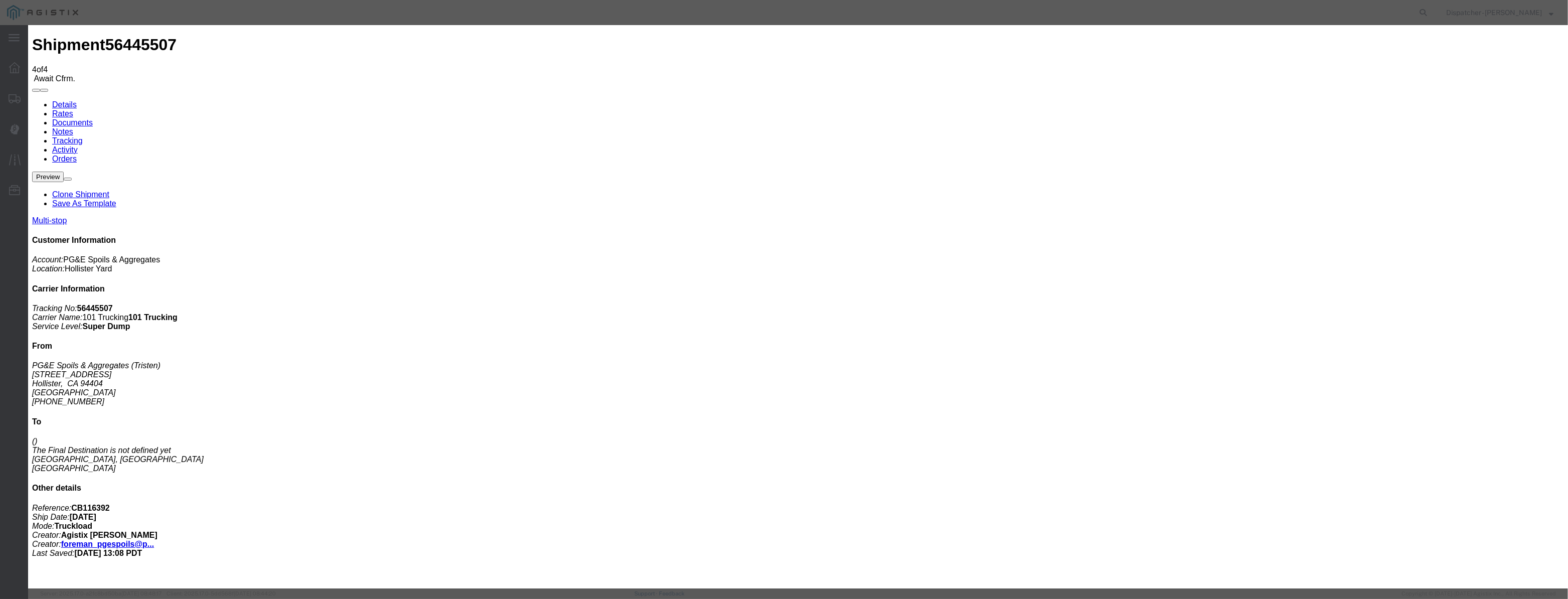
drag, startPoint x: 949, startPoint y: 120, endPoint x: 948, endPoint y: 133, distance: 13.0
drag, startPoint x: 764, startPoint y: 124, endPoint x: 605, endPoint y: 160, distance: 163.0
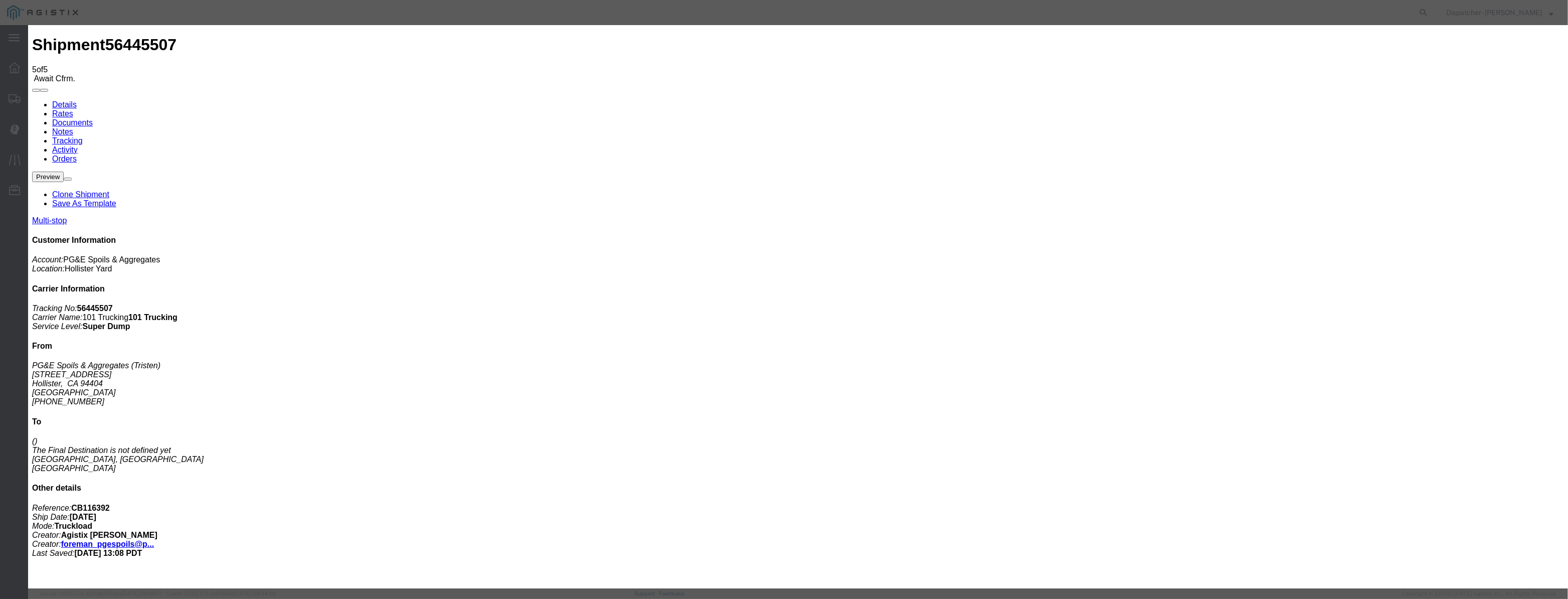
drag, startPoint x: 656, startPoint y: 112, endPoint x: 649, endPoint y: 121, distance: 11.4
drag, startPoint x: 649, startPoint y: 121, endPoint x: 722, endPoint y: 139, distance: 75.2
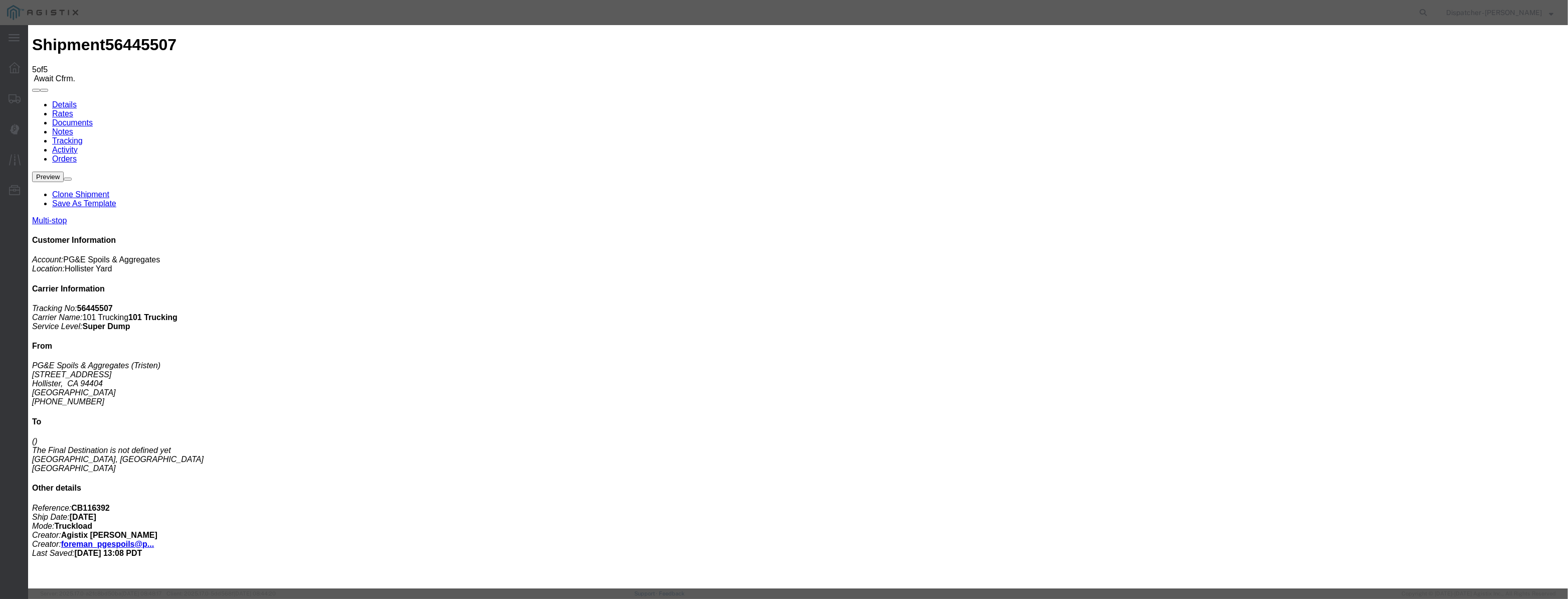
paste input "[DATE]"
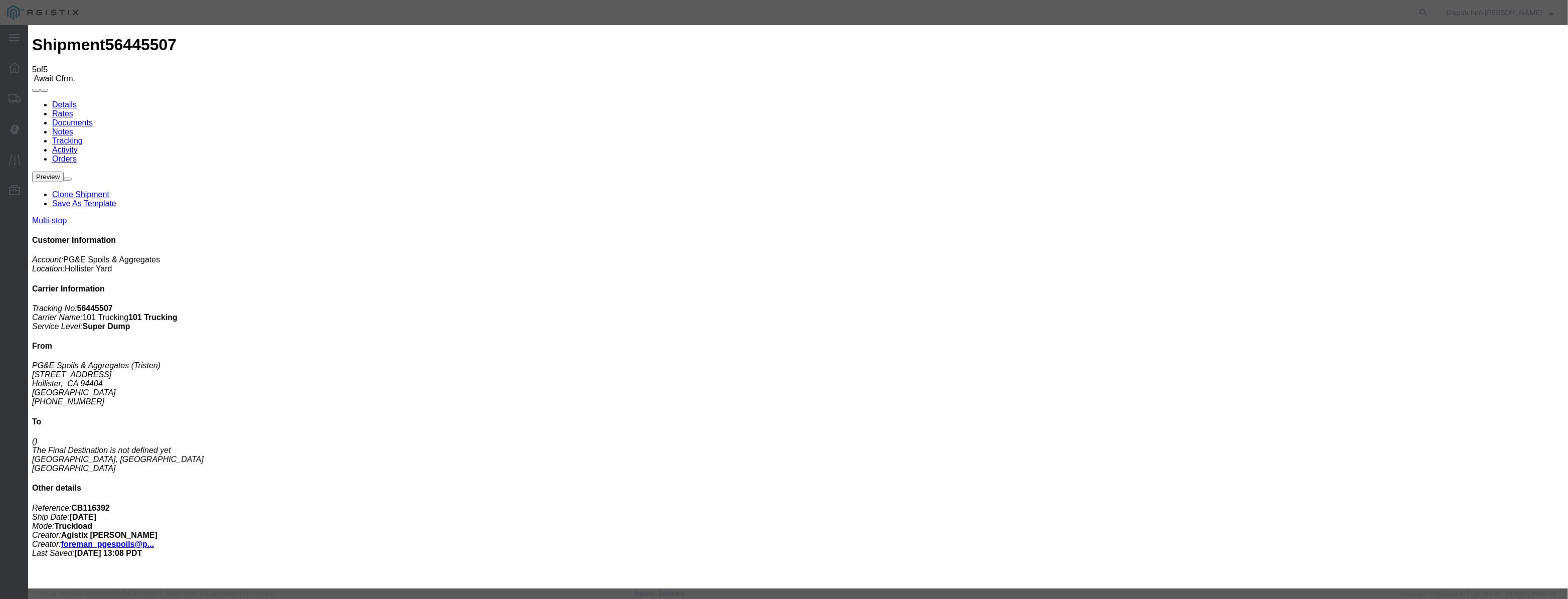
drag, startPoint x: 924, startPoint y: 122, endPoint x: 924, endPoint y: 133, distance: 11.0
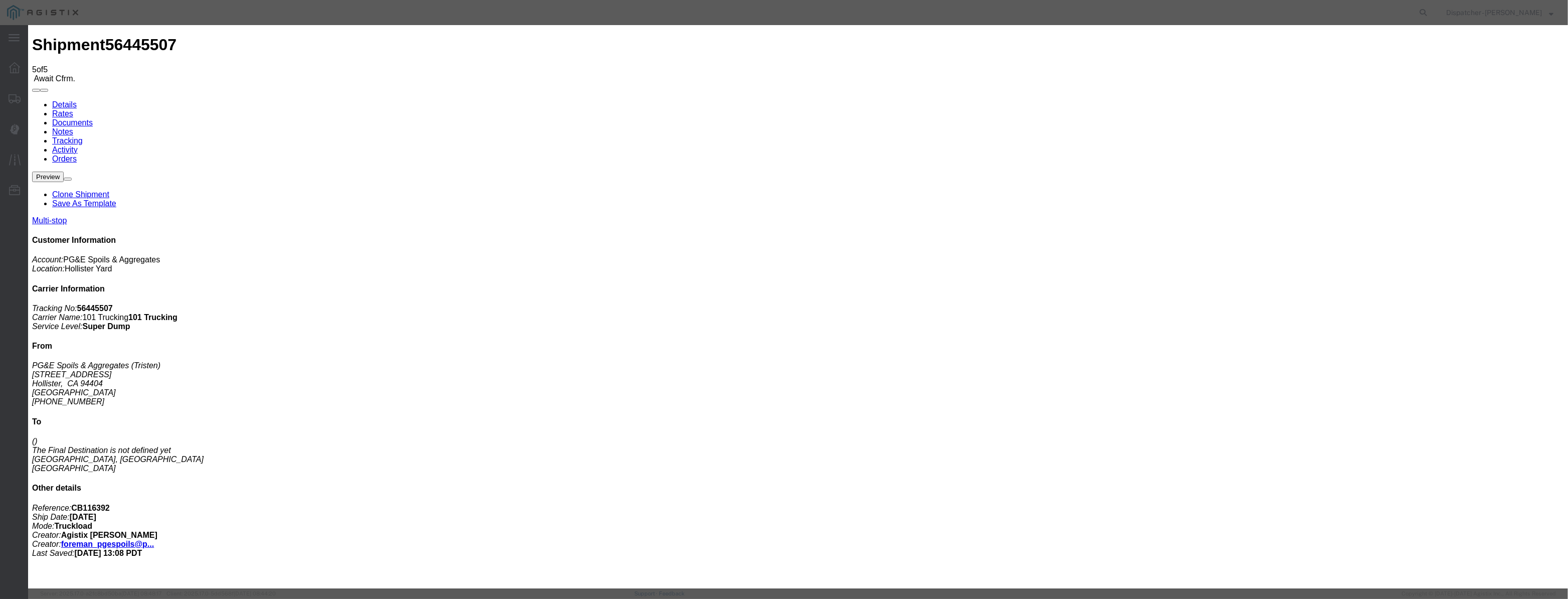
drag, startPoint x: 945, startPoint y: 126, endPoint x: 945, endPoint y: 133, distance: 7.0
drag, startPoint x: 728, startPoint y: 131, endPoint x: 527, endPoint y: 191, distance: 209.8
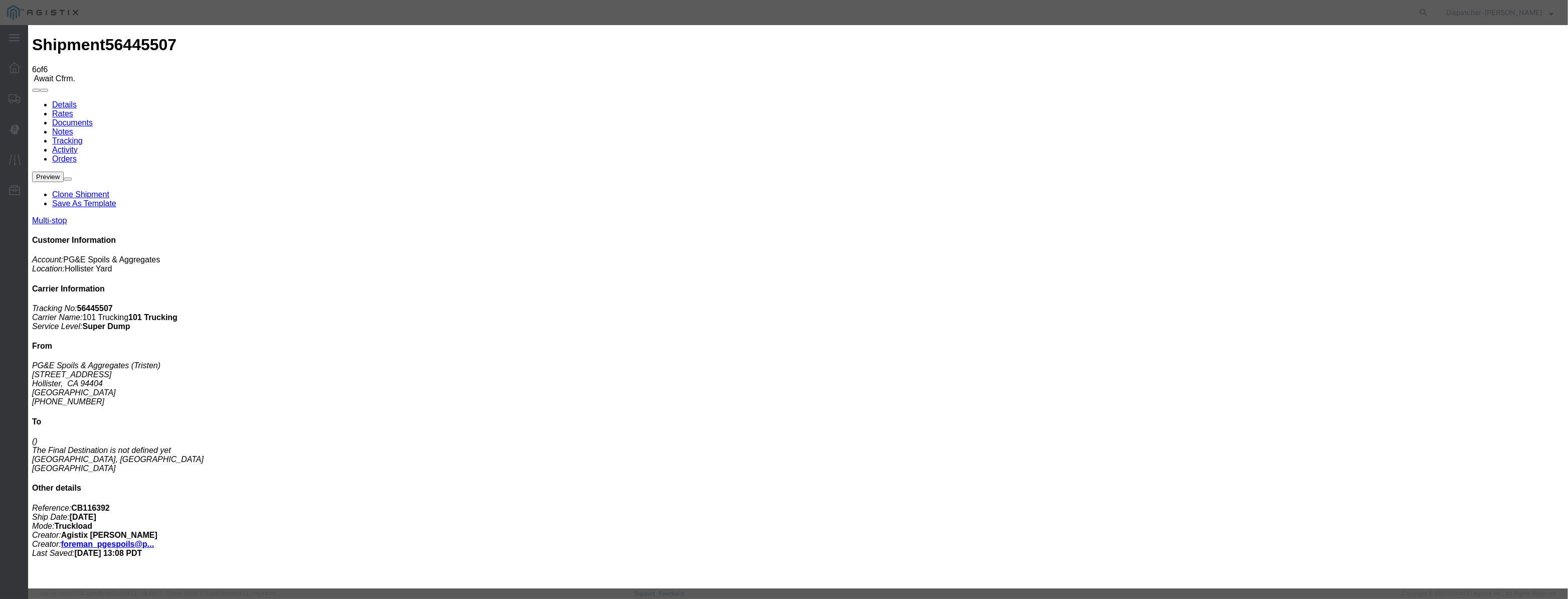
drag, startPoint x: 648, startPoint y: 140, endPoint x: 650, endPoint y: 148, distance: 8.2
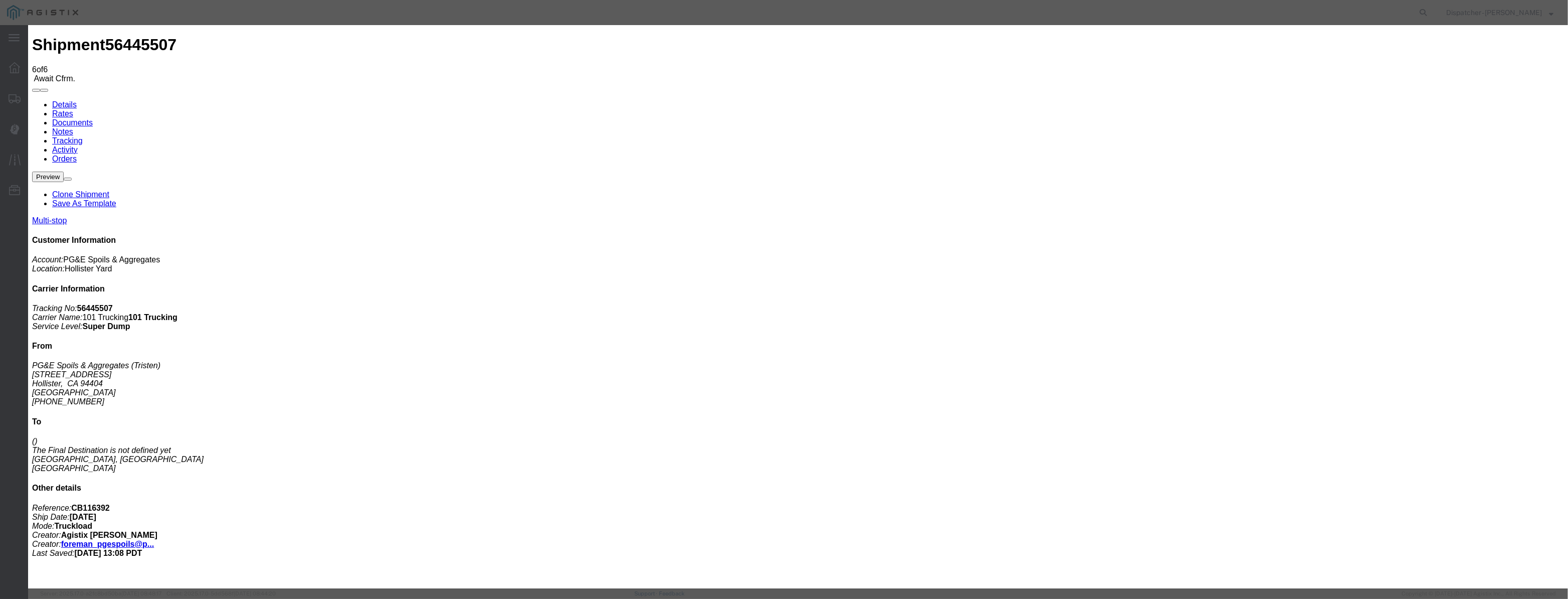
drag, startPoint x: 651, startPoint y: 110, endPoint x: 638, endPoint y: 128, distance: 22.2
drag, startPoint x: 637, startPoint y: 130, endPoint x: 739, endPoint y: 142, distance: 102.7
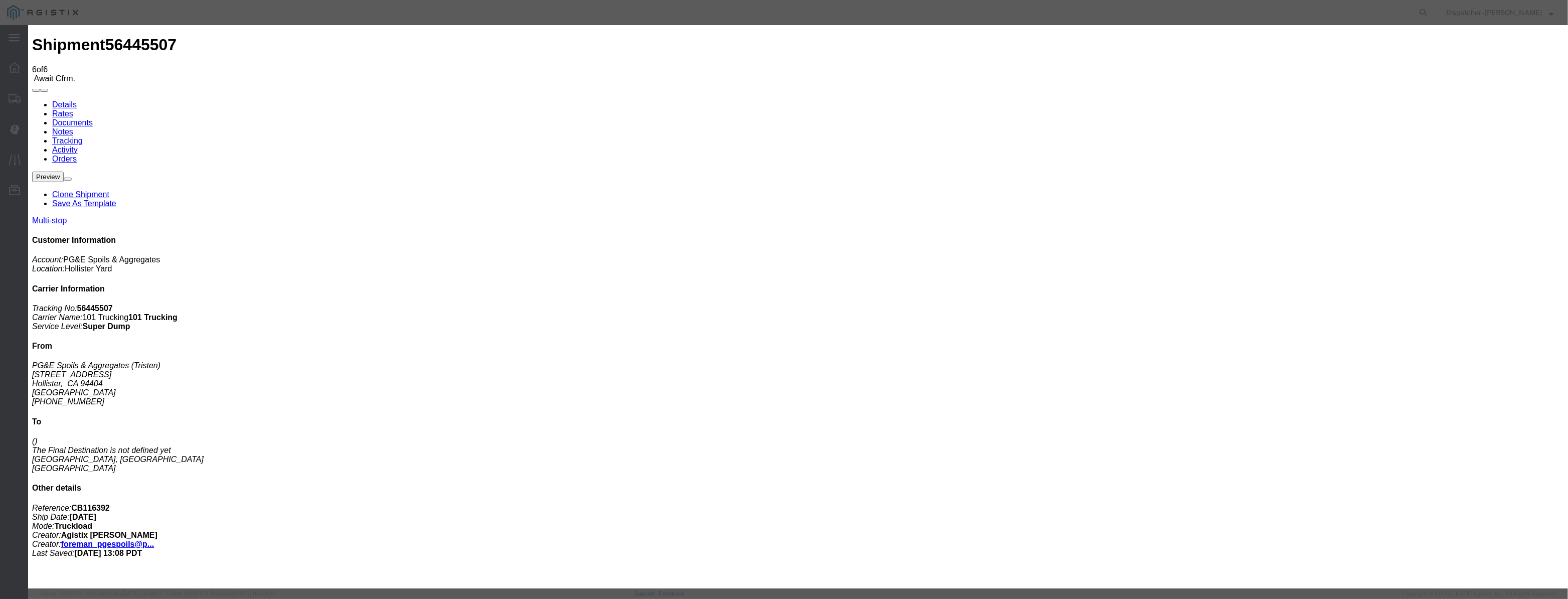
paste input "[DATE]"
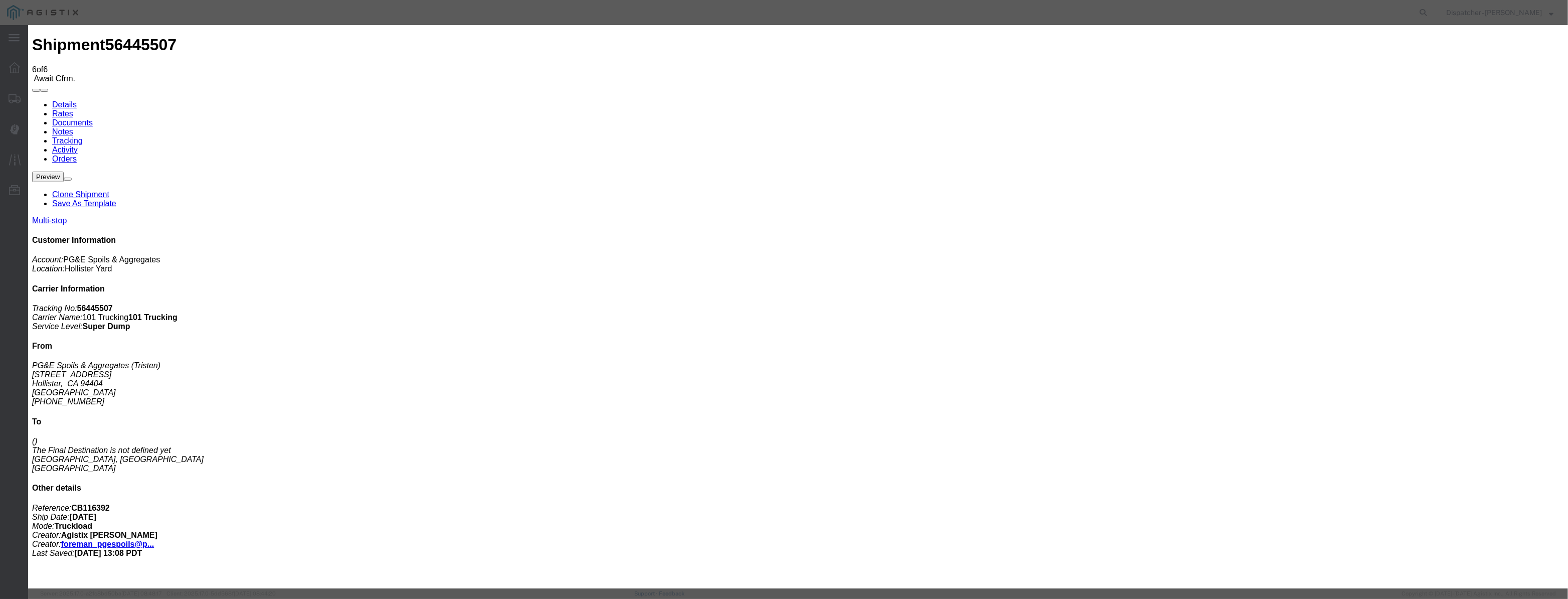
drag, startPoint x: 945, startPoint y: 120, endPoint x: 937, endPoint y: 145, distance: 26.2
drag, startPoint x: 731, startPoint y: 138, endPoint x: 429, endPoint y: 109, distance: 303.4
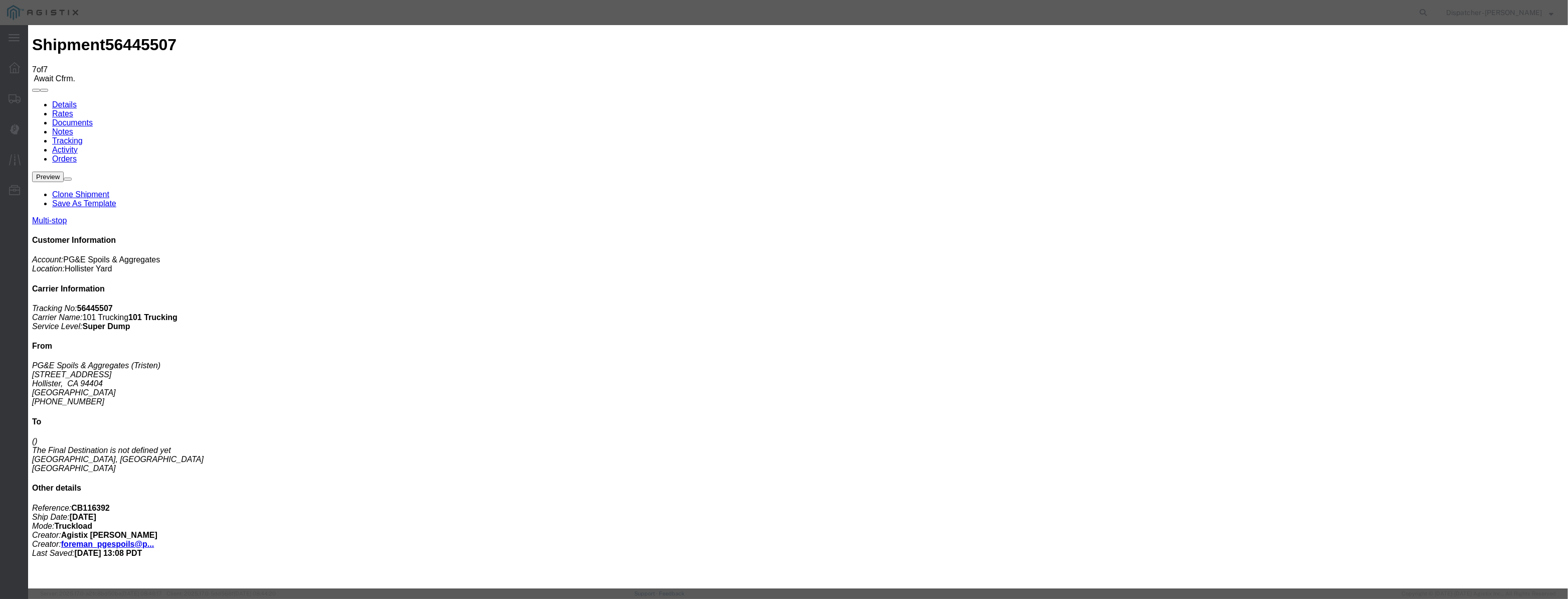
drag, startPoint x: 669, startPoint y: 112, endPoint x: 657, endPoint y: 120, distance: 14.4
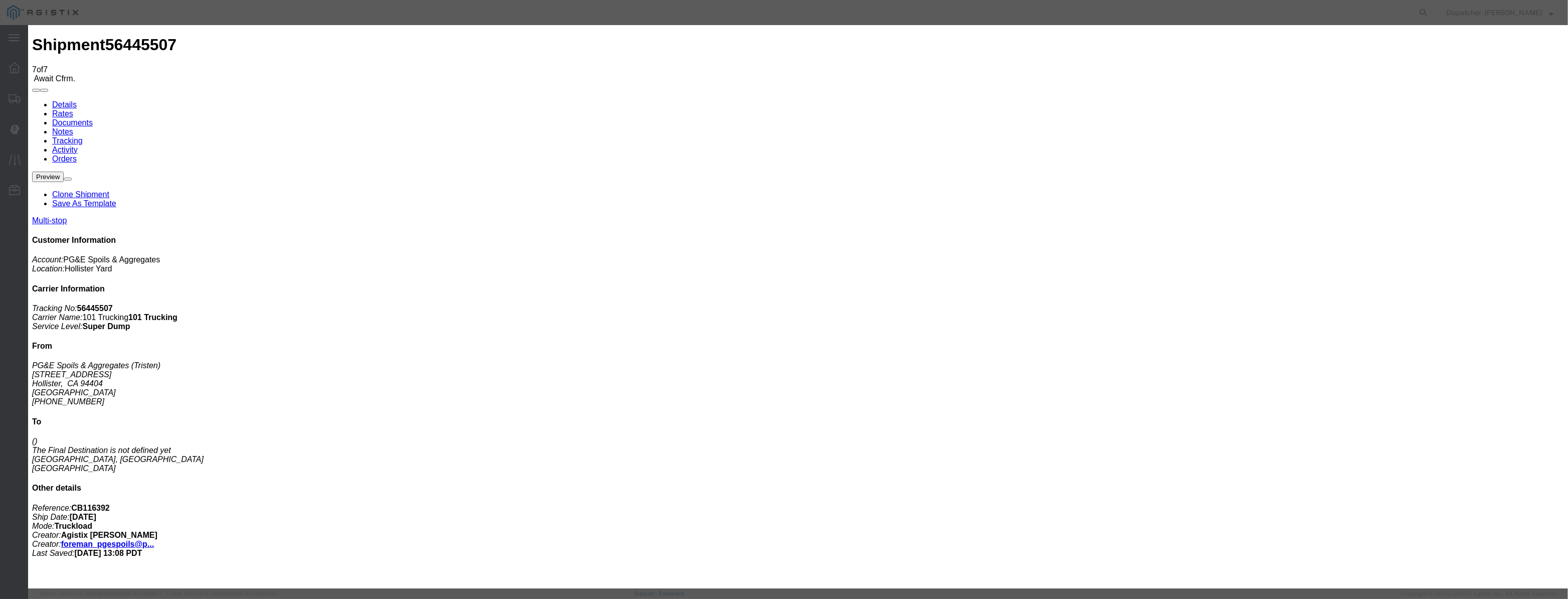
drag, startPoint x: 644, startPoint y: 130, endPoint x: 717, endPoint y: 143, distance: 74.1
paste input "[DATE]"
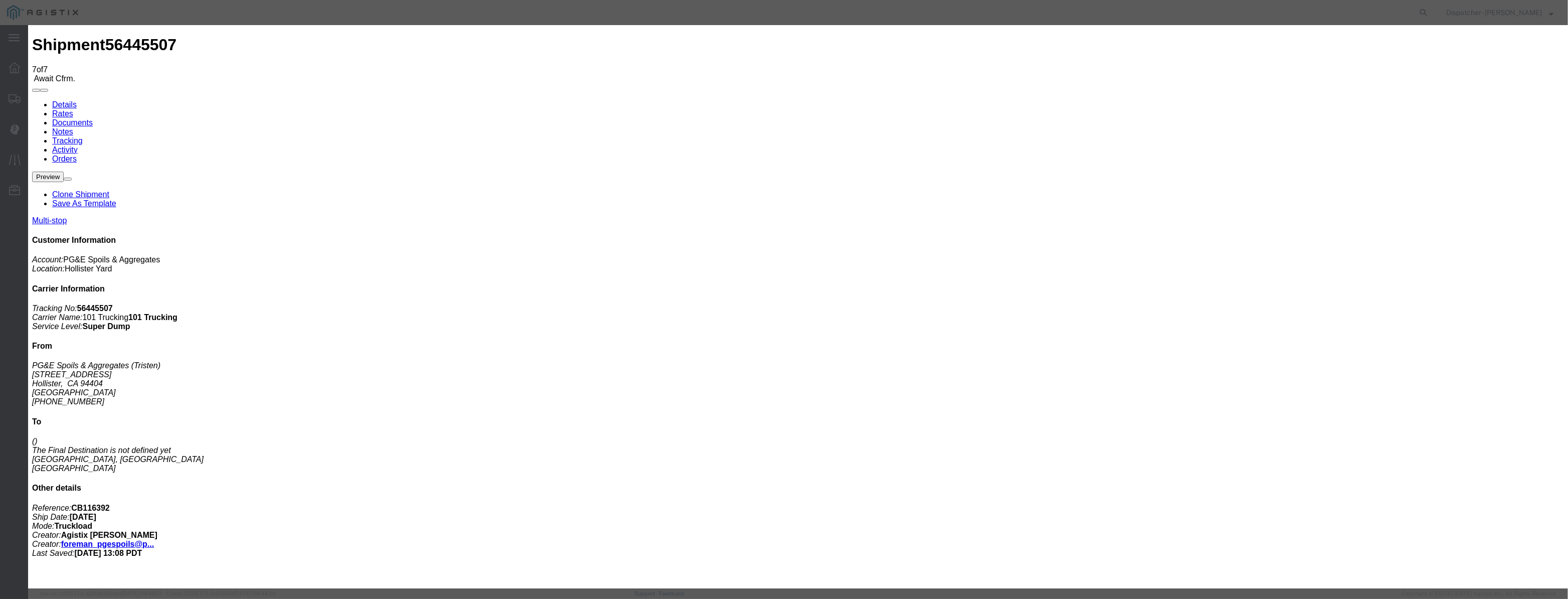
scroll to position [0, 0]
drag, startPoint x: 780, startPoint y: 132, endPoint x: 793, endPoint y: 155, distance: 26.4
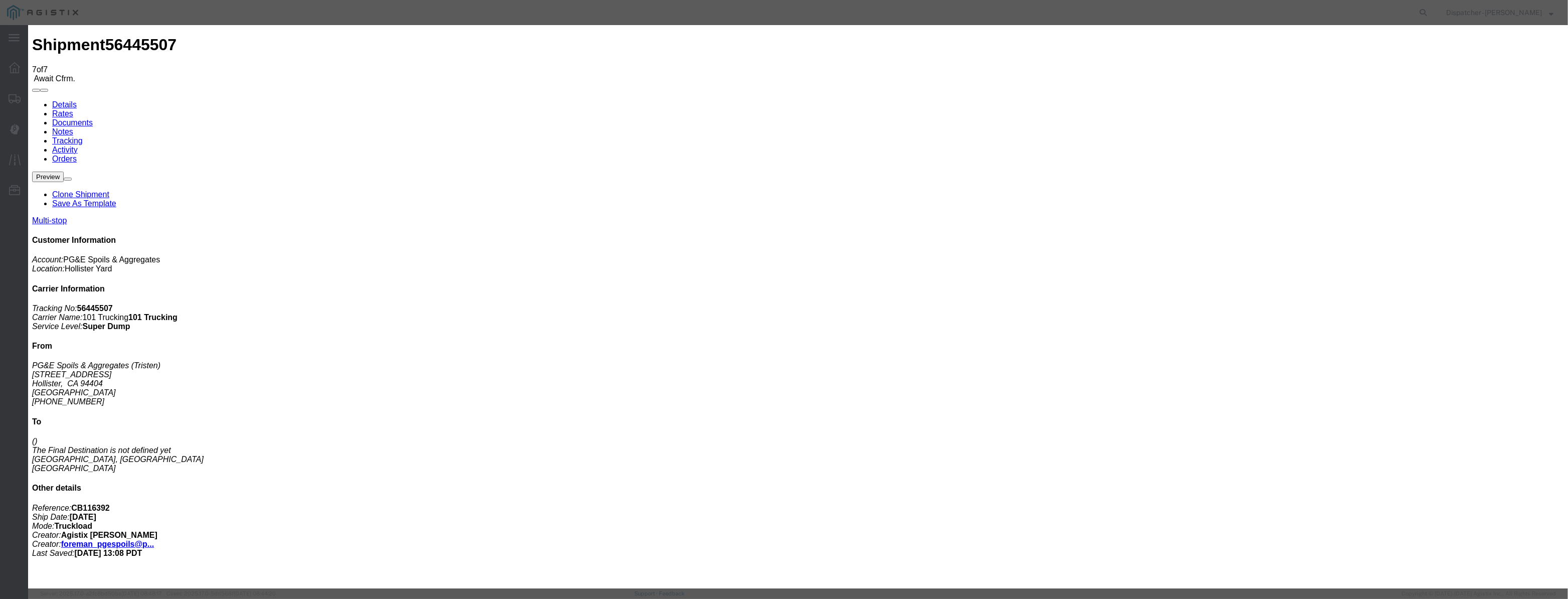
drag, startPoint x: 793, startPoint y: 155, endPoint x: 545, endPoint y: 172, distance: 248.6
drag, startPoint x: 732, startPoint y: 102, endPoint x: 740, endPoint y: 118, distance: 17.9
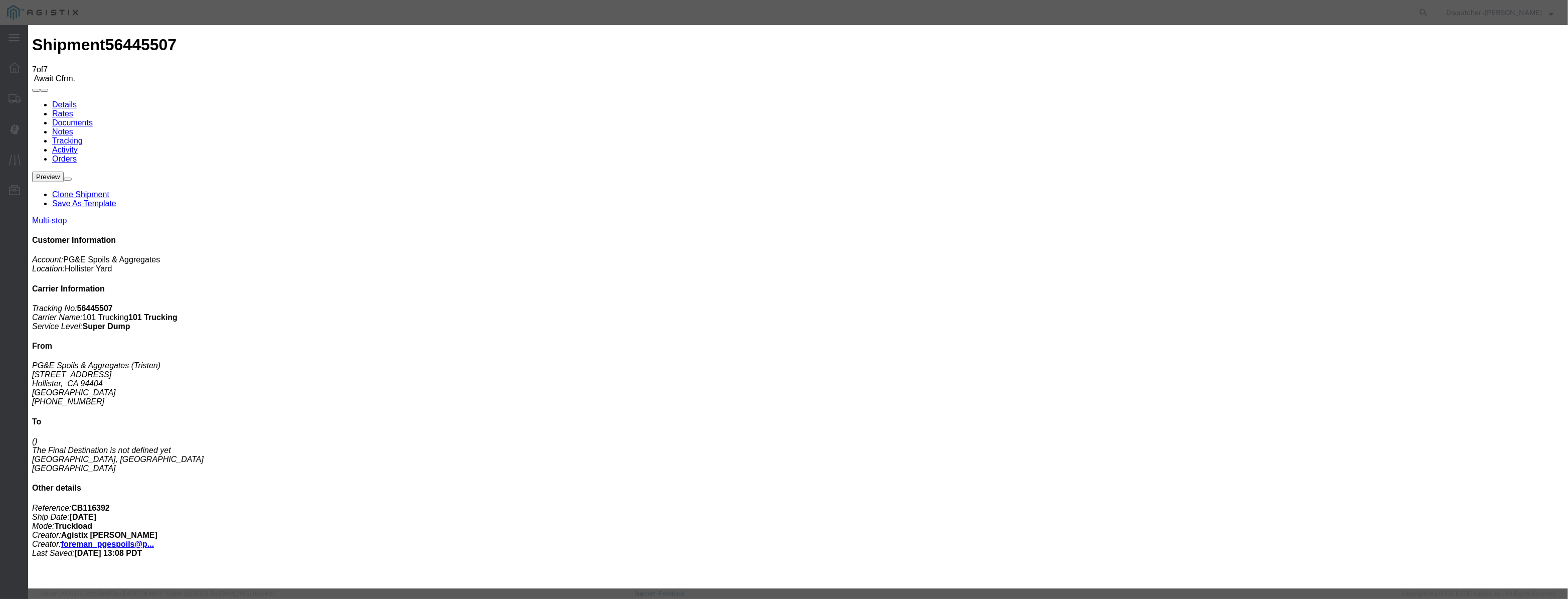
drag, startPoint x: 771, startPoint y: 130, endPoint x: 448, endPoint y: 158, distance: 324.2
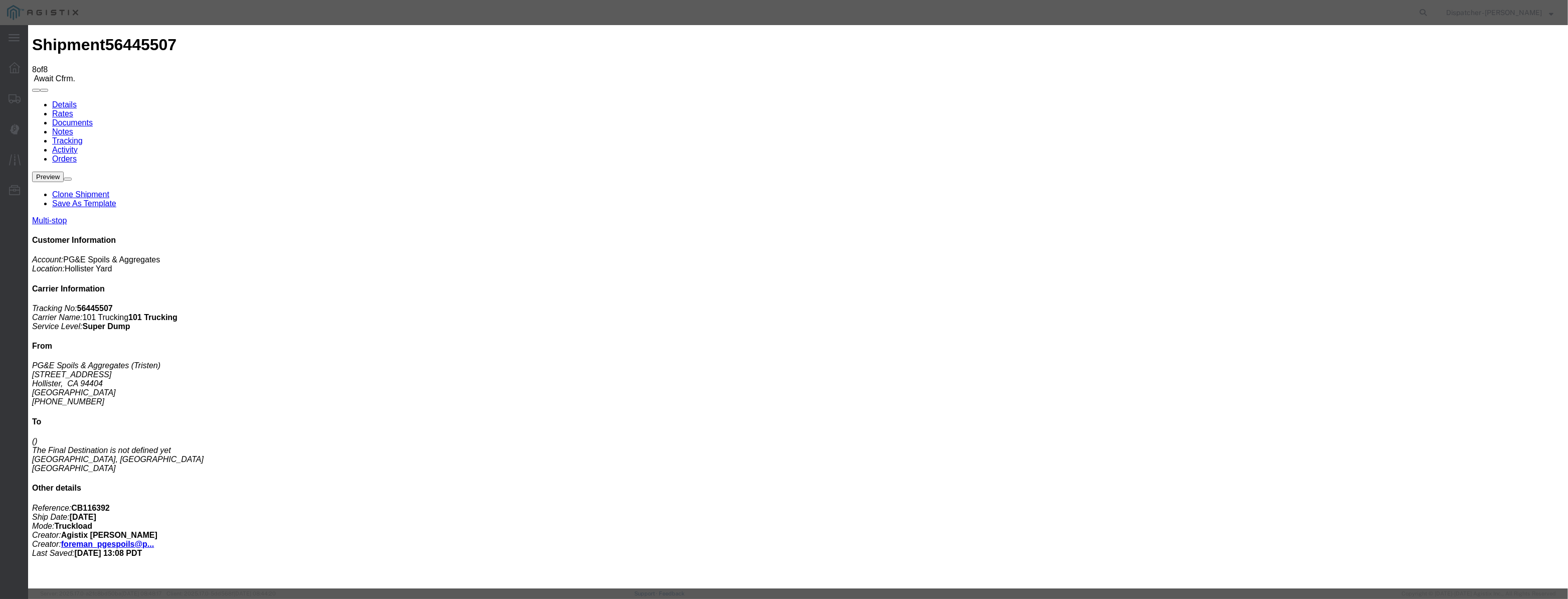
drag, startPoint x: 629, startPoint y: 130, endPoint x: 658, endPoint y: 109, distance: 35.8
drag, startPoint x: 658, startPoint y: 109, endPoint x: 632, endPoint y: 124, distance: 30.0
drag, startPoint x: 632, startPoint y: 124, endPoint x: 708, endPoint y: 134, distance: 76.7
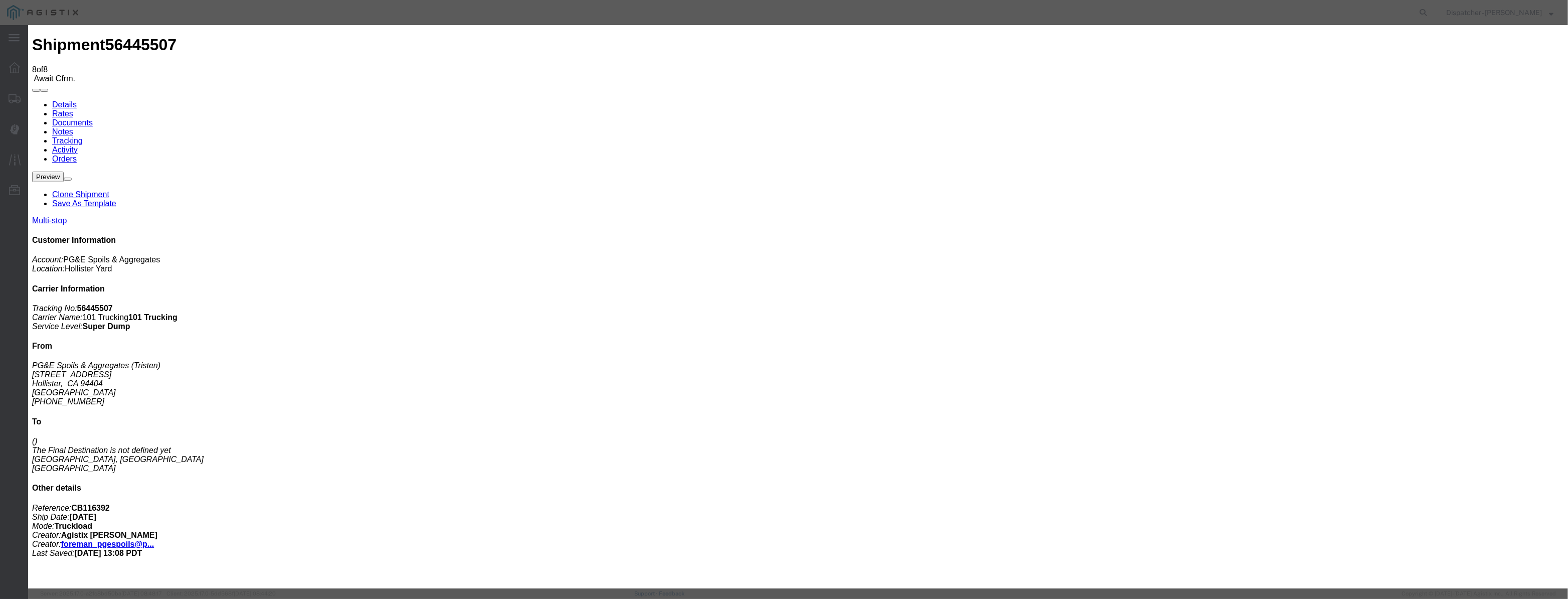
paste input "[DATE]"
drag, startPoint x: 731, startPoint y: 140, endPoint x: 734, endPoint y: 145, distance: 5.8
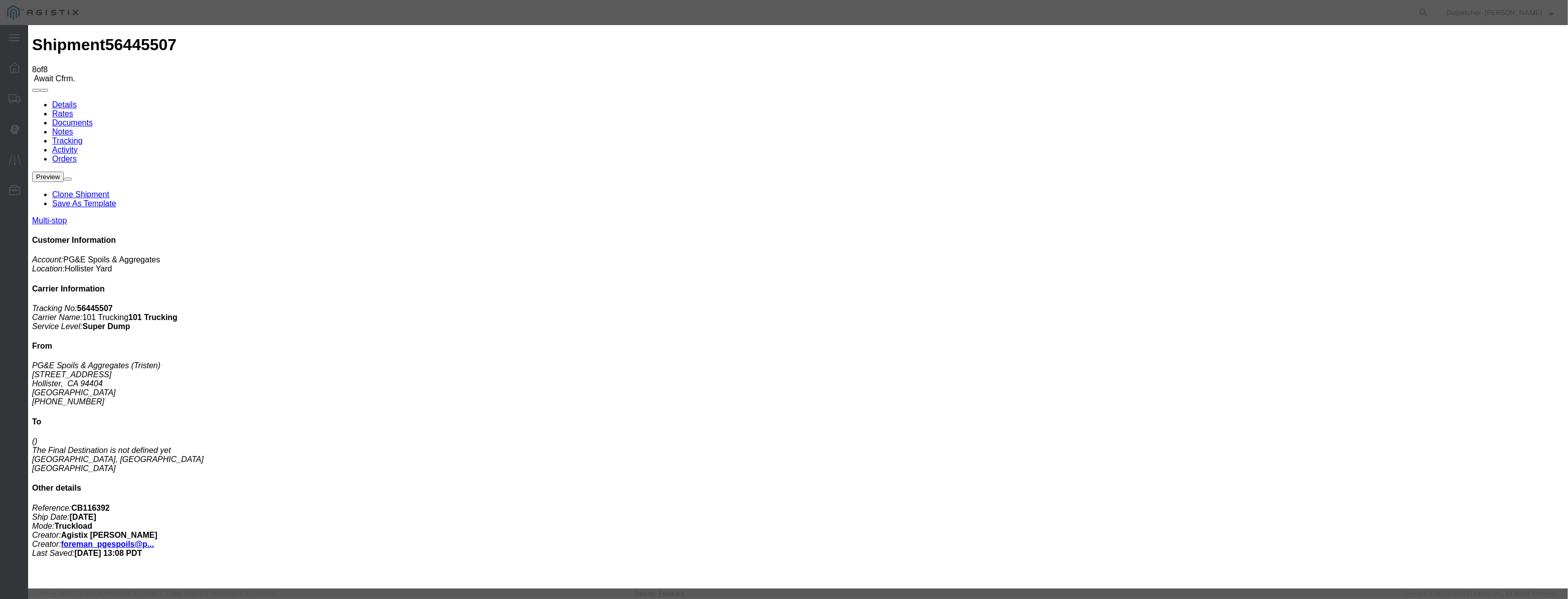
scroll to position [0, 0]
drag, startPoint x: 786, startPoint y: 126, endPoint x: 620, endPoint y: 165, distance: 170.5
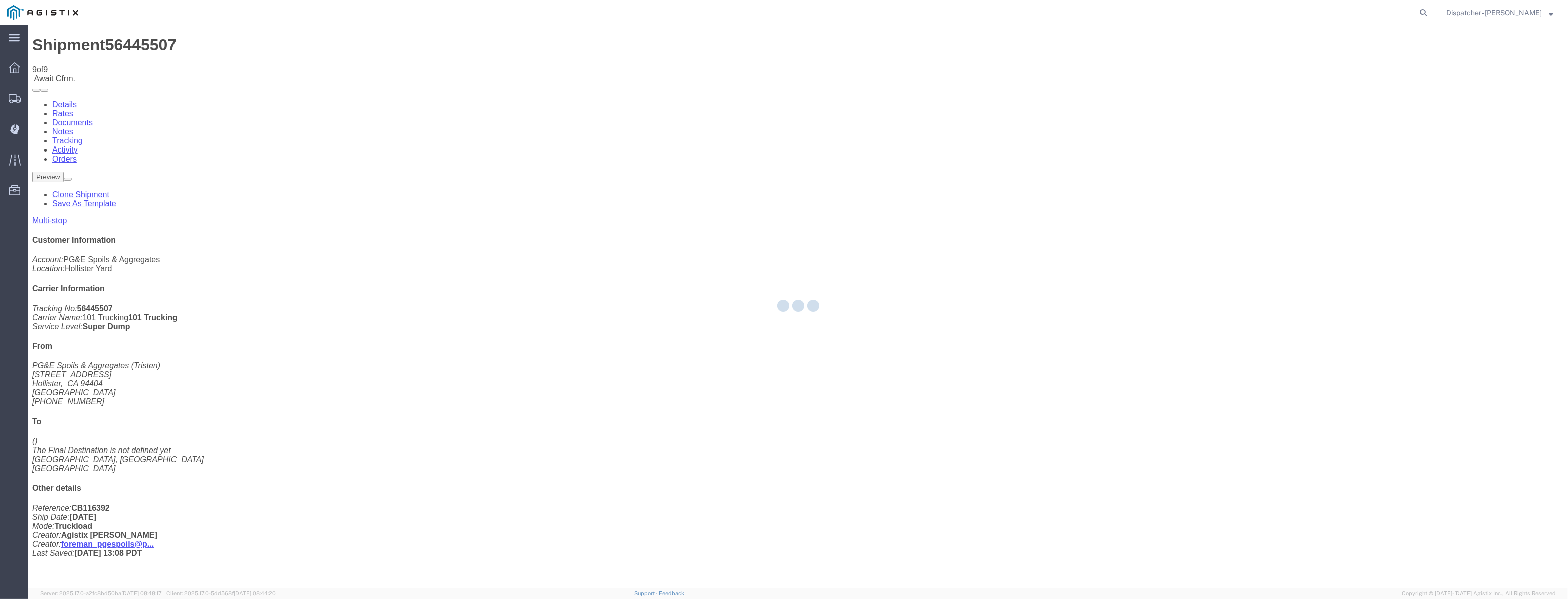
click at [1343, 97] on div at bounding box center [798, 307] width 1540 height 564
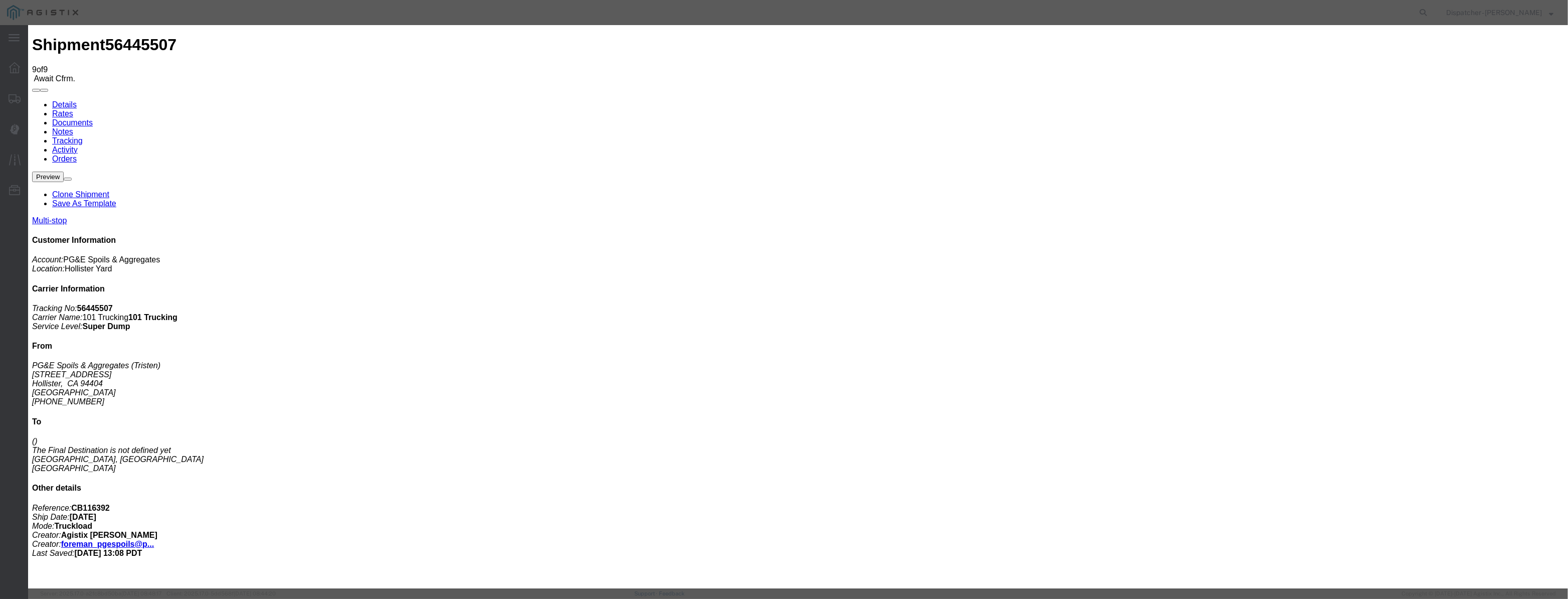
drag, startPoint x: 657, startPoint y: 116, endPoint x: 644, endPoint y: 126, distance: 16.4
drag, startPoint x: 643, startPoint y: 126, endPoint x: 663, endPoint y: 126, distance: 20.0
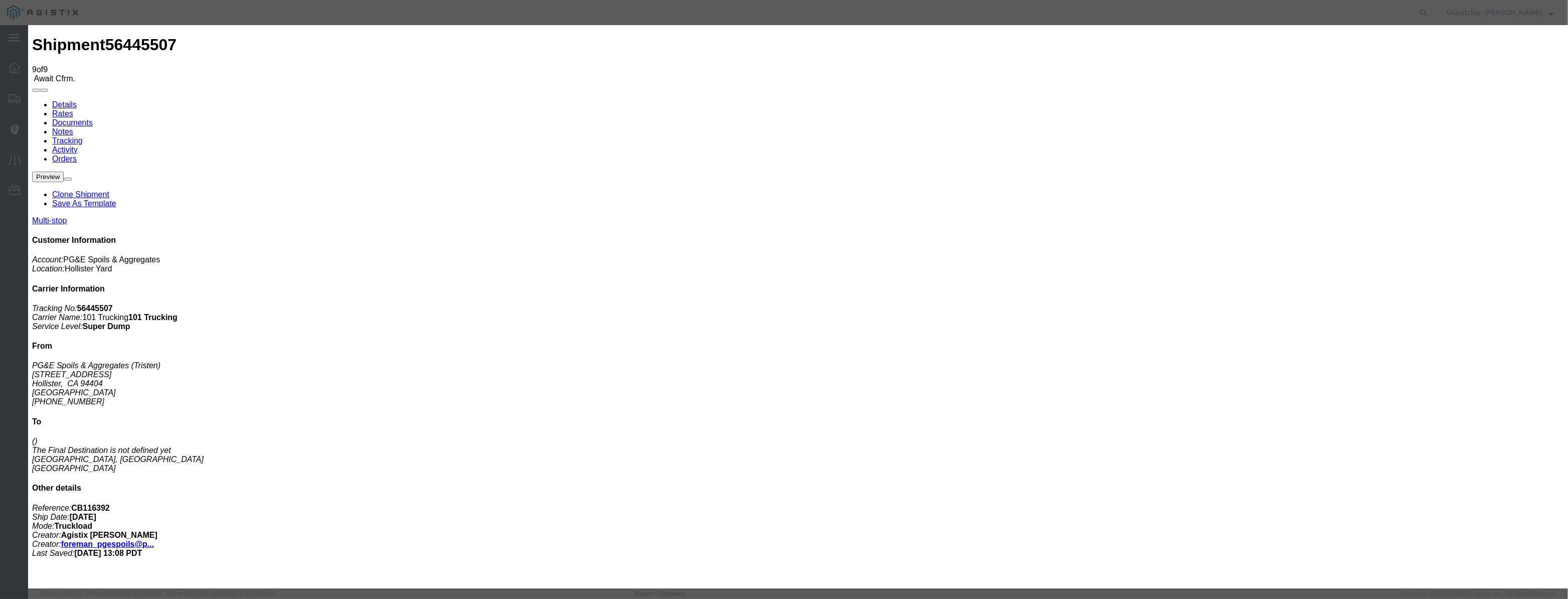
paste input "[DATE]"
drag, startPoint x: 749, startPoint y: 145, endPoint x: 747, endPoint y: 152, distance: 7.3
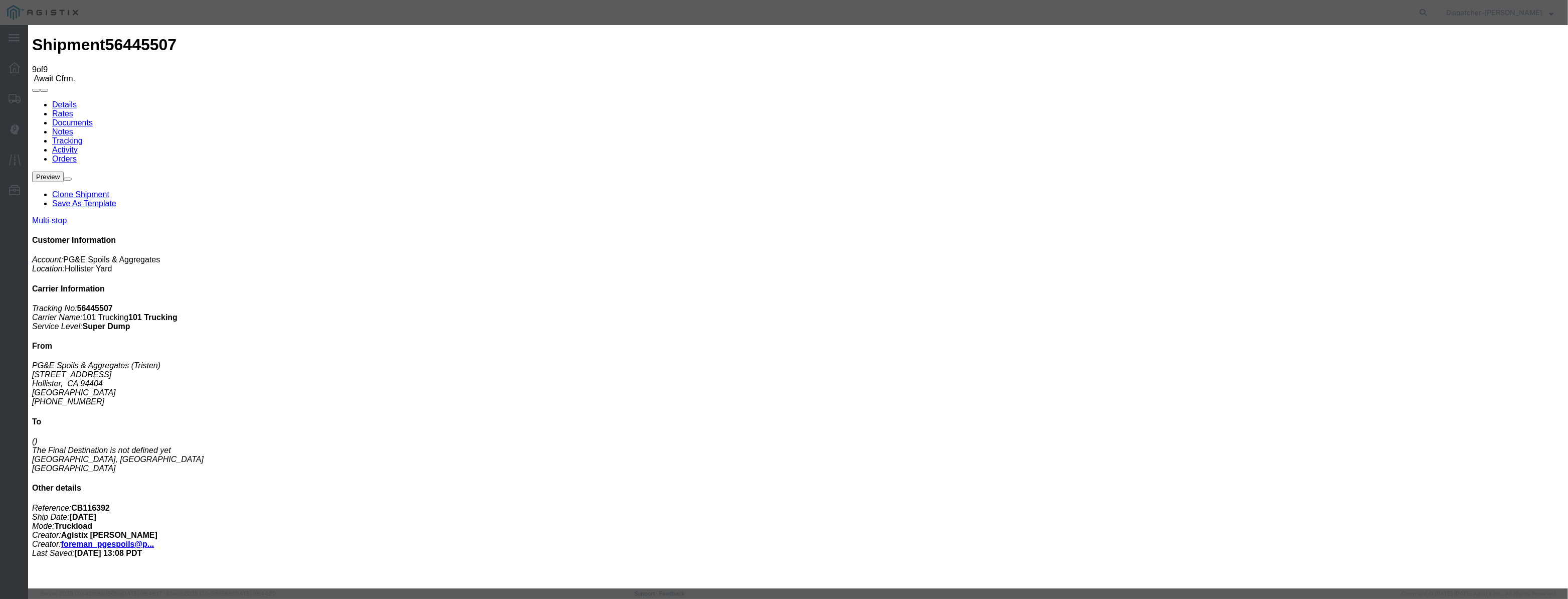
drag, startPoint x: 757, startPoint y: 122, endPoint x: 641, endPoint y: 142, distance: 117.7
drag, startPoint x: 759, startPoint y: 131, endPoint x: 680, endPoint y: 146, distance: 80.4
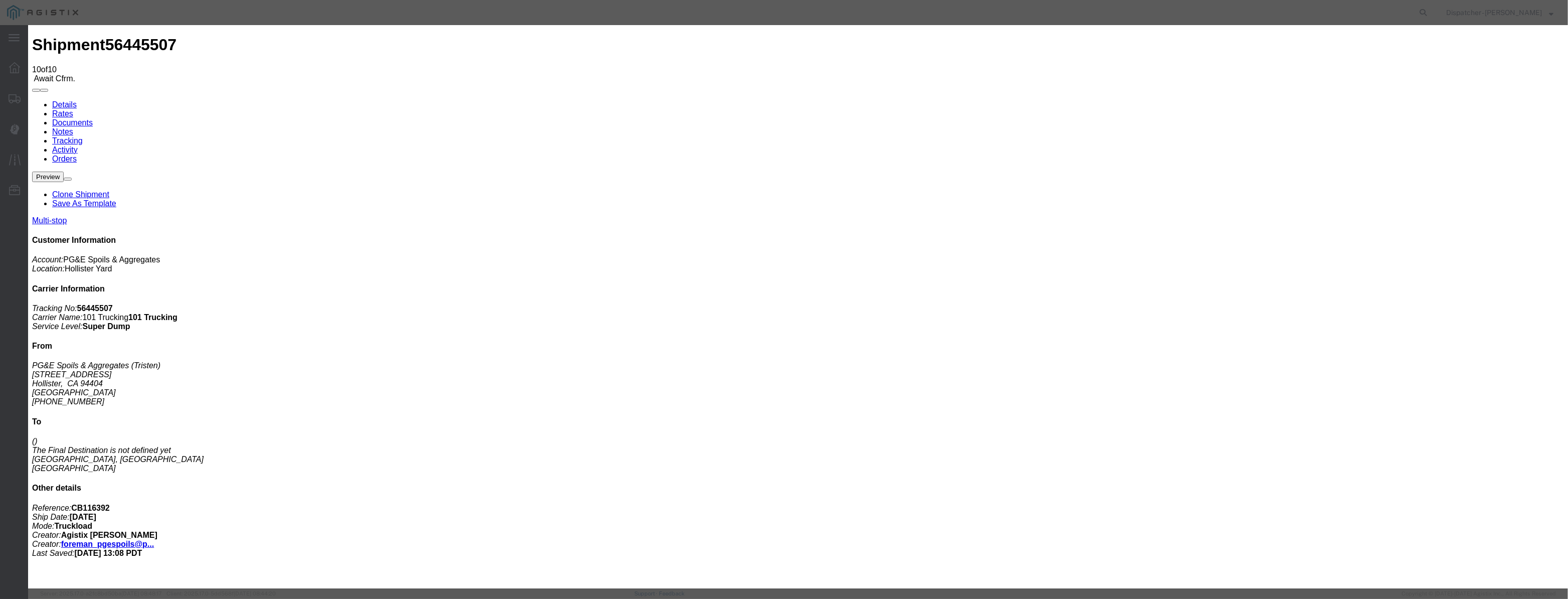
drag, startPoint x: 647, startPoint y: 106, endPoint x: 641, endPoint y: 124, distance: 19.0
drag, startPoint x: 641, startPoint y: 124, endPoint x: 644, endPoint y: 132, distance: 8.5
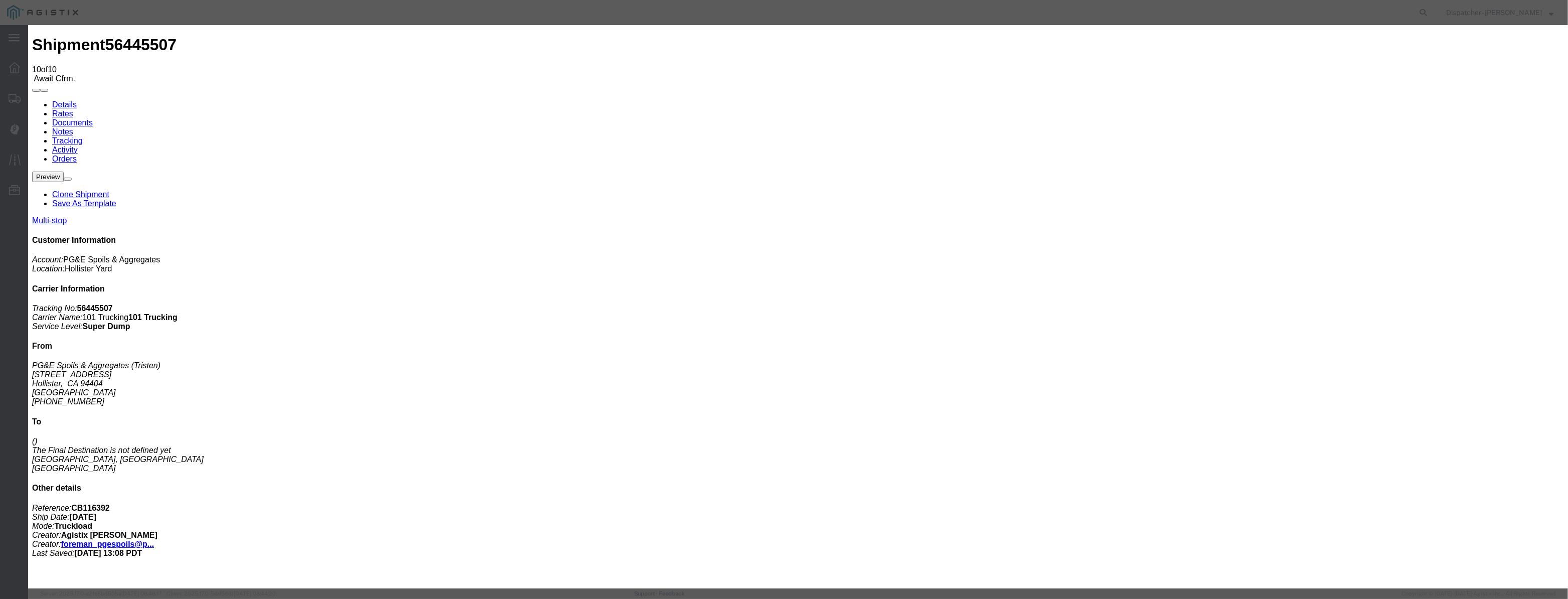
paste input "[DATE]"
drag, startPoint x: 735, startPoint y: 146, endPoint x: 737, endPoint y: 151, distance: 5.4
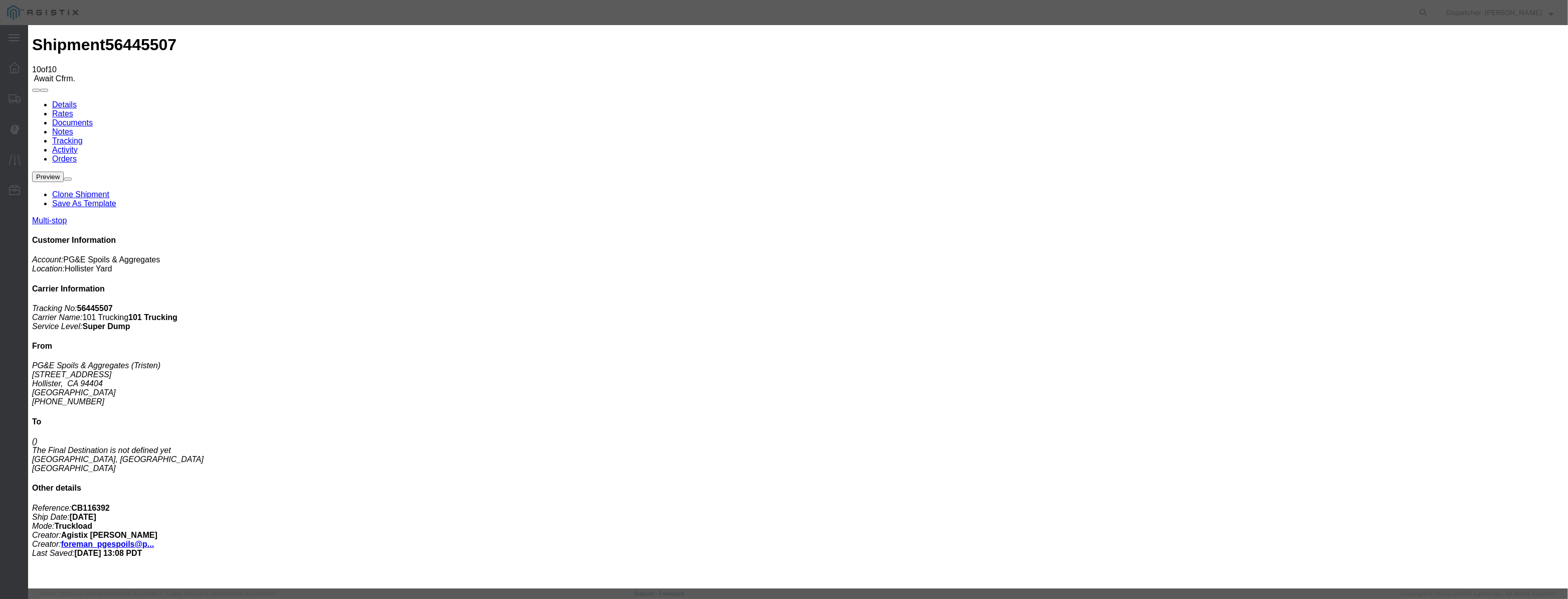
scroll to position [0, 0]
drag, startPoint x: 717, startPoint y: 362, endPoint x: 719, endPoint y: 314, distance: 48.0
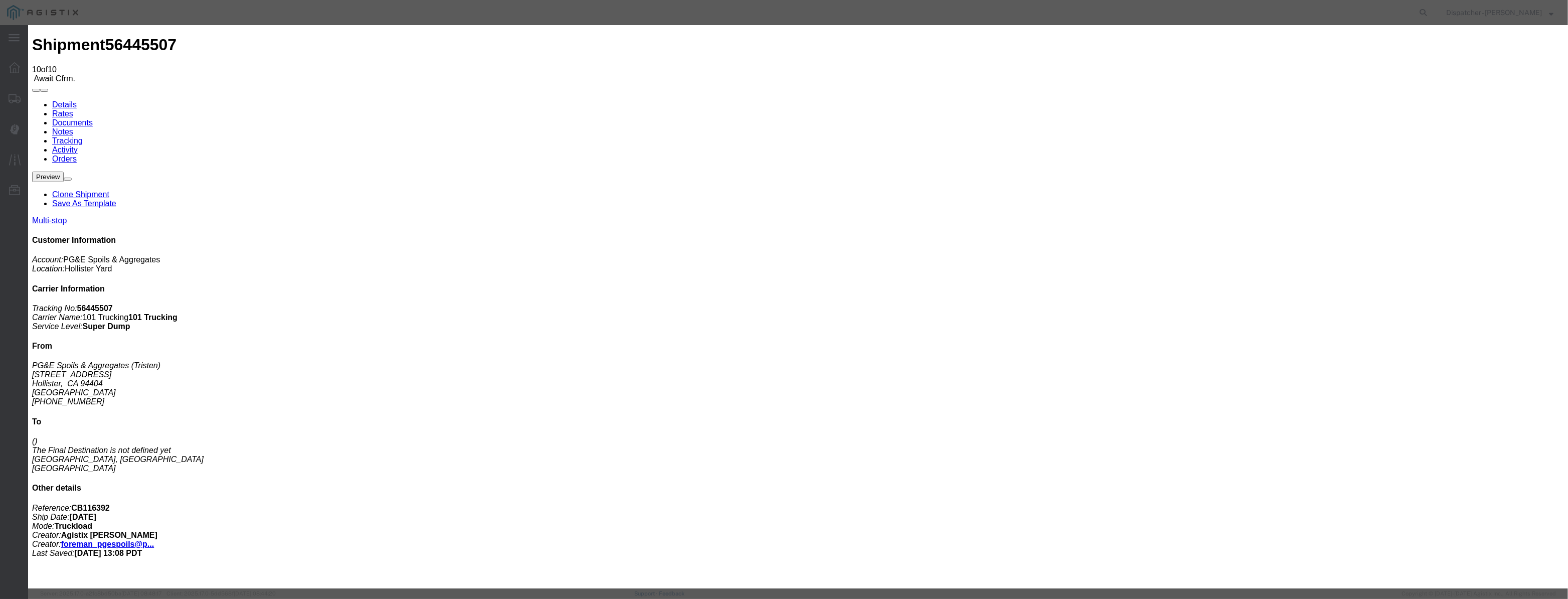
drag, startPoint x: 764, startPoint y: 122, endPoint x: 581, endPoint y: 160, distance: 186.9
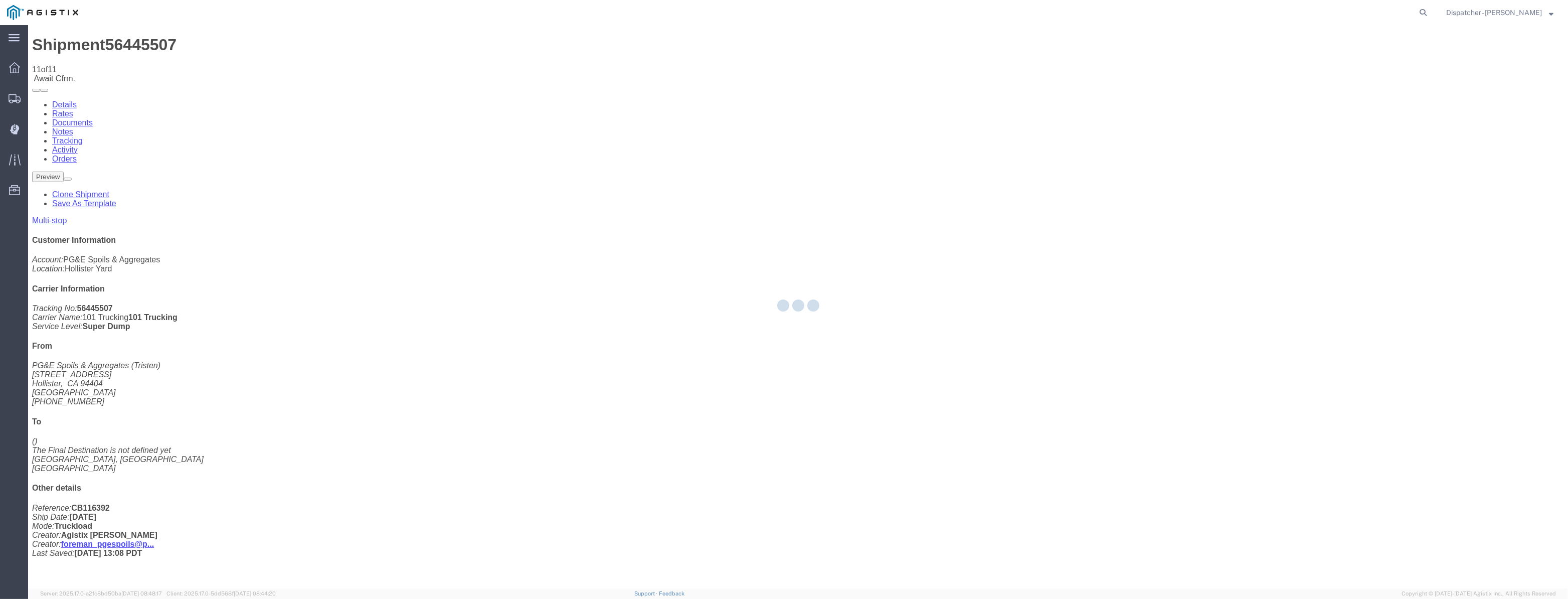
click at [1339, 101] on div at bounding box center [798, 307] width 1540 height 564
click at [1338, 96] on div at bounding box center [798, 307] width 1540 height 564
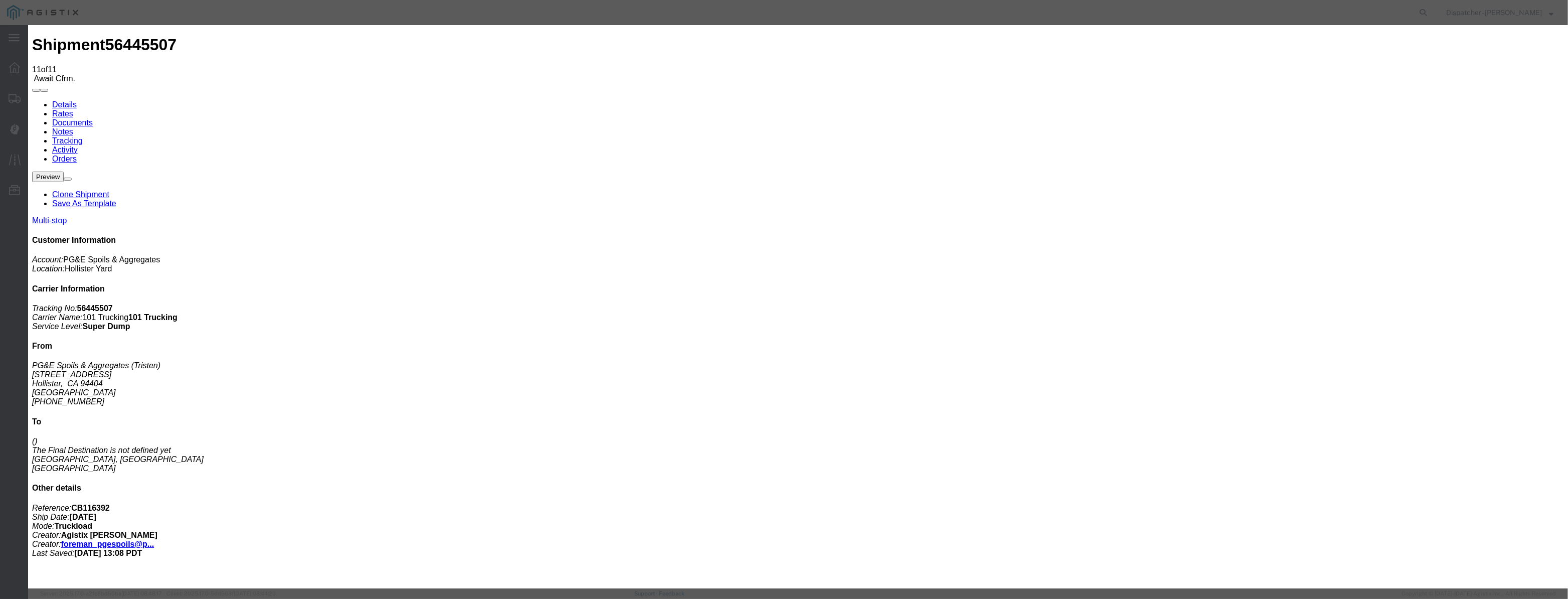
drag, startPoint x: 652, startPoint y: 122, endPoint x: 657, endPoint y: 125, distance: 5.8
paste input "[DATE]"
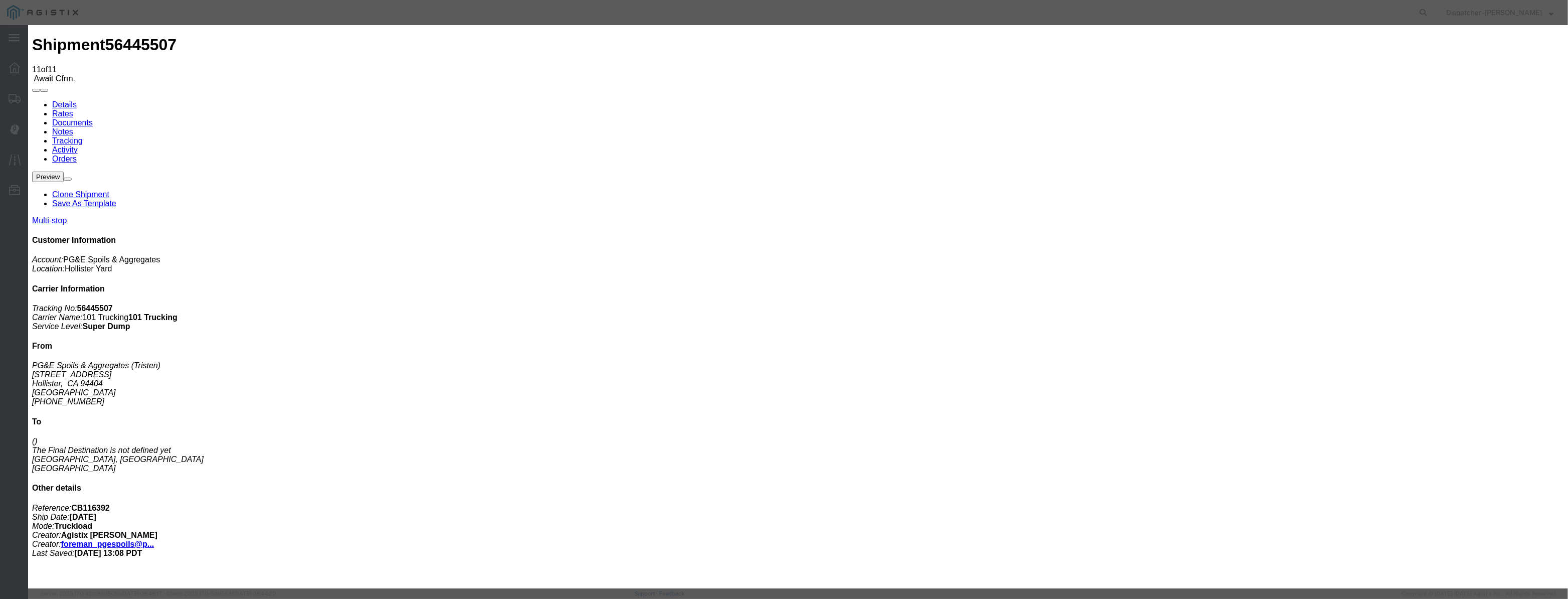
scroll to position [0, 1]
drag, startPoint x: 763, startPoint y: 142, endPoint x: 762, endPoint y: 152, distance: 10.0
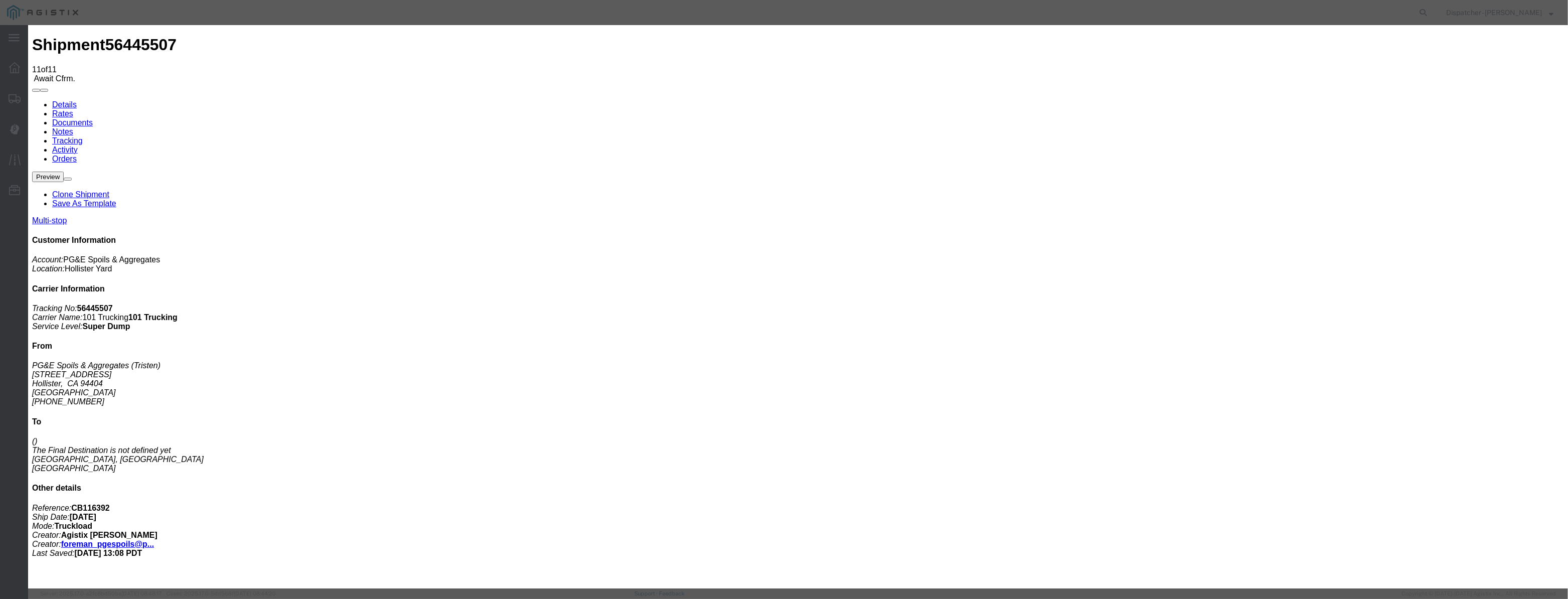
drag, startPoint x: 791, startPoint y: 132, endPoint x: 786, endPoint y: 132, distance: 5.0
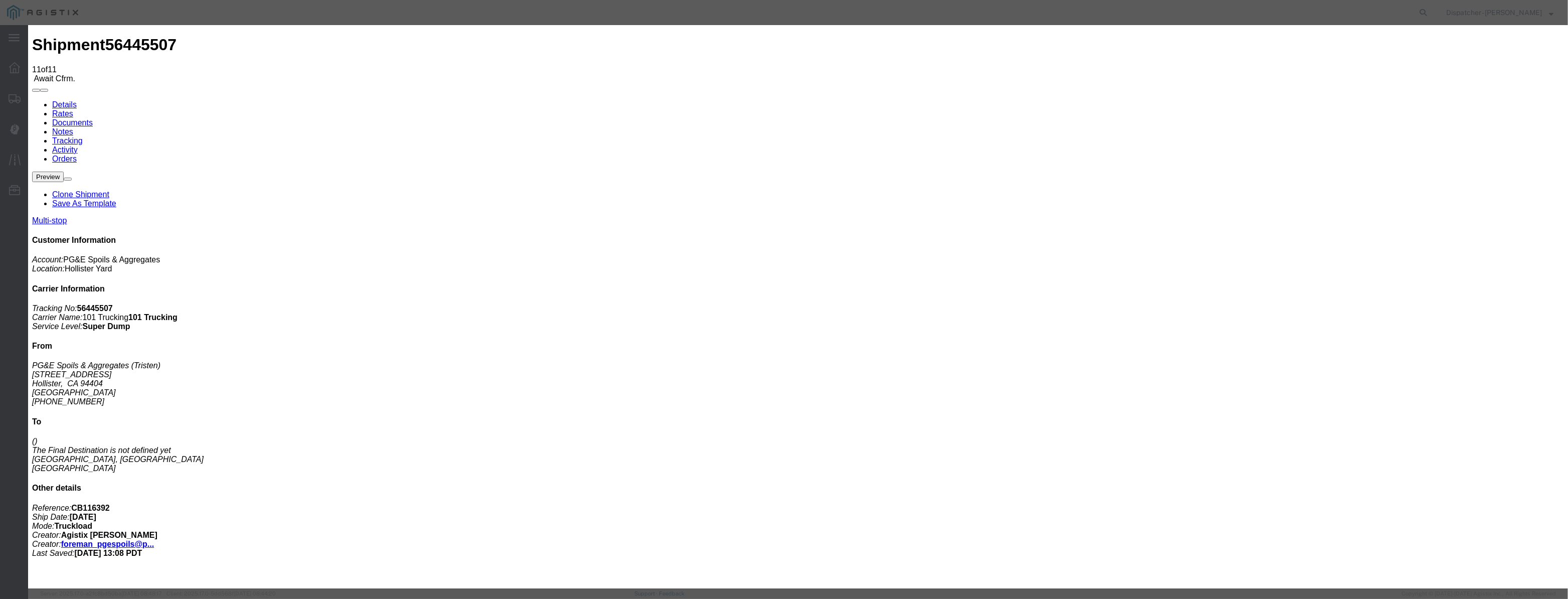
drag, startPoint x: 653, startPoint y: 146, endPoint x: 450, endPoint y: 200, distance: 210.1
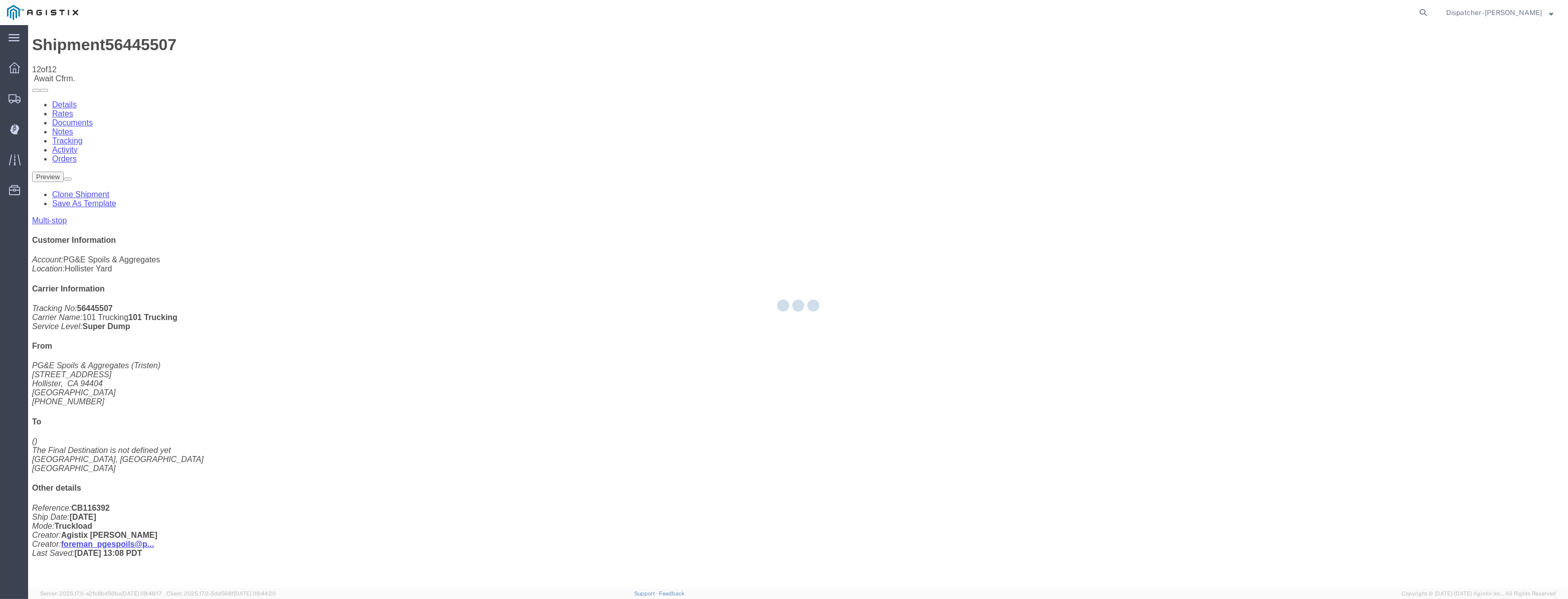
click at [1345, 93] on div at bounding box center [798, 307] width 1540 height 564
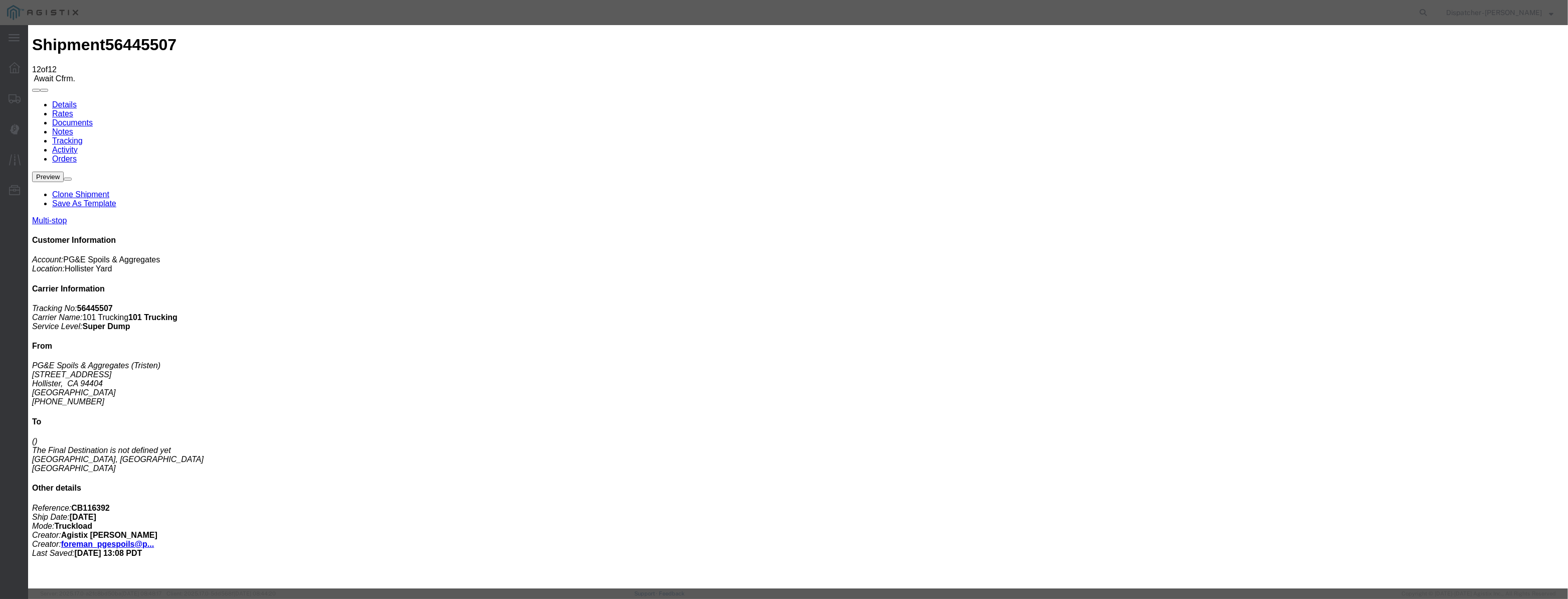
drag, startPoint x: 660, startPoint y: 116, endPoint x: 646, endPoint y: 124, distance: 16.1
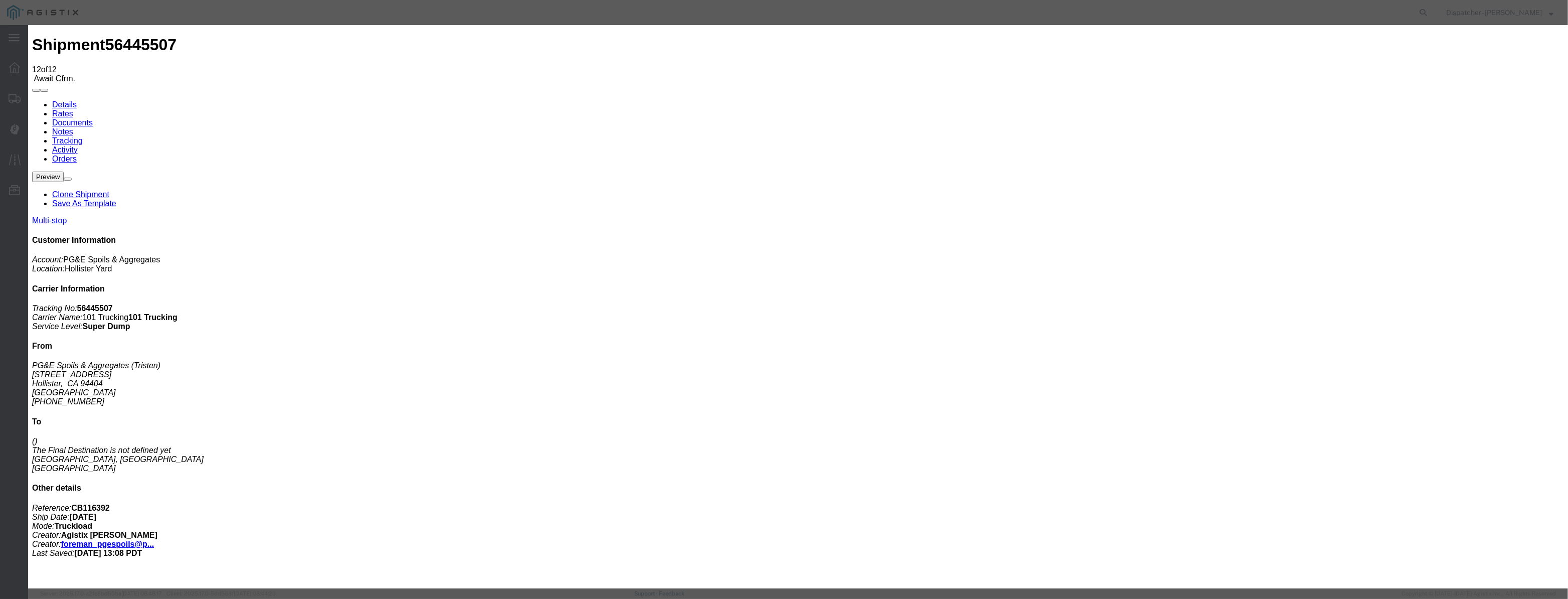
drag, startPoint x: 645, startPoint y: 124, endPoint x: 668, endPoint y: 132, distance: 24.4
paste input "[DATE]"
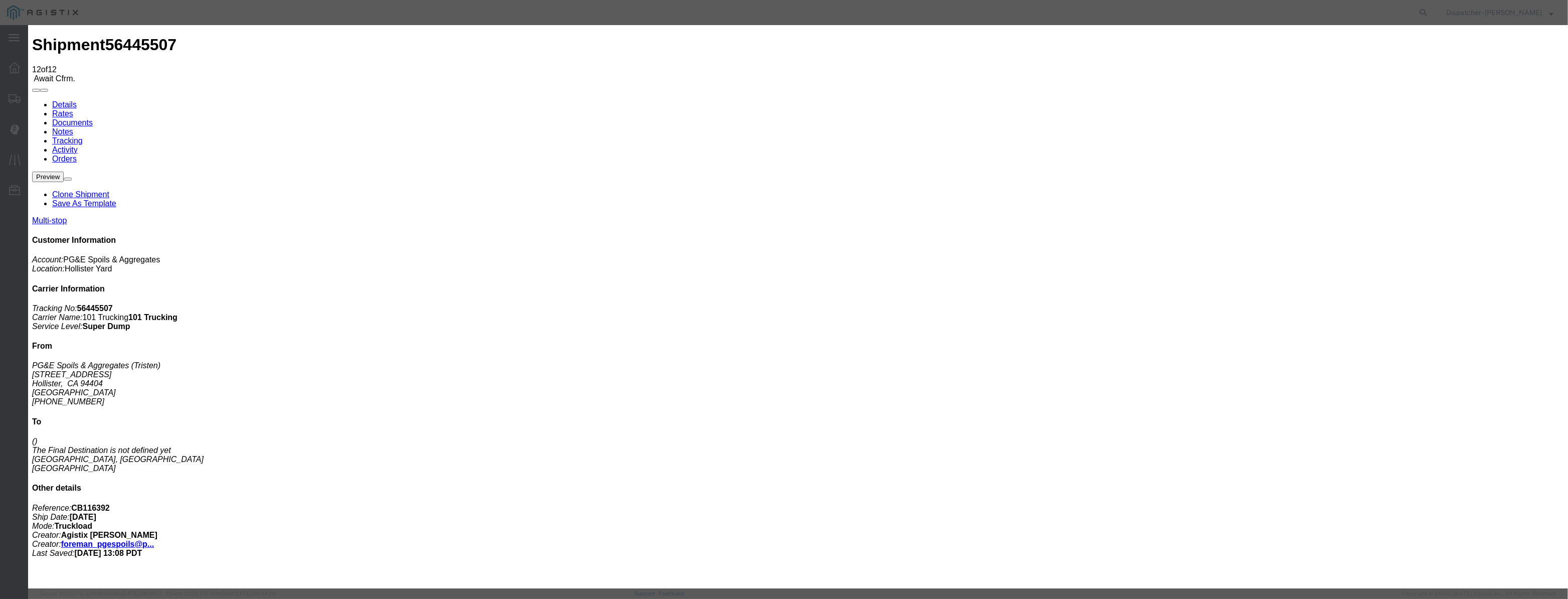
scroll to position [0, 0]
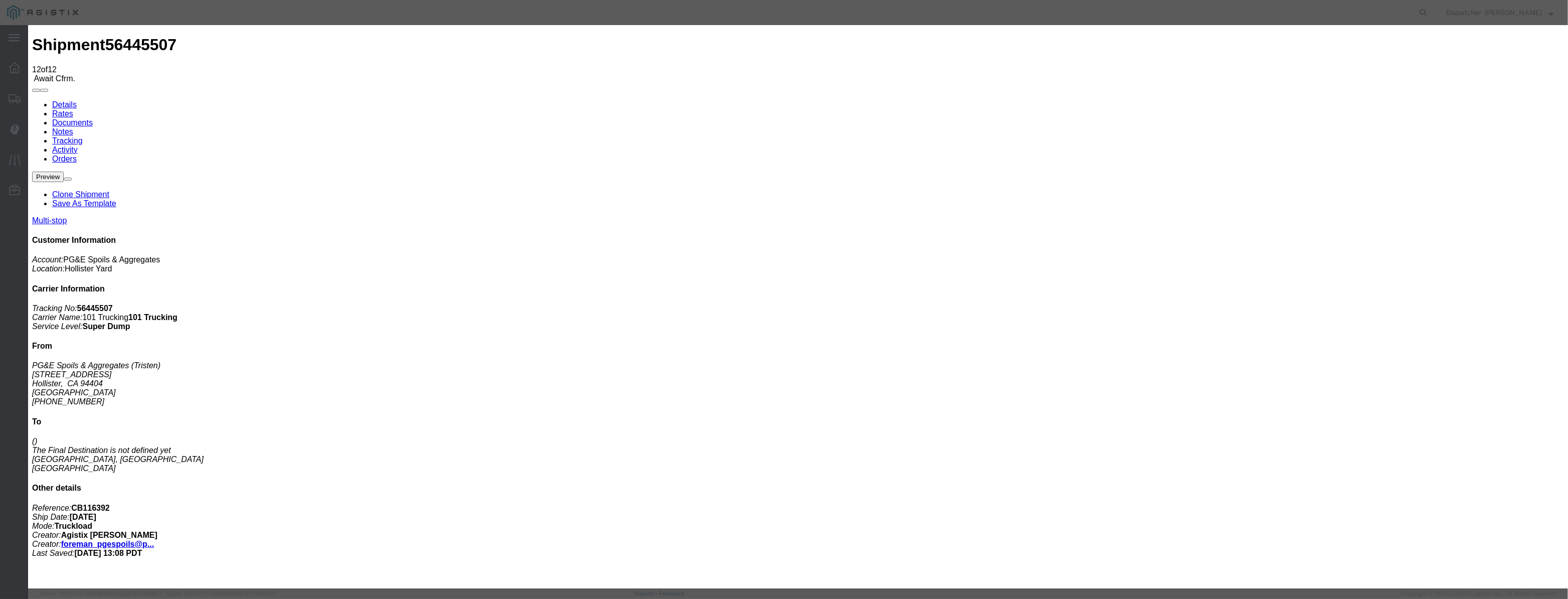
drag, startPoint x: 789, startPoint y: 126, endPoint x: 549, endPoint y: 156, distance: 241.9
drag, startPoint x: 782, startPoint y: 126, endPoint x: 444, endPoint y: 135, distance: 338.1
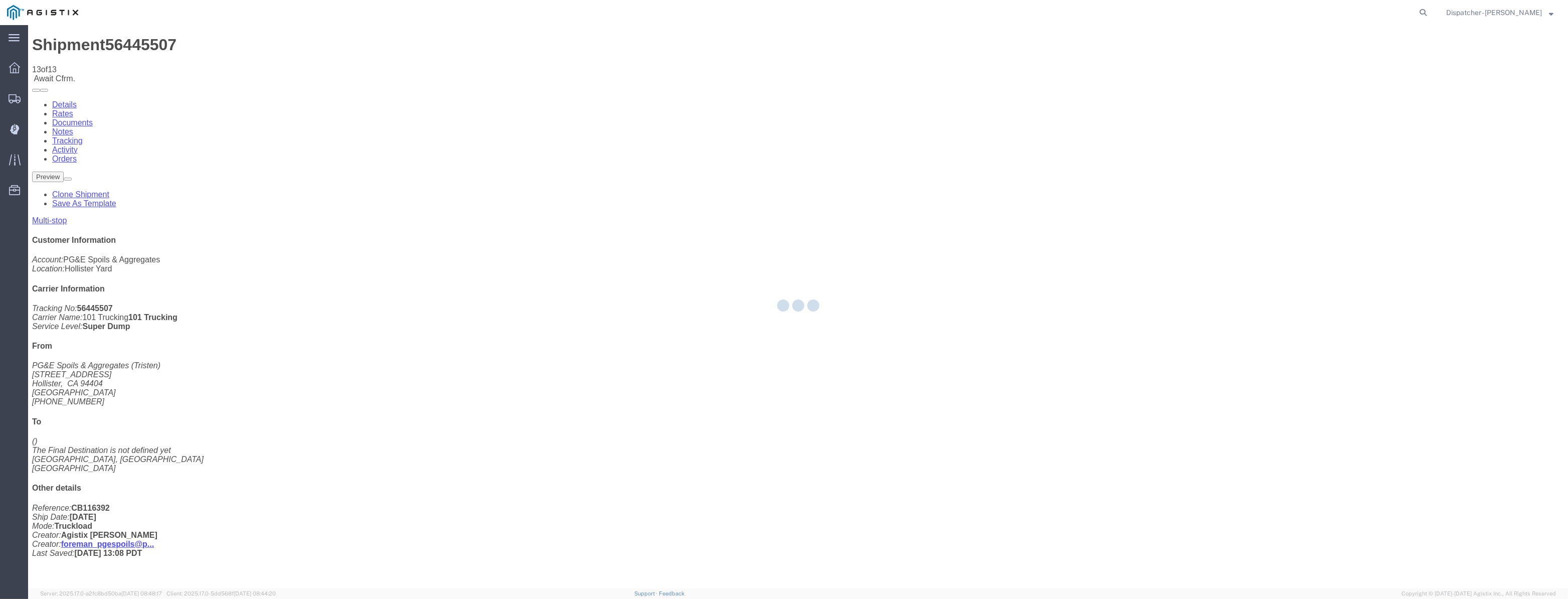
click at [1339, 95] on div at bounding box center [798, 307] width 1540 height 564
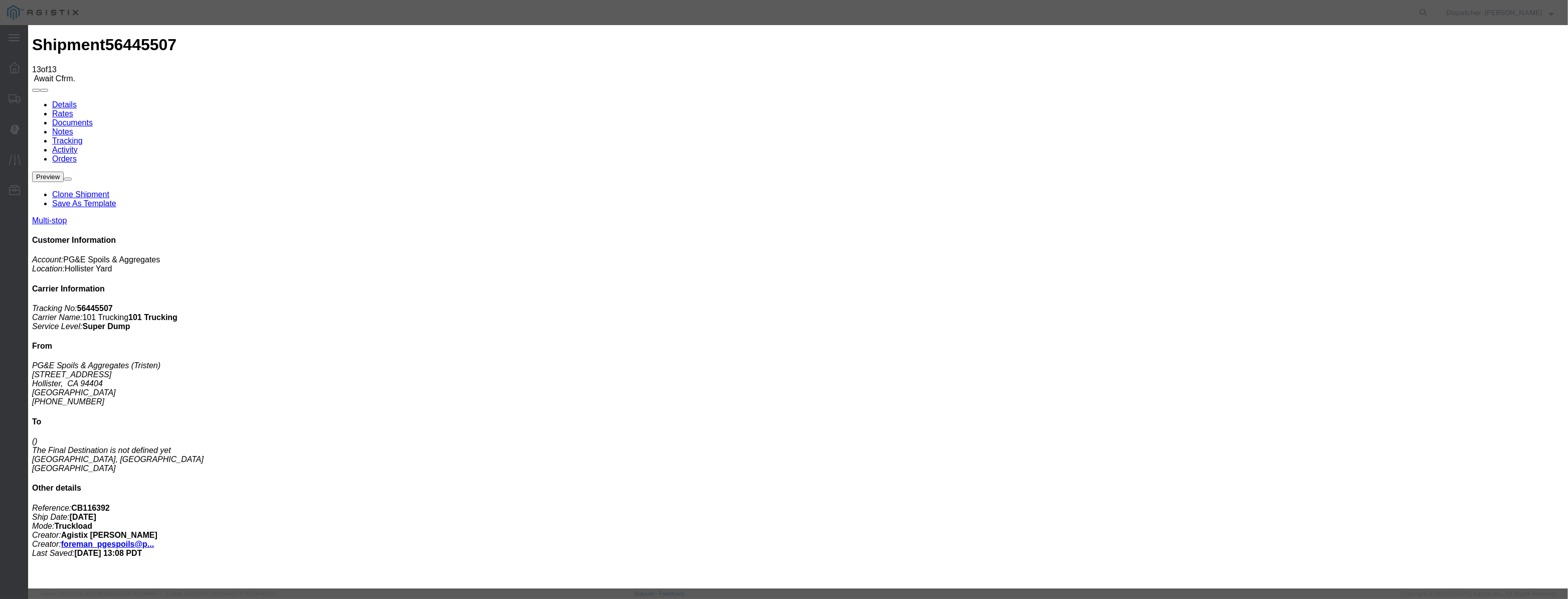
drag, startPoint x: 644, startPoint y: 122, endPoint x: 706, endPoint y: 140, distance: 64.6
paste input "[DATE]"
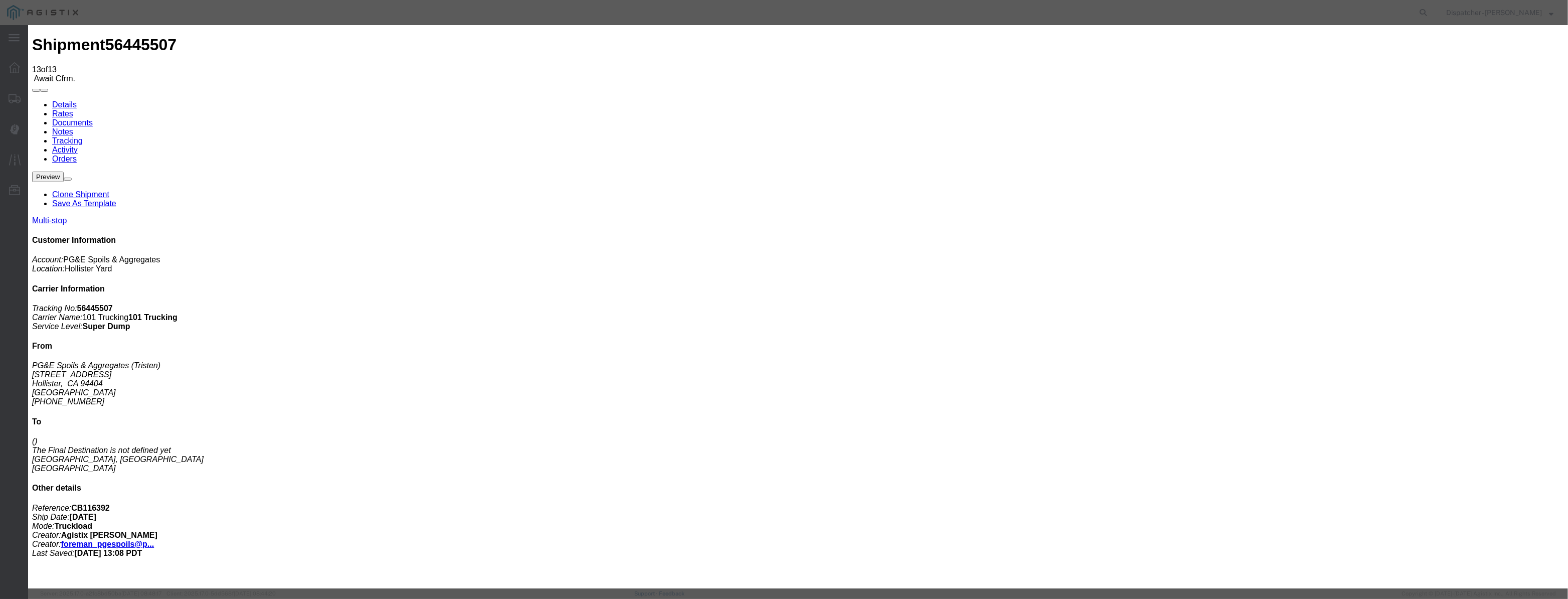
scroll to position [0, 1]
drag, startPoint x: 948, startPoint y: 123, endPoint x: 943, endPoint y: 133, distance: 11.2
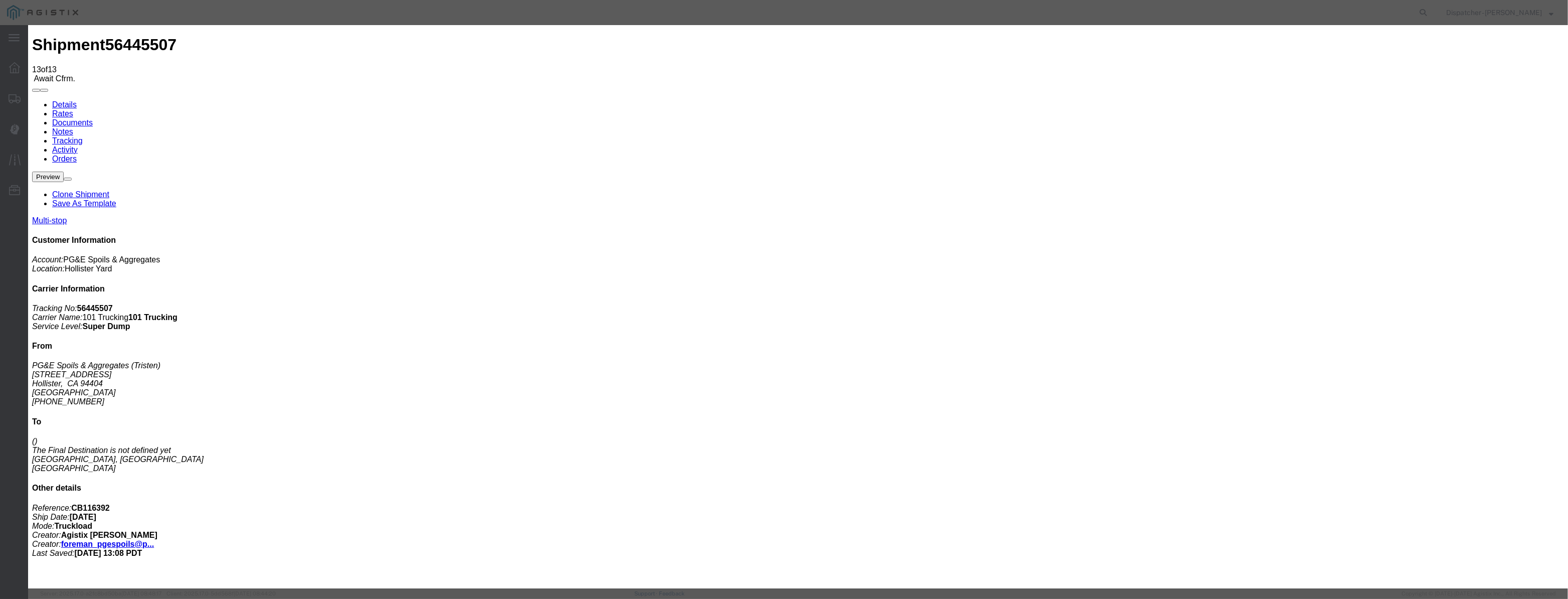
drag, startPoint x: 601, startPoint y: 135, endPoint x: 403, endPoint y: 156, distance: 199.1
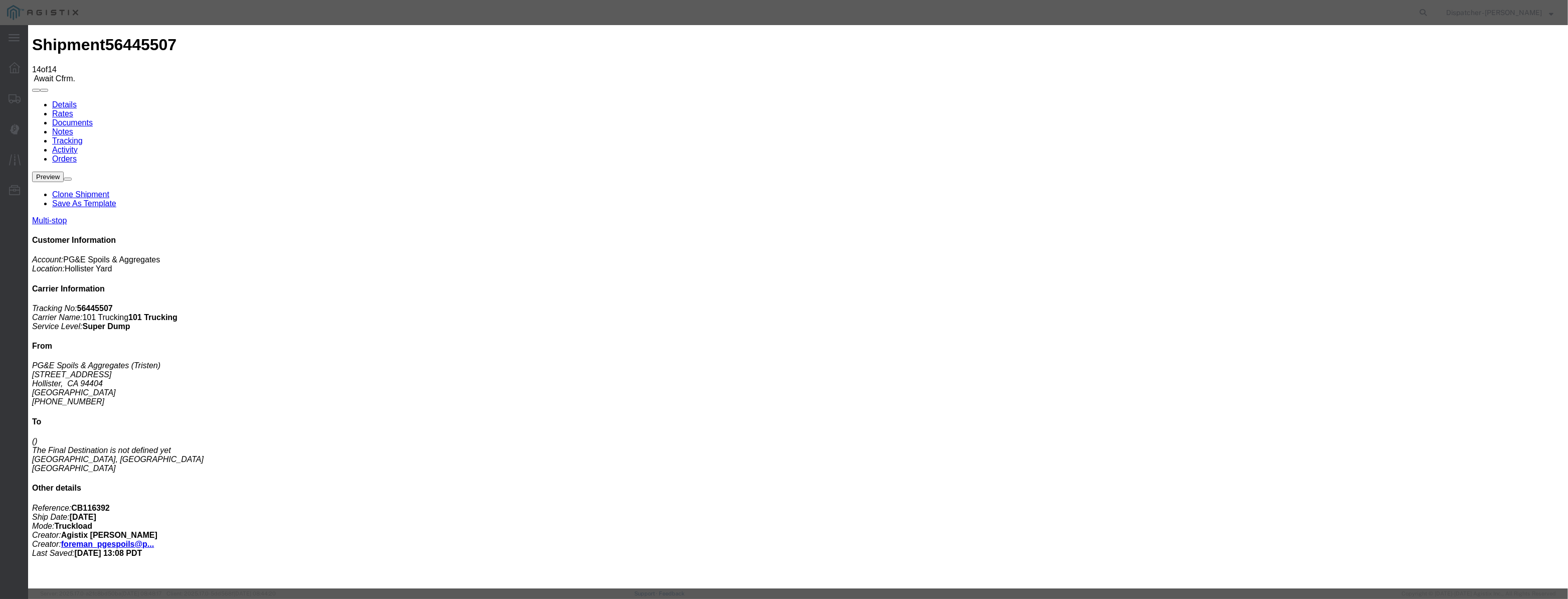
drag, startPoint x: 639, startPoint y: 130, endPoint x: 742, endPoint y: 143, distance: 103.8
paste input "[DATE]"
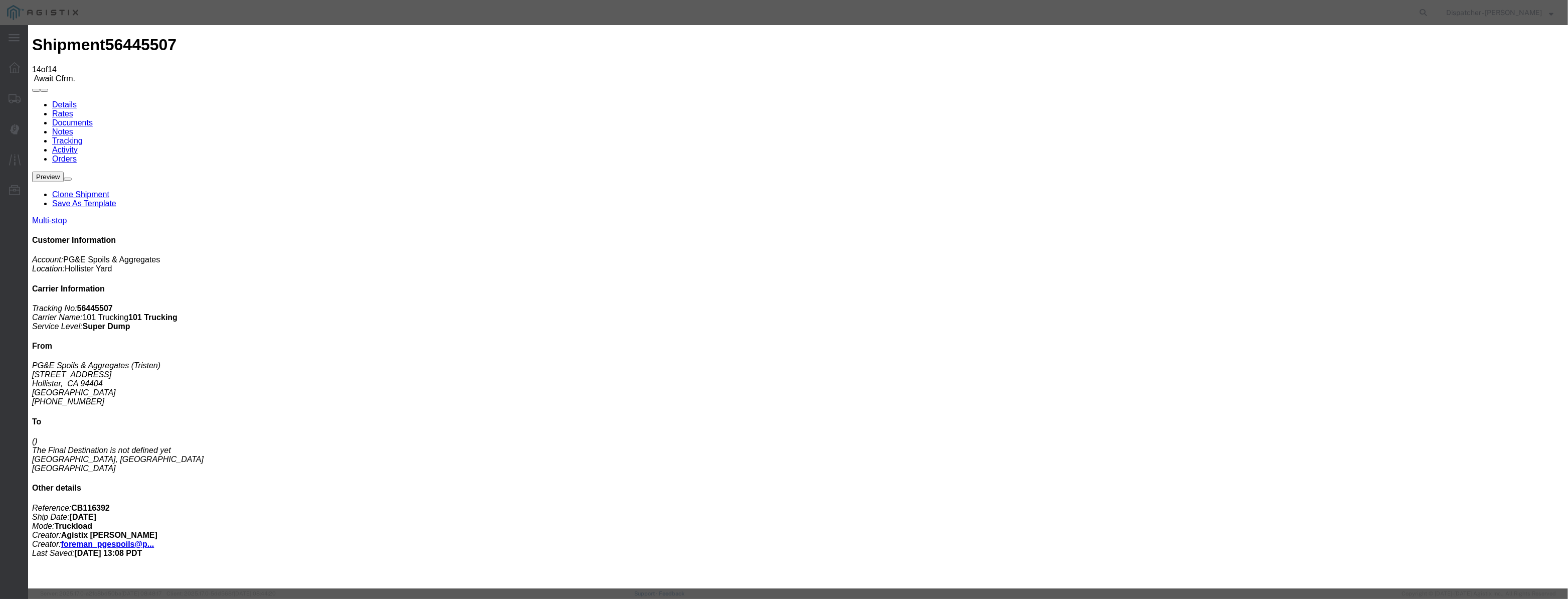
scroll to position [0, 1]
drag, startPoint x: 989, startPoint y: 128, endPoint x: 986, endPoint y: 136, distance: 8.5
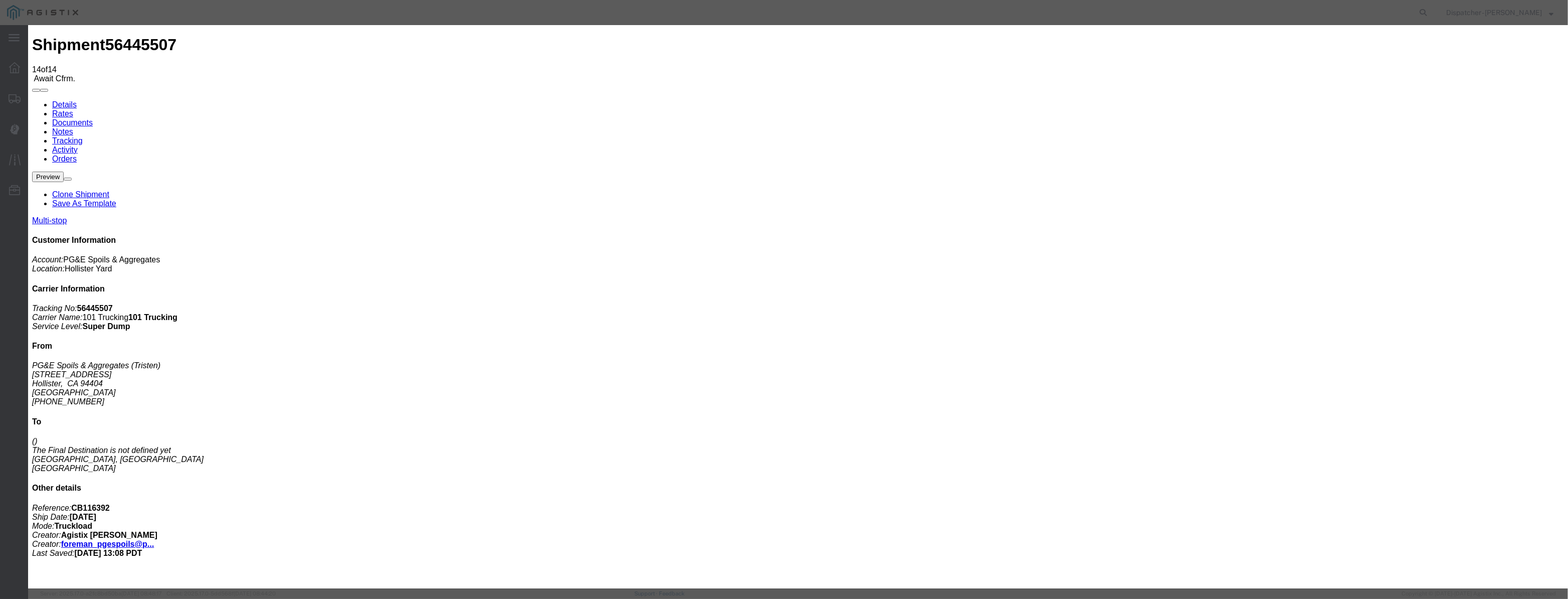
drag, startPoint x: 777, startPoint y: 124, endPoint x: 547, endPoint y: 168, distance: 234.2
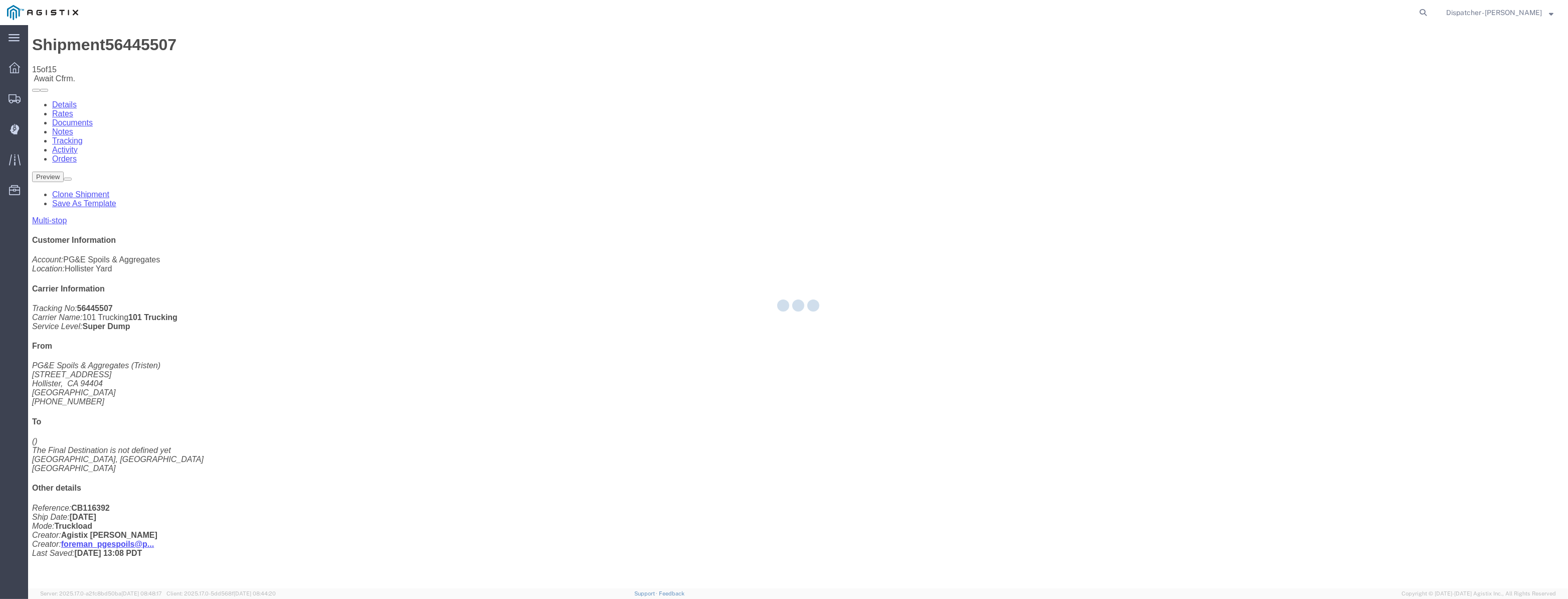
click at [1345, 95] on div at bounding box center [798, 307] width 1540 height 564
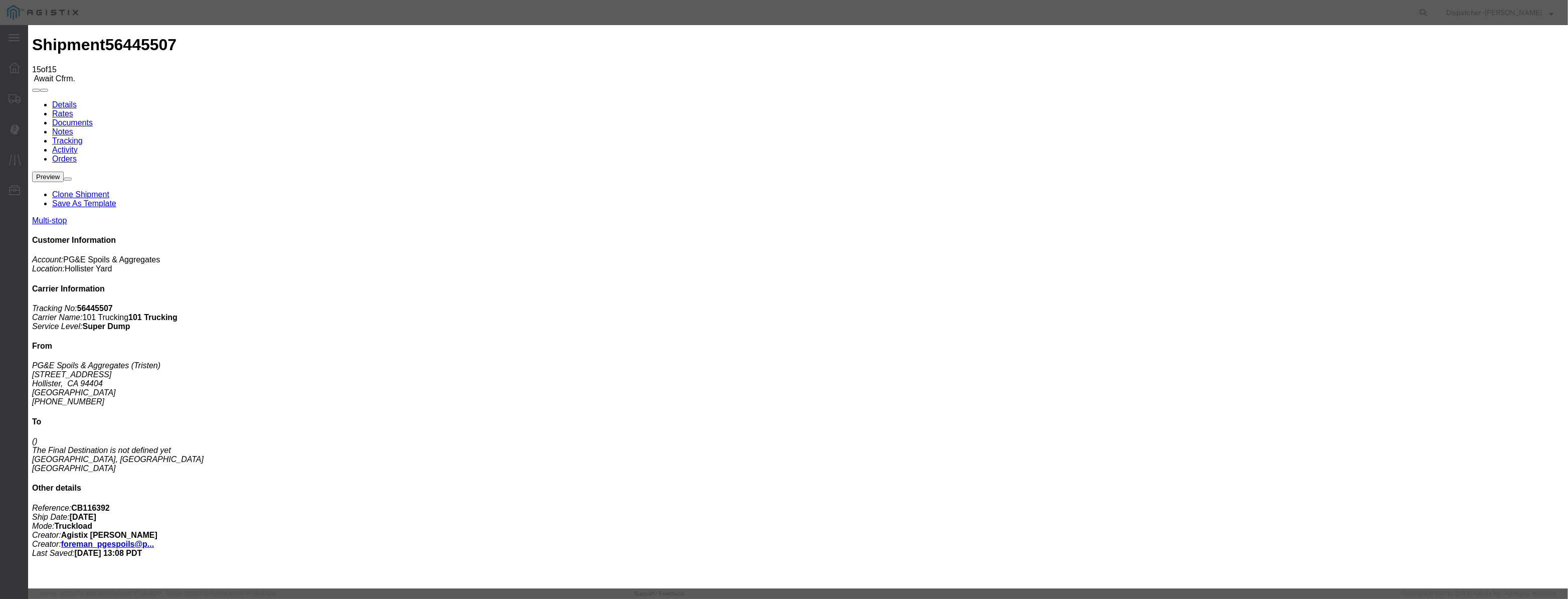
drag, startPoint x: 642, startPoint y: 126, endPoint x: 672, endPoint y: 131, distance: 30.4
paste input "[DATE]"
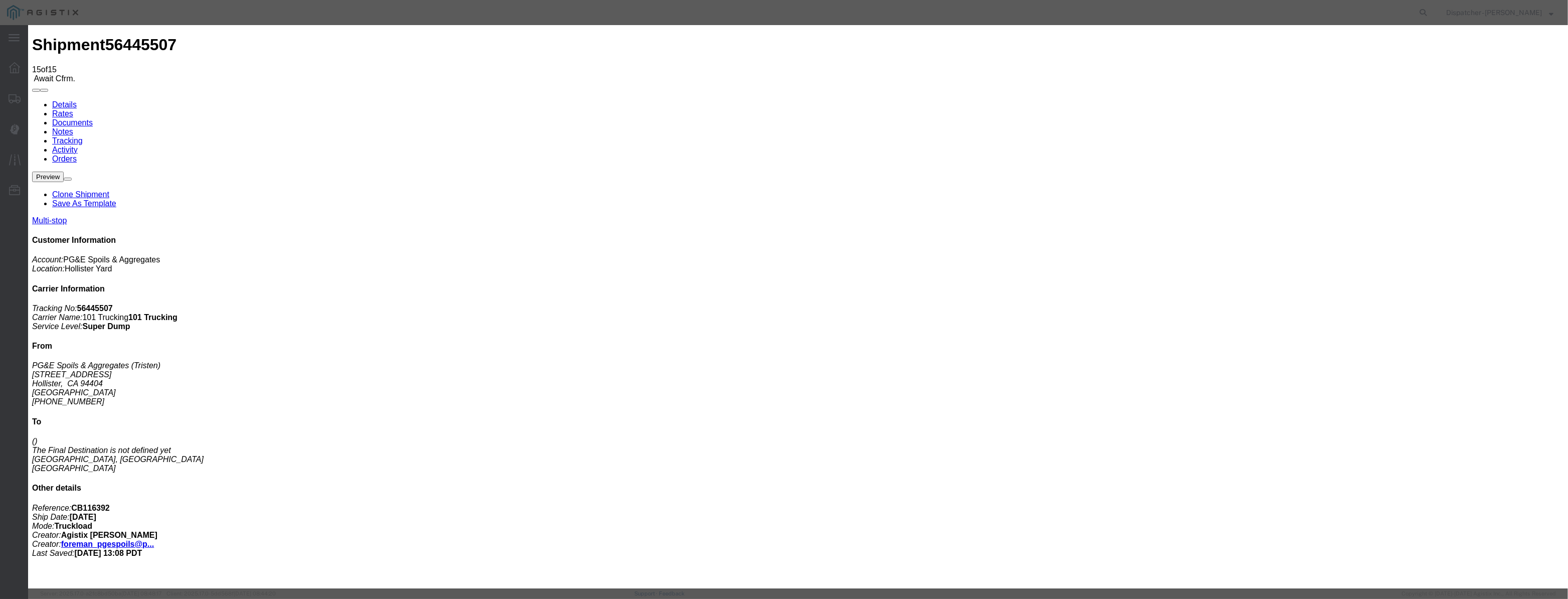
drag, startPoint x: 765, startPoint y: 122, endPoint x: 619, endPoint y: 136, distance: 146.7
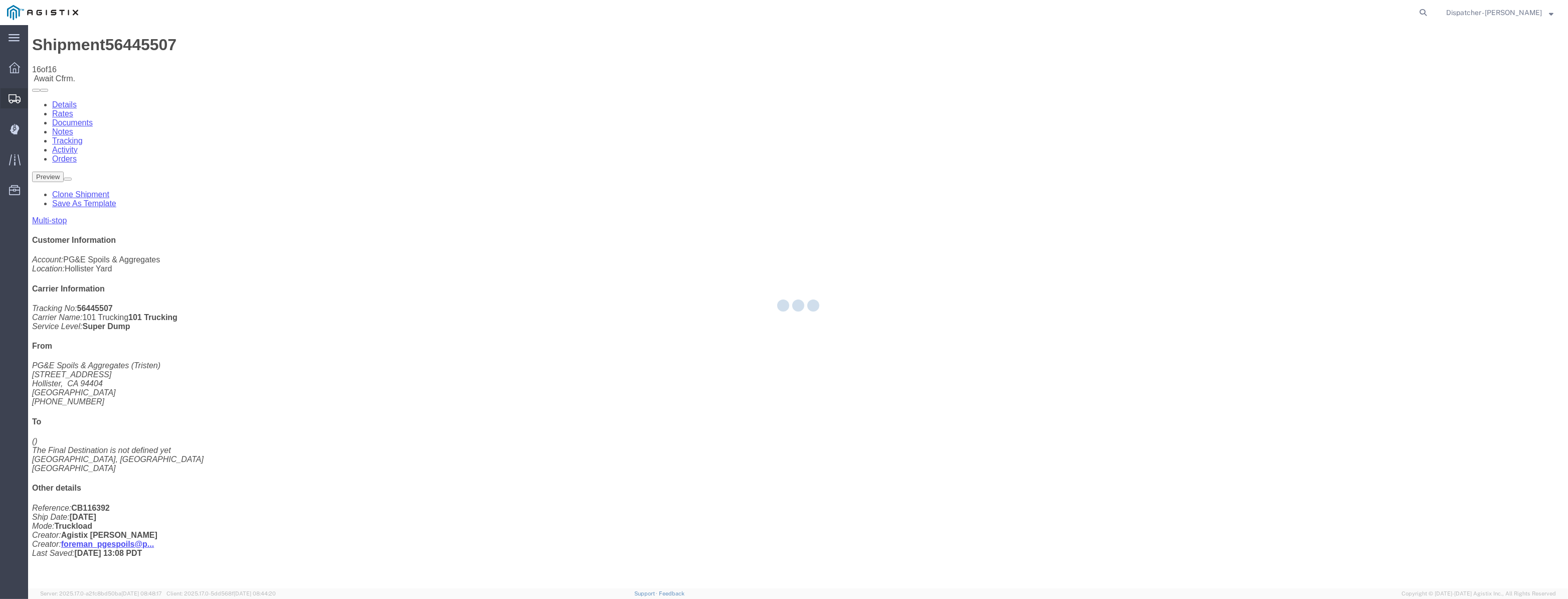
click at [9, 101] on icon at bounding box center [15, 99] width 12 height 9
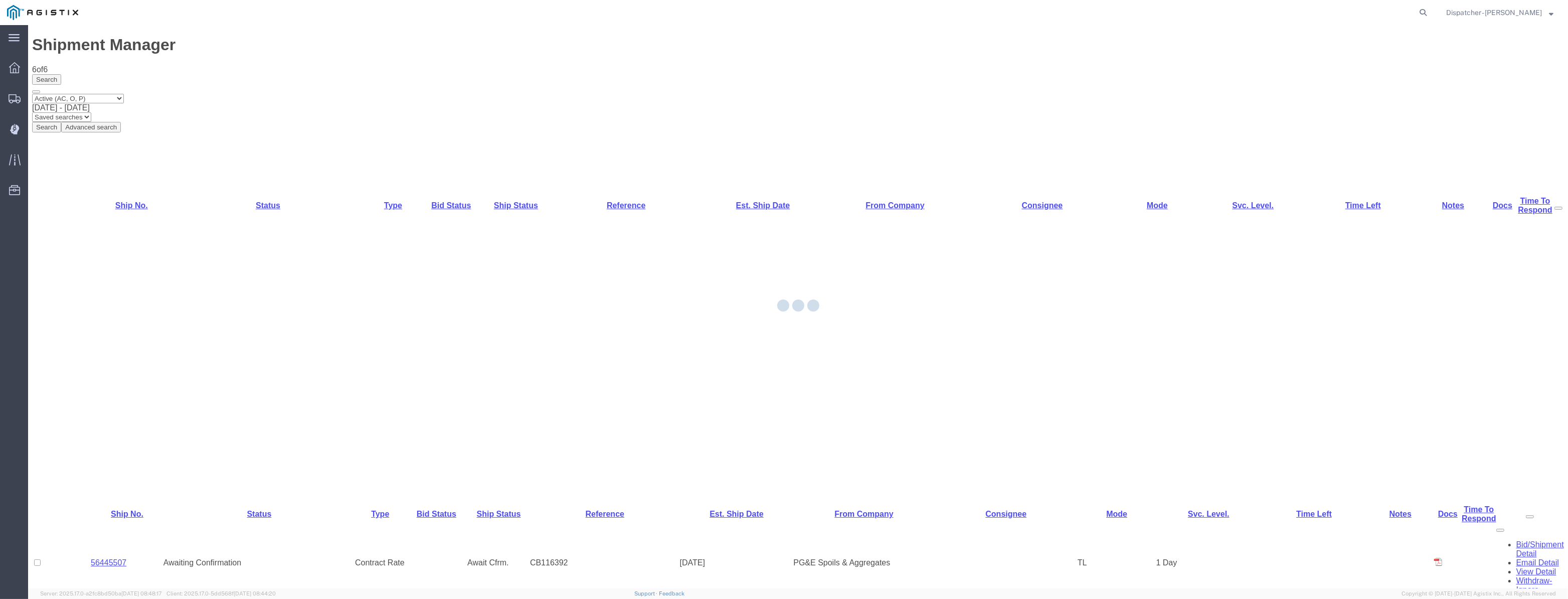
click at [118, 146] on div at bounding box center [798, 307] width 1540 height 564
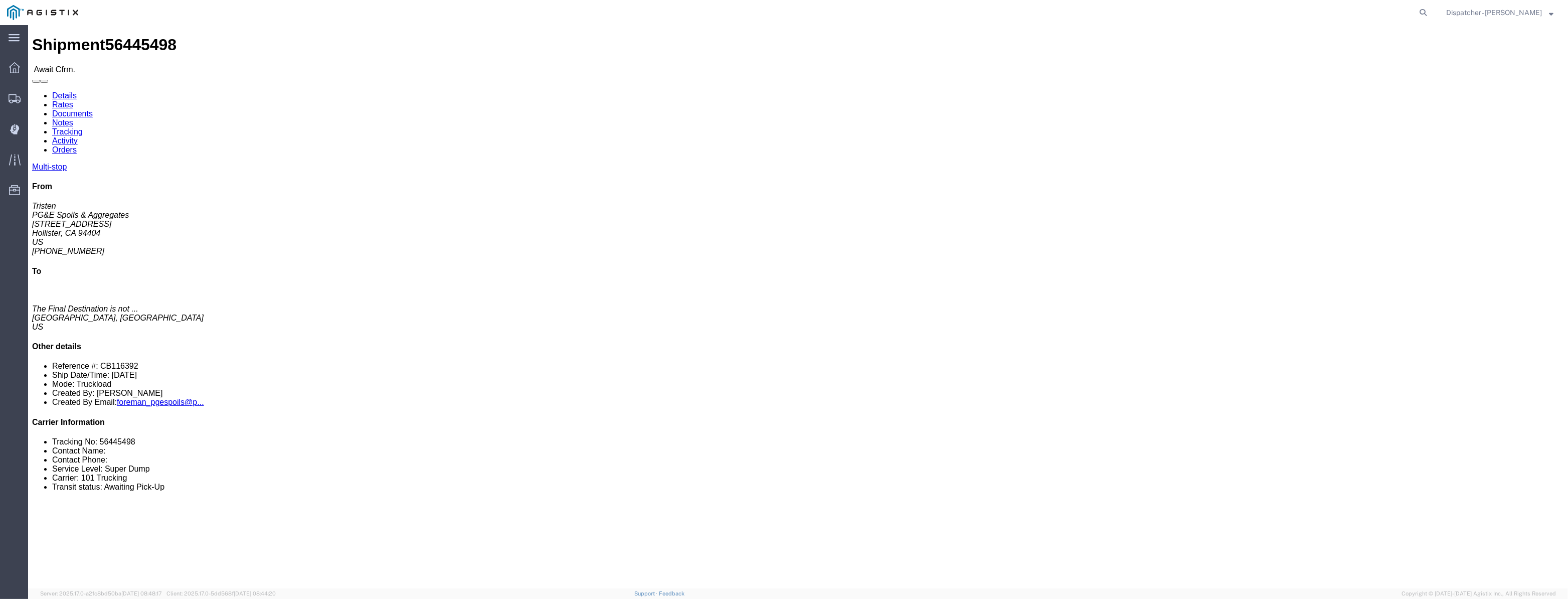
click link "Tracking"
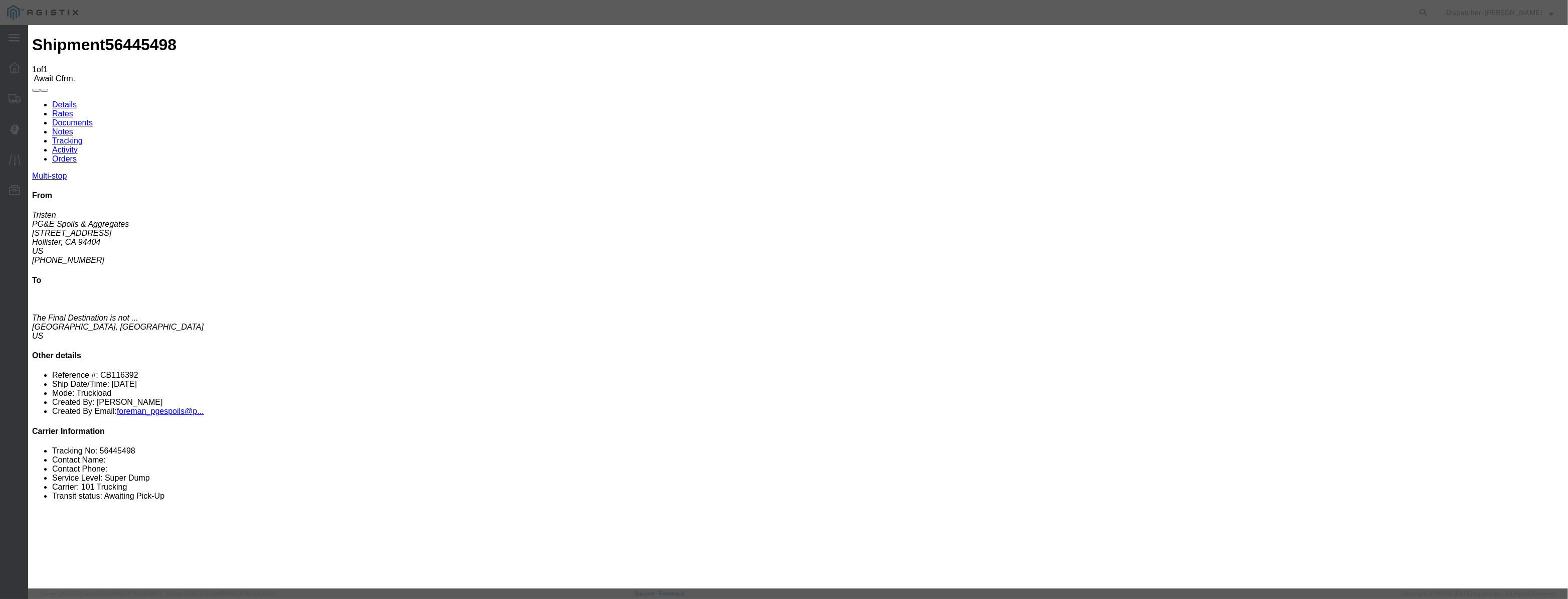
drag, startPoint x: 652, startPoint y: 114, endPoint x: 642, endPoint y: 121, distance: 12.2
drag, startPoint x: 634, startPoint y: 128, endPoint x: 684, endPoint y: 128, distance: 50.0
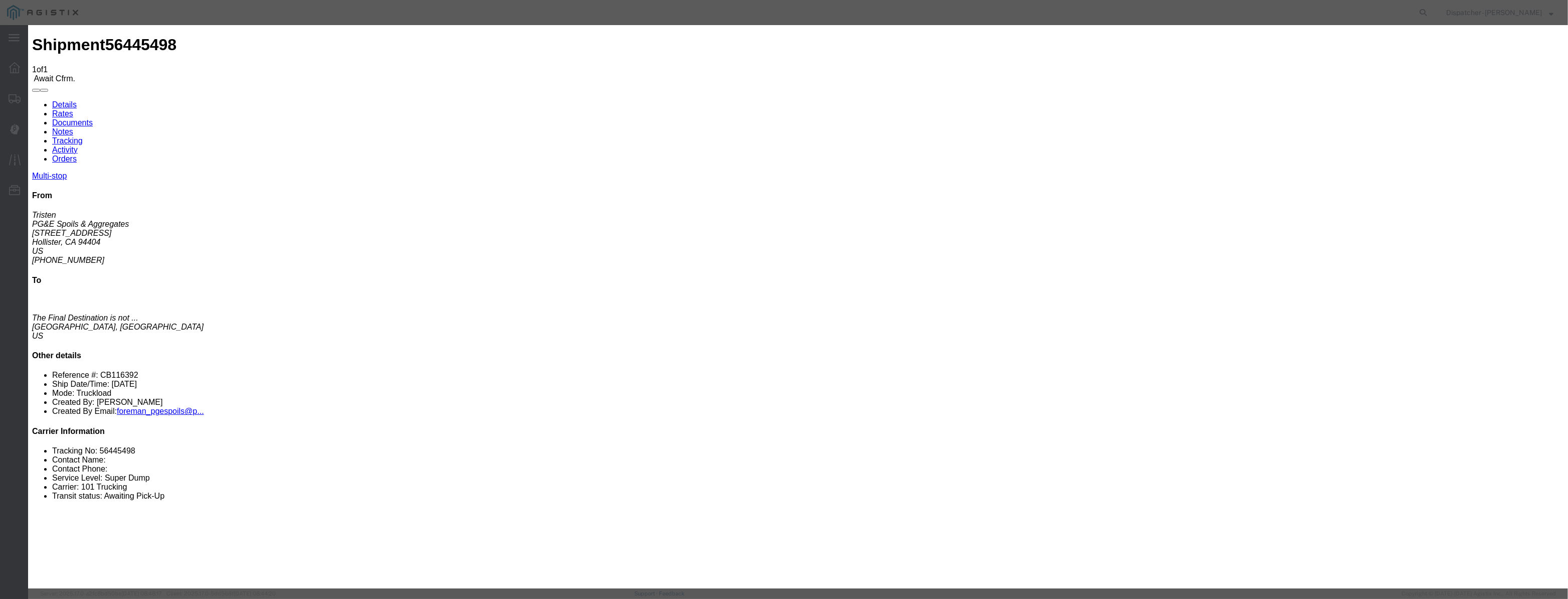
paste input "[DATE]"
drag, startPoint x: 731, startPoint y: 138, endPoint x: 731, endPoint y: 148, distance: 10.0
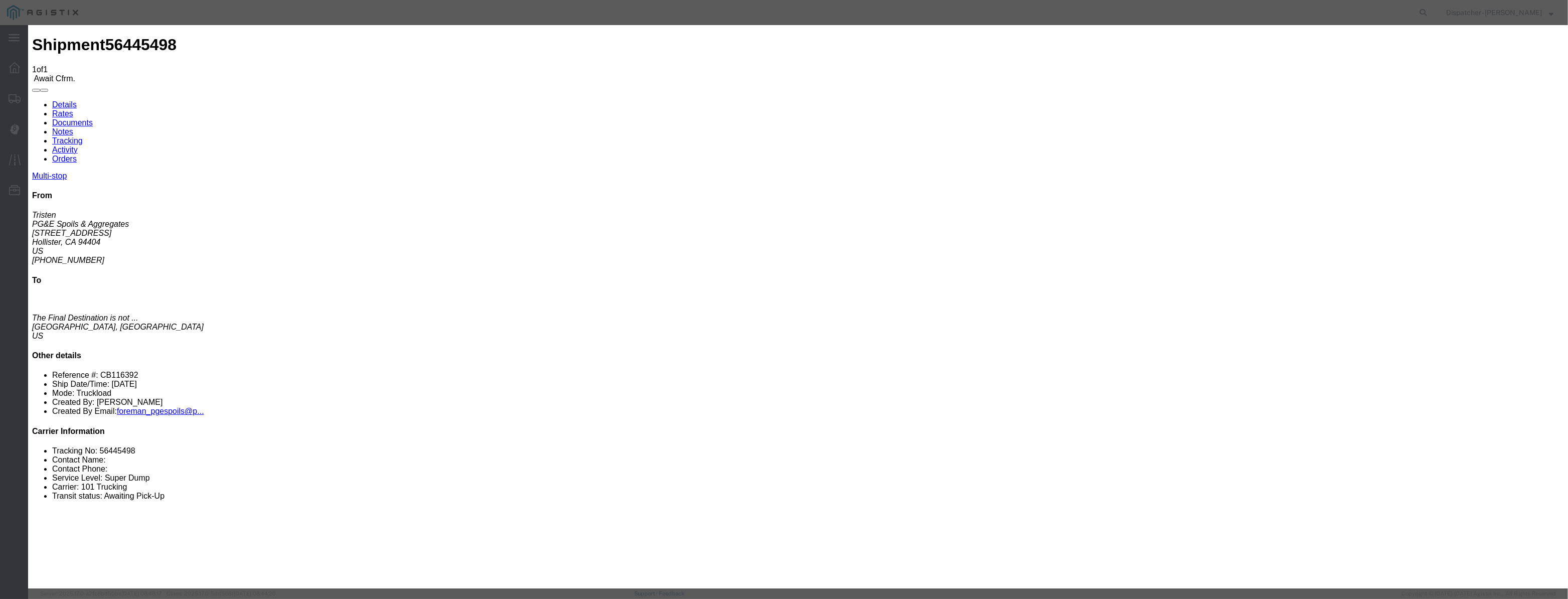
drag, startPoint x: 712, startPoint y: 193, endPoint x: 727, endPoint y: 179, distance: 20.5
drag, startPoint x: 736, startPoint y: 134, endPoint x: 735, endPoint y: 142, distance: 8.1
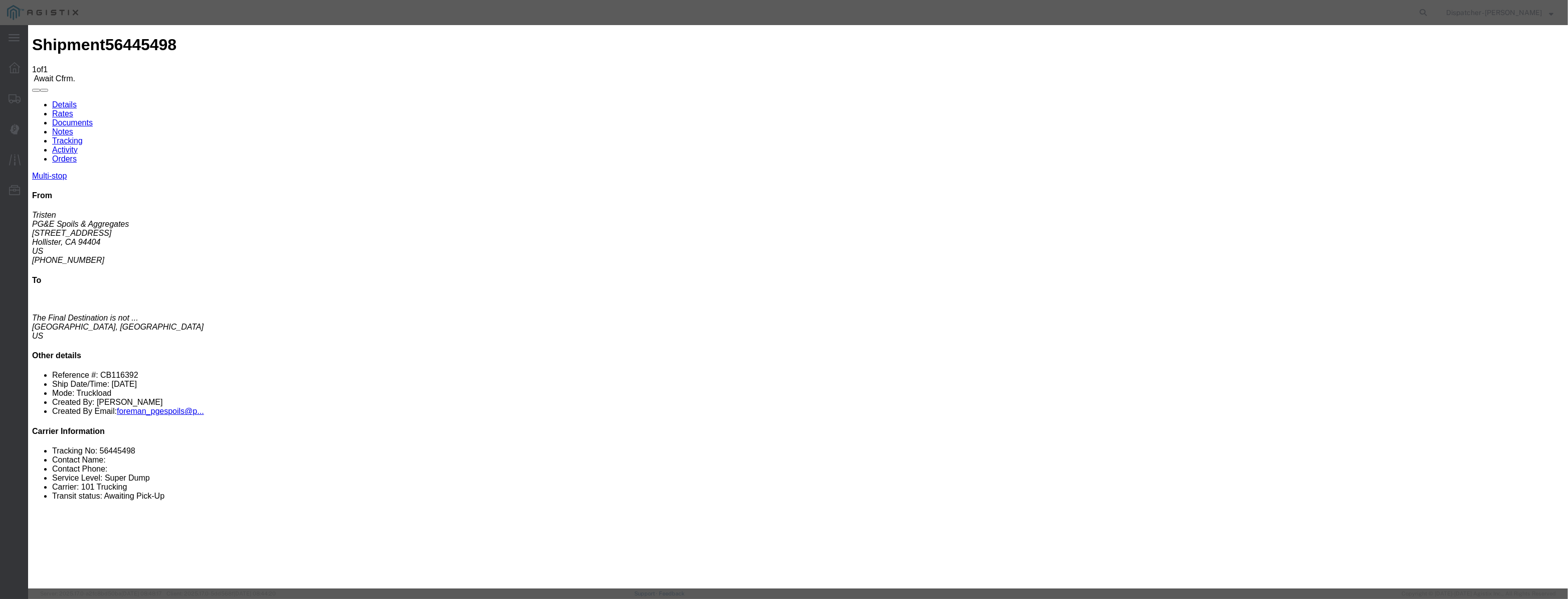
drag, startPoint x: 736, startPoint y: 144, endPoint x: 737, endPoint y: 152, distance: 8.1
drag, startPoint x: 941, startPoint y: 123, endPoint x: 936, endPoint y: 133, distance: 11.2
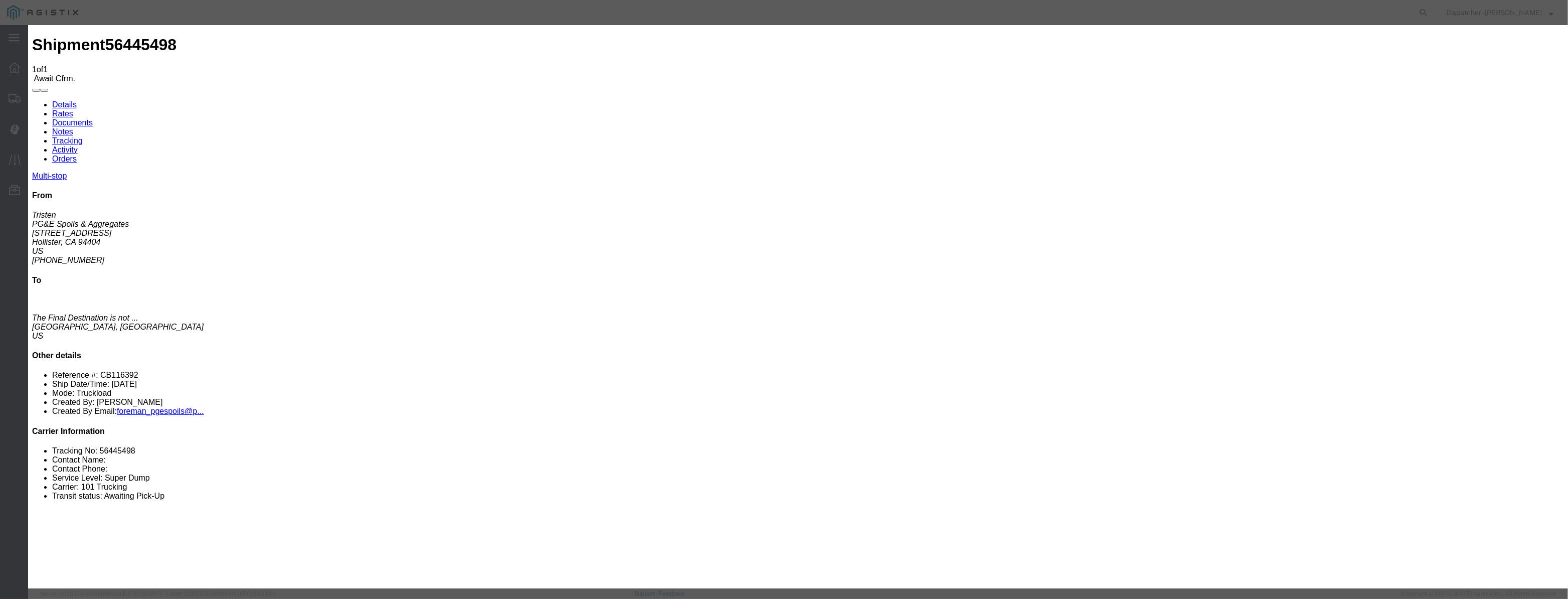
drag, startPoint x: 773, startPoint y: 126, endPoint x: 398, endPoint y: 136, distance: 375.1
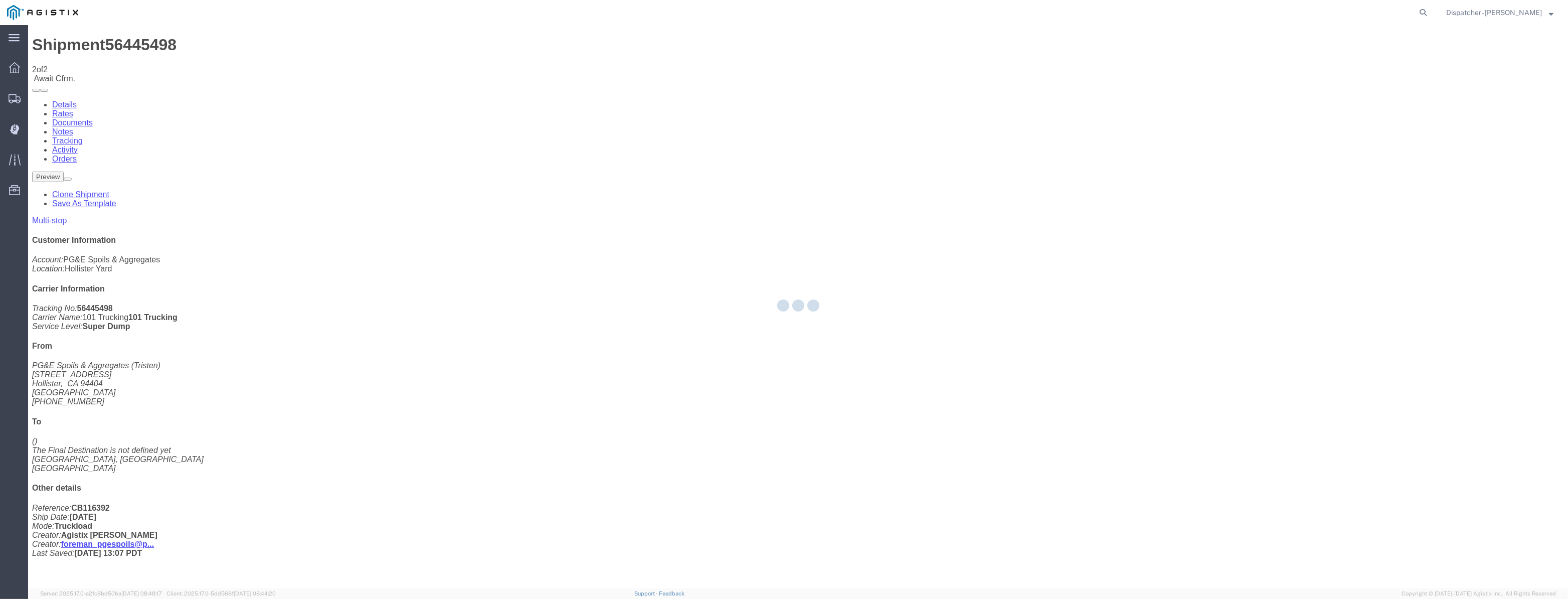
click at [1347, 98] on div at bounding box center [798, 307] width 1540 height 564
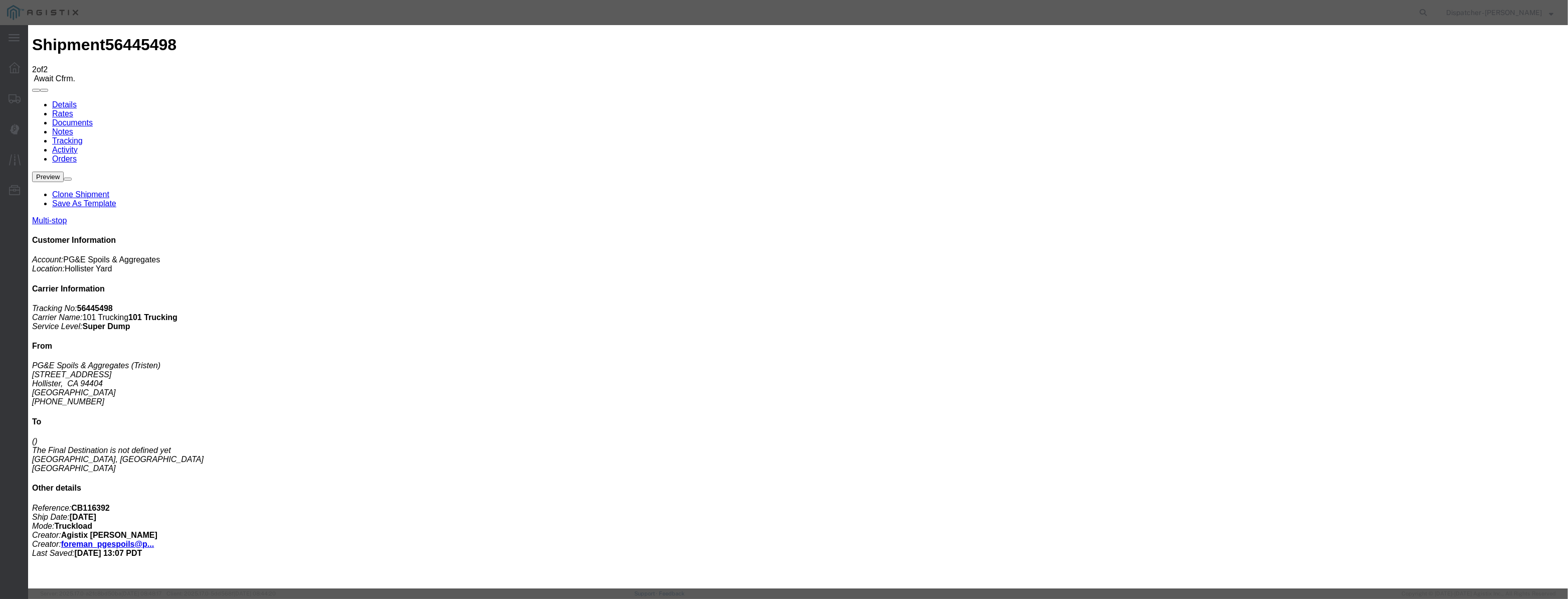
drag, startPoint x: 656, startPoint y: 114, endPoint x: 640, endPoint y: 128, distance: 21.3
drag, startPoint x: 640, startPoint y: 128, endPoint x: 702, endPoint y: 132, distance: 62.1
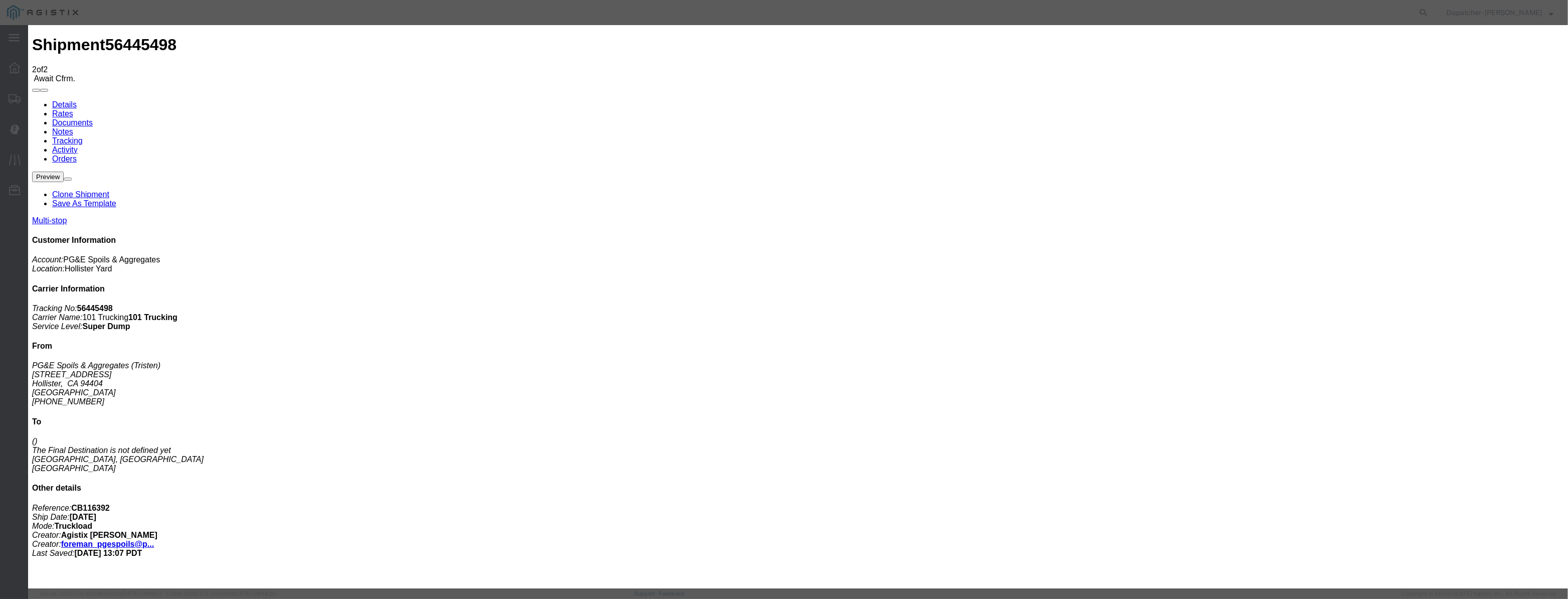
paste input "[DATE]"
drag, startPoint x: 719, startPoint y: 138, endPoint x: 727, endPoint y: 151, distance: 15.3
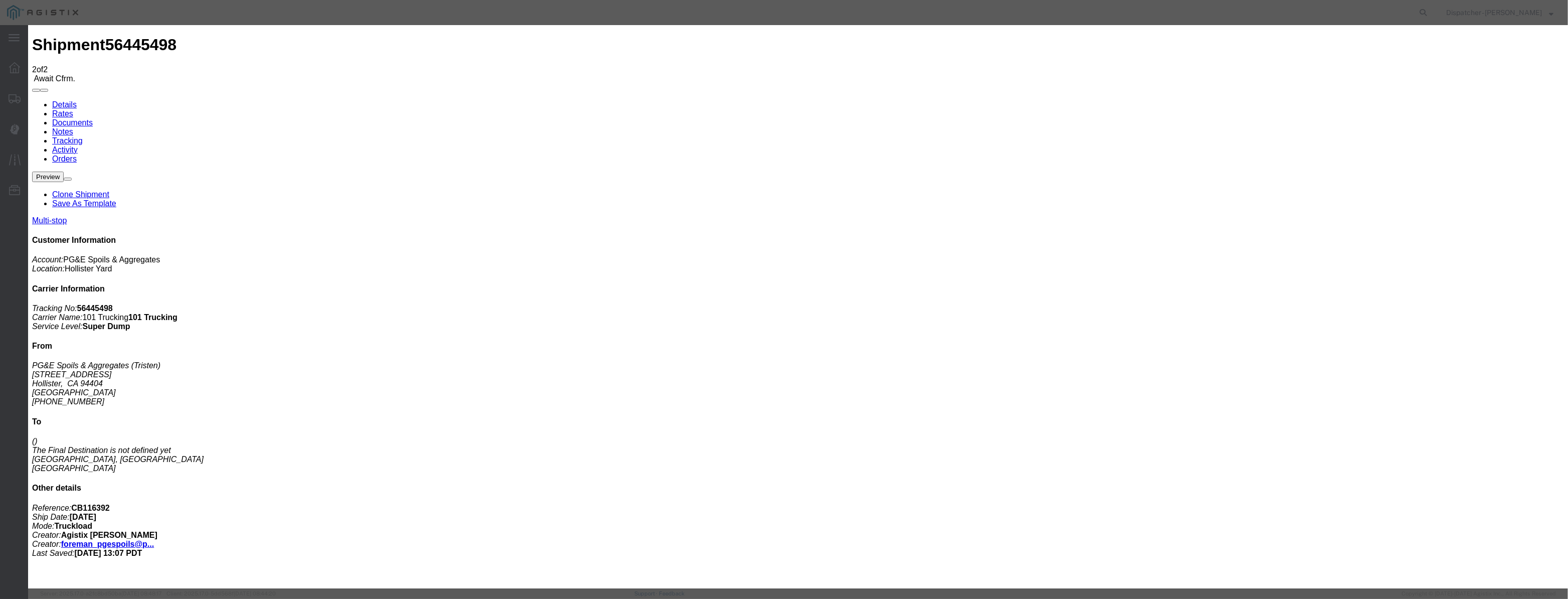
drag, startPoint x: 941, startPoint y: 126, endPoint x: 935, endPoint y: 133, distance: 9.2
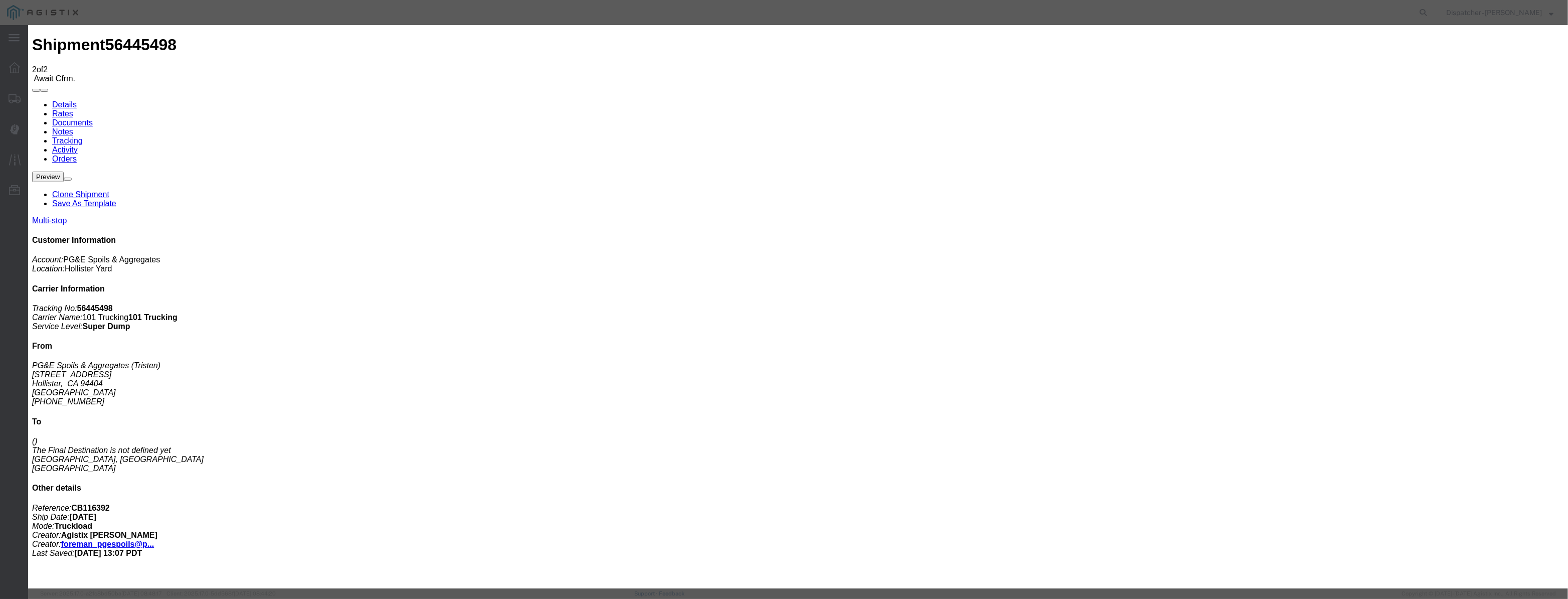
drag, startPoint x: 769, startPoint y: 129, endPoint x: 416, endPoint y: 173, distance: 355.7
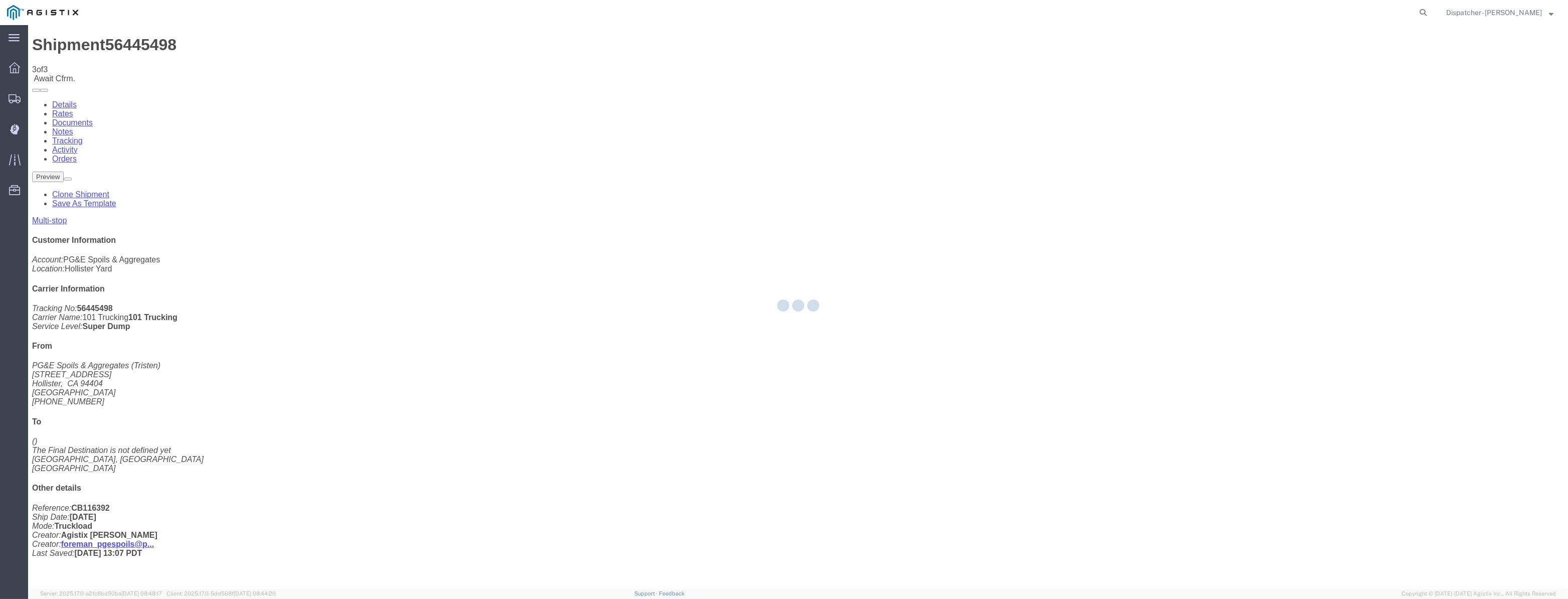
click at [1318, 100] on div at bounding box center [798, 307] width 1540 height 564
click at [1329, 96] on div at bounding box center [798, 307] width 1540 height 564
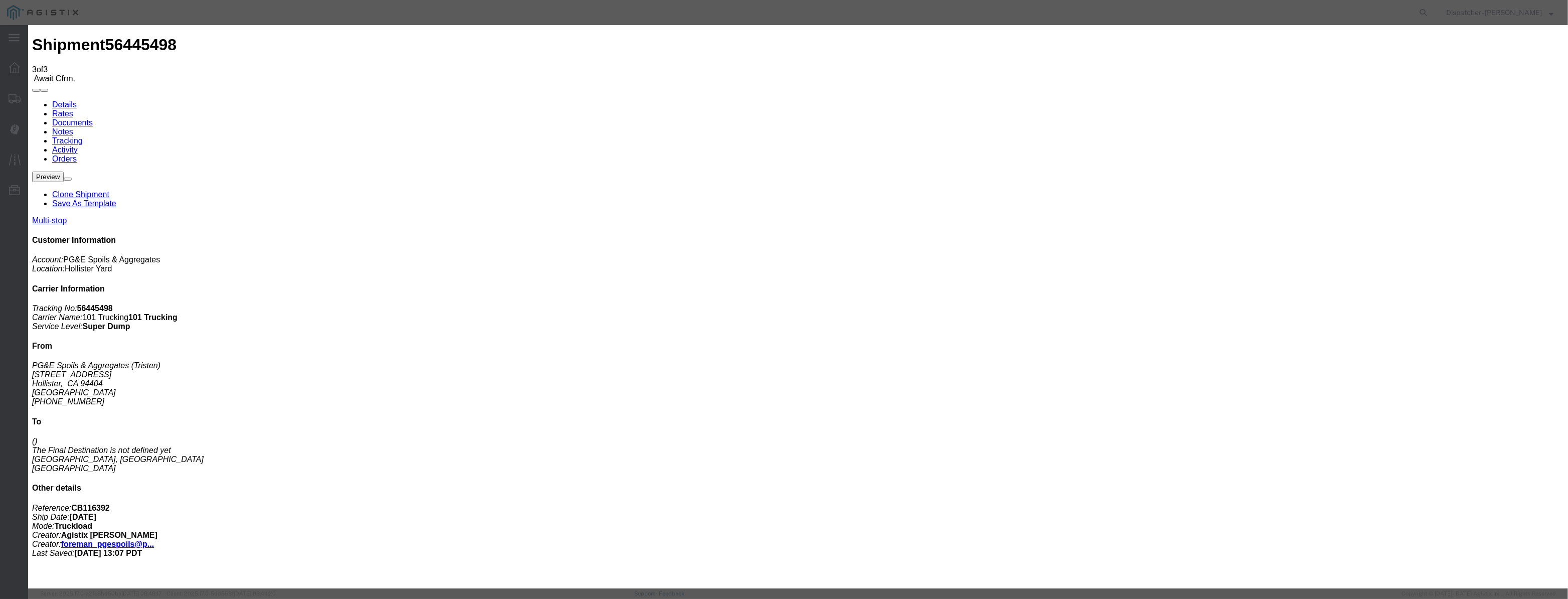
paste input "[DATE]"
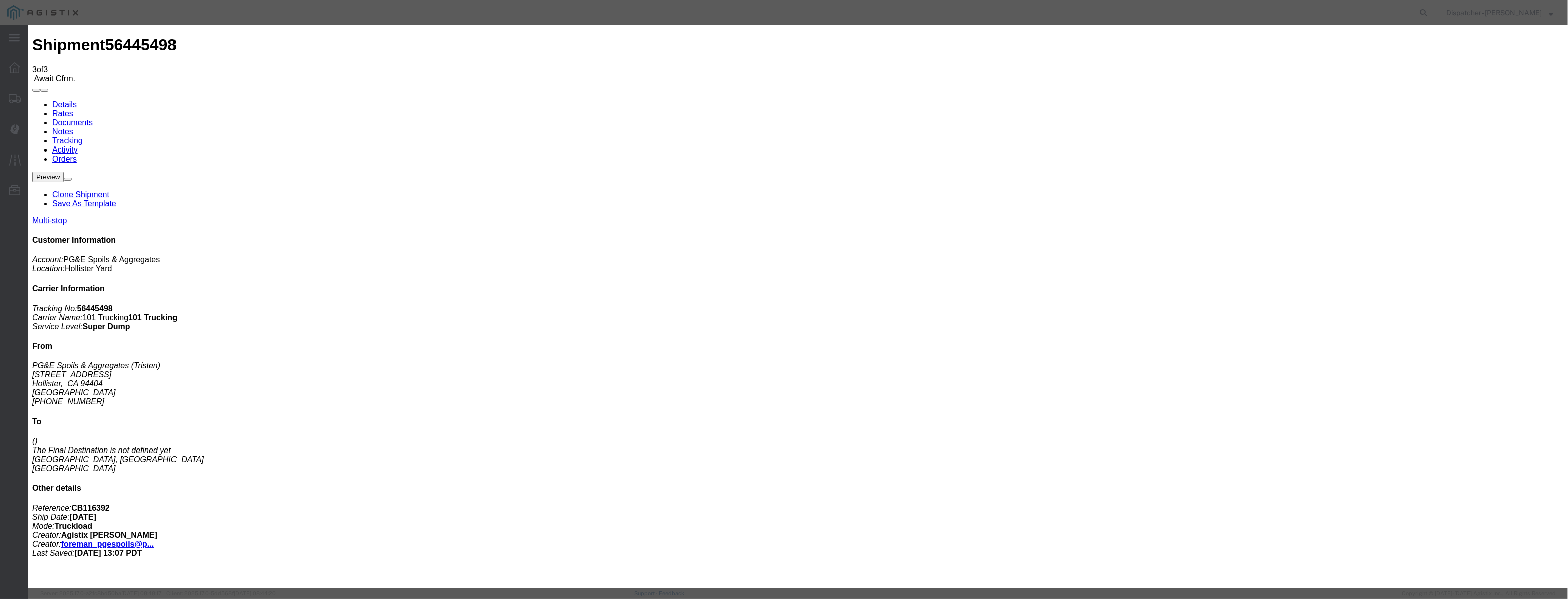
drag, startPoint x: 767, startPoint y: 130, endPoint x: 316, endPoint y: 128, distance: 451.0
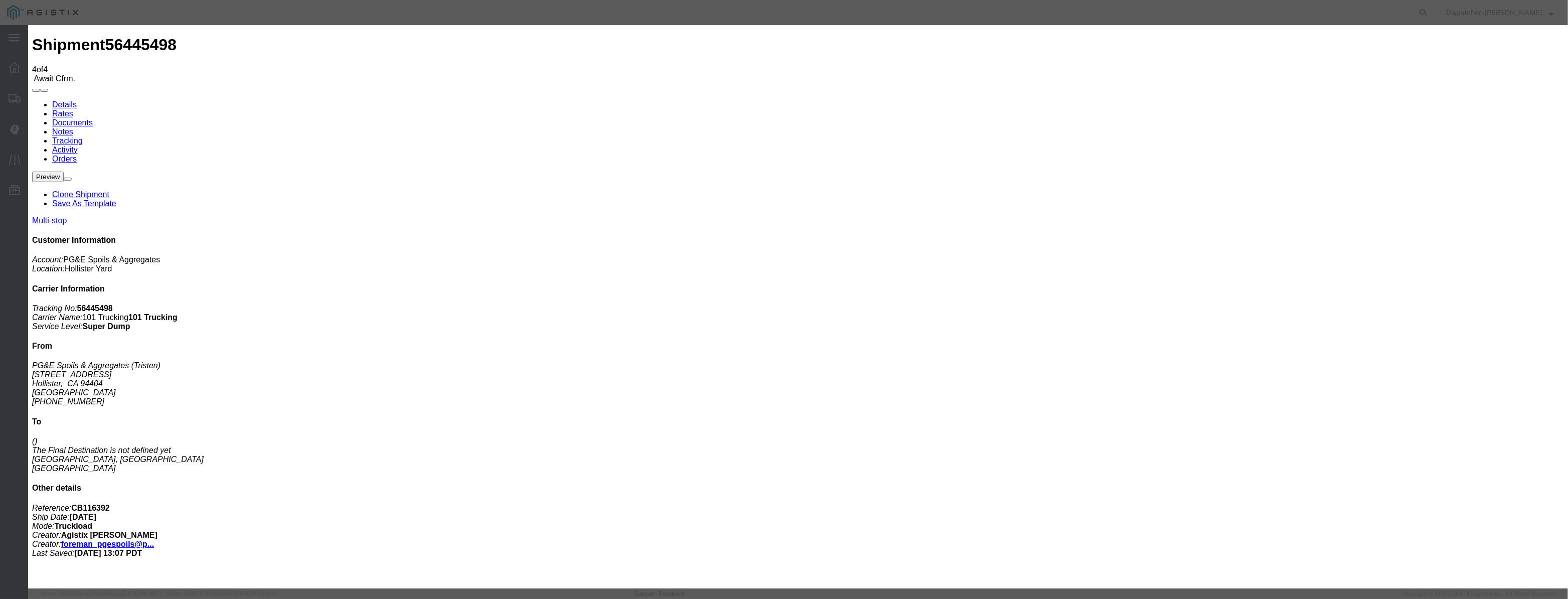
drag, startPoint x: 660, startPoint y: 124, endPoint x: 652, endPoint y: 126, distance: 8.2
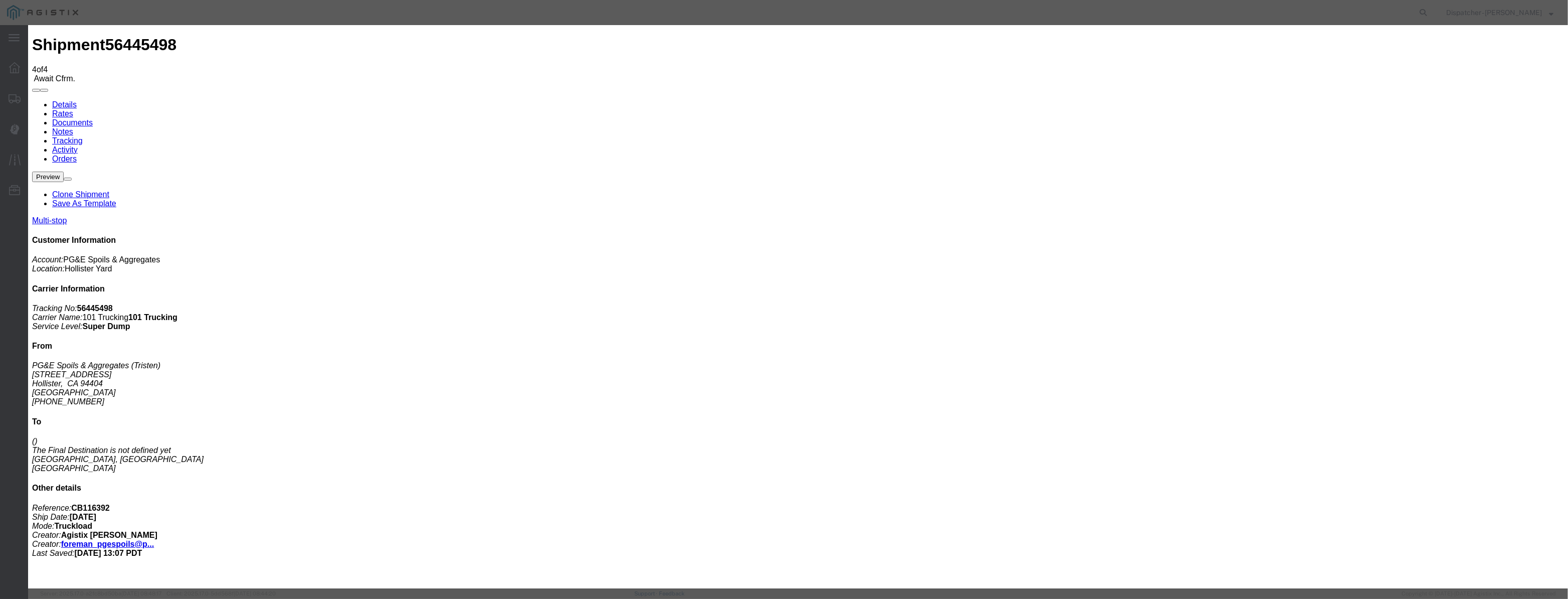
drag, startPoint x: 652, startPoint y: 126, endPoint x: 696, endPoint y: 133, distance: 44.6
paste input "[DATE]"
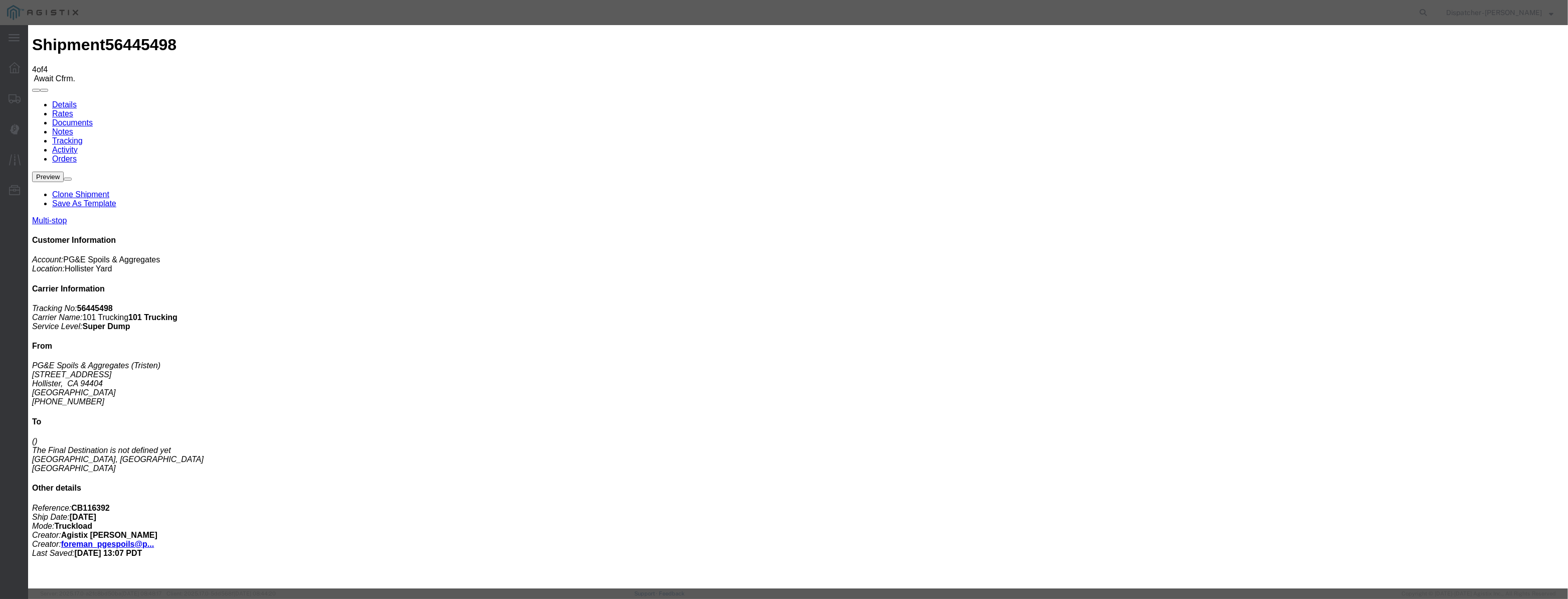
drag, startPoint x: 952, startPoint y: 132, endPoint x: 962, endPoint y: 133, distance: 10.0
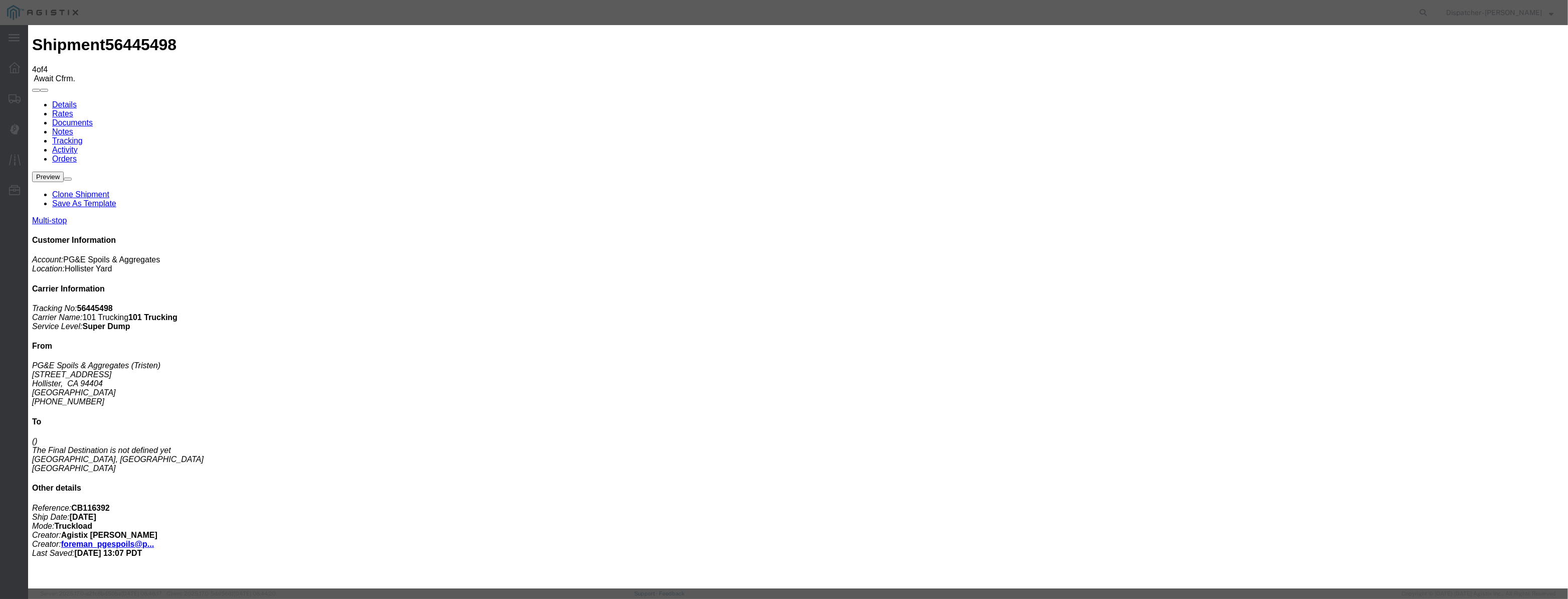
drag, startPoint x: 786, startPoint y: 129, endPoint x: 466, endPoint y: 166, distance: 322.1
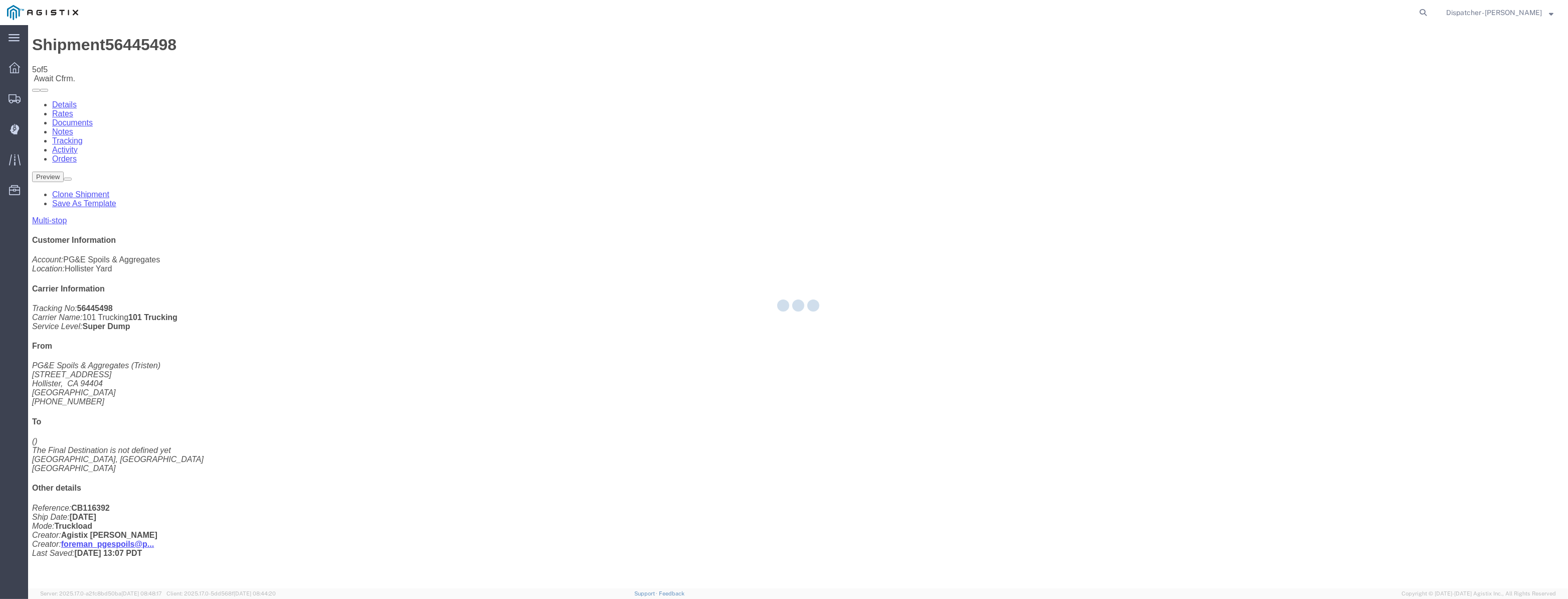
click at [1336, 97] on div at bounding box center [798, 307] width 1540 height 564
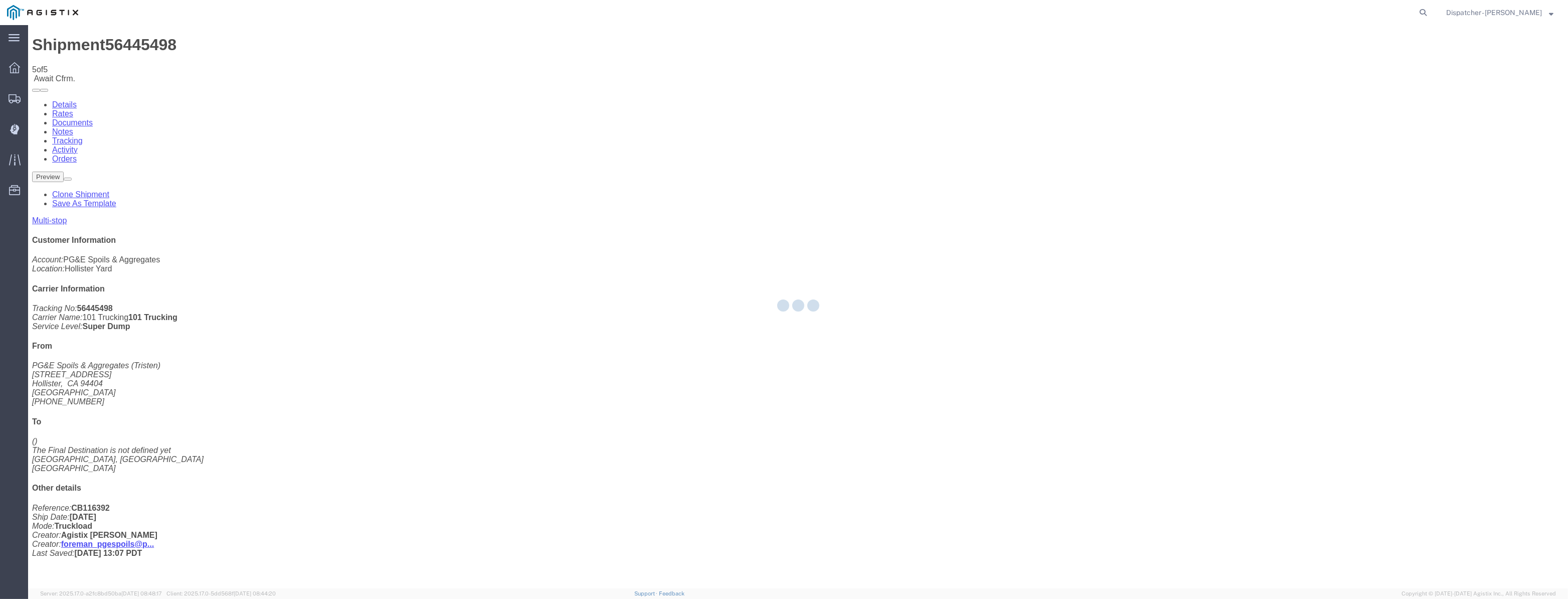
click at [1339, 95] on div at bounding box center [798, 307] width 1540 height 564
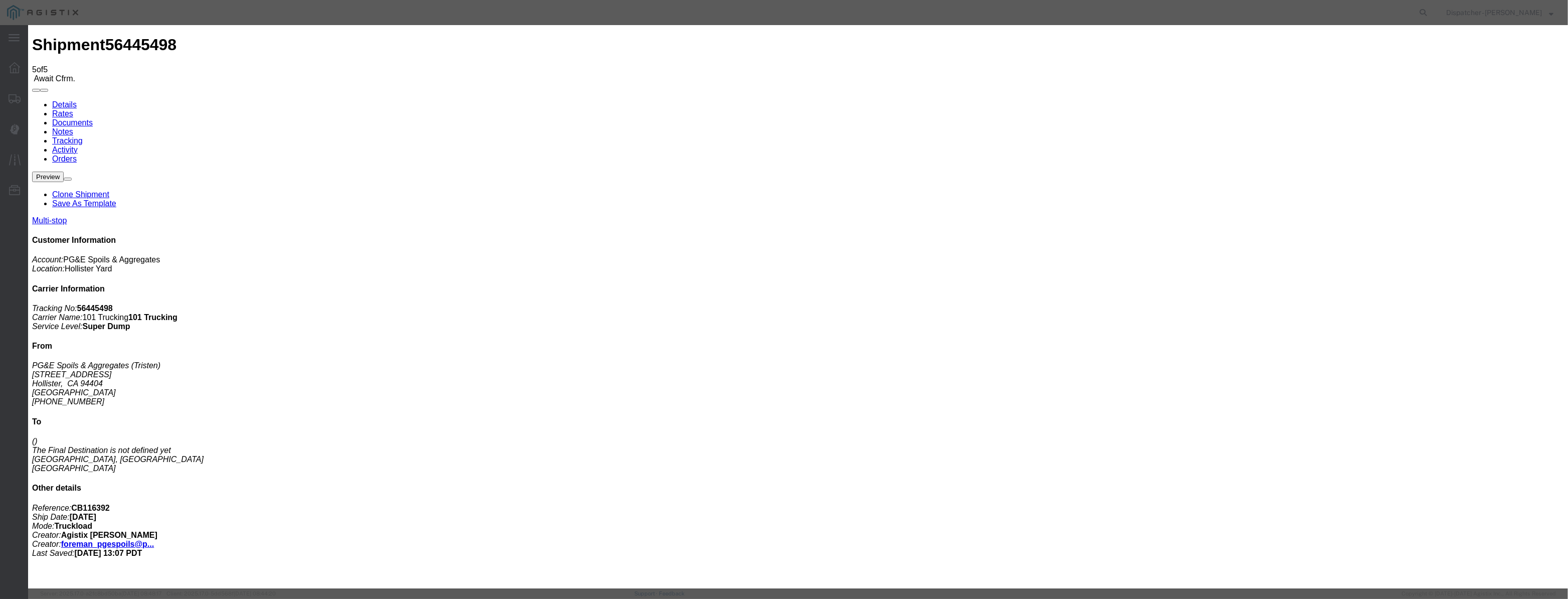
drag, startPoint x: 659, startPoint y: 116, endPoint x: 641, endPoint y: 126, distance: 20.6
drag, startPoint x: 641, startPoint y: 126, endPoint x: 716, endPoint y: 134, distance: 75.4
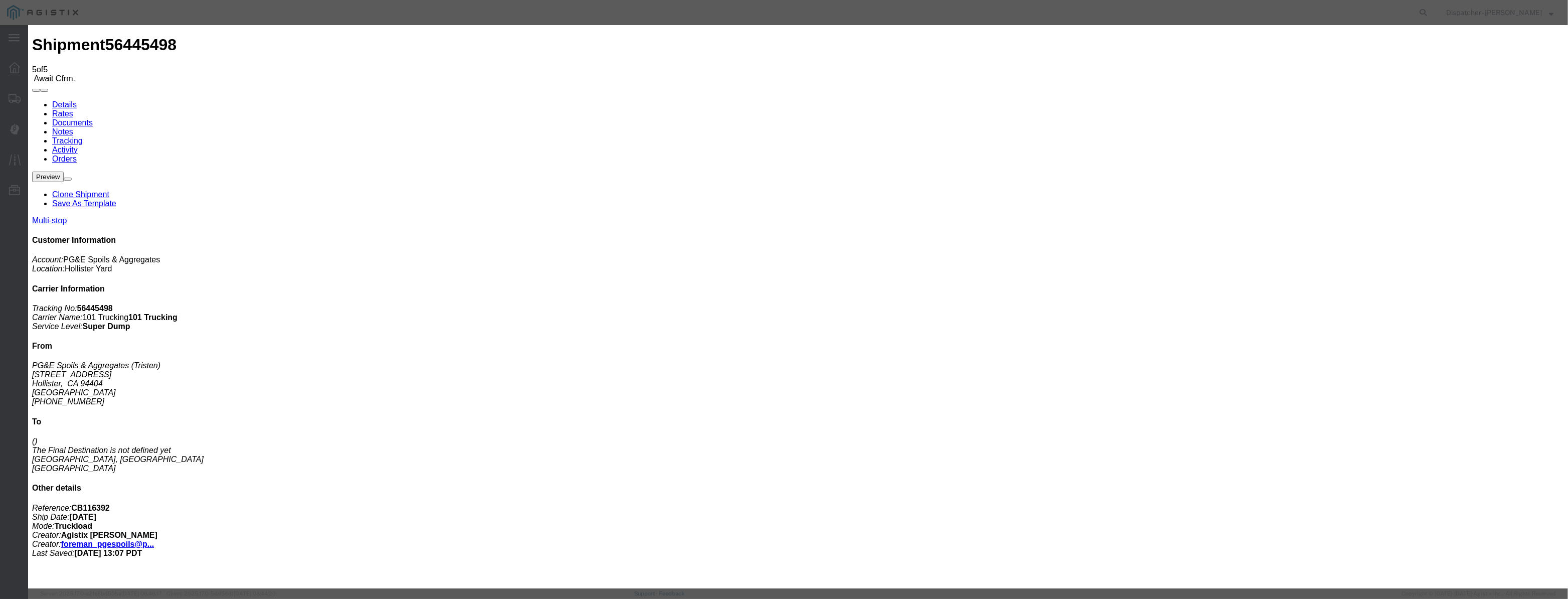
paste input "[DATE]"
drag, startPoint x: 721, startPoint y: 135, endPoint x: 721, endPoint y: 143, distance: 8.0
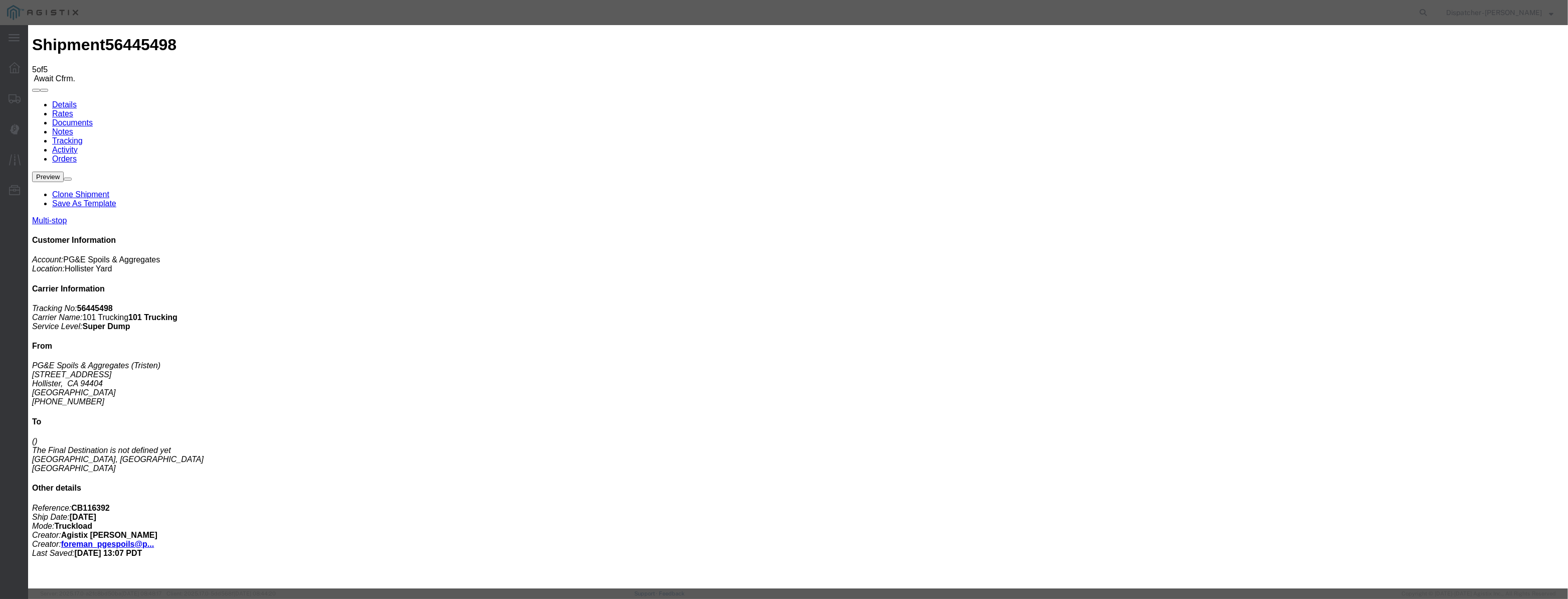
drag, startPoint x: 782, startPoint y: 128, endPoint x: 544, endPoint y: 140, distance: 238.3
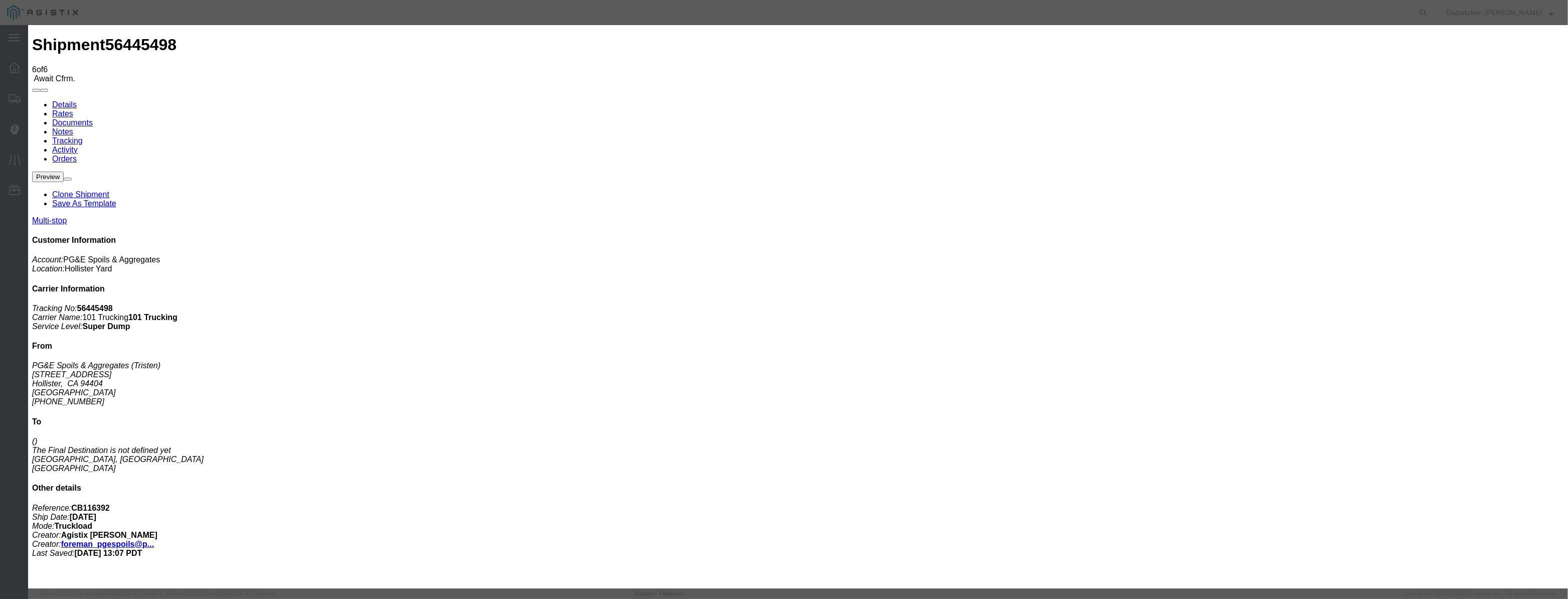
drag, startPoint x: 659, startPoint y: 116, endPoint x: 650, endPoint y: 122, distance: 10.8
drag, startPoint x: 650, startPoint y: 122, endPoint x: 666, endPoint y: 120, distance: 16.1
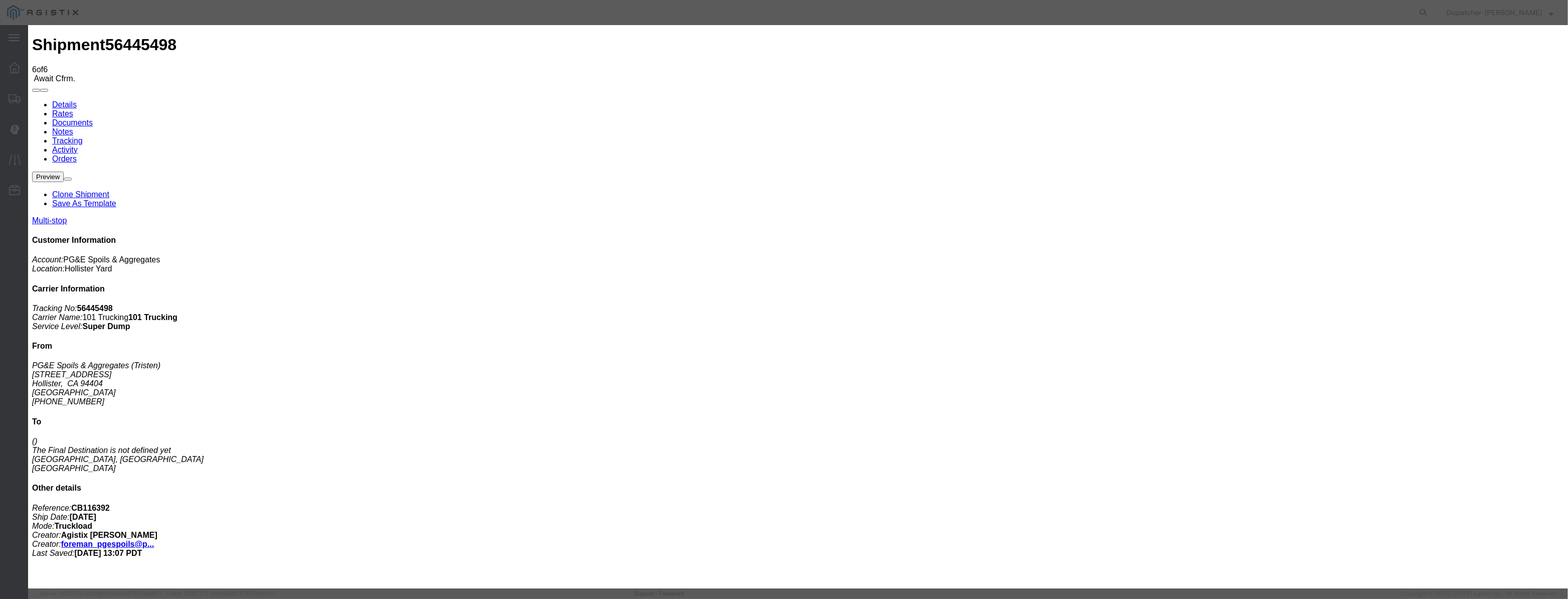
paste input "[DATE]"
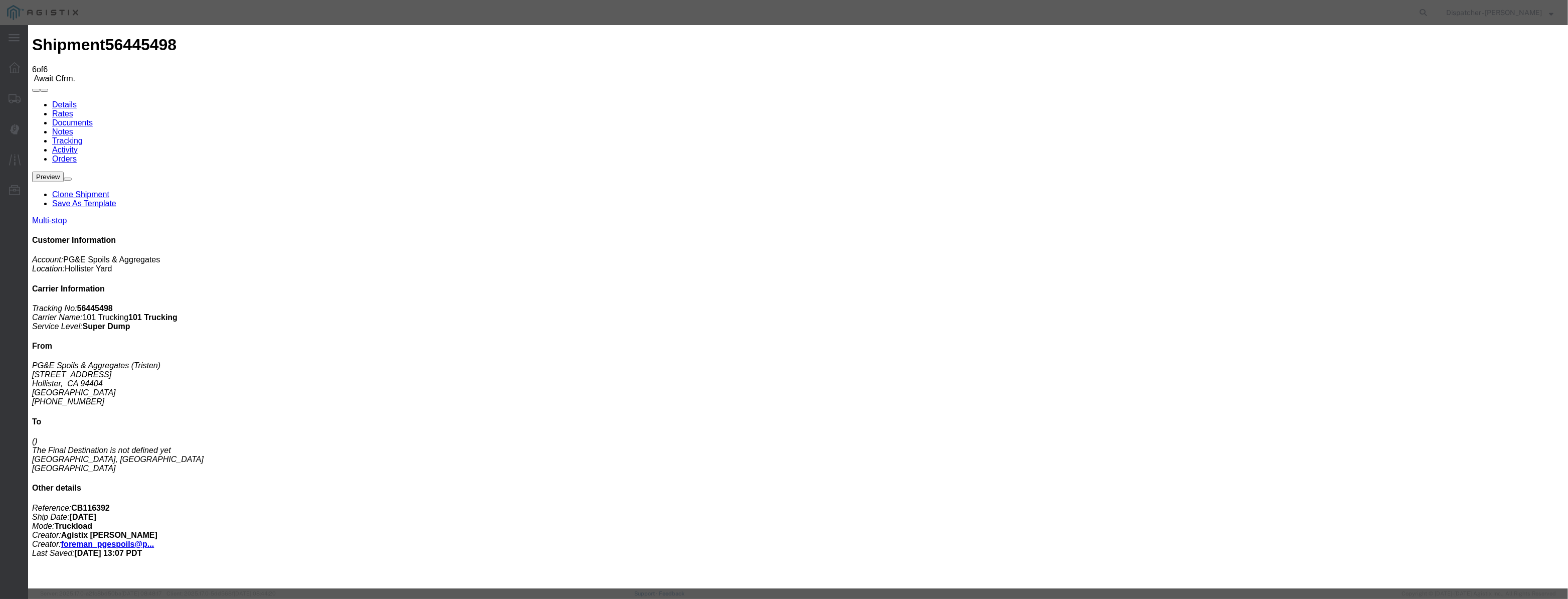
drag, startPoint x: 941, startPoint y: 124, endPoint x: 945, endPoint y: 133, distance: 9.8
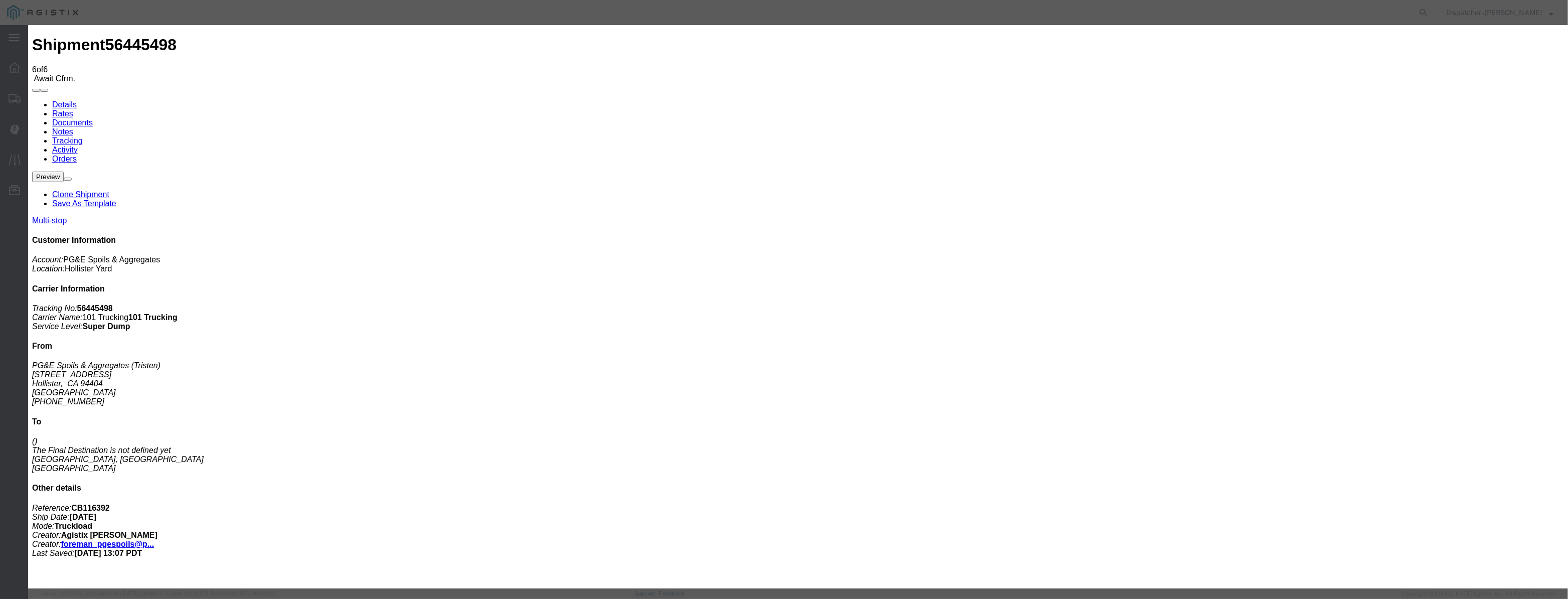
drag, startPoint x: 781, startPoint y: 126, endPoint x: 412, endPoint y: 164, distance: 371.0
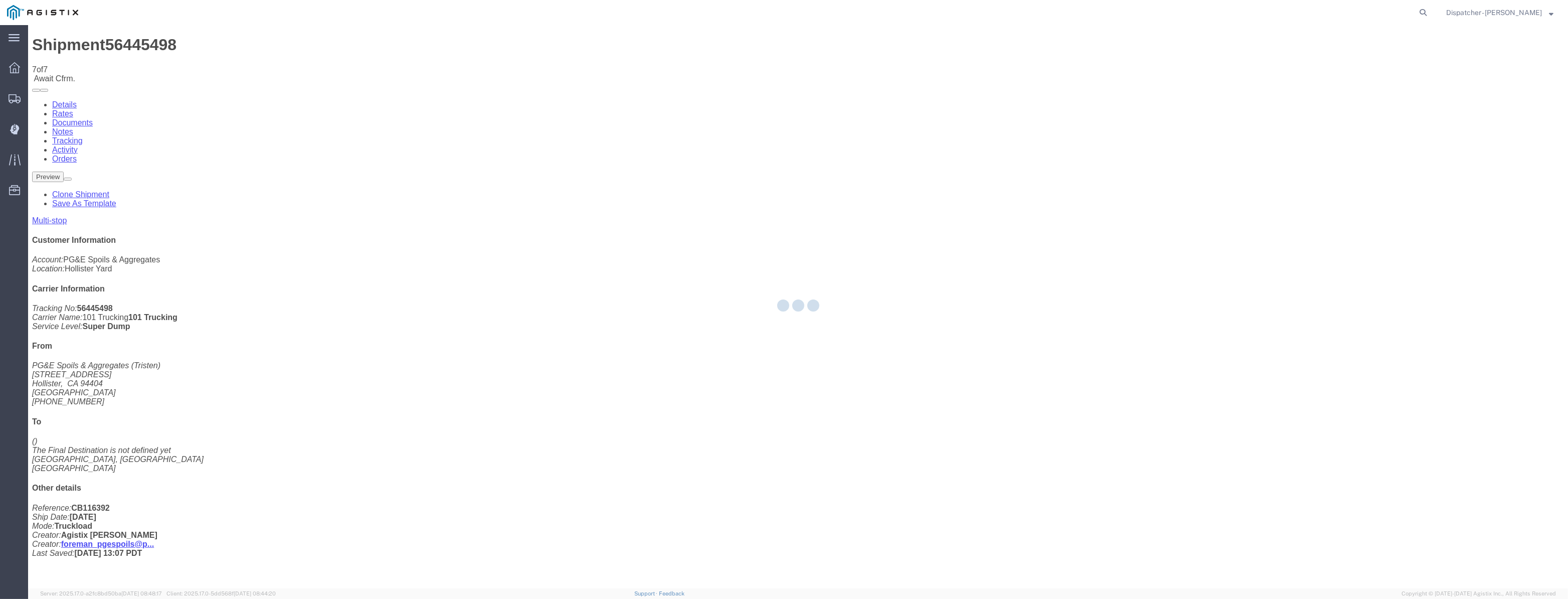
click at [1330, 94] on div at bounding box center [798, 307] width 1540 height 564
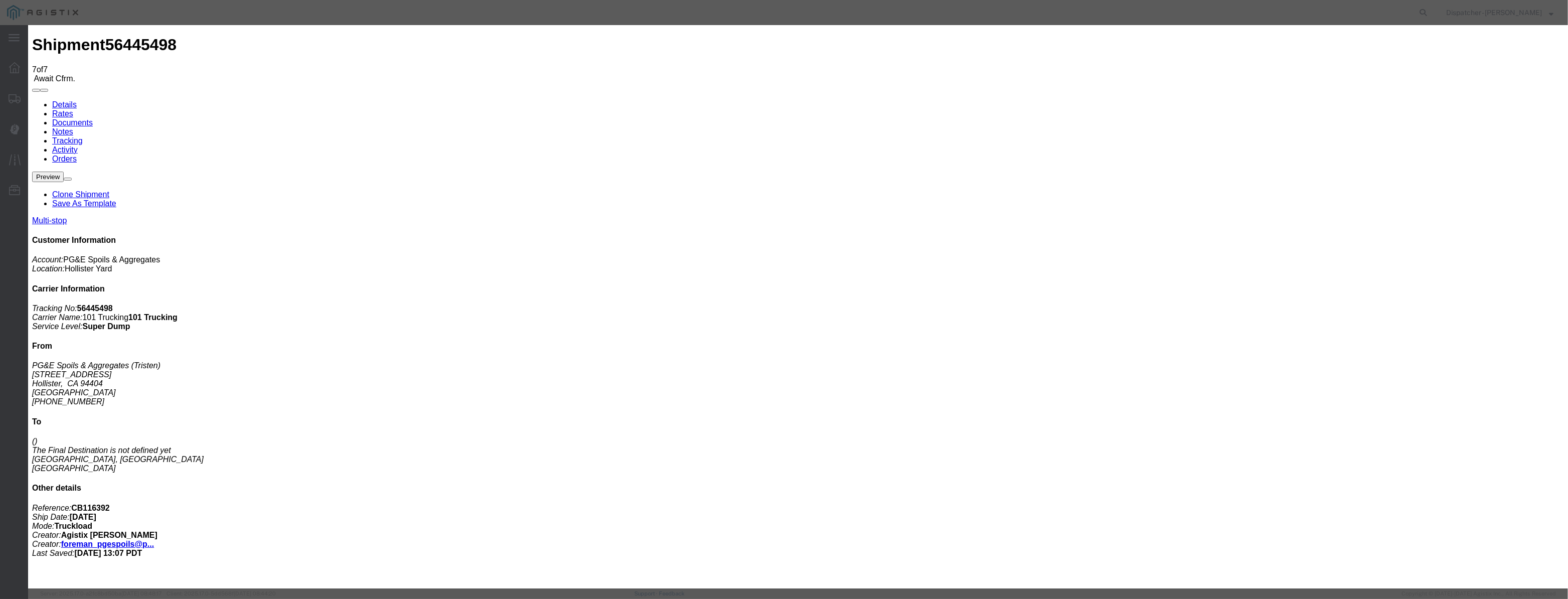
drag, startPoint x: 641, startPoint y: 120, endPoint x: 686, endPoint y: 124, distance: 45.2
paste input "[DATE]"
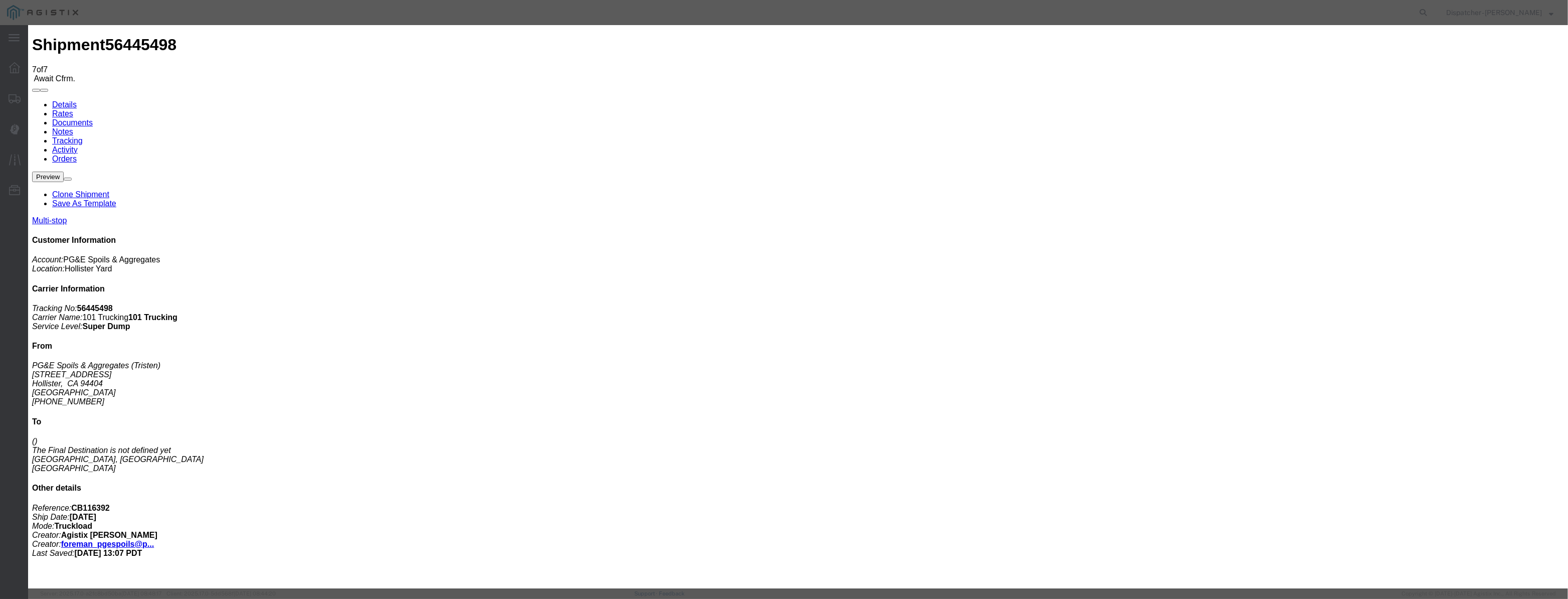
drag, startPoint x: 770, startPoint y: 130, endPoint x: 355, endPoint y: 185, distance: 418.6
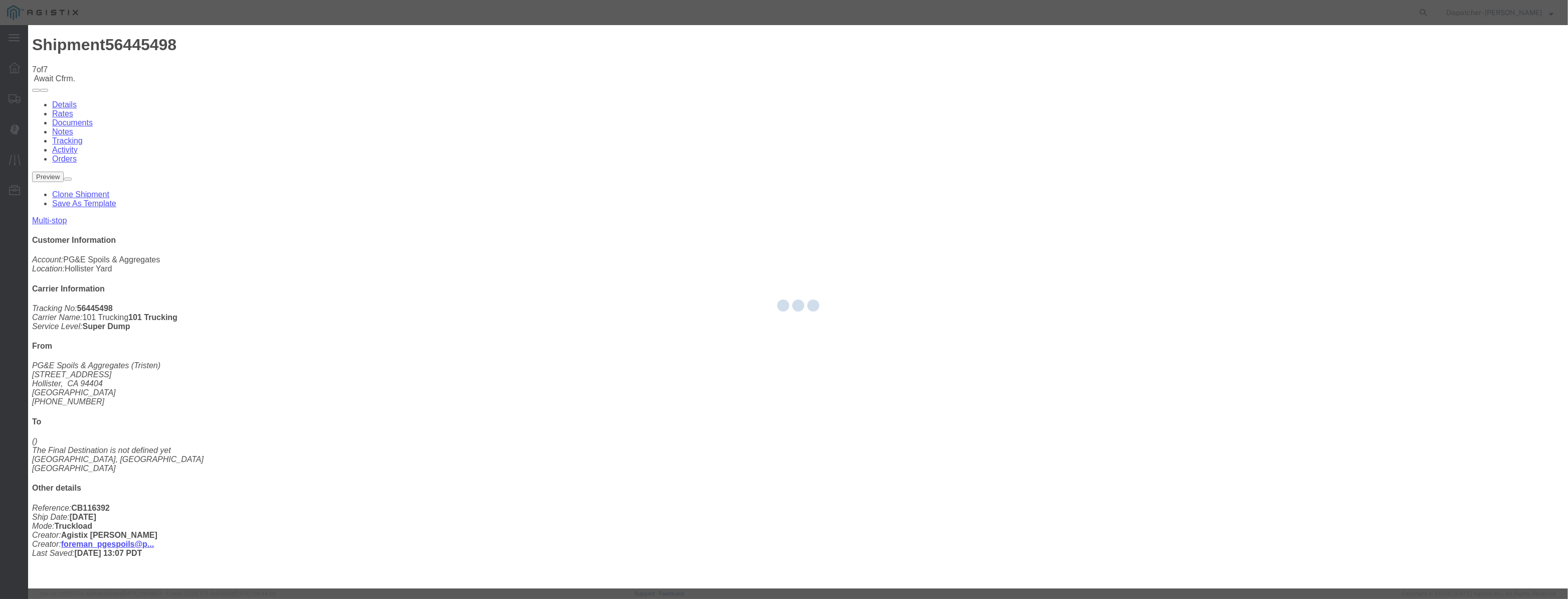
click at [697, 158] on div at bounding box center [798, 307] width 1540 height 564
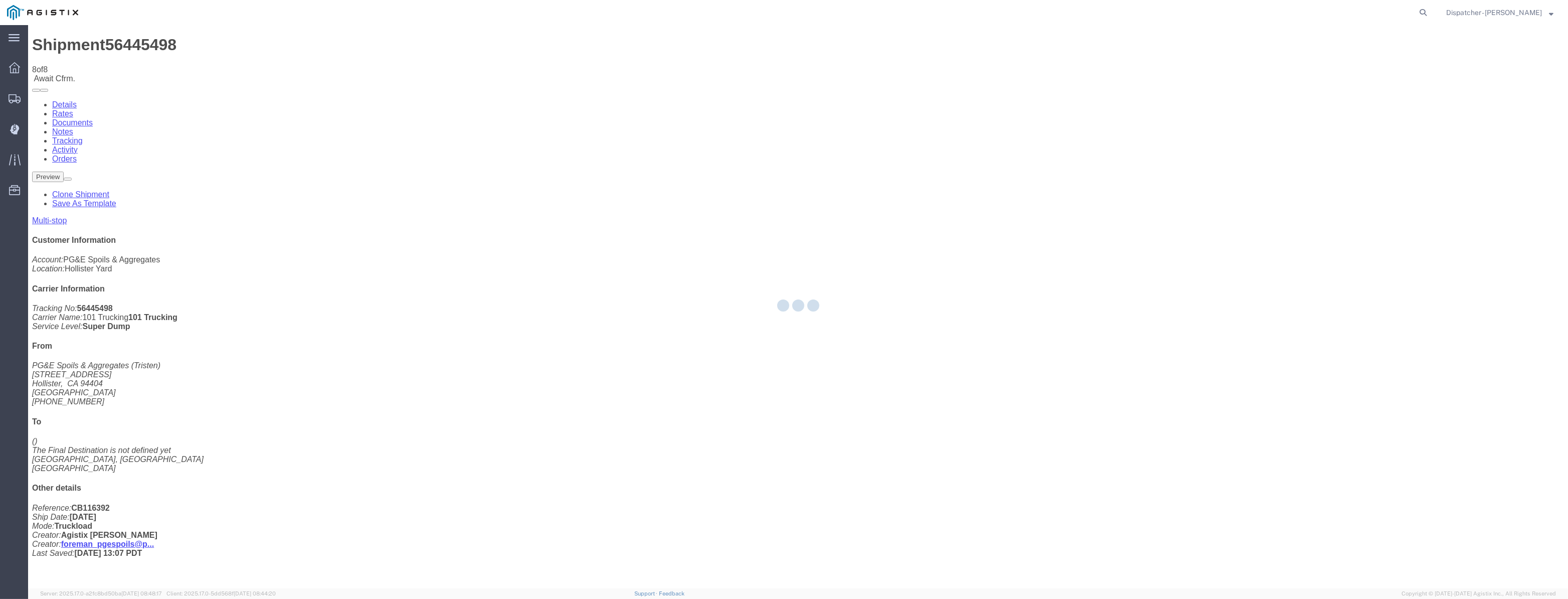
click at [715, 150] on div at bounding box center [798, 307] width 1540 height 564
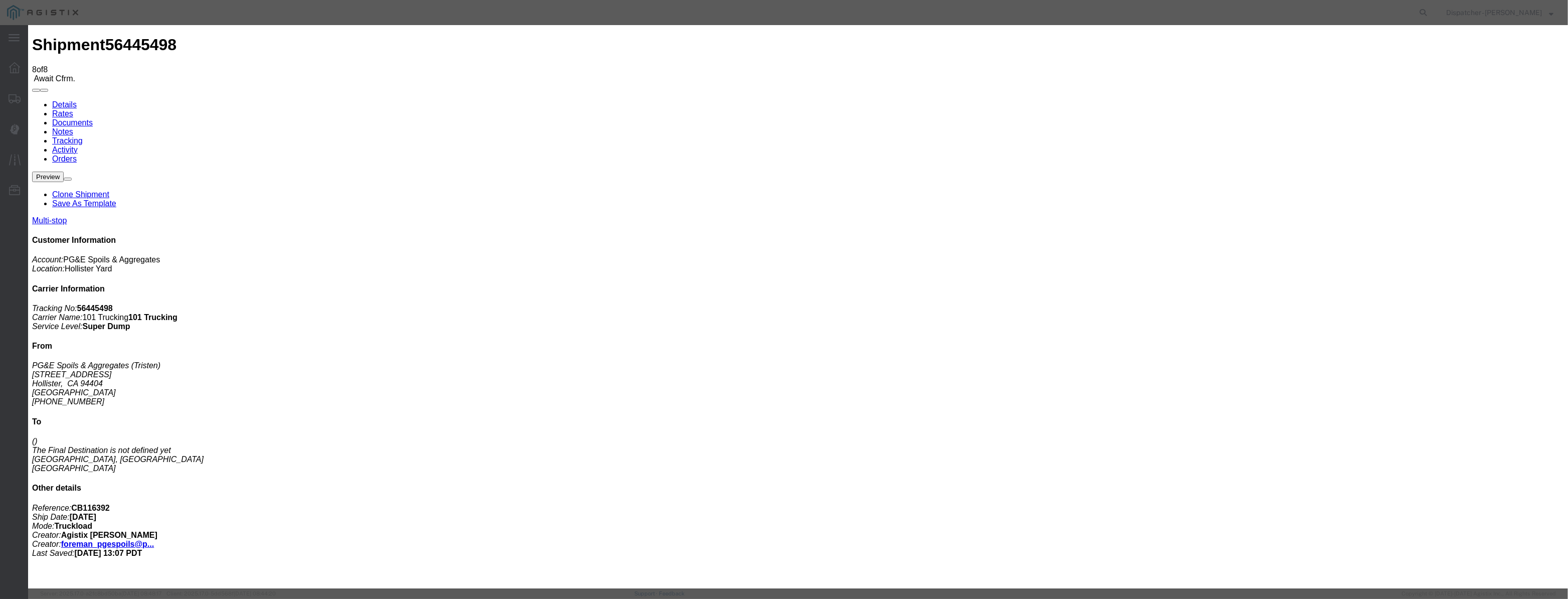
paste input "[DATE]"
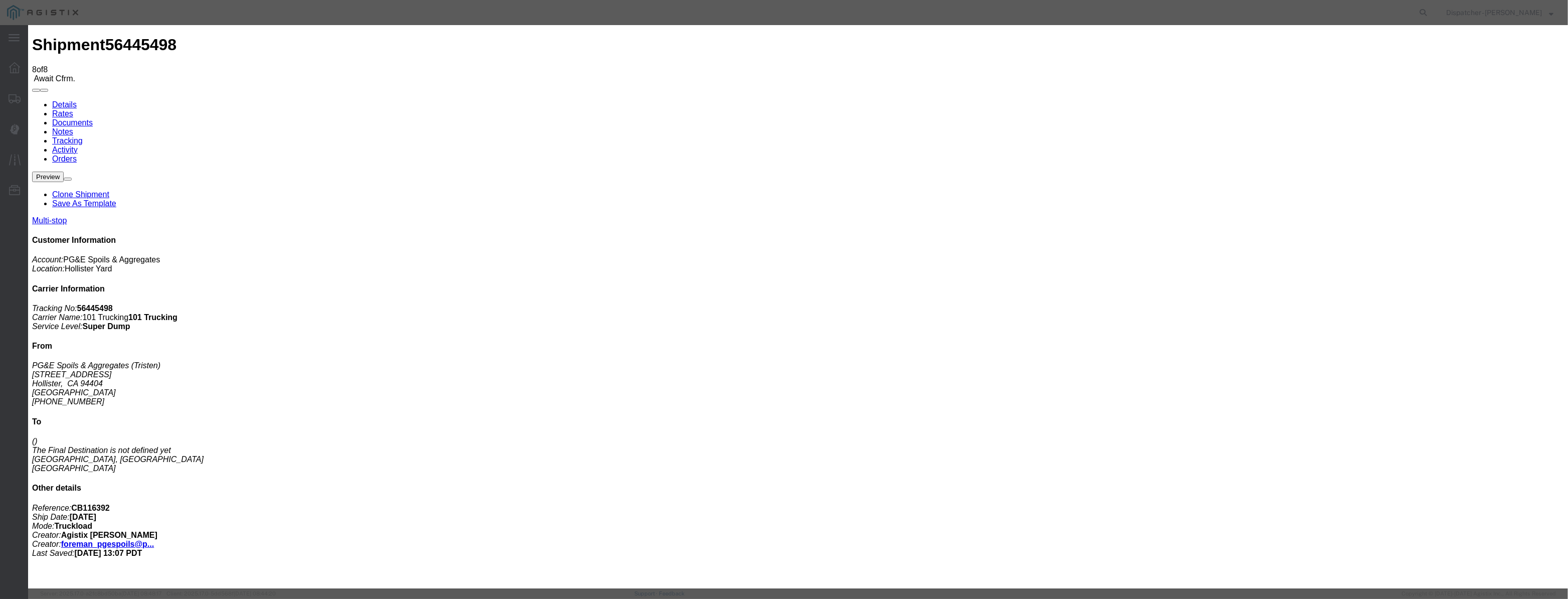
drag, startPoint x: 729, startPoint y: 140, endPoint x: 250, endPoint y: 209, distance: 483.9
drag, startPoint x: 777, startPoint y: 132, endPoint x: 401, endPoint y: 164, distance: 377.4
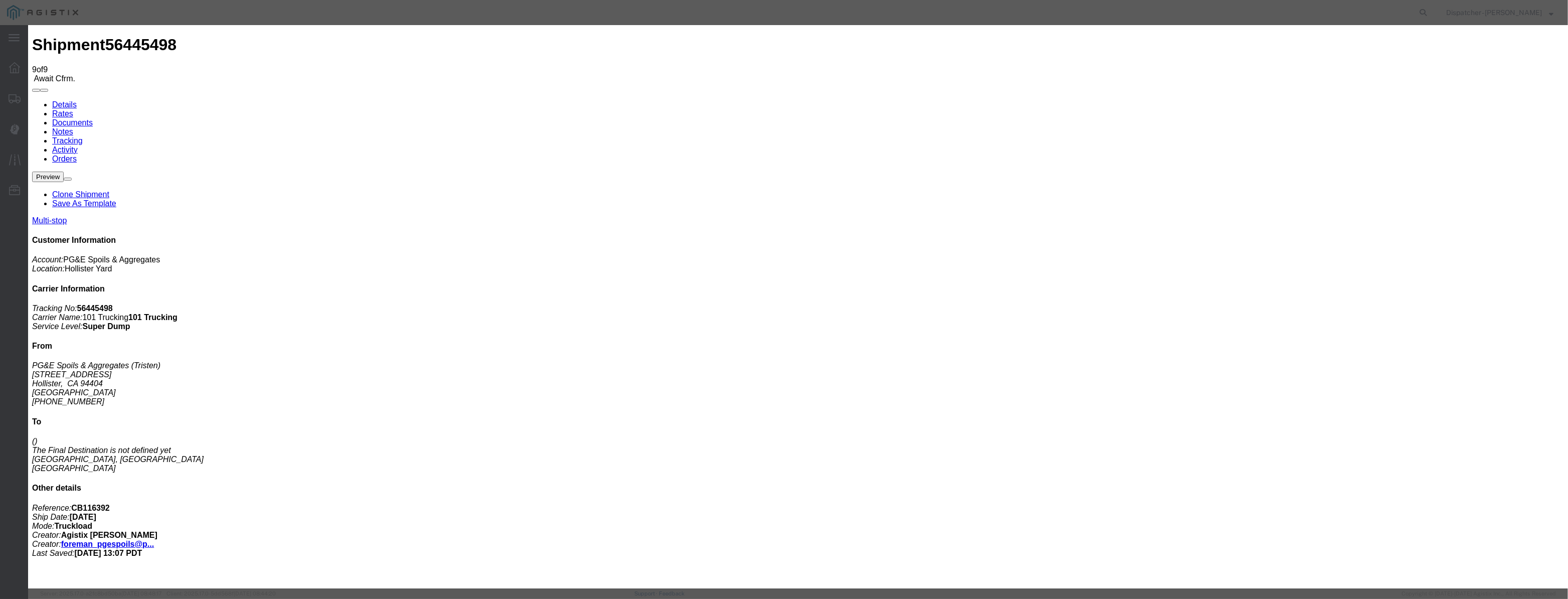
drag, startPoint x: 658, startPoint y: 114, endPoint x: 639, endPoint y: 122, distance: 20.6
drag, startPoint x: 639, startPoint y: 122, endPoint x: 731, endPoint y: 146, distance: 95.1
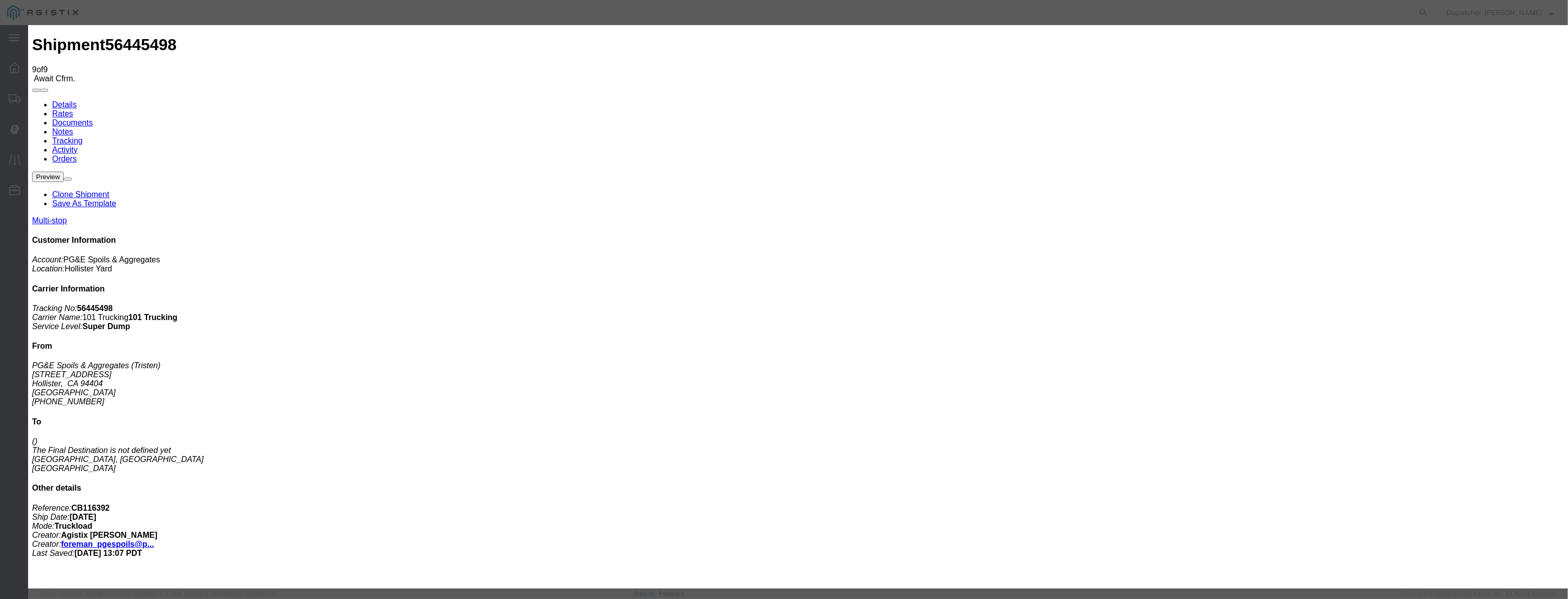
paste input "[DATE]"
drag, startPoint x: 731, startPoint y: 146, endPoint x: 730, endPoint y: 152, distance: 6.1
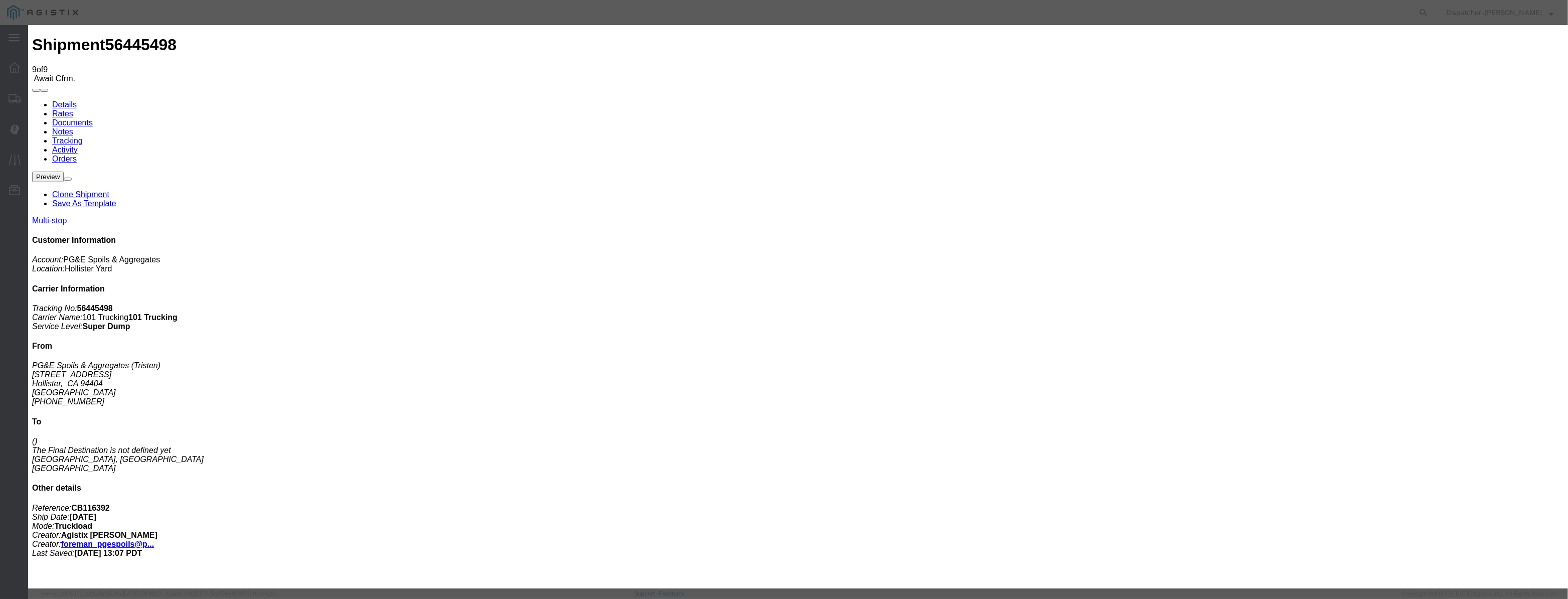
drag, startPoint x: 972, startPoint y: 127, endPoint x: 970, endPoint y: 133, distance: 6.3
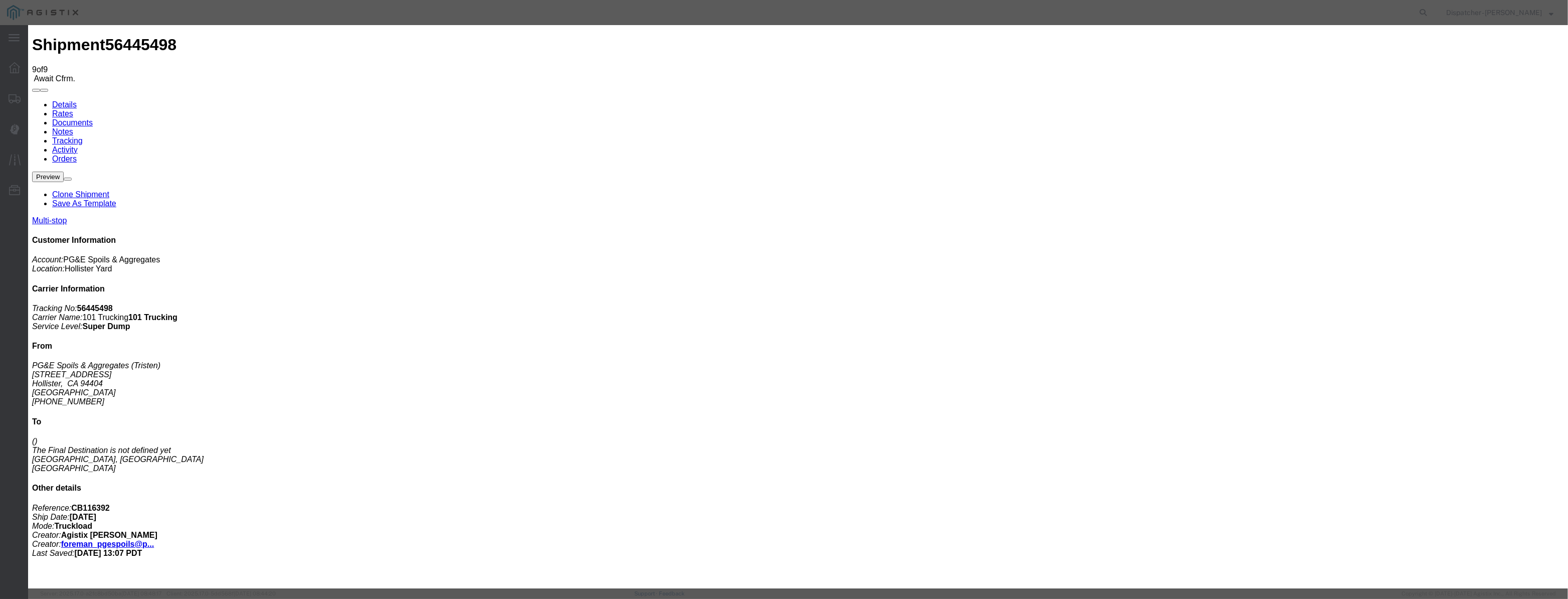
drag, startPoint x: 765, startPoint y: 129, endPoint x: 587, endPoint y: 162, distance: 181.0
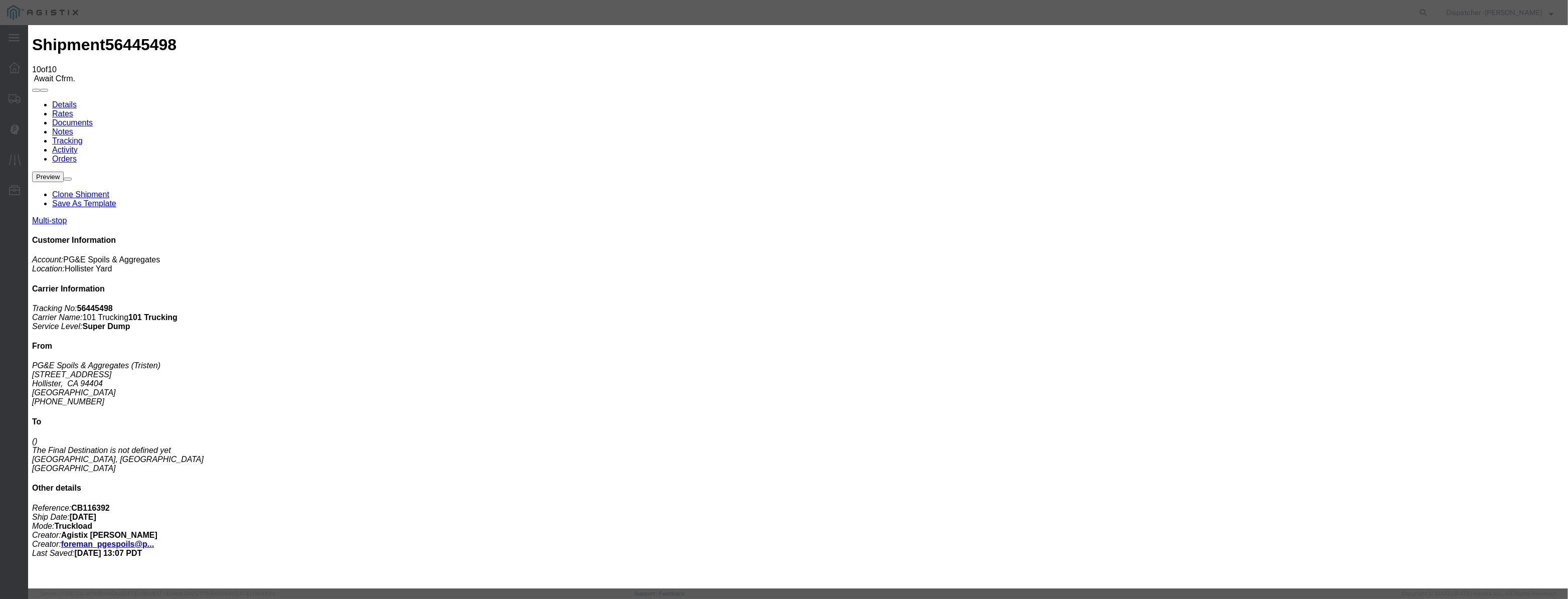
drag, startPoint x: 629, startPoint y: 126, endPoint x: 653, endPoint y: 118, distance: 25.3
drag, startPoint x: 654, startPoint y: 116, endPoint x: 648, endPoint y: 124, distance: 10.0
drag, startPoint x: 648, startPoint y: 124, endPoint x: 712, endPoint y: 138, distance: 65.5
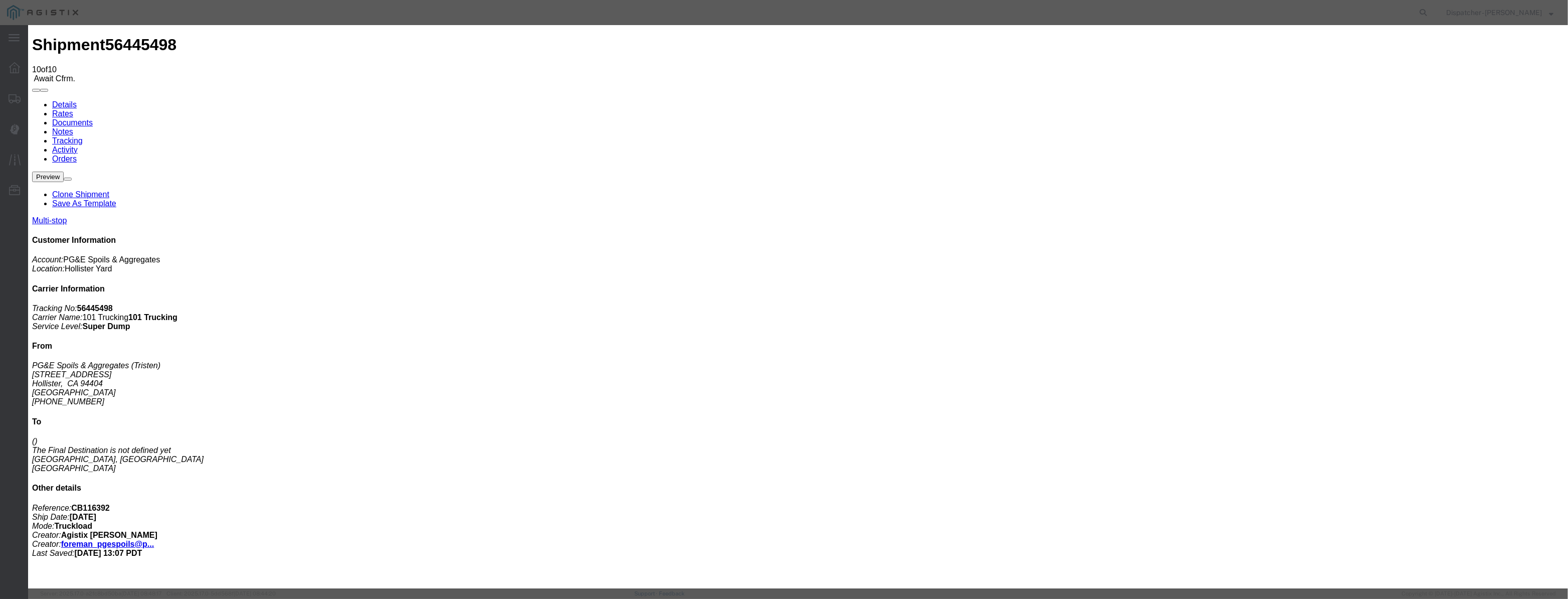
paste input "[DATE]"
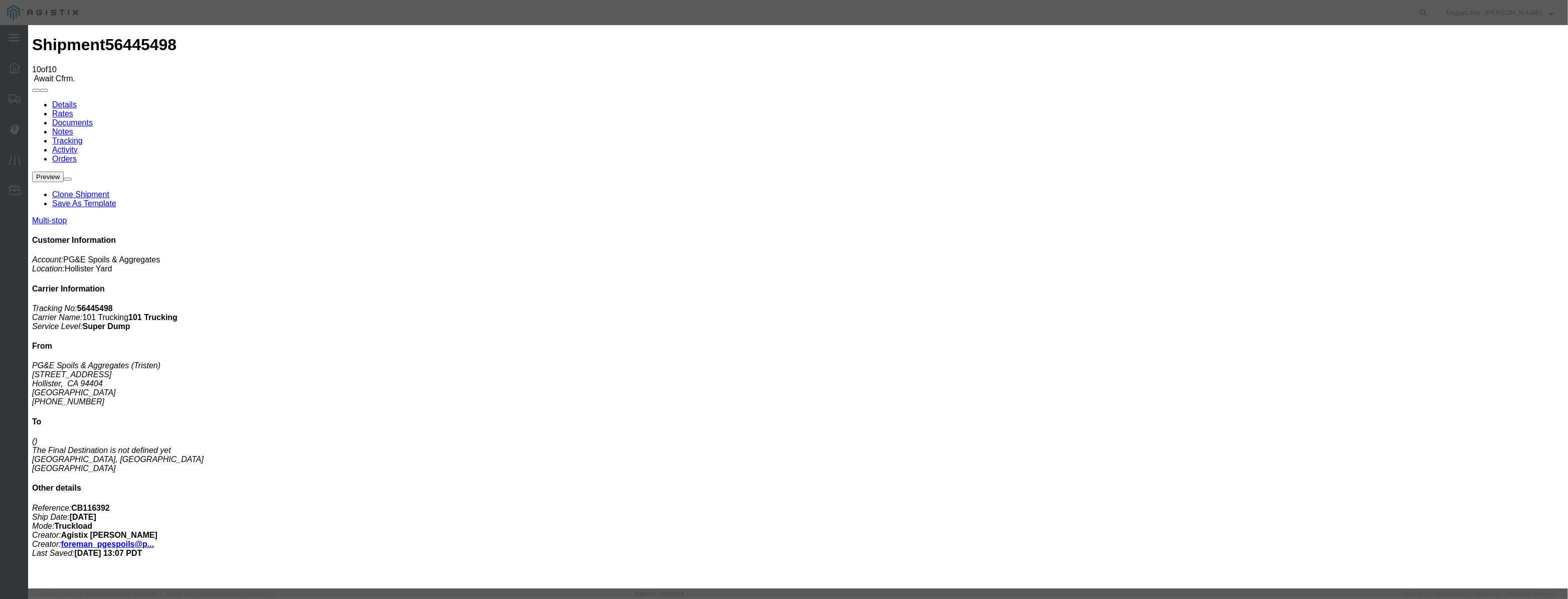
drag, startPoint x: 930, startPoint y: 138, endPoint x: 936, endPoint y: 131, distance: 9.2
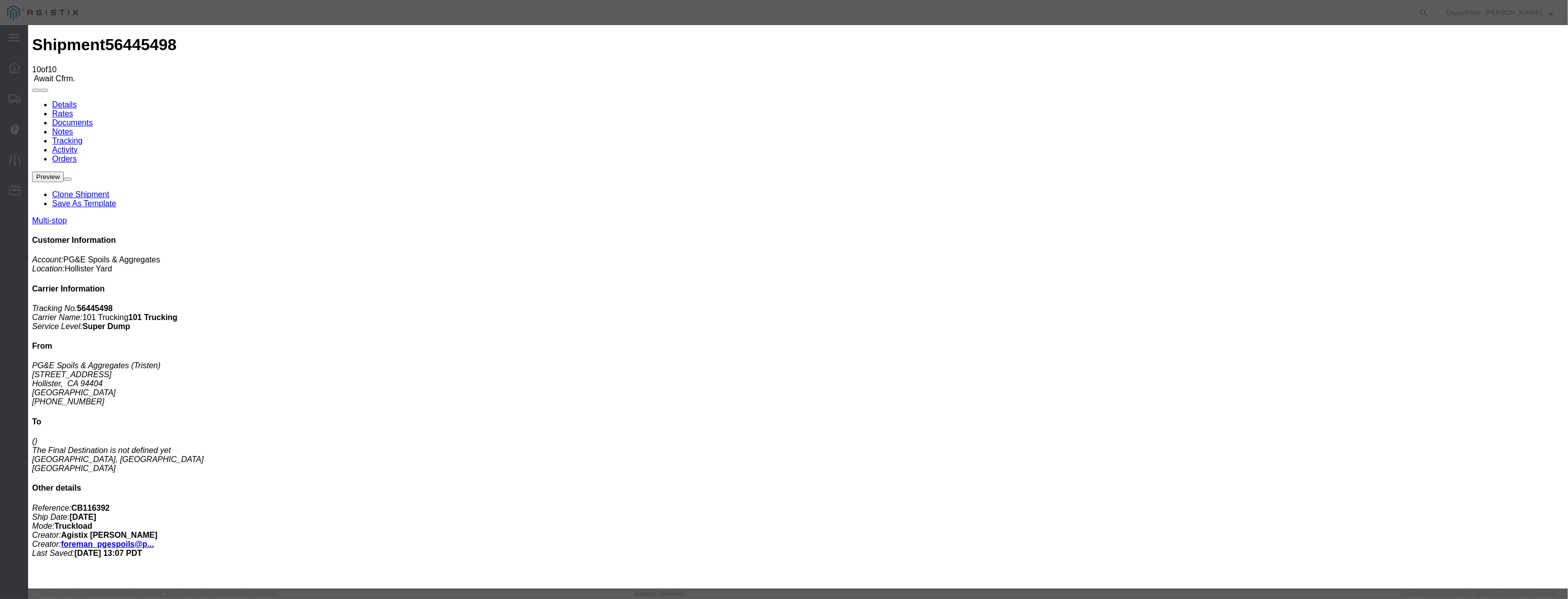
drag, startPoint x: 782, startPoint y: 133, endPoint x: 506, endPoint y: 144, distance: 276.2
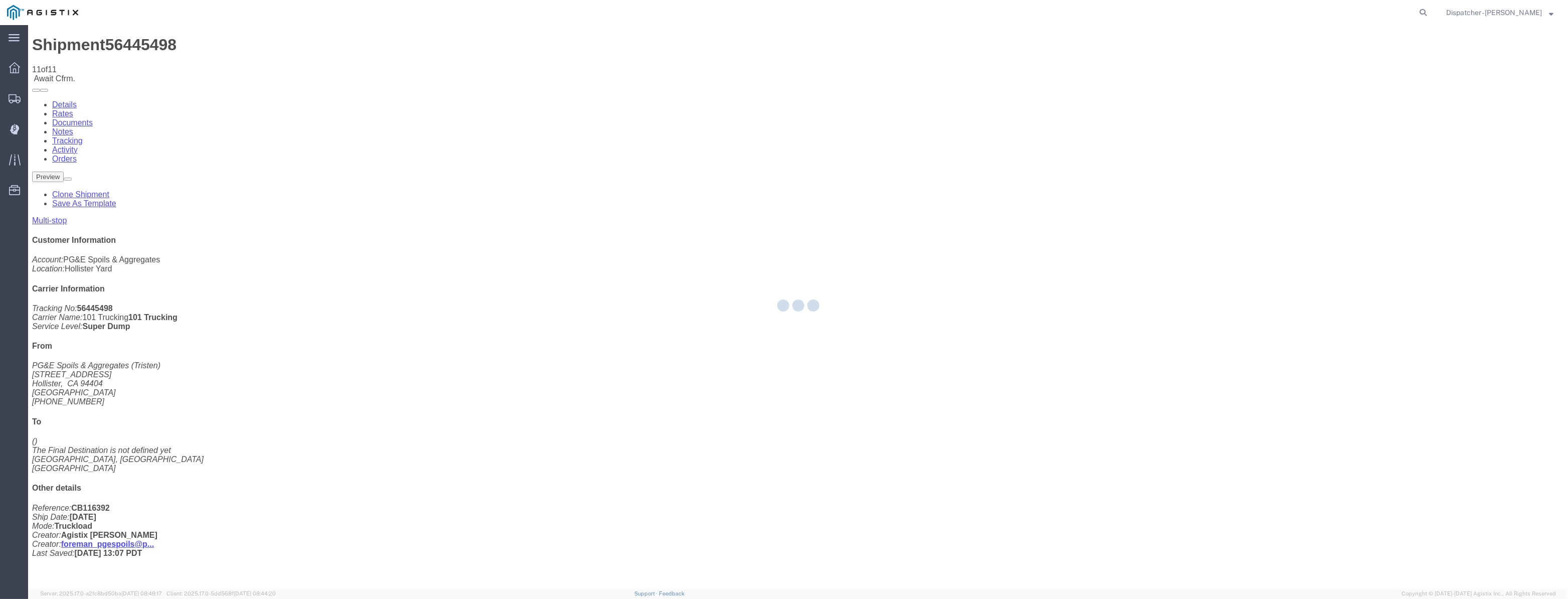
click at [1328, 95] on div at bounding box center [798, 307] width 1540 height 564
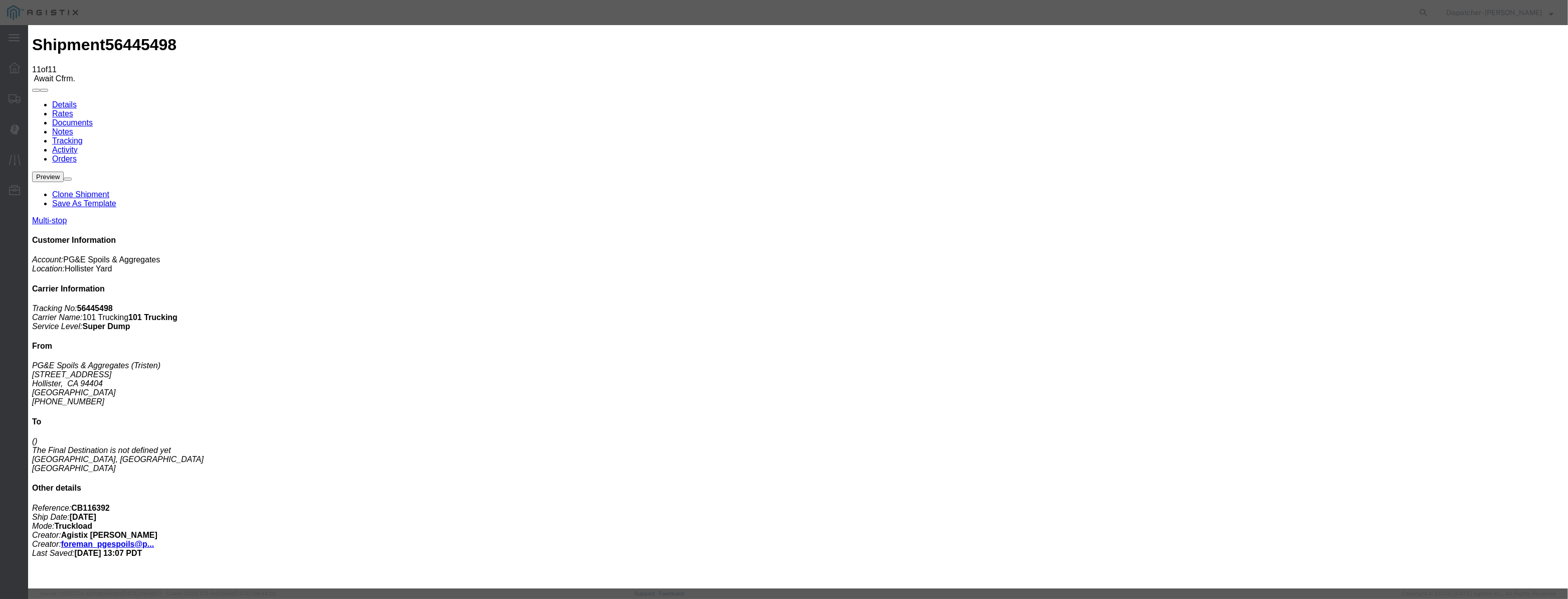
drag, startPoint x: 657, startPoint y: 126, endPoint x: 639, endPoint y: 128, distance: 18.1
drag, startPoint x: 638, startPoint y: 128, endPoint x: 680, endPoint y: 130, distance: 42.0
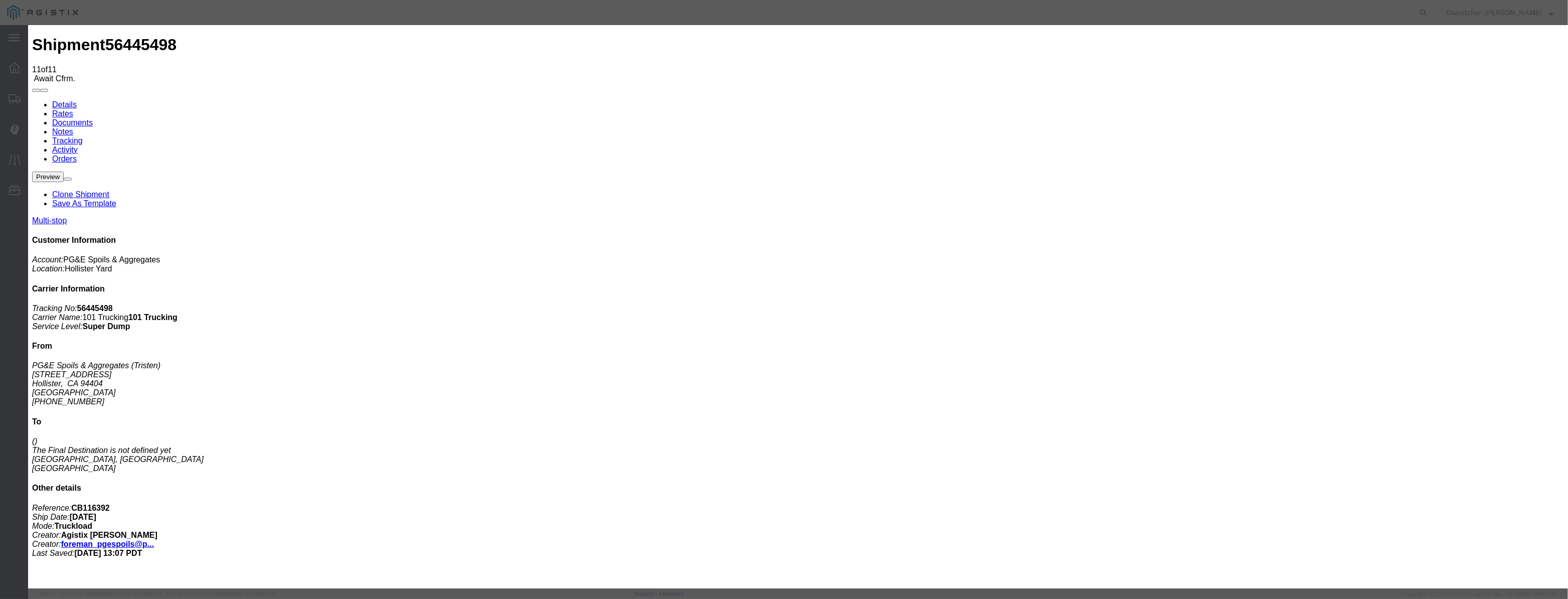
paste input "[DATE]"
drag, startPoint x: 734, startPoint y: 142, endPoint x: 728, endPoint y: 152, distance: 11.7
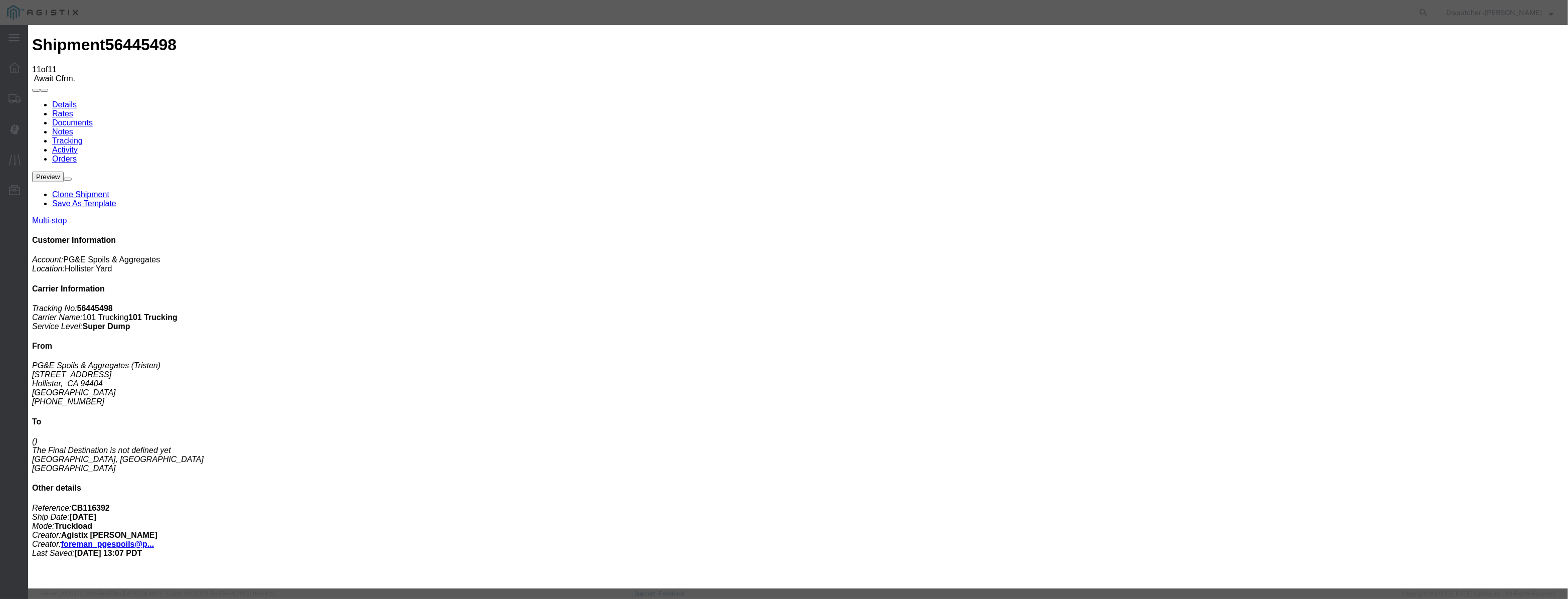
drag, startPoint x: 762, startPoint y: 126, endPoint x: 603, endPoint y: 154, distance: 161.4
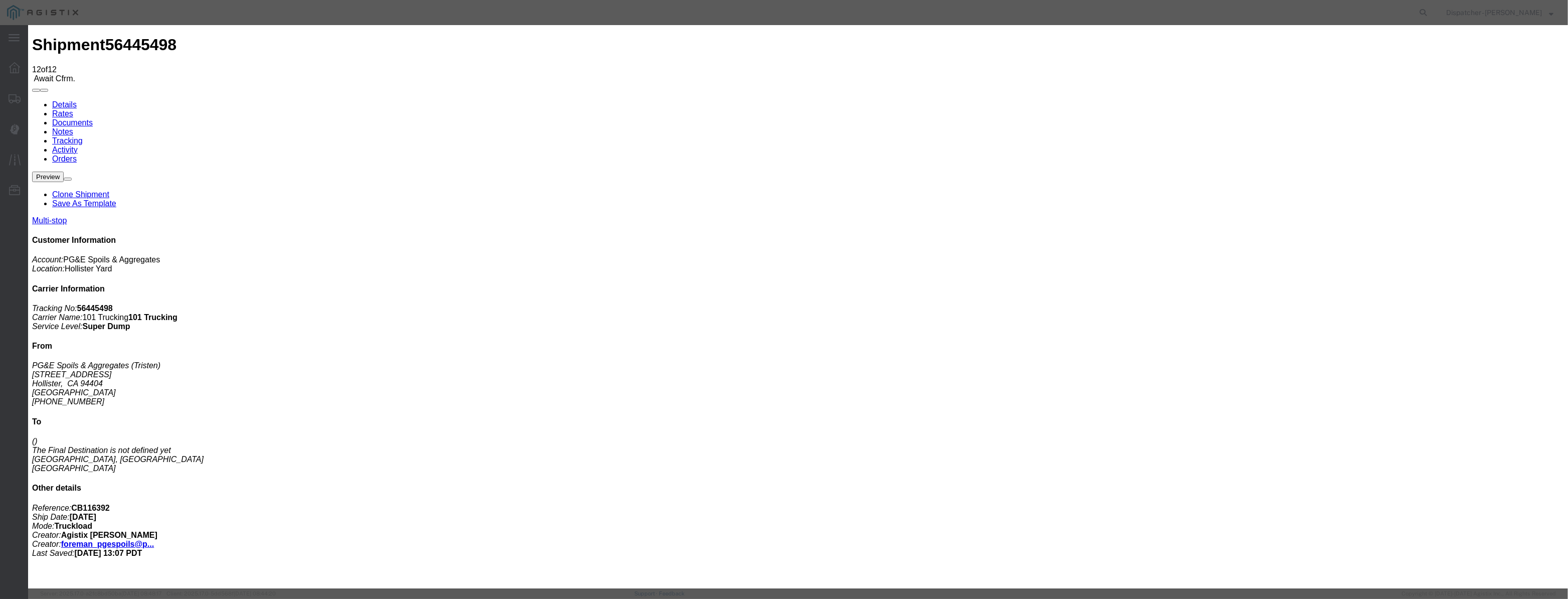
paste input "1"
type input "[DATE]"
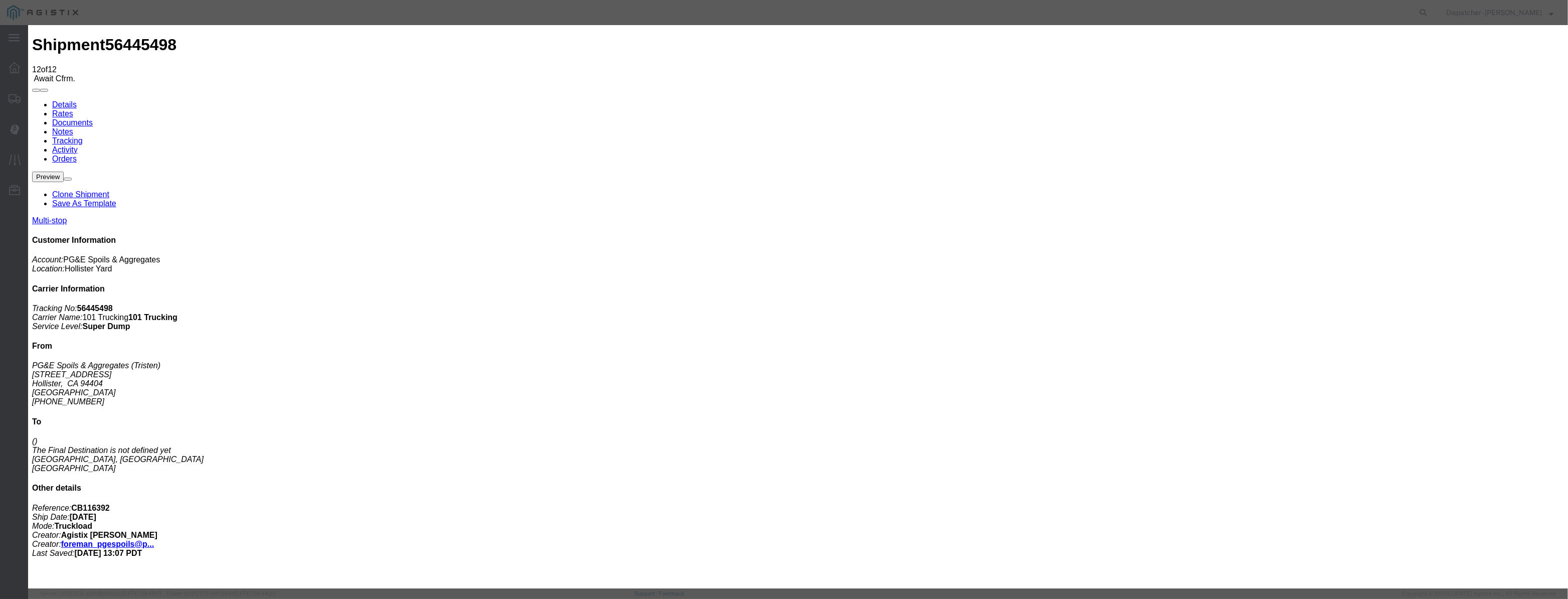
select select "DPTDLVLOC"
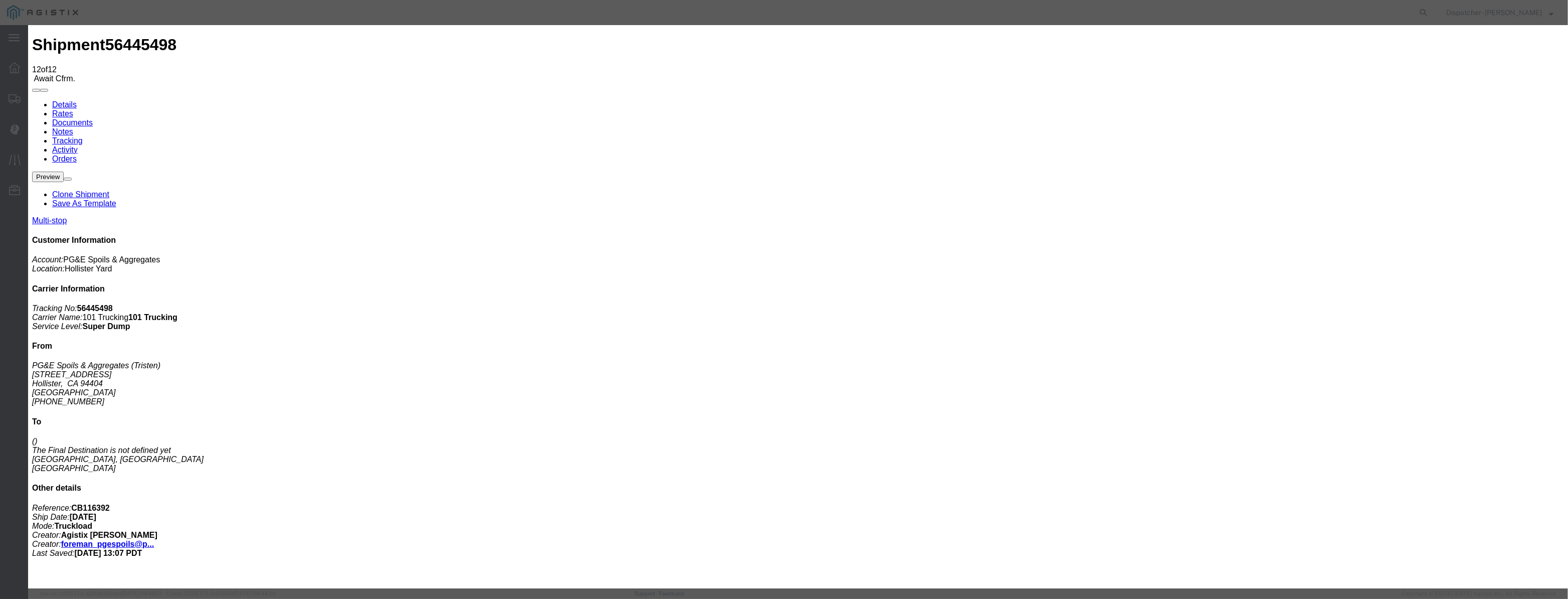
select select "{"pickupDeliveryInfoId": "122177138","pickupOrDelivery": "D","stopNum": "2","lo…"
select select "CA"
type input "[PERSON_NAME] [PERSON_NAME]"
drag, startPoint x: 770, startPoint y: 124, endPoint x: 217, endPoint y: 191, distance: 557.0
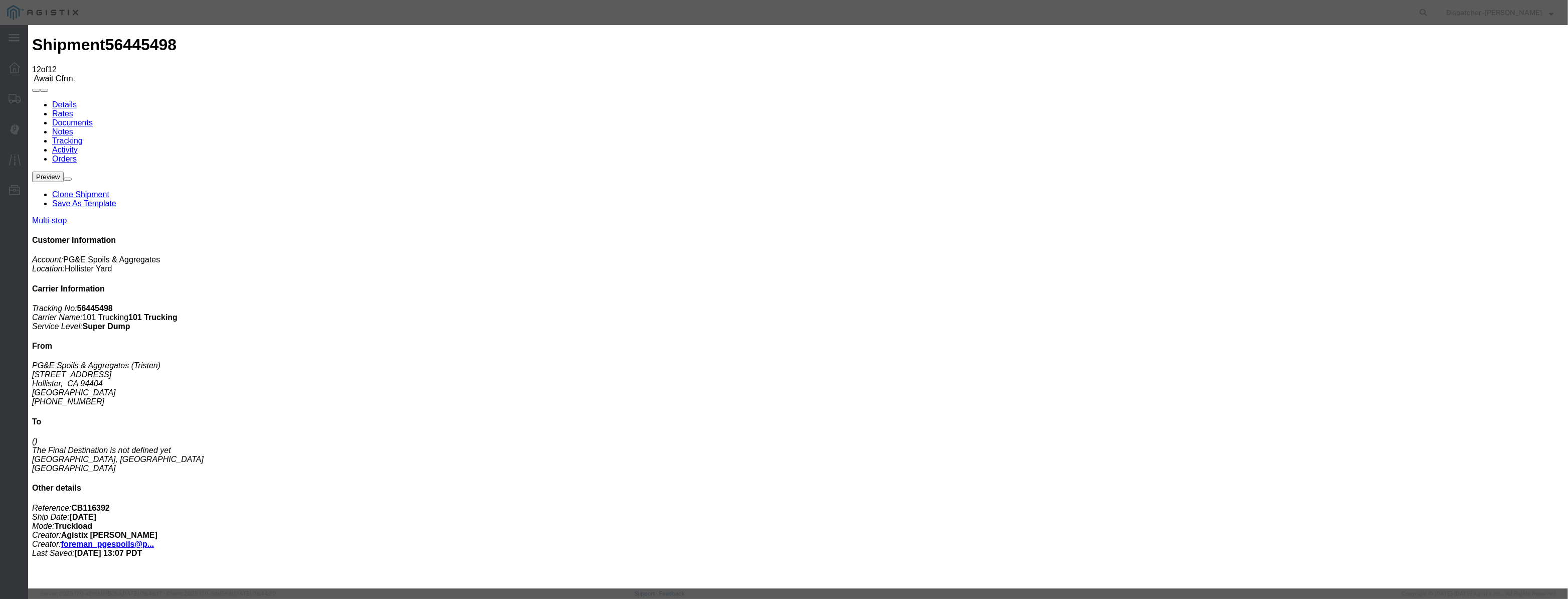
type input "1:25 PM"
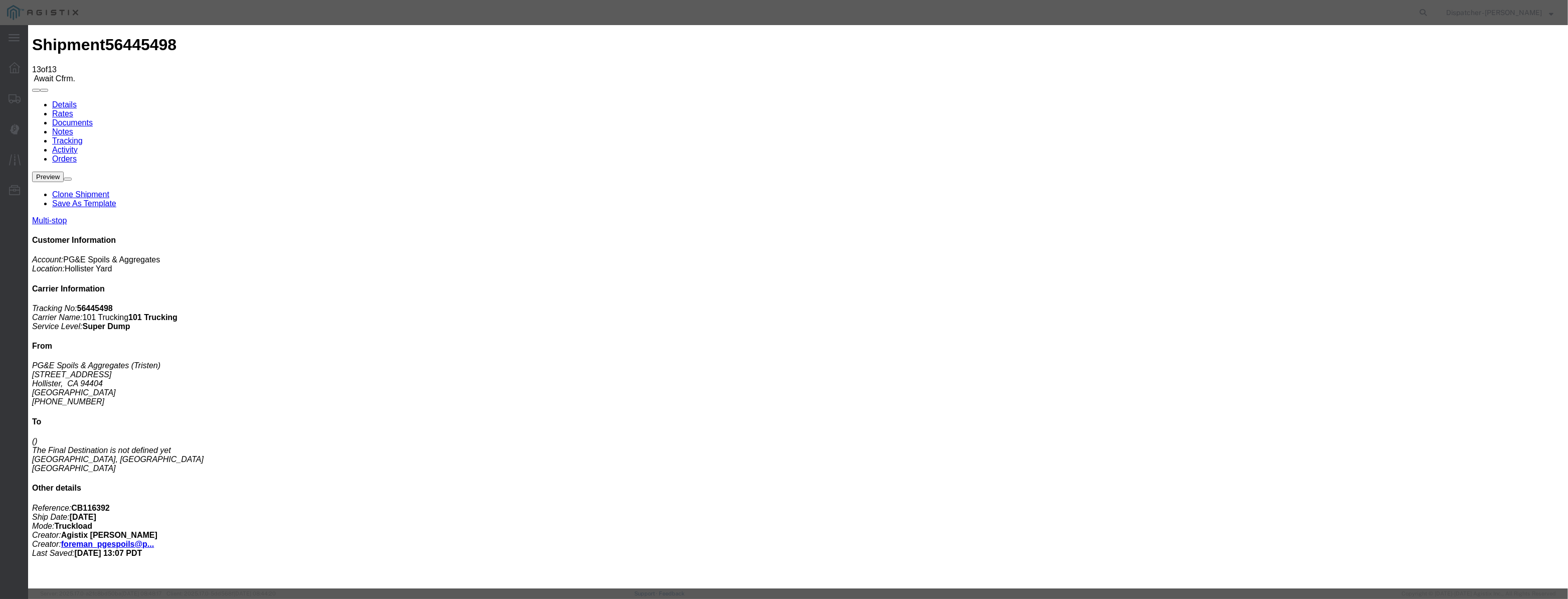
type input "[DATE]"
type input "10:00 PM"
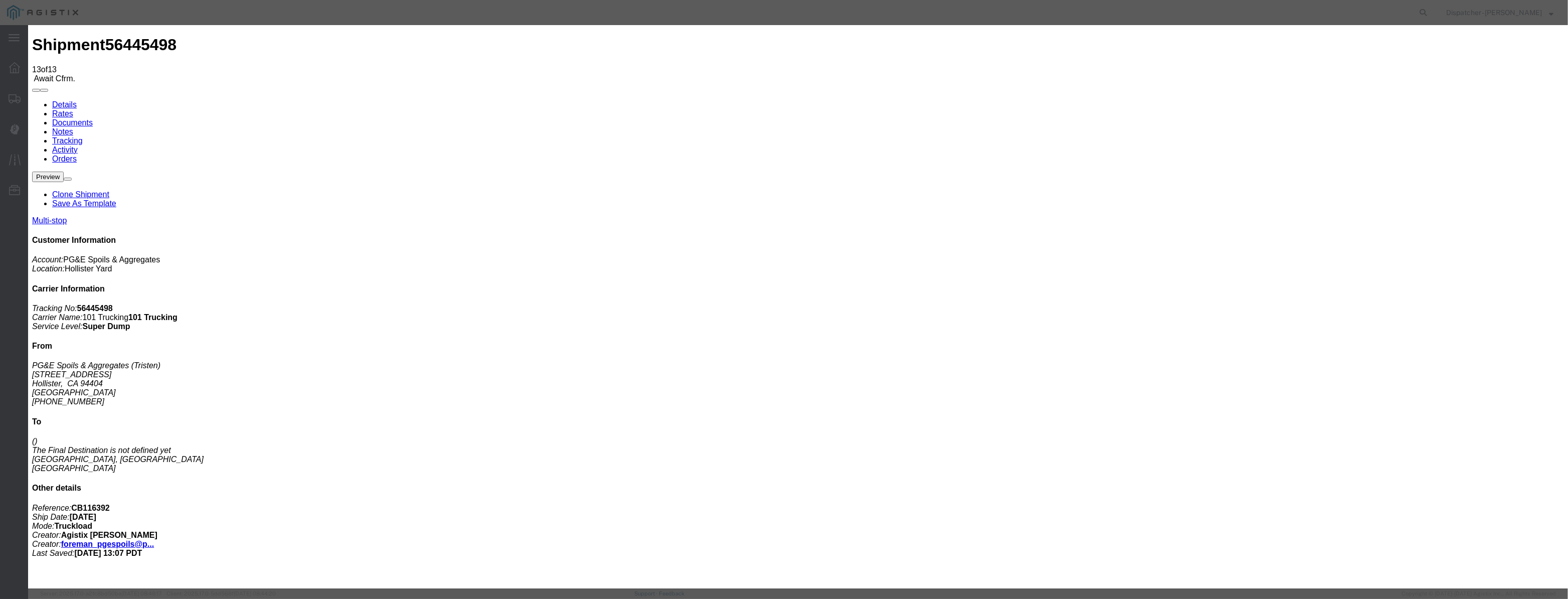
paste input "[DATE]"
type input "[DATE]"
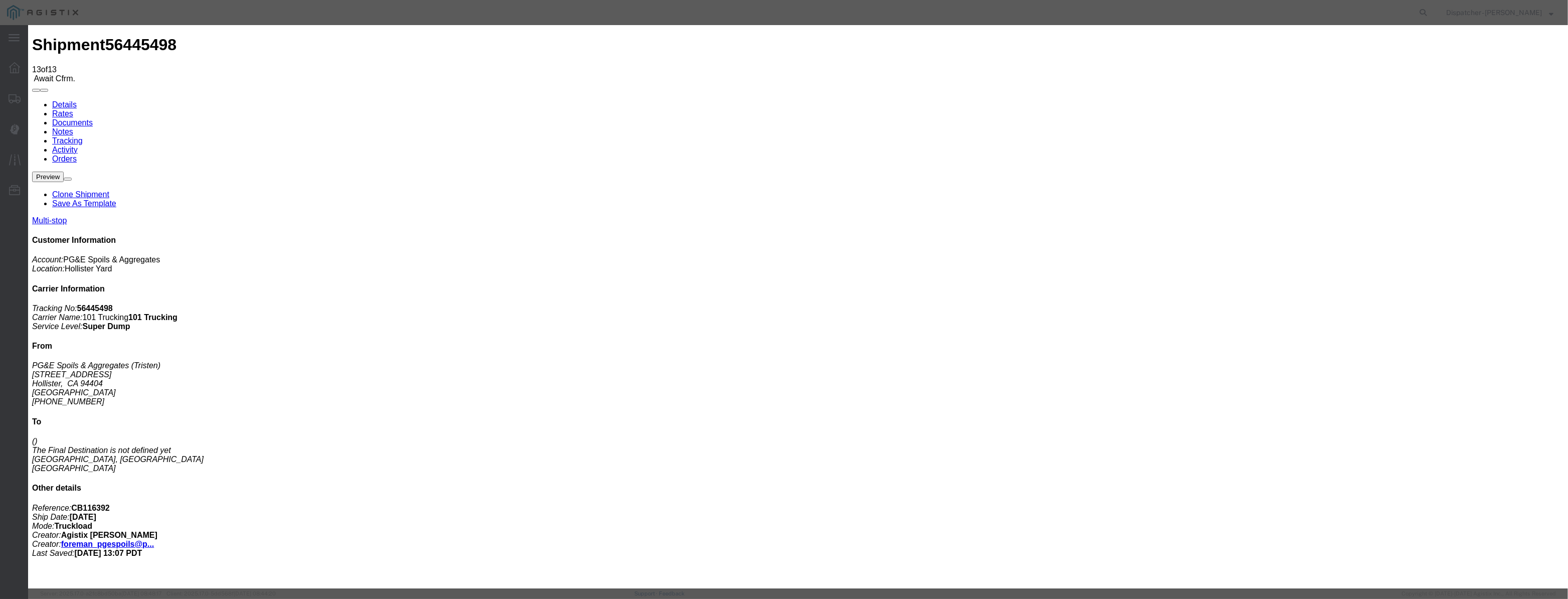
scroll to position [0, 0]
select select "ARVPULOC"
select select "{"pickupDeliveryInfoId": "122177137","pickupOrDelivery": "P","stopNum": "1","lo…"
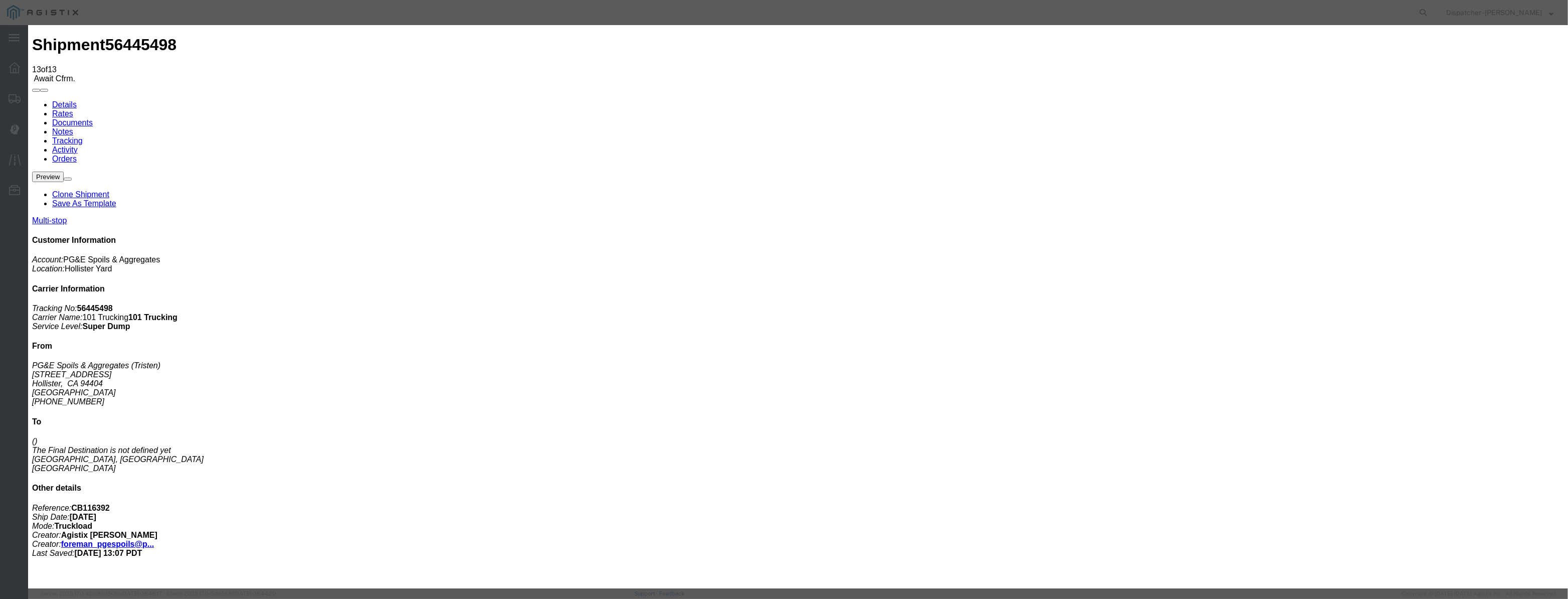
select select "CA"
type input "Hollister"
drag, startPoint x: 777, startPoint y: 124, endPoint x: 372, endPoint y: 146, distance: 405.6
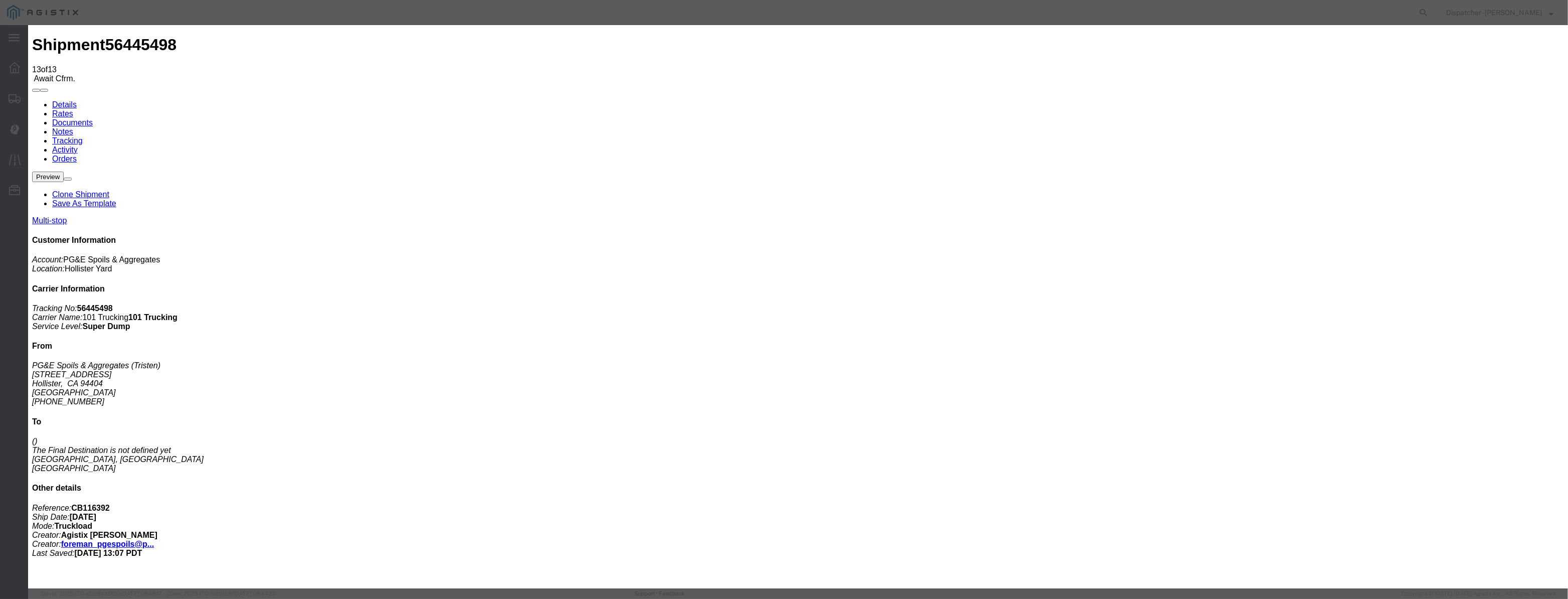
type input "3:00 PM"
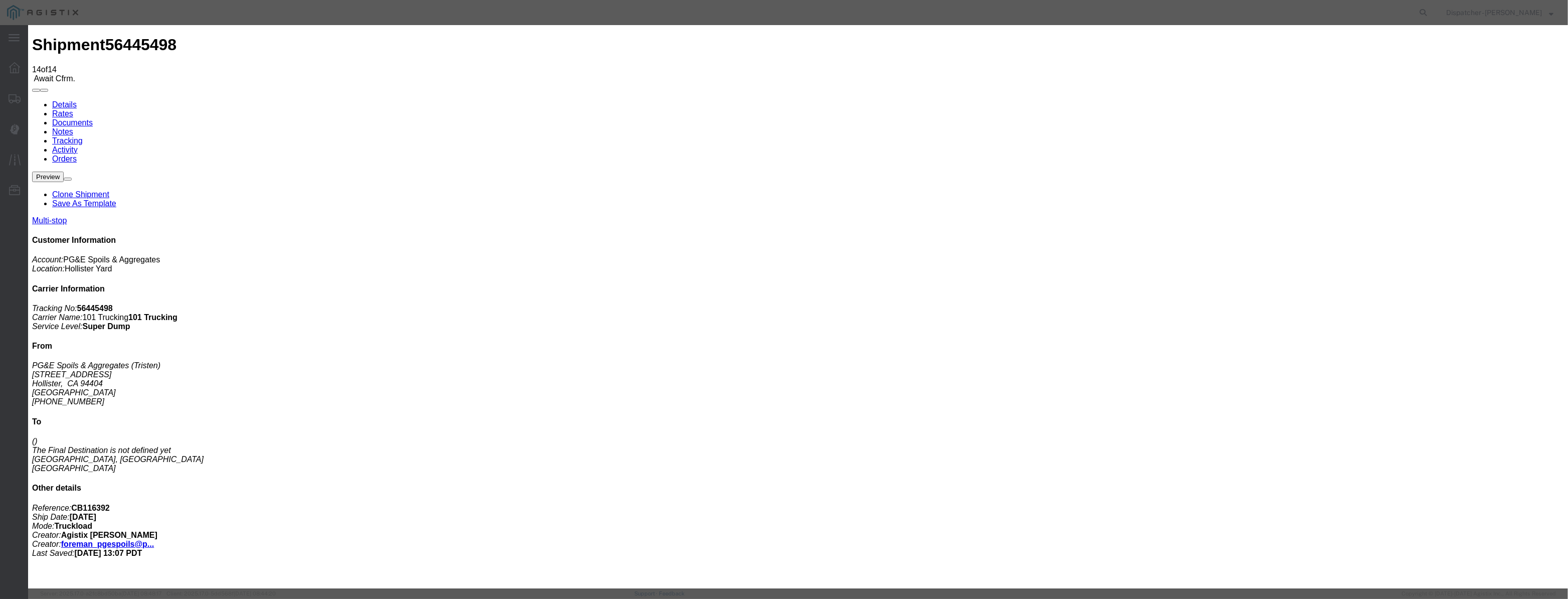
type input "[DATE]"
type input "10:00 PM"
drag, startPoint x: 616, startPoint y: 126, endPoint x: 637, endPoint y: 116, distance: 23.3
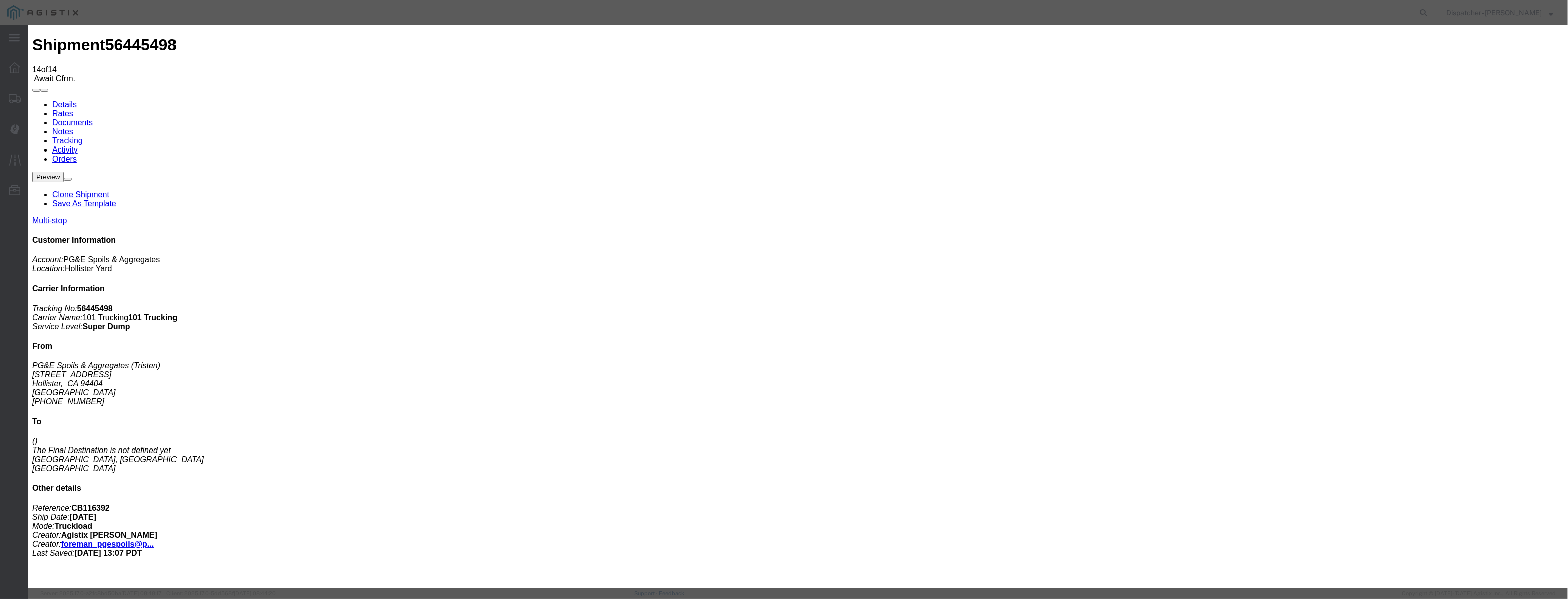
drag, startPoint x: 633, startPoint y: 123, endPoint x: 652, endPoint y: 123, distance: 19.0
paste input "[DATE]"
type input "[DATE]"
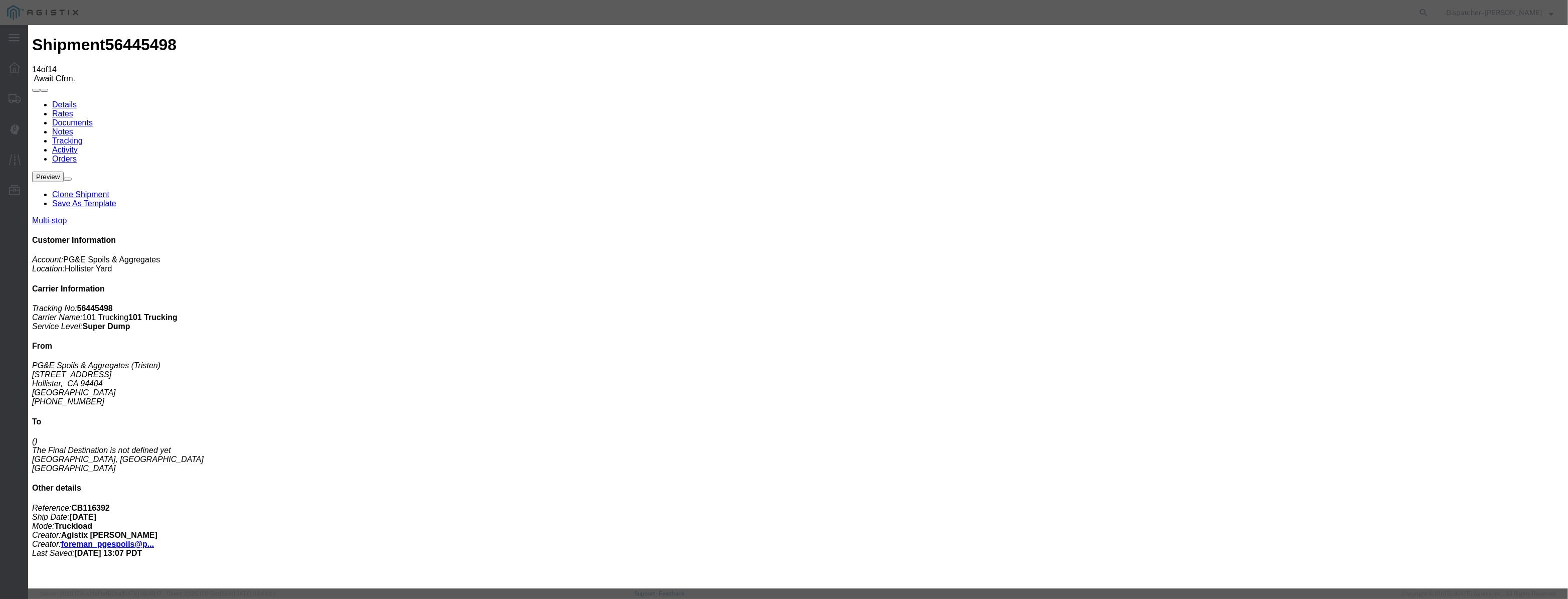
drag, startPoint x: 727, startPoint y: 138, endPoint x: 724, endPoint y: 152, distance: 14.3
select select "BREAKSTART"
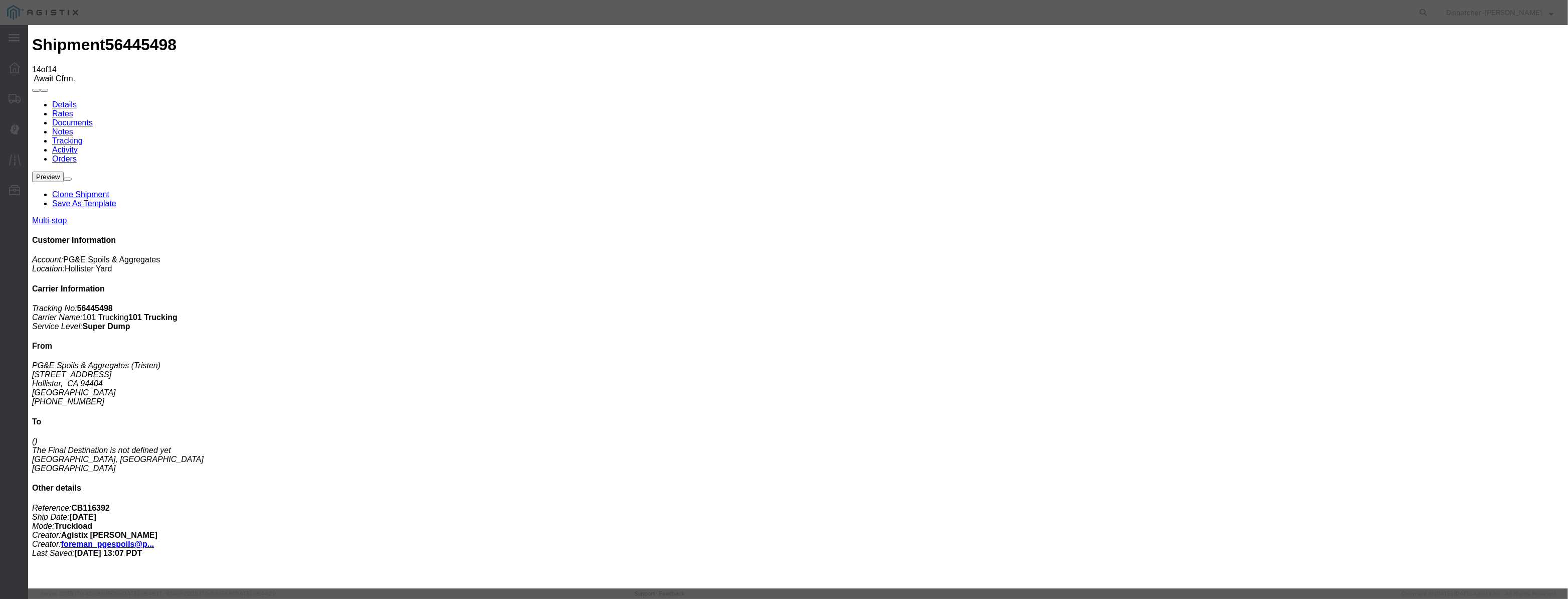
drag, startPoint x: 978, startPoint y: 122, endPoint x: 969, endPoint y: 133, distance: 14.2
select select "{"pickupDeliveryInfoId": "122177137","pickupOrDelivery": "P","stopNum": "1","lo…"
select select "CA"
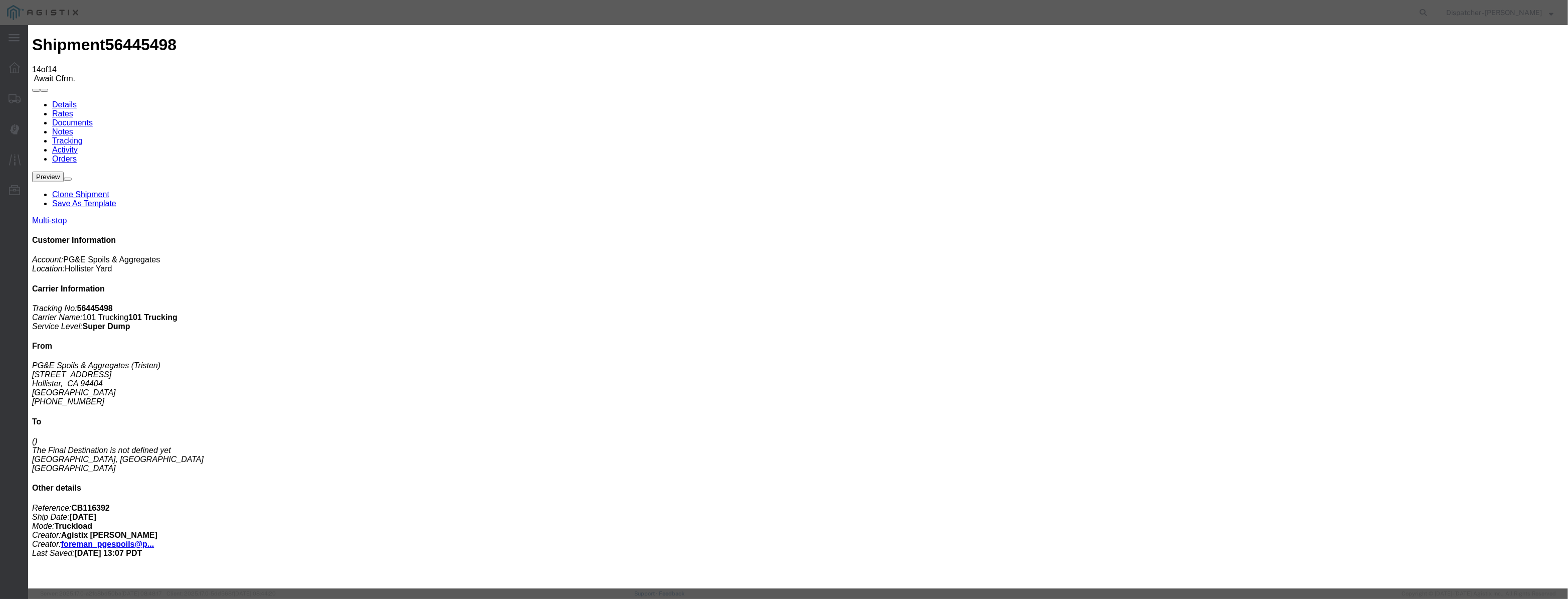
type input "Hollister"
drag, startPoint x: 674, startPoint y: 140, endPoint x: 504, endPoint y: 152, distance: 170.4
type input "3:00 PM"
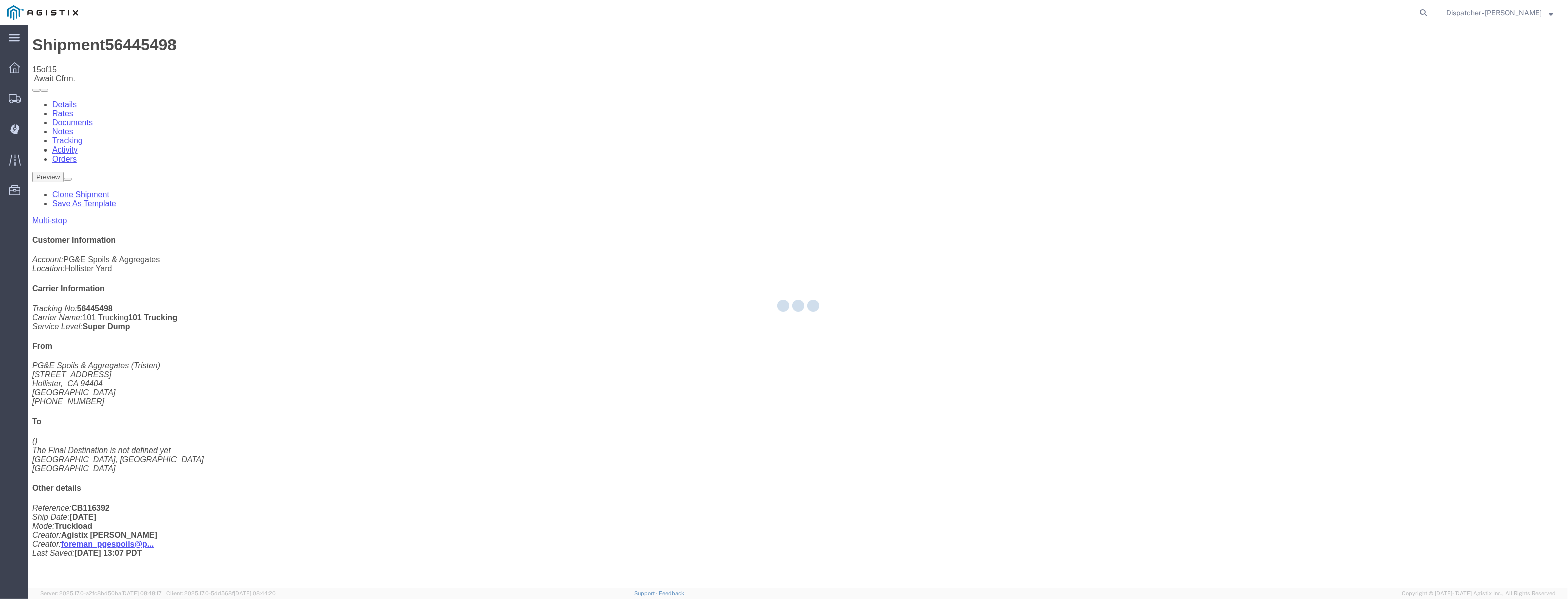
click at [1314, 94] on div at bounding box center [798, 307] width 1540 height 564
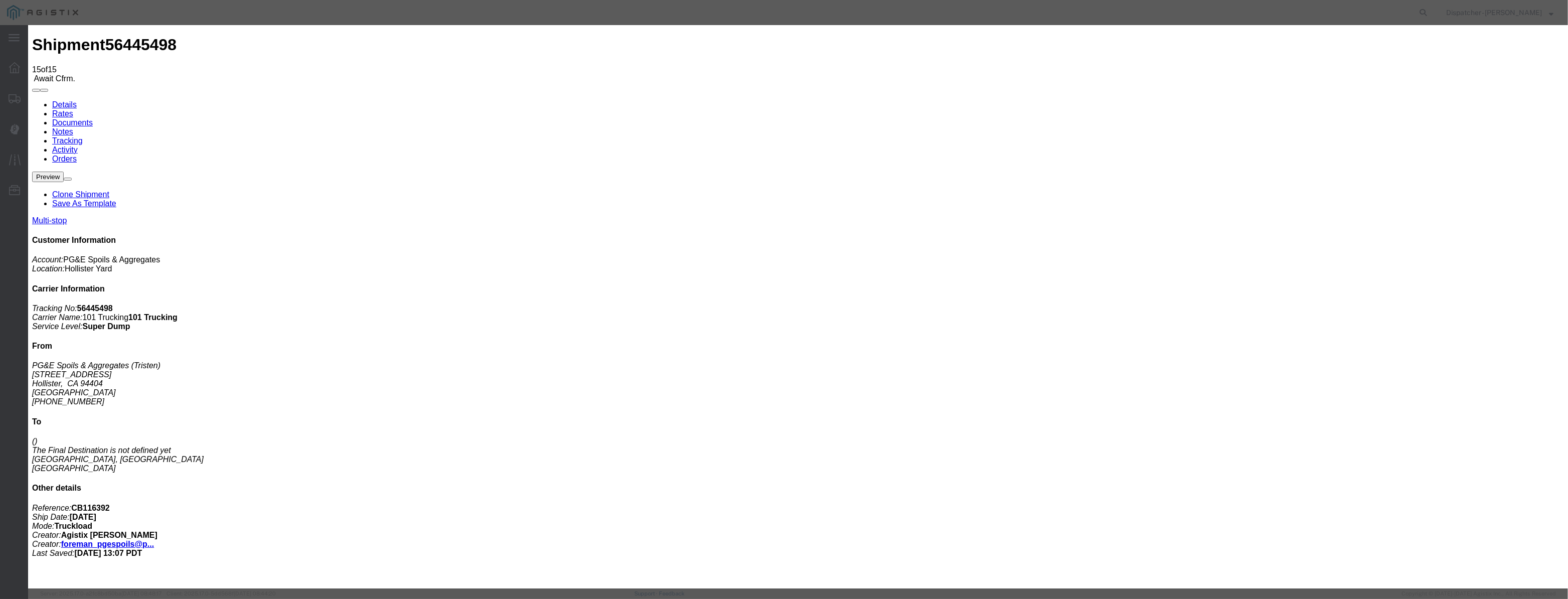
type input "[DATE]"
type input "10:00 PM"
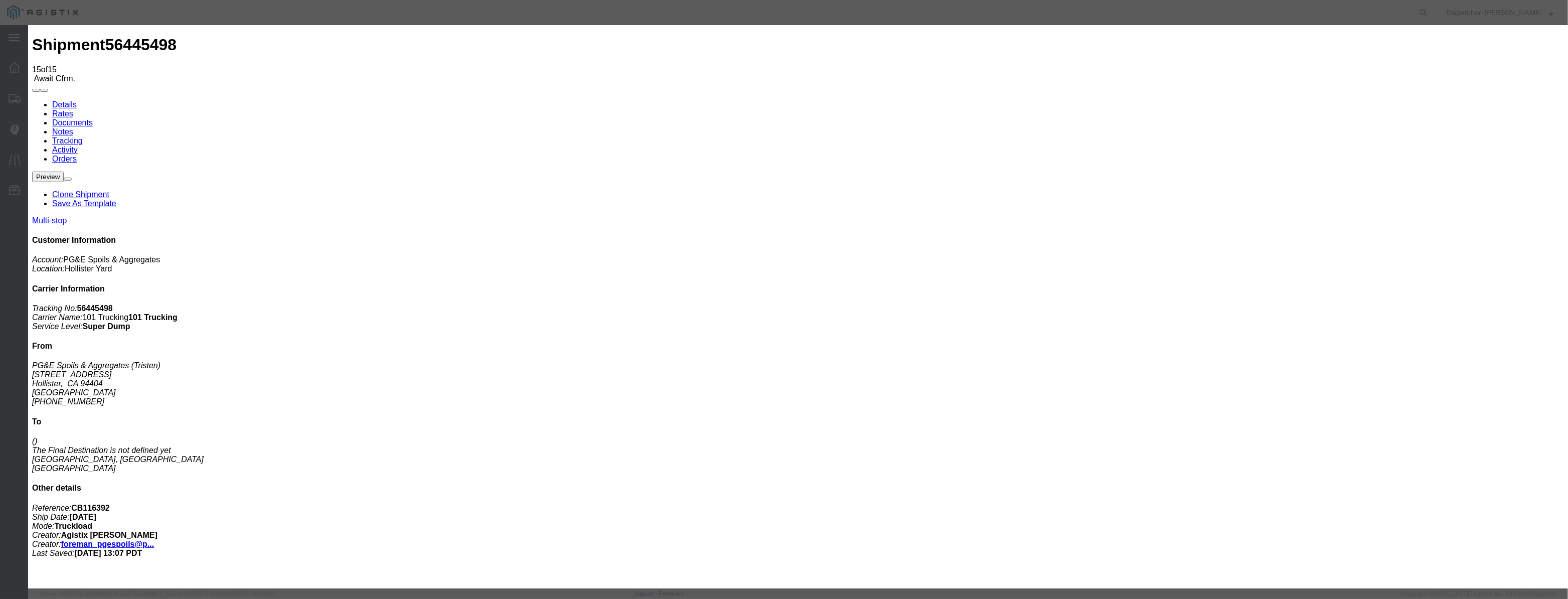
paste input "[DATE]"
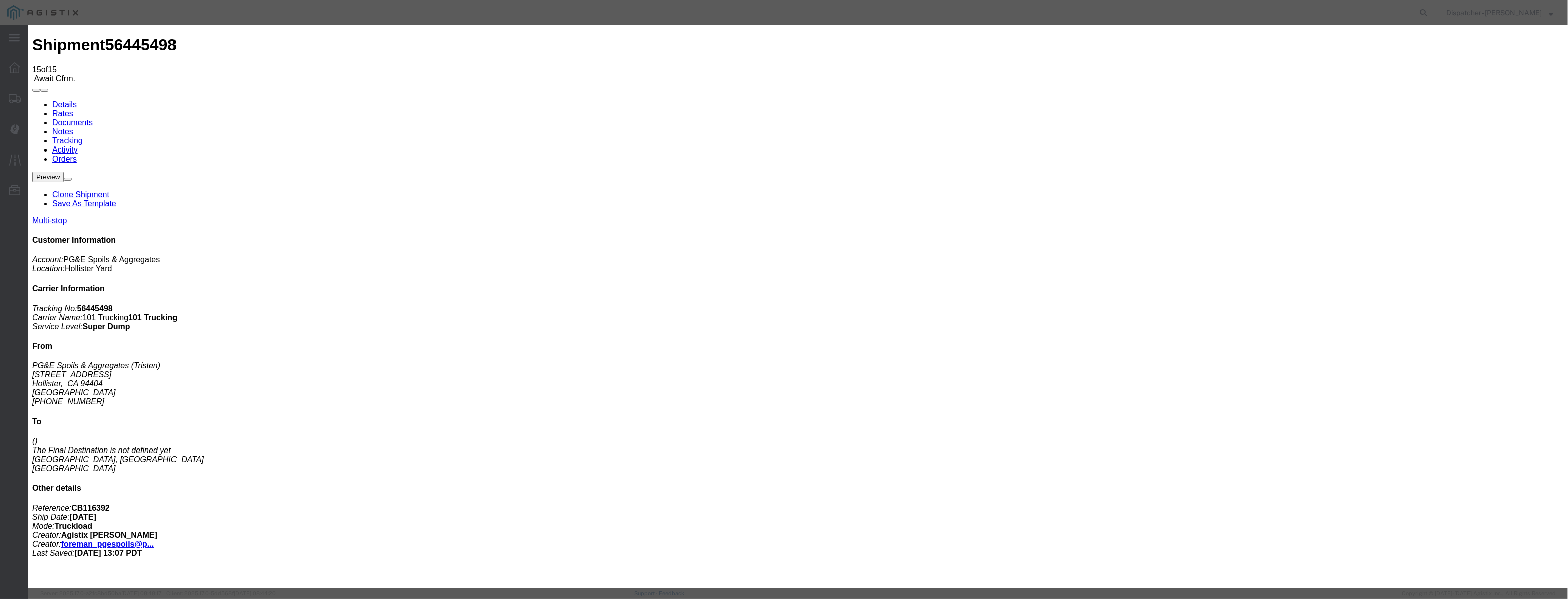
type input "[DATE]"
drag, startPoint x: 745, startPoint y: 146, endPoint x: 732, endPoint y: 152, distance: 14.3
select select "BREAKSTOP"
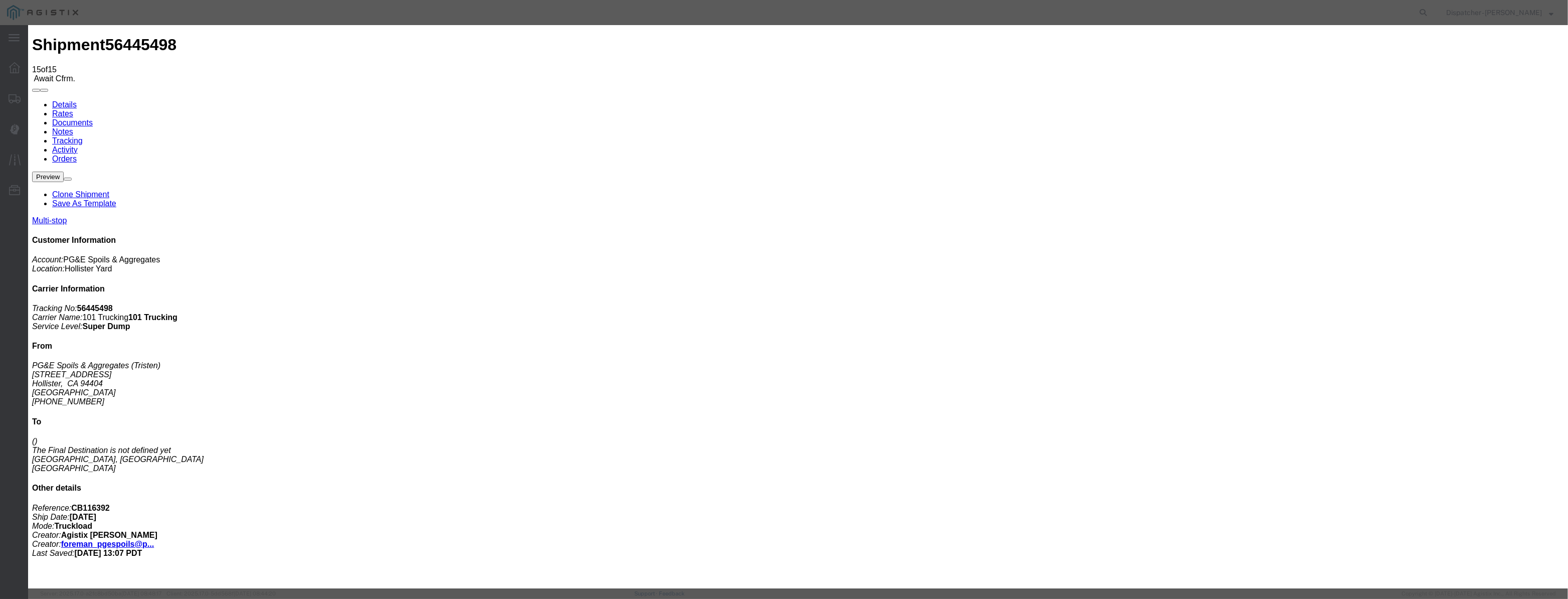
select select "{"pickupDeliveryInfoId": "122177137","pickupOrDelivery": "P","stopNum": "1","lo…"
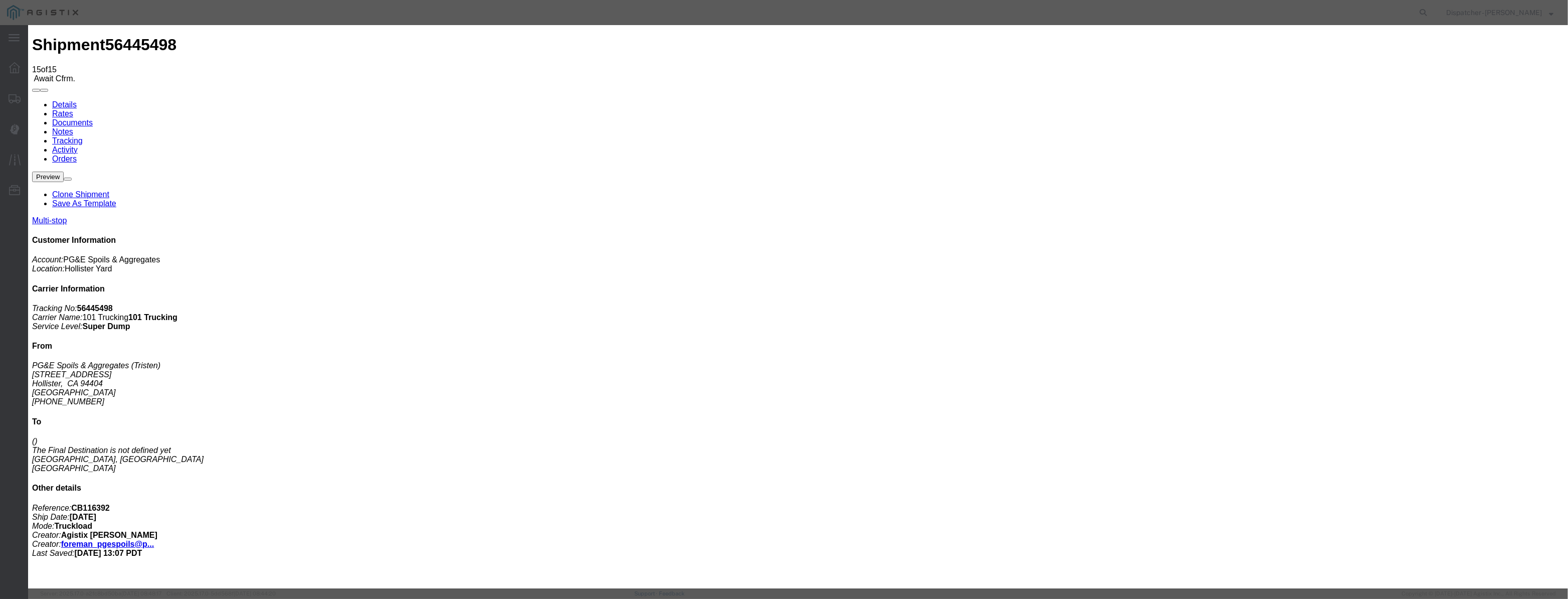
select select "CA"
type input "Hollister"
drag, startPoint x: 755, startPoint y: 124, endPoint x: 613, endPoint y: 150, distance: 144.4
type input "3:30 PM"
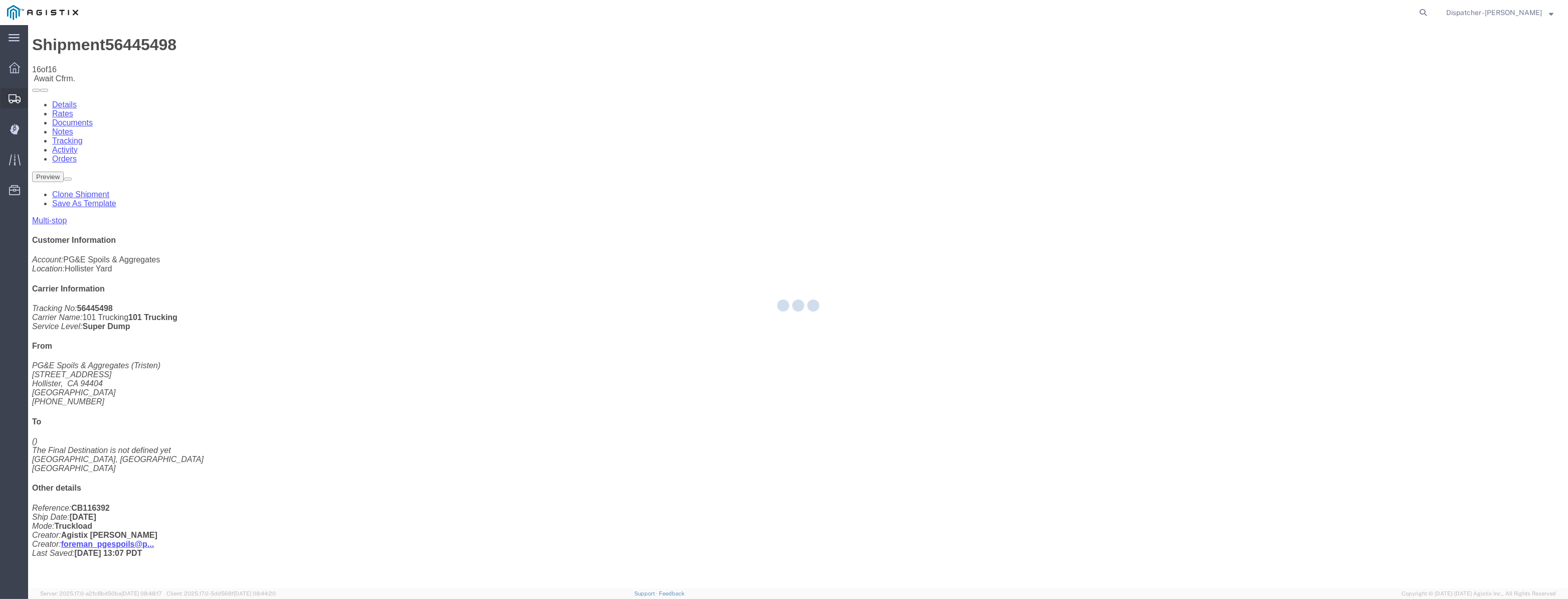
click at [9, 92] on div at bounding box center [15, 98] width 28 height 20
click at [9, 92] on div at bounding box center [15, 98] width 28 height 18
